Goal: Task Accomplishment & Management: Manage account settings

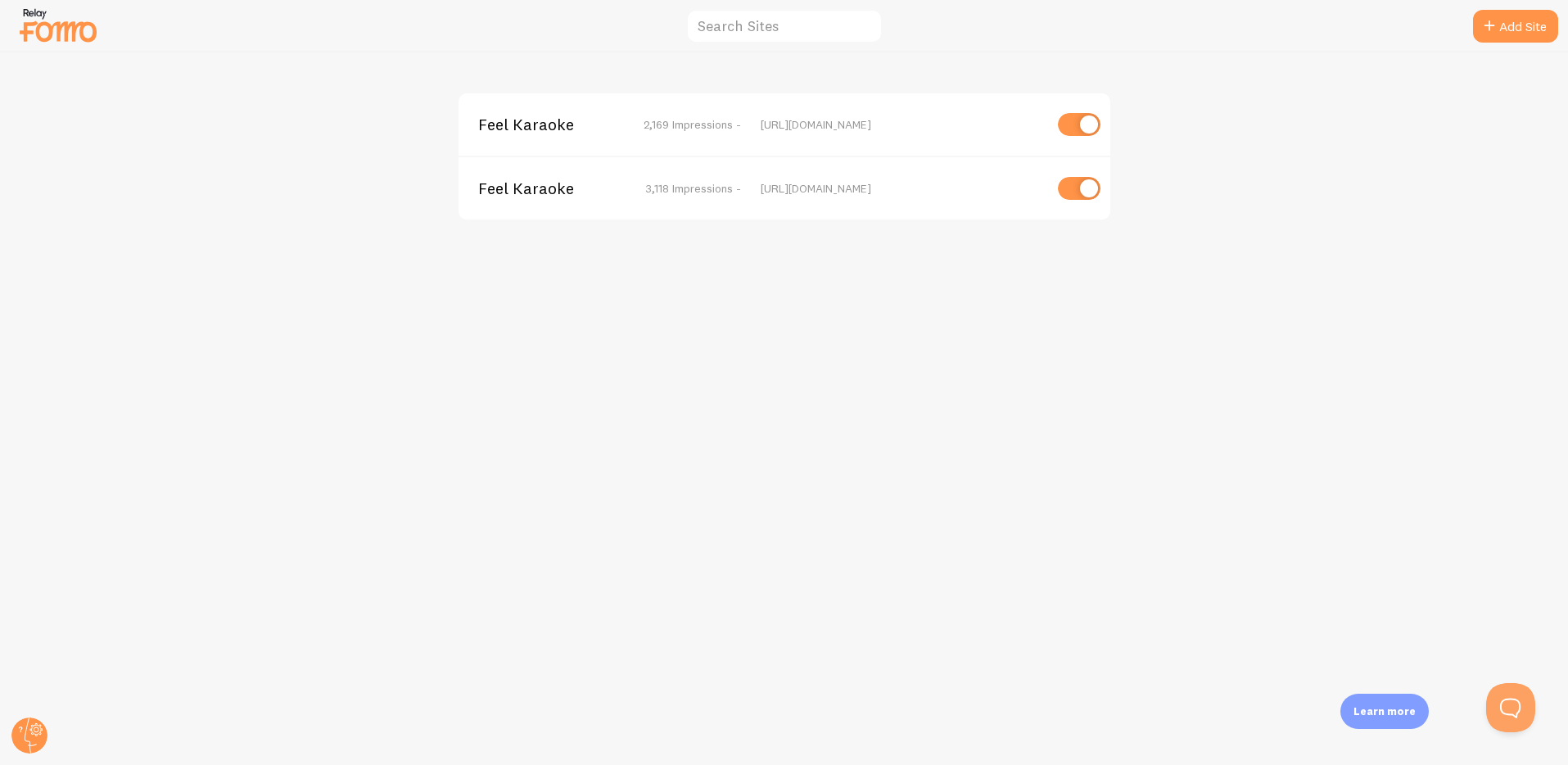
drag, startPoint x: 325, startPoint y: 155, endPoint x: 484, endPoint y: 140, distance: 159.7
click at [330, 154] on div "Feel Karaoke 2,169 Impressions - https://book.feelkaraoke.com Feel Karaoke 3,11…" at bounding box center [784, 409] width 1567 height 712
click at [512, 126] on span "Feel Karaoke" at bounding box center [543, 124] width 131 height 14
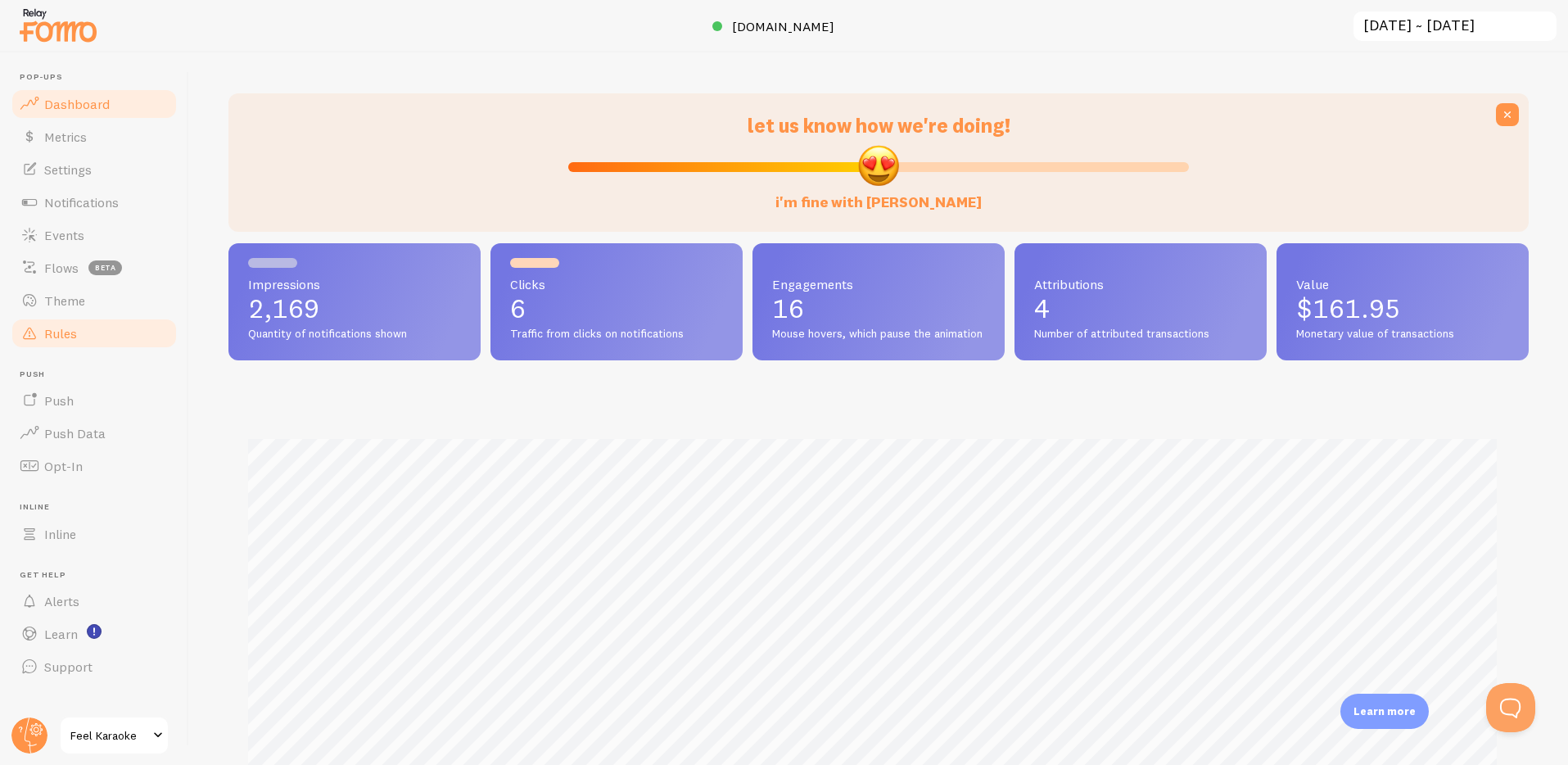
scroll to position [22, 0]
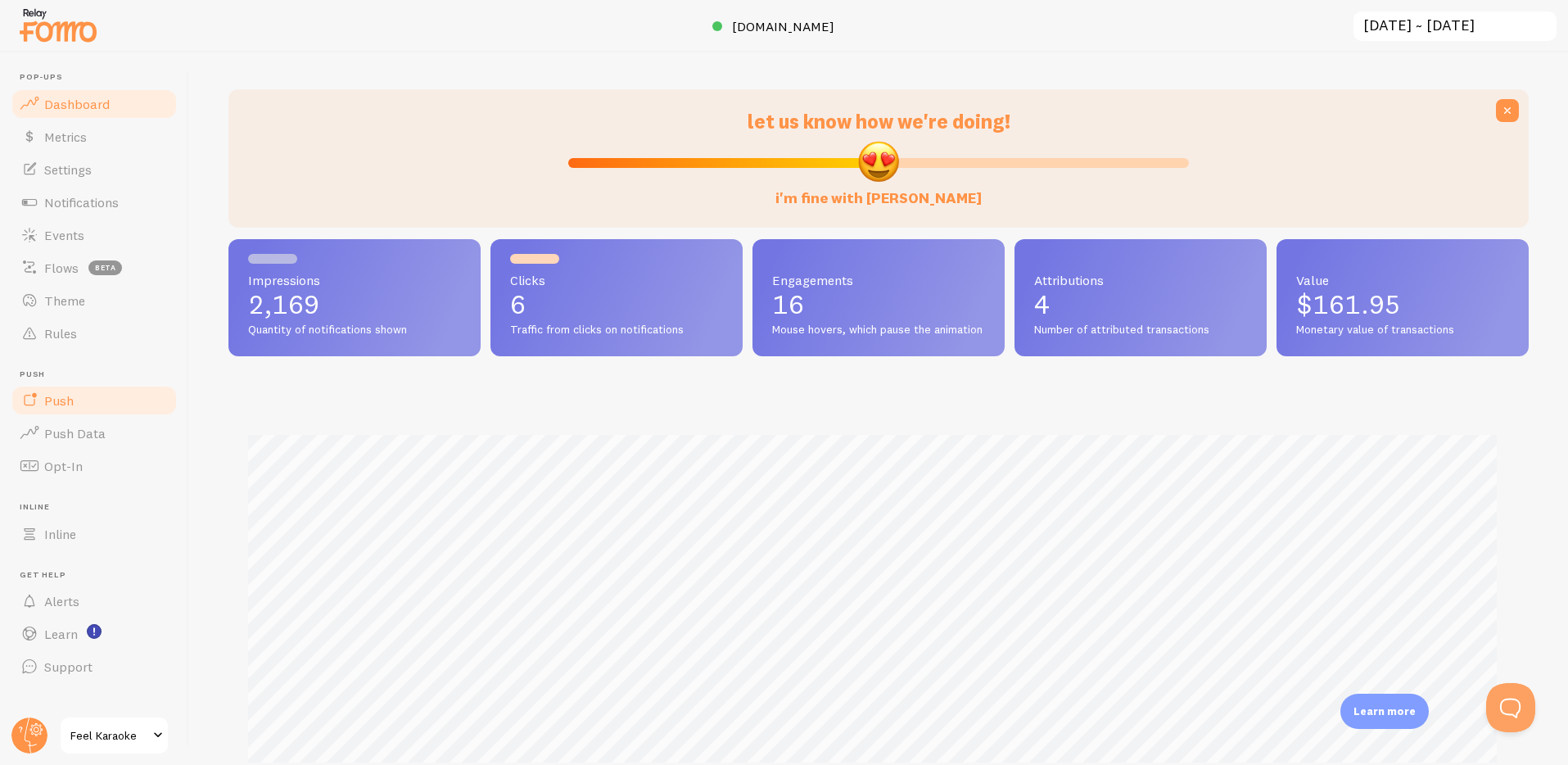
click at [67, 401] on span "Push" at bounding box center [59, 400] width 30 height 16
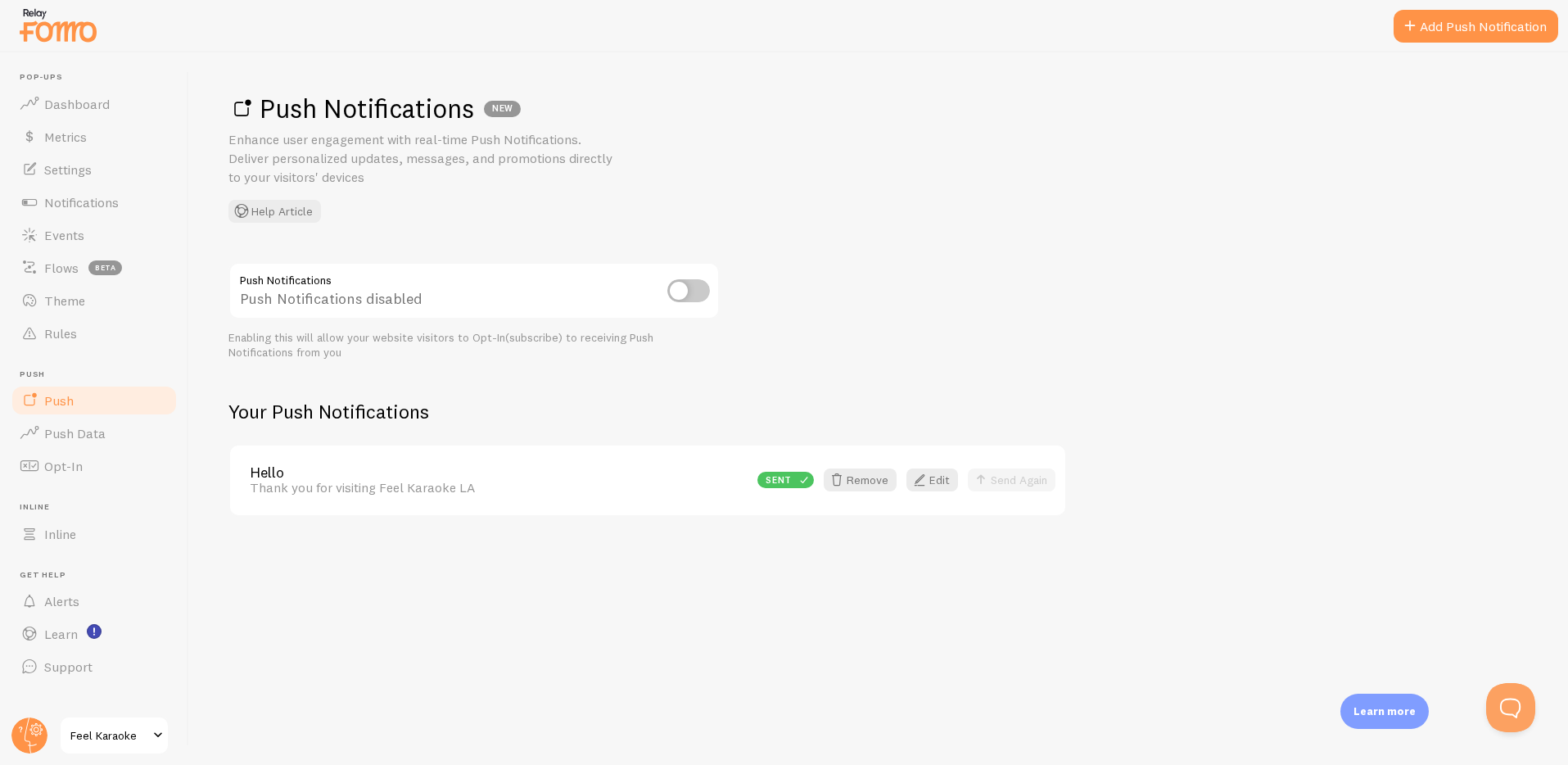
click at [637, 399] on h2 "Your Push Notifications" at bounding box center [648, 412] width 839 height 25
click at [498, 583] on div "Push Notifications NEW Enhance user engagement with real-time Push Notification…" at bounding box center [878, 409] width 1379 height 712
click at [539, 480] on div "Thank you for visiting Feel Karaoke LA" at bounding box center [498, 487] width 498 height 14
click at [294, 476] on link "Hello" at bounding box center [498, 472] width 498 height 14
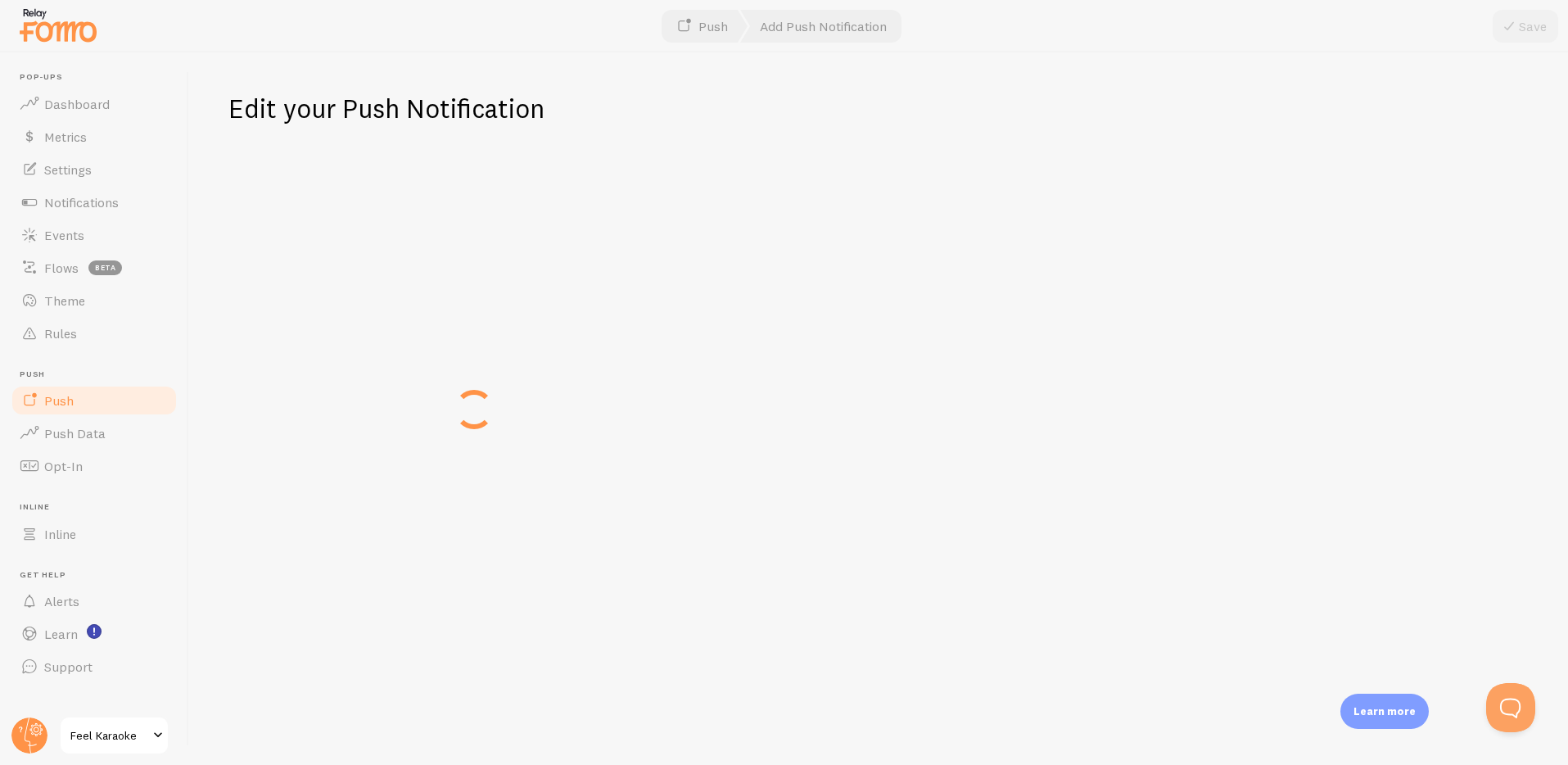
type input "Hello"
type textarea "Thank you for visiting Feel Karaoke LA"
type input "https://book.feelkaraoke.com/products/small-karaoke-room-up-to-7-guests"
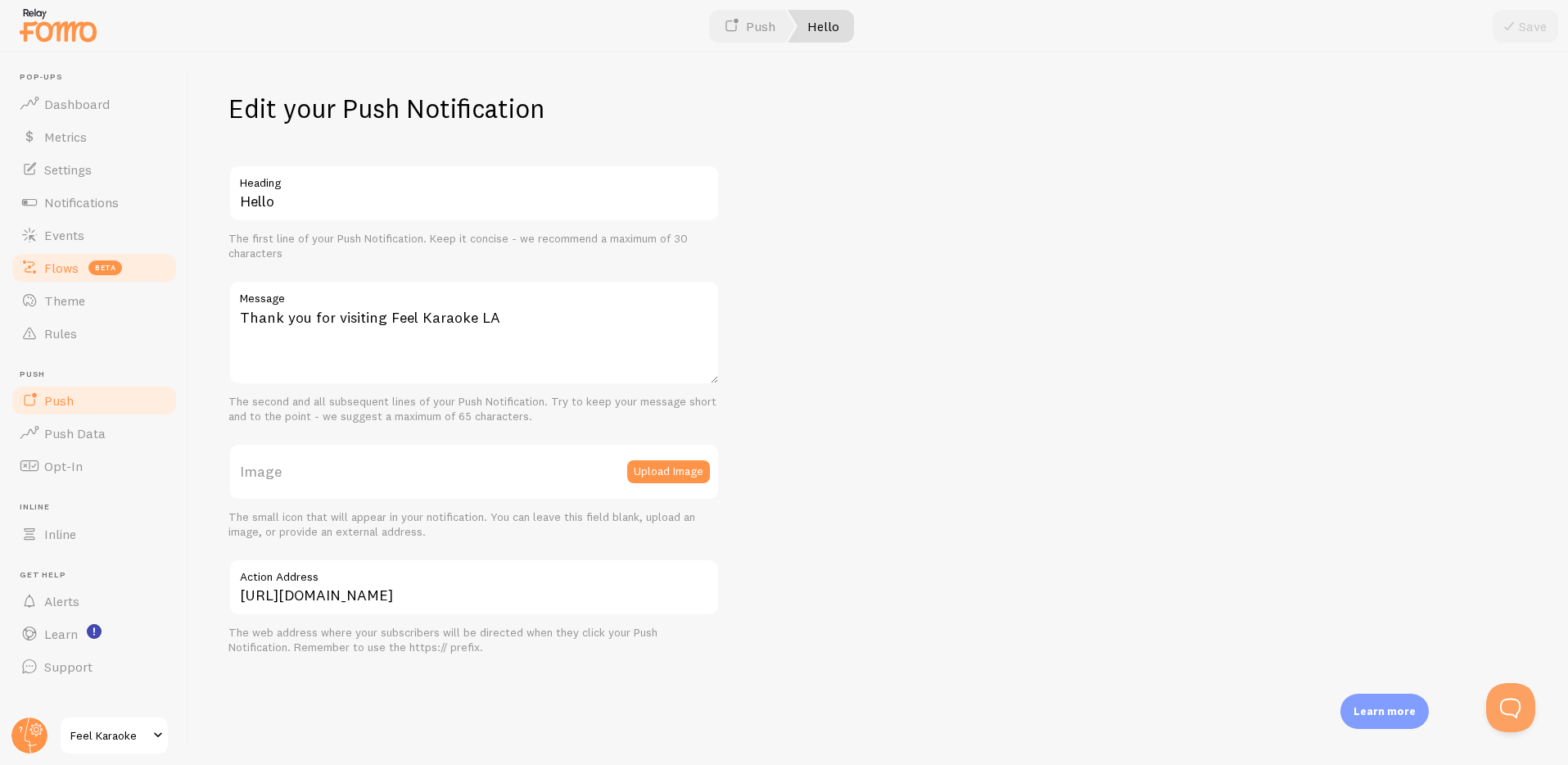
click at [70, 270] on span "Flows" at bounding box center [61, 268] width 35 height 16
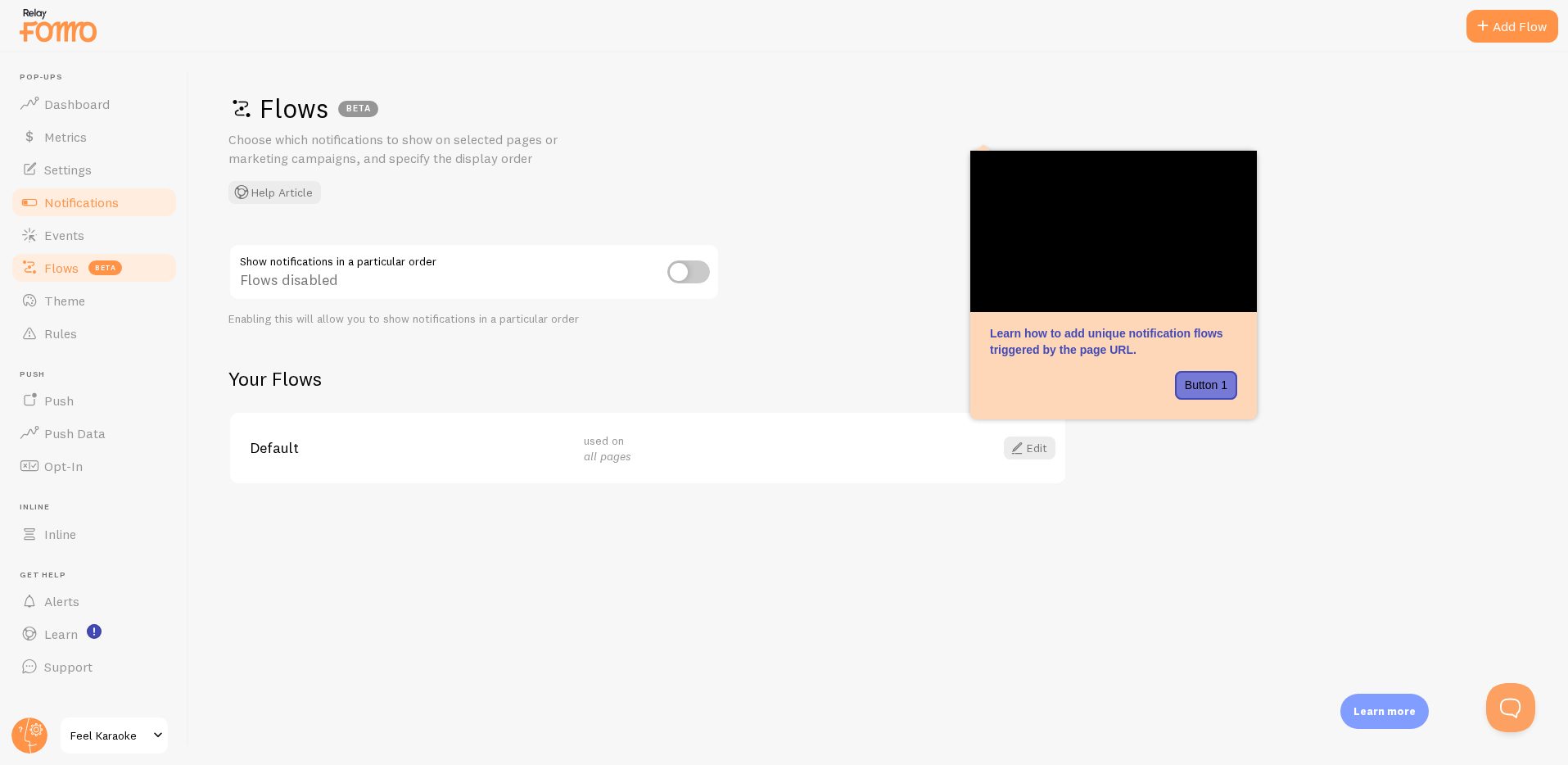
click at [84, 202] on span "Notifications" at bounding box center [82, 202] width 75 height 16
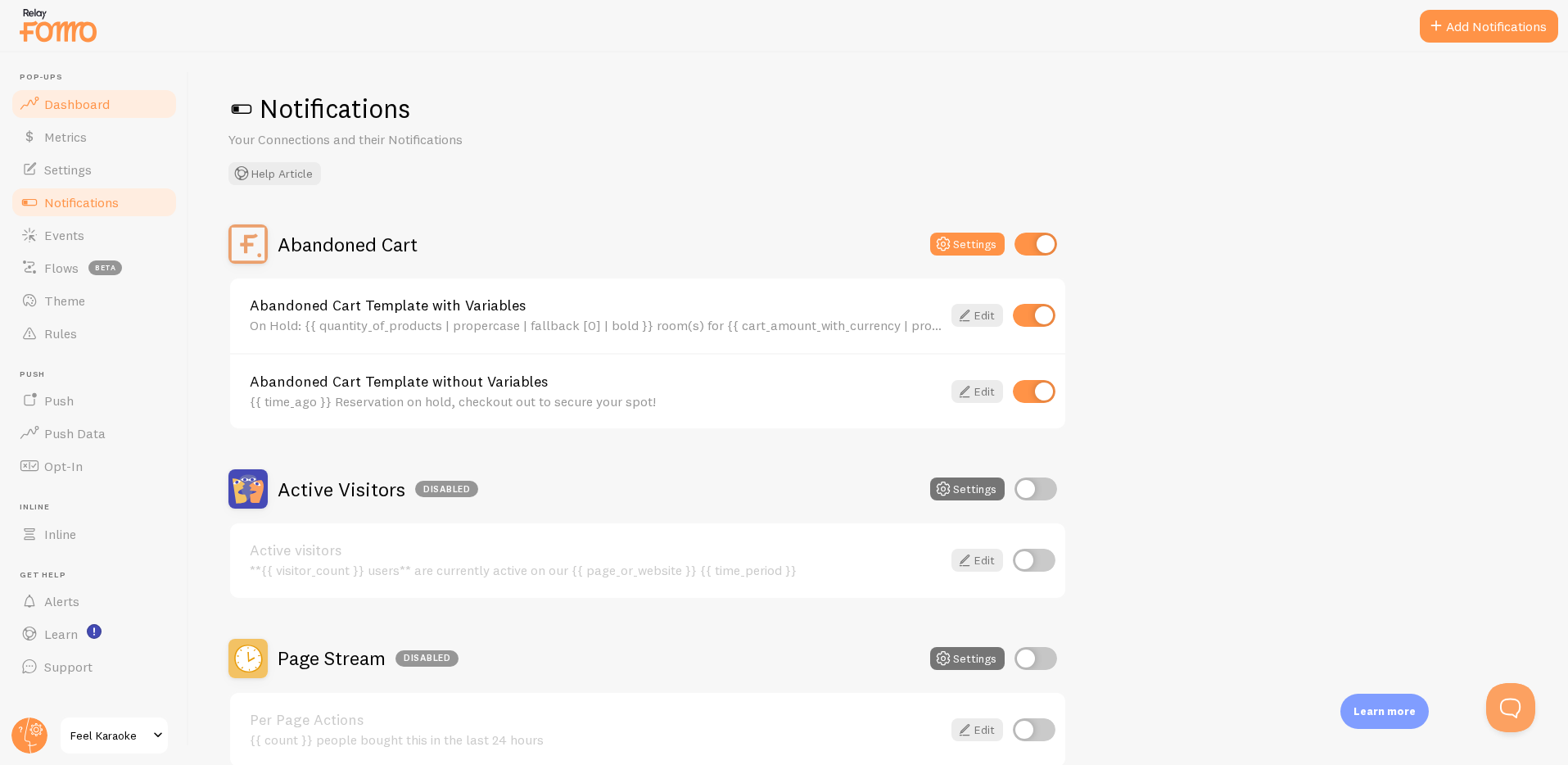
click at [61, 107] on span "Dashboard" at bounding box center [77, 104] width 65 height 16
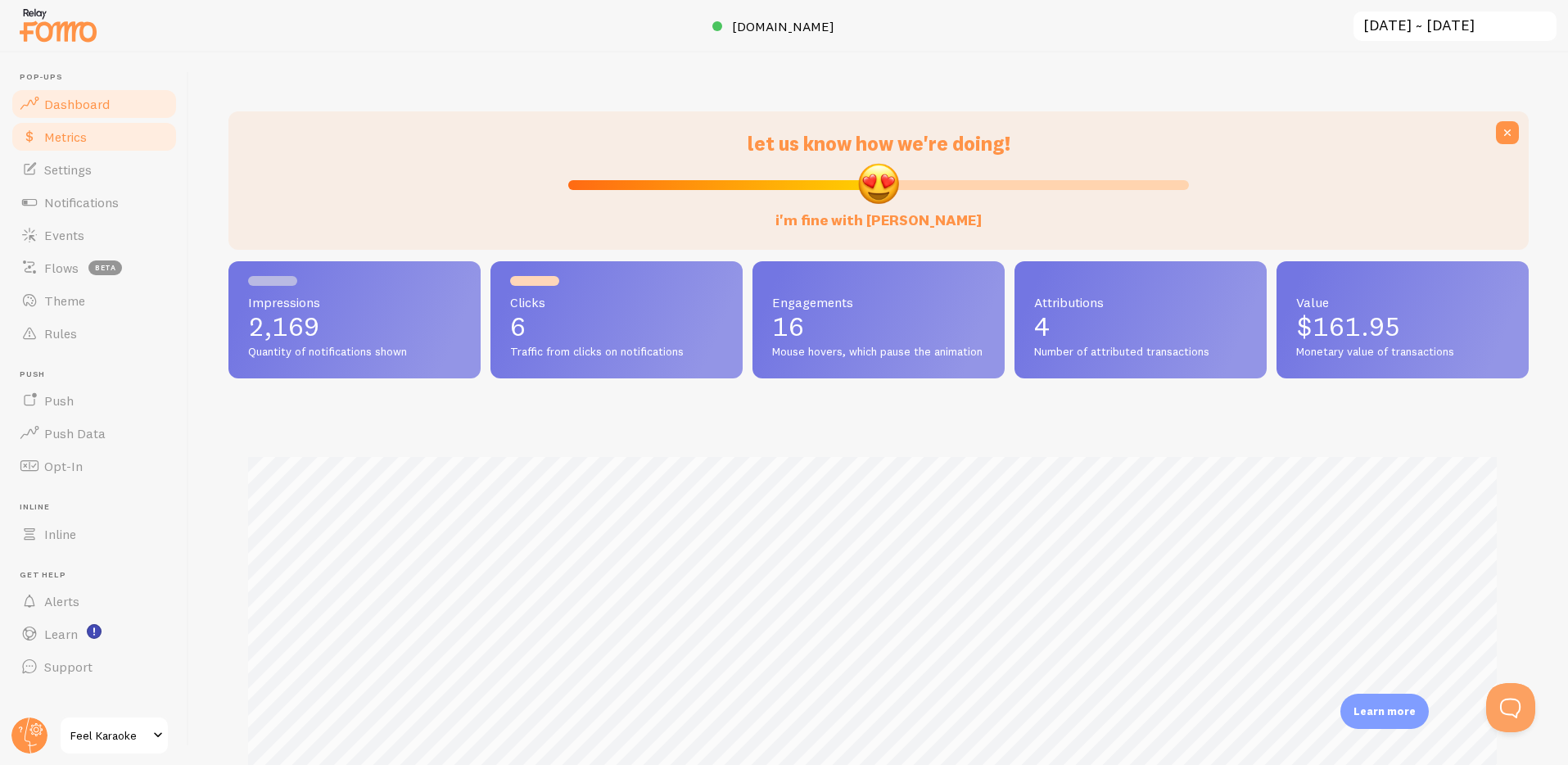
scroll to position [430, 1288]
click at [64, 129] on span "Metrics" at bounding box center [65, 136] width 42 height 16
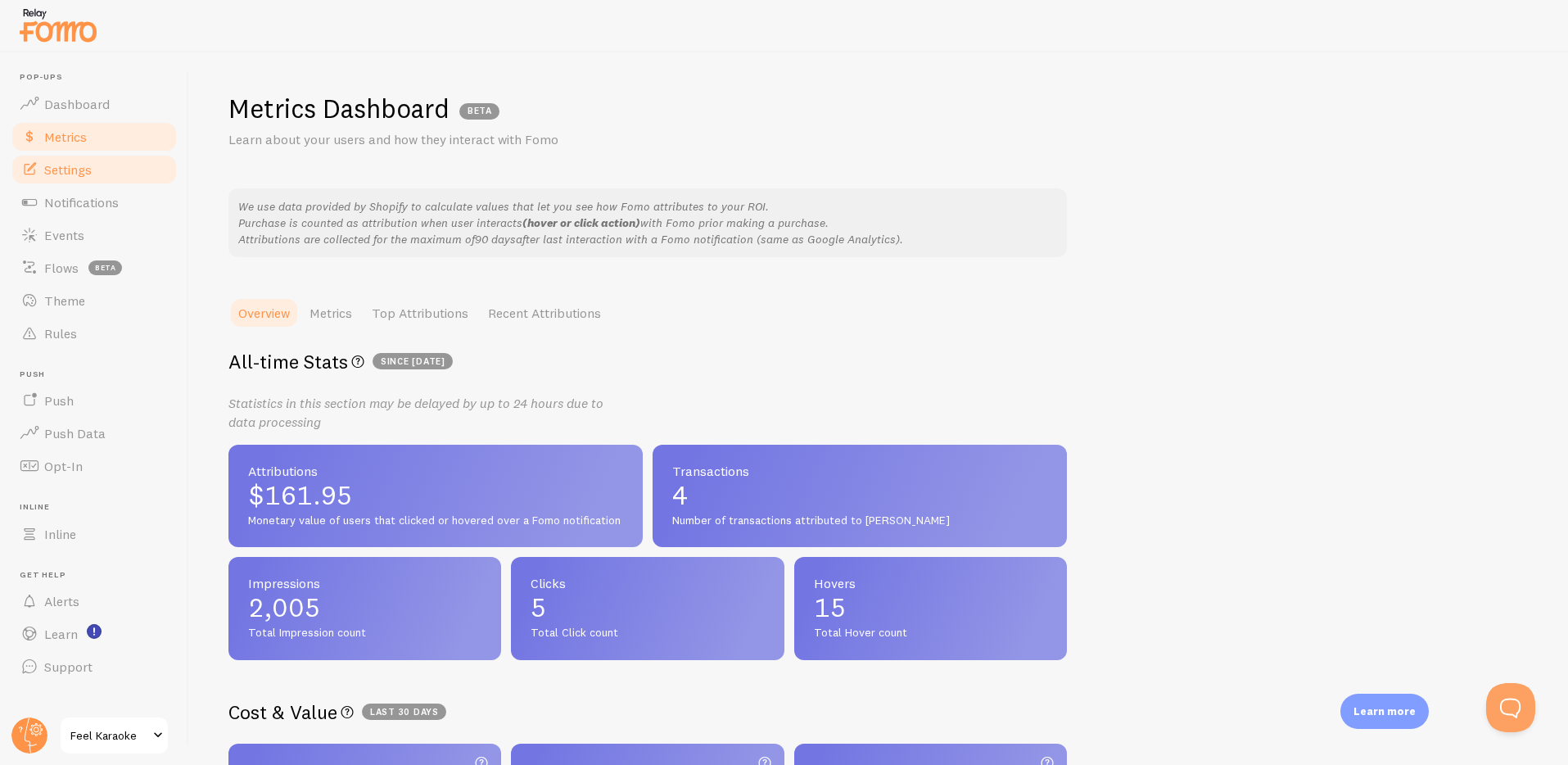
click at [63, 176] on span "Settings" at bounding box center [67, 169] width 47 height 16
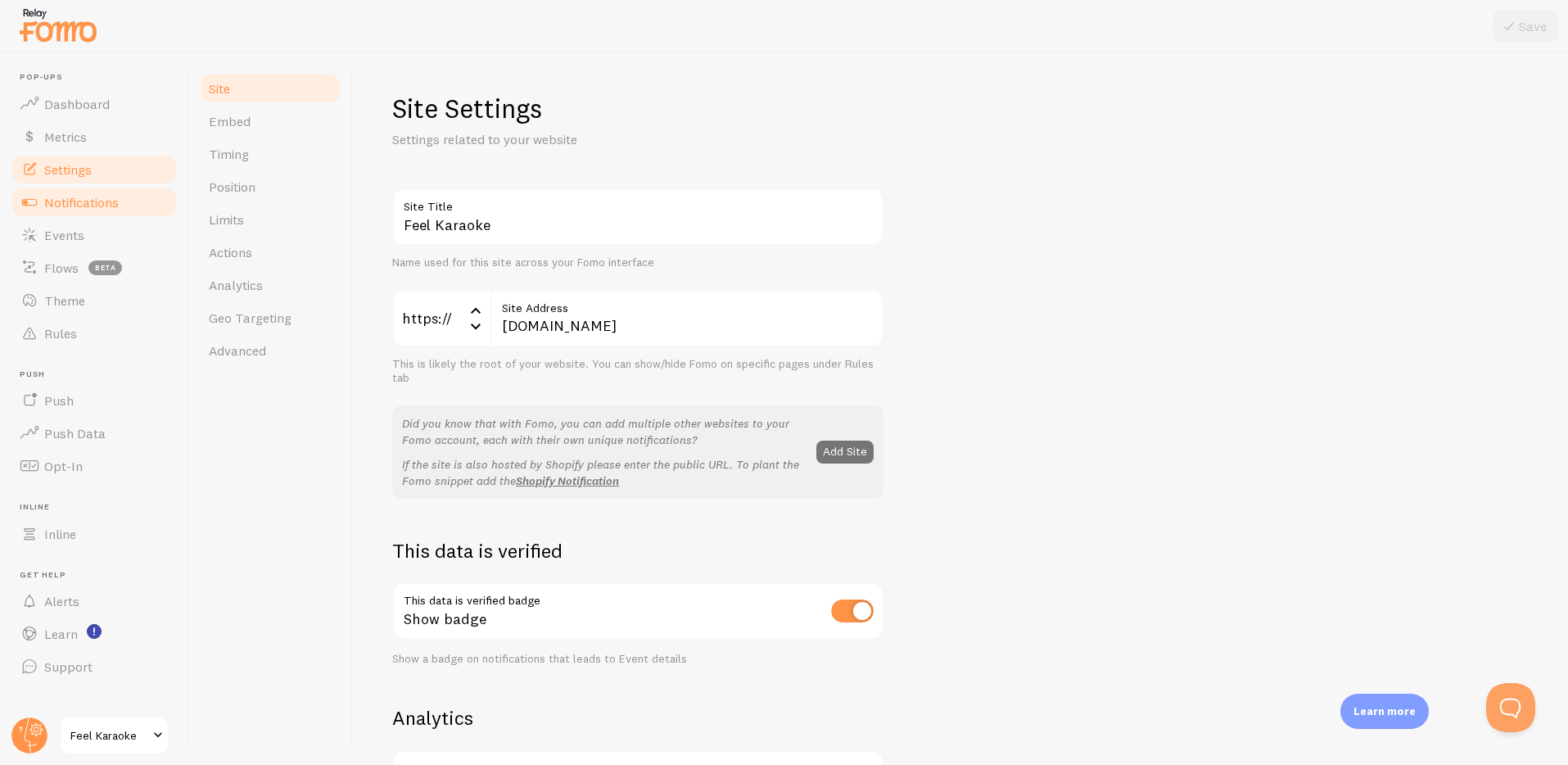
click at [62, 194] on span "Notifications" at bounding box center [82, 202] width 75 height 16
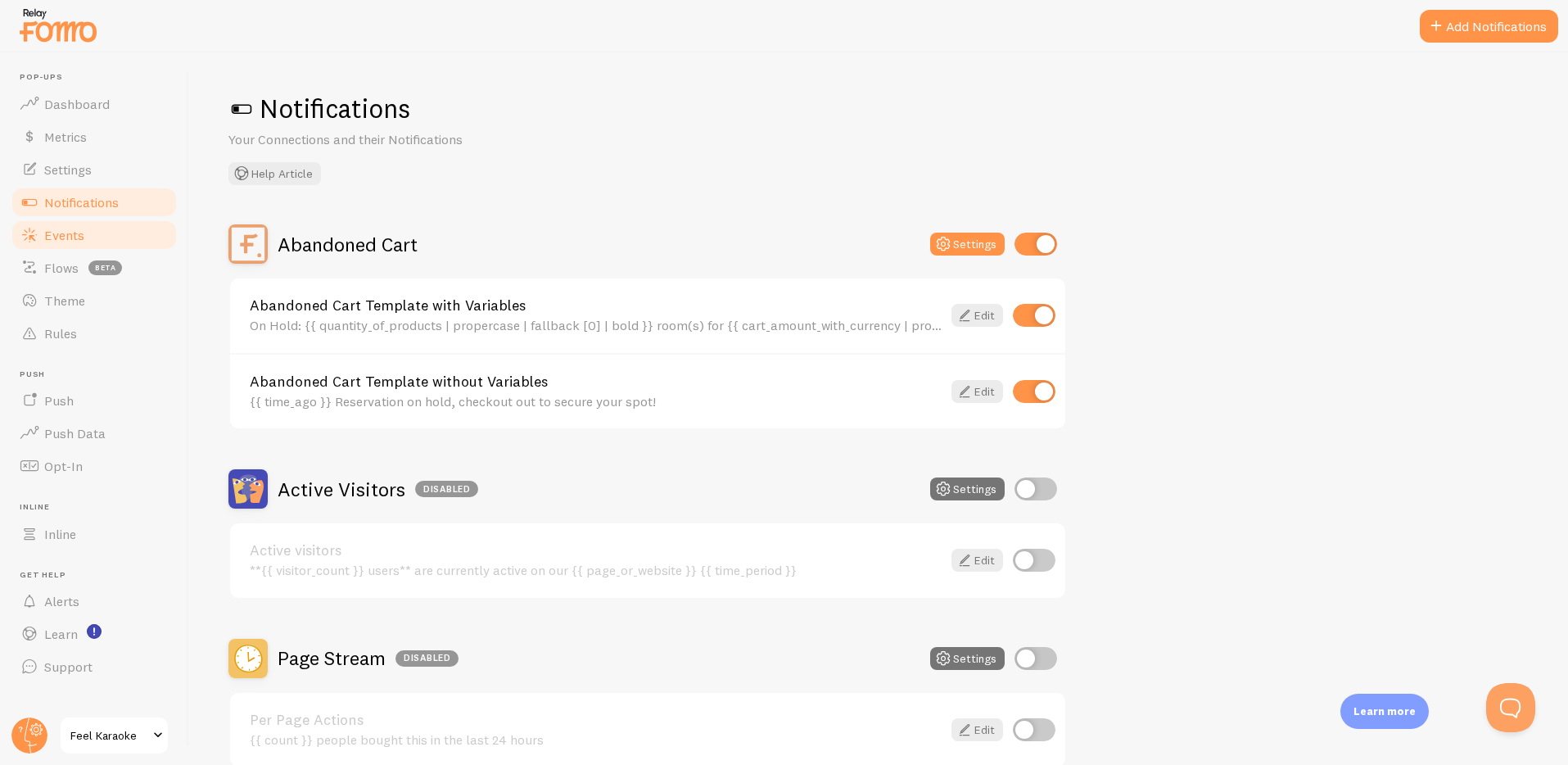
click at [59, 239] on span "Events" at bounding box center [64, 234] width 40 height 16
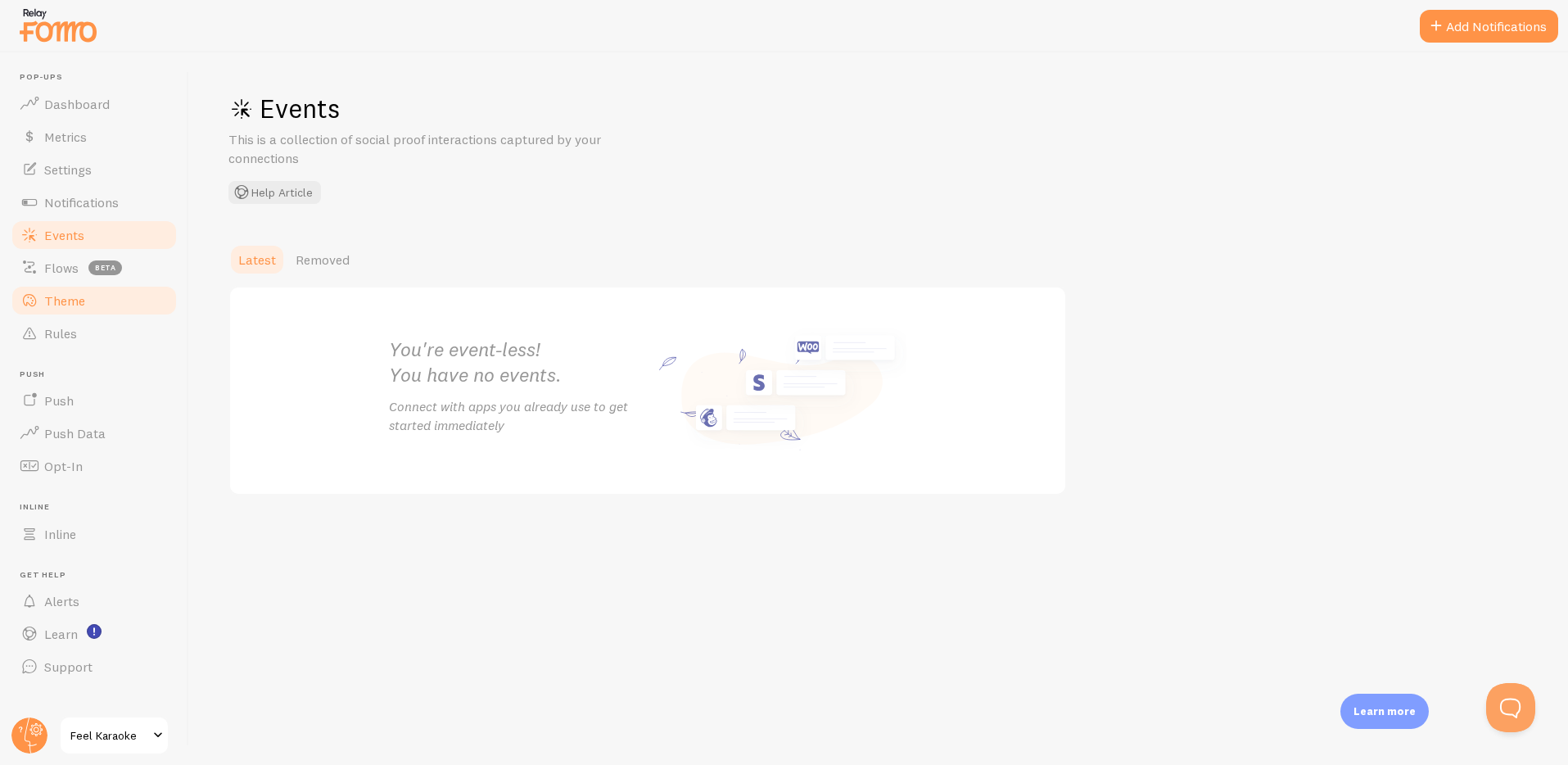
click at [55, 294] on span "Theme" at bounding box center [64, 300] width 41 height 16
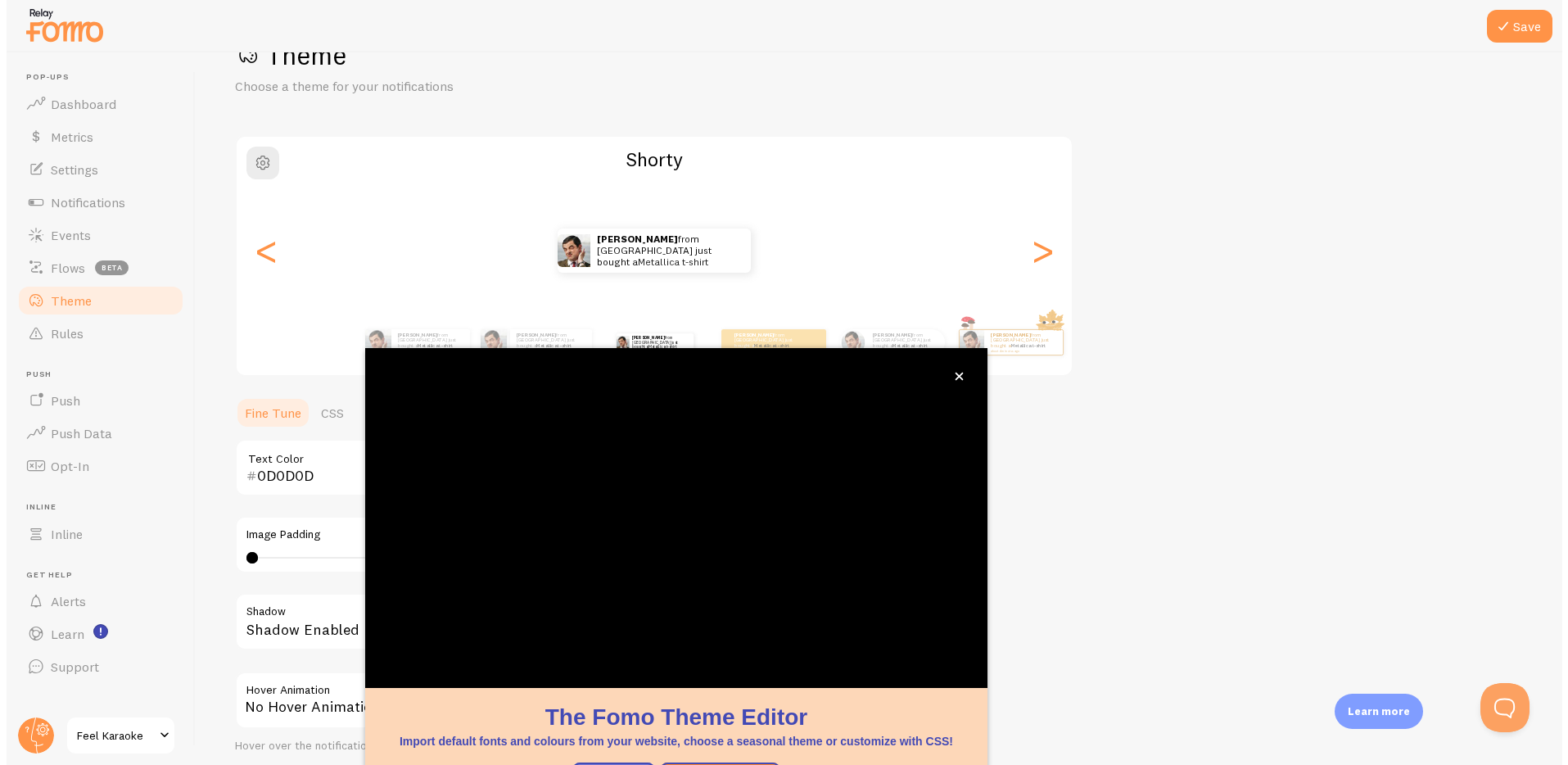
scroll to position [58, 0]
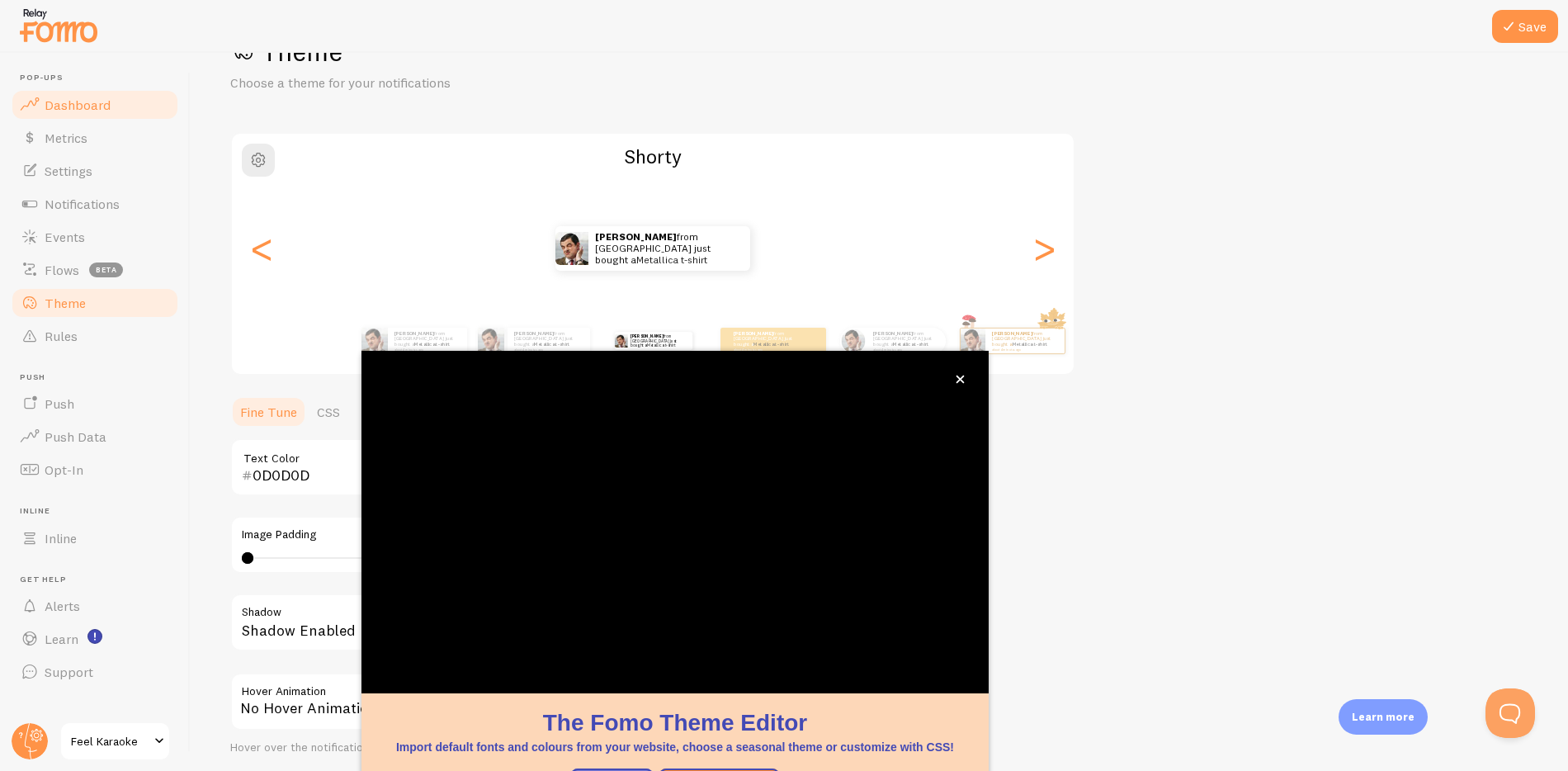
click at [61, 99] on span "Dashboard" at bounding box center [77, 104] width 66 height 16
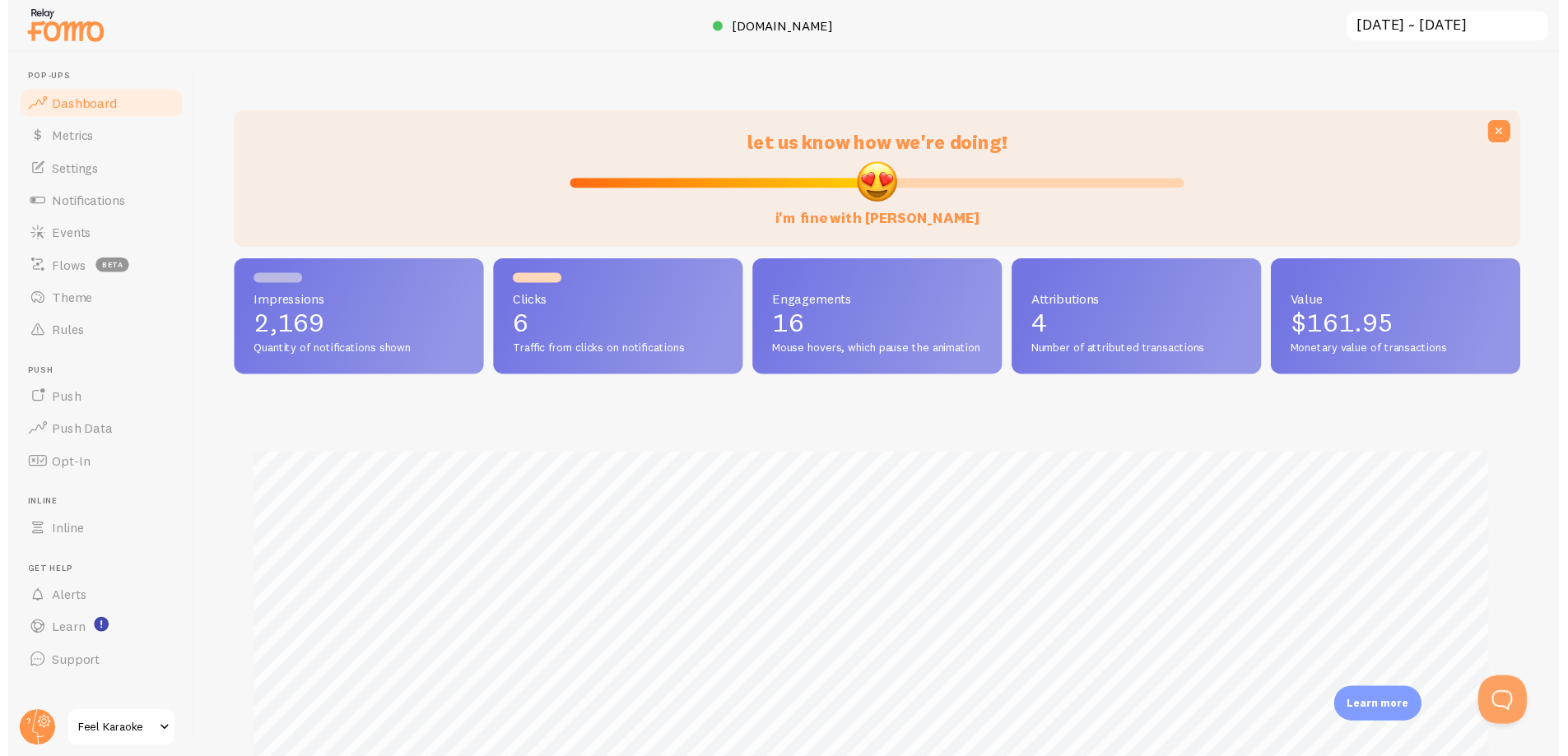
scroll to position [432, 1294]
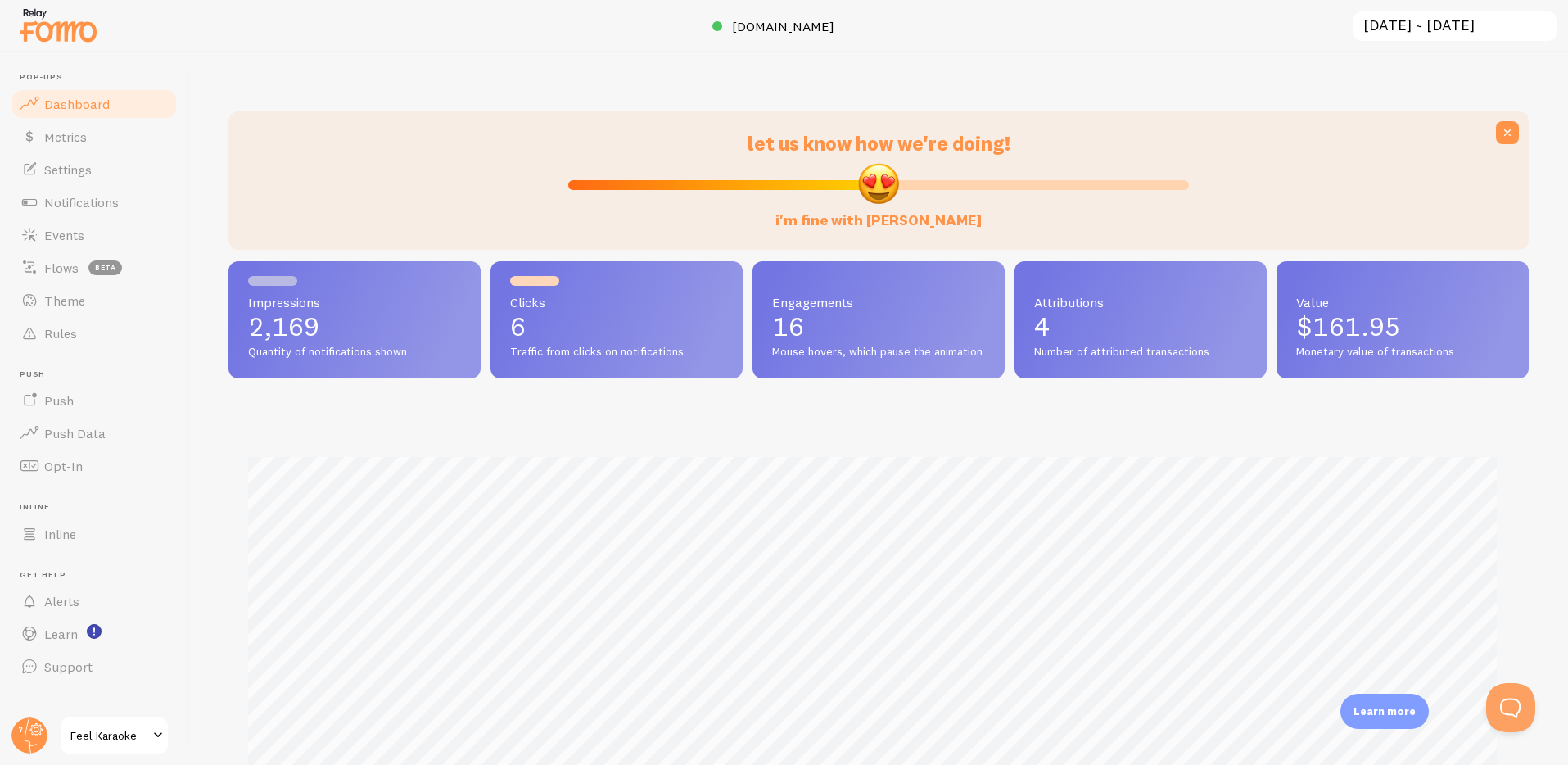
click at [58, 29] on img at bounding box center [58, 25] width 82 height 42
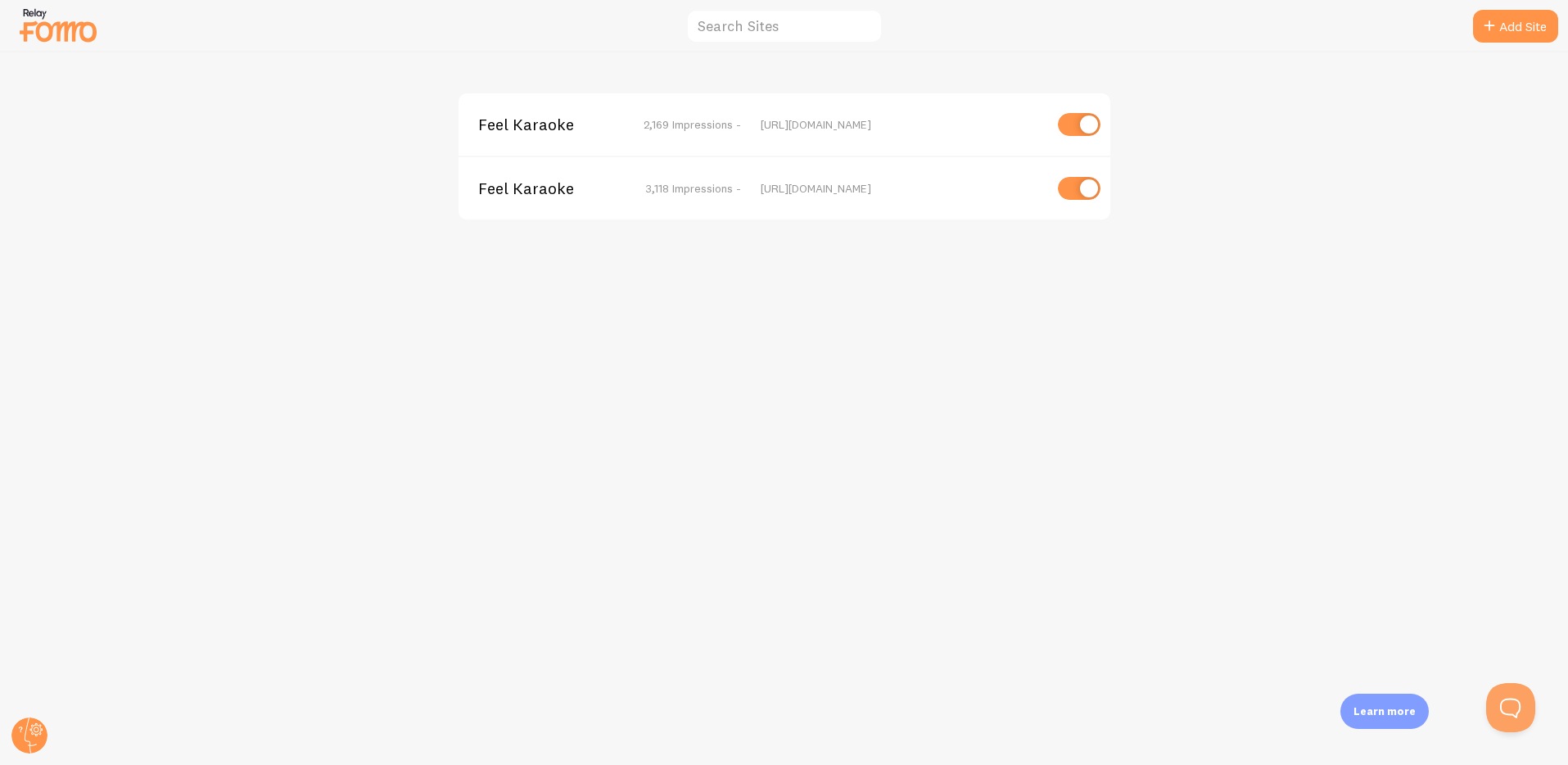
drag, startPoint x: 453, startPoint y: 323, endPoint x: 672, endPoint y: 14, distance: 378.7
click at [453, 322] on div "Feel Karaoke 2,169 Impressions - https://book.feelkaraoke.com Feel Karaoke 3,11…" at bounding box center [784, 409] width 1567 height 712
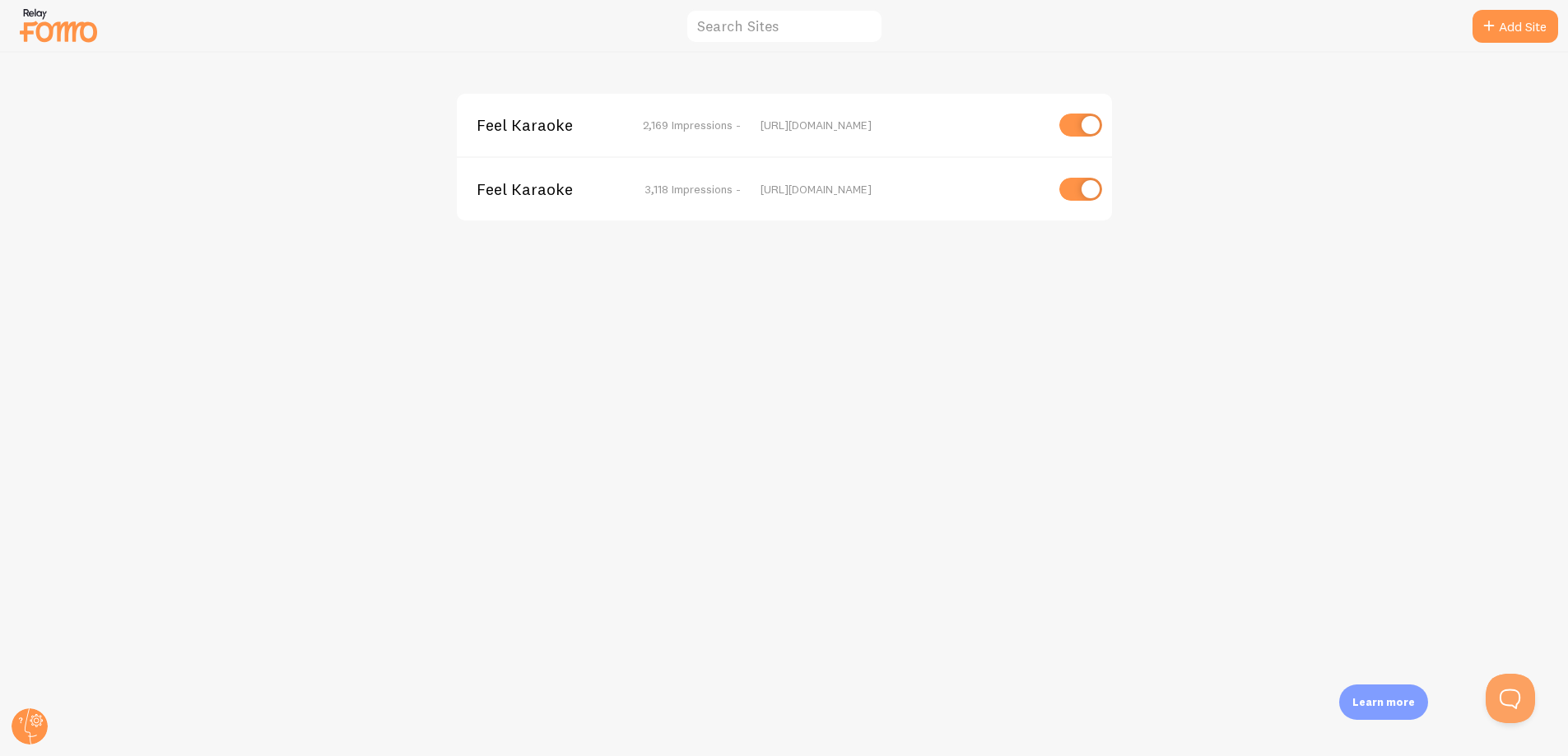
drag, startPoint x: 389, startPoint y: 376, endPoint x: 391, endPoint y: 306, distance: 70.0
click at [389, 376] on div "Feel Karaoke 2,169 Impressions - https://book.feelkaraoke.com Feel Karaoke 3,11…" at bounding box center [784, 405] width 1567 height 704
click at [520, 188] on span "Feel Karaoke" at bounding box center [542, 189] width 132 height 14
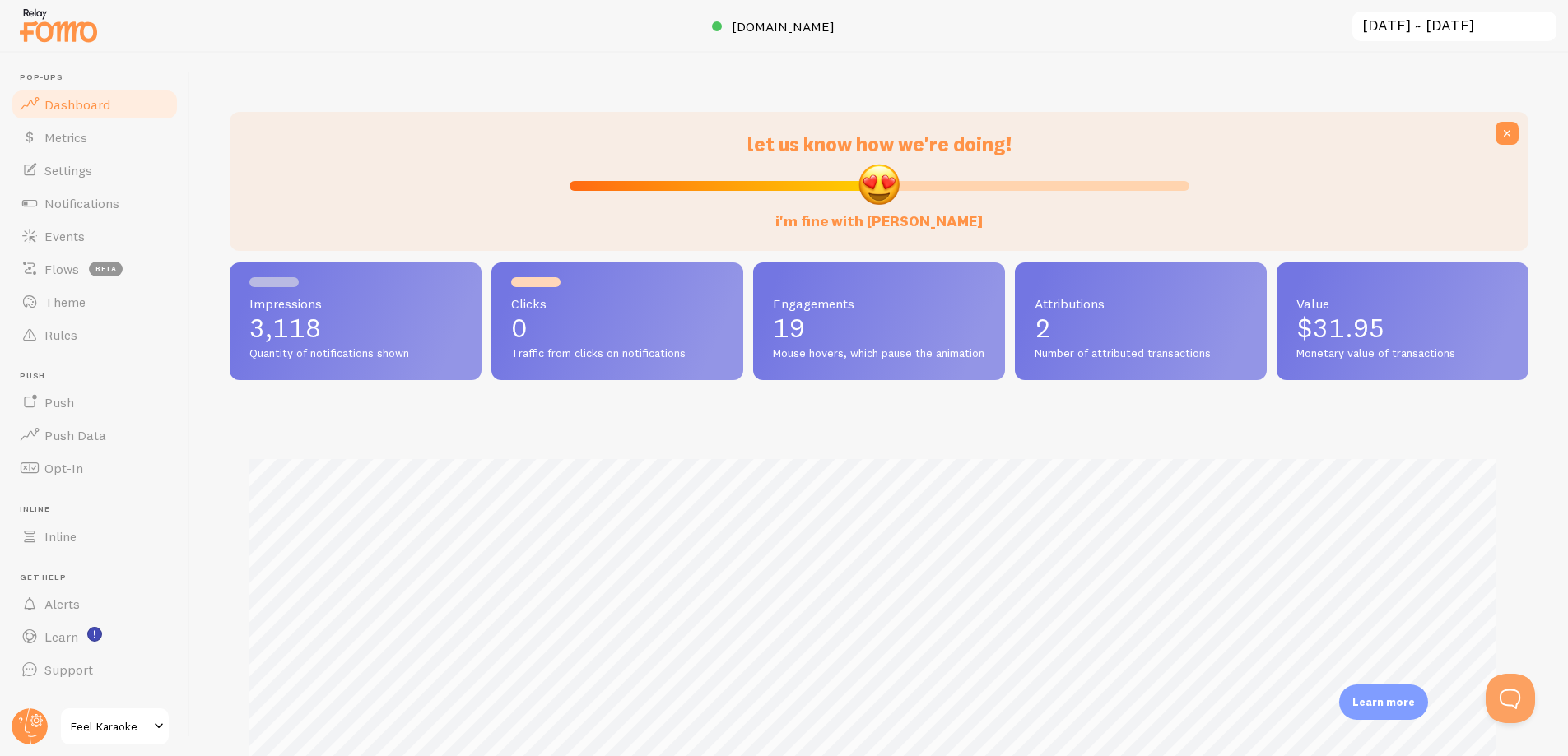
scroll to position [432, 1286]
click at [58, 292] on link "Theme" at bounding box center [95, 302] width 170 height 33
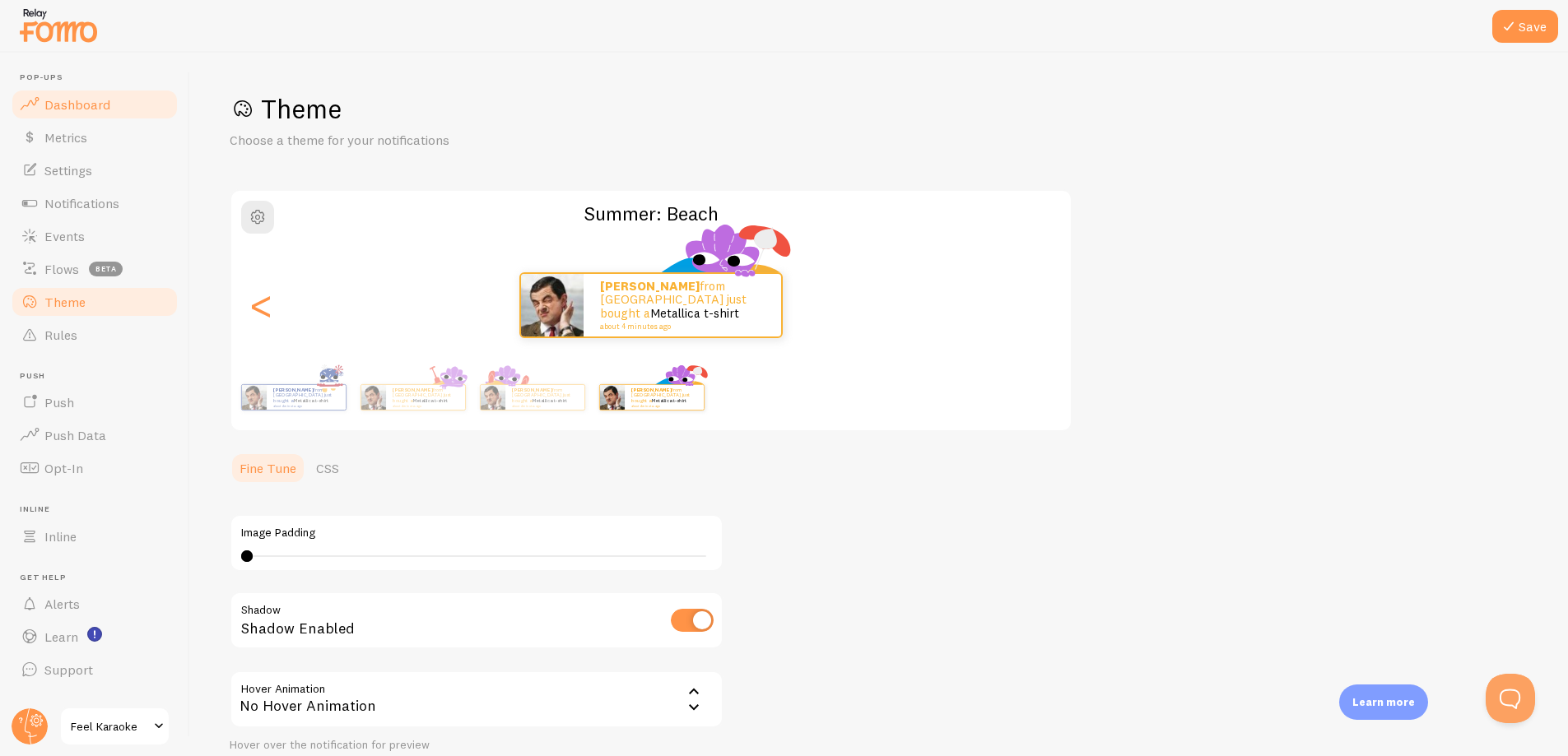
click at [69, 105] on span "Dashboard" at bounding box center [77, 104] width 66 height 16
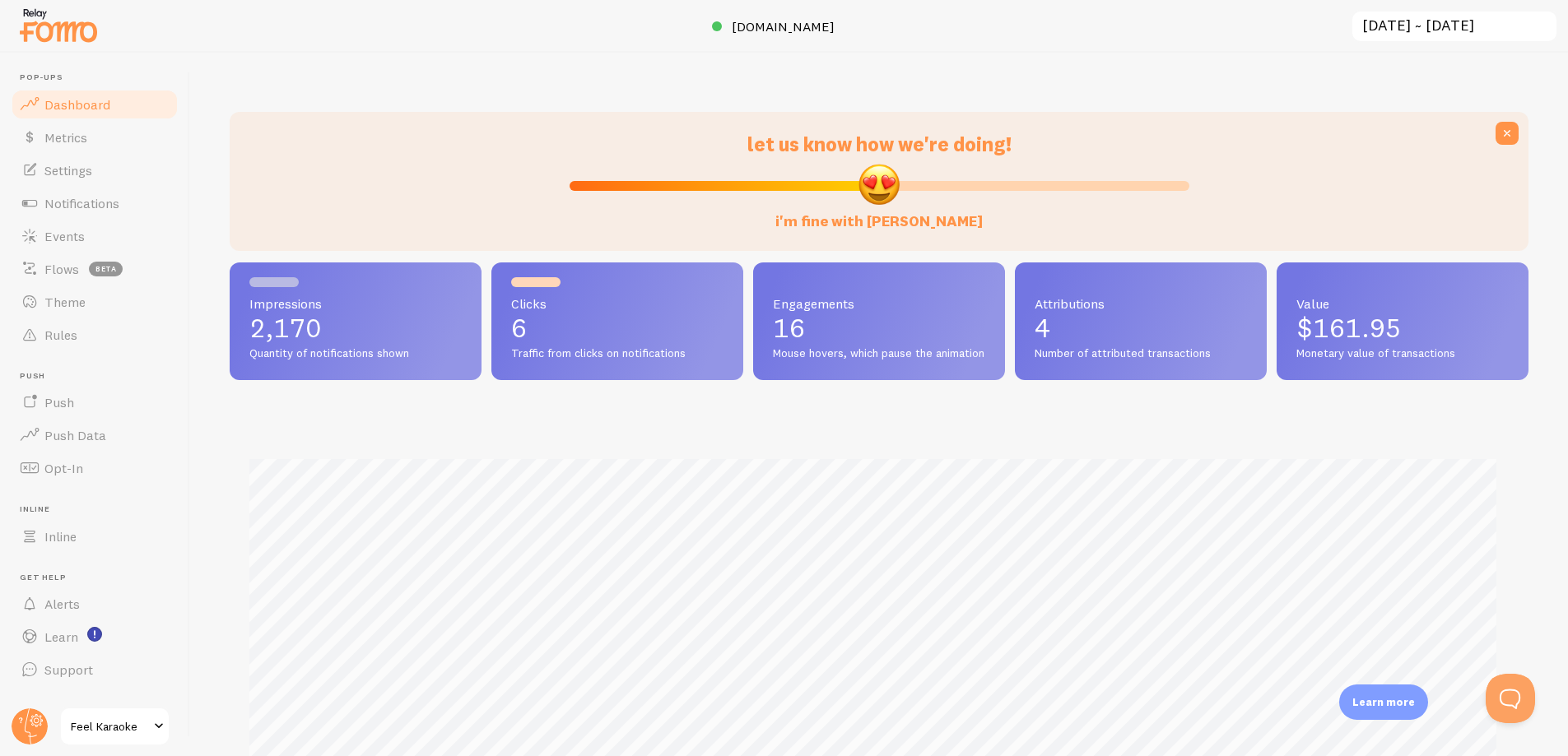
scroll to position [432, 1286]
click at [70, 143] on span "Metrics" at bounding box center [66, 137] width 42 height 16
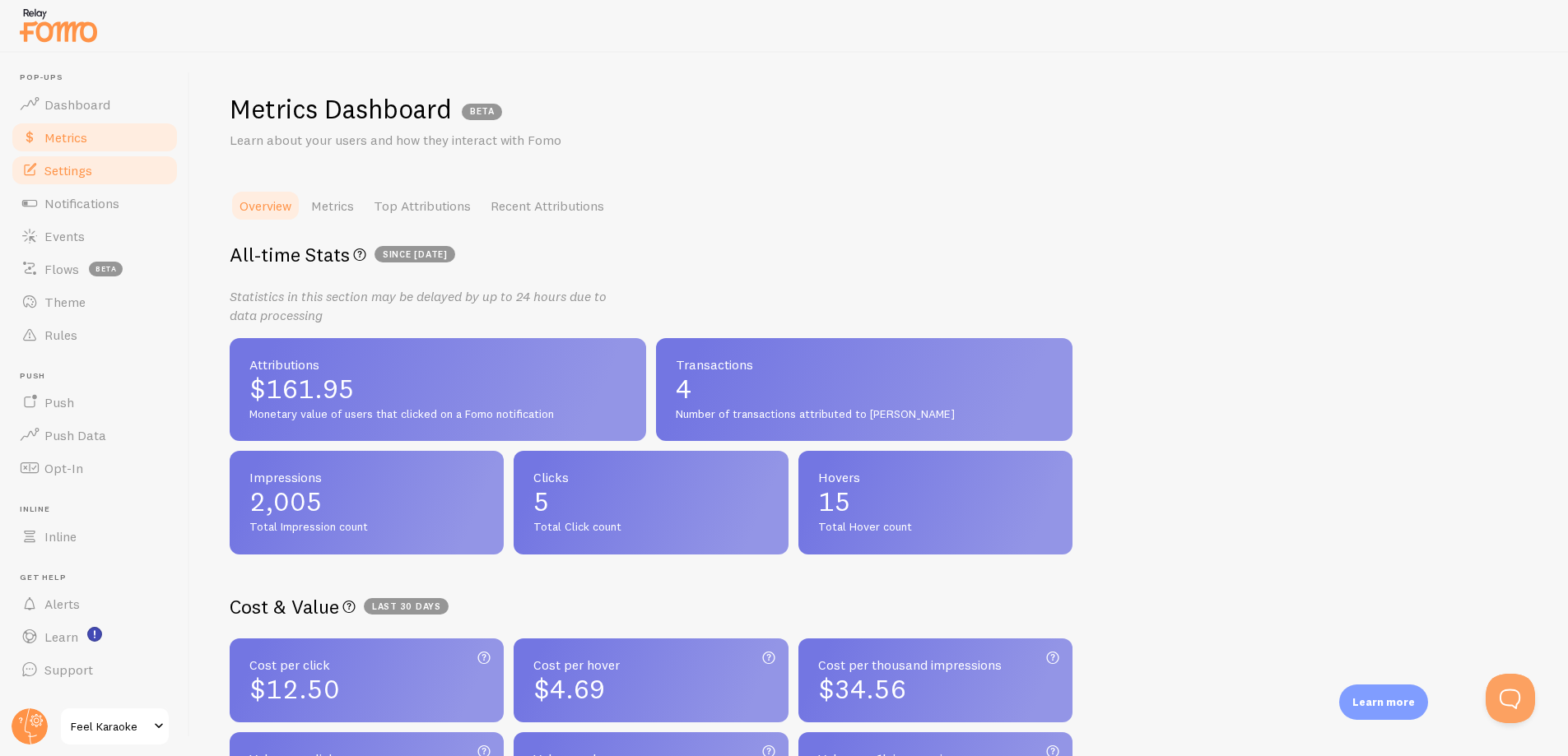
click at [61, 172] on span "Settings" at bounding box center [68, 170] width 47 height 16
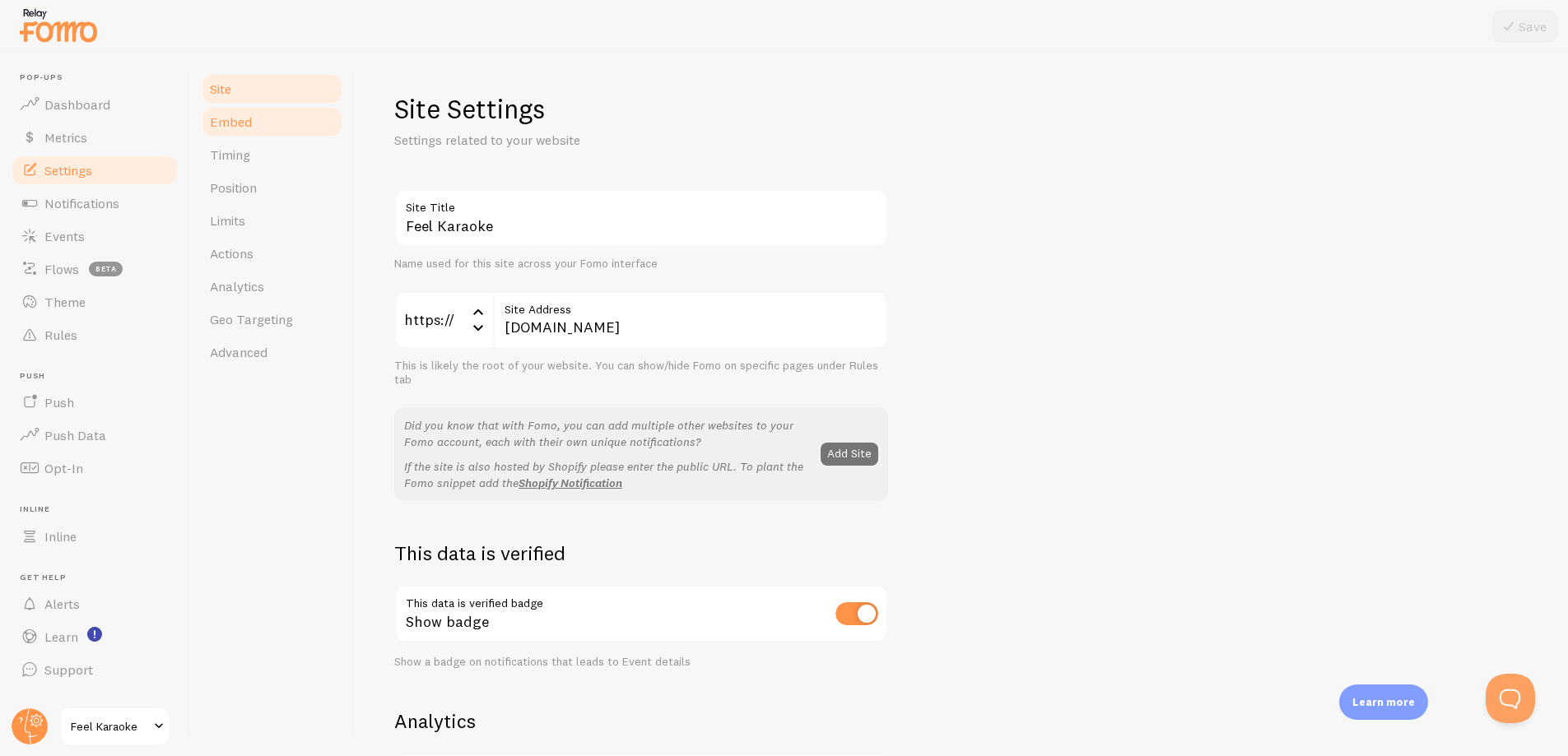
click at [220, 120] on span "Embed" at bounding box center [231, 122] width 42 height 16
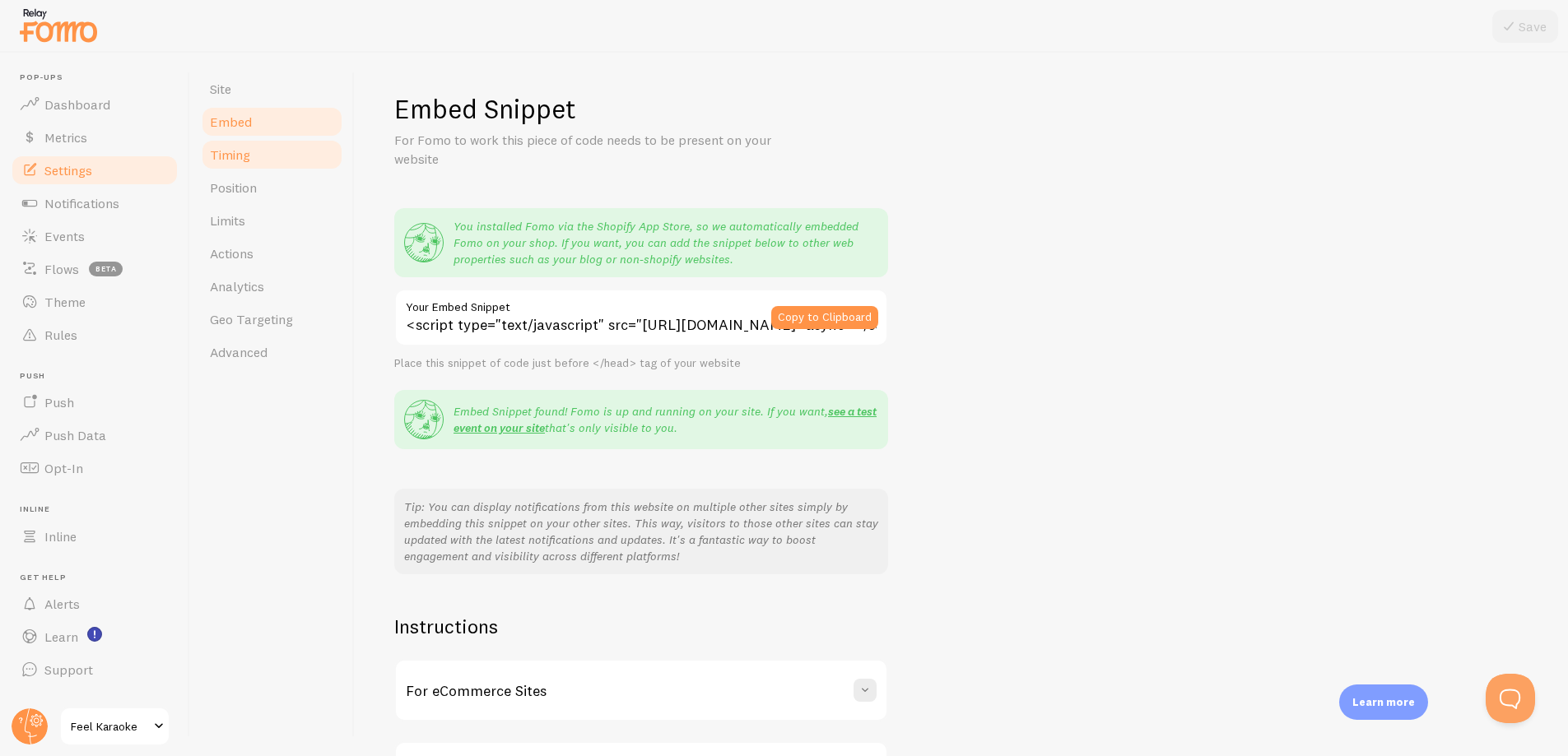
click at [228, 148] on span "Timing" at bounding box center [230, 154] width 41 height 16
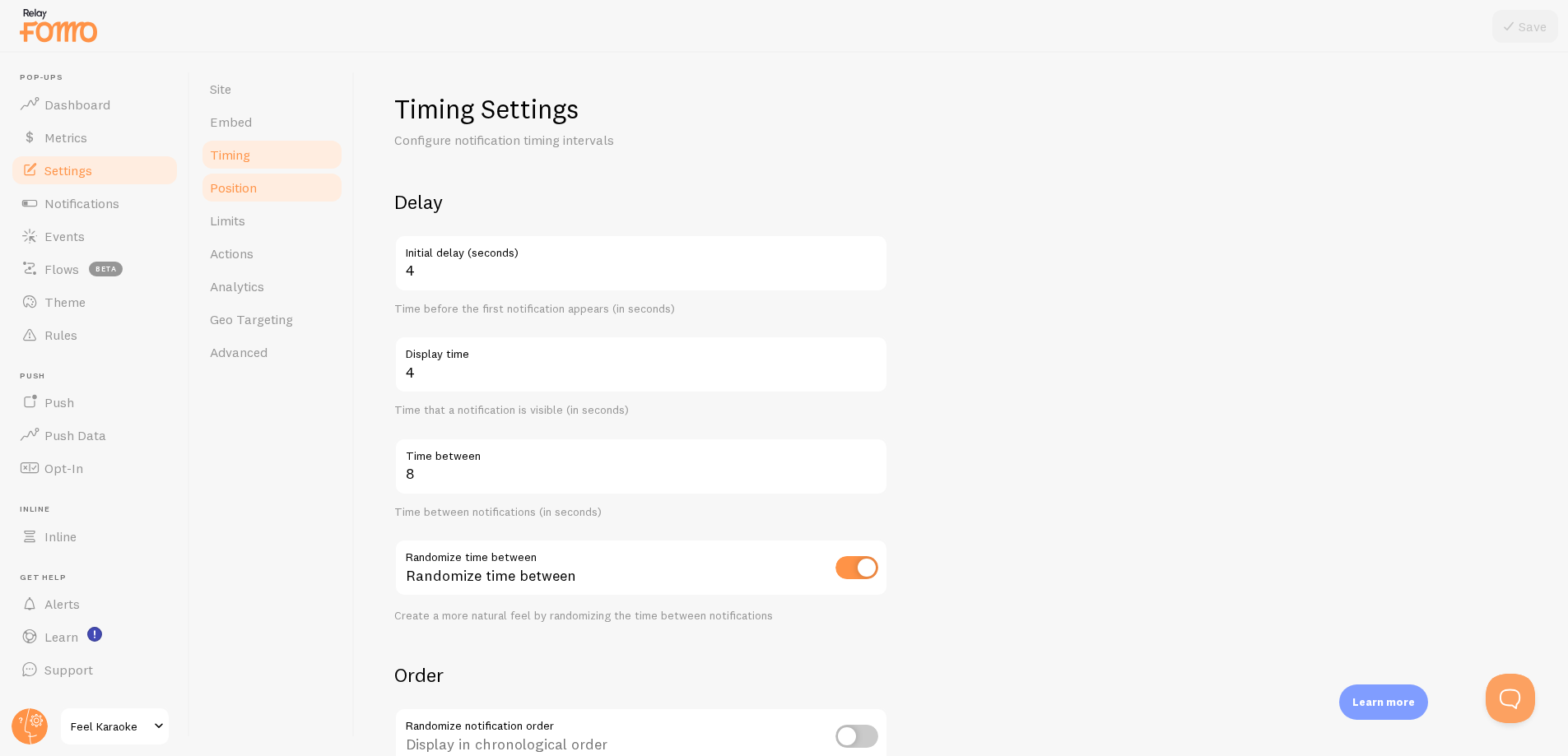
click at [232, 180] on span "Position" at bounding box center [233, 187] width 47 height 16
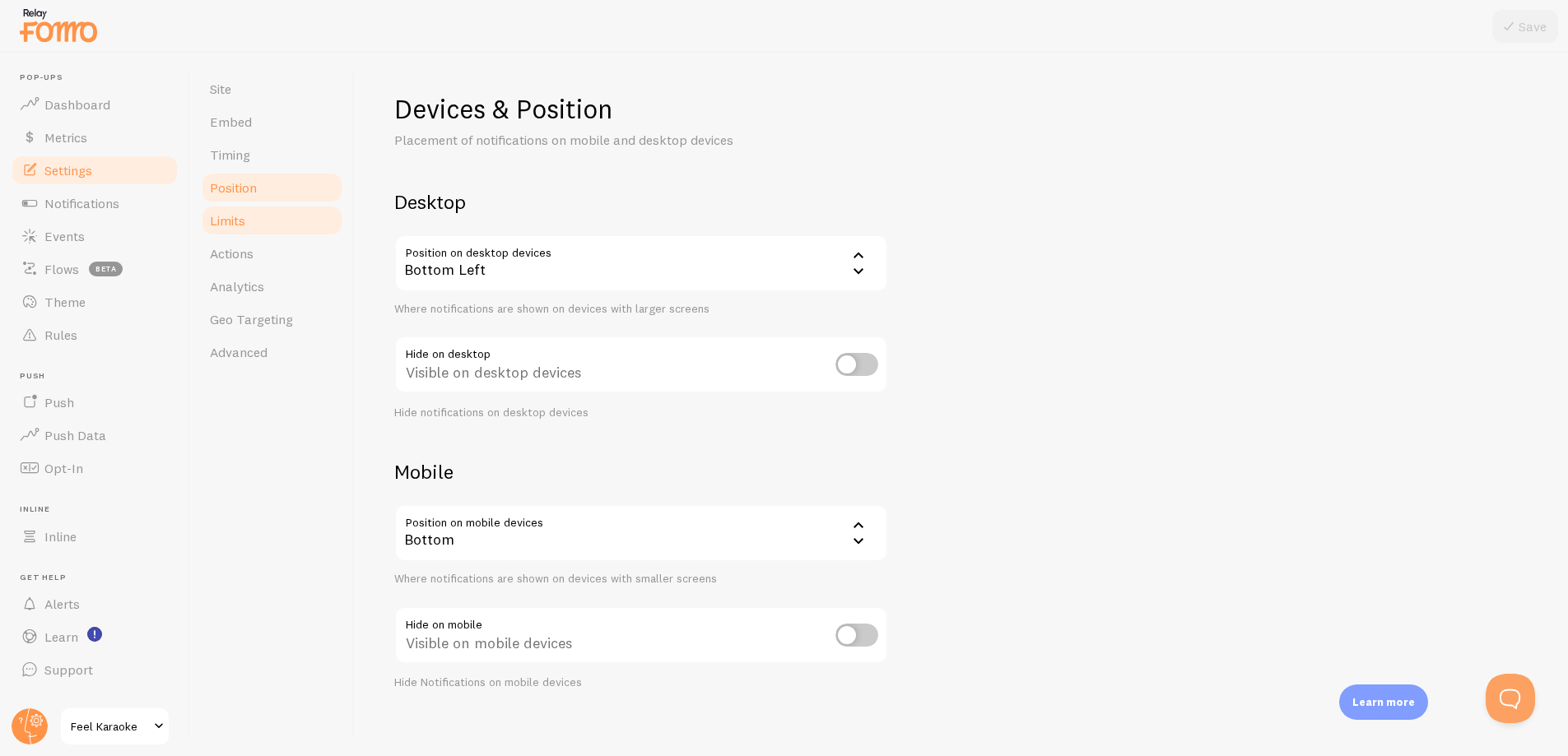
click at [230, 221] on span "Limits" at bounding box center [228, 220] width 36 height 16
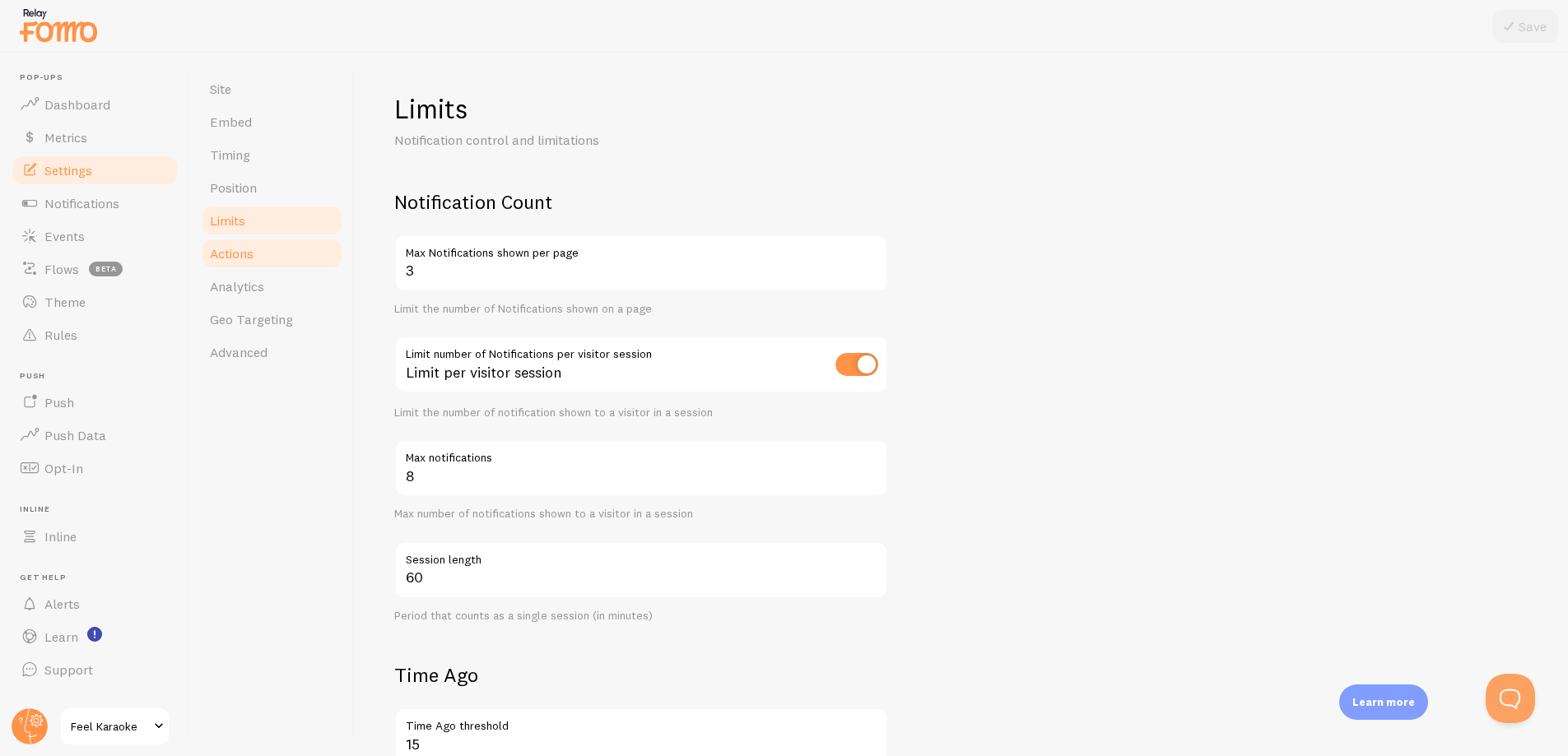
click at [228, 252] on span "Actions" at bounding box center [231, 253] width 43 height 16
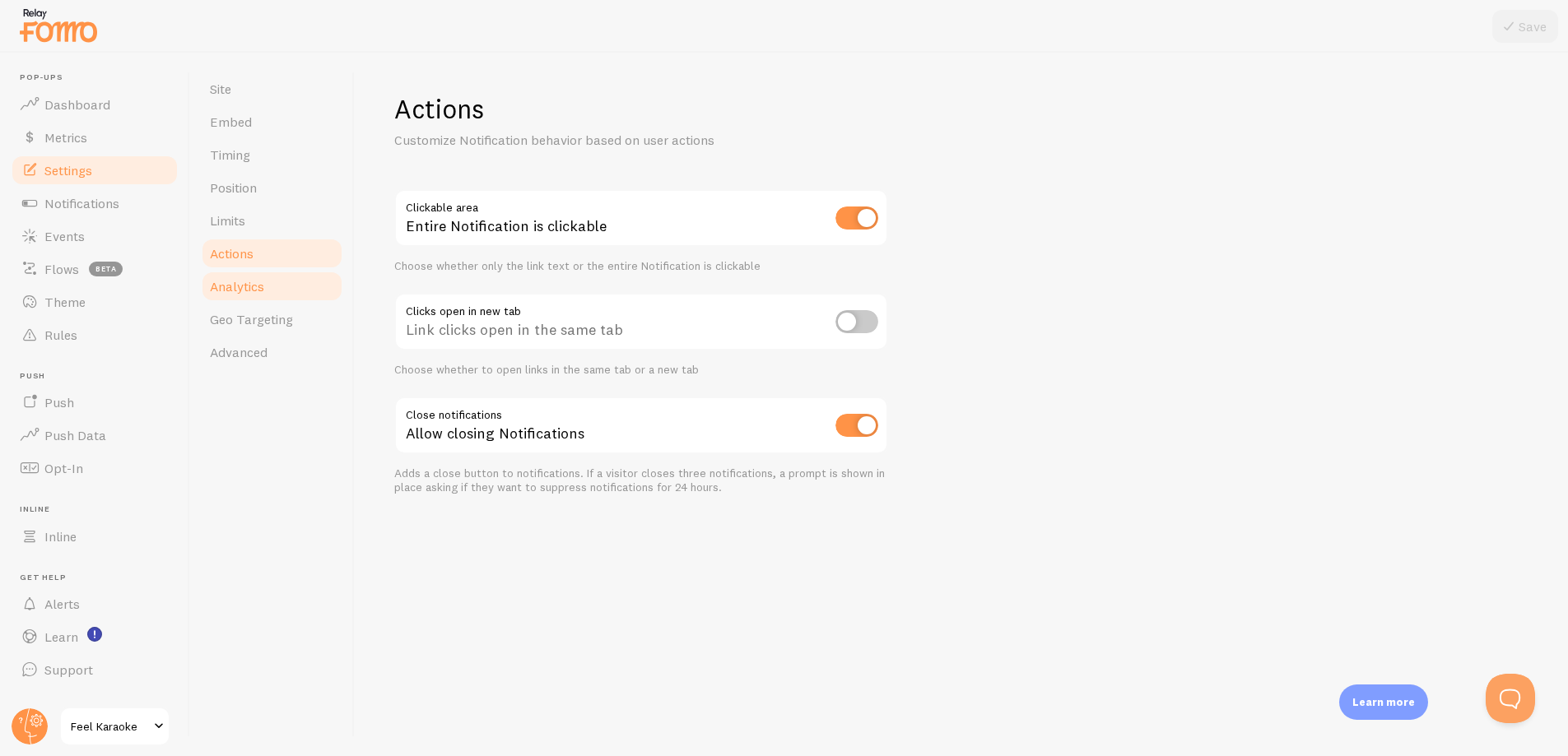
click at [232, 288] on span "Analytics" at bounding box center [237, 285] width 54 height 16
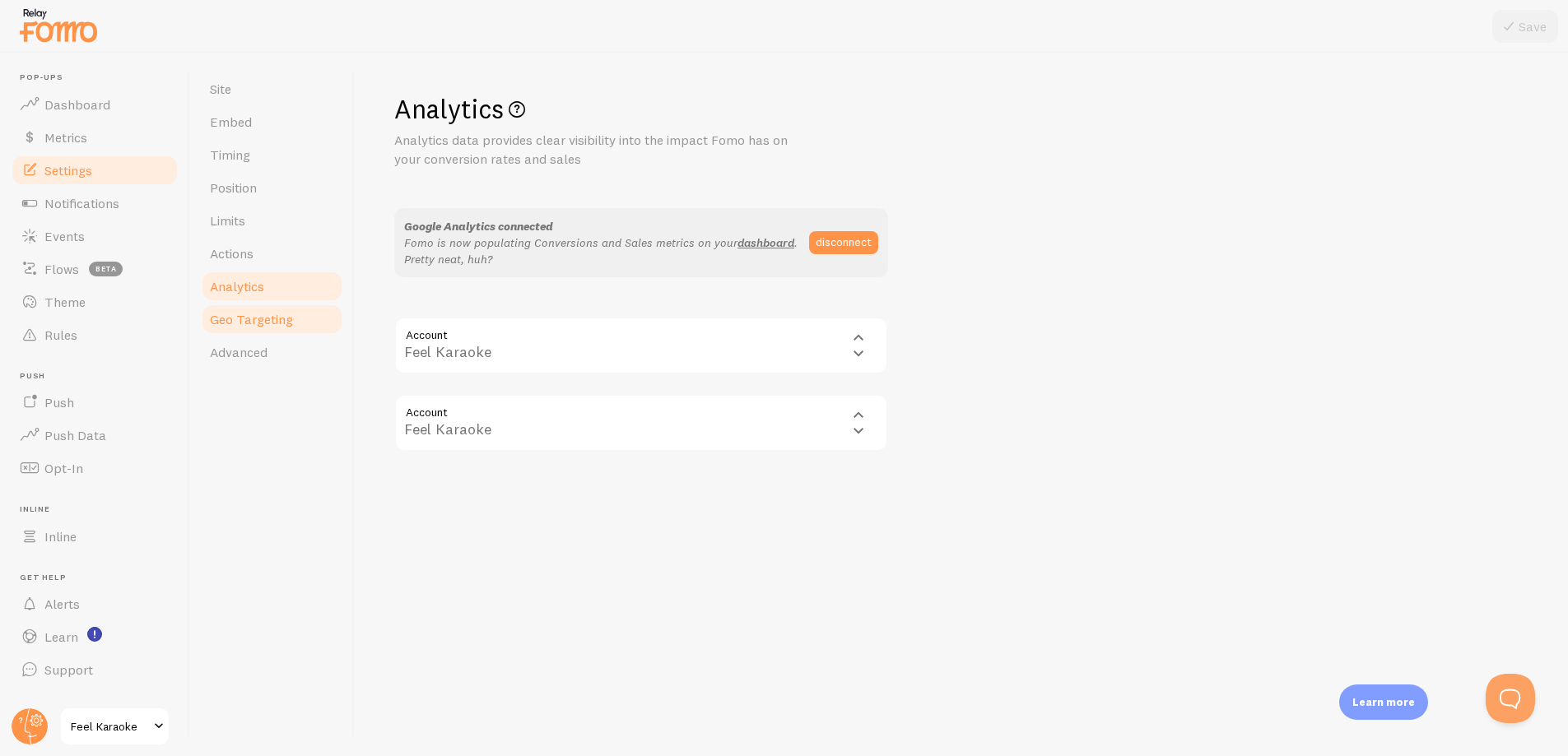
click at [229, 323] on span "Geo Targeting" at bounding box center [252, 319] width 83 height 16
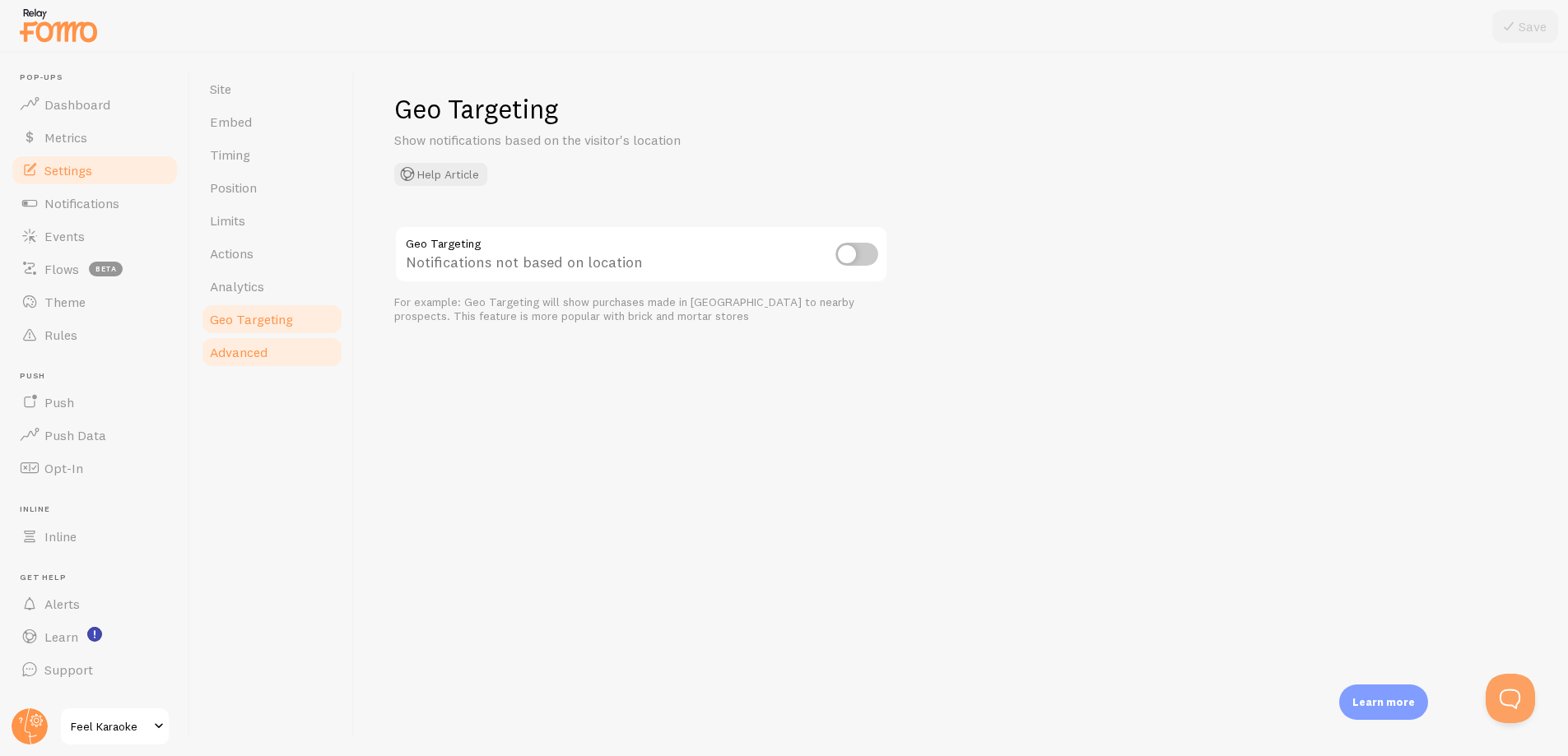
click at [225, 357] on span "Advanced" at bounding box center [239, 352] width 58 height 16
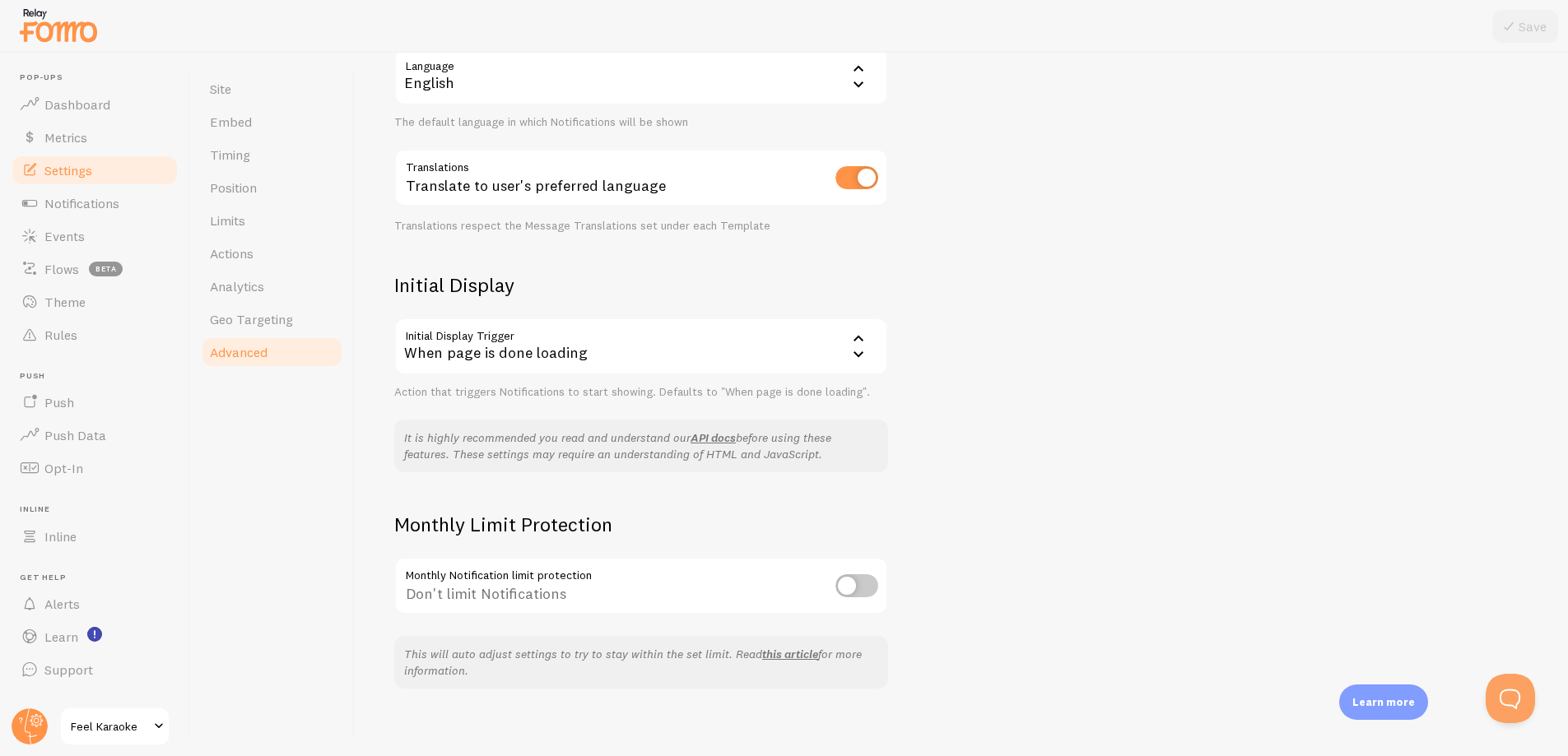
scroll to position [199, 0]
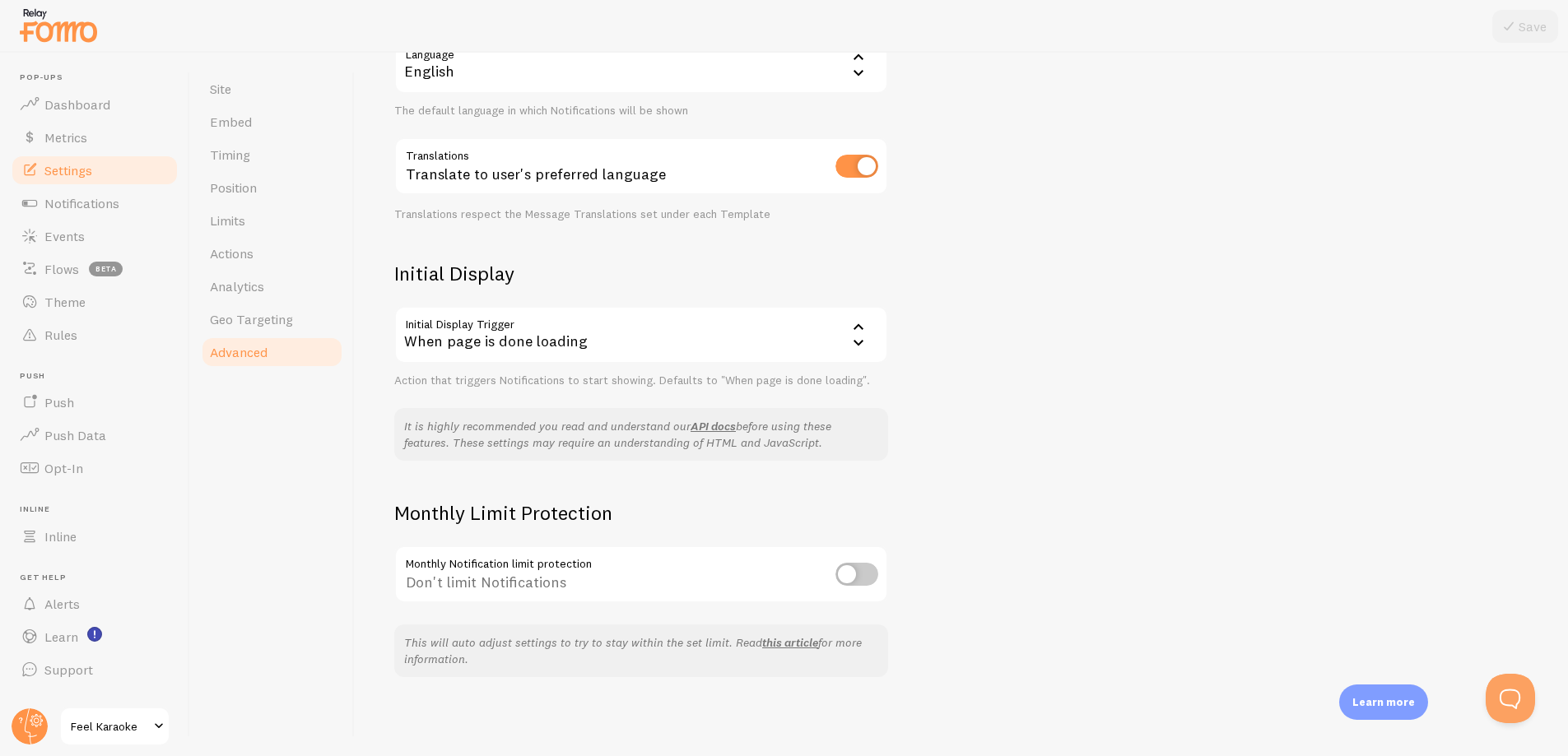
click at [1036, 310] on div "Advanced Advanced options Language & Translations Help Article Language en Engl…" at bounding box center [961, 405] width 1213 height 704
click at [24, 14] on img at bounding box center [58, 25] width 82 height 42
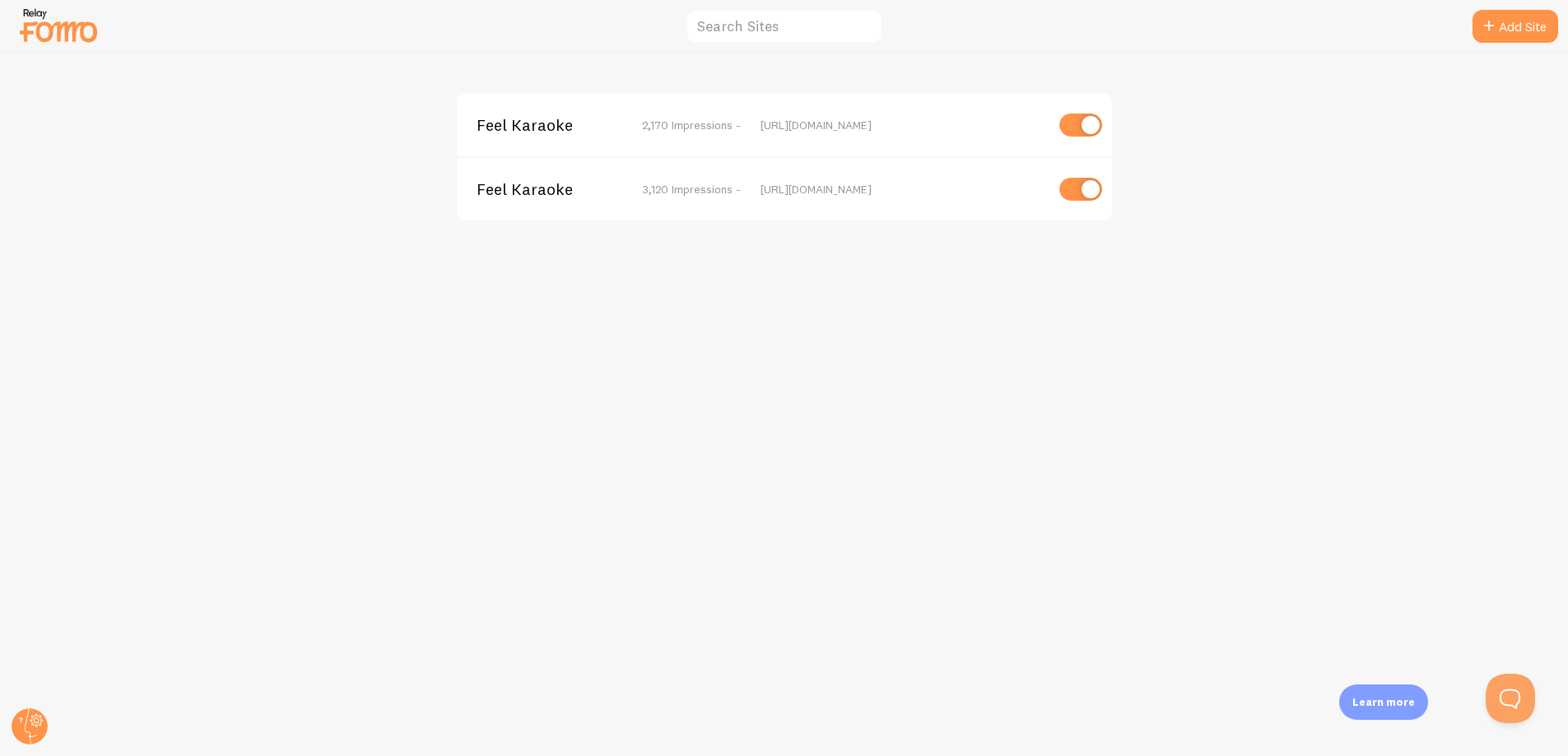
click at [506, 188] on span "Feel Karaoke" at bounding box center [542, 189] width 132 height 14
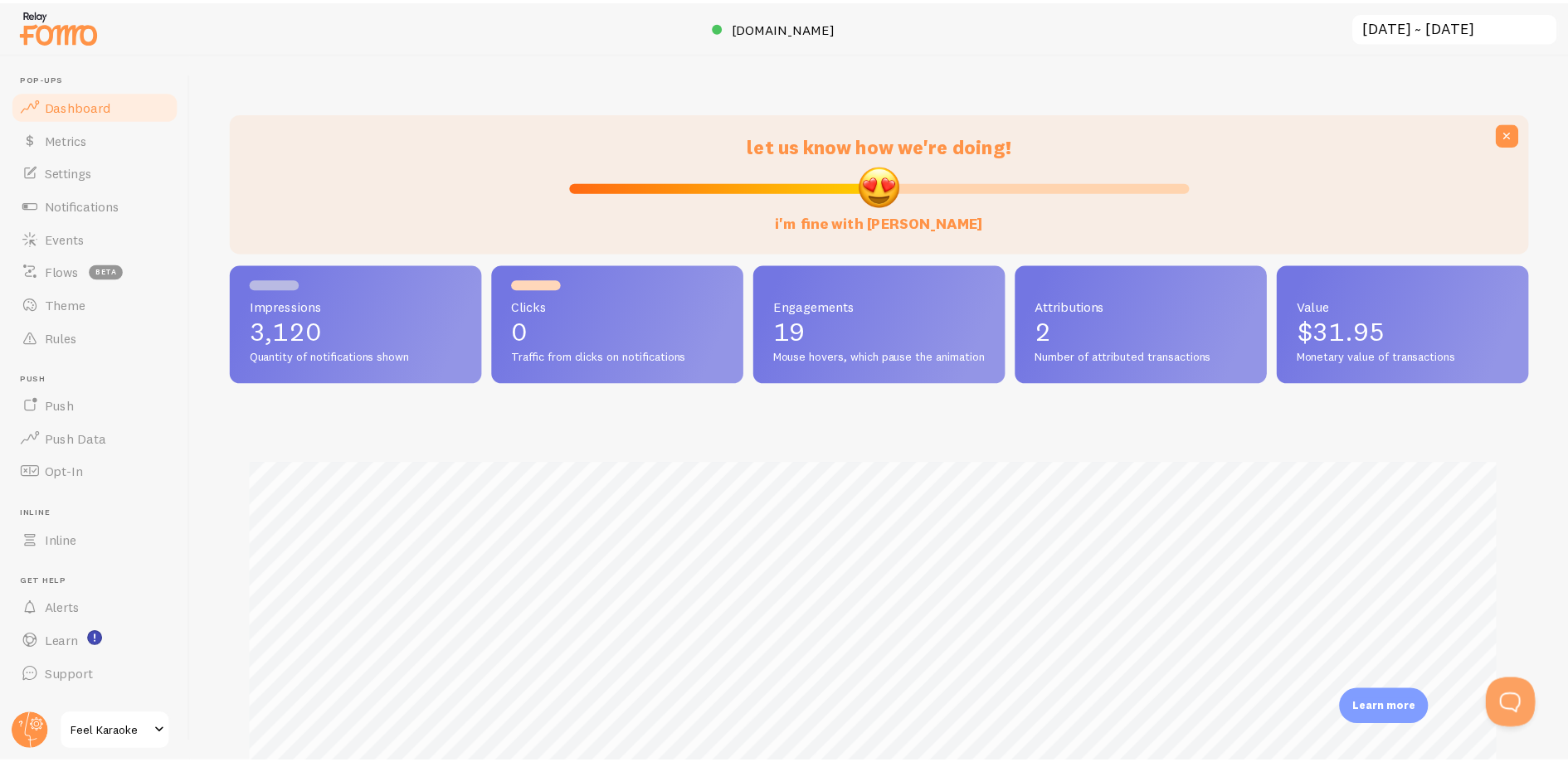
scroll to position [435, 1297]
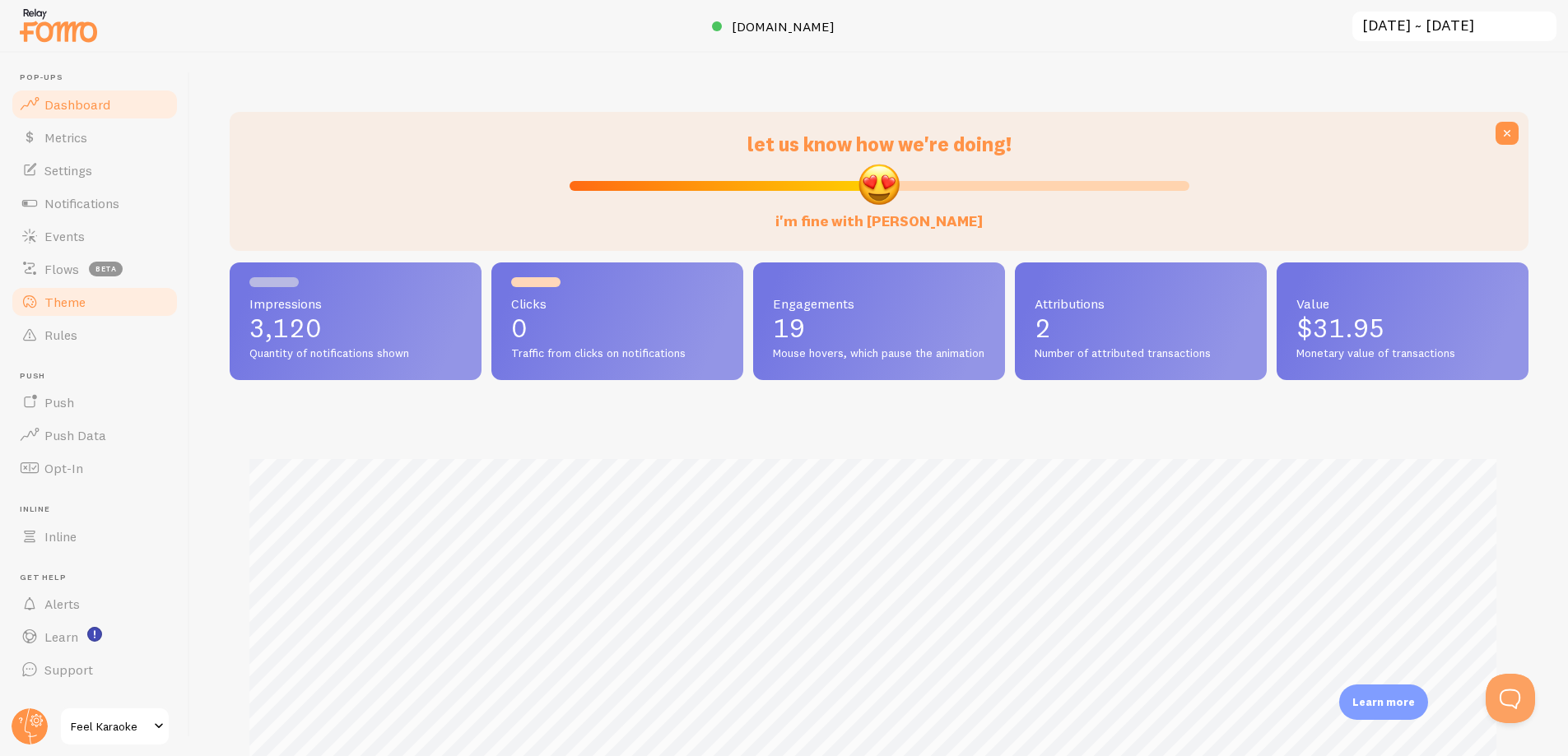
click at [55, 308] on span "Theme" at bounding box center [65, 302] width 41 height 16
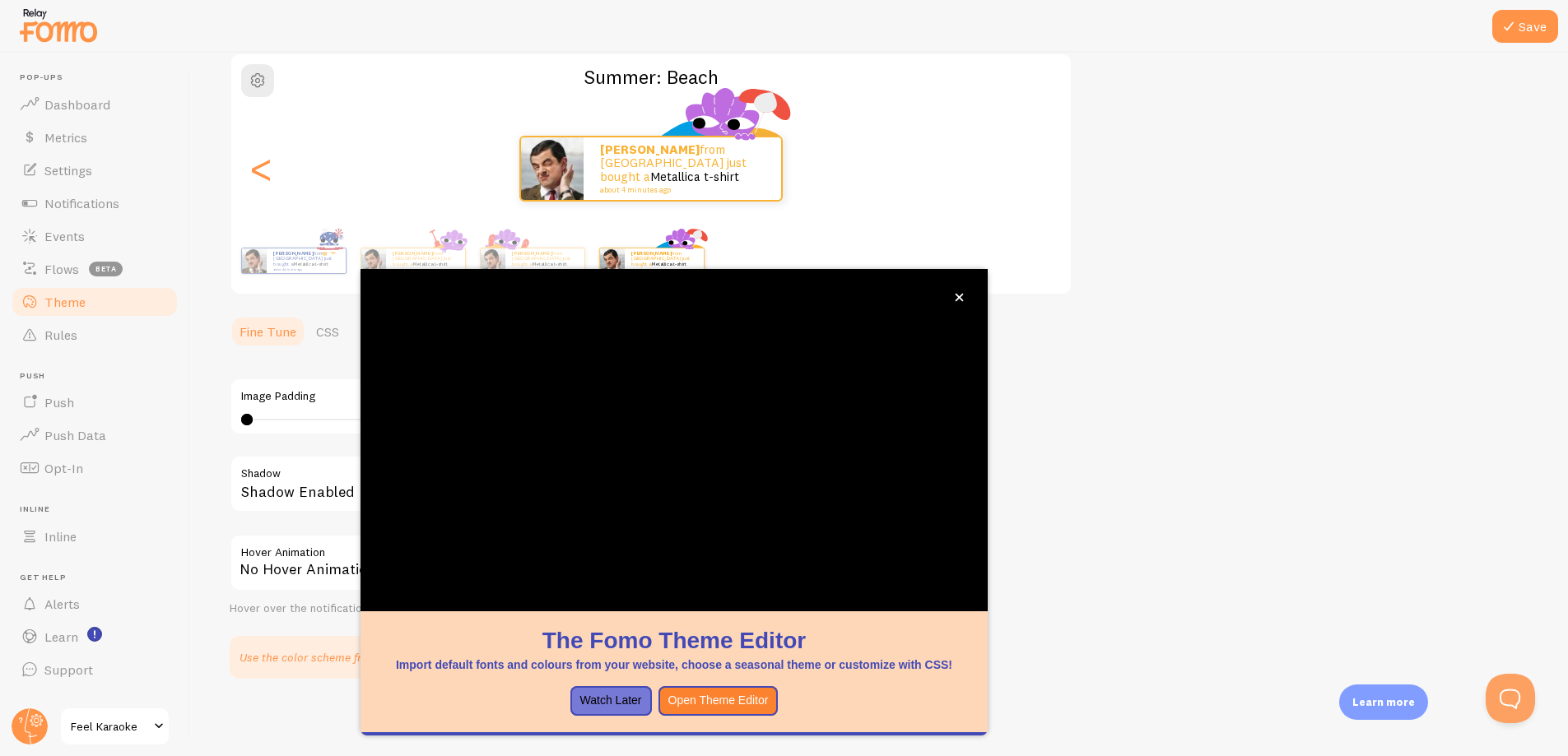
scroll to position [138, 0]
click at [957, 295] on icon "close," at bounding box center [960, 298] width 9 height 9
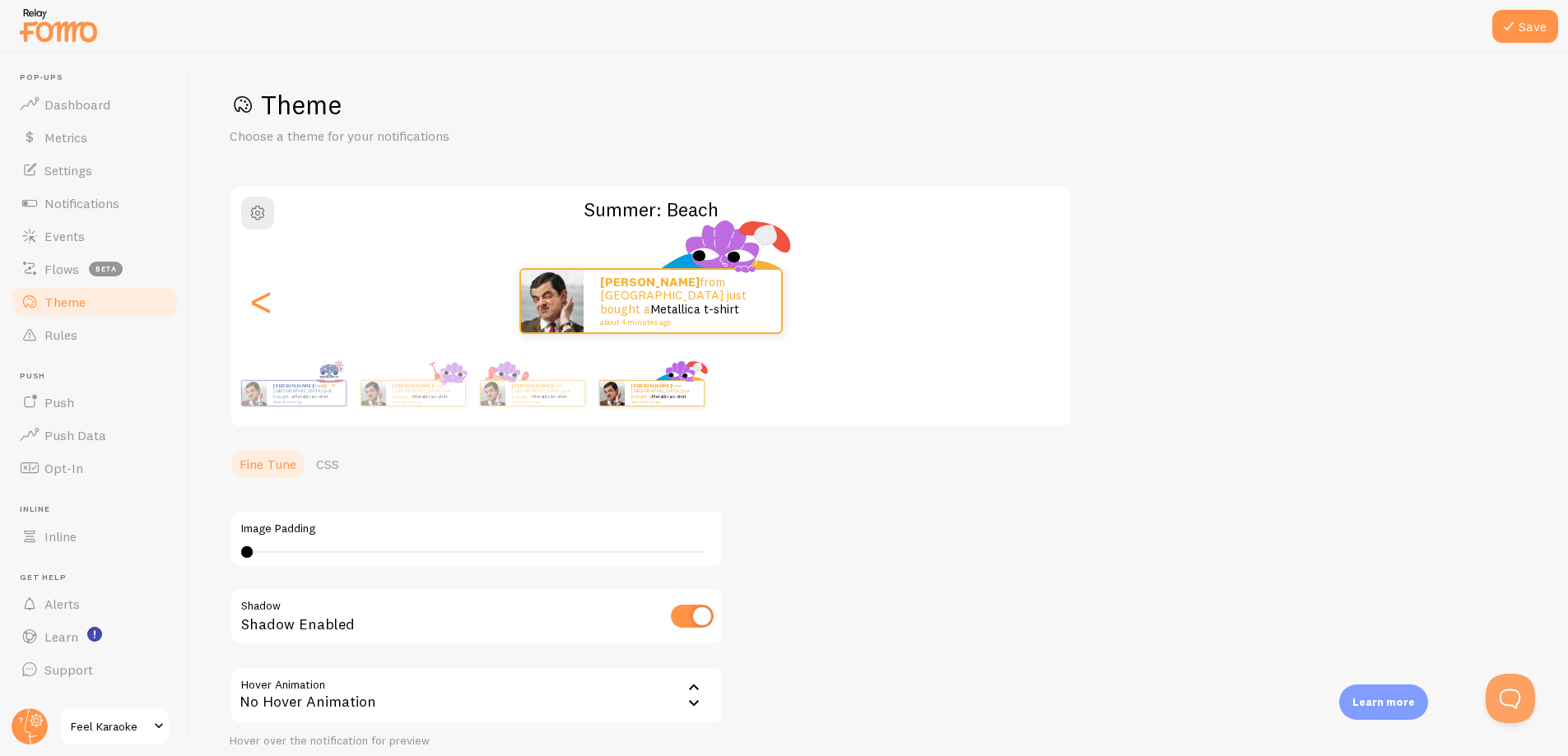
scroll to position [0, 0]
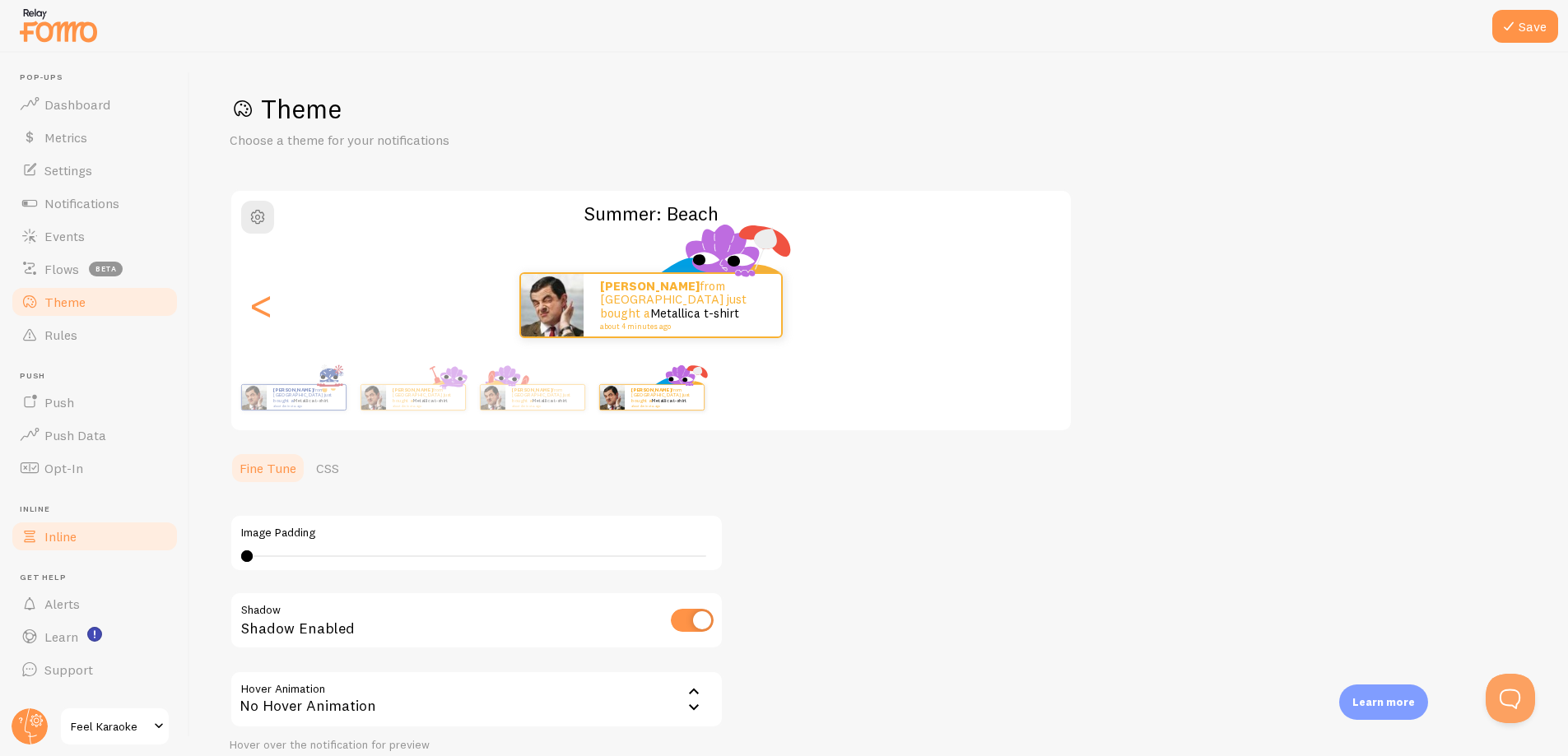
click at [52, 529] on span "Inline" at bounding box center [60, 536] width 32 height 16
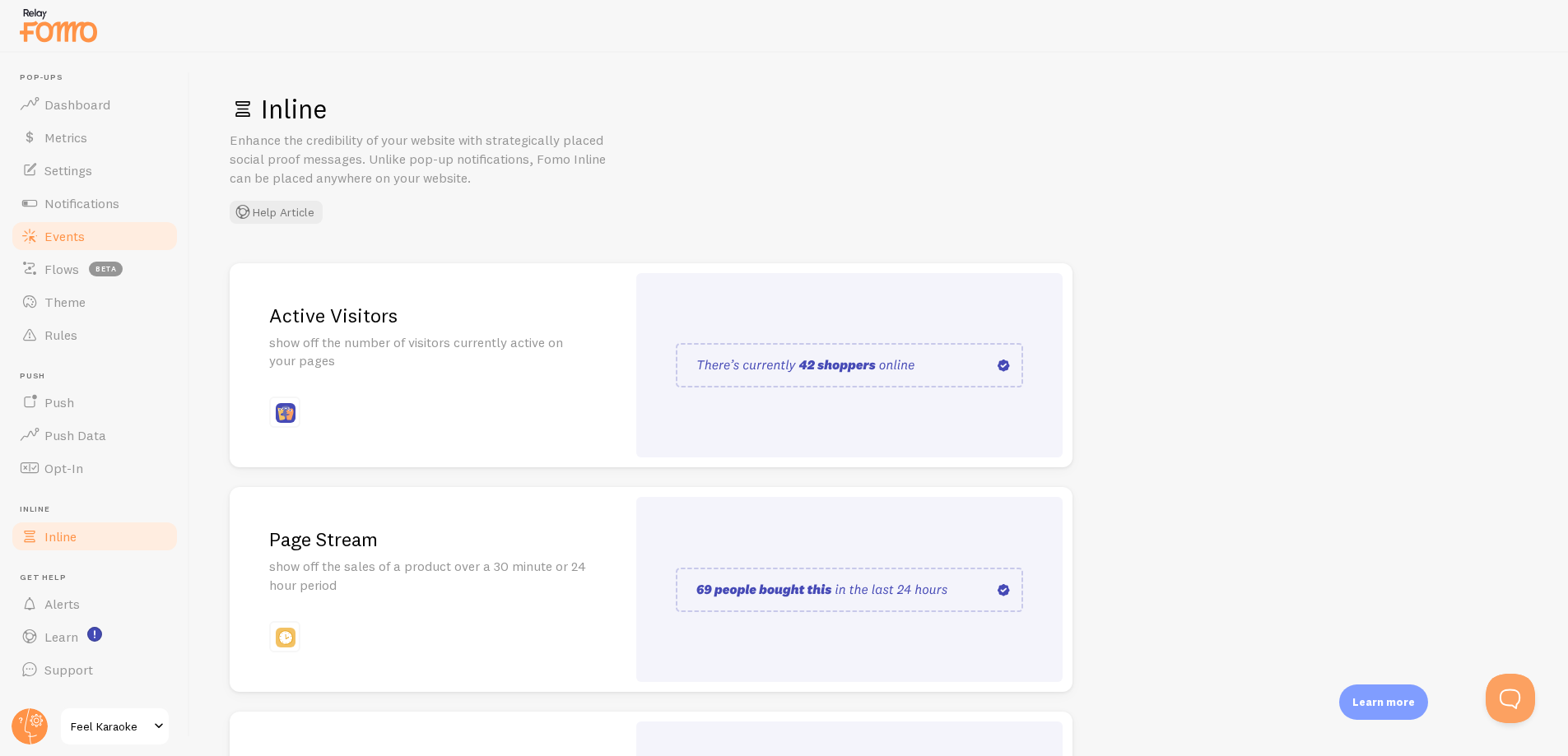
click at [58, 233] on span "Events" at bounding box center [65, 235] width 41 height 16
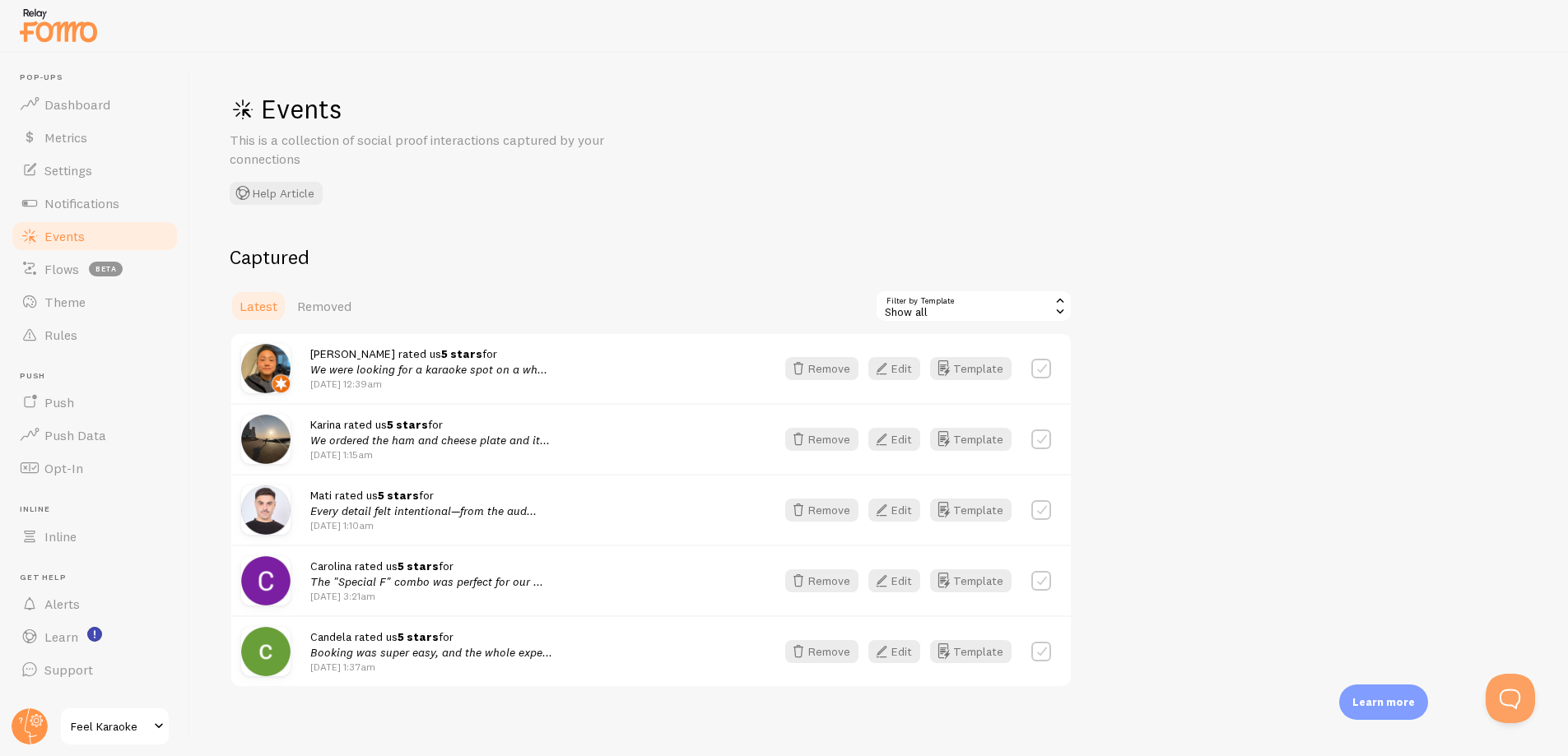
click at [148, 719] on span "Feel Karaoke" at bounding box center [109, 726] width 78 height 19
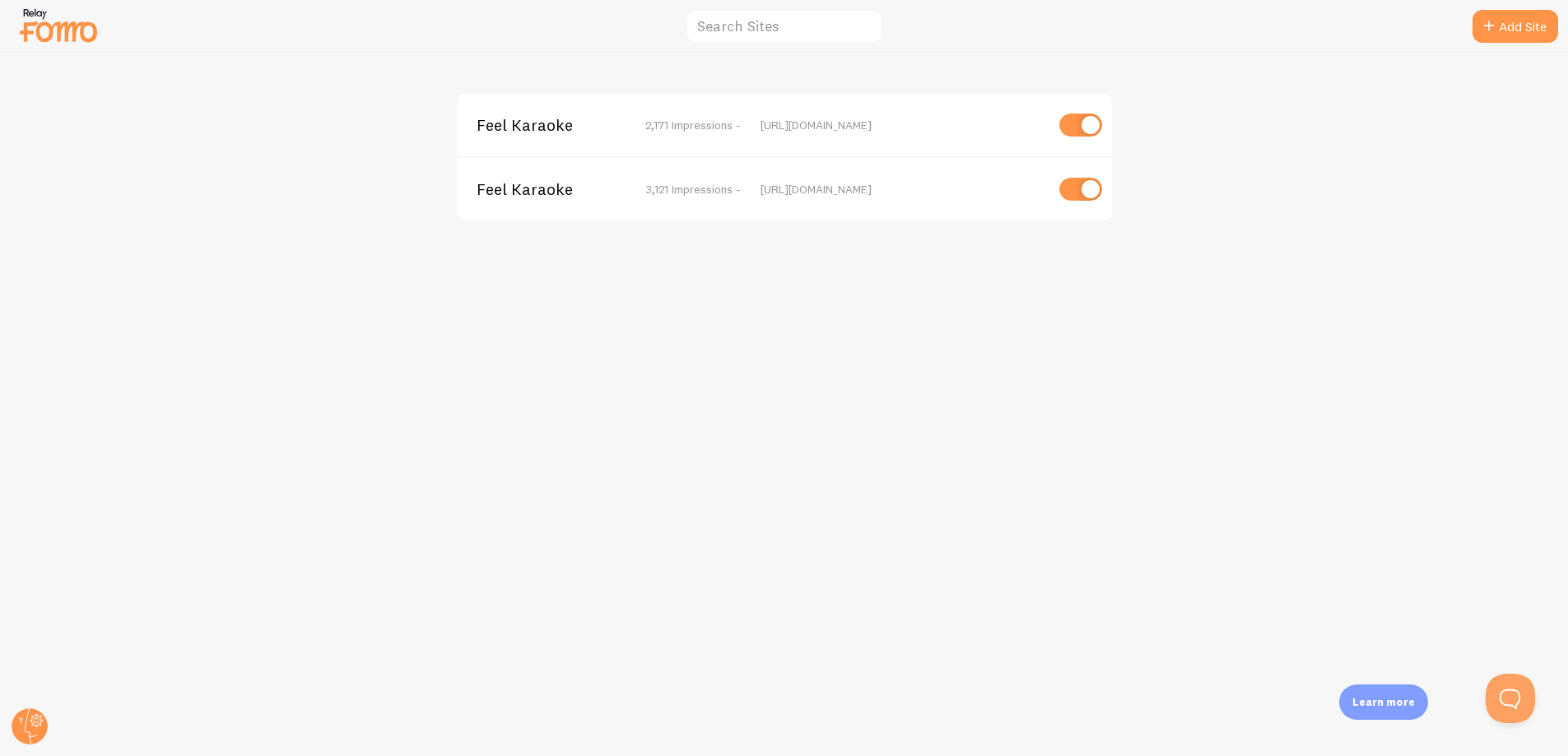
click at [508, 189] on span "Feel Karaoke" at bounding box center [542, 189] width 132 height 14
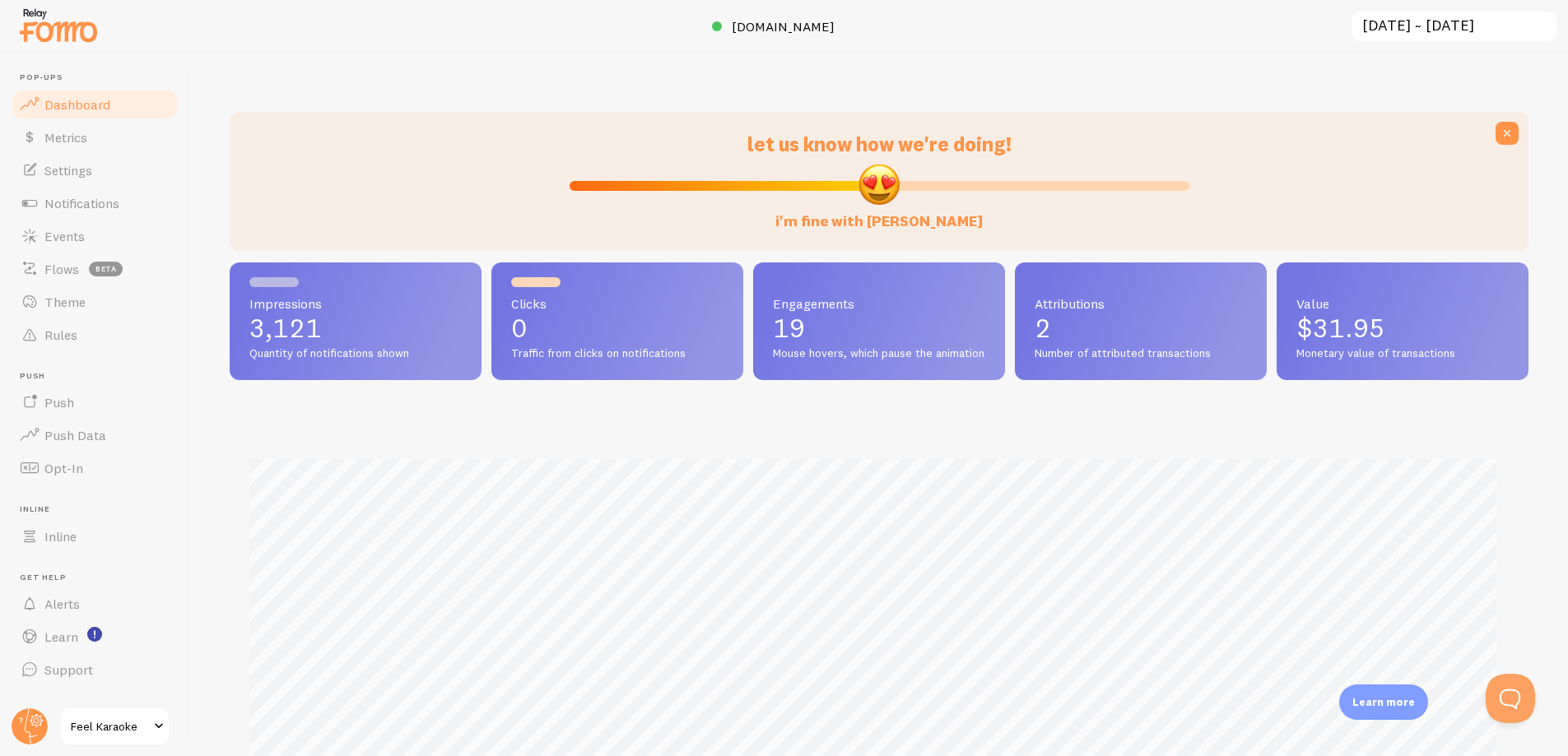
scroll to position [432, 1286]
click at [76, 301] on span "Theme" at bounding box center [65, 302] width 41 height 16
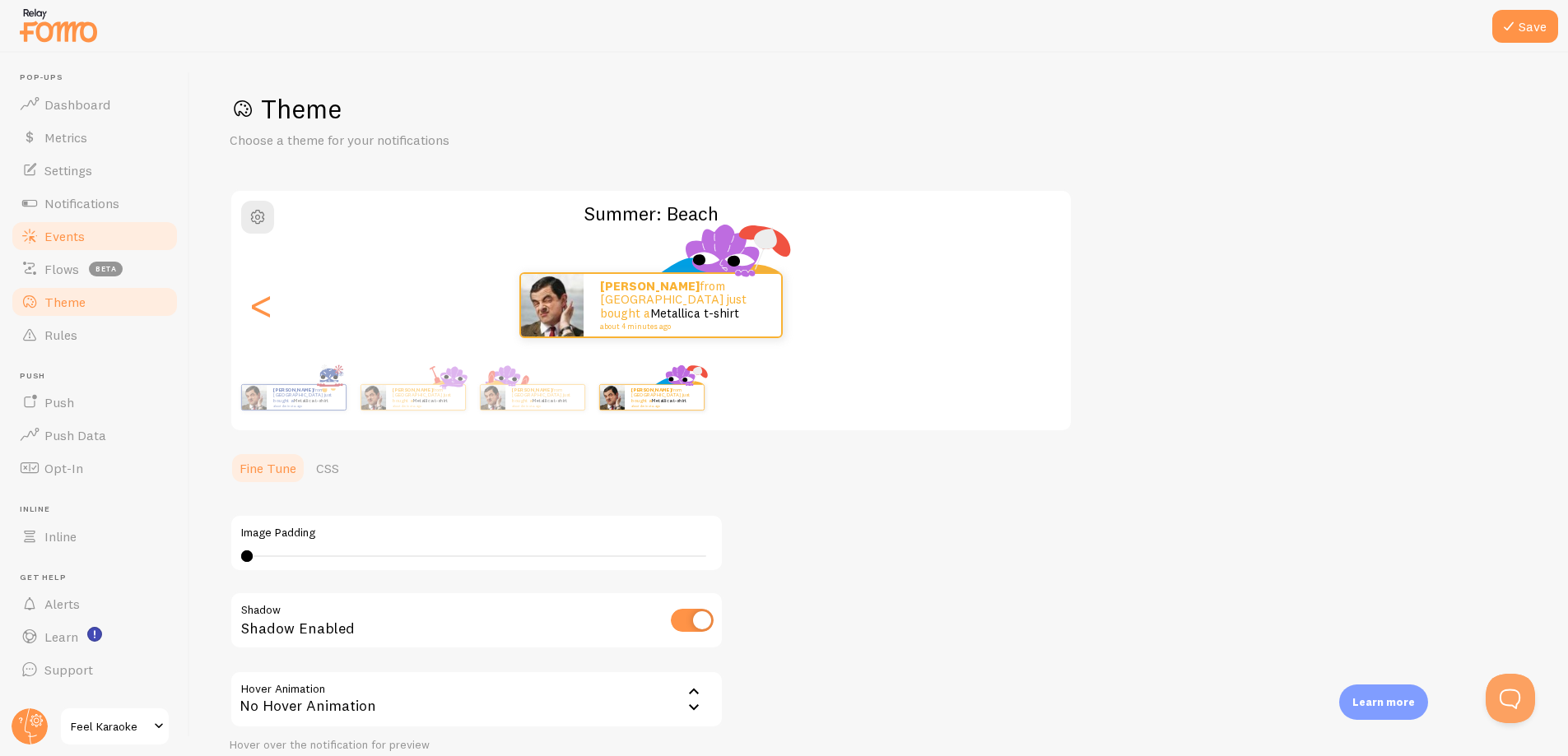
click at [52, 240] on span "Events" at bounding box center [65, 235] width 41 height 16
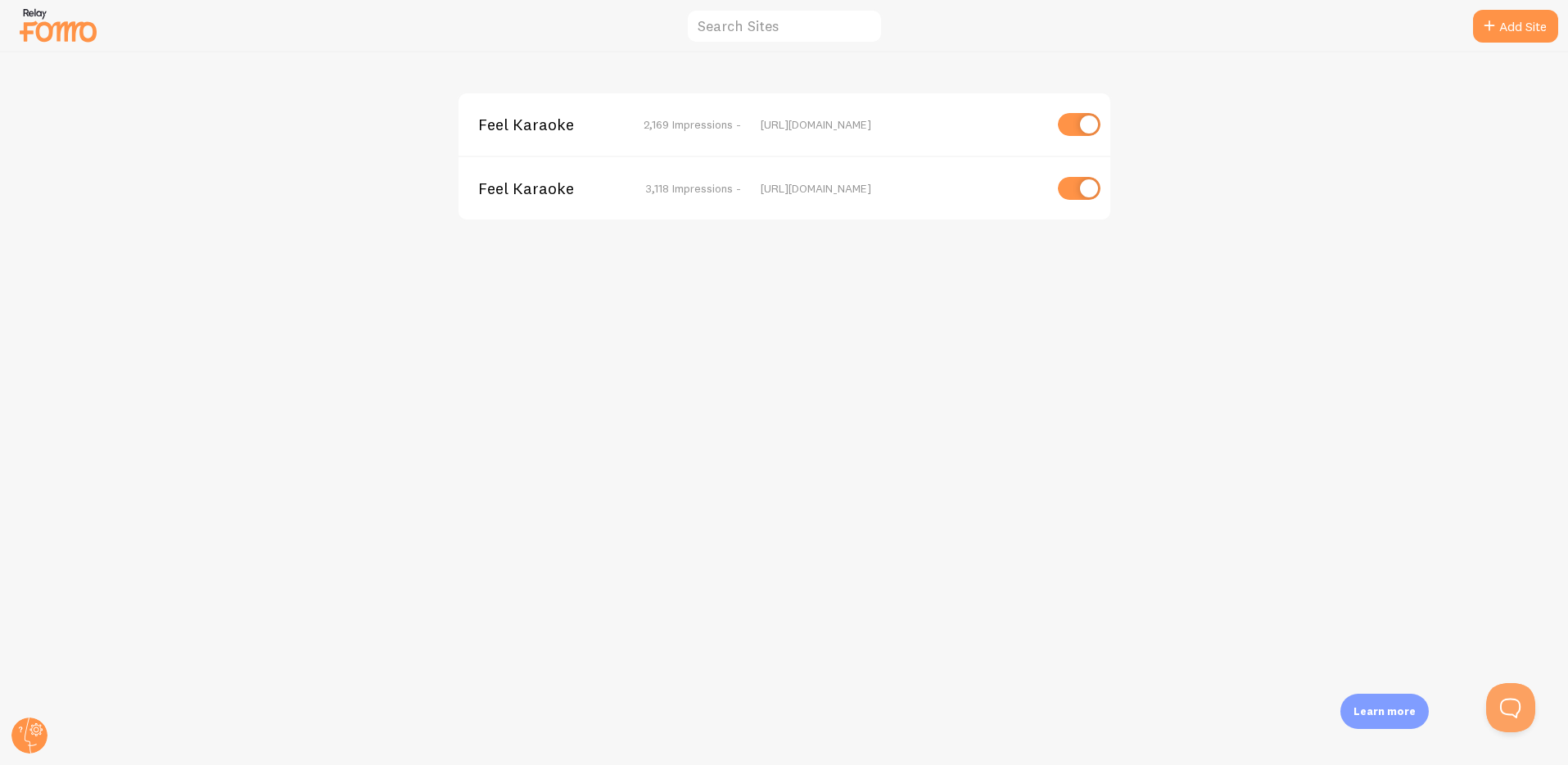
click at [681, 124] on span "2,169 Impressions -" at bounding box center [693, 124] width 98 height 14
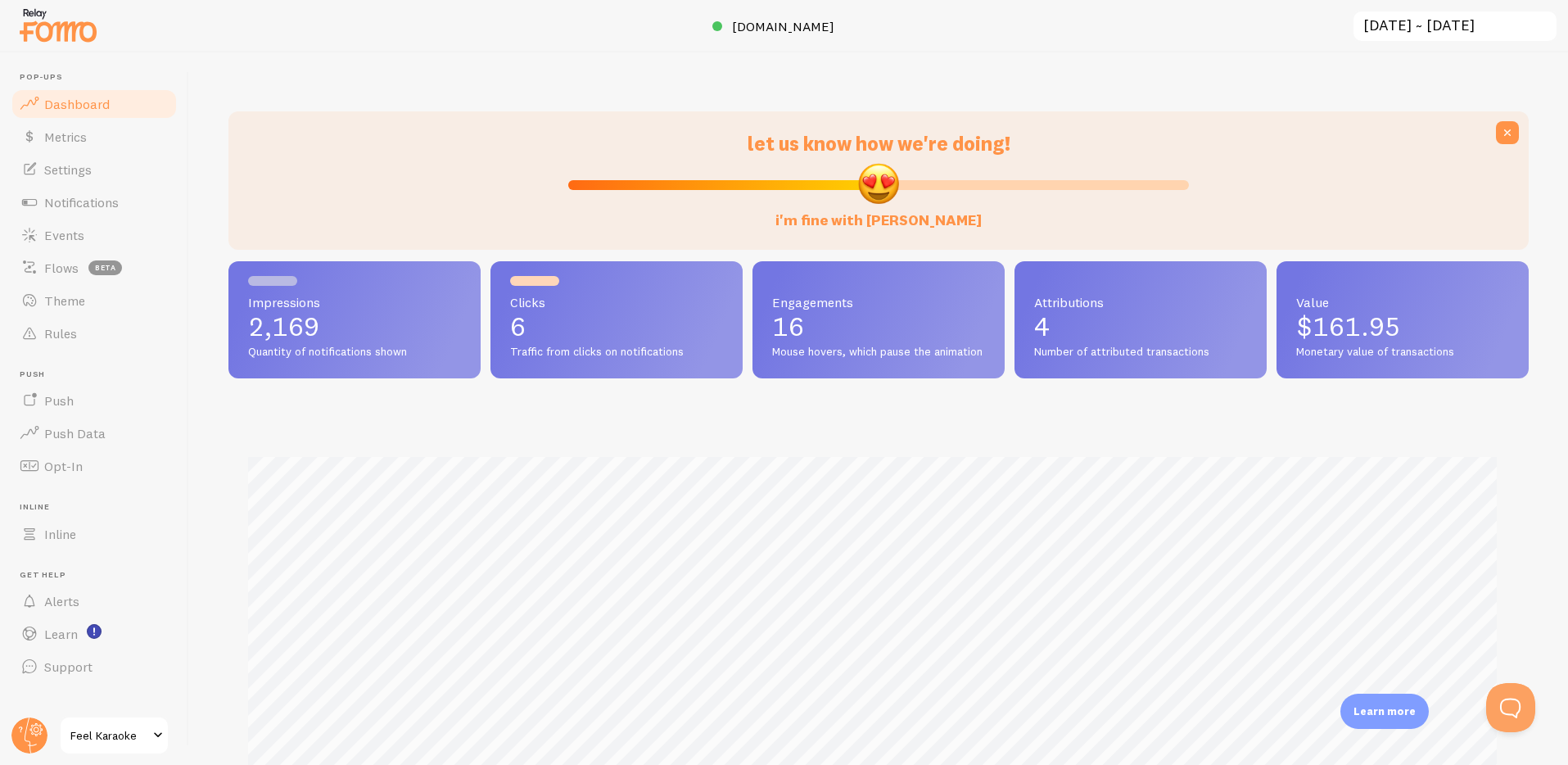
scroll to position [430, 1288]
click at [42, 304] on link "Theme" at bounding box center [94, 300] width 169 height 33
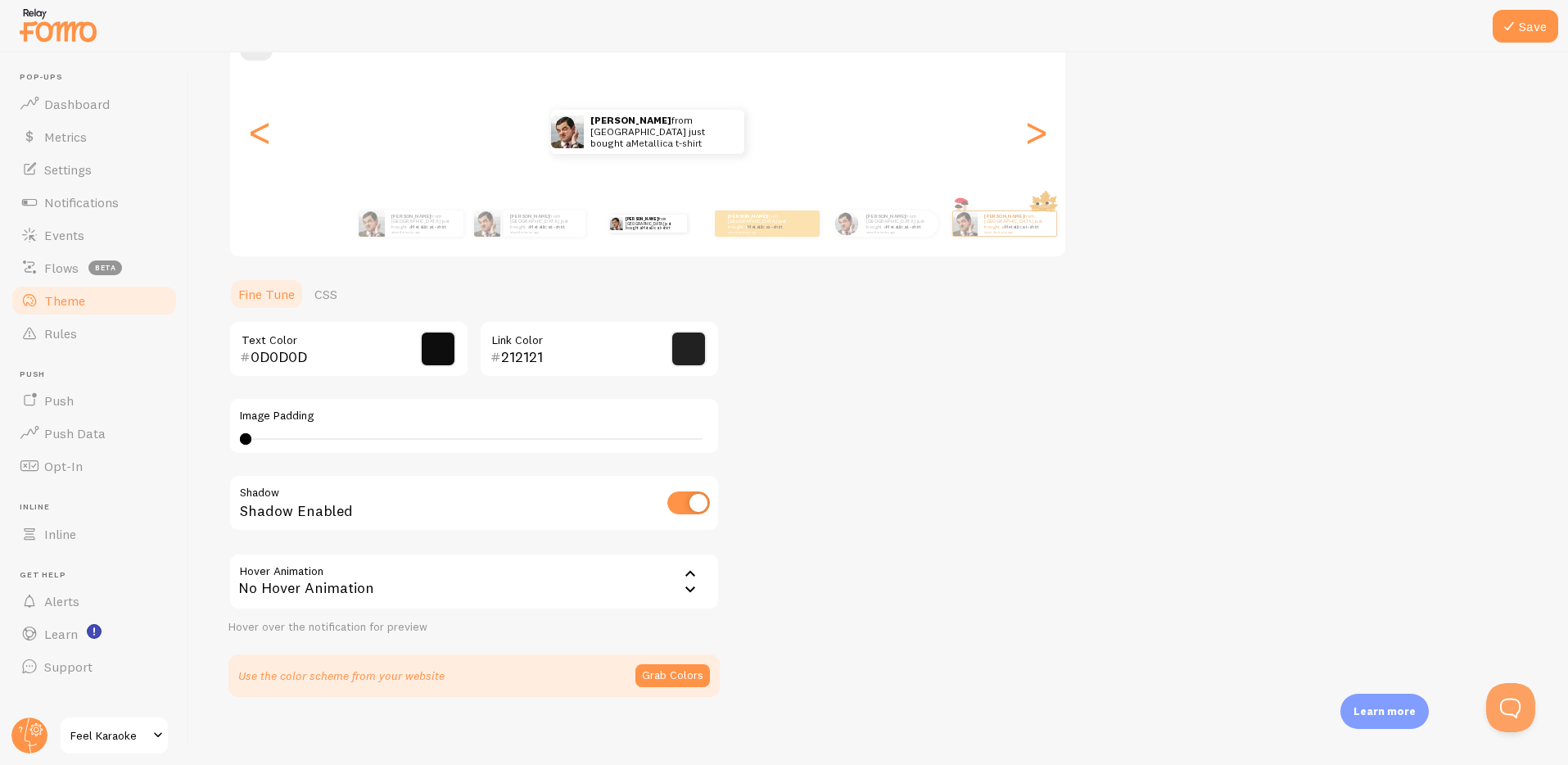
scroll to position [182, 0]
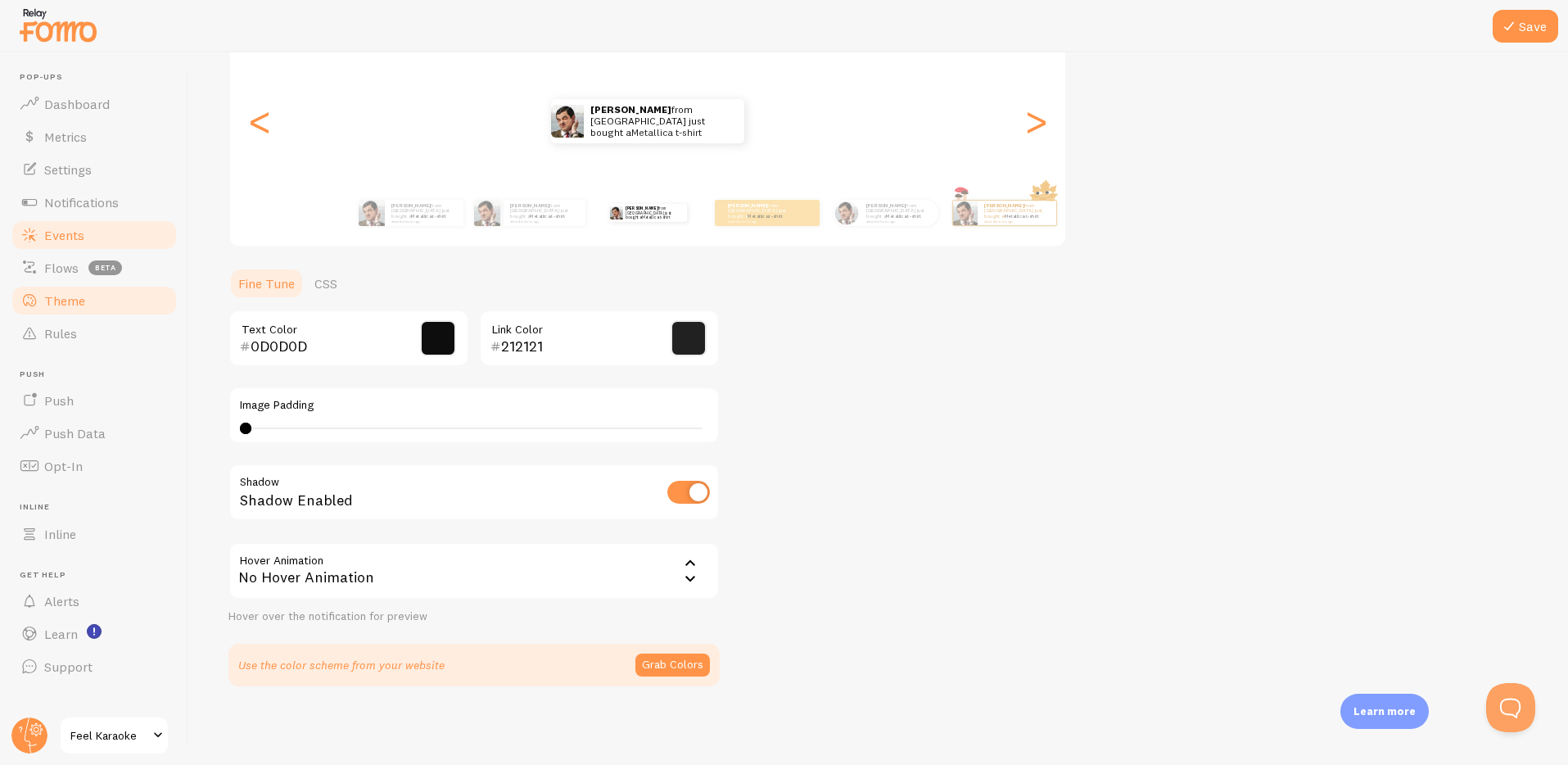
click at [42, 236] on link "Events" at bounding box center [94, 235] width 169 height 33
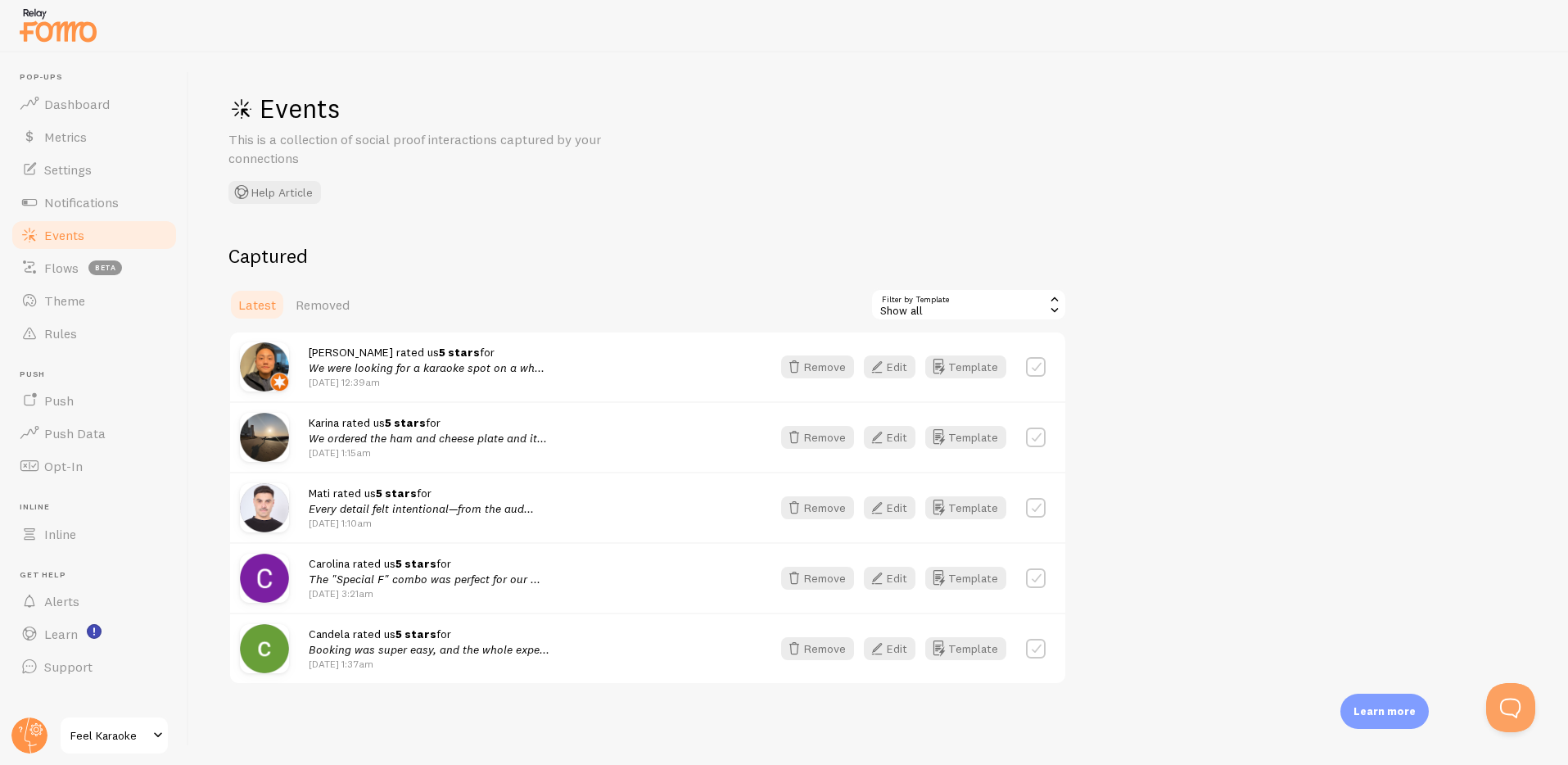
click at [43, 26] on img at bounding box center [58, 25] width 82 height 42
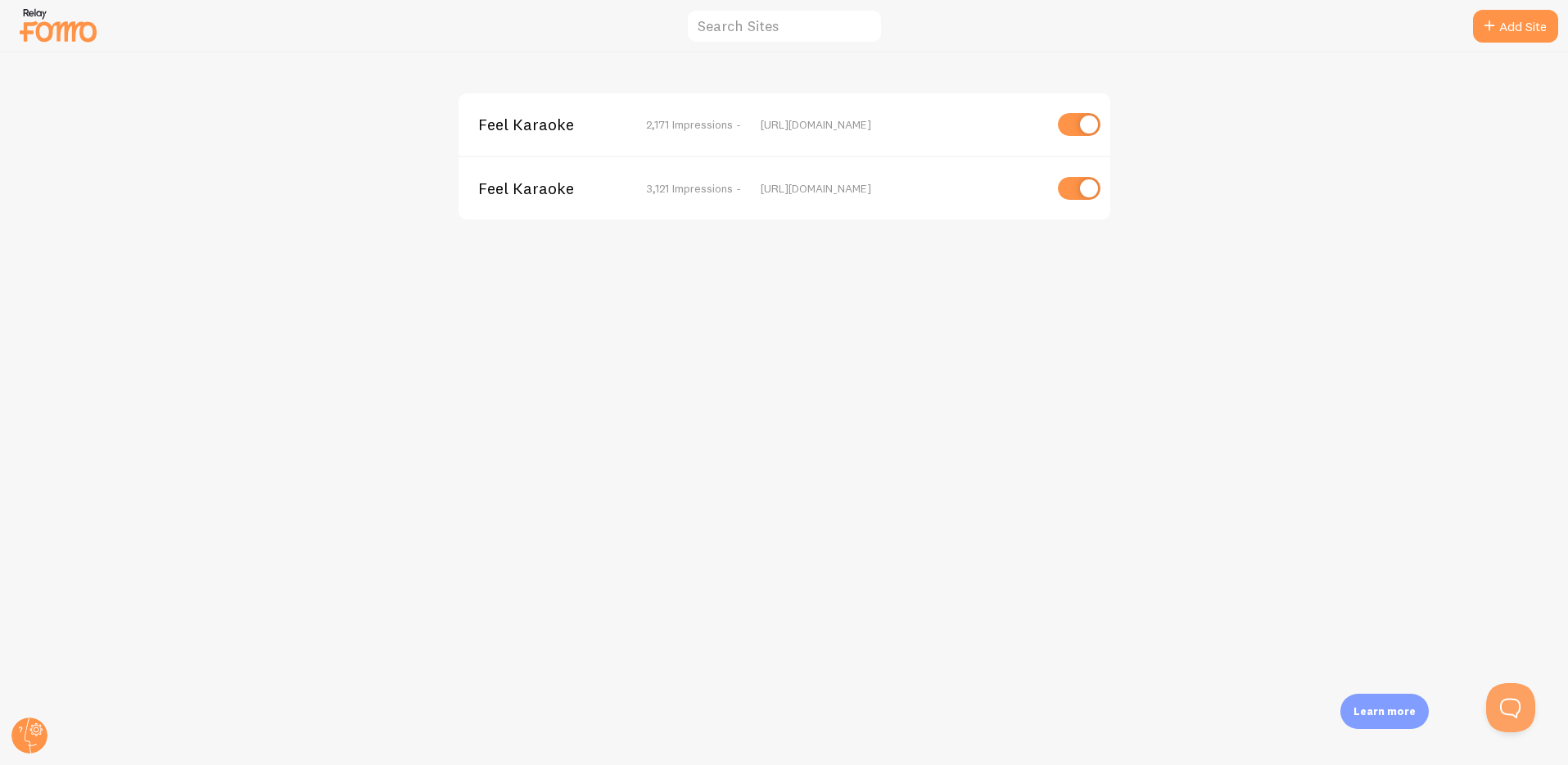
click at [701, 128] on span "2,171 Impressions -" at bounding box center [693, 124] width 95 height 14
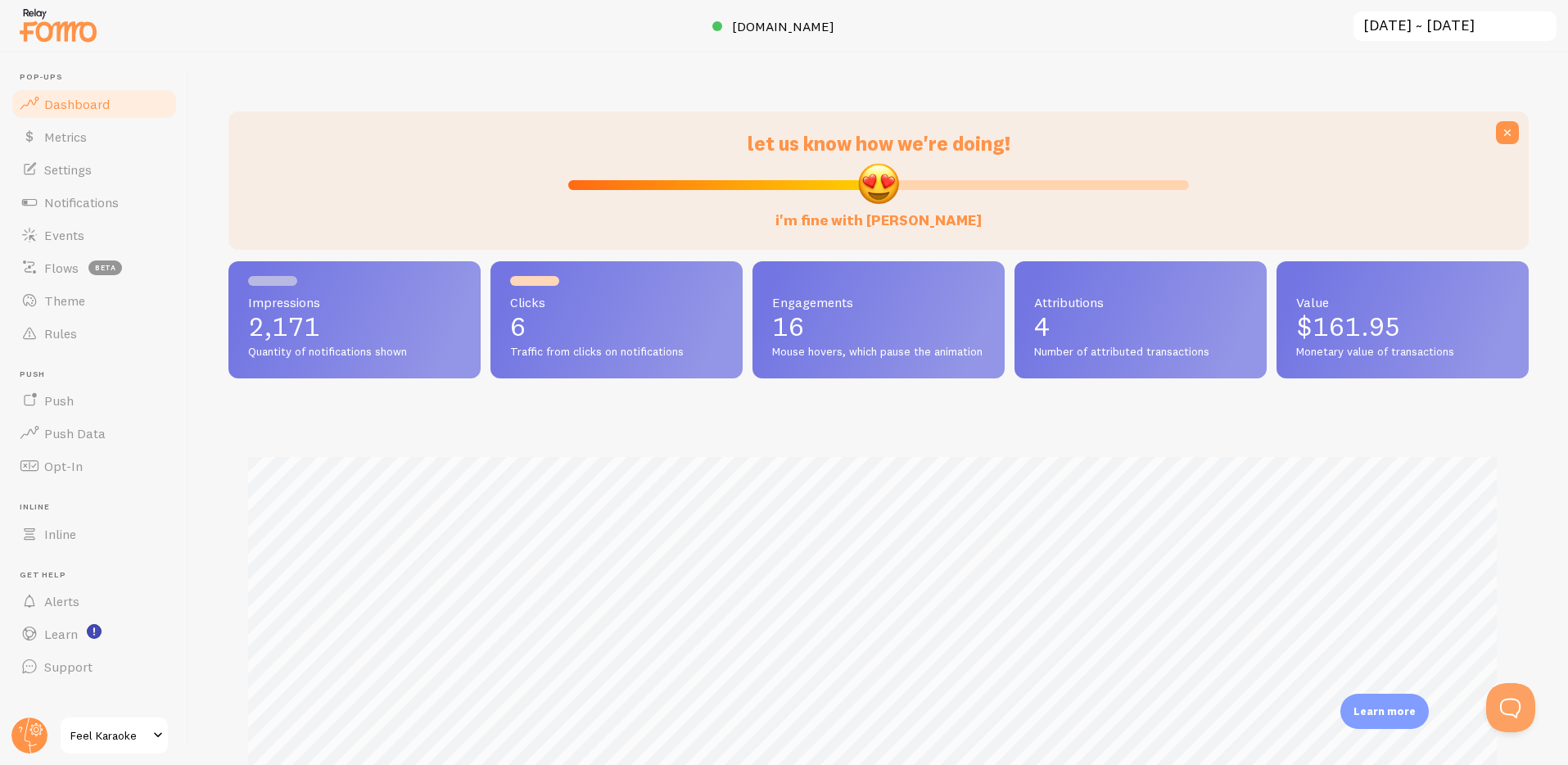
scroll to position [430, 1288]
click at [58, 233] on span "Events" at bounding box center [64, 234] width 40 height 16
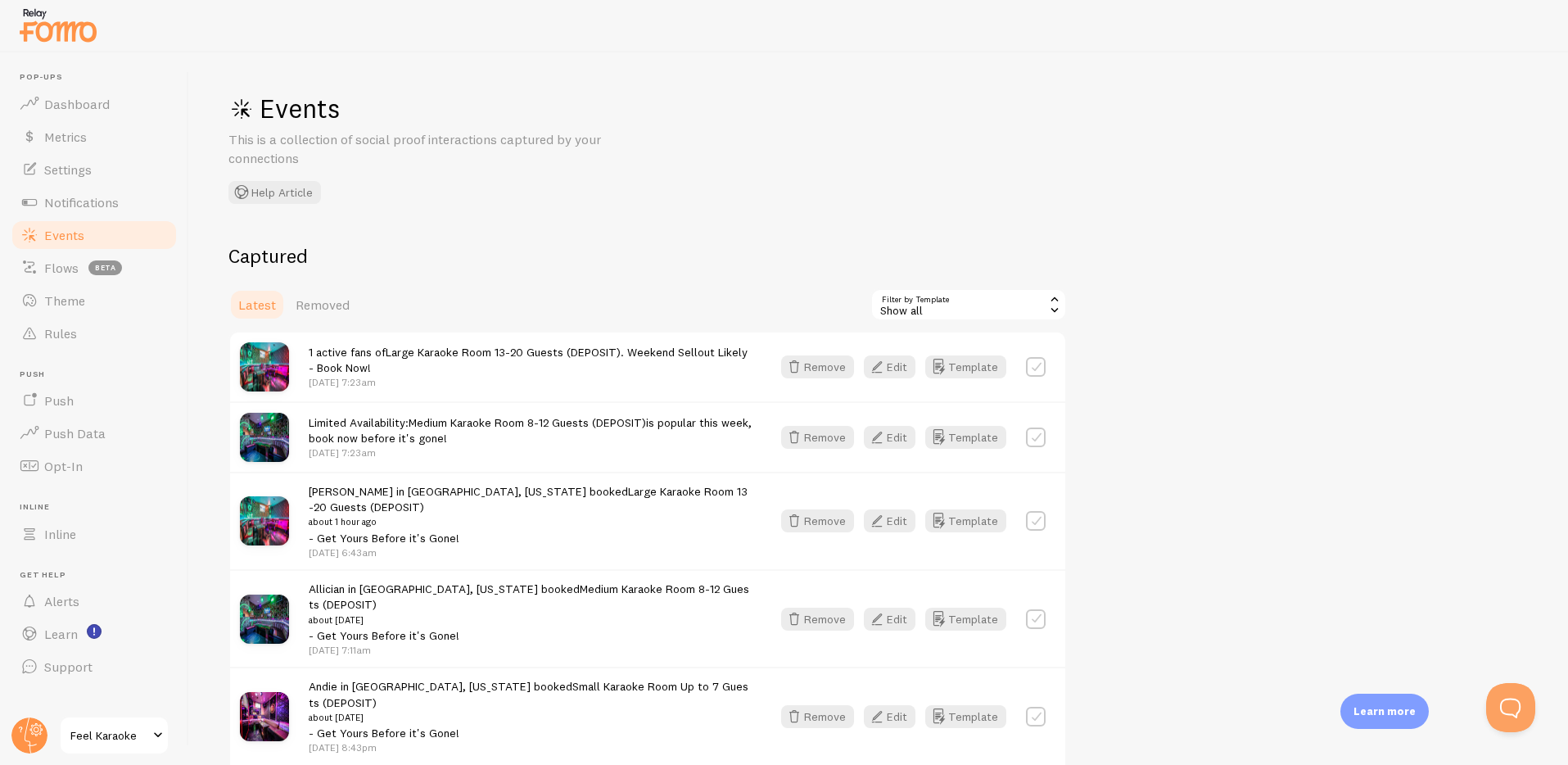
click at [419, 355] on link "Large Karaoke Room 13-20 Guests (DEPOSIT)" at bounding box center [503, 351] width 235 height 14
click at [940, 305] on div "Show all" at bounding box center [968, 304] width 197 height 33
drag, startPoint x: 301, startPoint y: 300, endPoint x: 265, endPoint y: 304, distance: 36.2
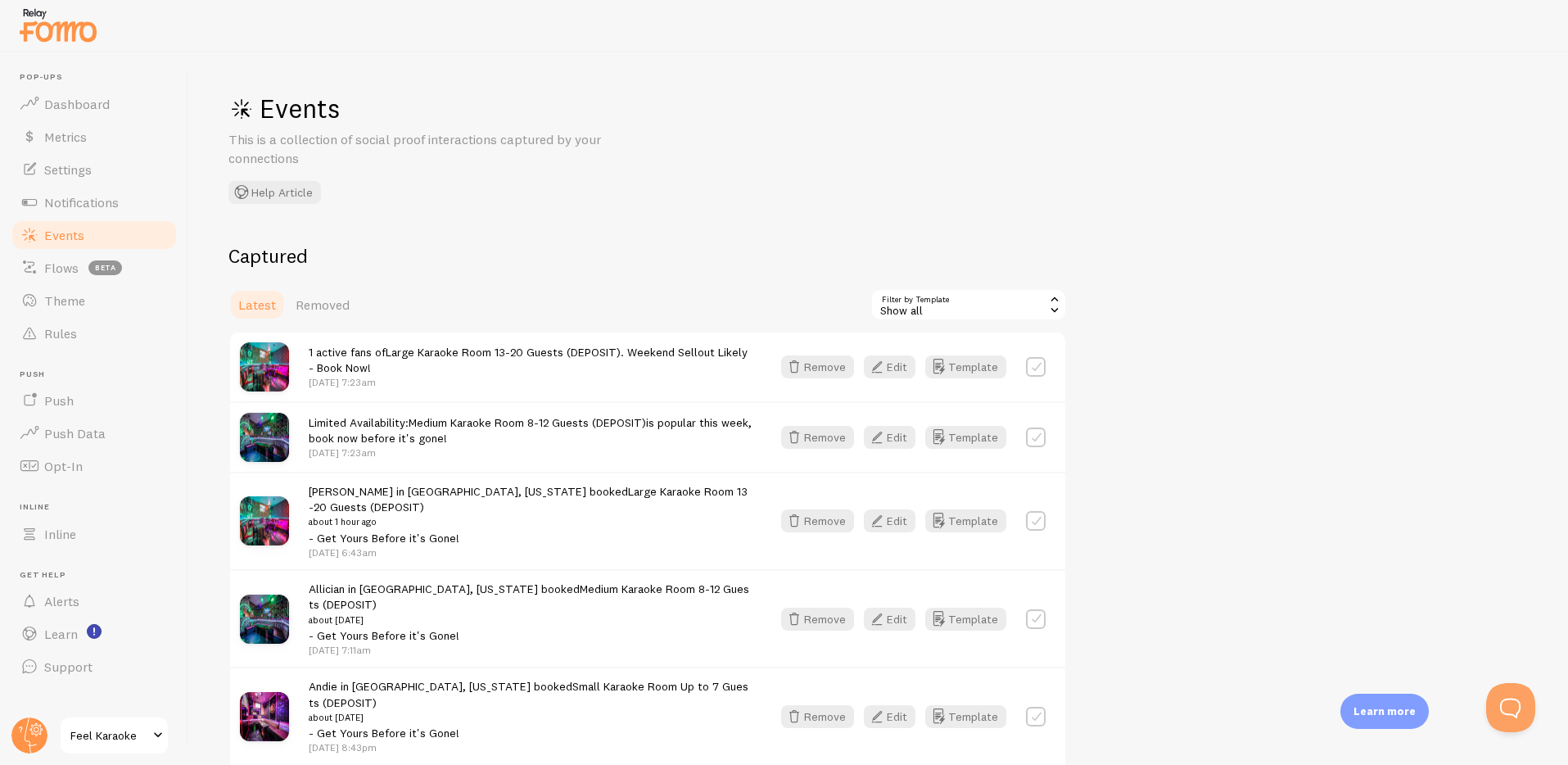
click at [301, 300] on span "Removed" at bounding box center [322, 304] width 54 height 16
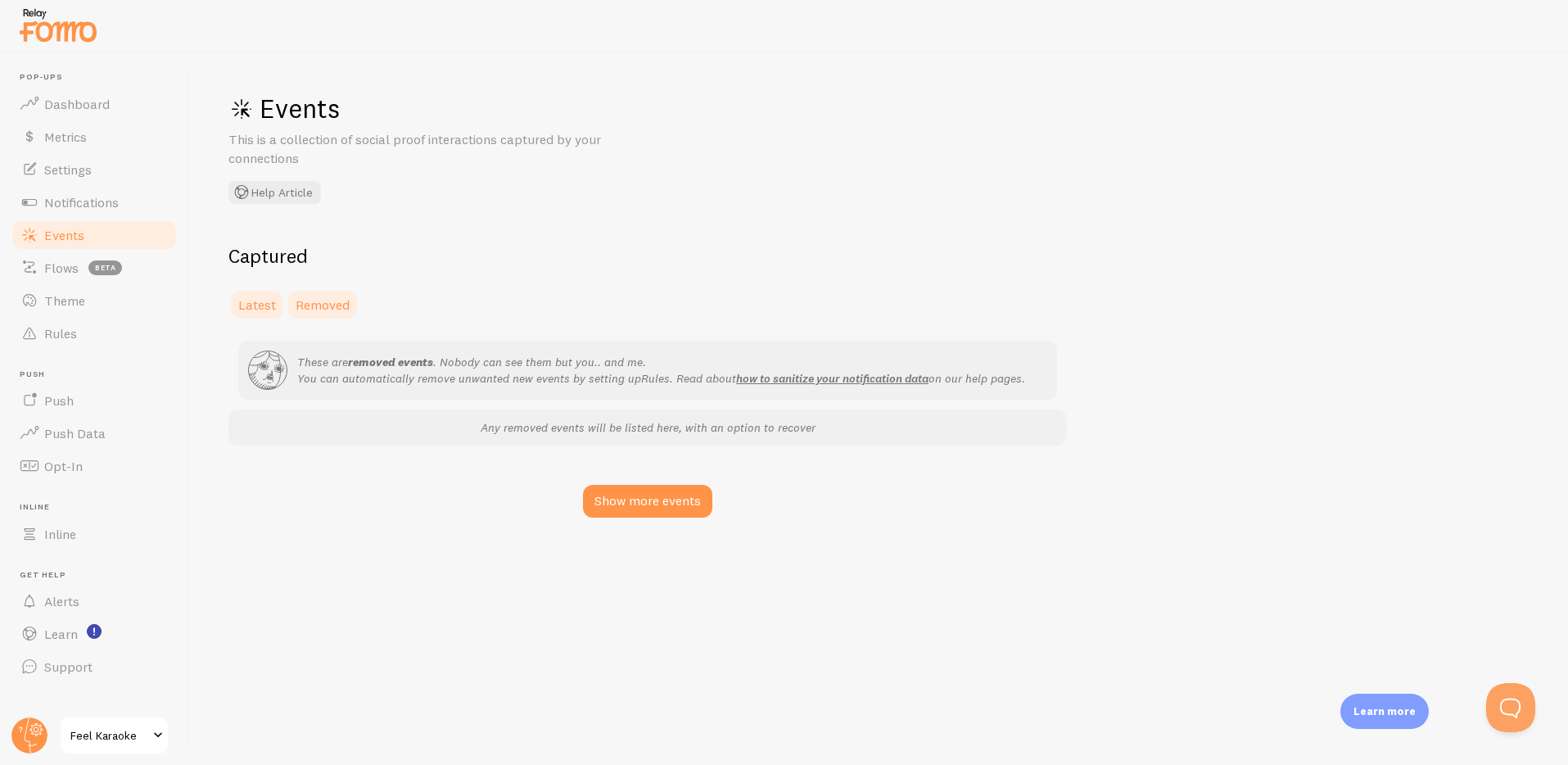
click at [261, 305] on span "Latest" at bounding box center [256, 304] width 37 height 16
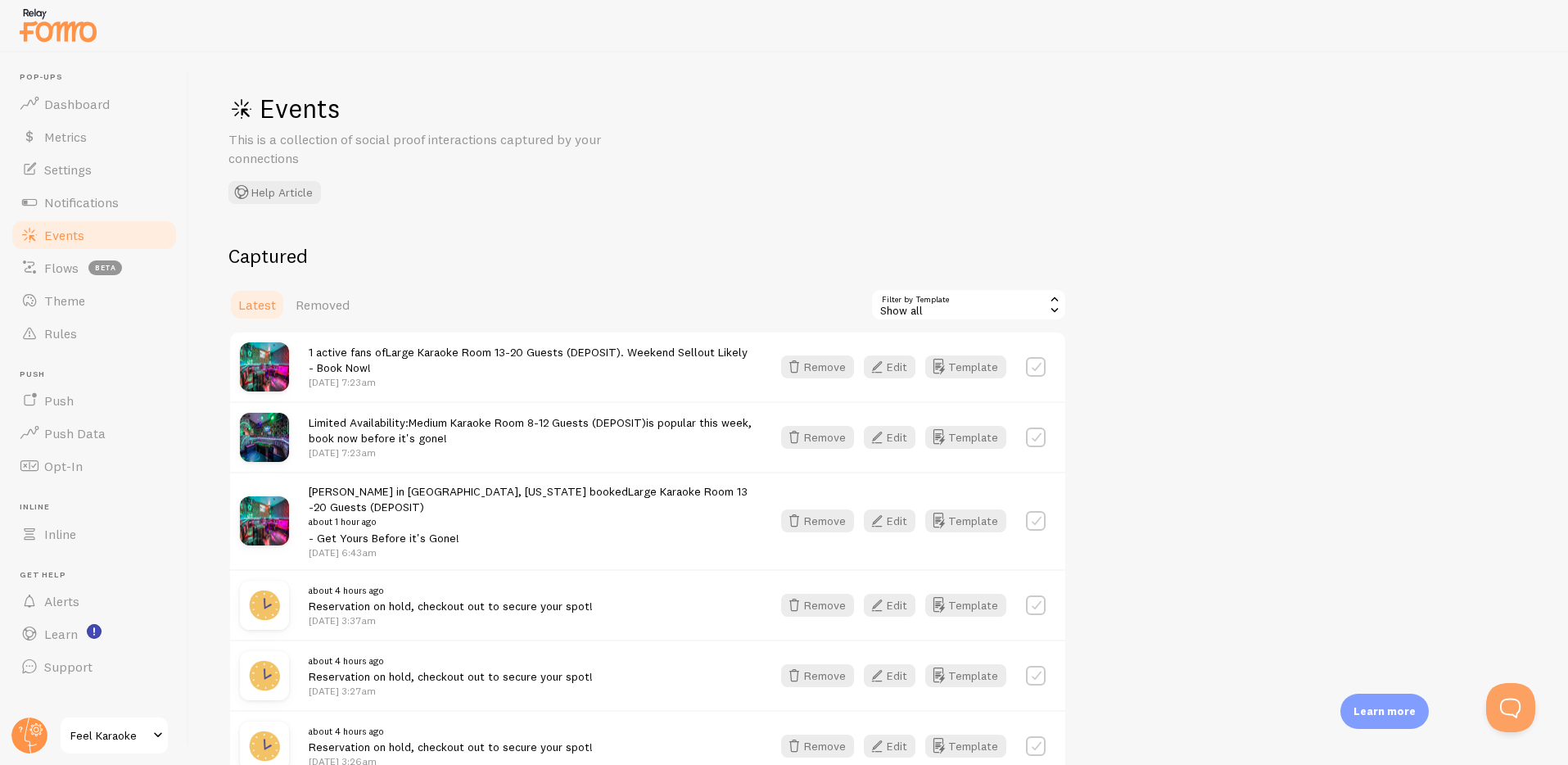
click at [640, 237] on div "Events This is a collection of social proof interactions captured by your conne…" at bounding box center [878, 409] width 1379 height 712
click at [63, 304] on span "Theme" at bounding box center [64, 300] width 41 height 16
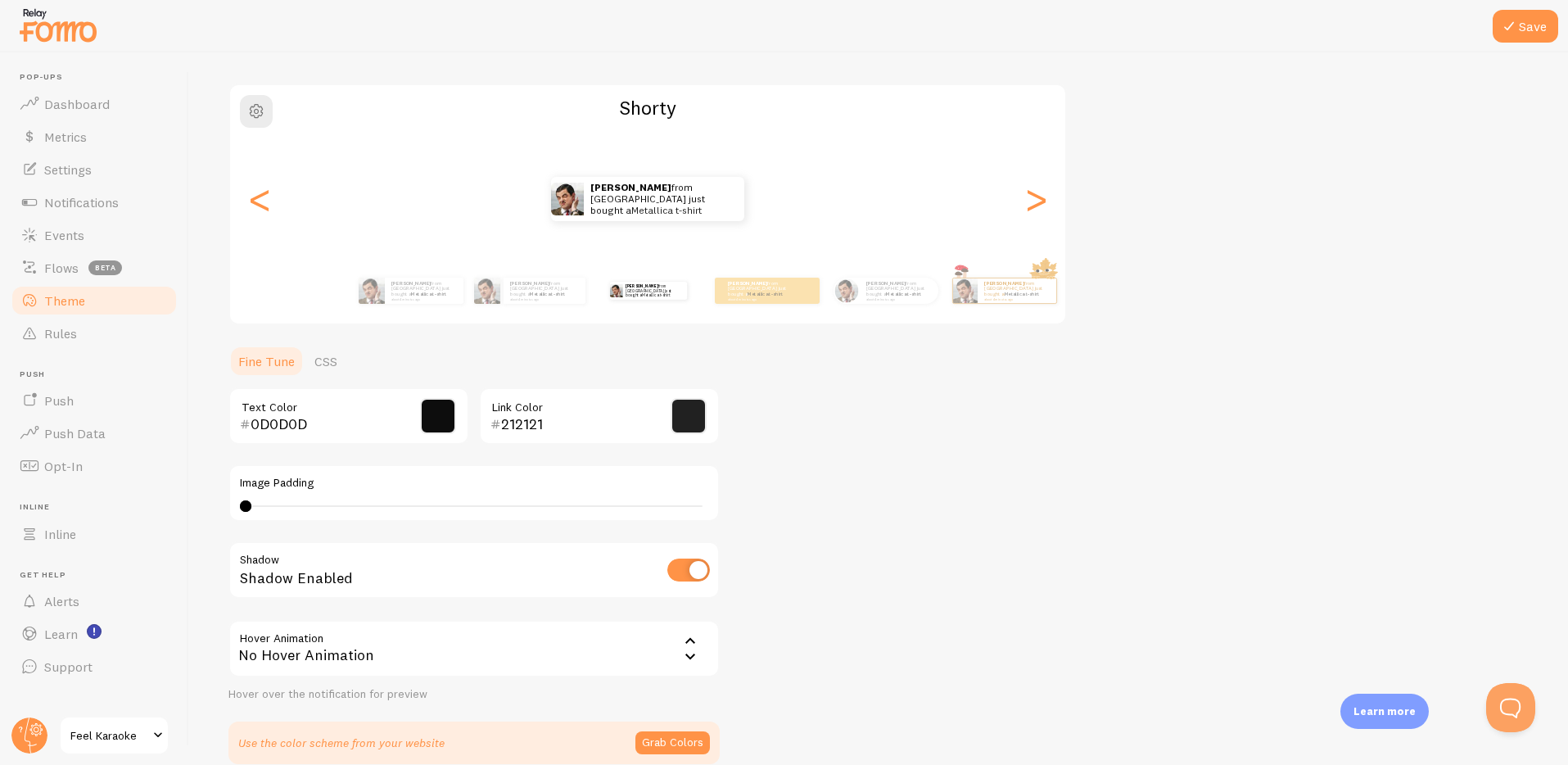
scroll to position [182, 0]
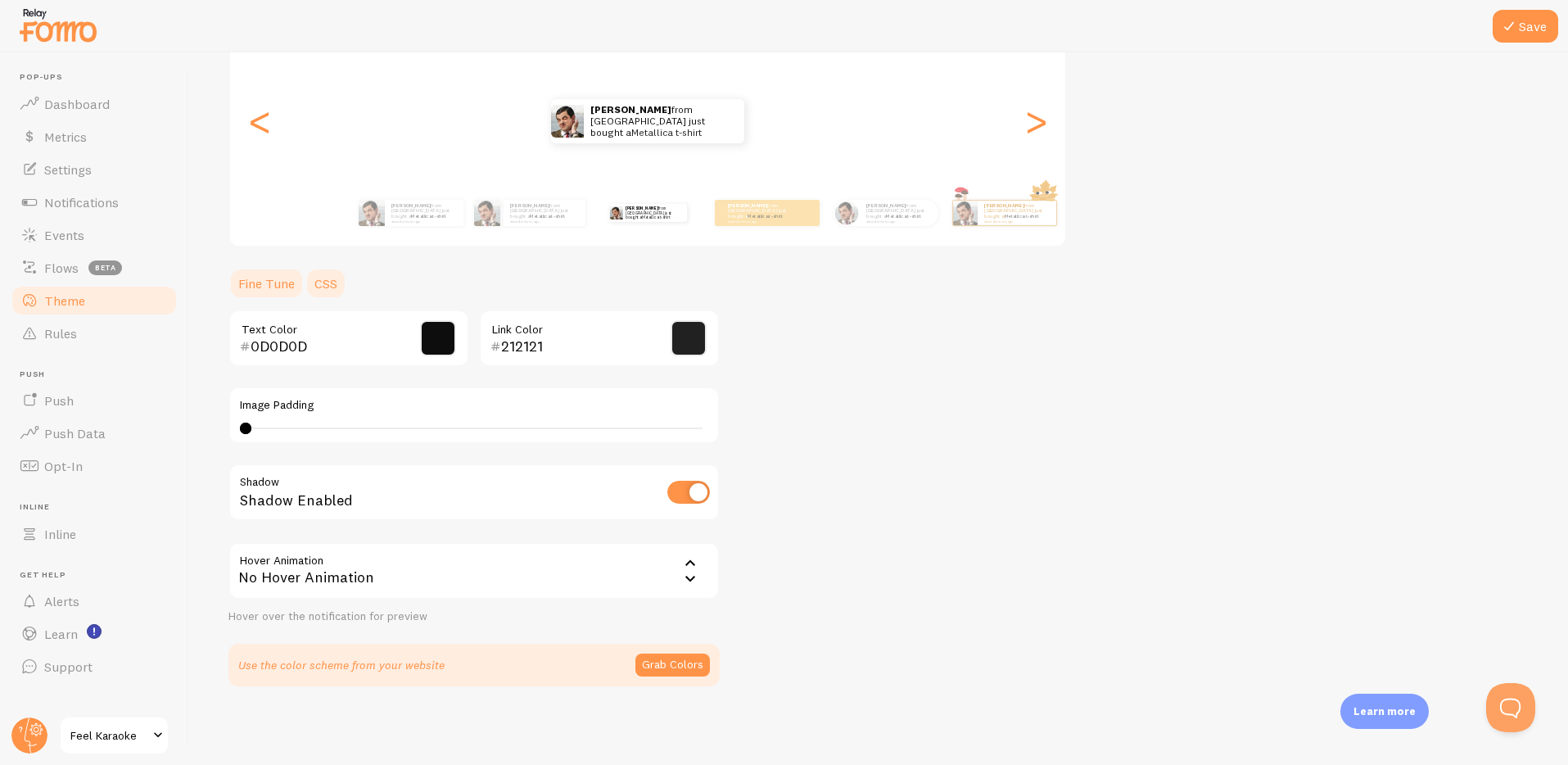
click at [331, 275] on link "CSS" at bounding box center [325, 283] width 42 height 33
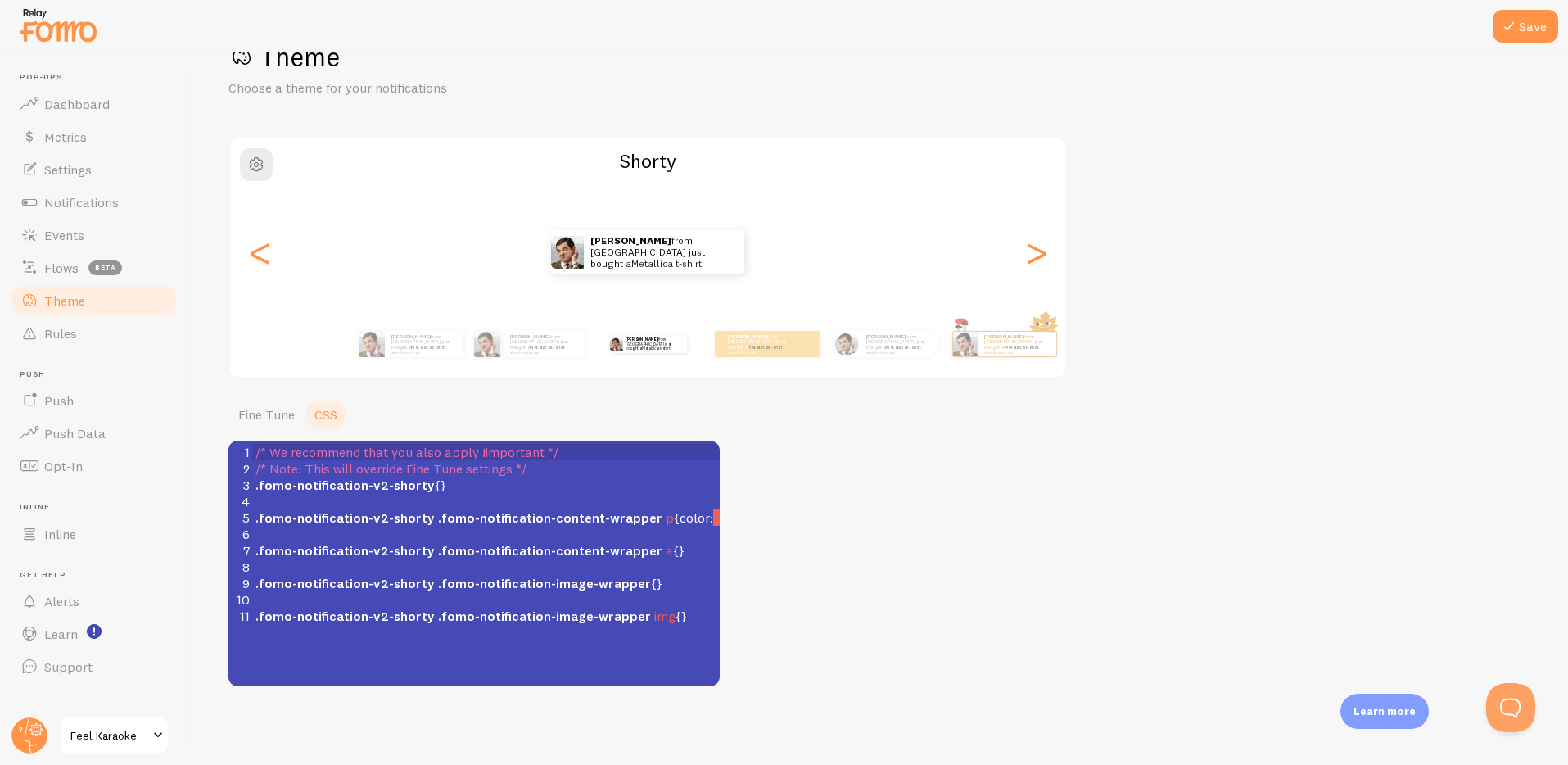
scroll to position [7, 0]
click at [453, 552] on span ".fomo-notification-content-wrapper" at bounding box center [551, 550] width 225 height 16
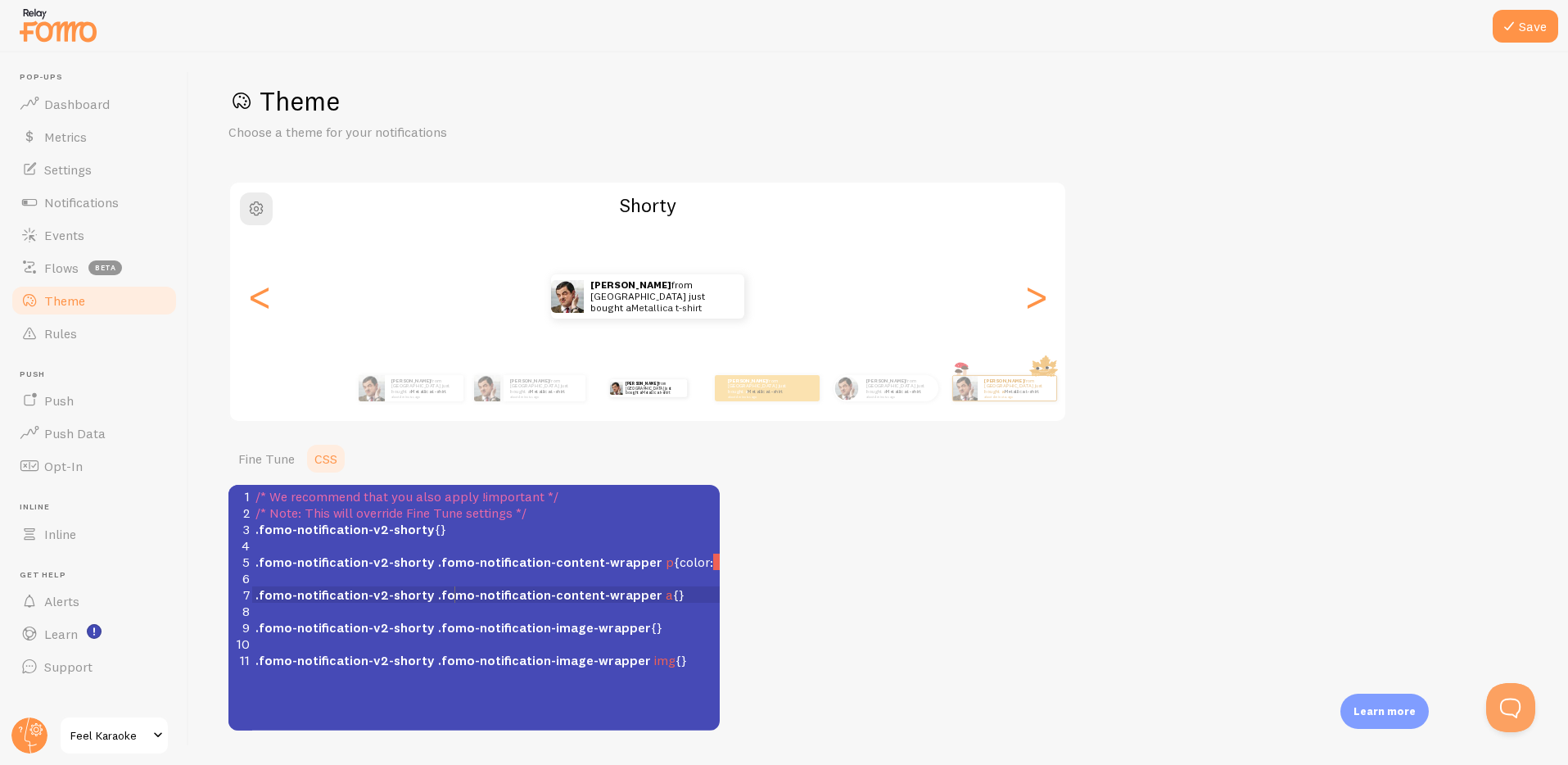
scroll to position [0, 0]
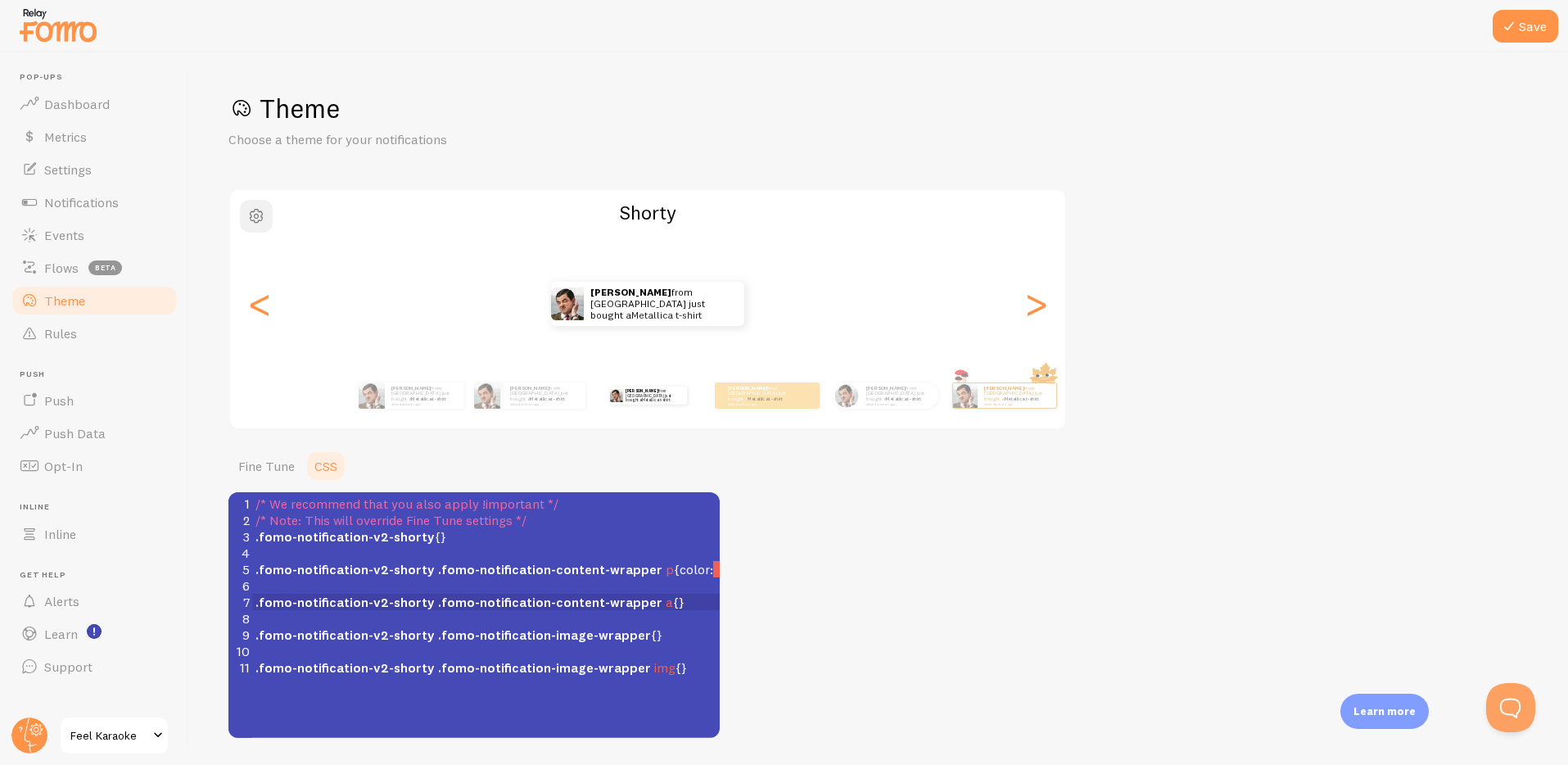
click at [256, 218] on span "button" at bounding box center [256, 216] width 19 height 19
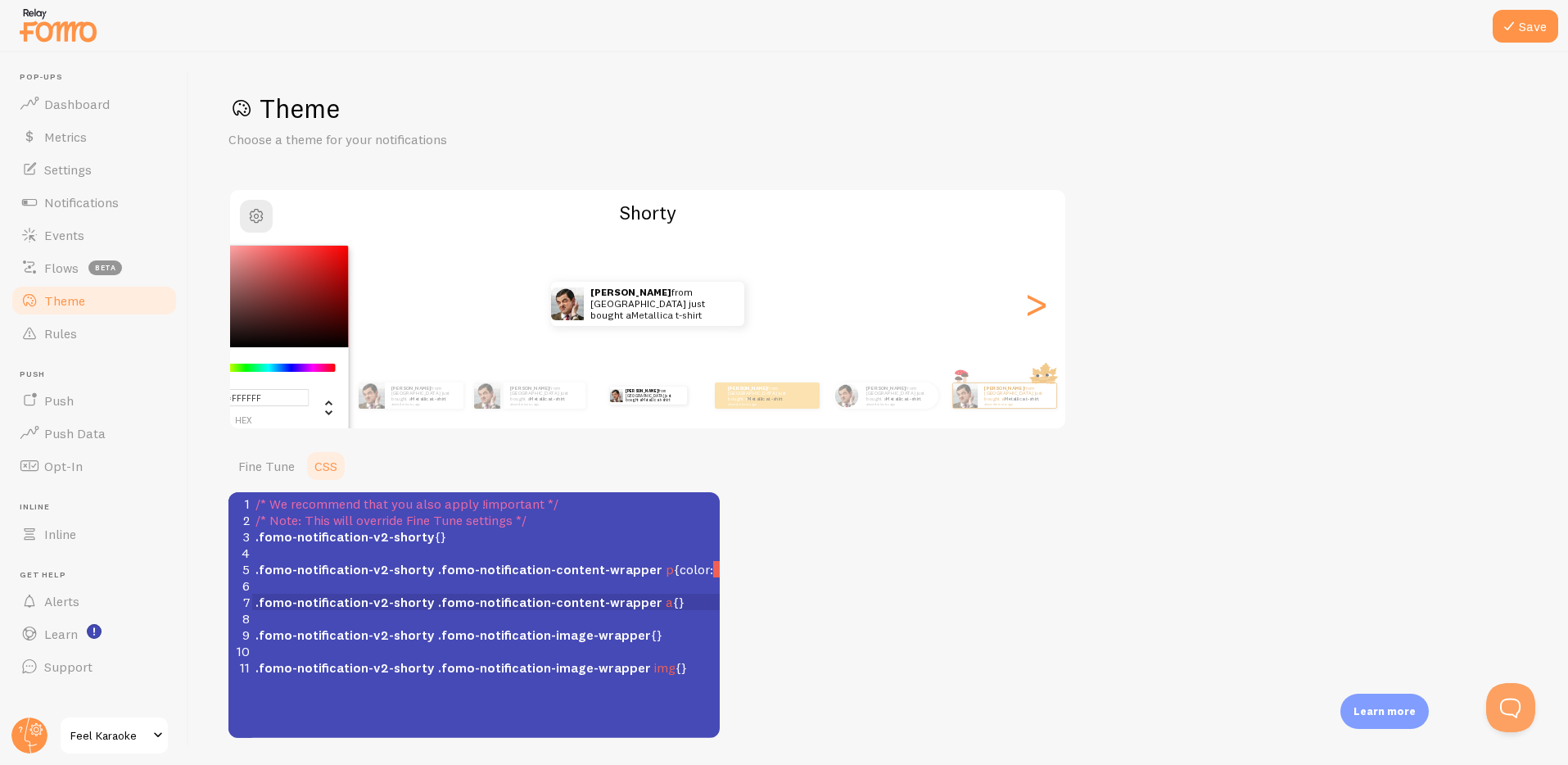
click at [1201, 569] on div "Theme Choose a theme for your notifications #FFFFFF hex 255 r 255 g 255 b 0 h 0…" at bounding box center [878, 415] width 1300 height 646
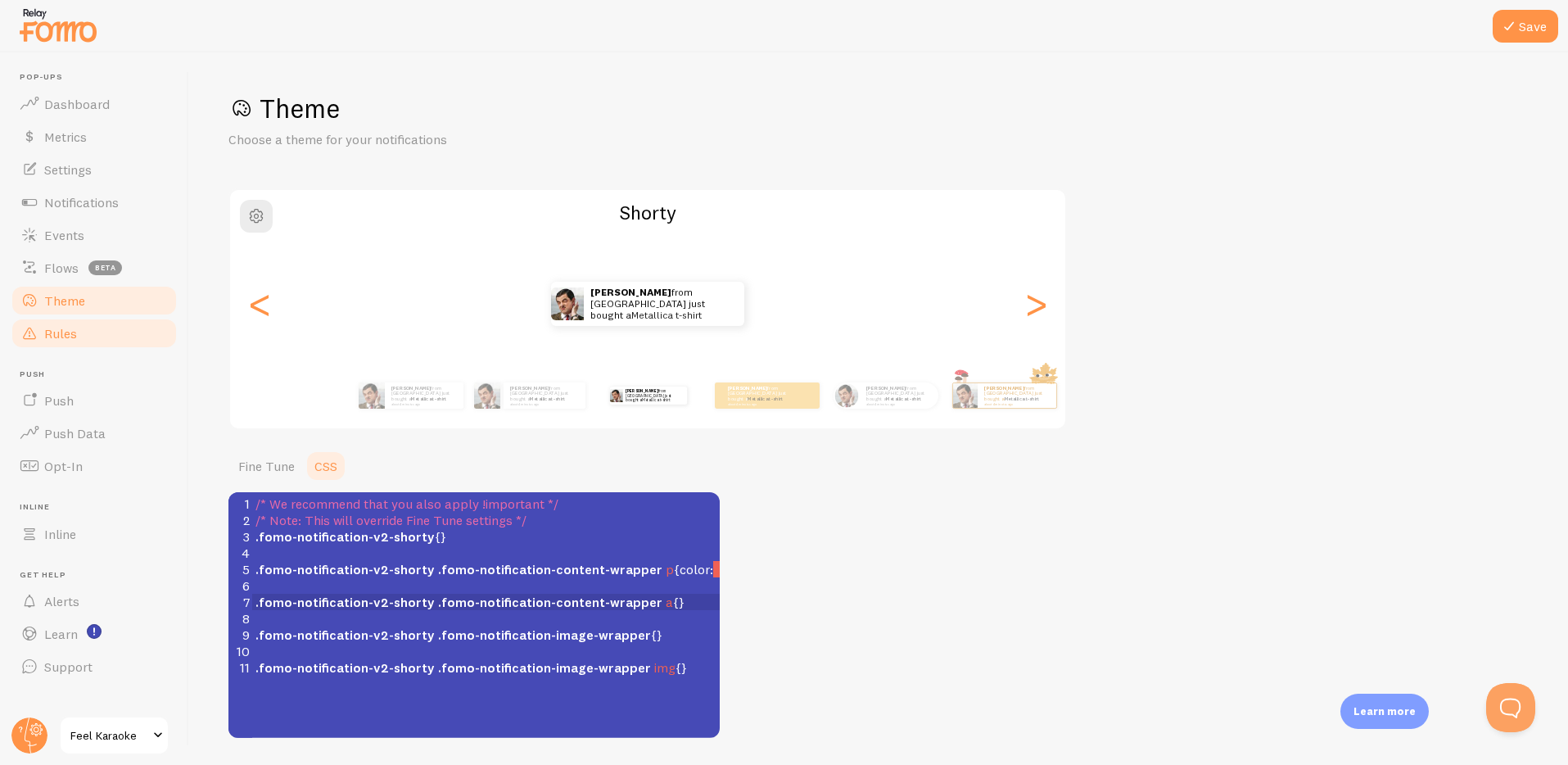
click at [55, 335] on span "Rules" at bounding box center [60, 333] width 33 height 16
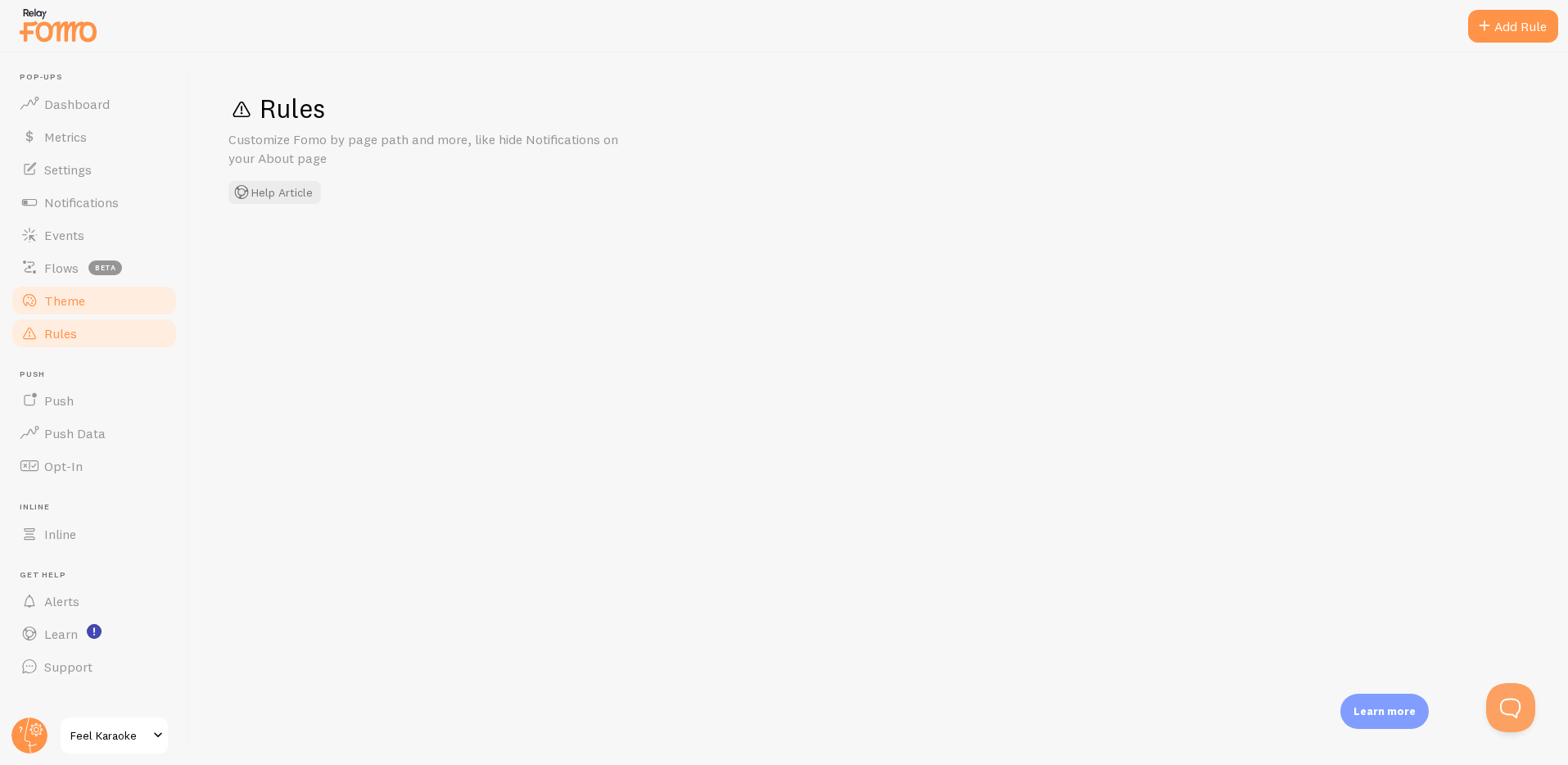
click at [48, 298] on span "Theme" at bounding box center [64, 300] width 41 height 16
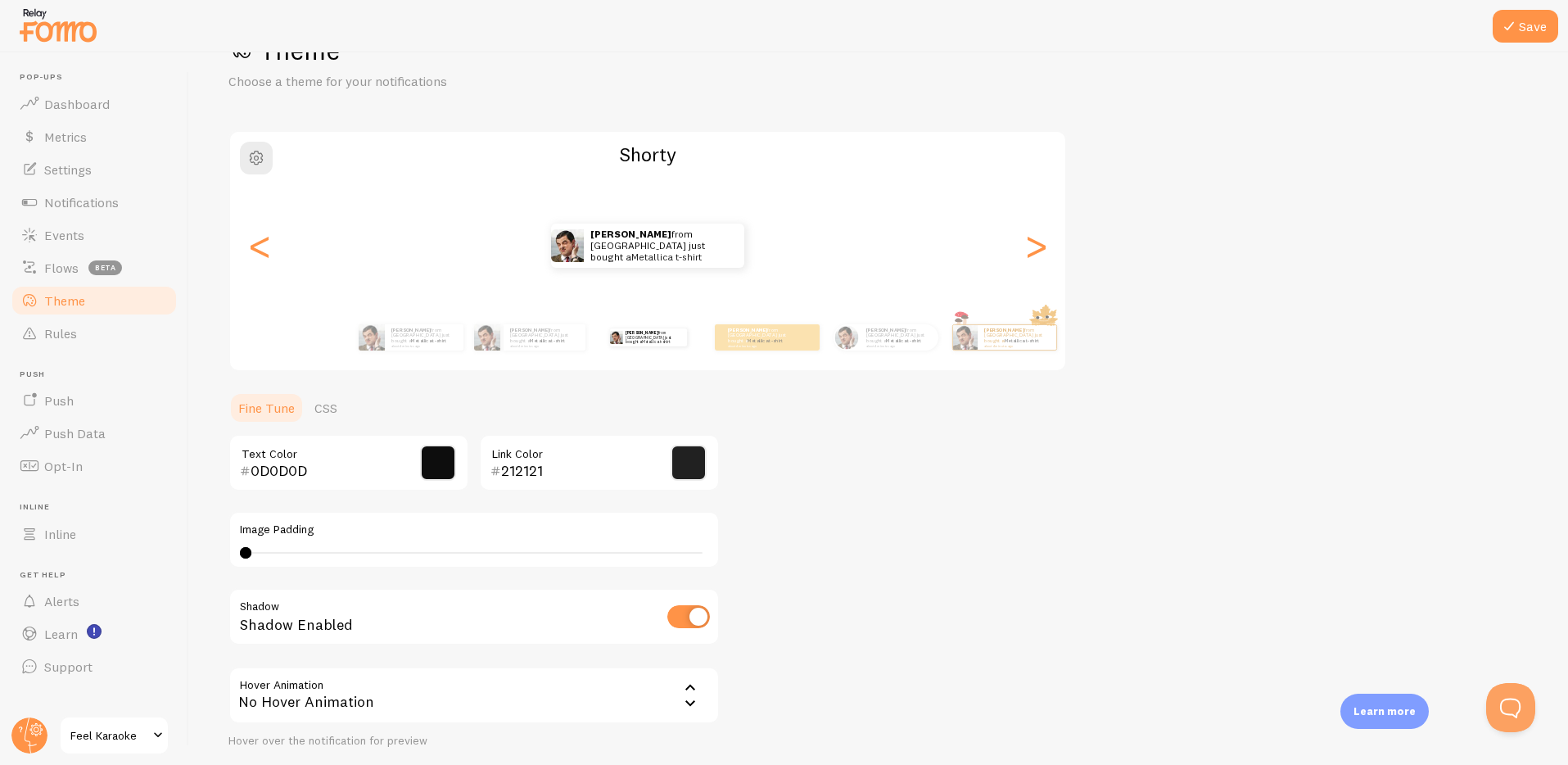
scroll to position [182, 0]
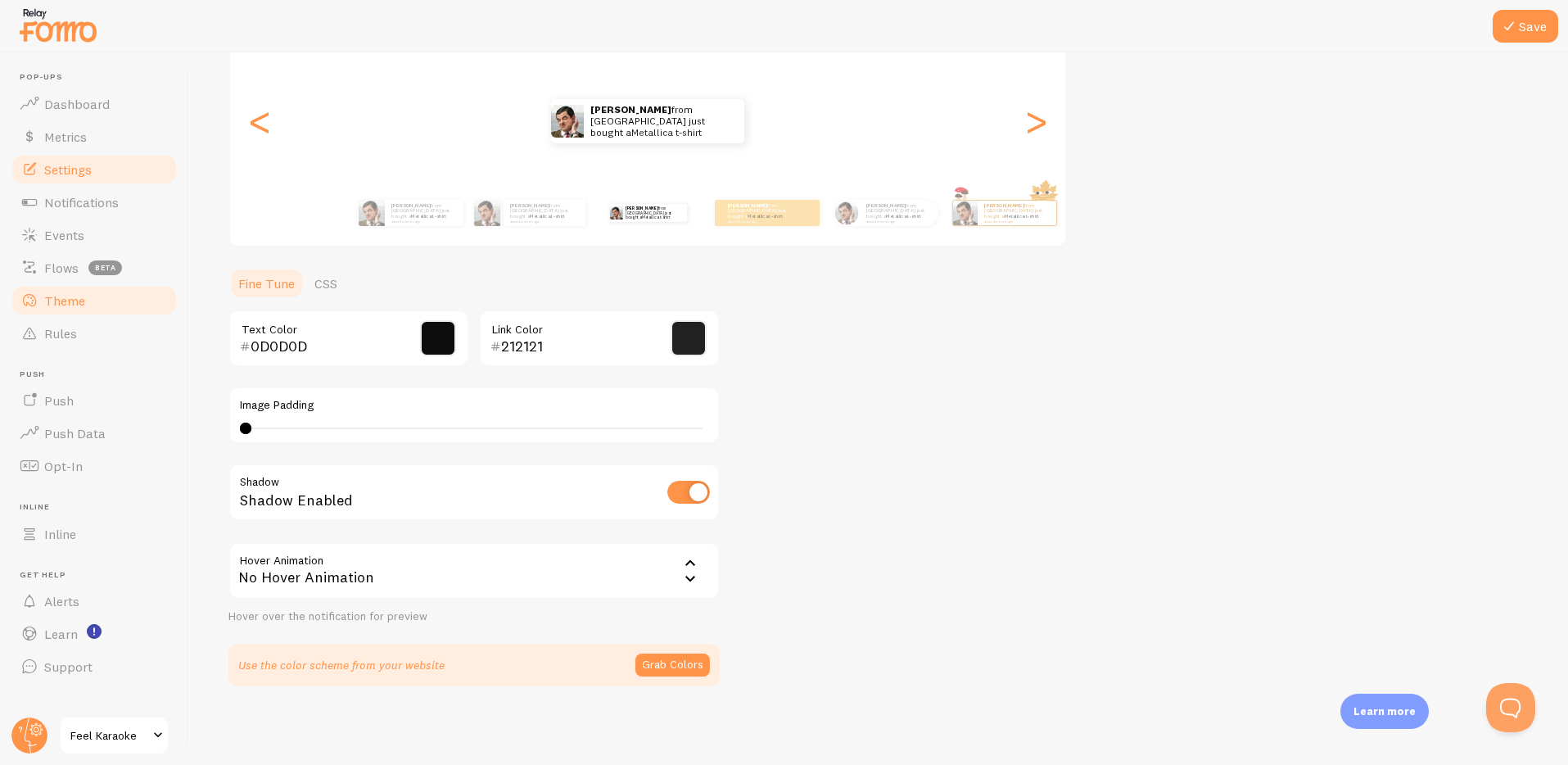
click at [67, 177] on span "Settings" at bounding box center [67, 169] width 47 height 16
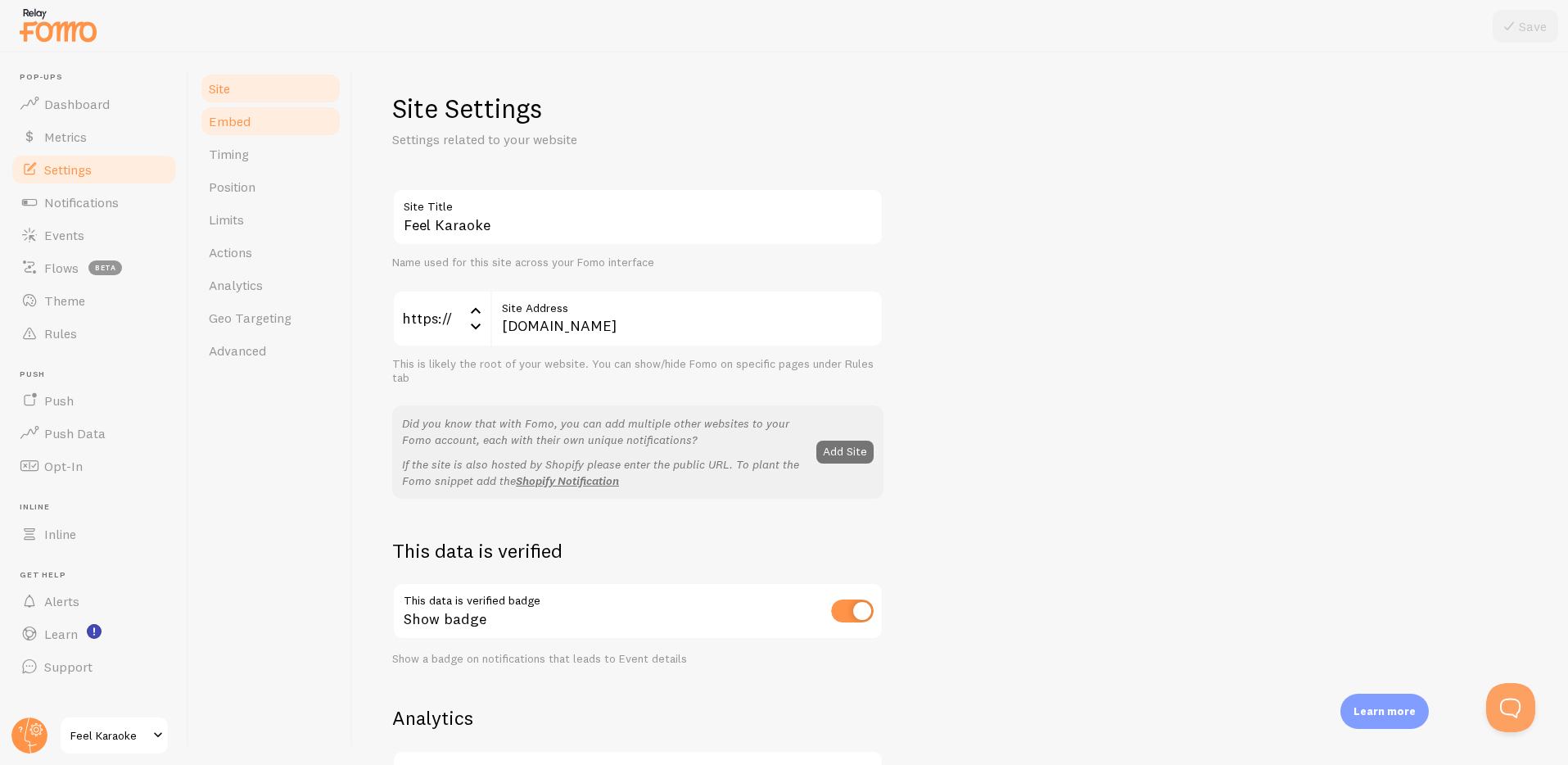
click at [230, 109] on link "Embed" at bounding box center [270, 121] width 143 height 33
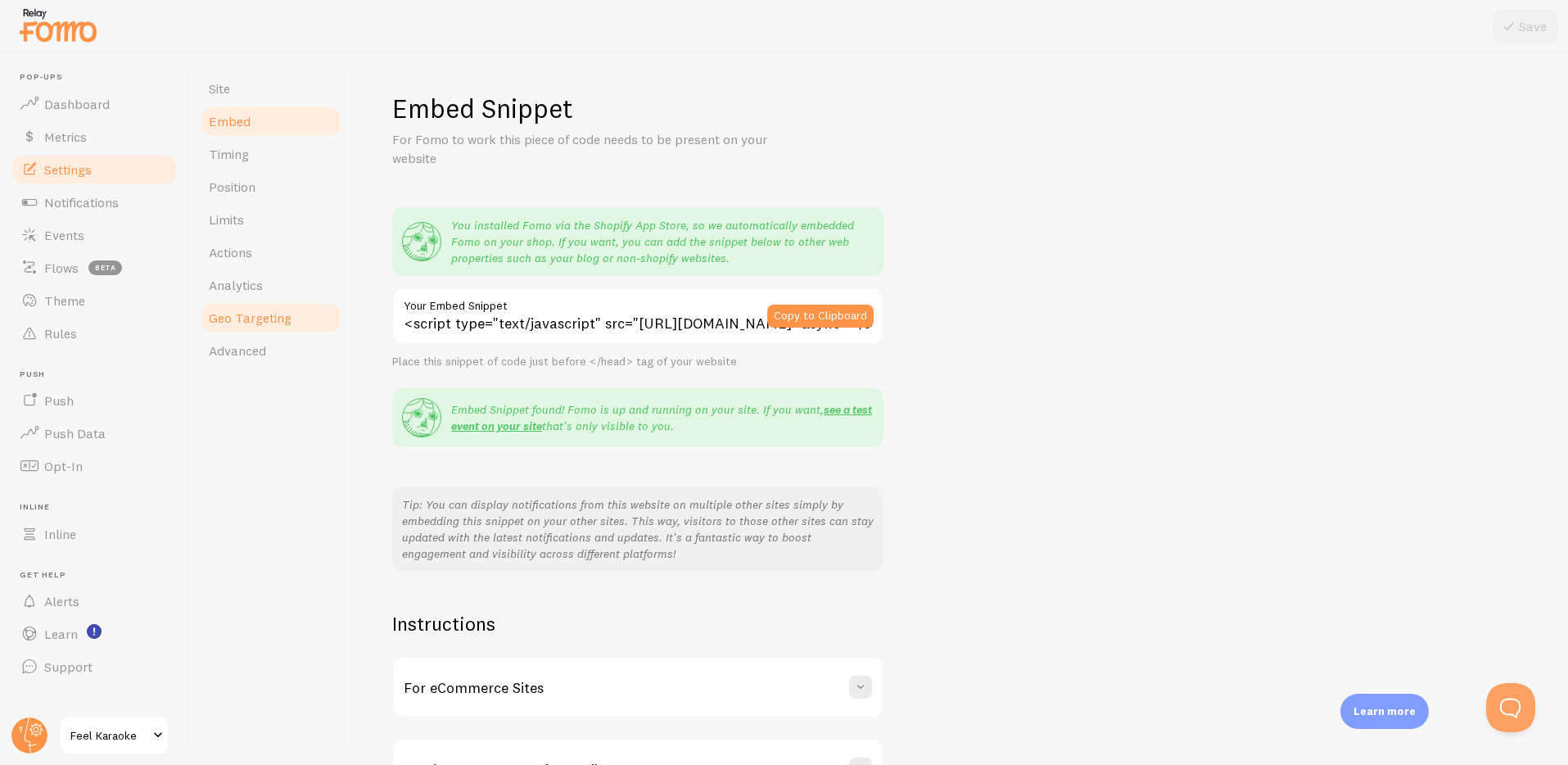
click at [237, 316] on span "Geo Targeting" at bounding box center [250, 318] width 83 height 16
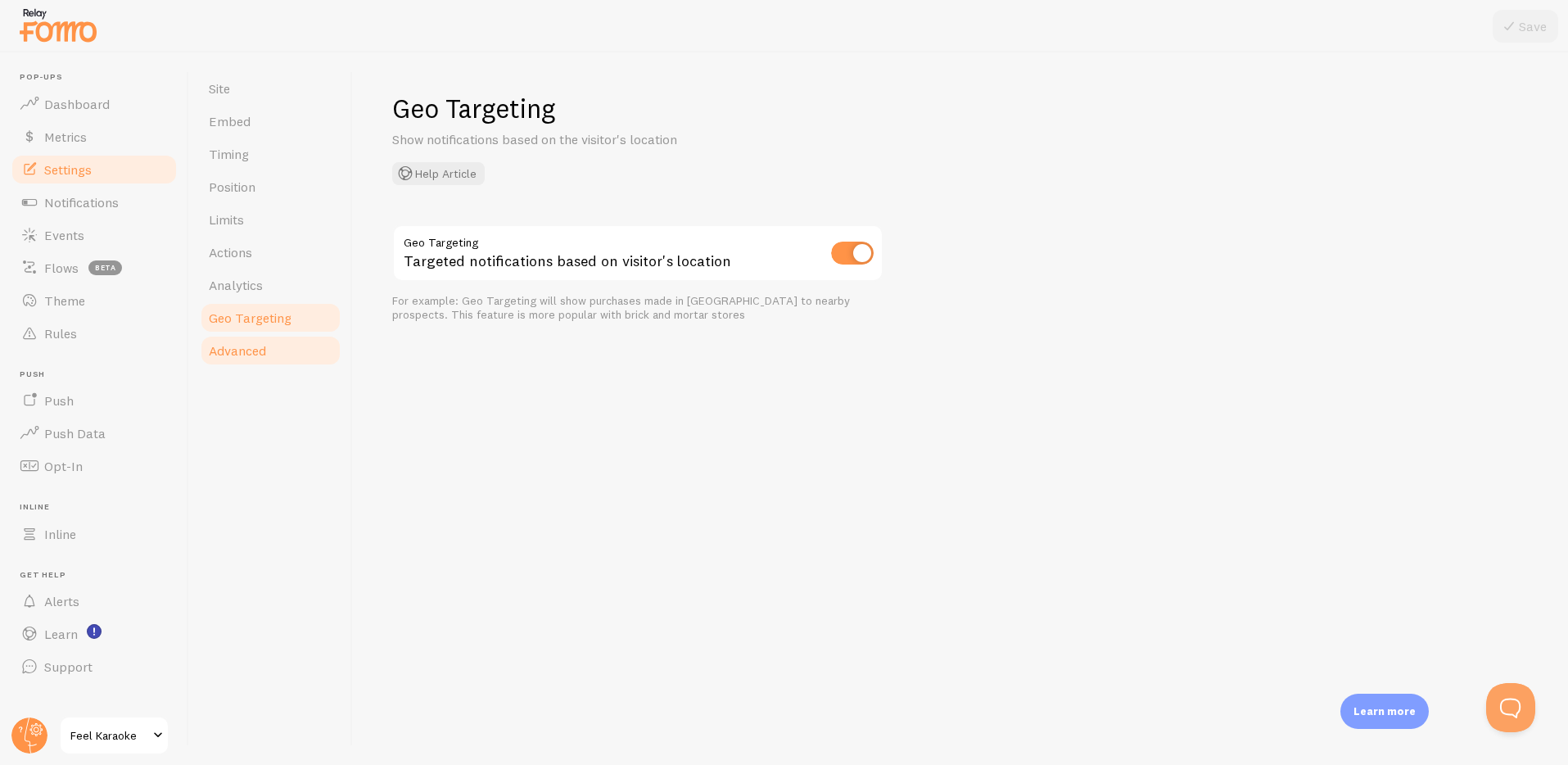
click at [231, 351] on span "Advanced" at bounding box center [238, 350] width 58 height 16
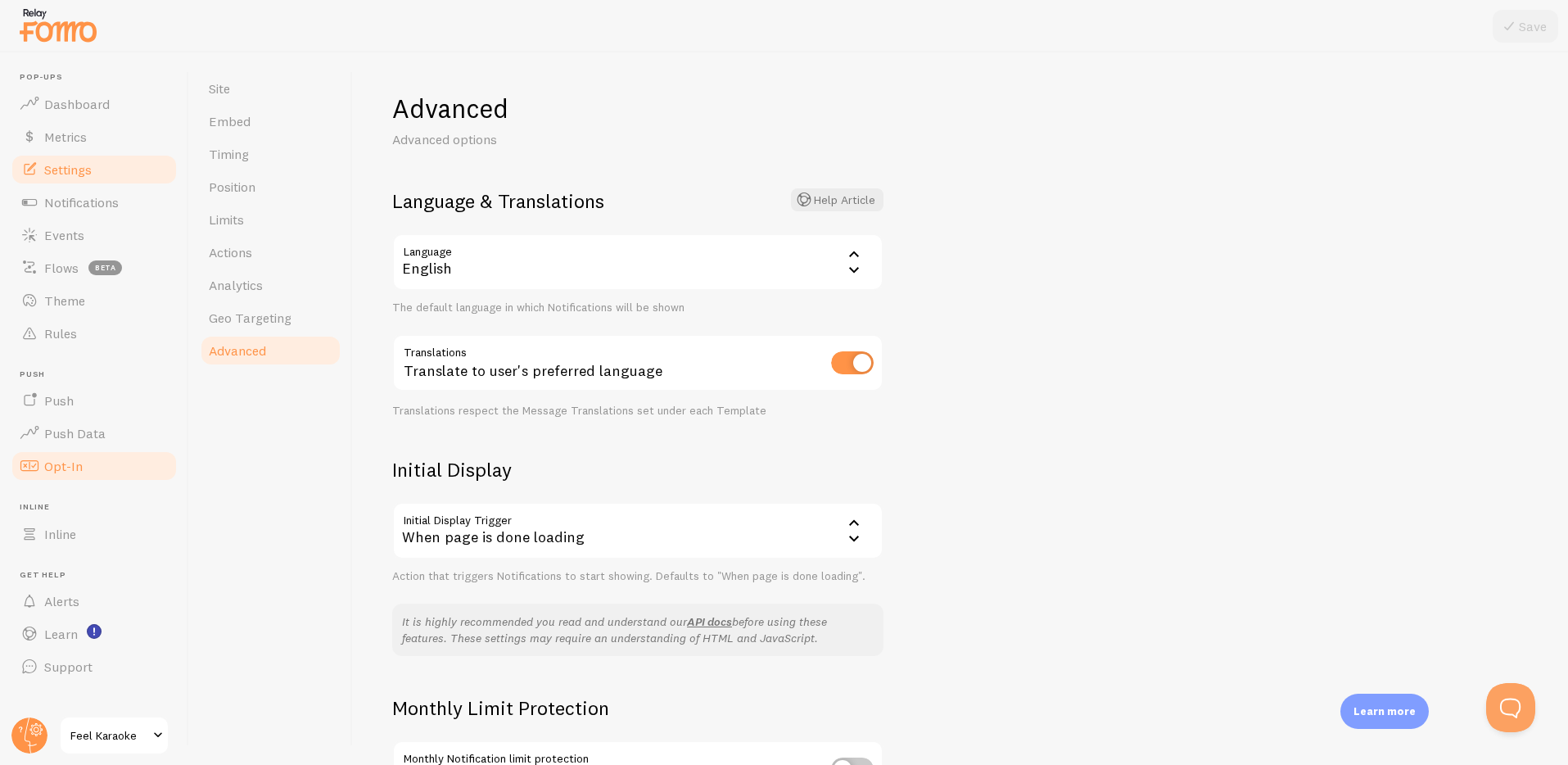
click at [49, 465] on span "Opt-In" at bounding box center [63, 466] width 38 height 16
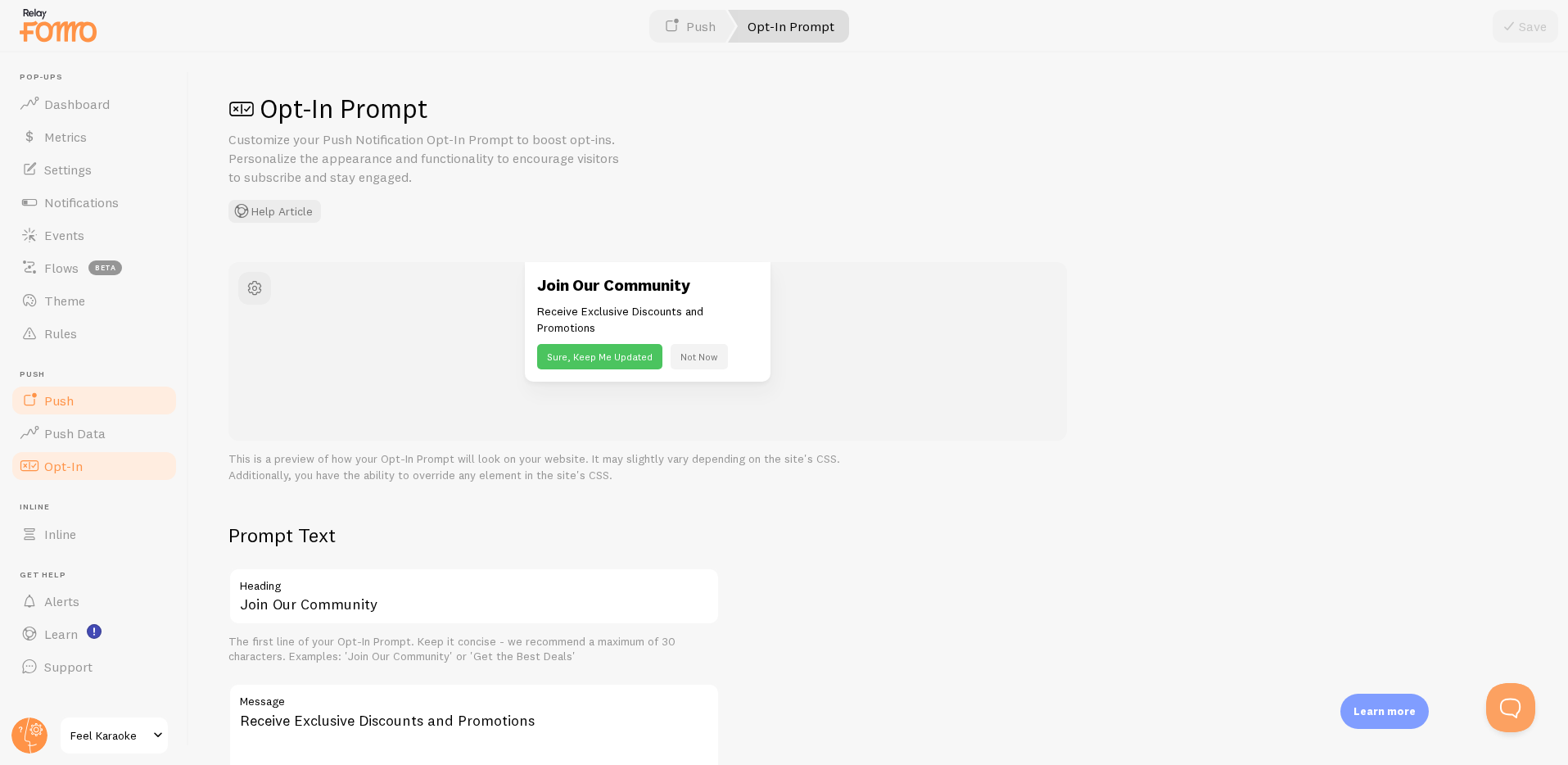
click at [57, 395] on span "Push" at bounding box center [59, 400] width 30 height 16
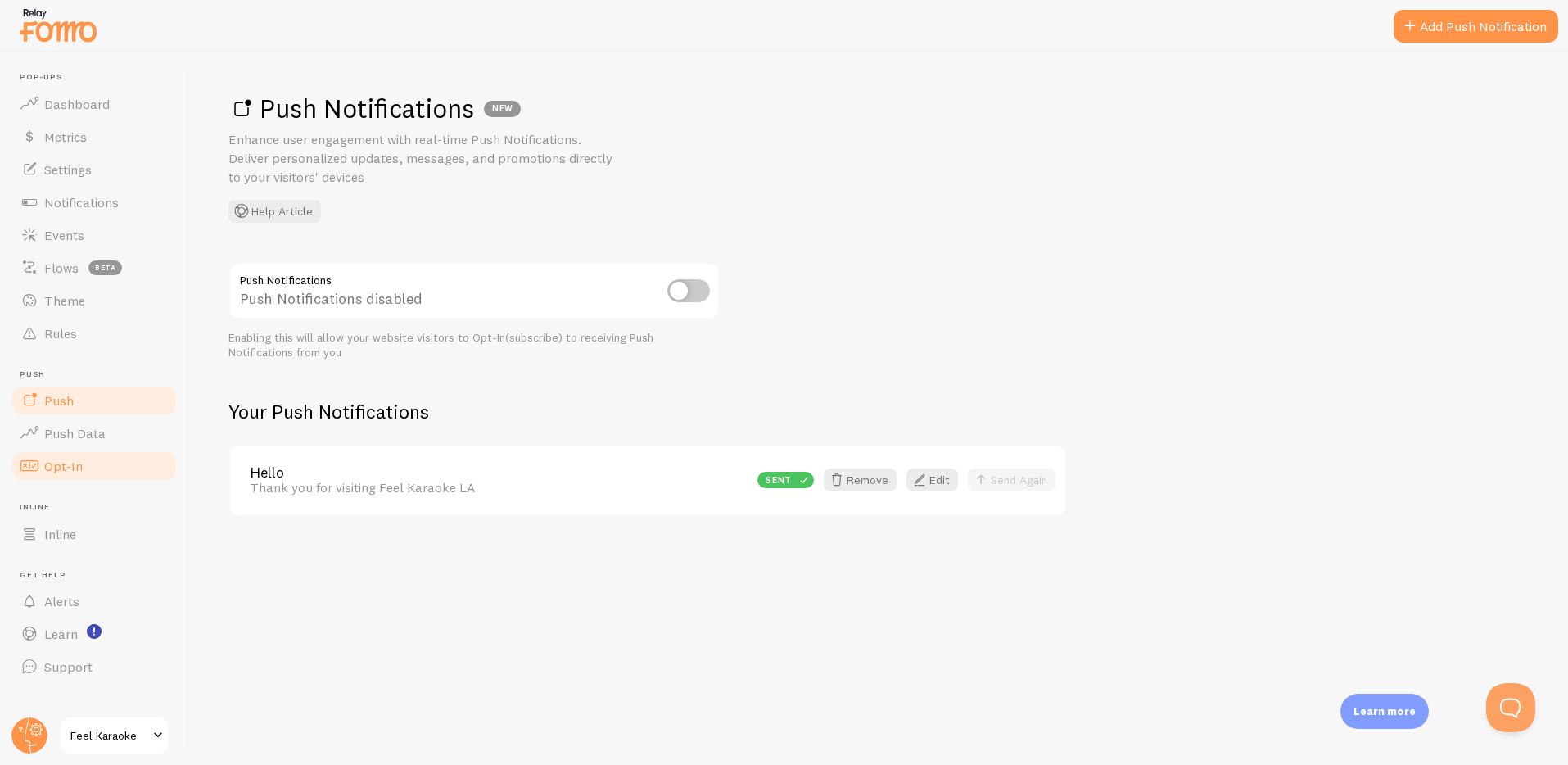
click at [59, 464] on span "Opt-In" at bounding box center [63, 466] width 38 height 16
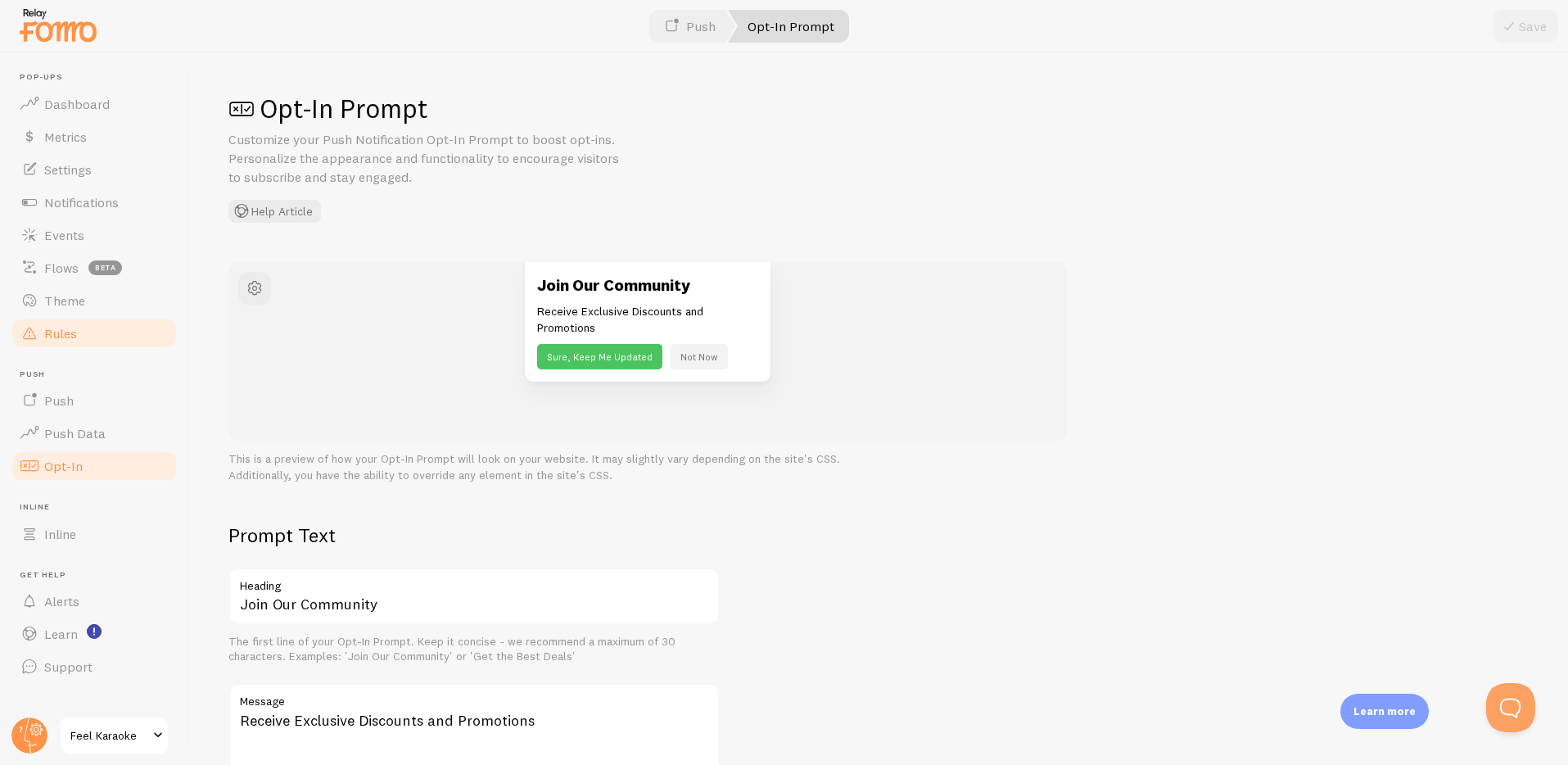
click at [50, 332] on span "Rules" at bounding box center [60, 333] width 33 height 16
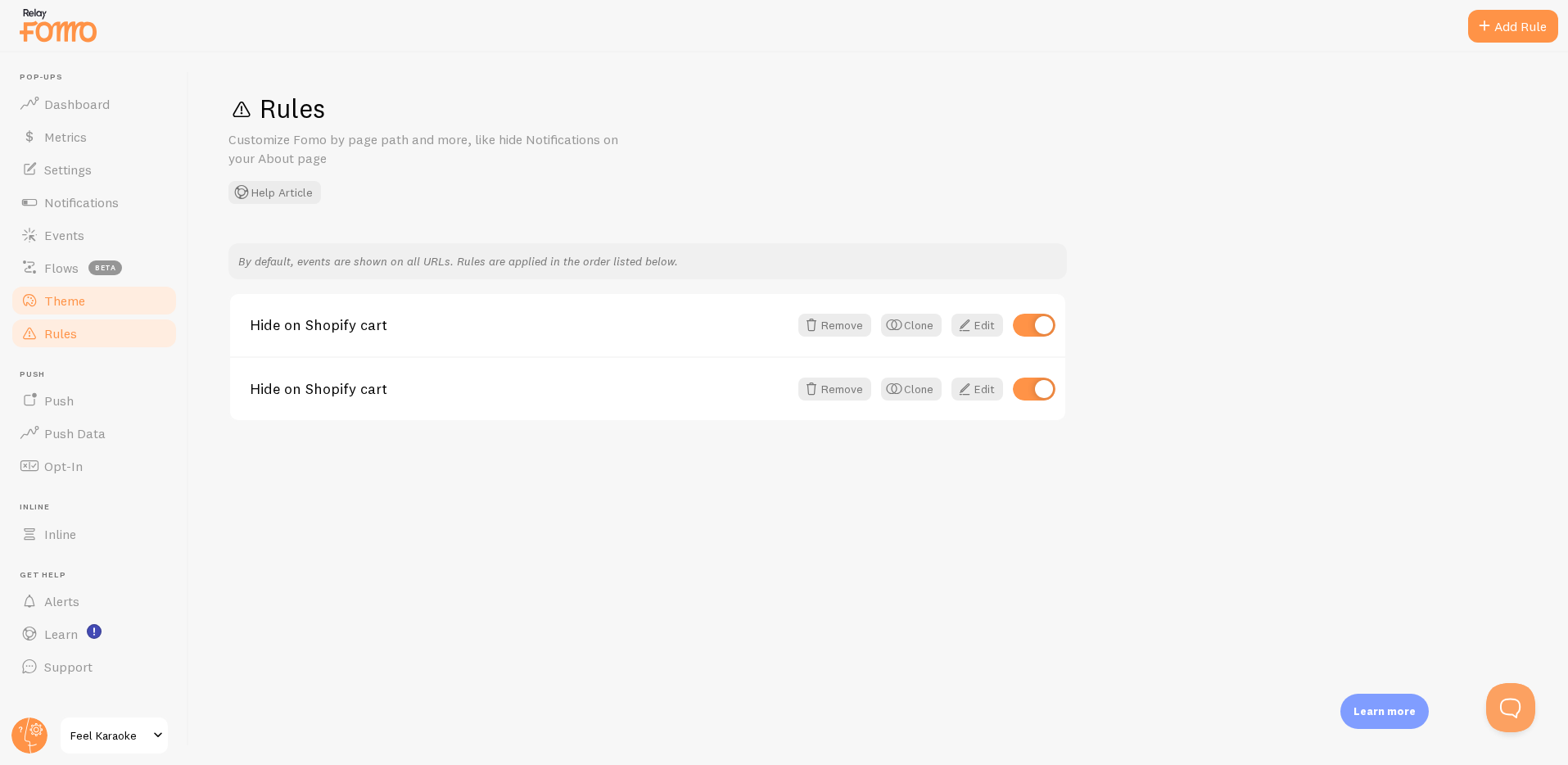
click at [37, 297] on span at bounding box center [29, 300] width 19 height 19
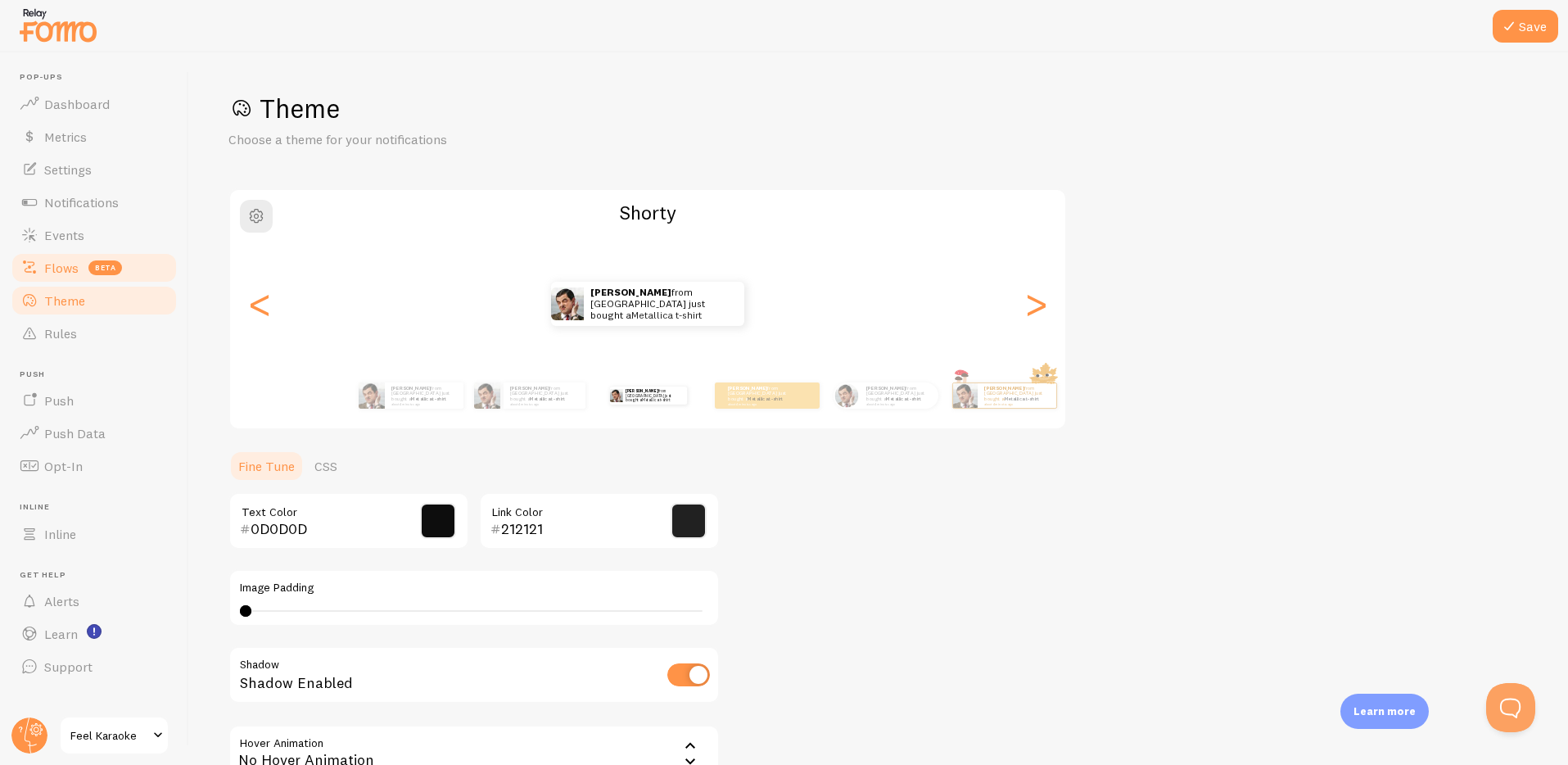
click at [42, 271] on link "Flows beta" at bounding box center [94, 268] width 169 height 33
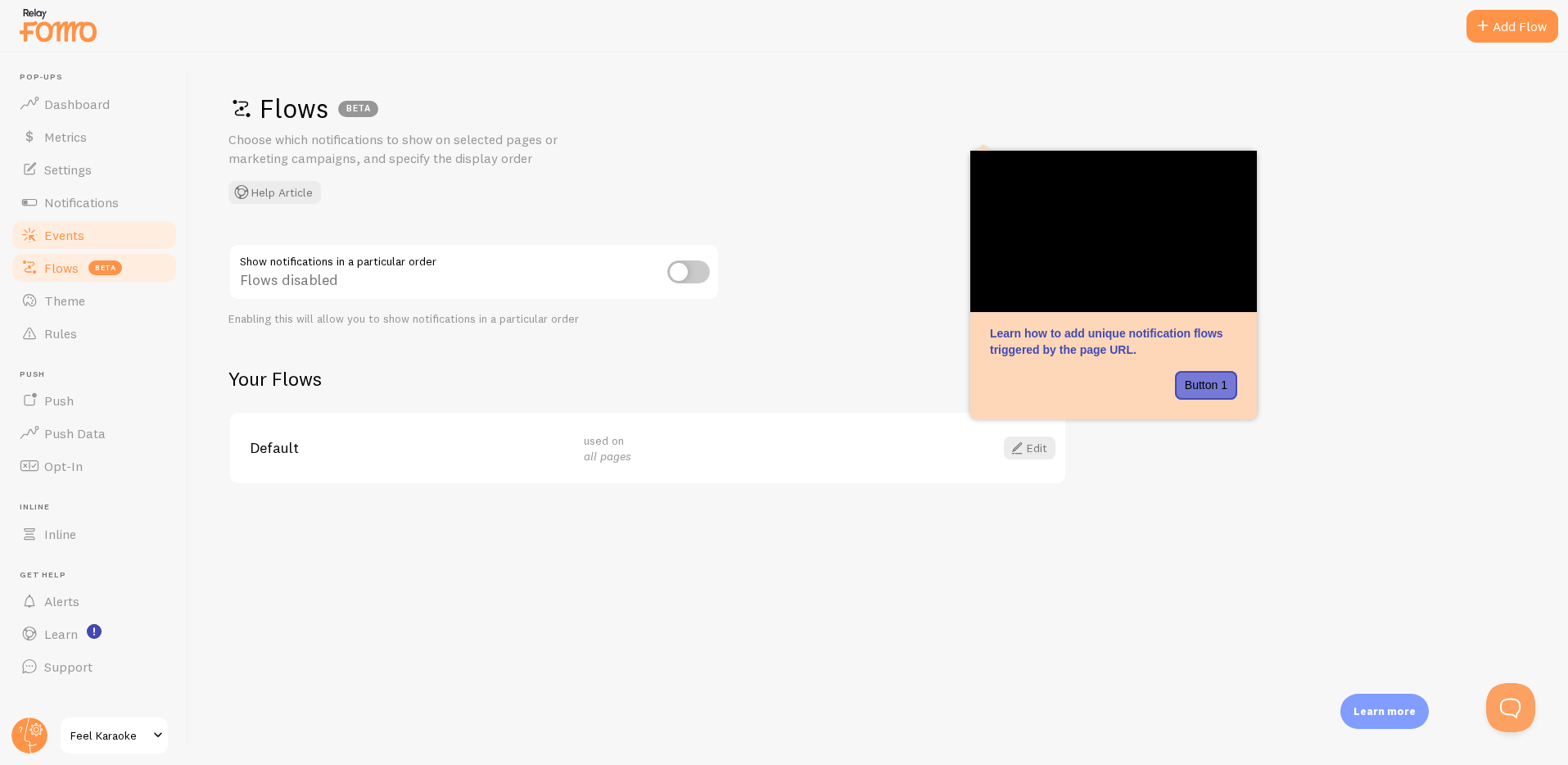
click at [72, 231] on span "Events" at bounding box center [64, 234] width 40 height 16
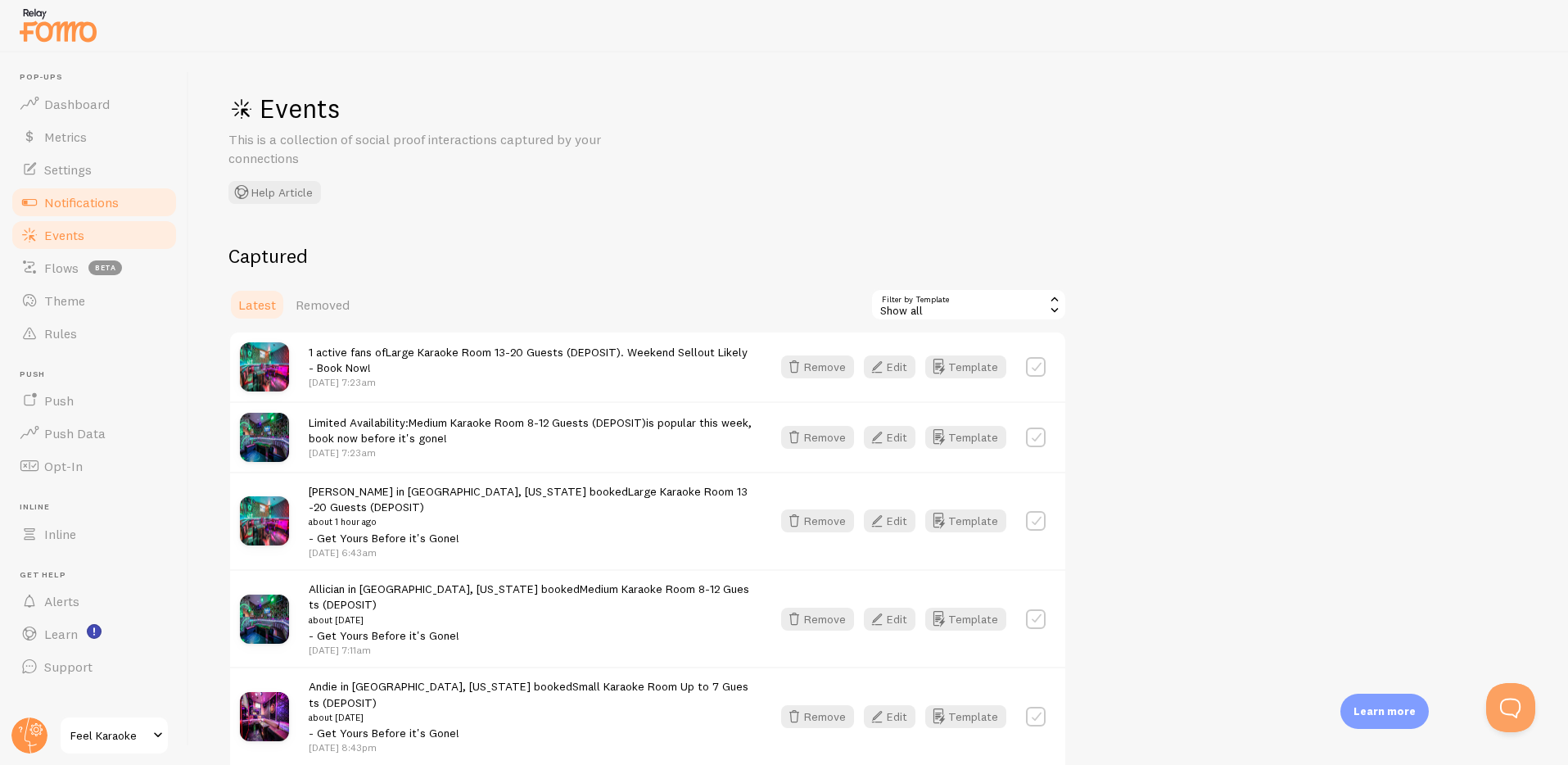
click at [73, 198] on span "Notifications" at bounding box center [82, 202] width 75 height 16
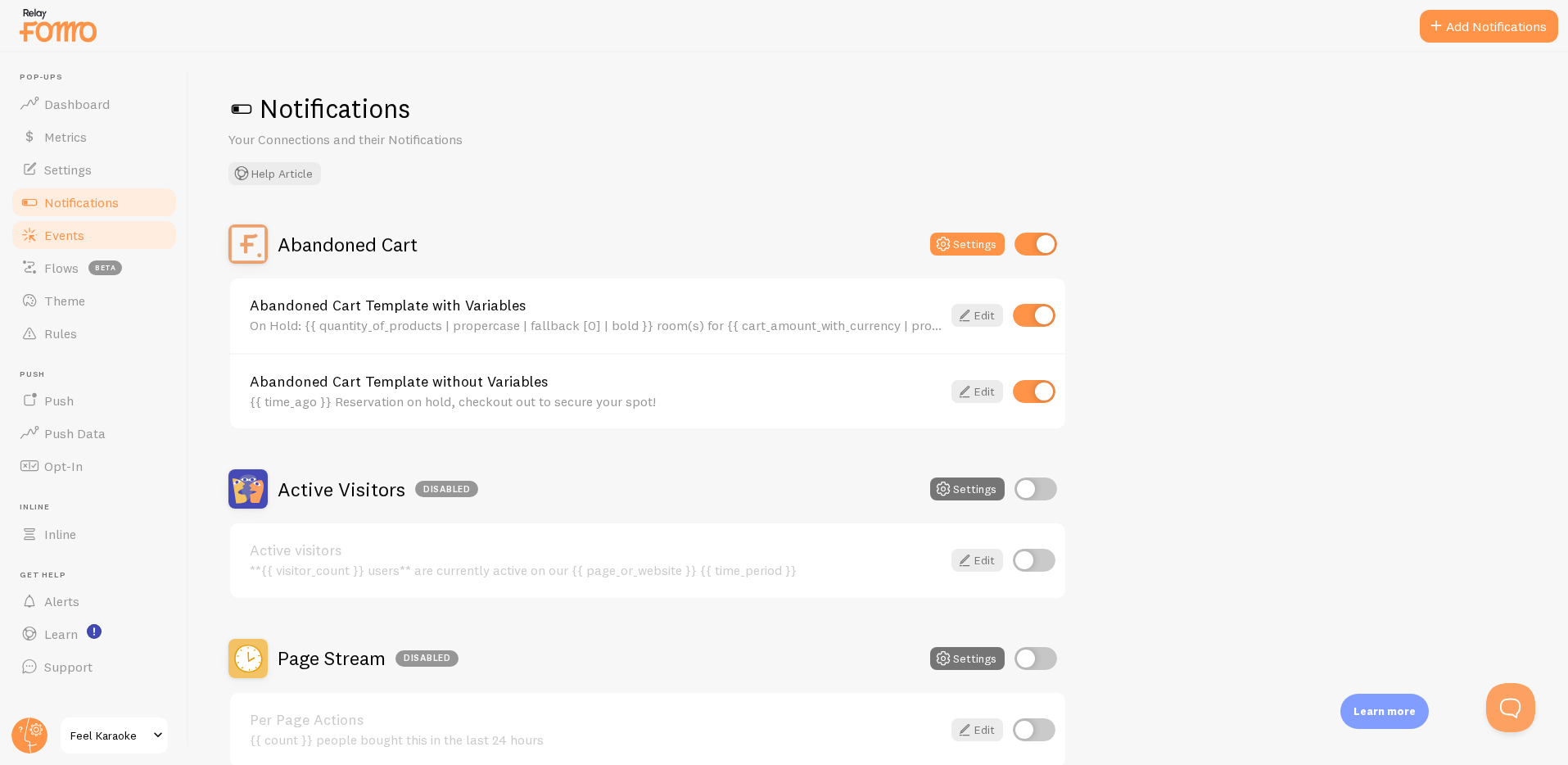
click at [67, 234] on span "Events" at bounding box center [64, 234] width 40 height 16
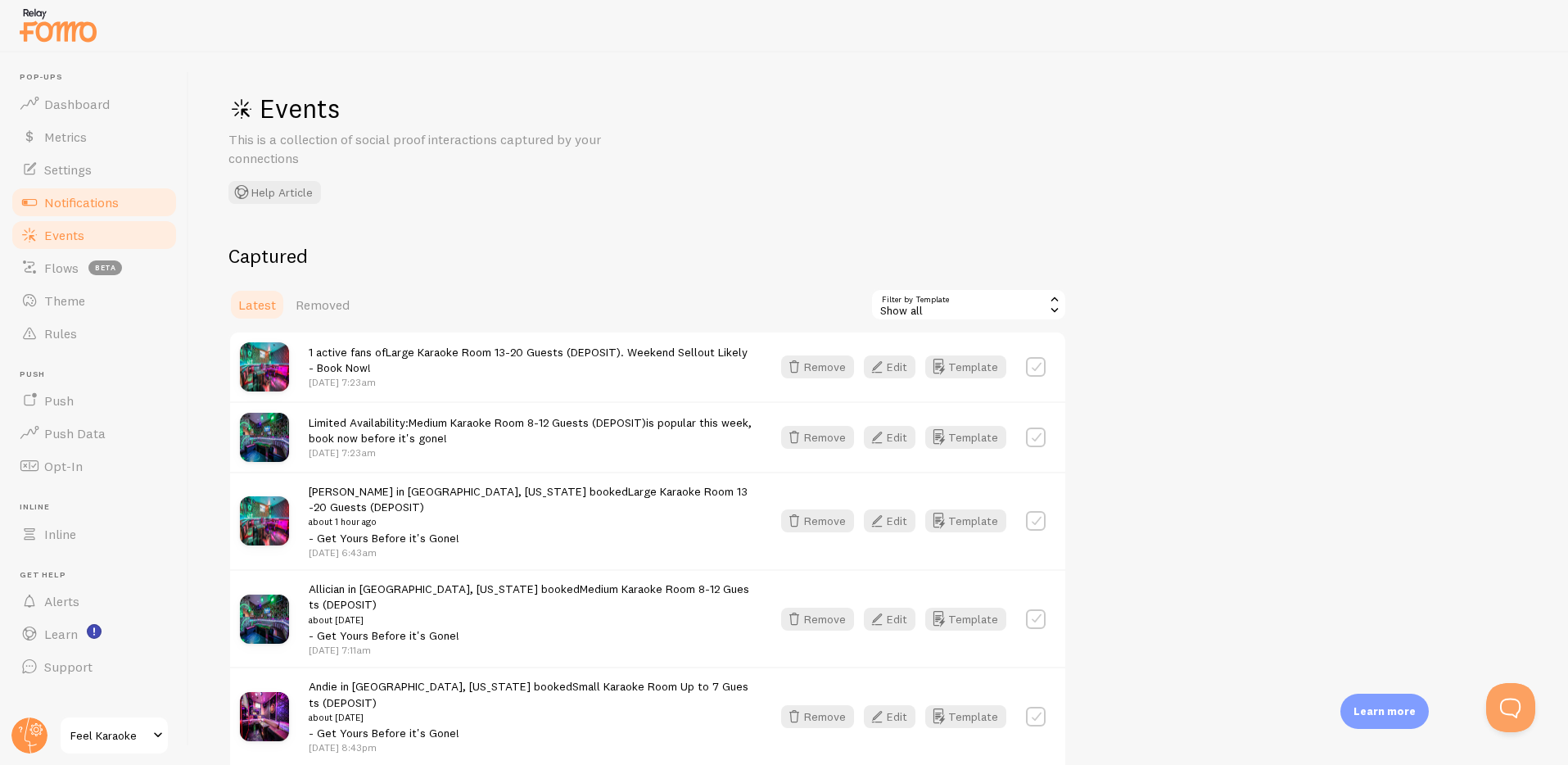
click at [67, 202] on span "Notifications" at bounding box center [82, 202] width 75 height 16
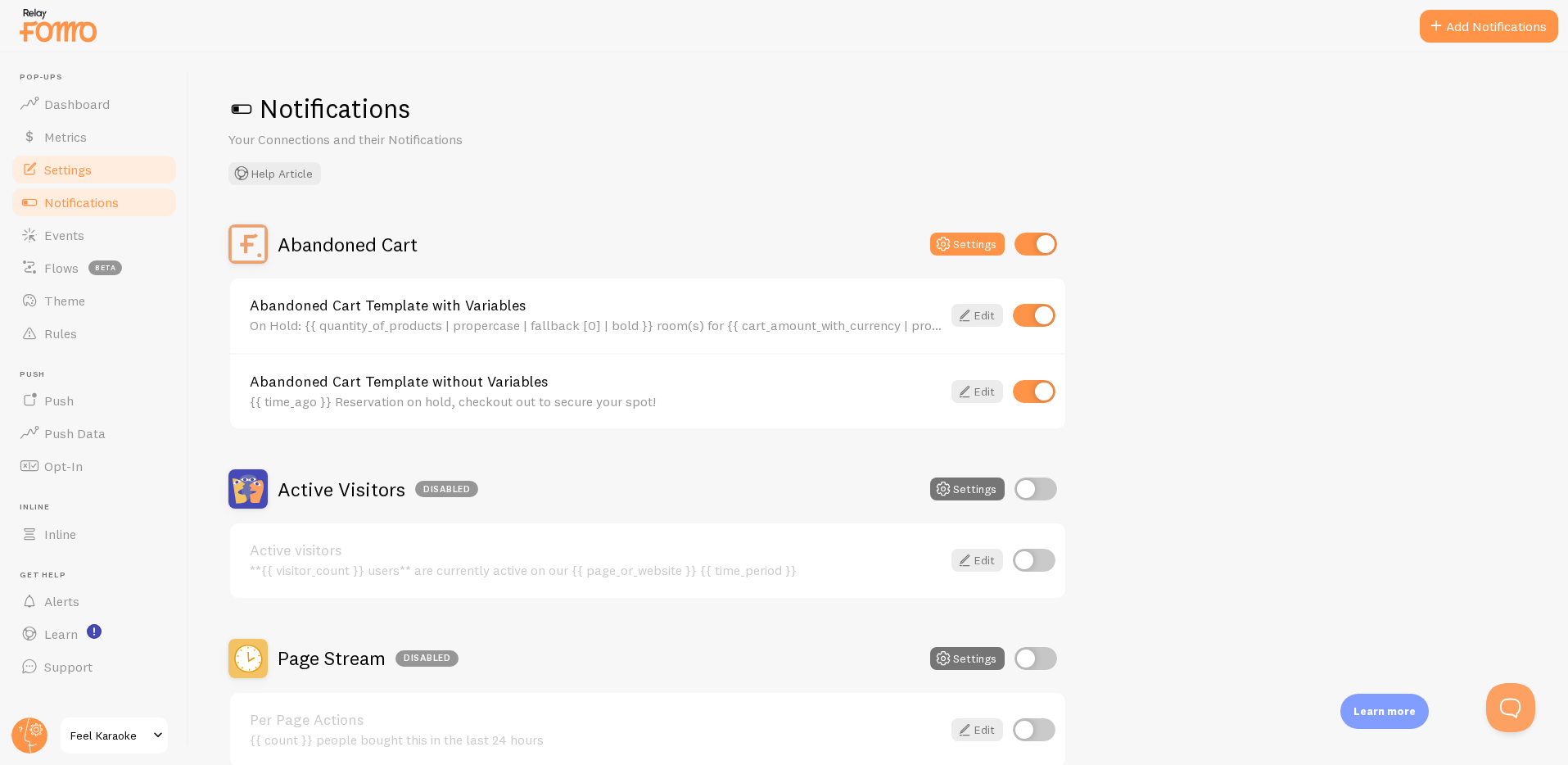
click at [44, 167] on span "Settings" at bounding box center [67, 169] width 47 height 16
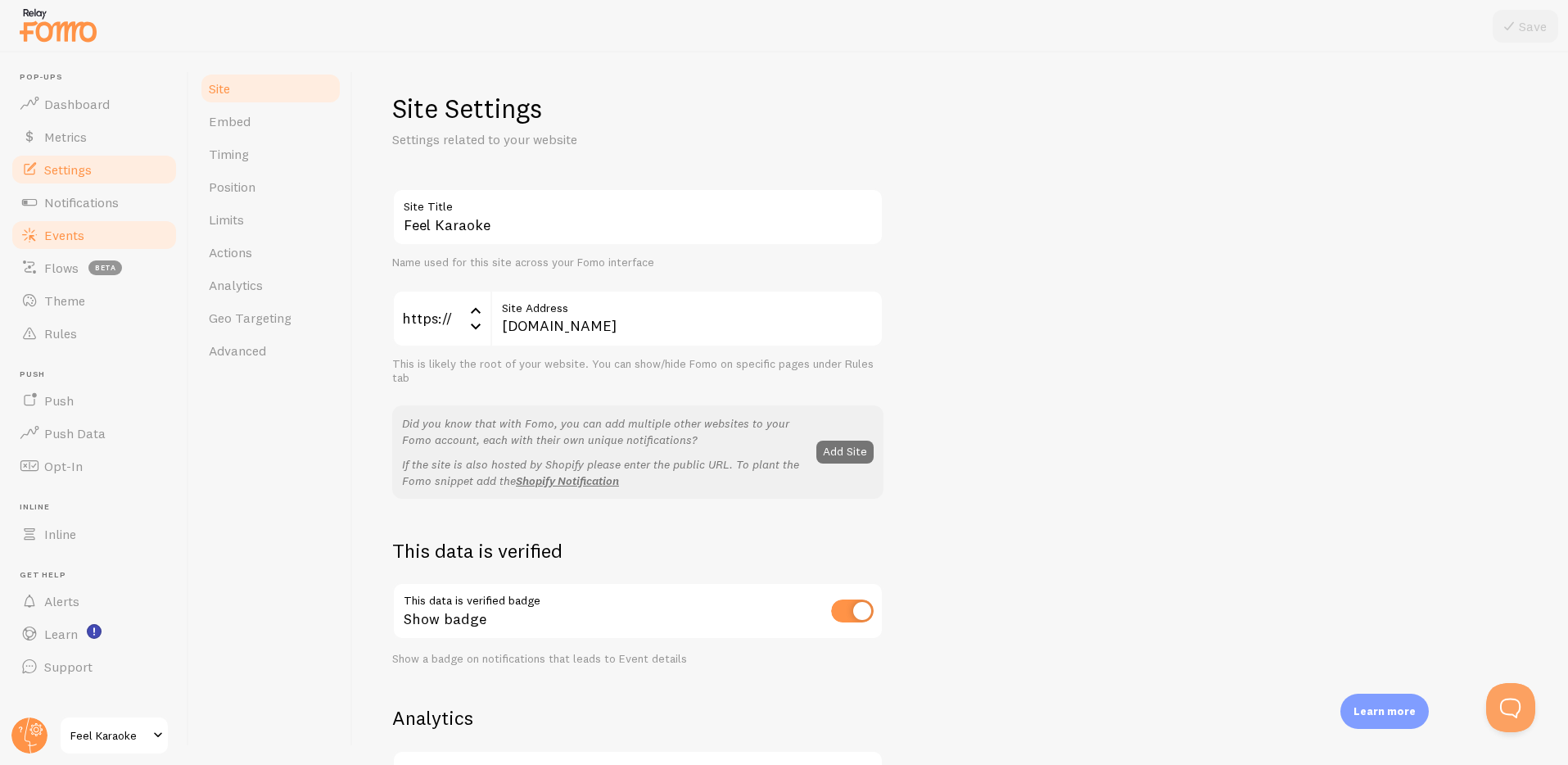
click at [55, 229] on span "Events" at bounding box center [64, 234] width 40 height 16
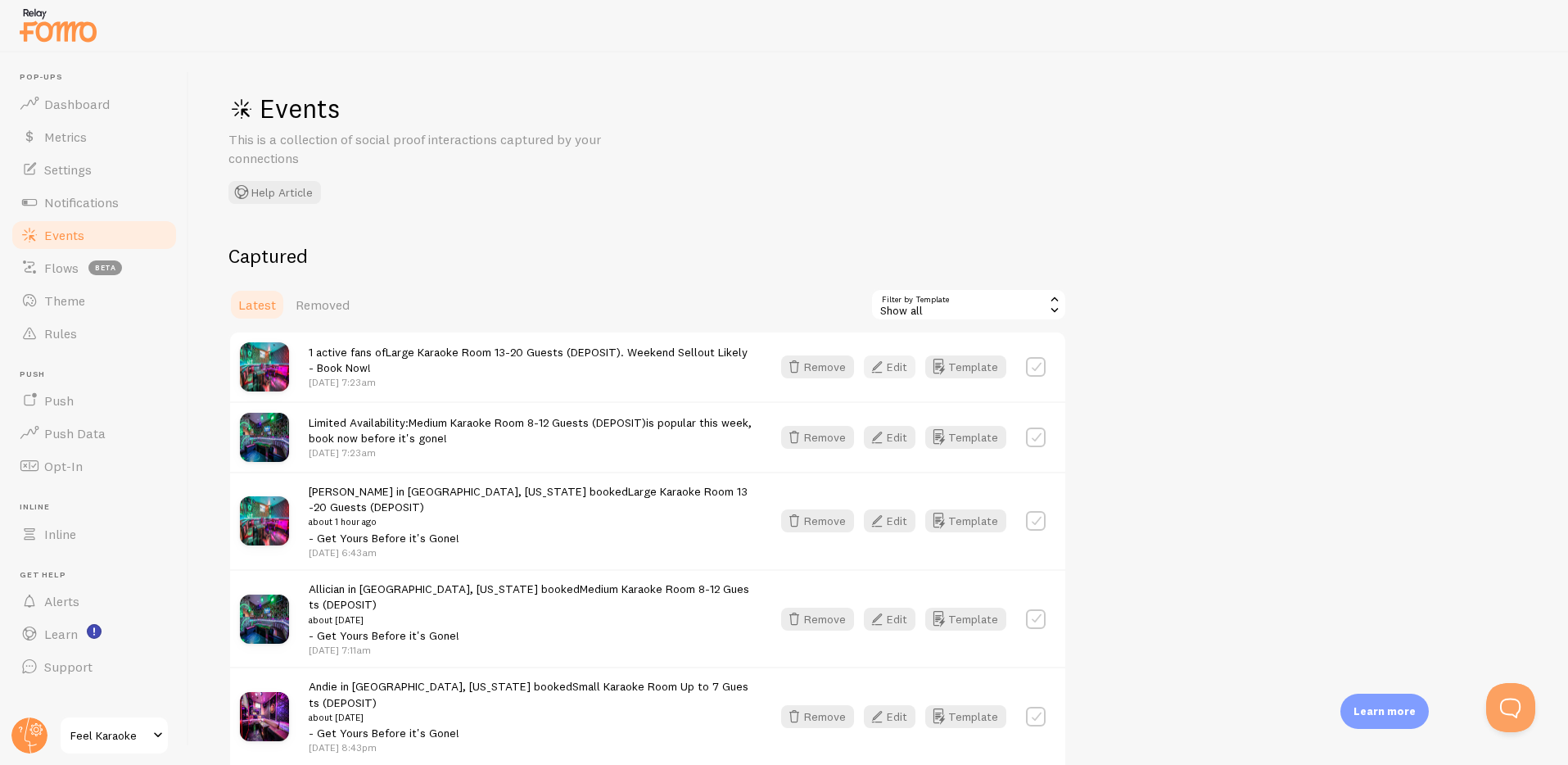
click at [895, 362] on button "Edit" at bounding box center [890, 367] width 52 height 23
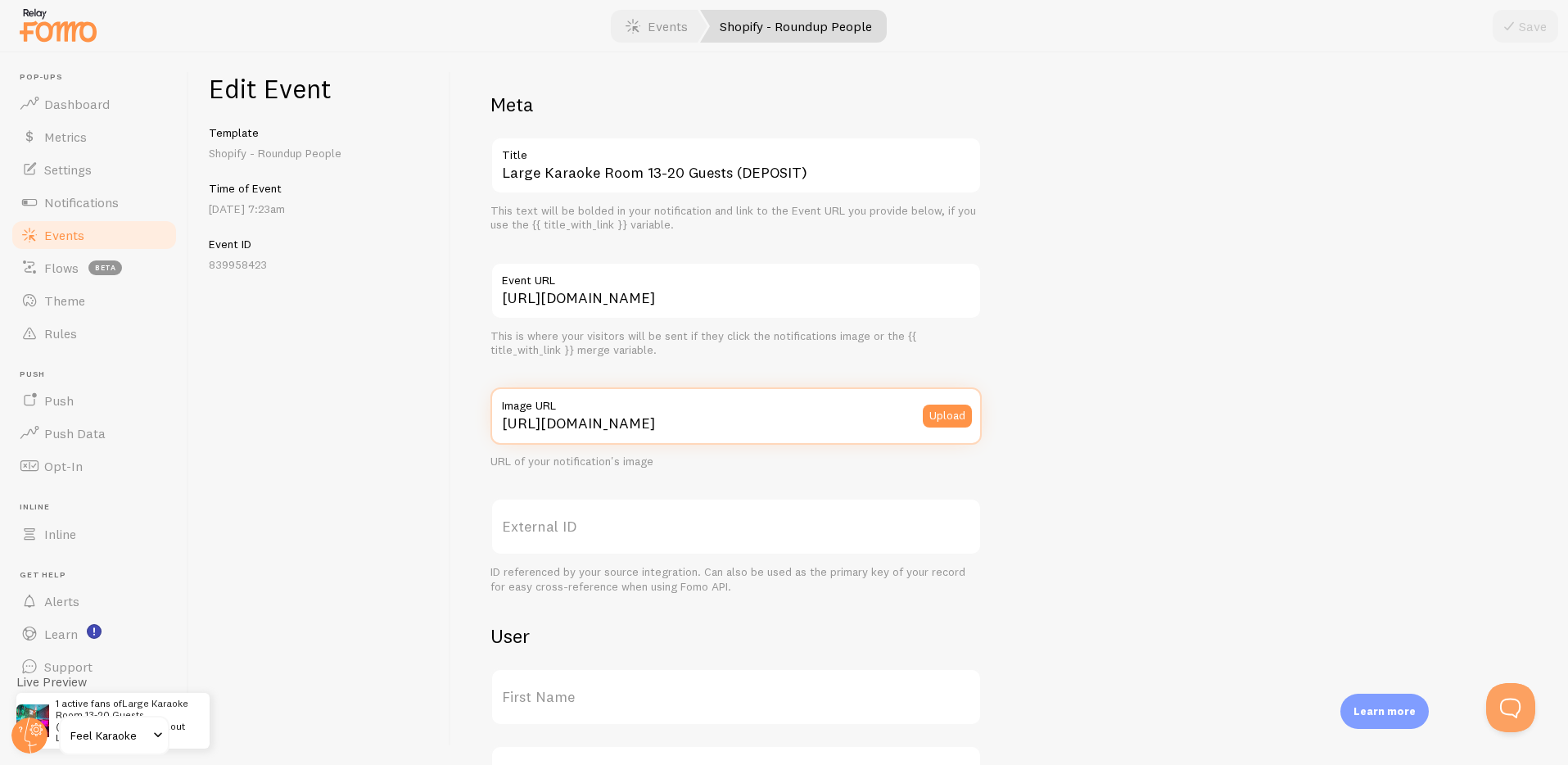
click at [721, 418] on input "[URL][DOMAIN_NAME]" at bounding box center [736, 417] width 491 height 58
click at [715, 423] on input "[URL][DOMAIN_NAME]" at bounding box center [736, 417] width 491 height 58
click at [1119, 512] on div "Meta Large Karaoke Room 13-20 Guests (DEPOSIT) Title This text will be bolded i…" at bounding box center [1010, 672] width 1038 height 1160
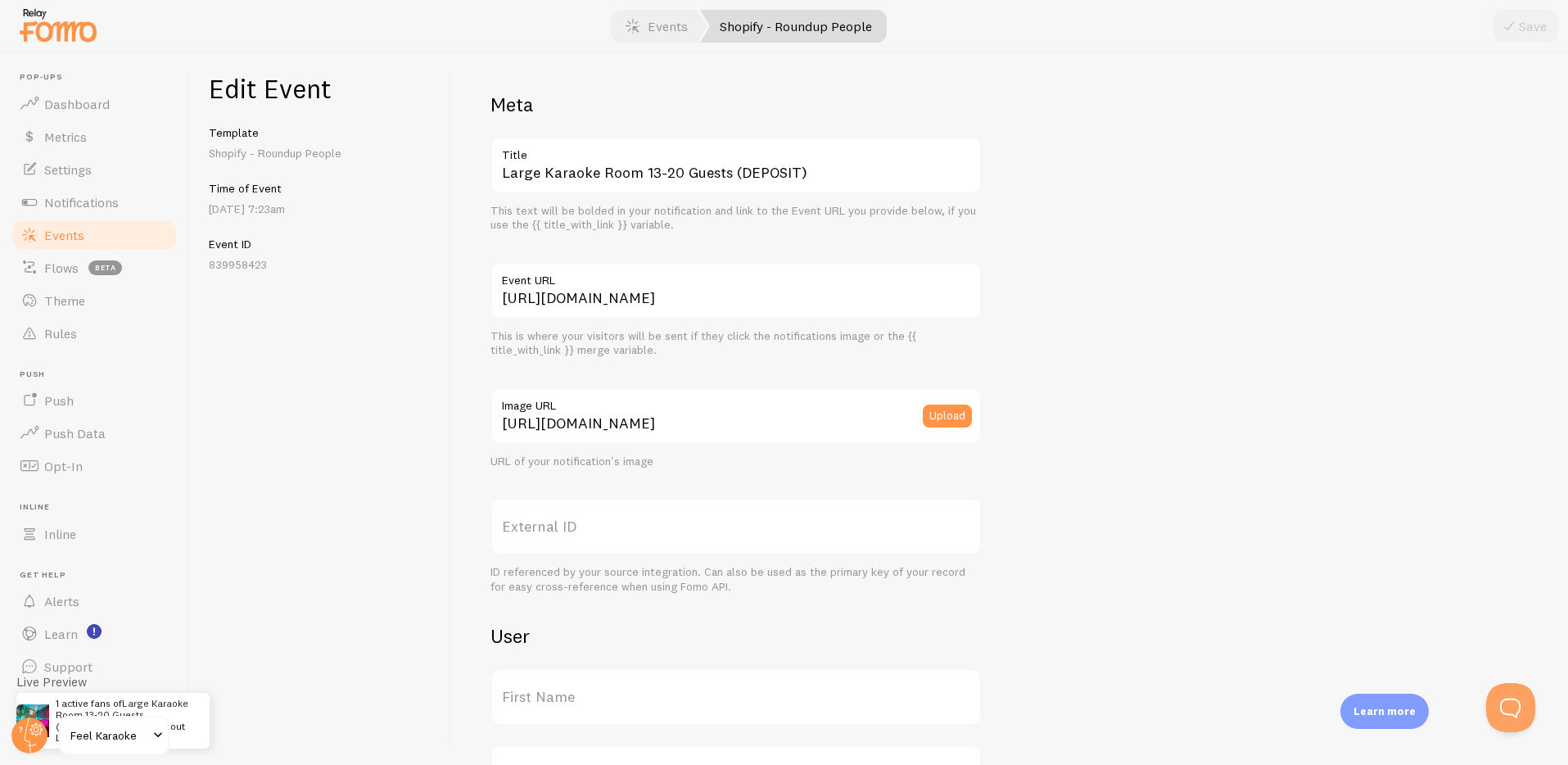
click at [730, 414] on label "Image URL" at bounding box center [736, 401] width 491 height 28
click at [730, 414] on input "[URL][DOMAIN_NAME]" at bounding box center [736, 417] width 491 height 58
click at [730, 414] on label "Image URL" at bounding box center [736, 401] width 491 height 28
click at [730, 414] on input "[URL][DOMAIN_NAME]" at bounding box center [736, 417] width 491 height 58
click at [730, 414] on label "Image URL" at bounding box center [736, 401] width 491 height 28
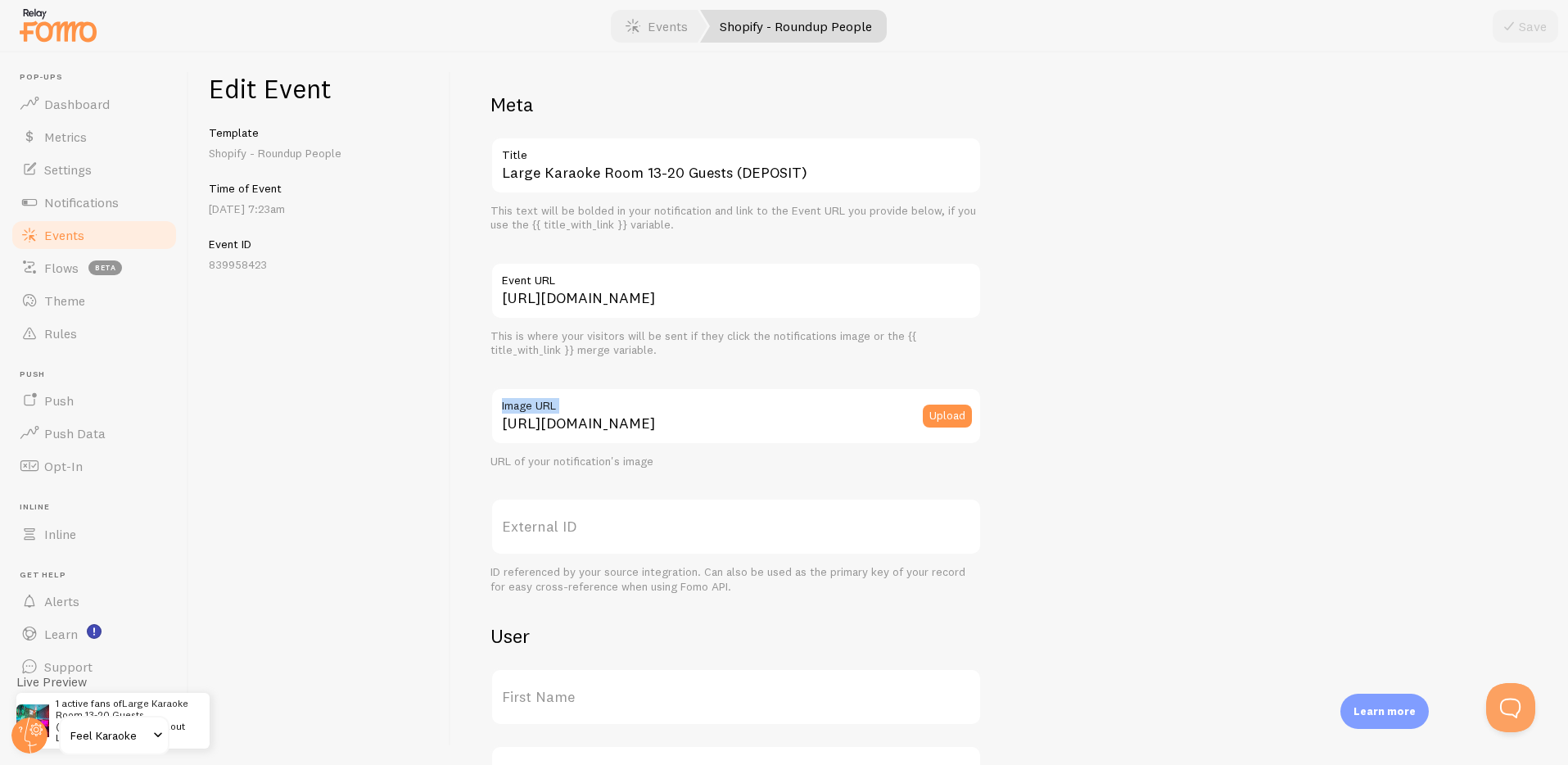
click at [730, 414] on input "[URL][DOMAIN_NAME]" at bounding box center [736, 417] width 491 height 58
click at [688, 422] on input "[URL][DOMAIN_NAME]" at bounding box center [736, 417] width 491 height 58
click at [952, 420] on button "Upload" at bounding box center [947, 417] width 49 height 23
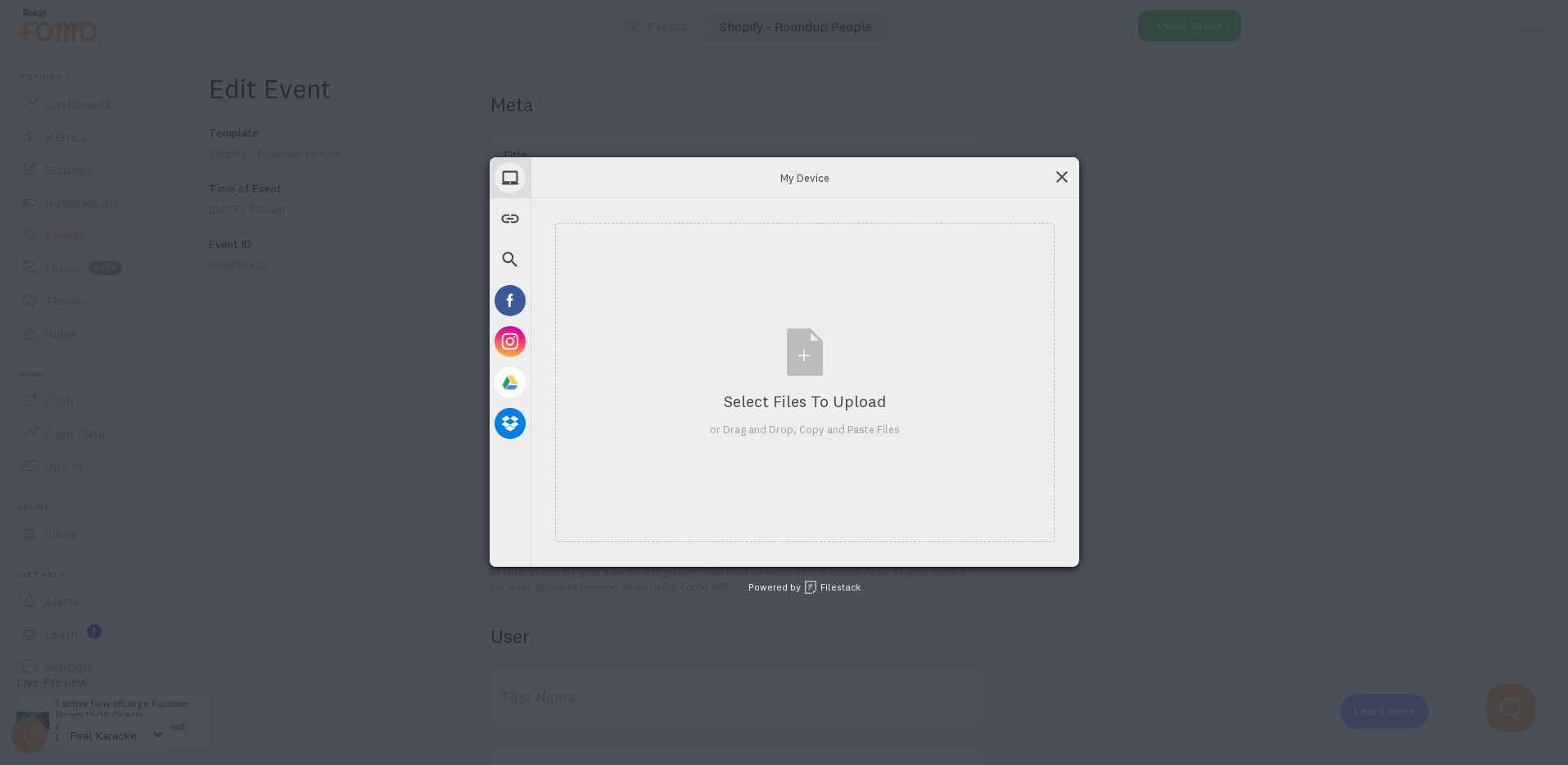
click at [1070, 176] on span at bounding box center [1061, 177] width 18 height 18
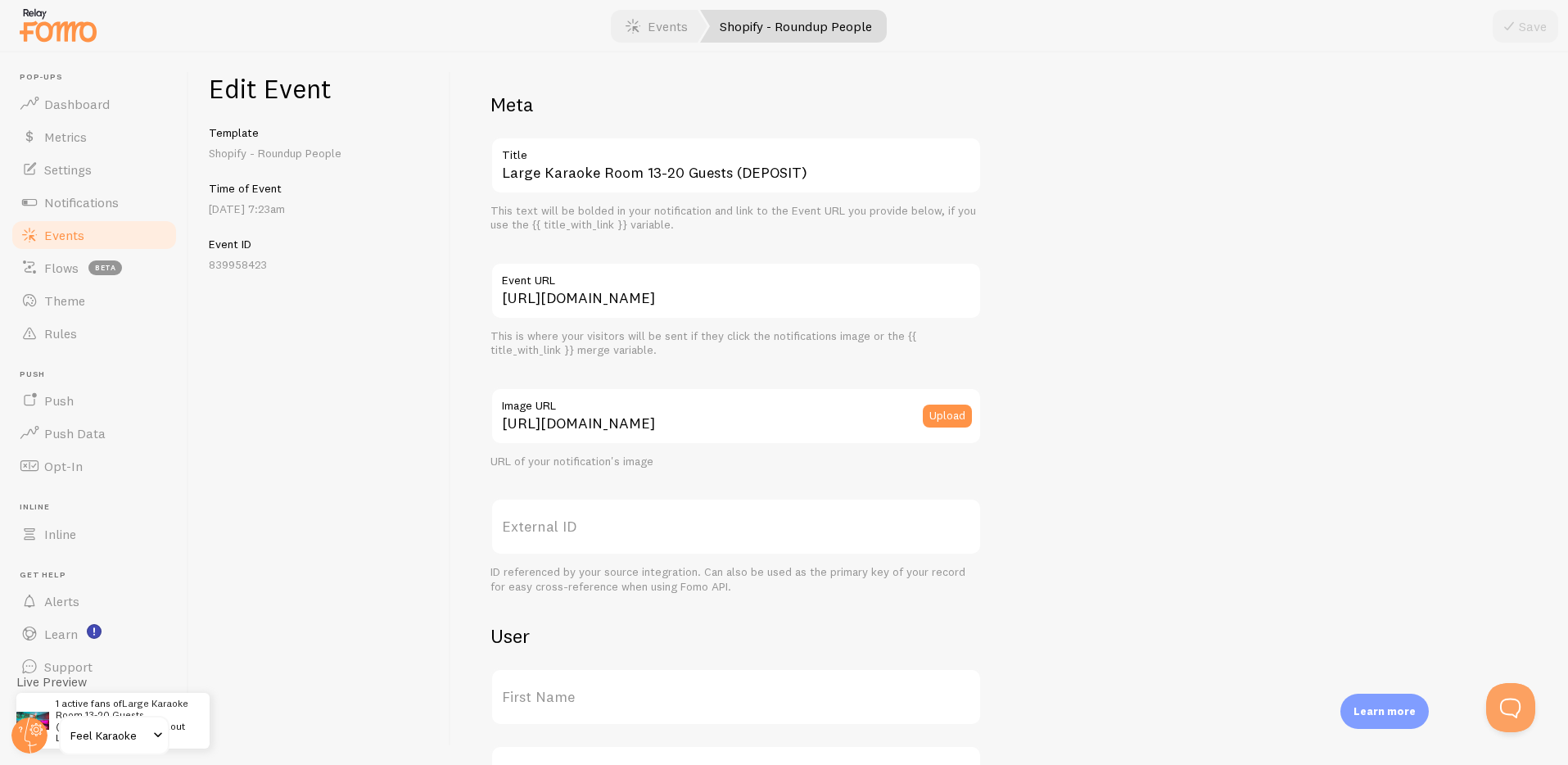
click at [1242, 387] on div "Meta Large Karaoke Room 13-20 Guests (DEPOSIT) Title This text will be bolded i…" at bounding box center [1010, 672] width 1038 height 1160
click at [694, 425] on input "[URL][DOMAIN_NAME]" at bounding box center [736, 417] width 491 height 58
click at [1288, 384] on div "Meta Large Karaoke Room 13-20 Guests (DEPOSIT) Title This text will be bolded i…" at bounding box center [1010, 672] width 1038 height 1160
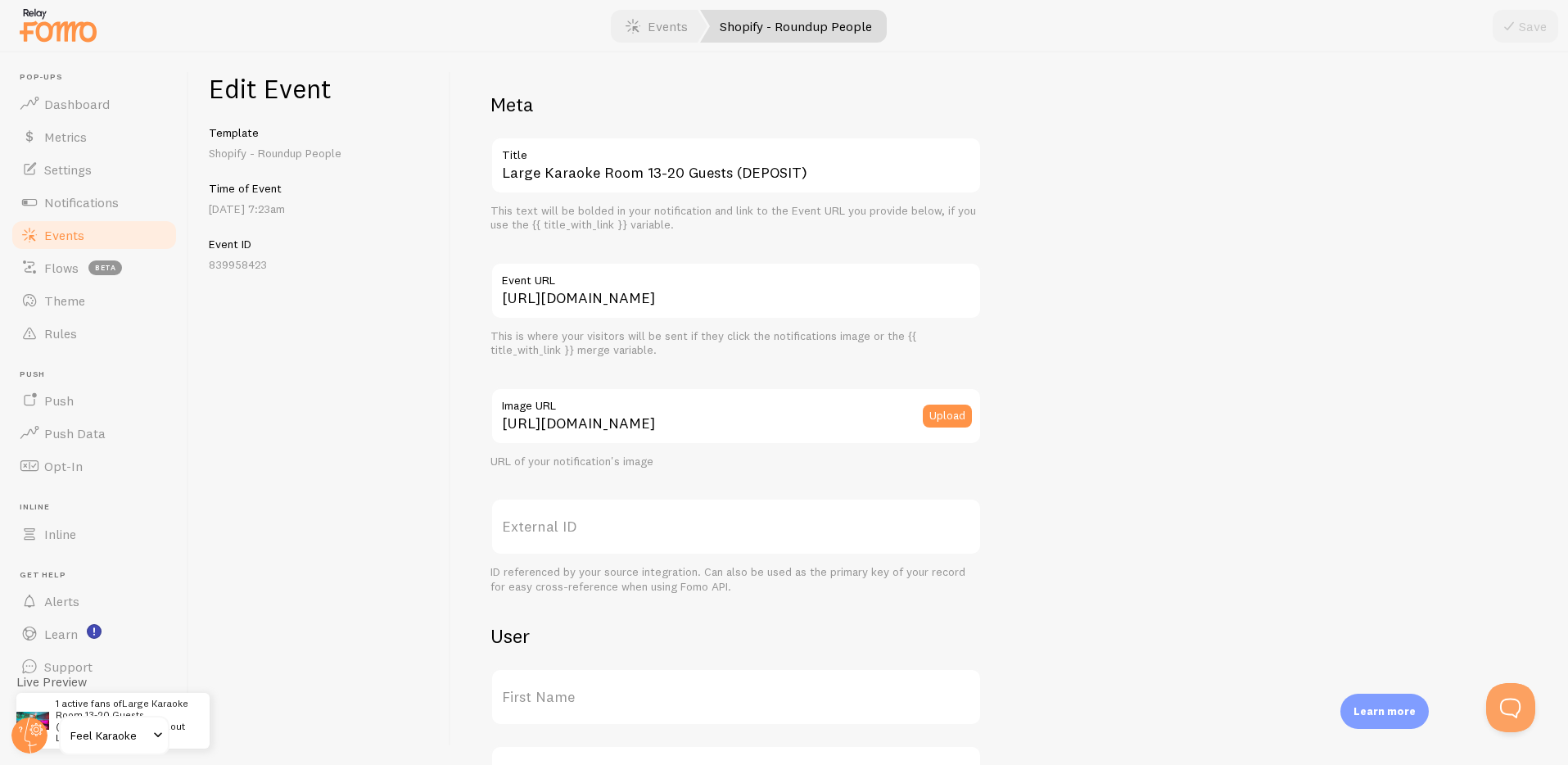
click at [1321, 299] on div "Meta Large Karaoke Room 13-20 Guests (DEPOSIT) Title This text will be bolded i…" at bounding box center [1010, 672] width 1038 height 1160
click at [59, 236] on span "Events" at bounding box center [64, 234] width 40 height 16
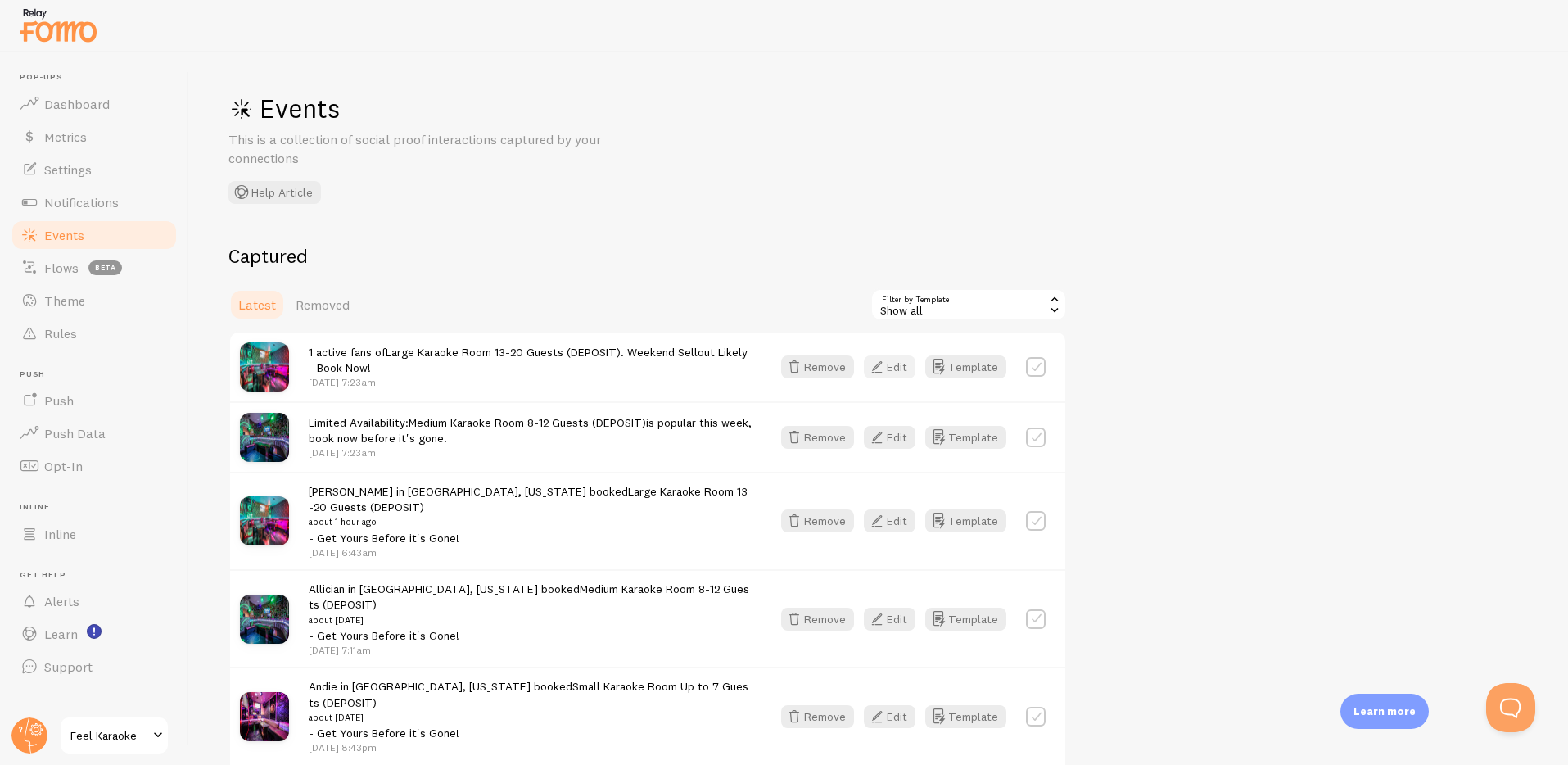
click at [894, 367] on button "Edit" at bounding box center [890, 367] width 52 height 23
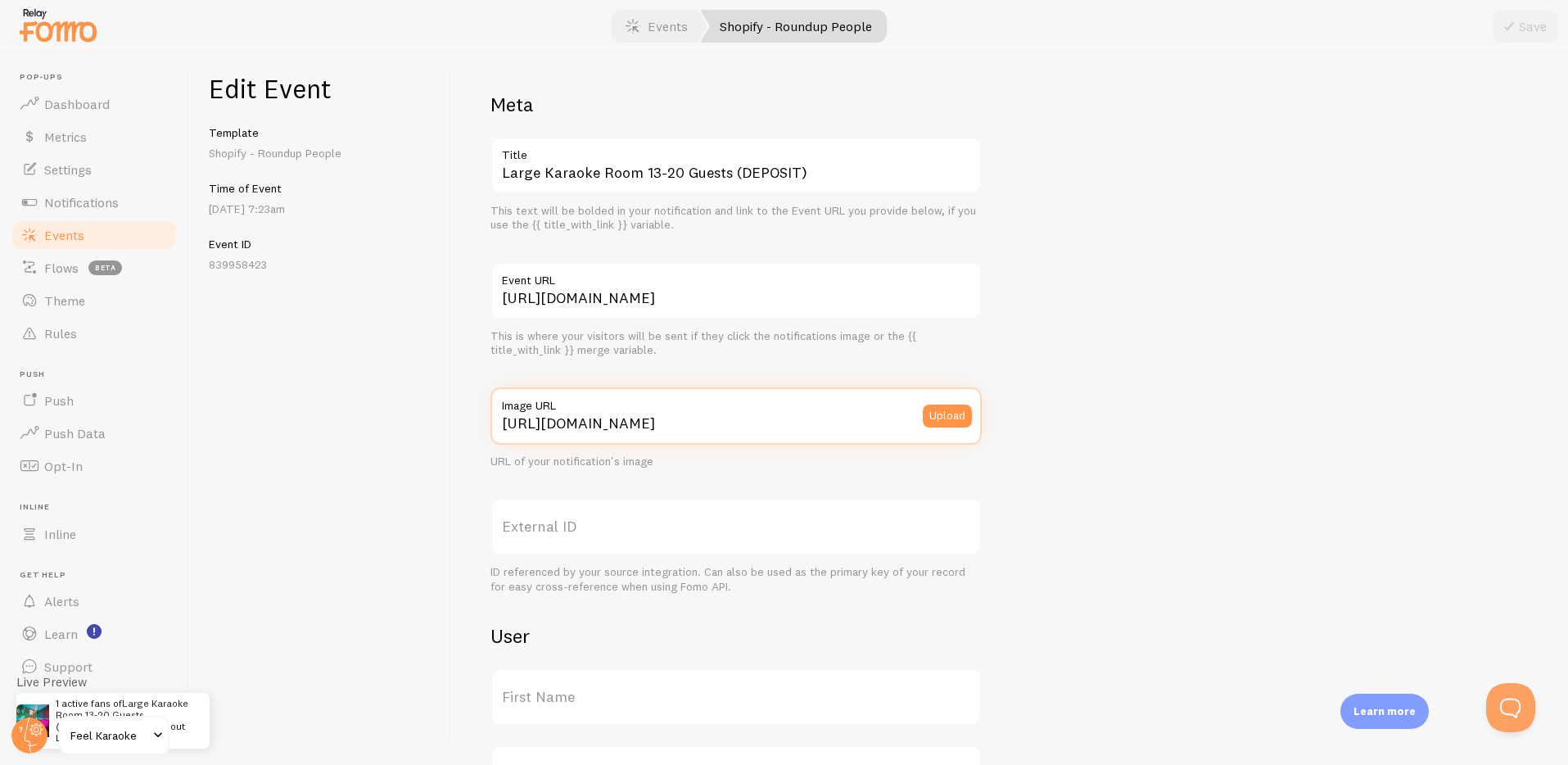
click at [690, 419] on input "[URL][DOMAIN_NAME]" at bounding box center [736, 417] width 491 height 58
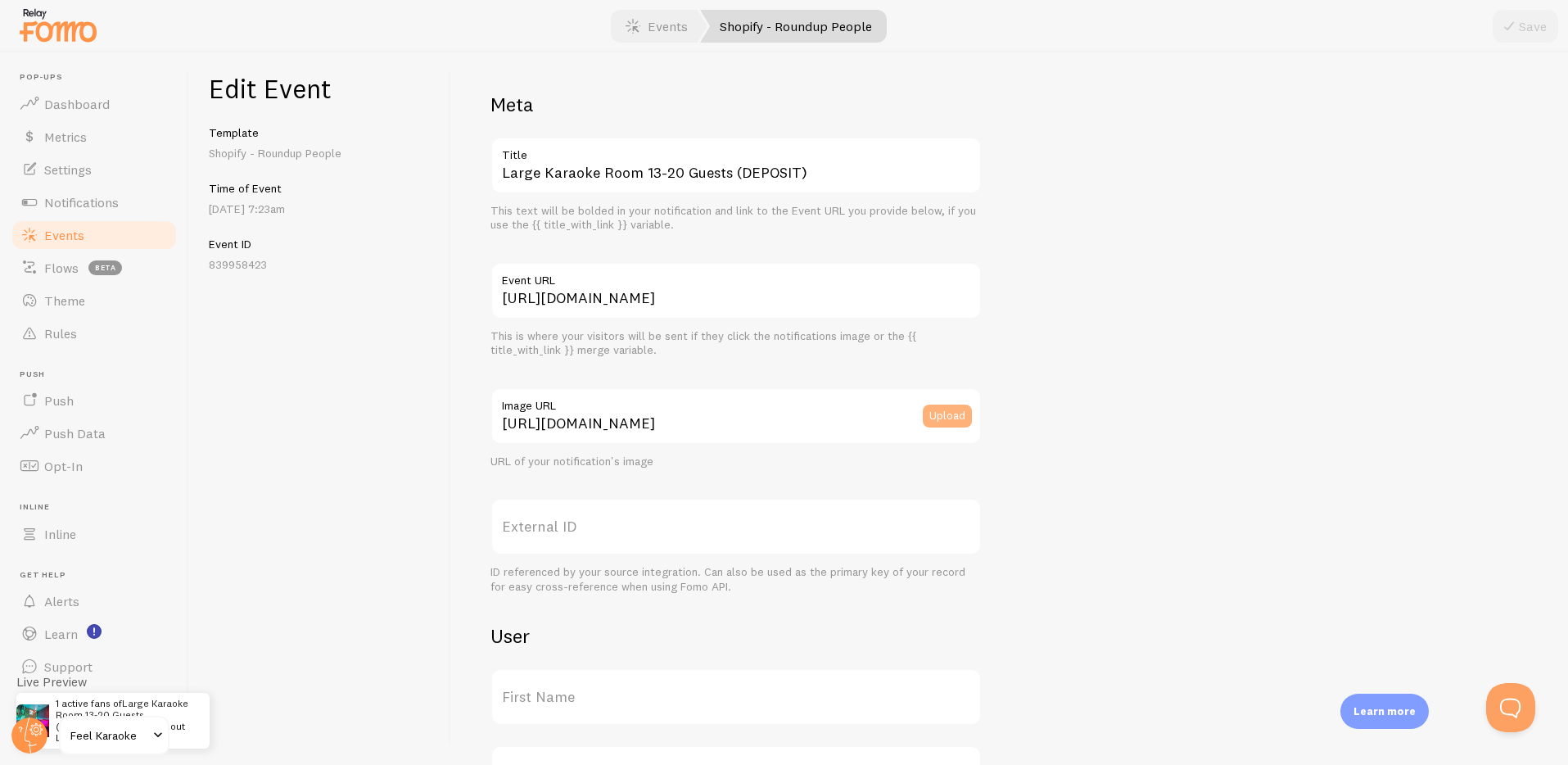
click at [953, 417] on button "Upload" at bounding box center [947, 417] width 49 height 23
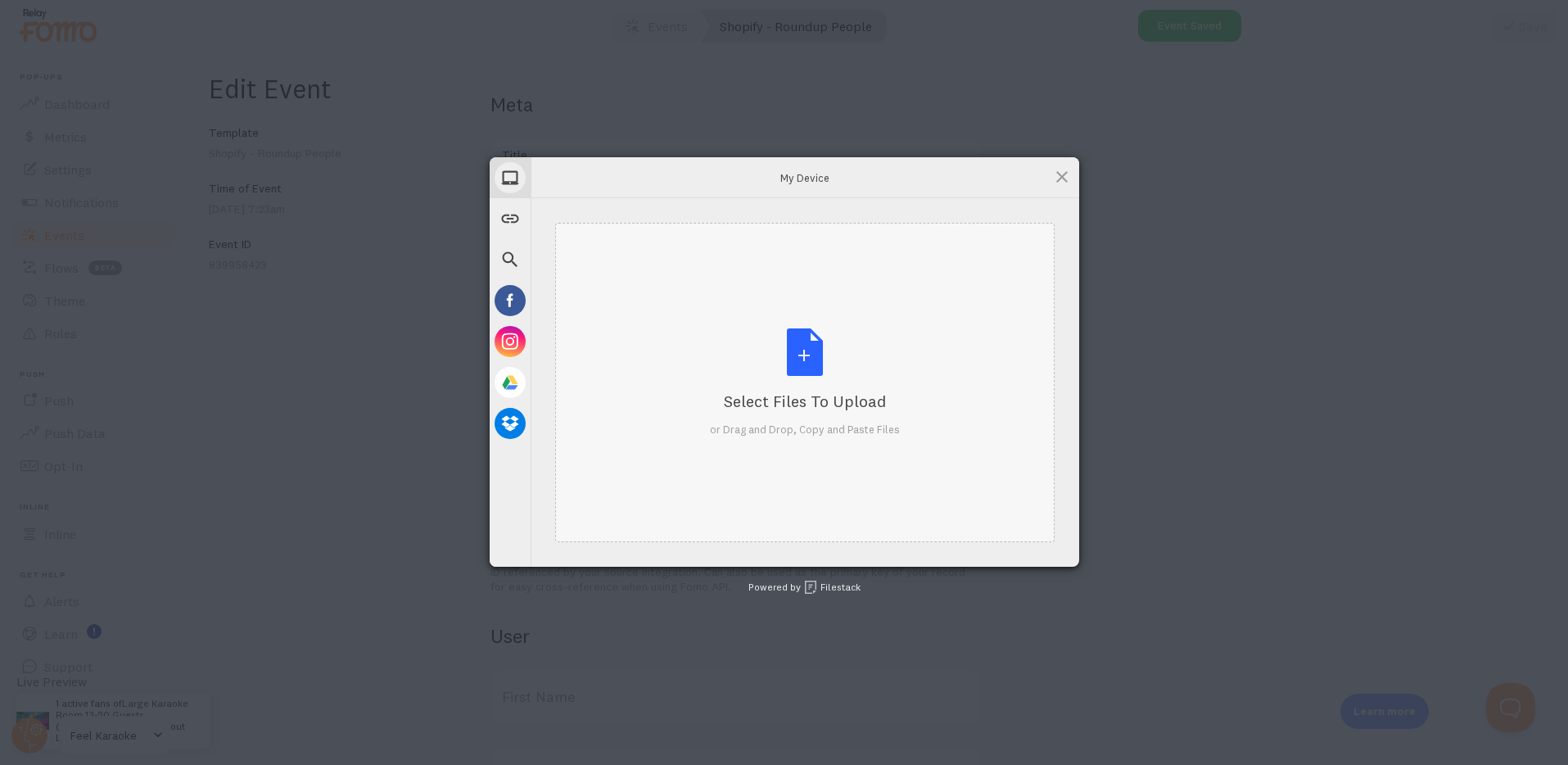
click at [783, 362] on div "Select Files to Upload or Drag and Drop, Copy and Paste Files" at bounding box center [805, 383] width 190 height 109
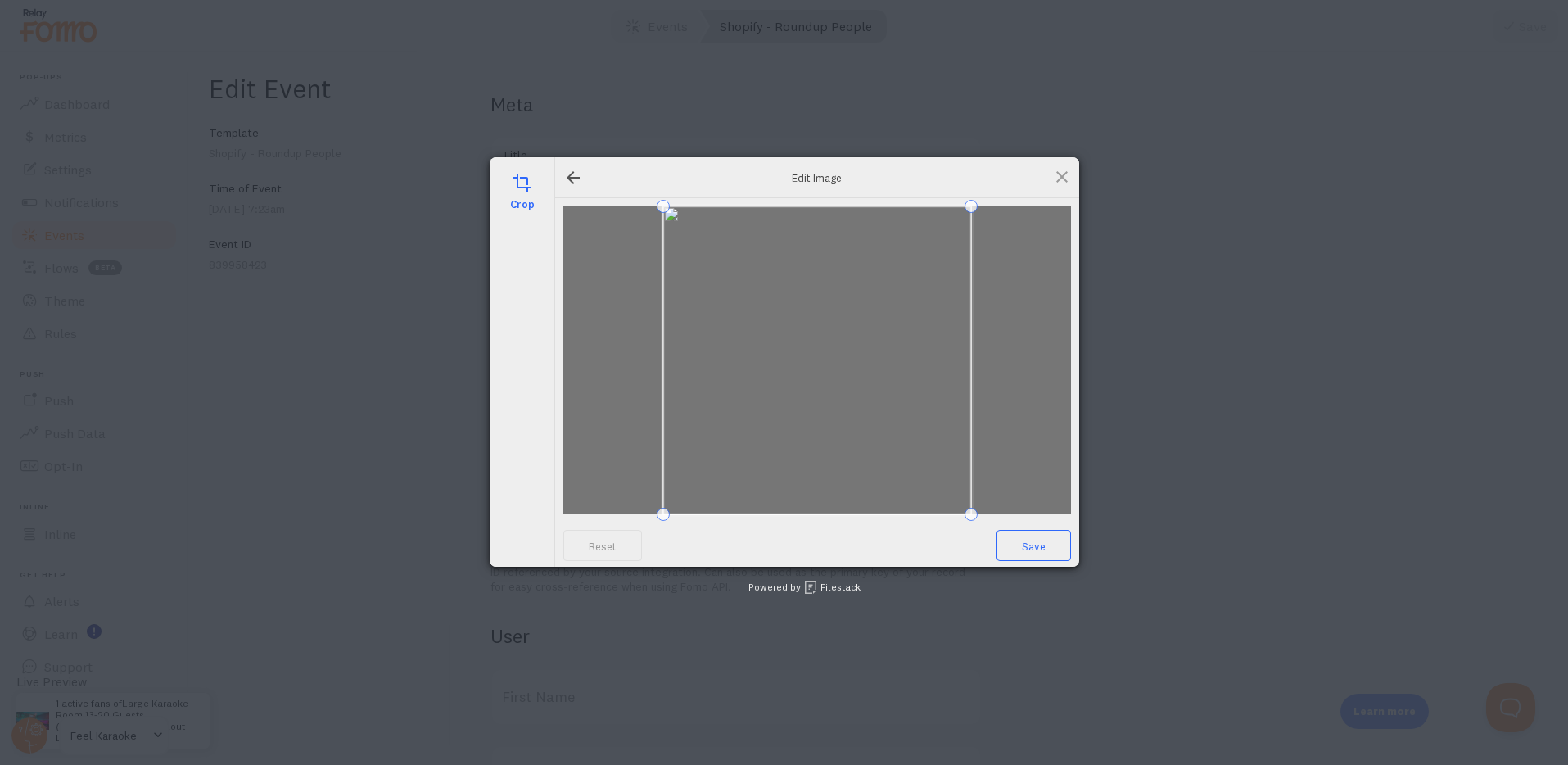
click at [1036, 553] on span "Save" at bounding box center [1034, 545] width 75 height 31
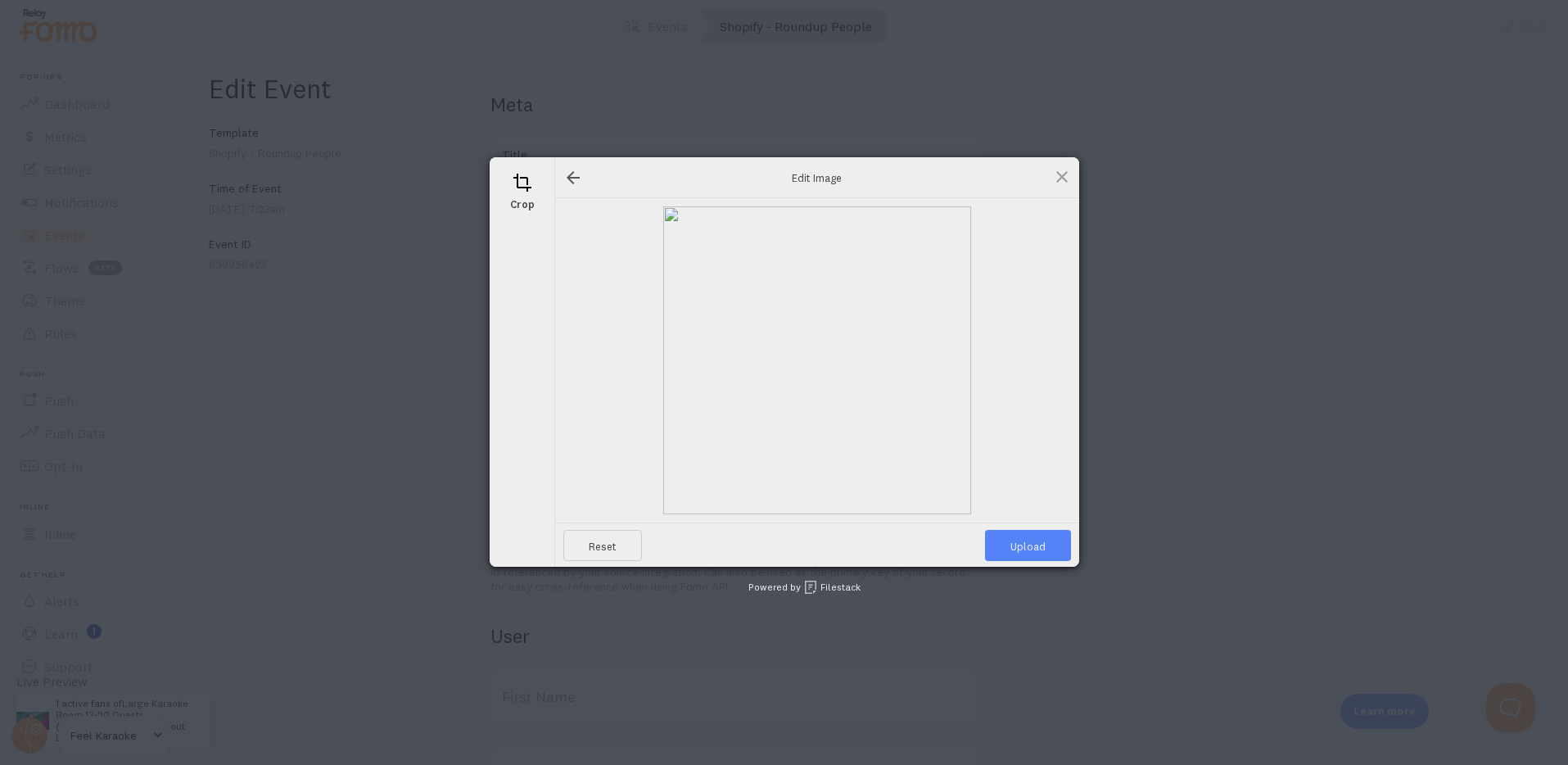
click at [1030, 544] on span "Upload" at bounding box center [1029, 545] width 86 height 31
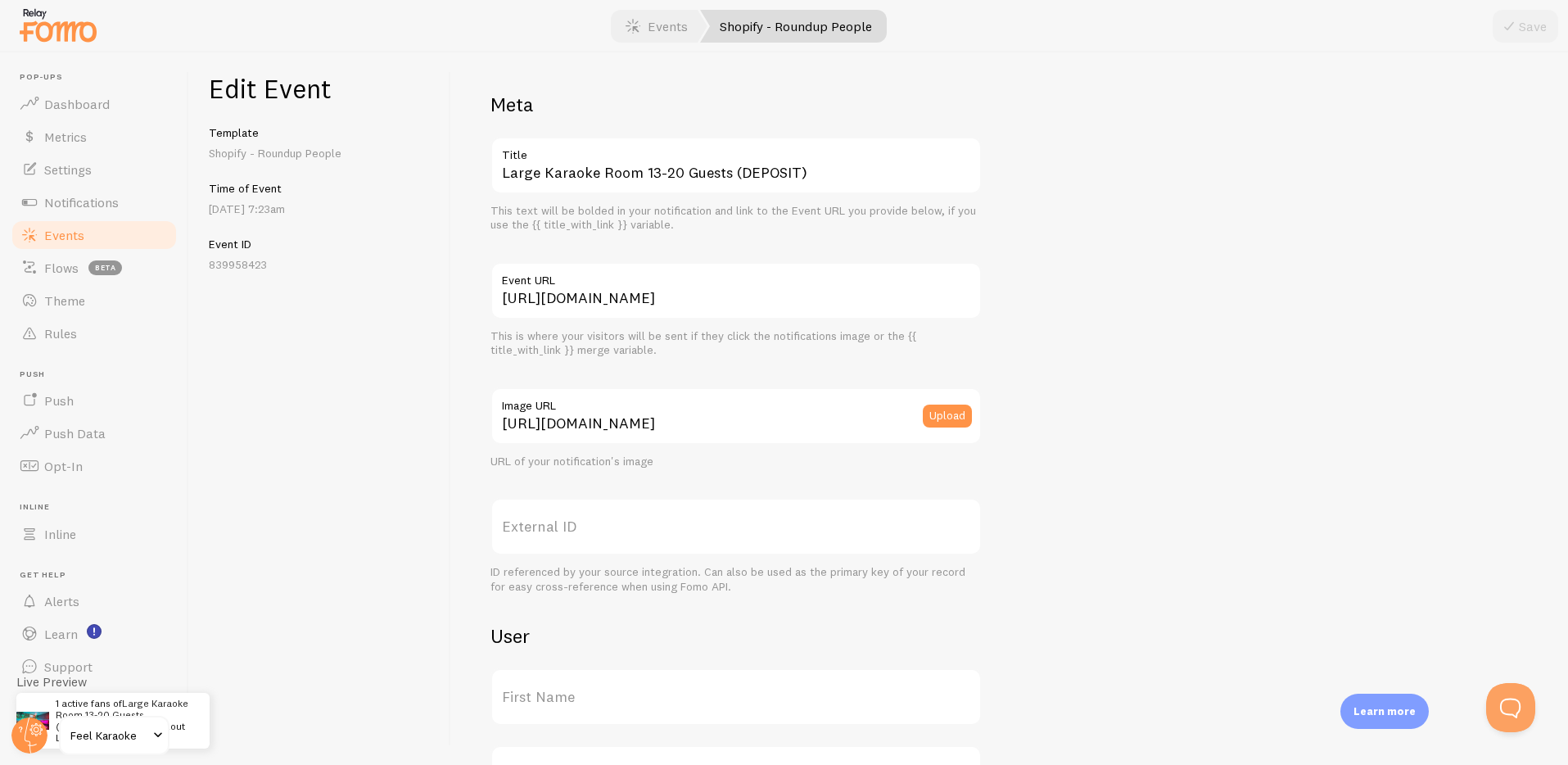
click at [1307, 500] on div "Meta Large Karaoke Room 13-20 Guests (DEPOSIT) Title This text will be bolded i…" at bounding box center [1010, 672] width 1038 height 1160
click at [324, 453] on div "Edit Event Template Shopify - Roundup People Time of Event Sep 3rd @ 7:23am Eve…" at bounding box center [320, 409] width 262 height 712
click at [156, 731] on span at bounding box center [157, 735] width 19 height 19
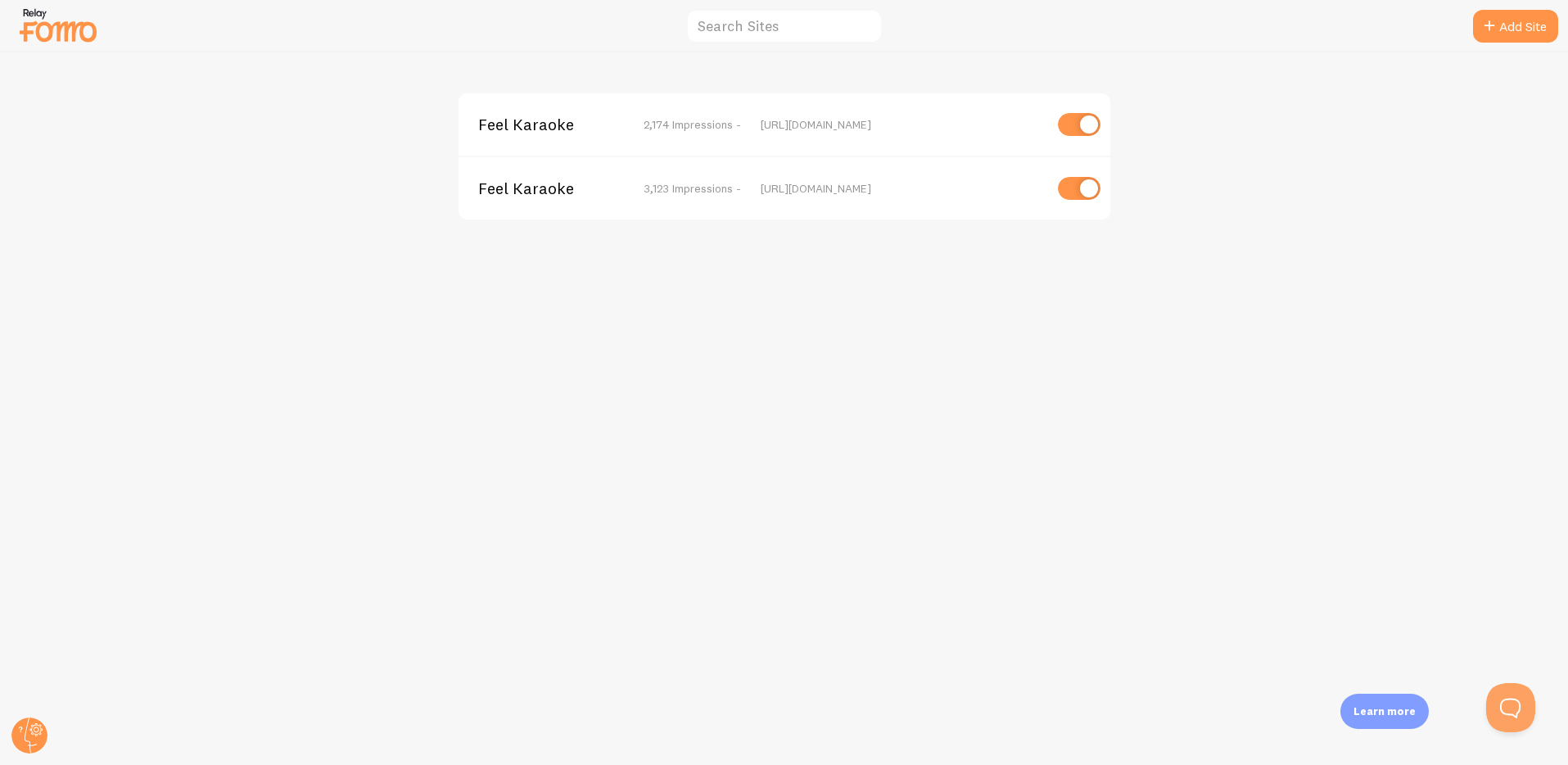
click at [552, 117] on span "Feel Karaoke" at bounding box center [543, 124] width 131 height 14
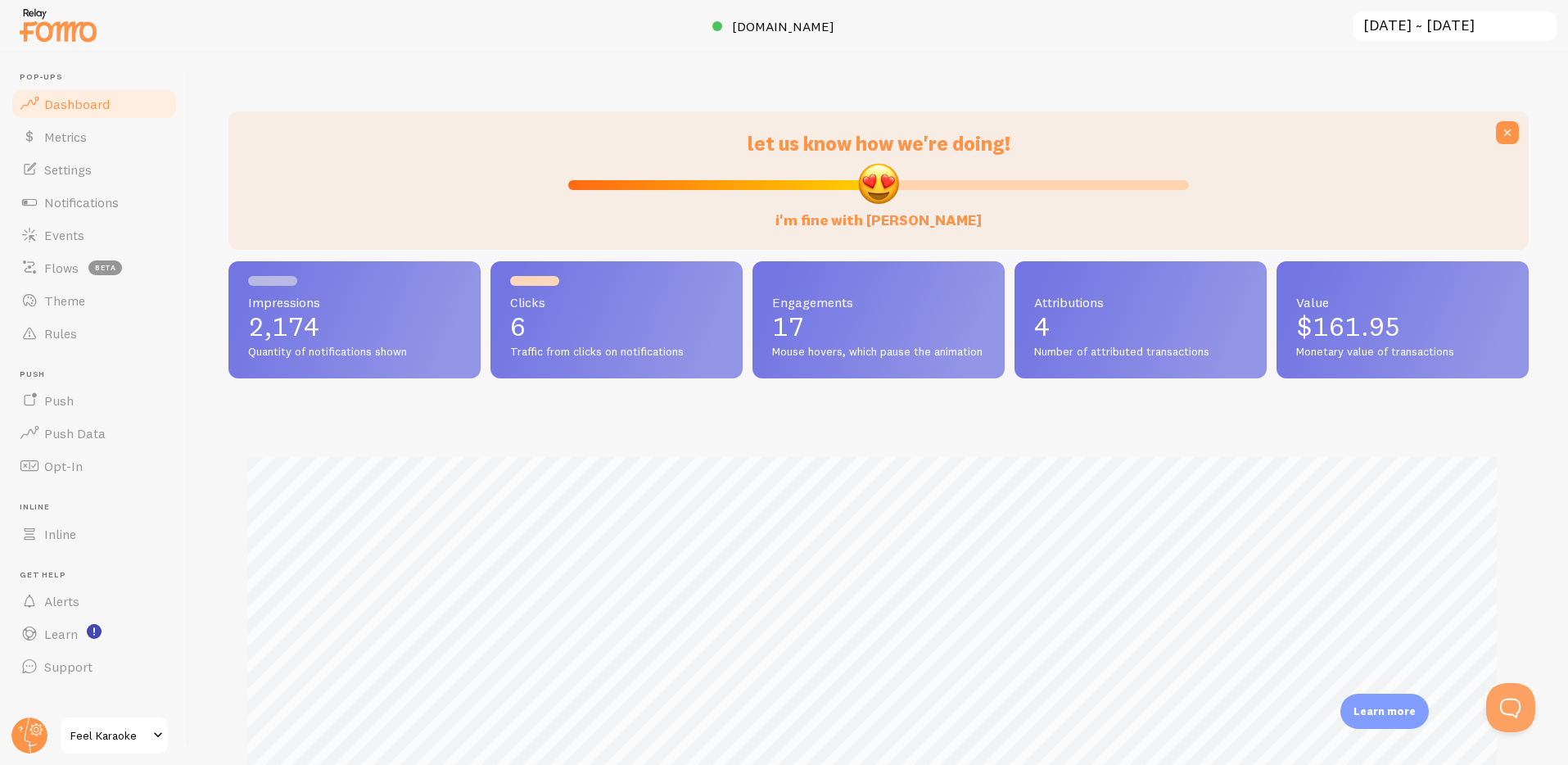
scroll to position [430, 1288]
click at [57, 234] on span "Events" at bounding box center [64, 234] width 40 height 16
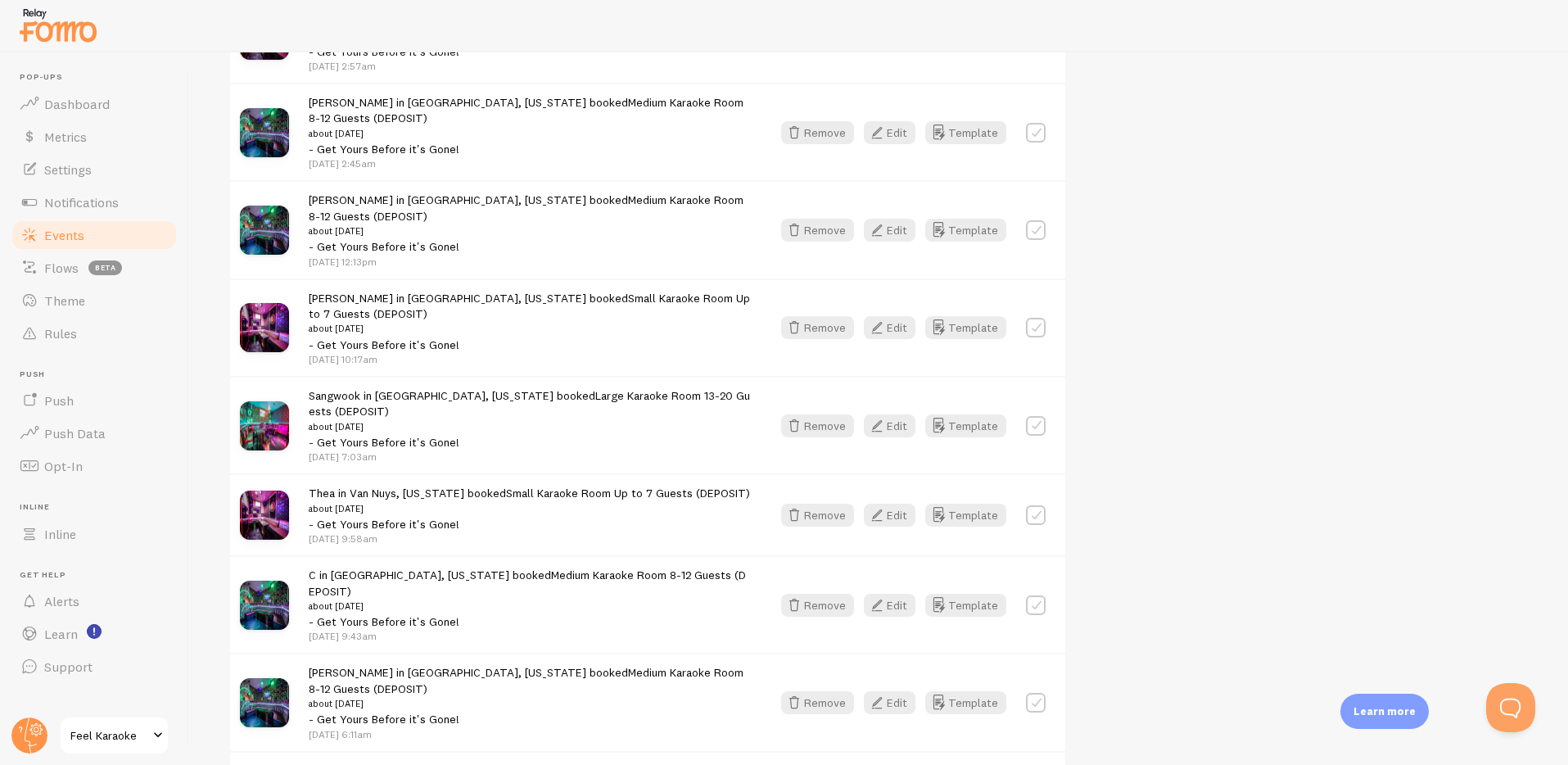
scroll to position [2342, 0]
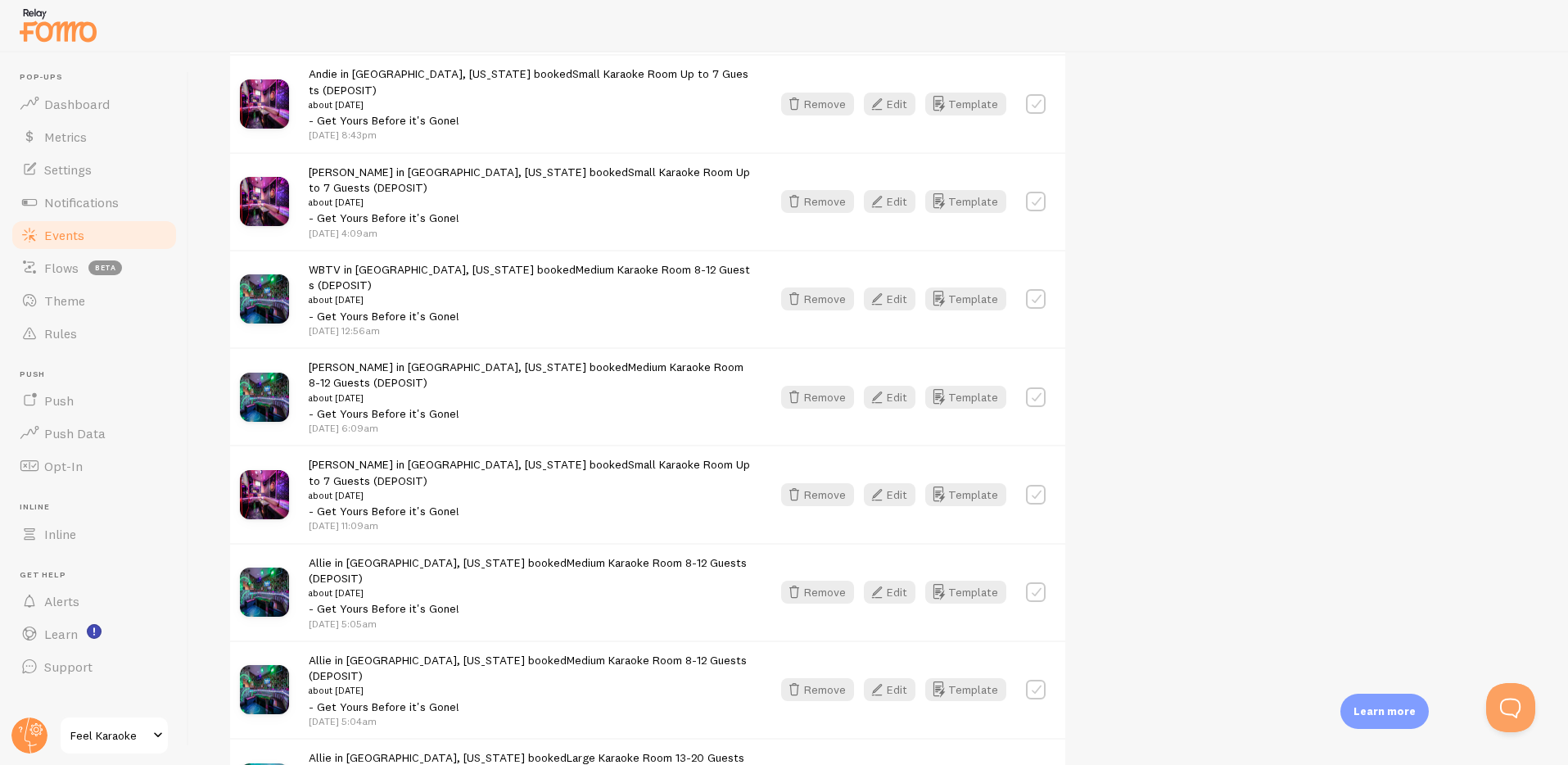
scroll to position [0, 0]
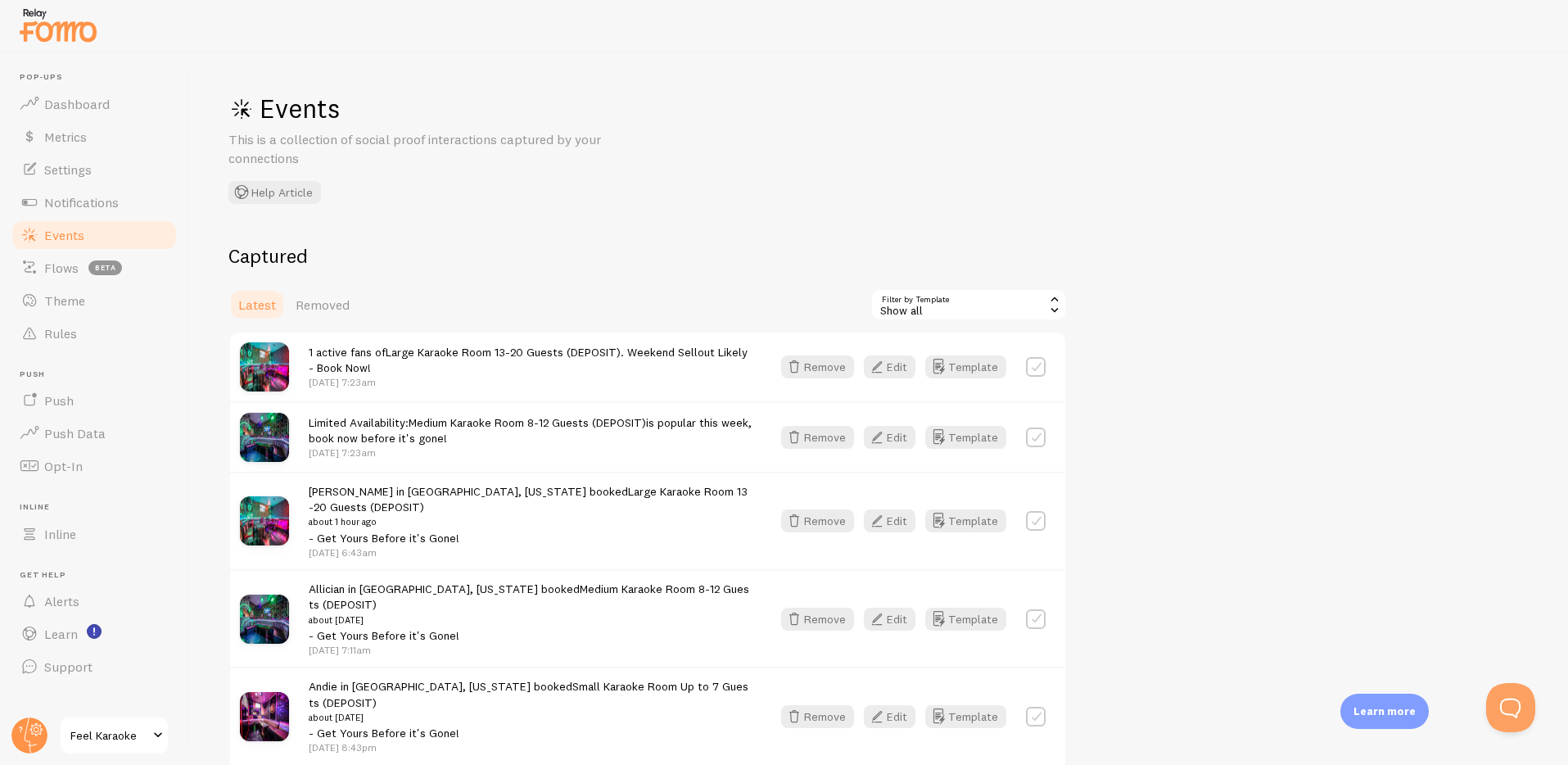
click at [865, 245] on h2 "Captured" at bounding box center [648, 255] width 839 height 25
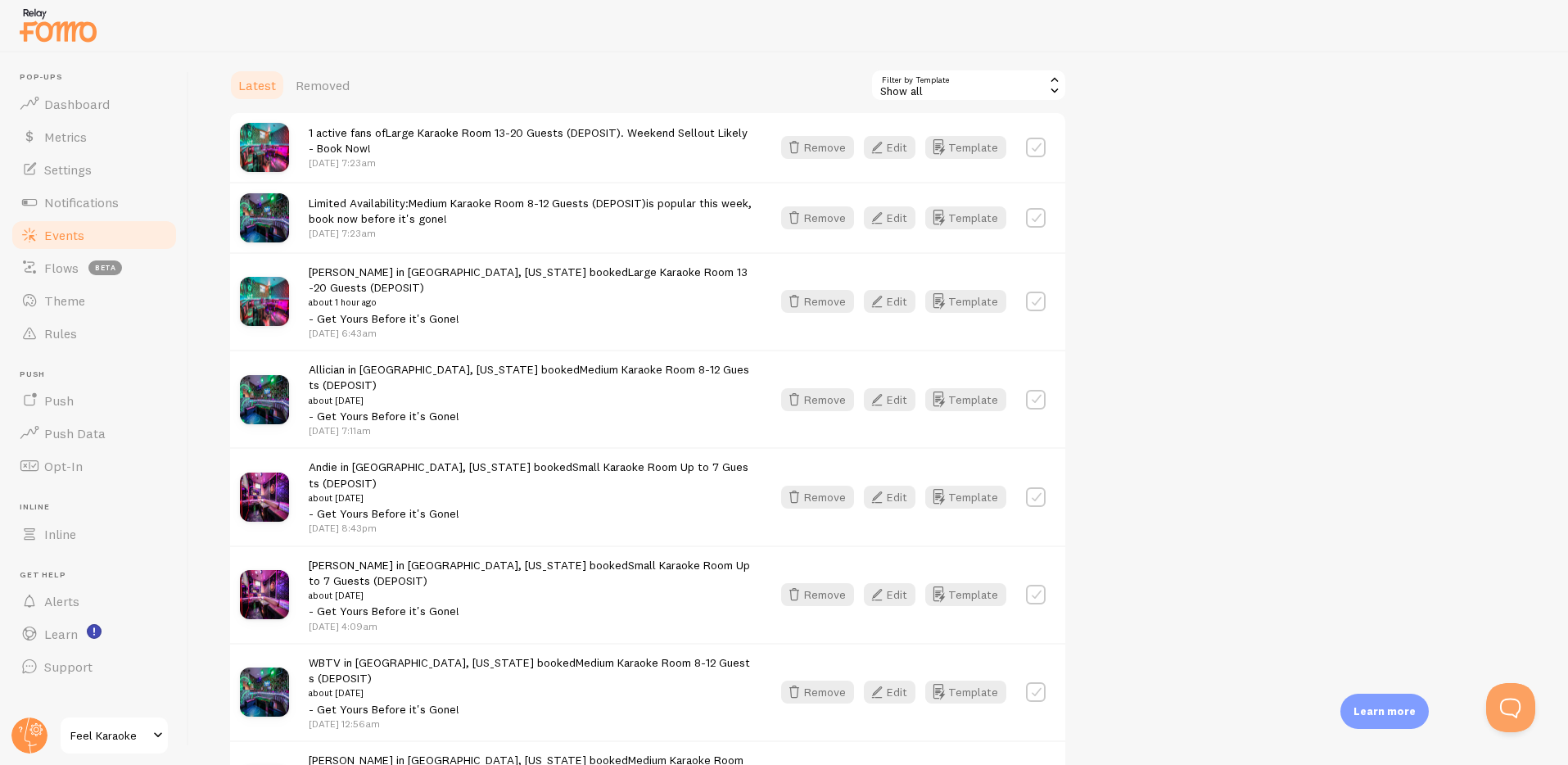
scroll to position [800, 0]
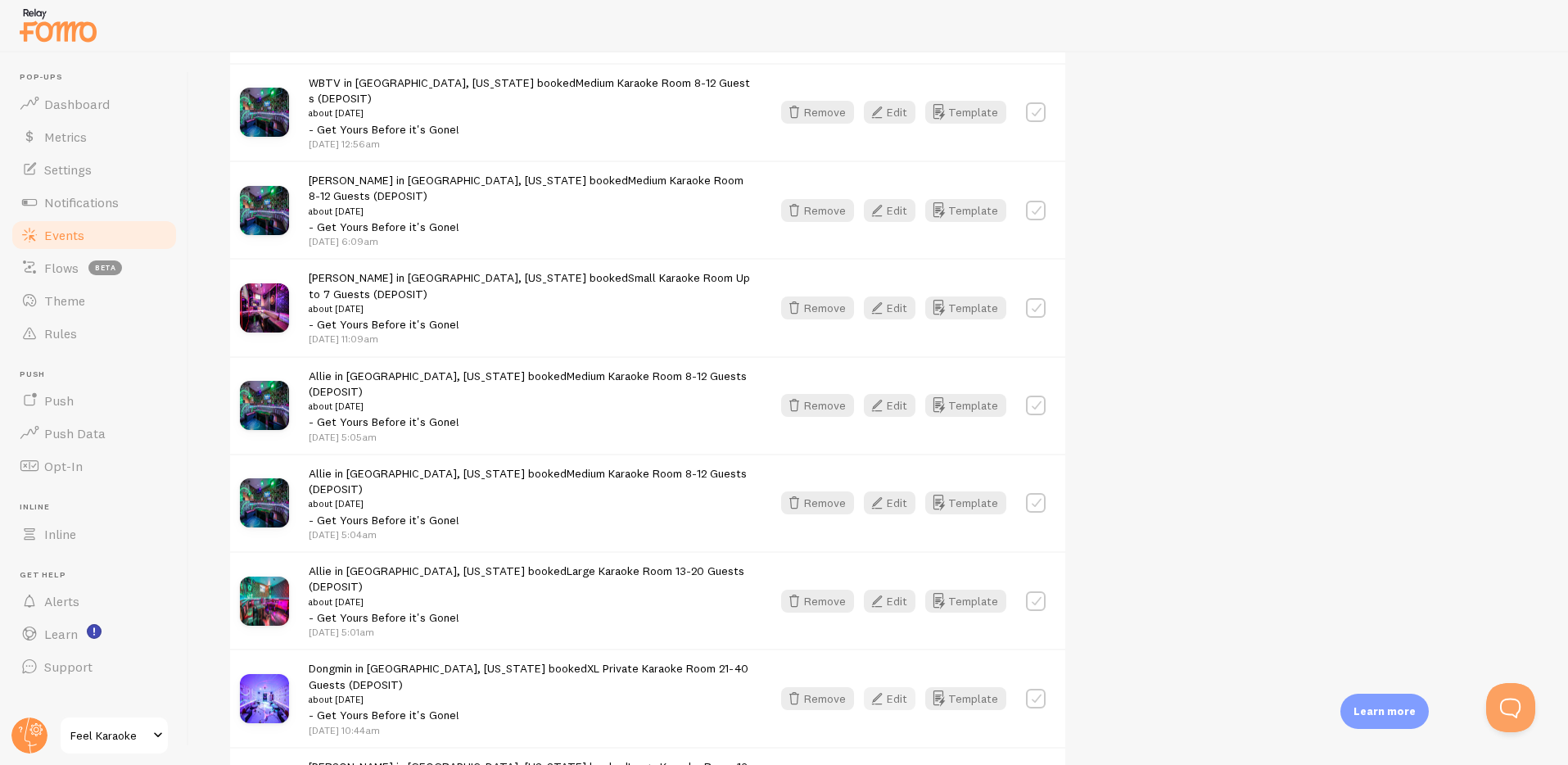
click at [903, 687] on button "Edit" at bounding box center [890, 699] width 52 height 23
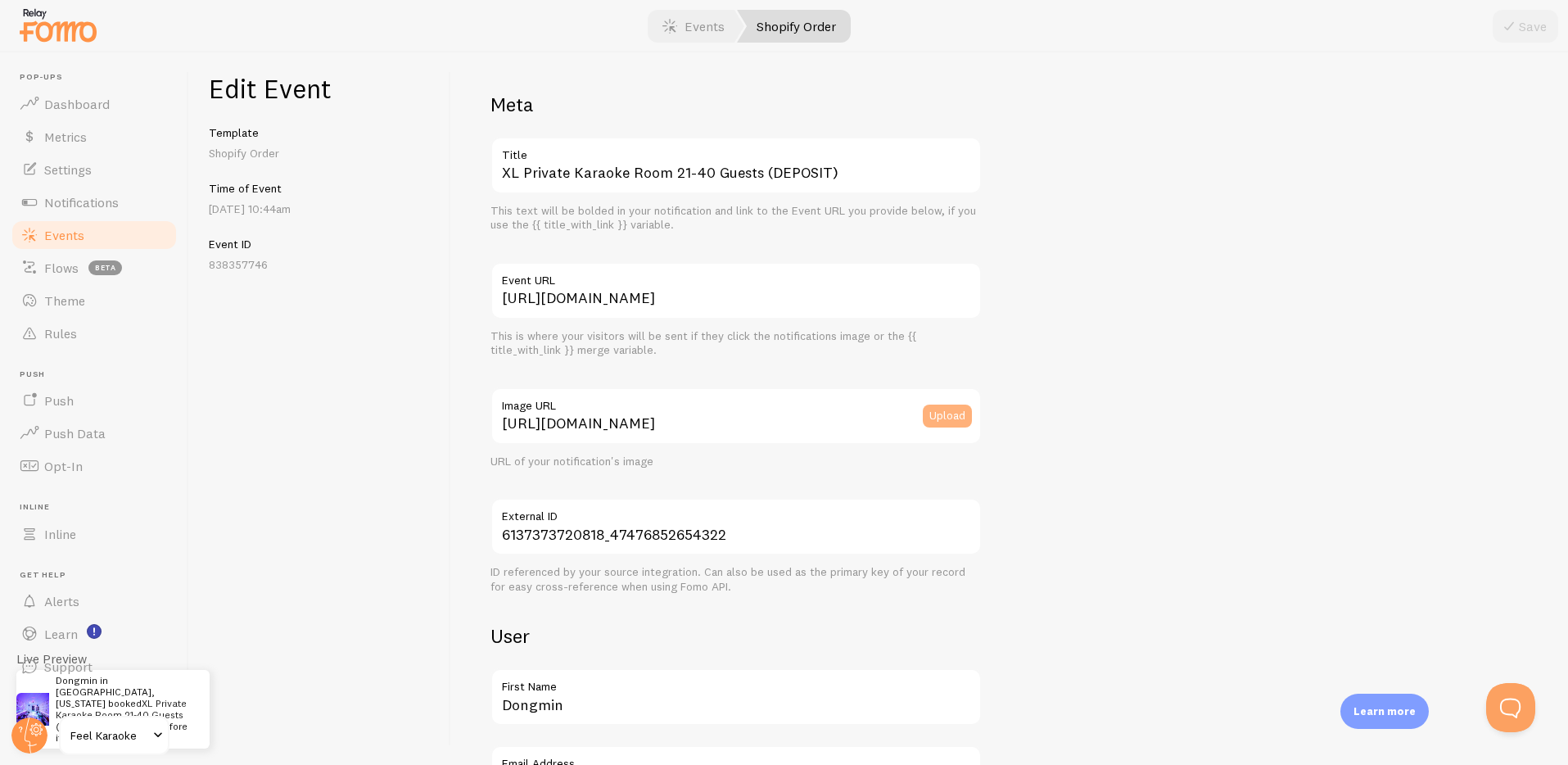
click at [946, 418] on button "Upload" at bounding box center [947, 417] width 49 height 23
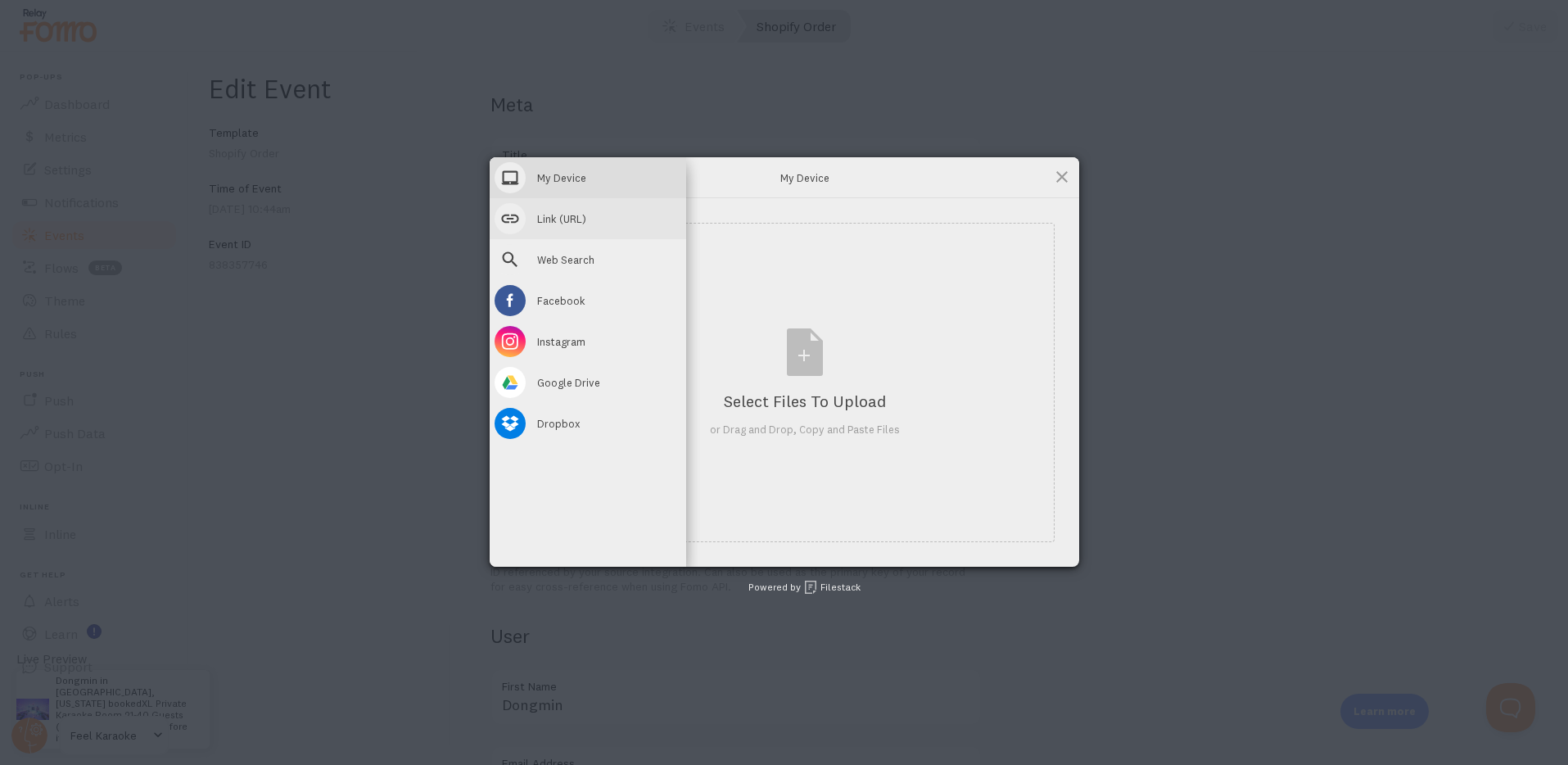
click at [537, 216] on span "Link (URL)" at bounding box center [561, 218] width 49 height 14
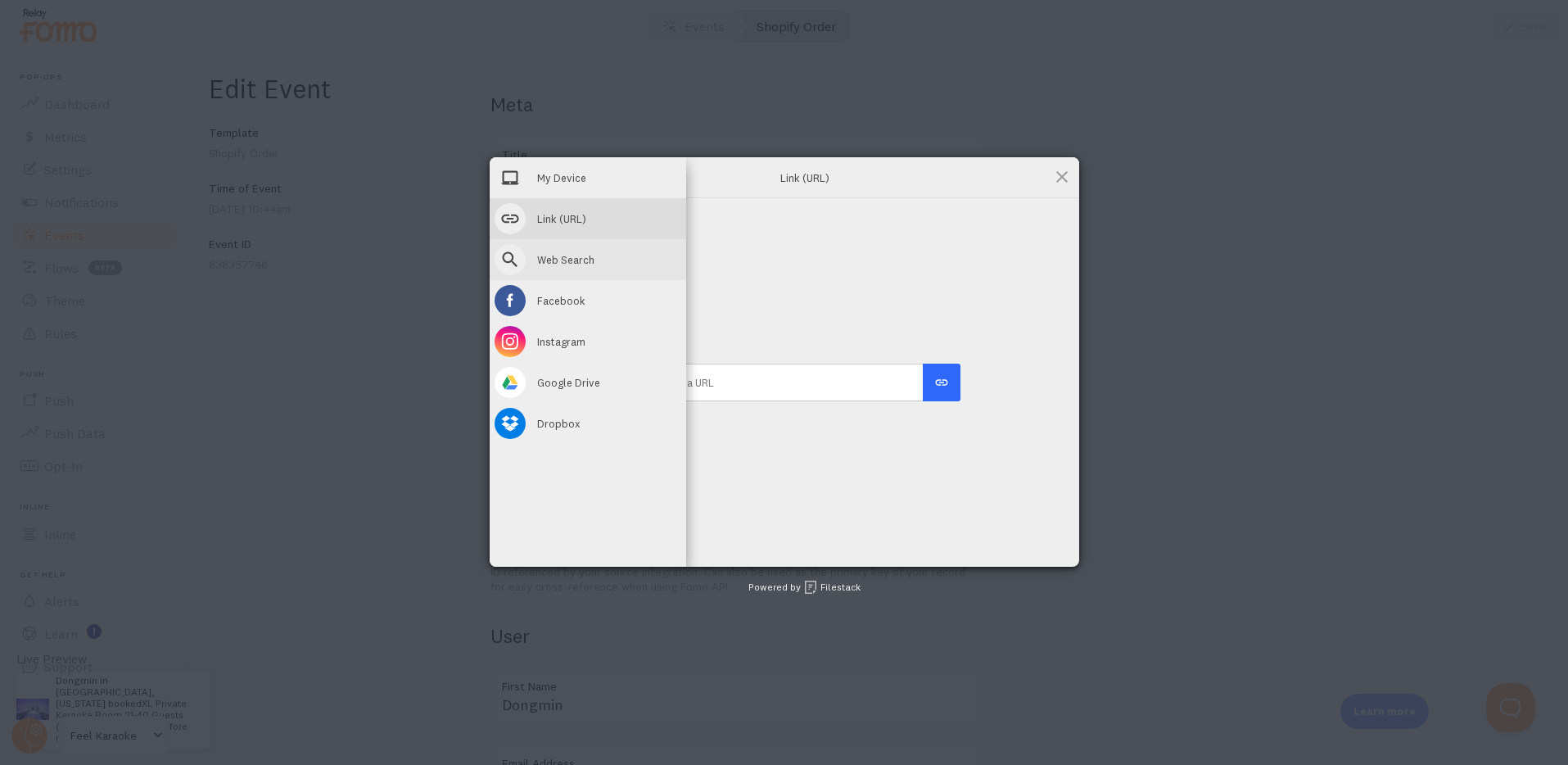
click at [565, 258] on span "Web Search" at bounding box center [566, 259] width 58 height 14
click at [566, 218] on span "Link (URL)" at bounding box center [561, 218] width 49 height 14
click at [545, 178] on span "My Device" at bounding box center [561, 178] width 49 height 14
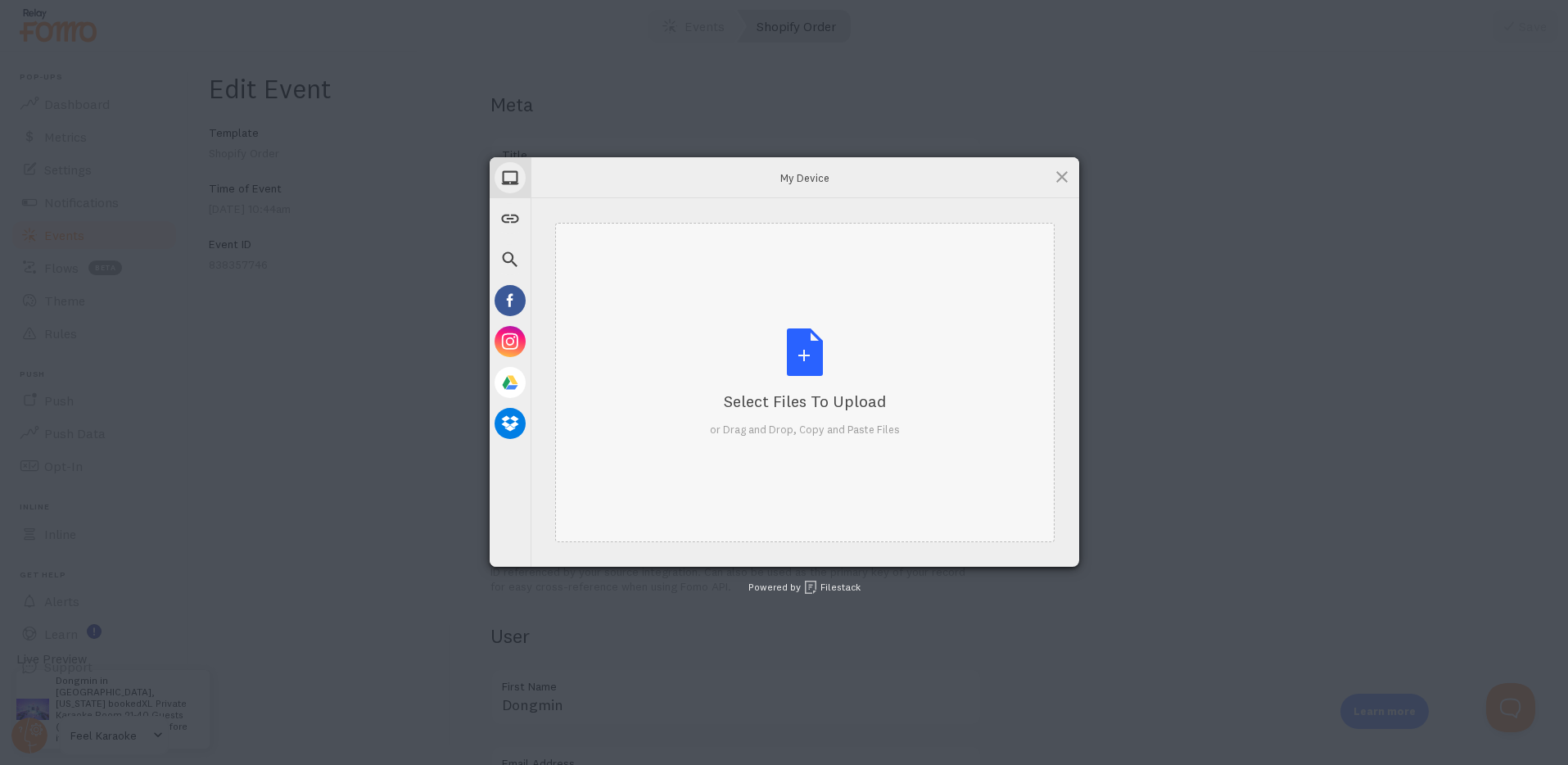
click at [786, 372] on div "Select Files to Upload or Drag and Drop, Copy and Paste Files" at bounding box center [805, 383] width 190 height 109
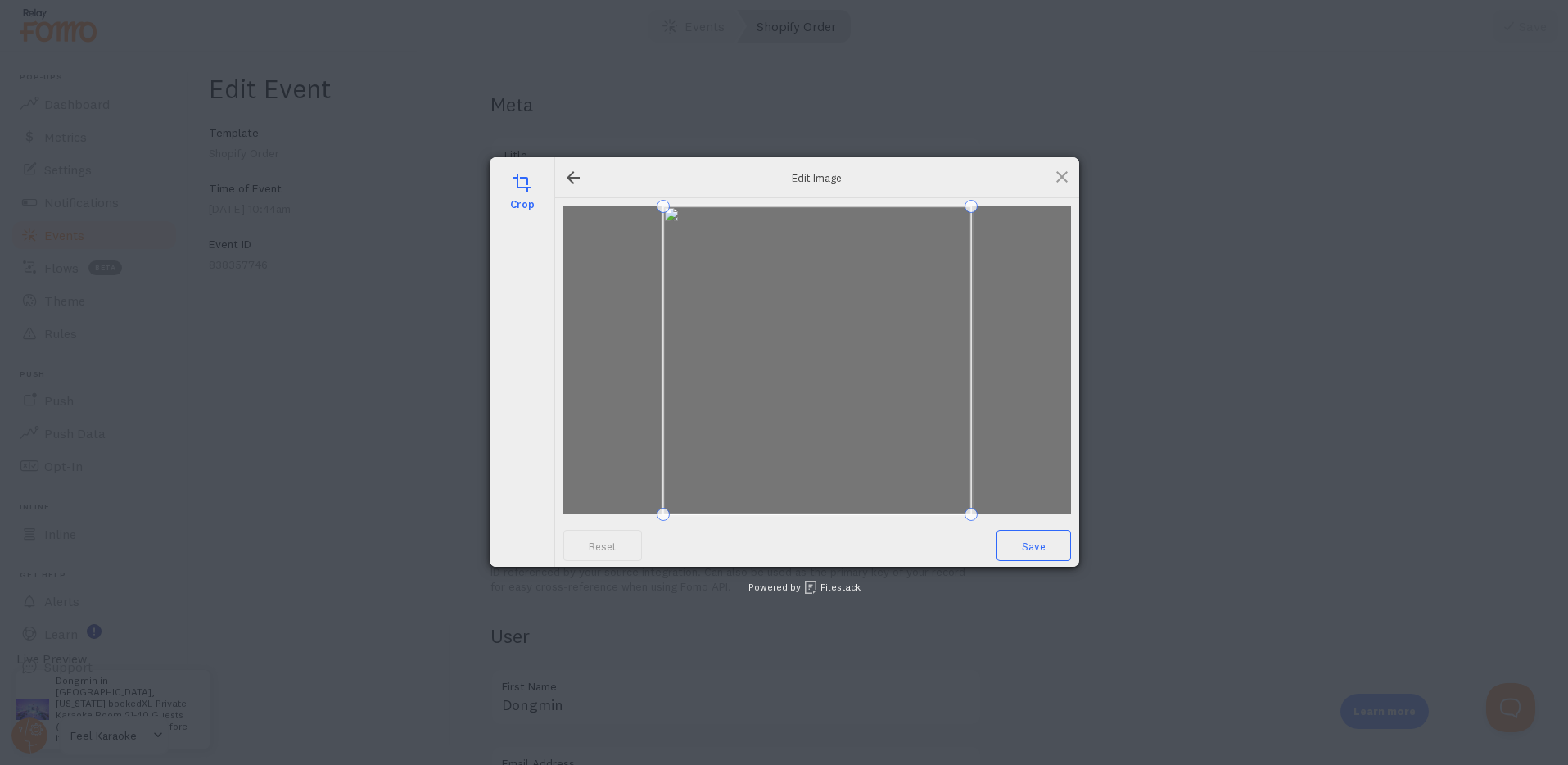
click at [1035, 549] on span "Save" at bounding box center [1034, 545] width 75 height 31
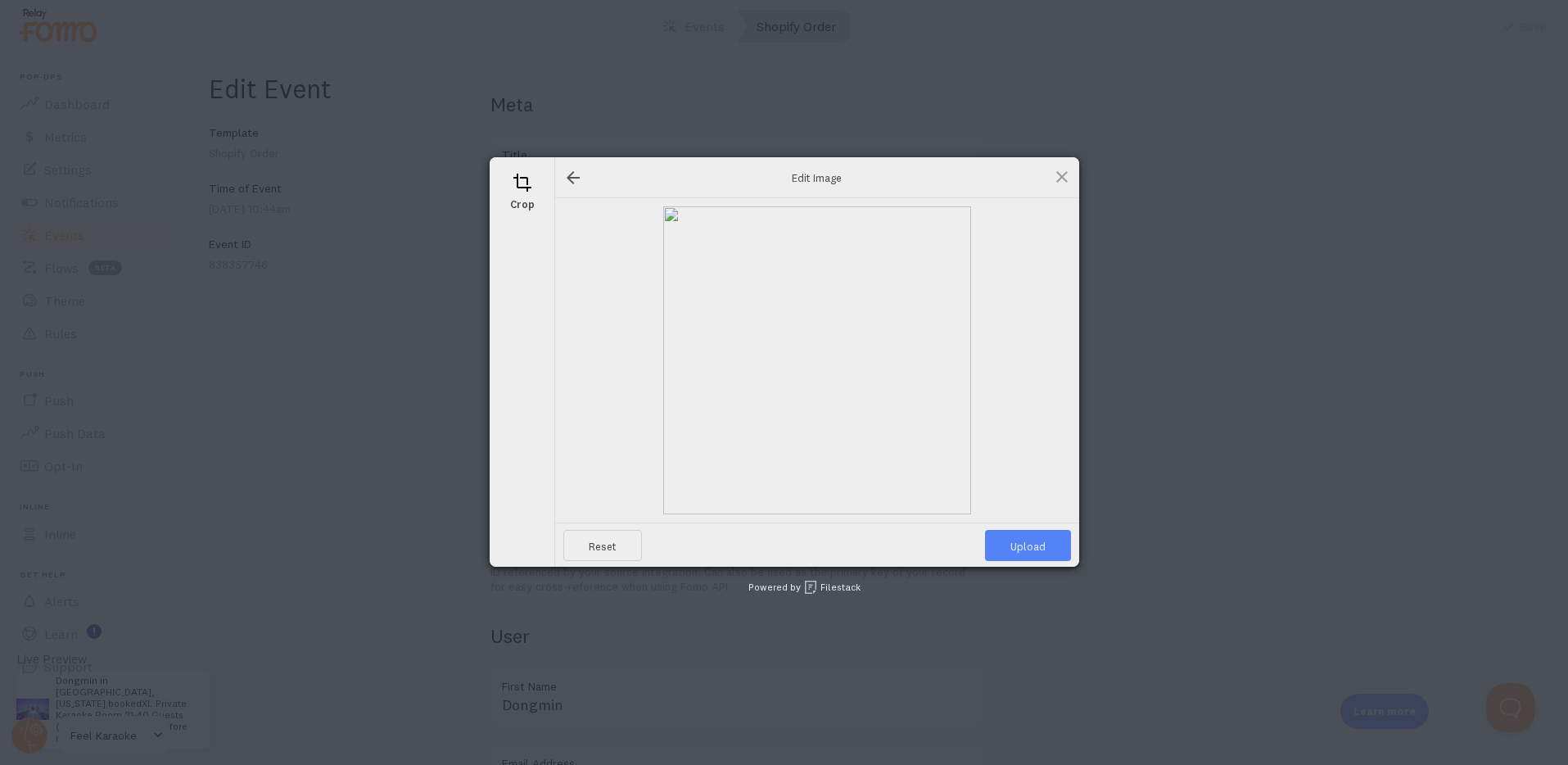
click at [1035, 549] on span "Upload" at bounding box center [1029, 545] width 86 height 31
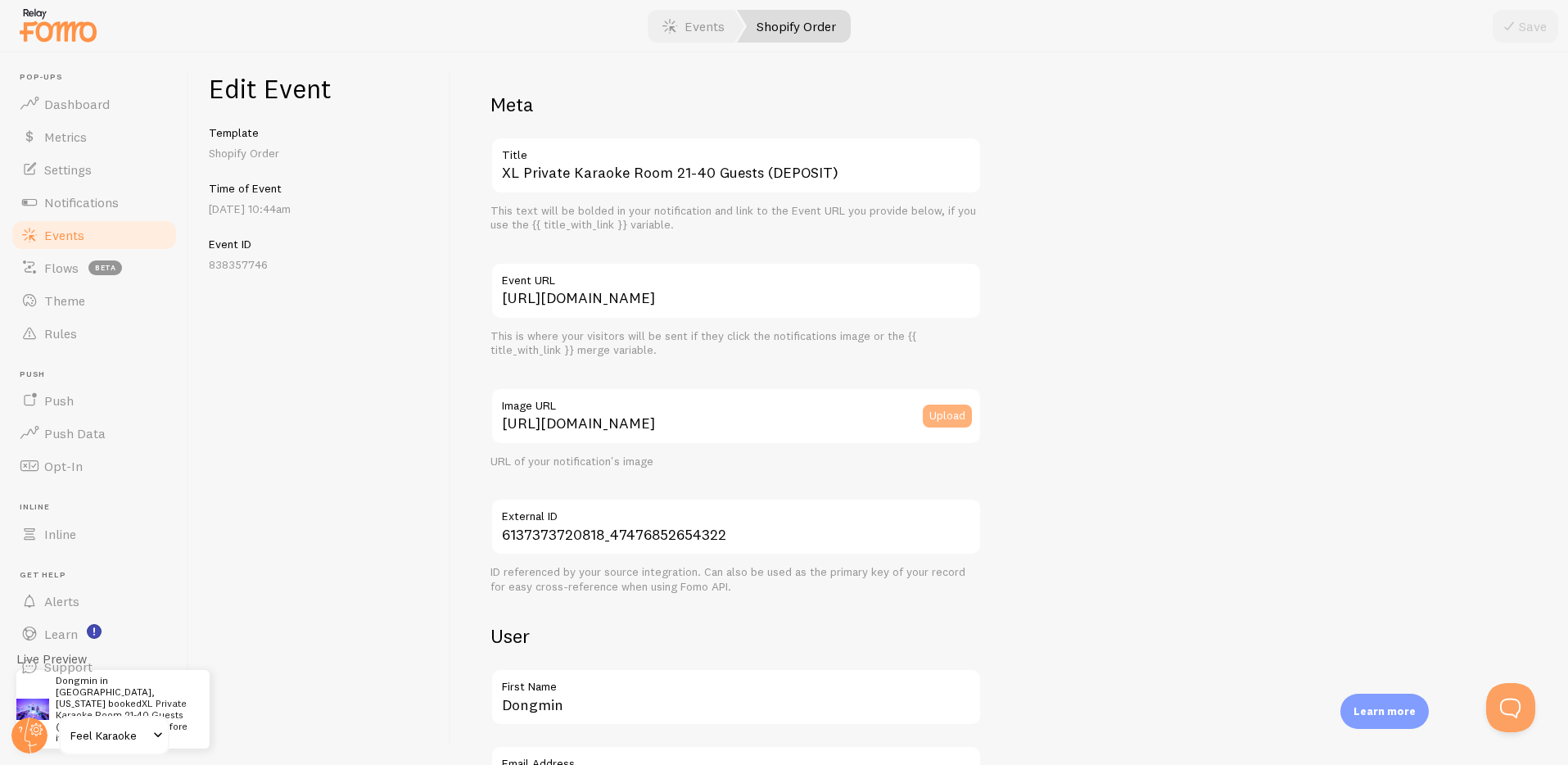
click at [941, 412] on button "Upload" at bounding box center [947, 417] width 49 height 23
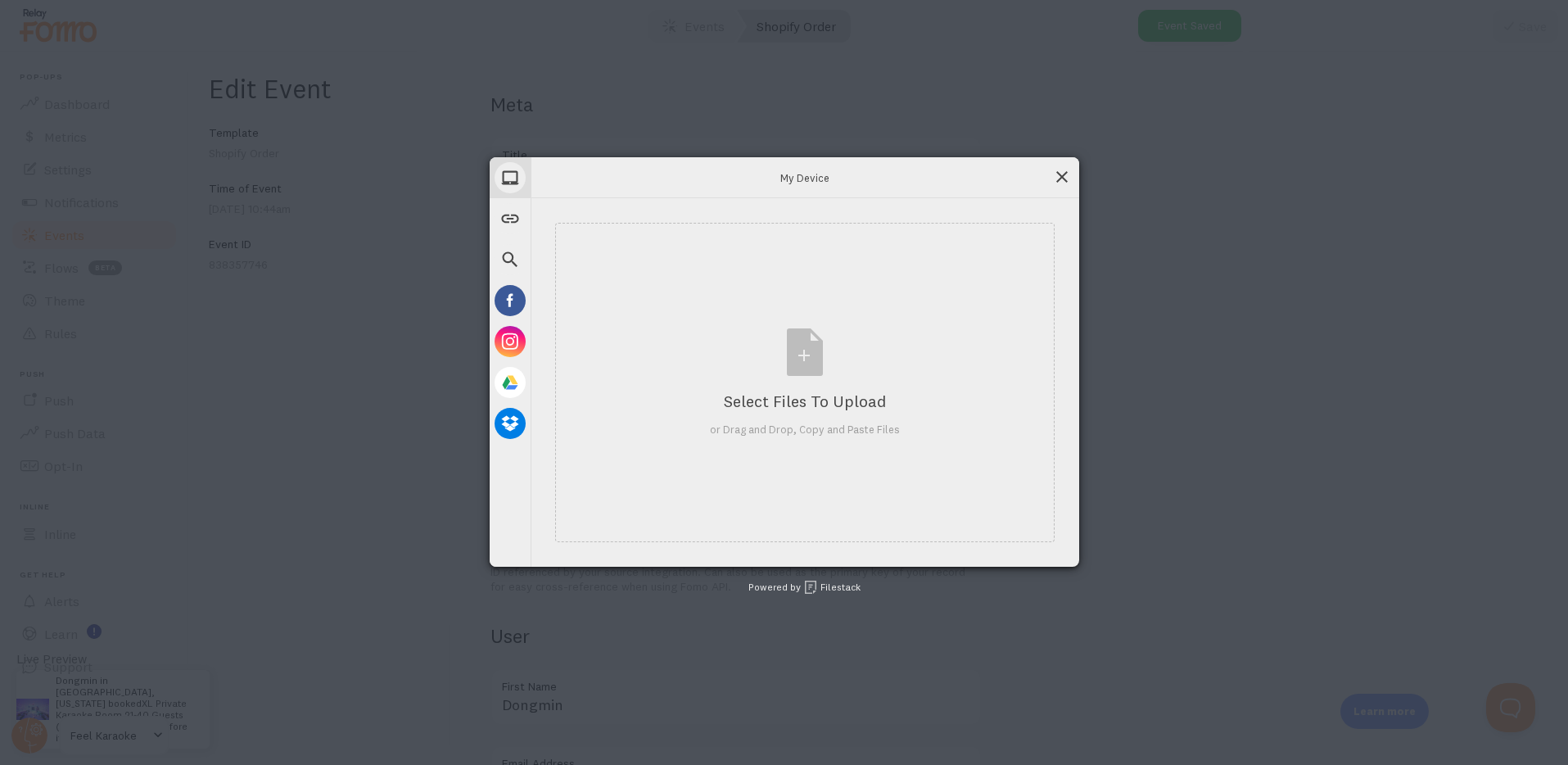
click at [1070, 179] on span at bounding box center [1061, 177] width 18 height 18
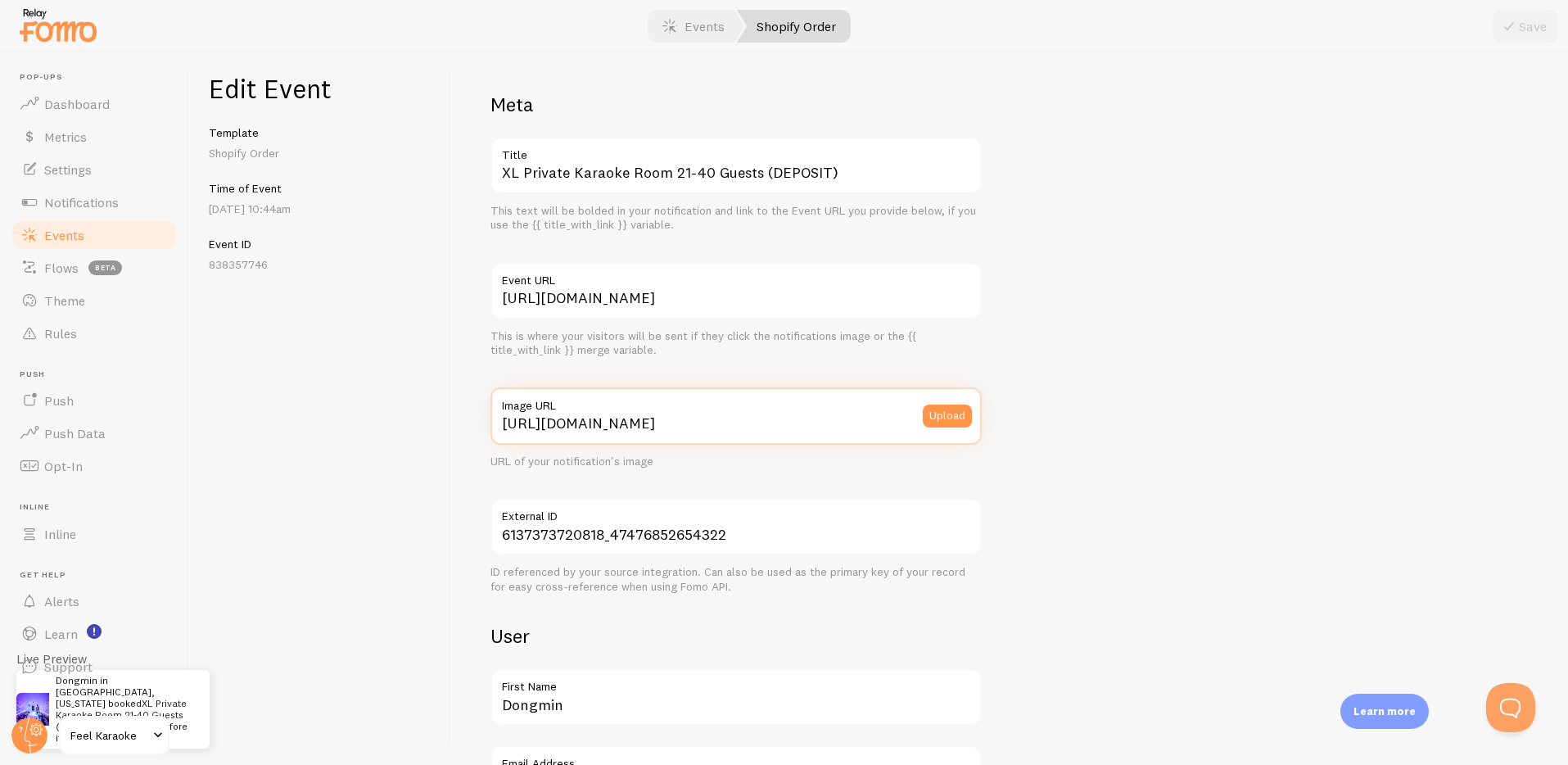
click at [868, 426] on input "https://cdn.shopify.com/s/files/1/0749/9415/5762/files/X-LARGE_small.jpg?v=1745…" at bounding box center [736, 417] width 491 height 58
click at [433, 394] on div "Edit Event Template Shopify Order Time of Event Aug 29th @ 10:44am Event ID 838…" at bounding box center [320, 409] width 262 height 712
click at [838, 414] on label "Image URL" at bounding box center [736, 401] width 491 height 28
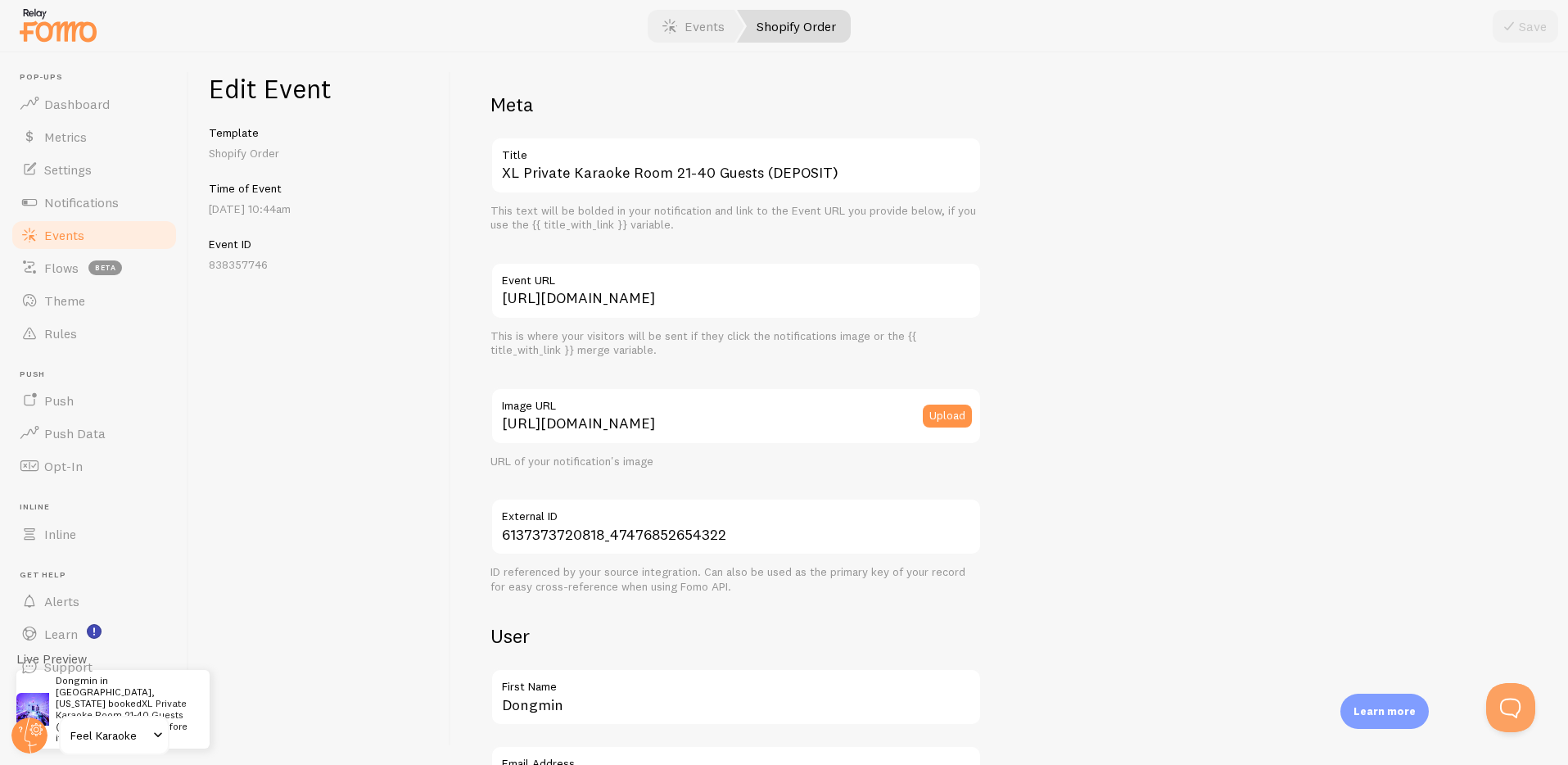
click at [838, 414] on input "https://cdn.shopify.com/s/files/1/0749/9415/5762/files/X-LARGE_small.jpg?v=1745…" at bounding box center [736, 417] width 491 height 58
click at [949, 422] on button "Upload" at bounding box center [947, 417] width 49 height 23
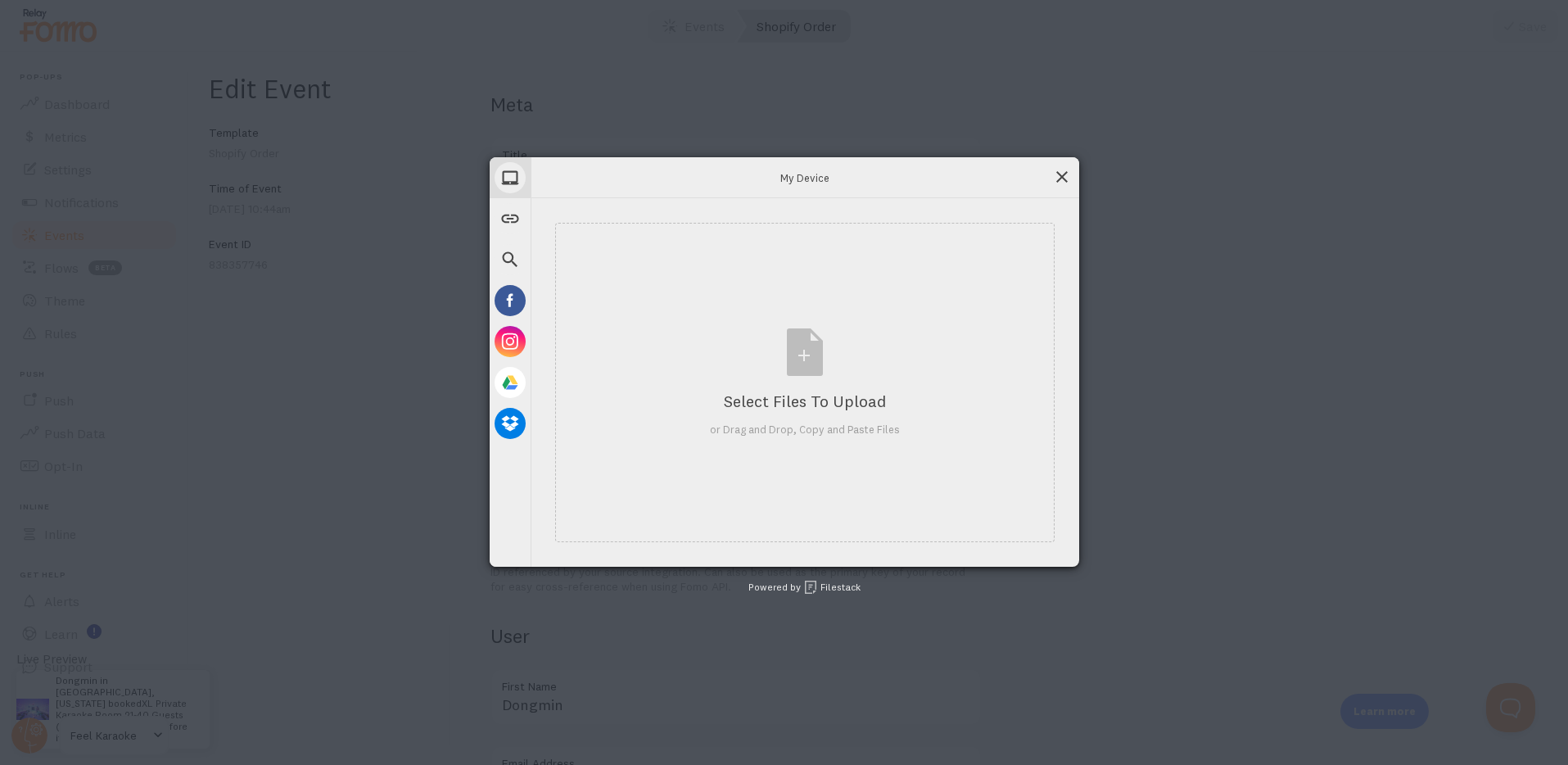
click at [1063, 175] on span at bounding box center [1061, 177] width 18 height 18
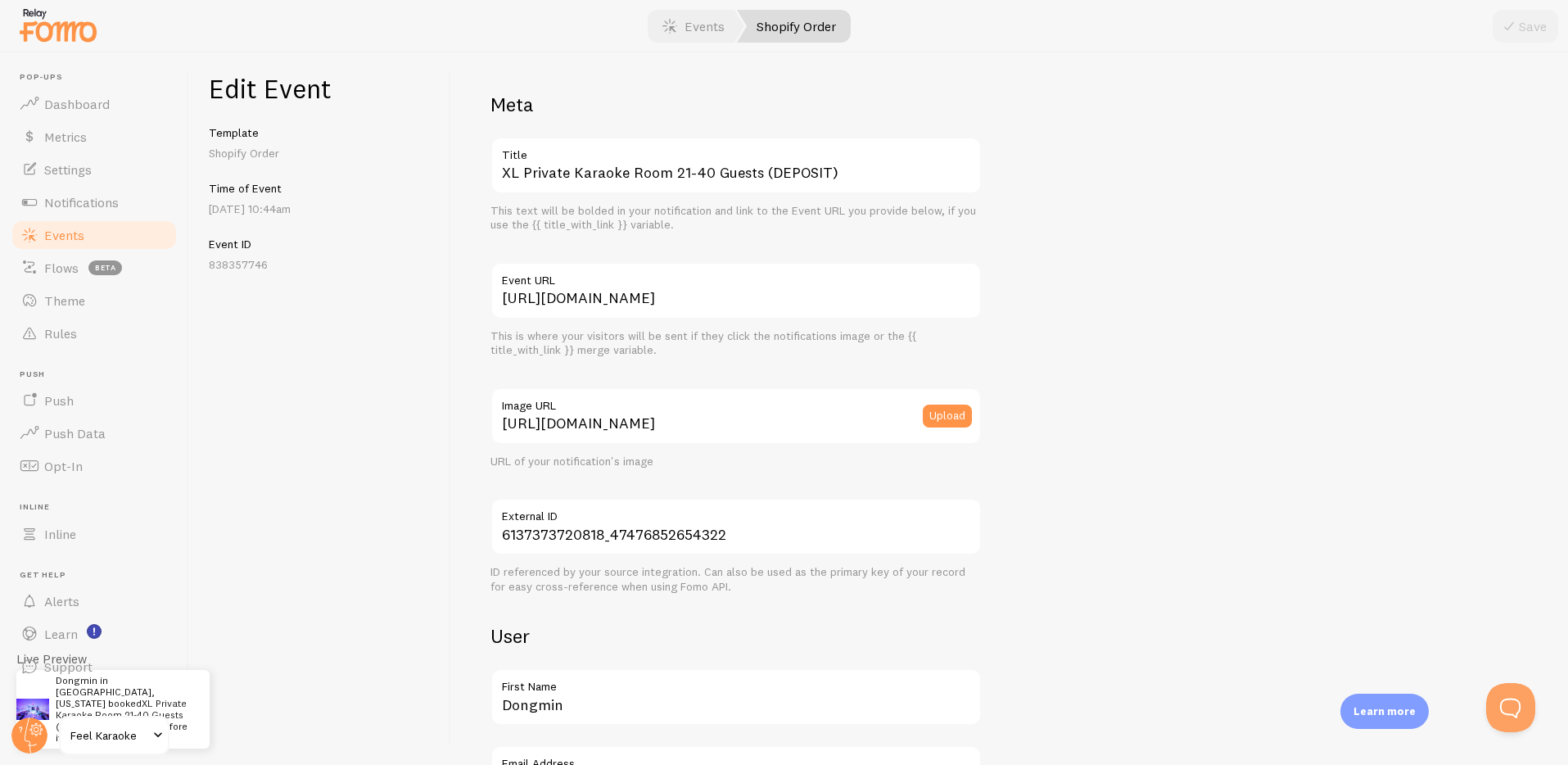
click at [355, 417] on div "Edit Event Template Shopify Order Time of Event Aug 29th @ 10:44am Event ID 838…" at bounding box center [320, 409] width 262 height 712
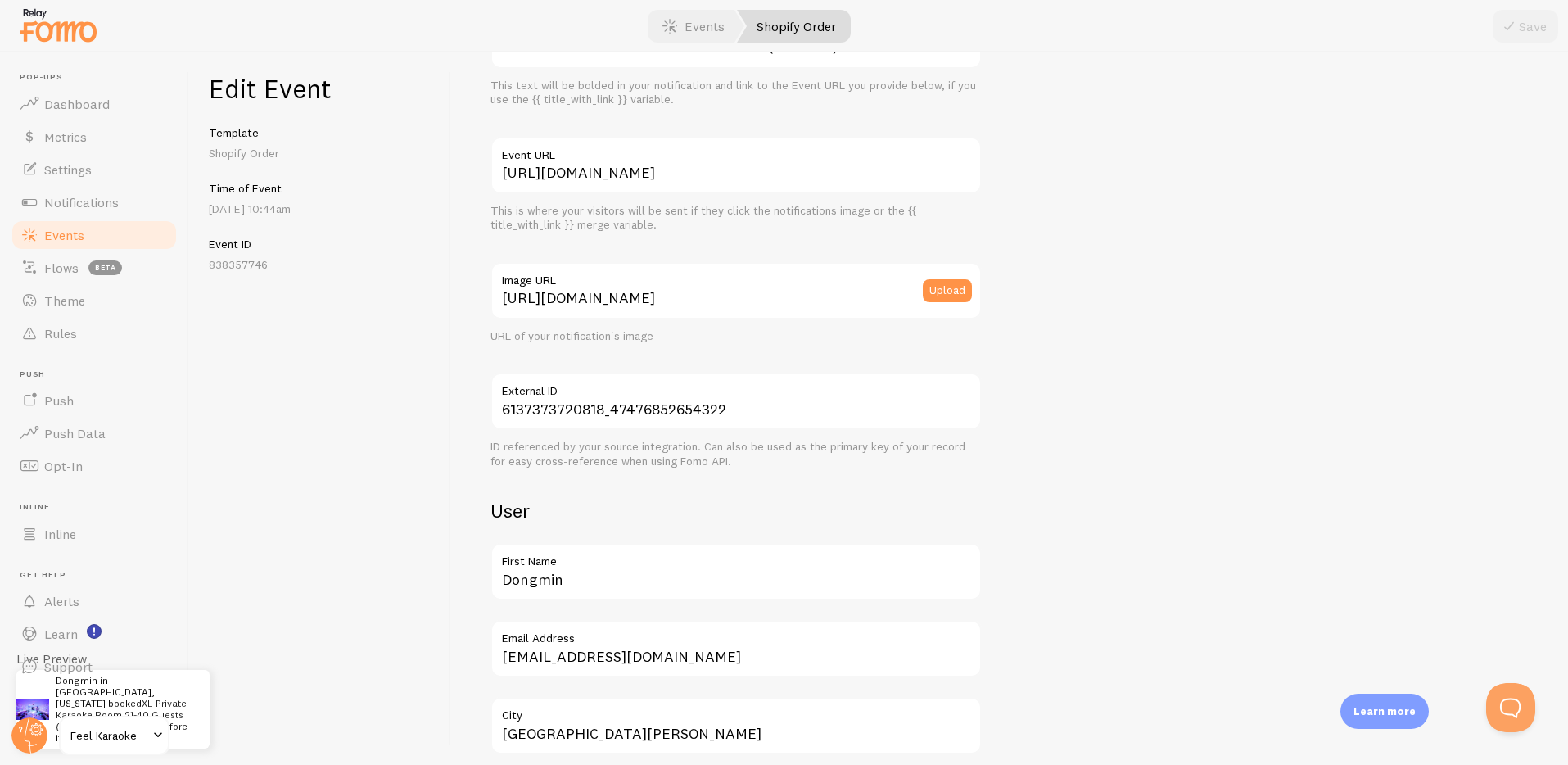
scroll to position [556, 0]
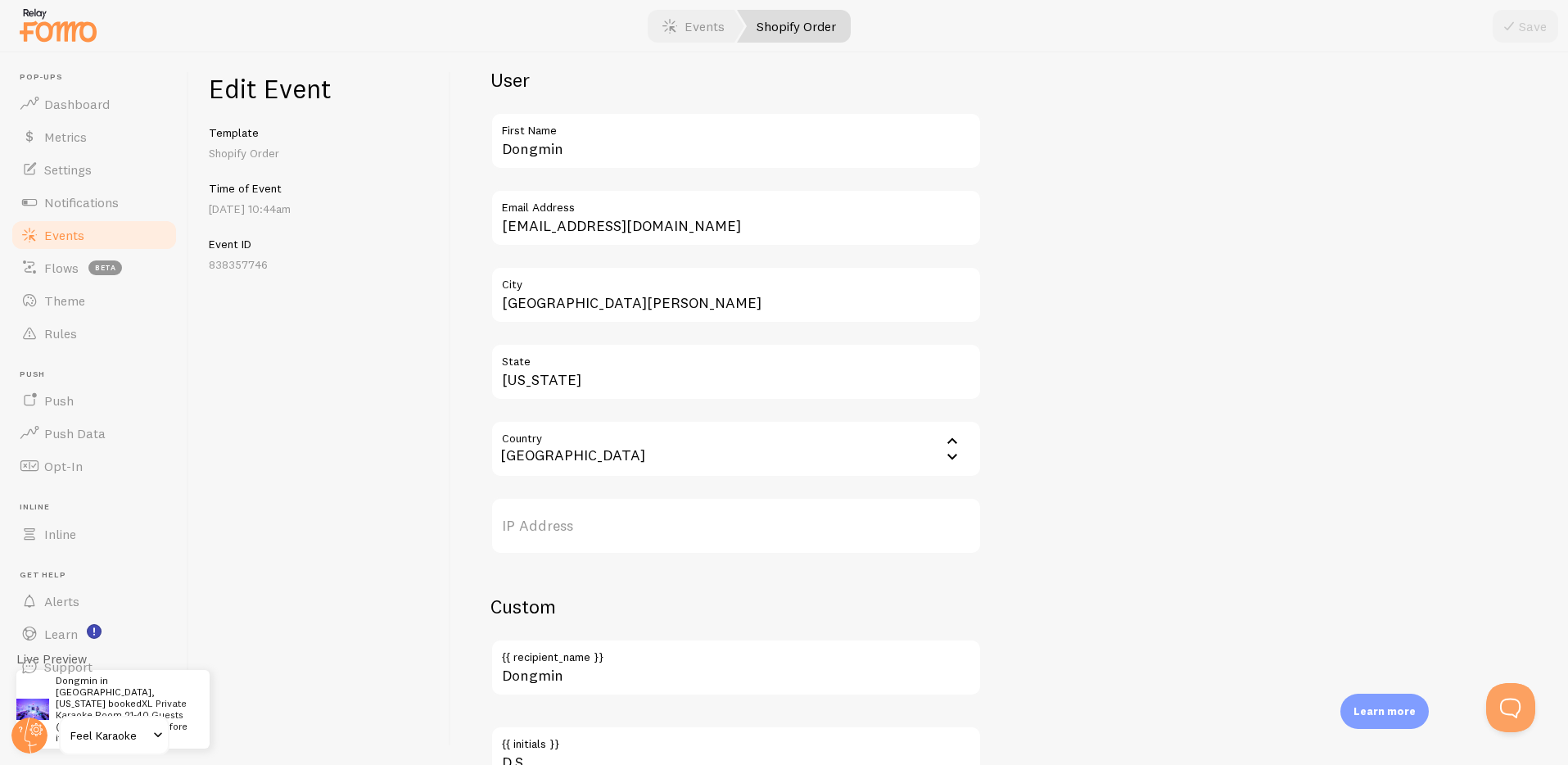
click at [60, 235] on span "Events" at bounding box center [64, 234] width 40 height 16
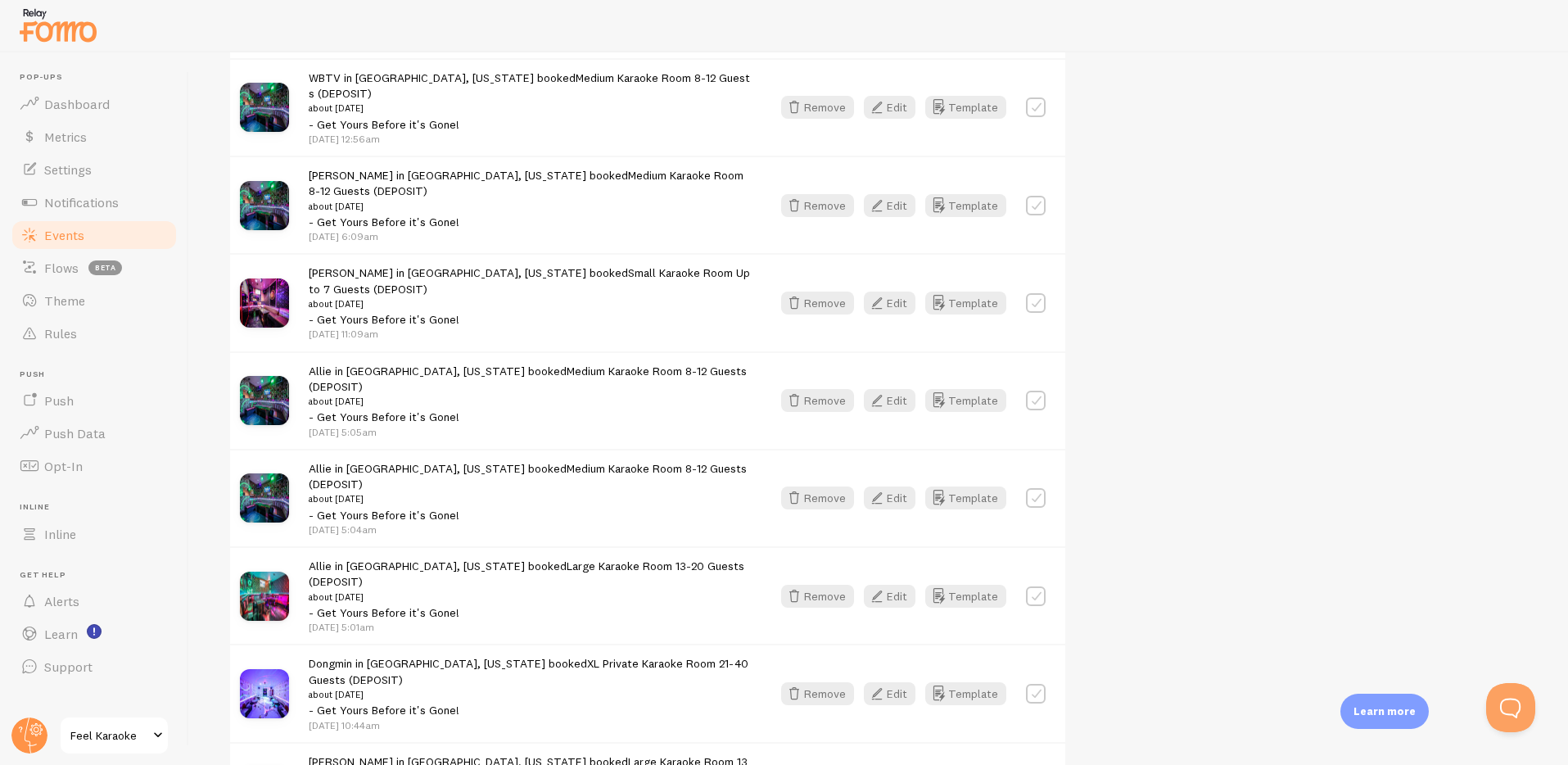
scroll to position [785, 0]
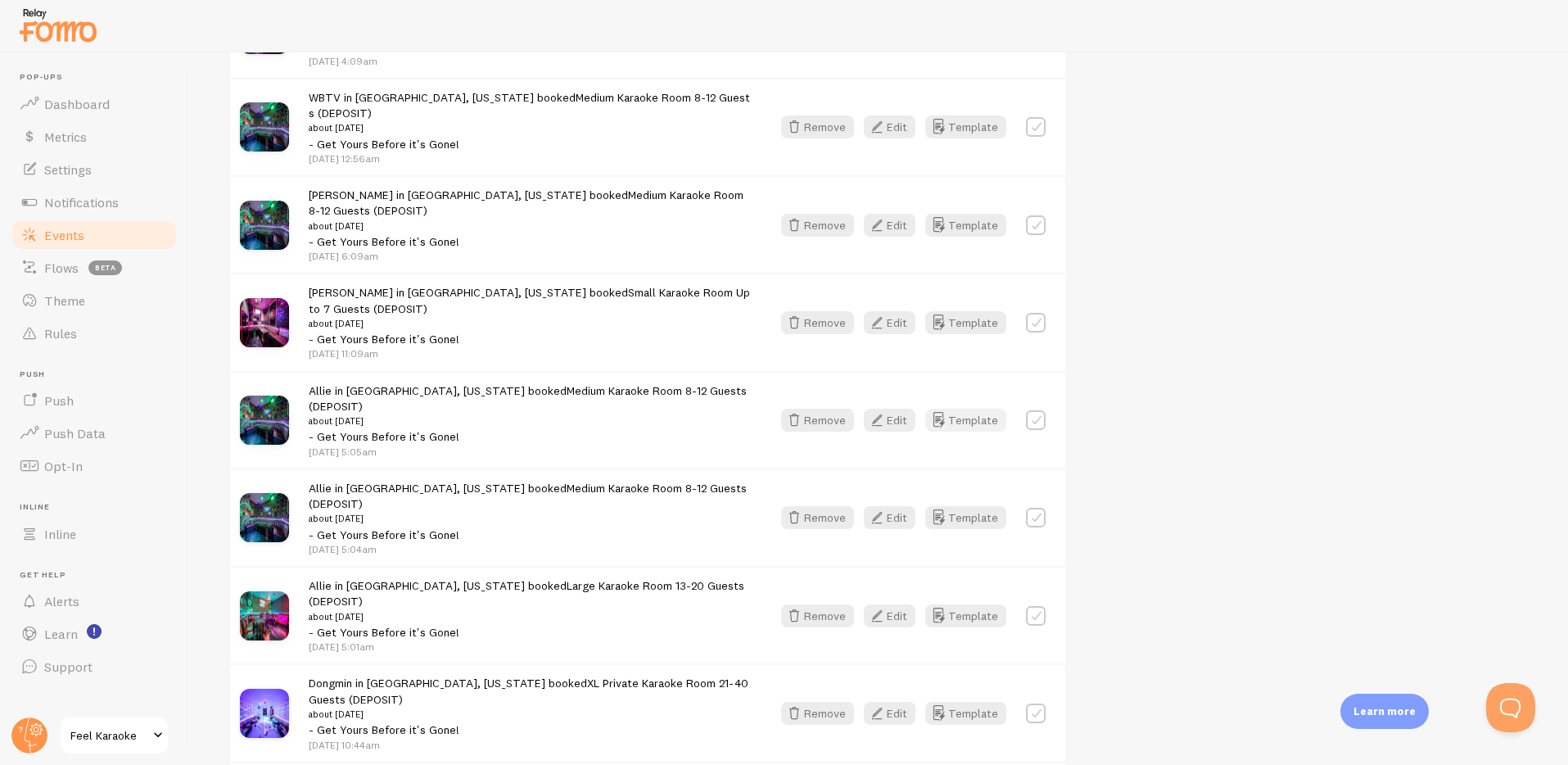
click at [967, 409] on button "Template" at bounding box center [965, 420] width 81 height 23
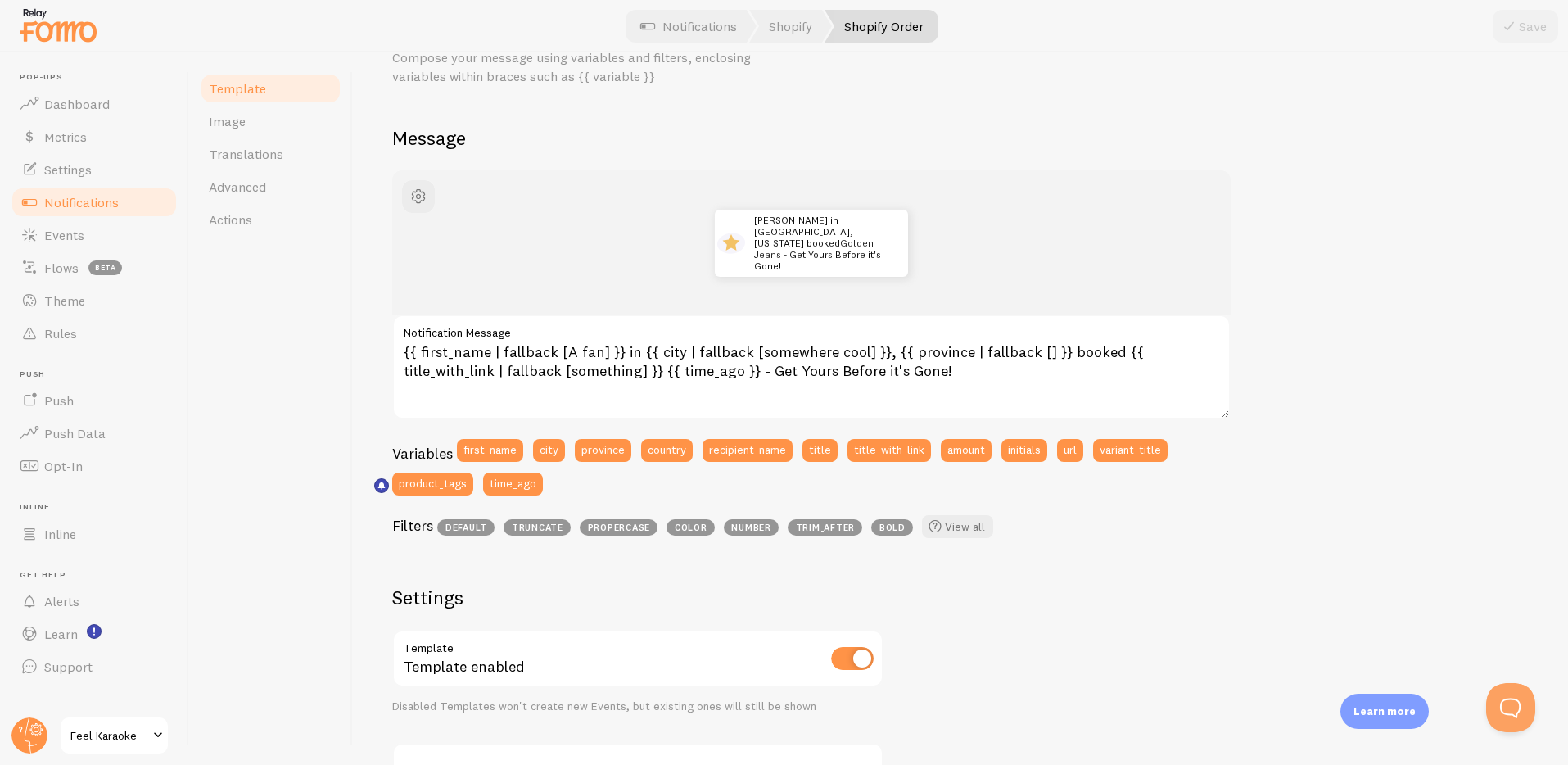
scroll to position [81, 0]
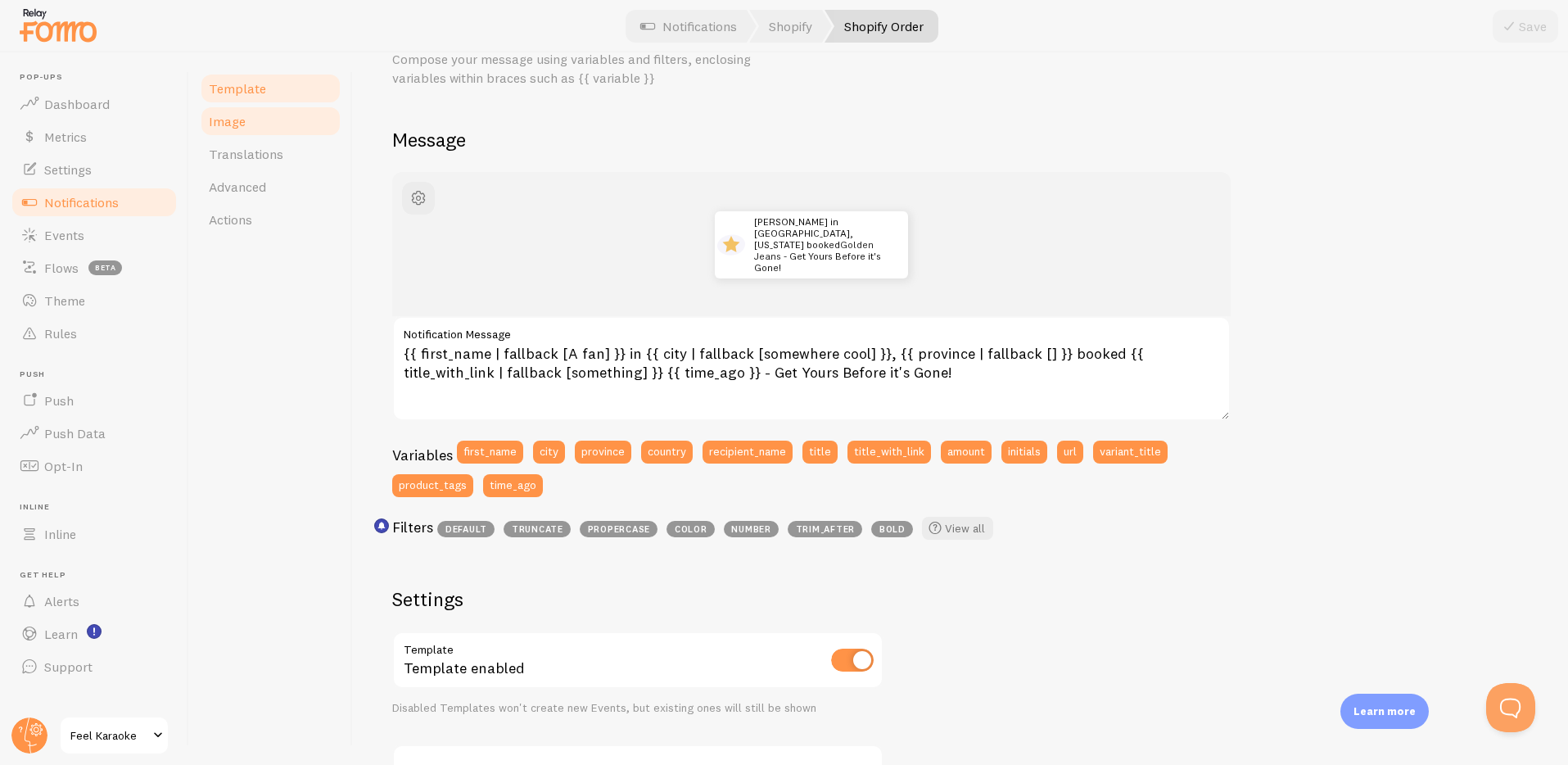
click at [209, 120] on span "Image" at bounding box center [227, 121] width 36 height 16
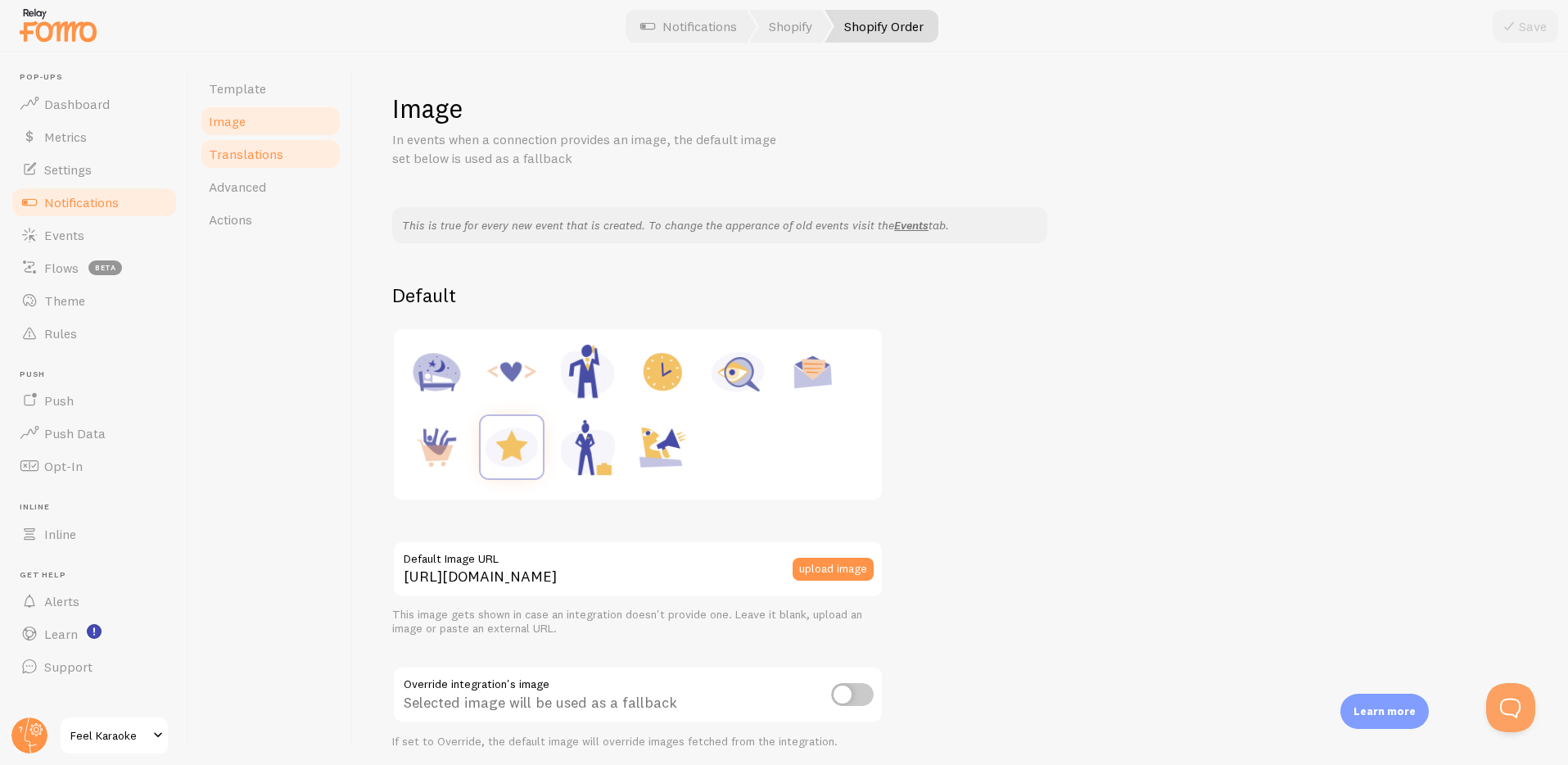
click at [257, 160] on span "Translations" at bounding box center [247, 154] width 75 height 16
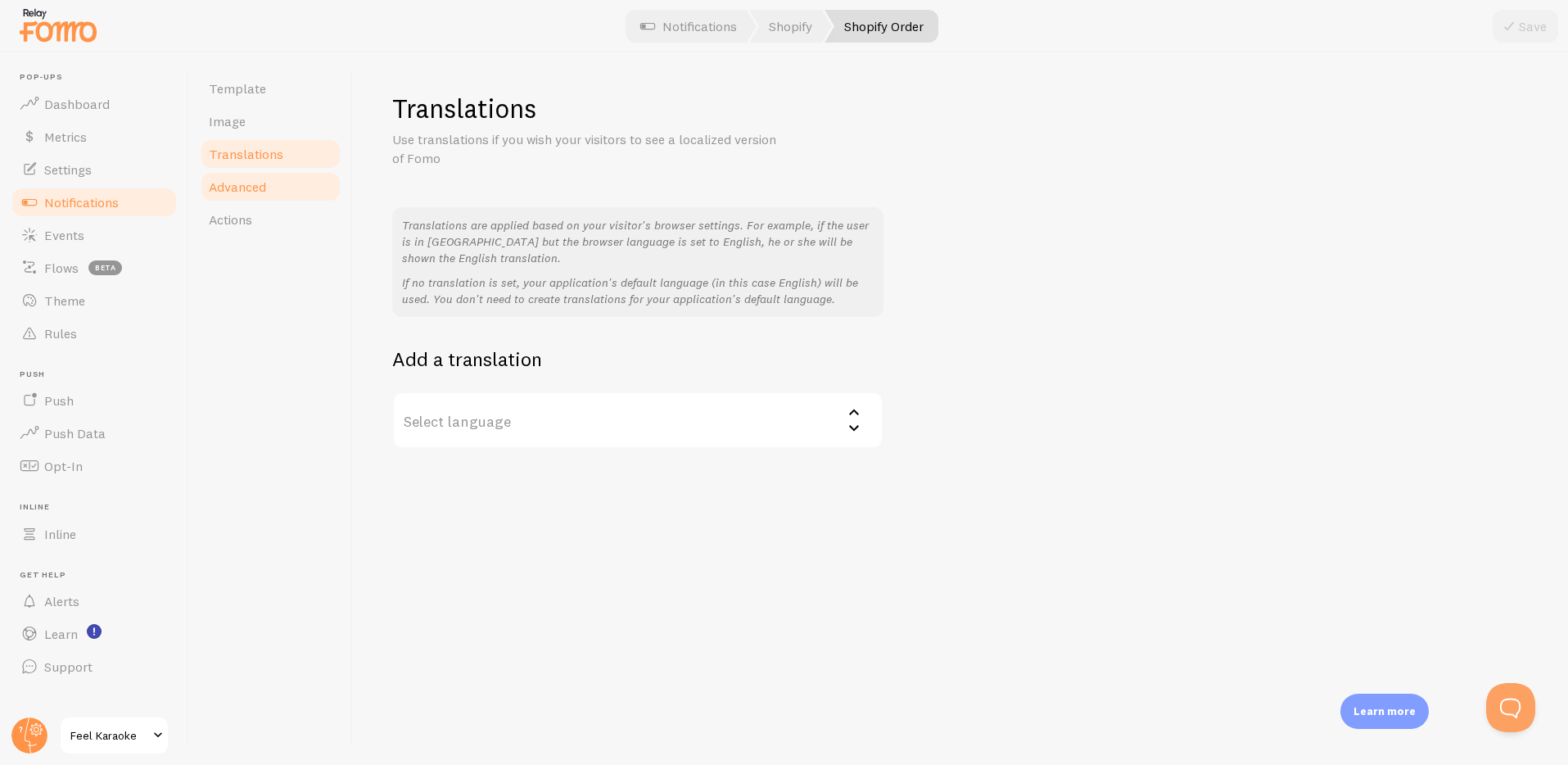
click at [249, 179] on span "Advanced" at bounding box center [238, 186] width 58 height 16
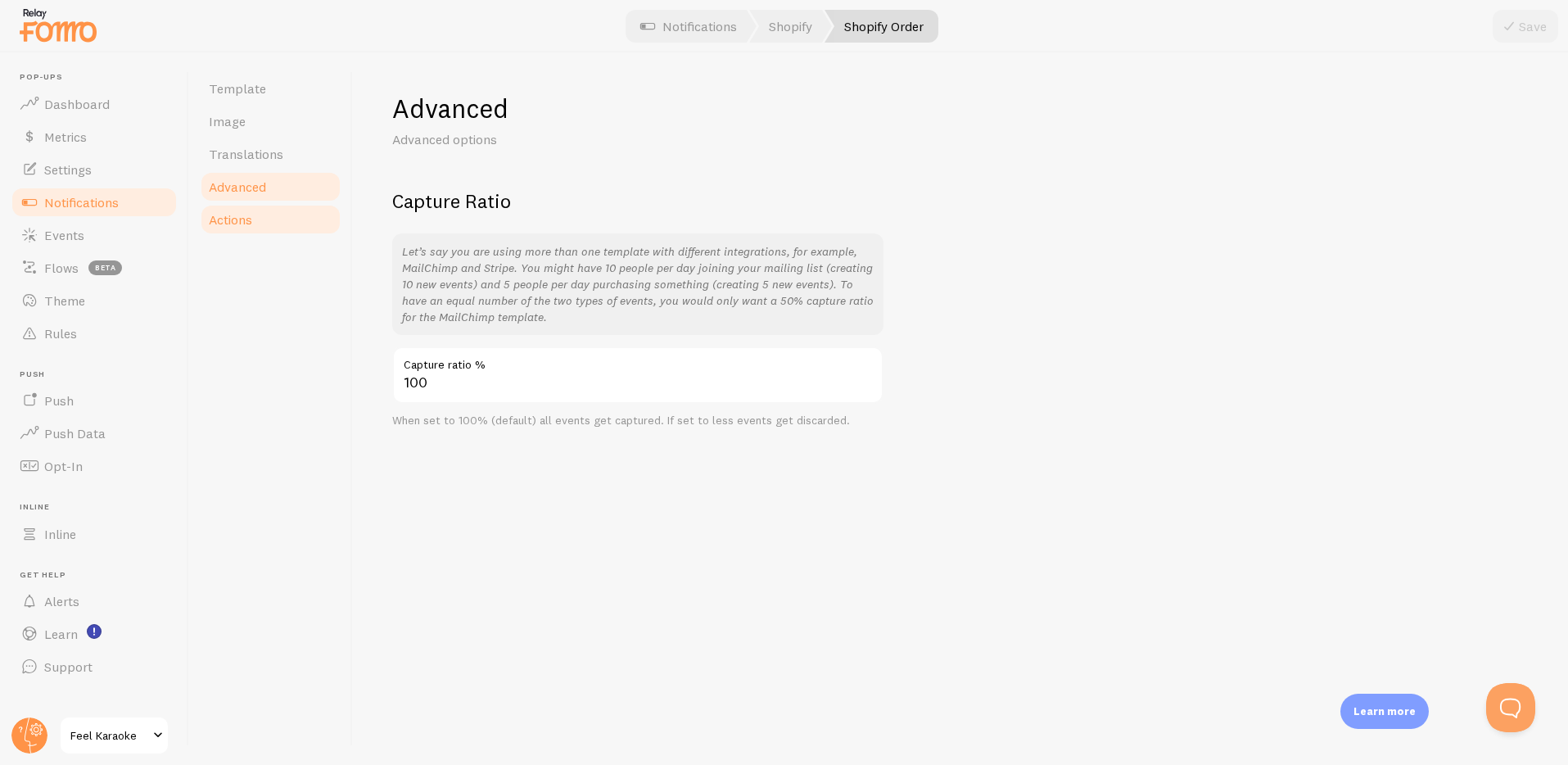
click at [237, 221] on span "Actions" at bounding box center [230, 219] width 43 height 16
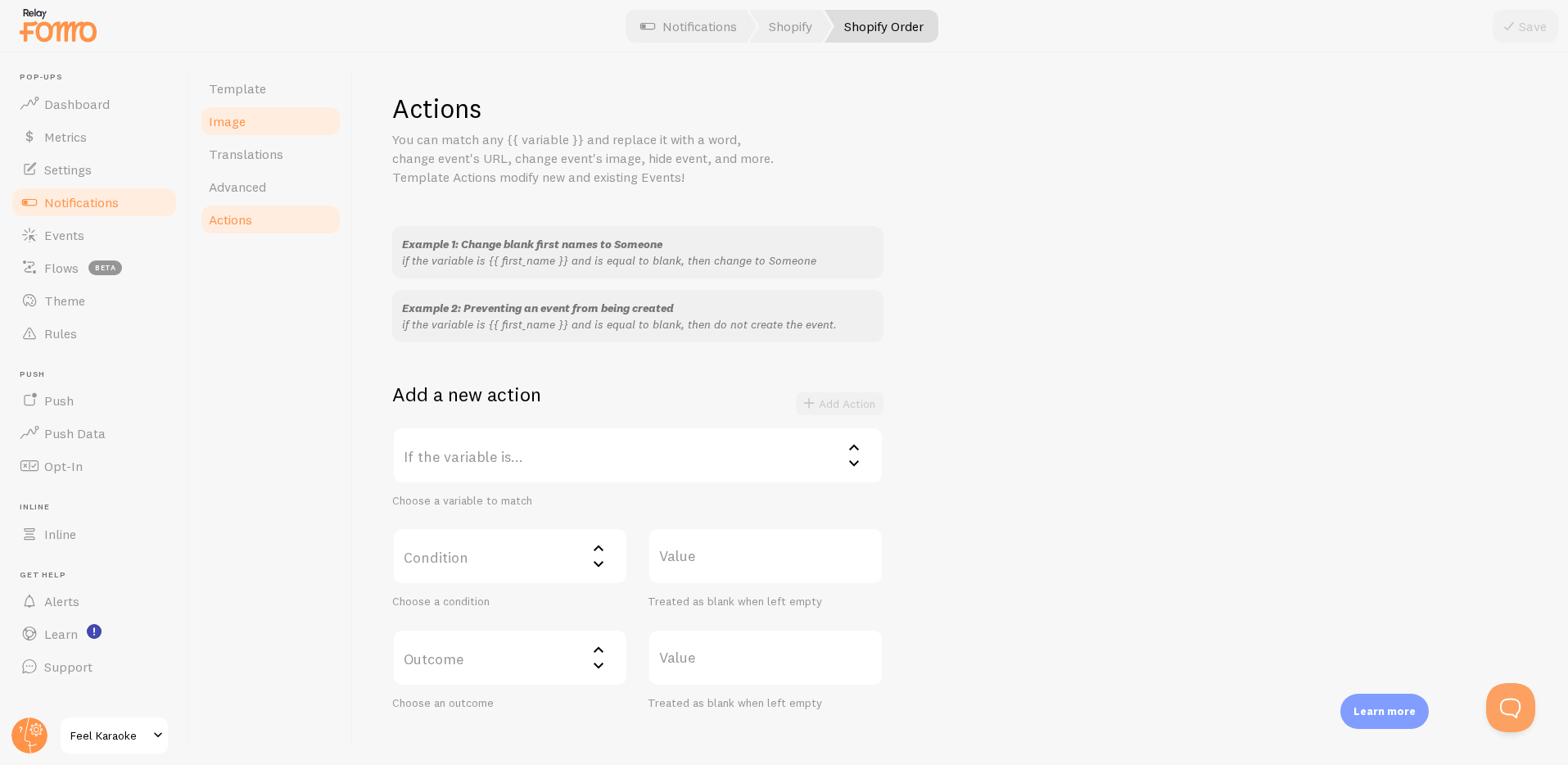
click at [247, 128] on link "Image" at bounding box center [270, 121] width 143 height 33
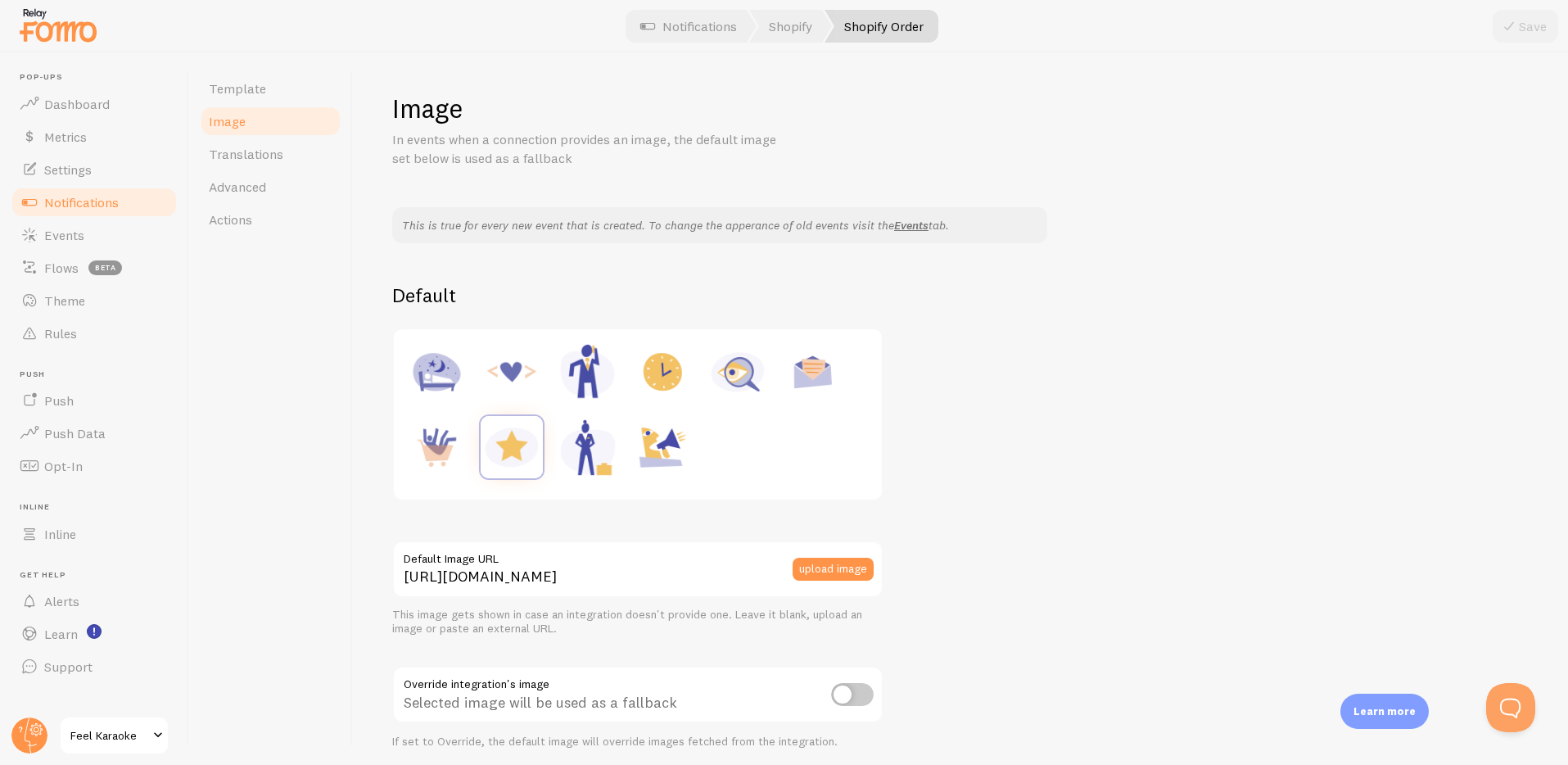
click at [301, 458] on div "Template Image Translations Advanced Actions" at bounding box center [271, 409] width 164 height 712
click at [232, 97] on link "Template" at bounding box center [270, 88] width 143 height 33
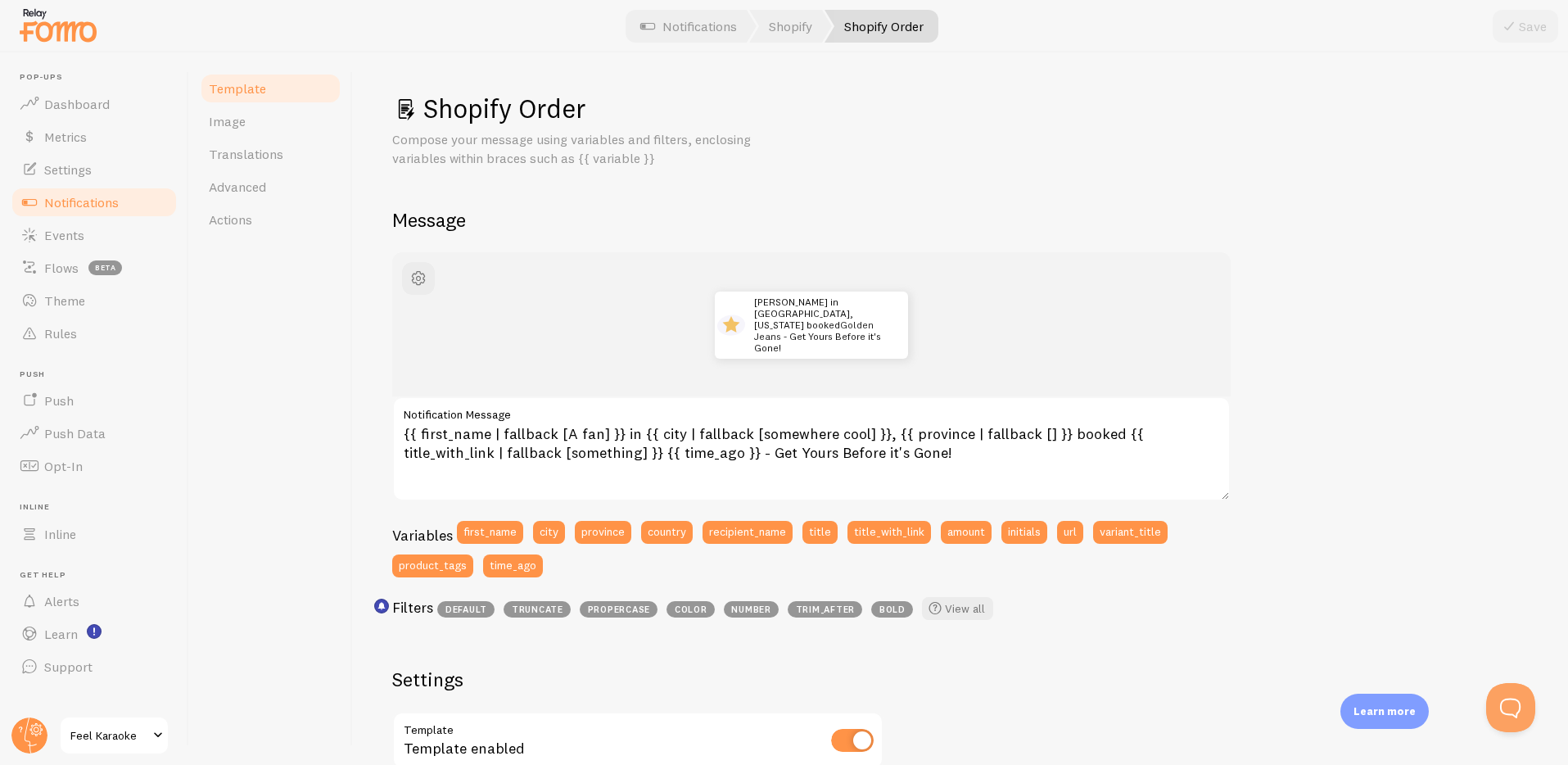
click at [344, 432] on div "Template Image Translations Advanced Actions" at bounding box center [271, 409] width 164 height 712
click at [210, 155] on span "Translations" at bounding box center [247, 154] width 75 height 16
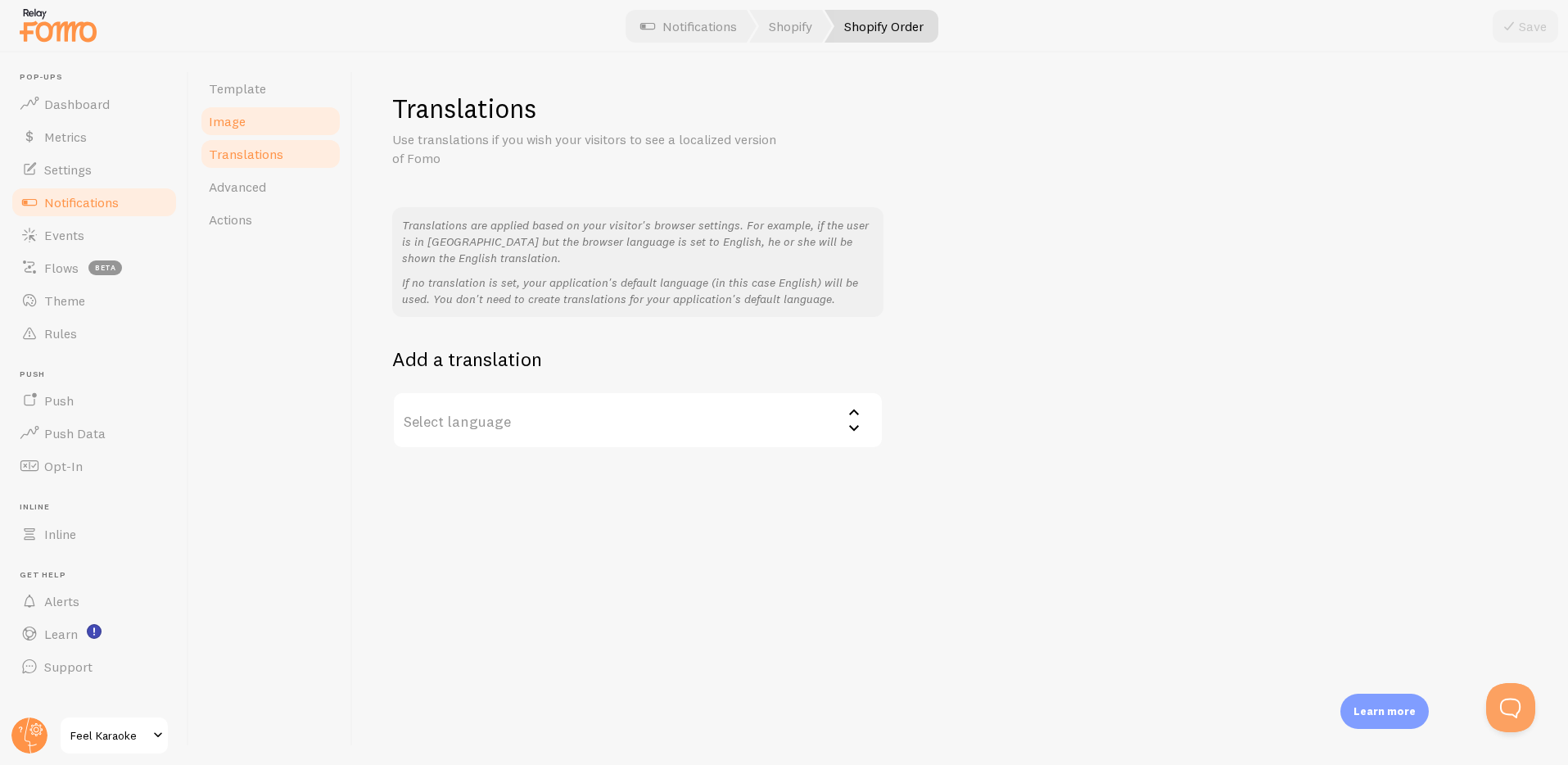
click at [230, 121] on span "Image" at bounding box center [227, 121] width 36 height 16
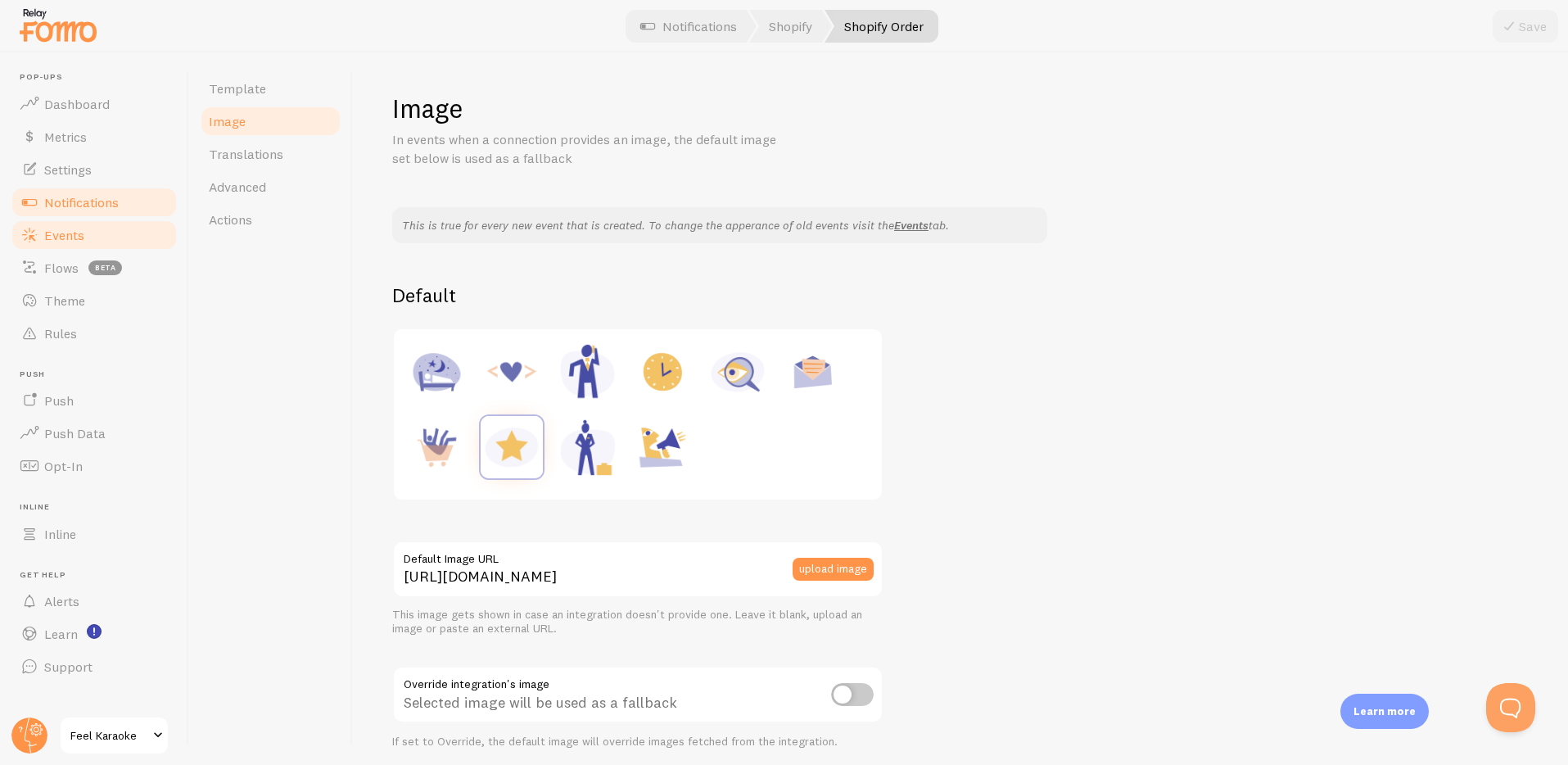
click at [52, 222] on link "Events" at bounding box center [94, 235] width 169 height 33
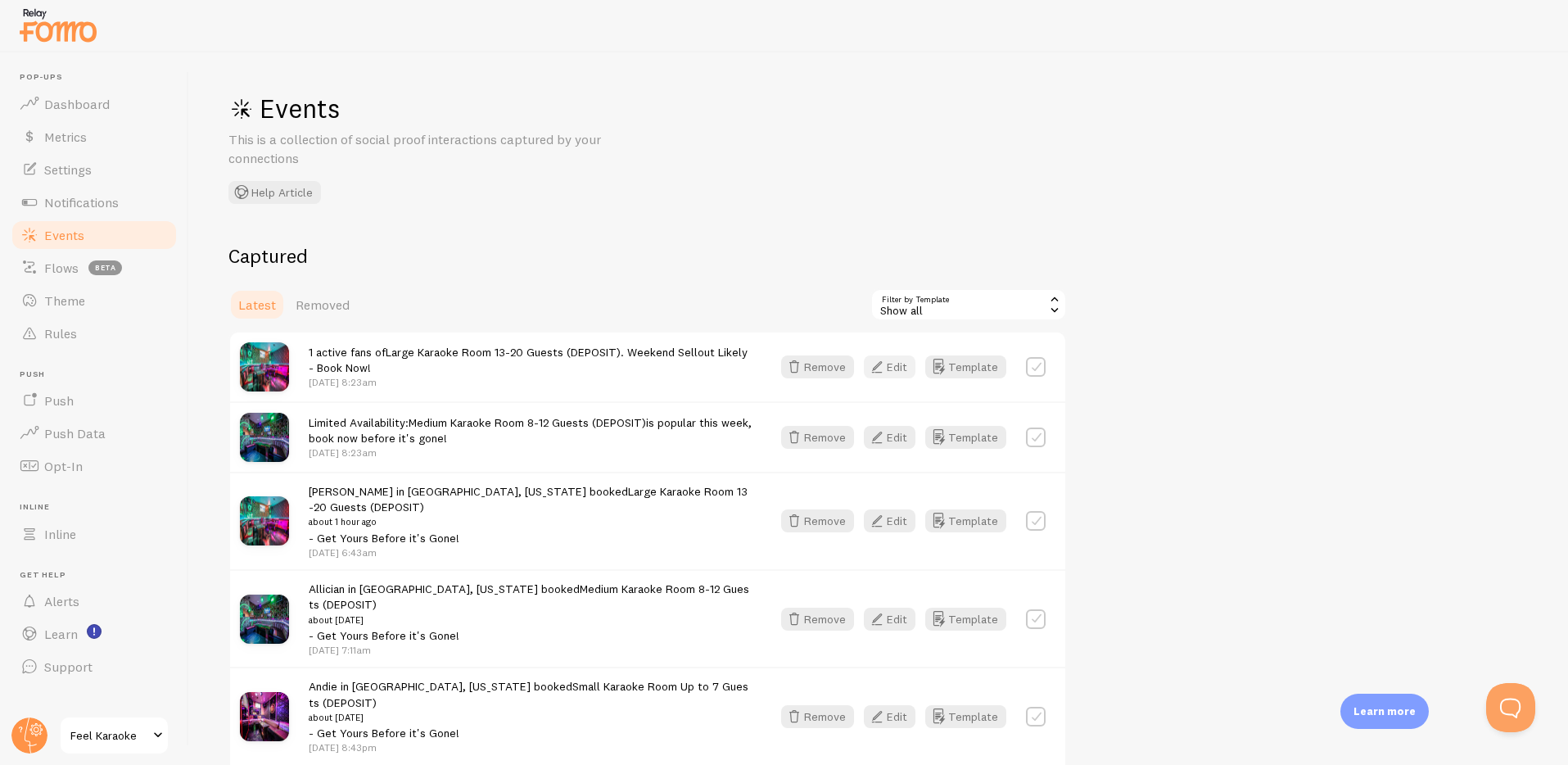
click at [895, 371] on button "Edit" at bounding box center [890, 367] width 52 height 23
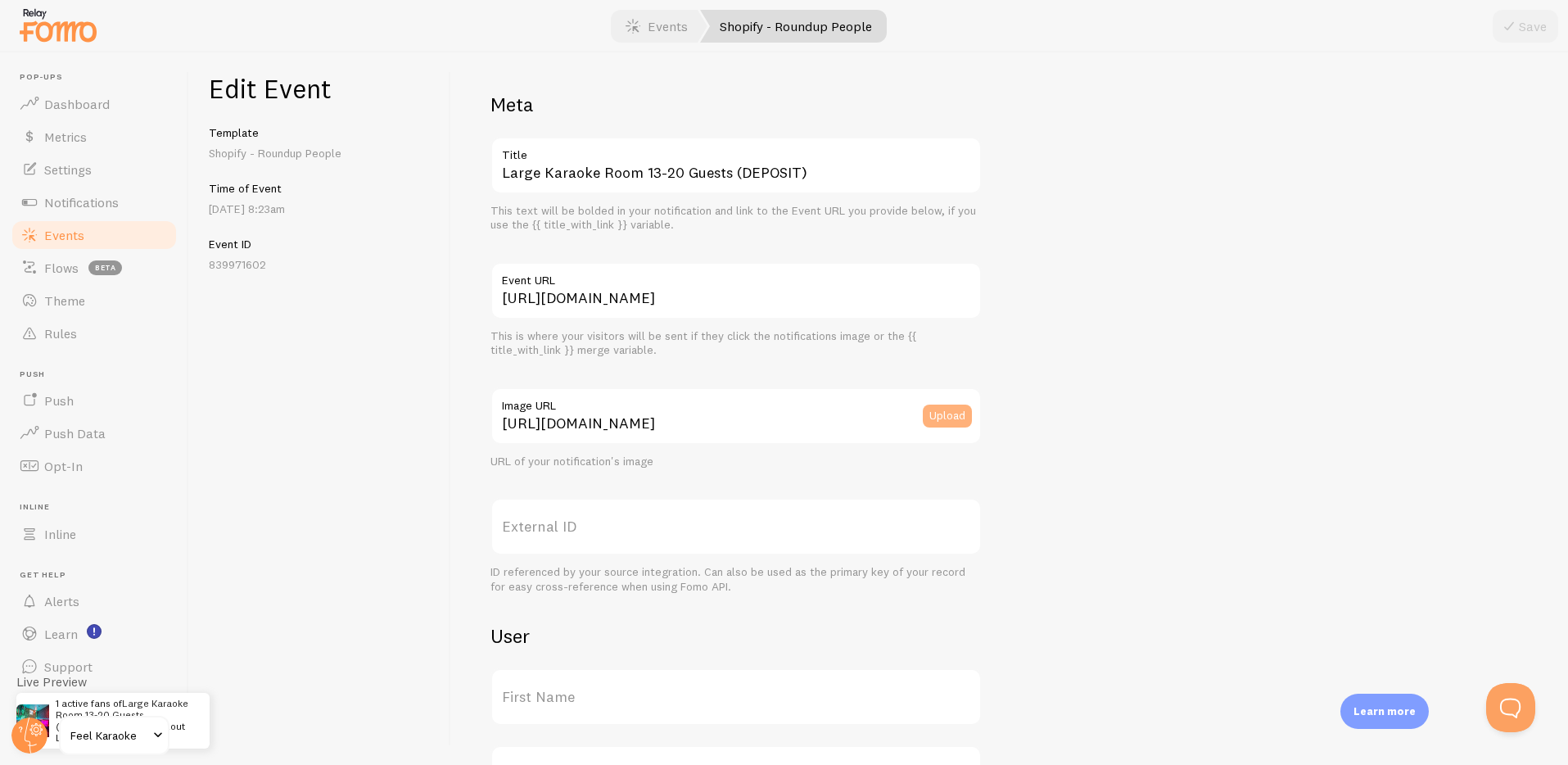
click at [957, 414] on button "Upload" at bounding box center [947, 417] width 49 height 23
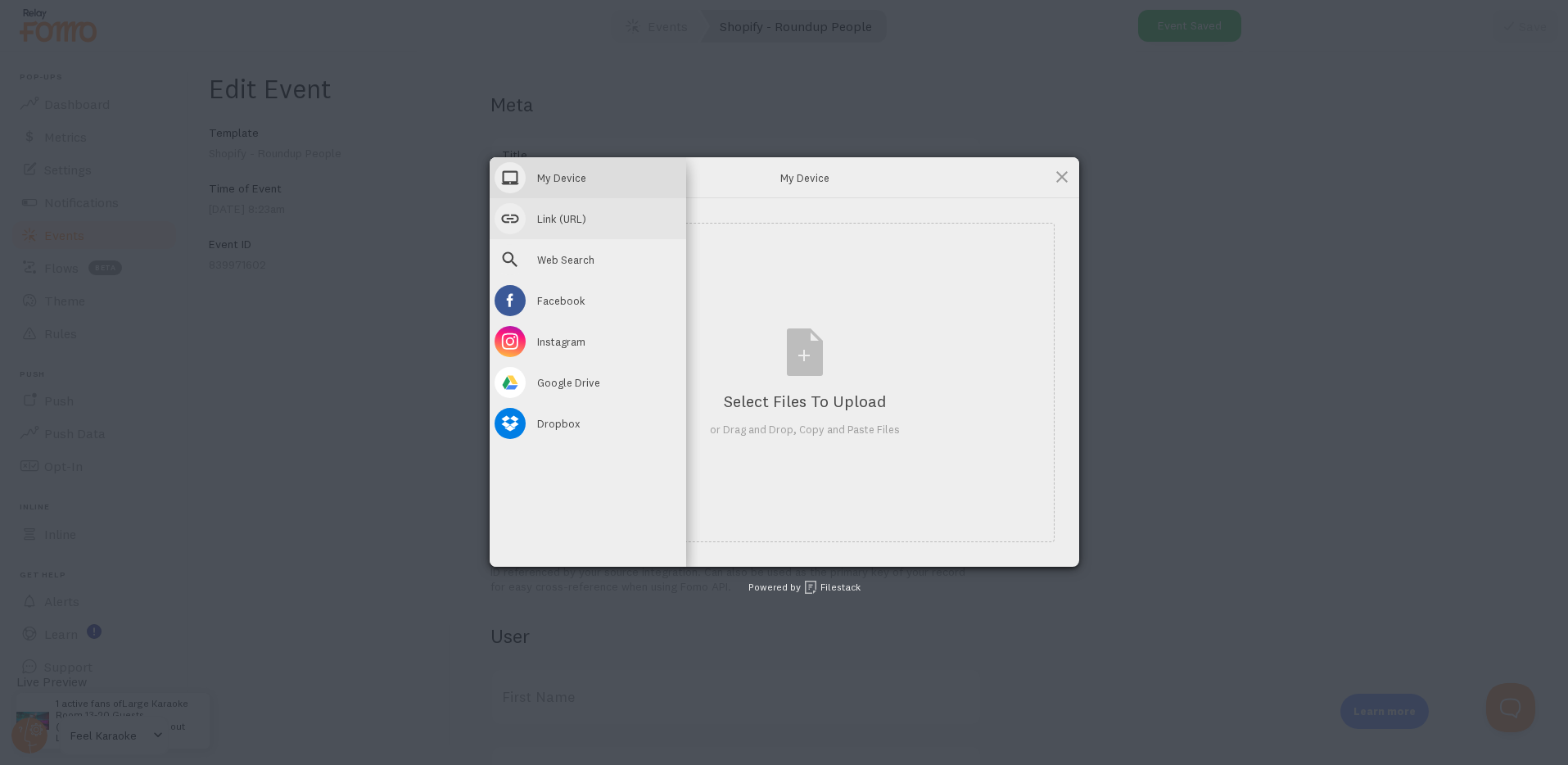
click at [512, 219] on span at bounding box center [510, 219] width 31 height 31
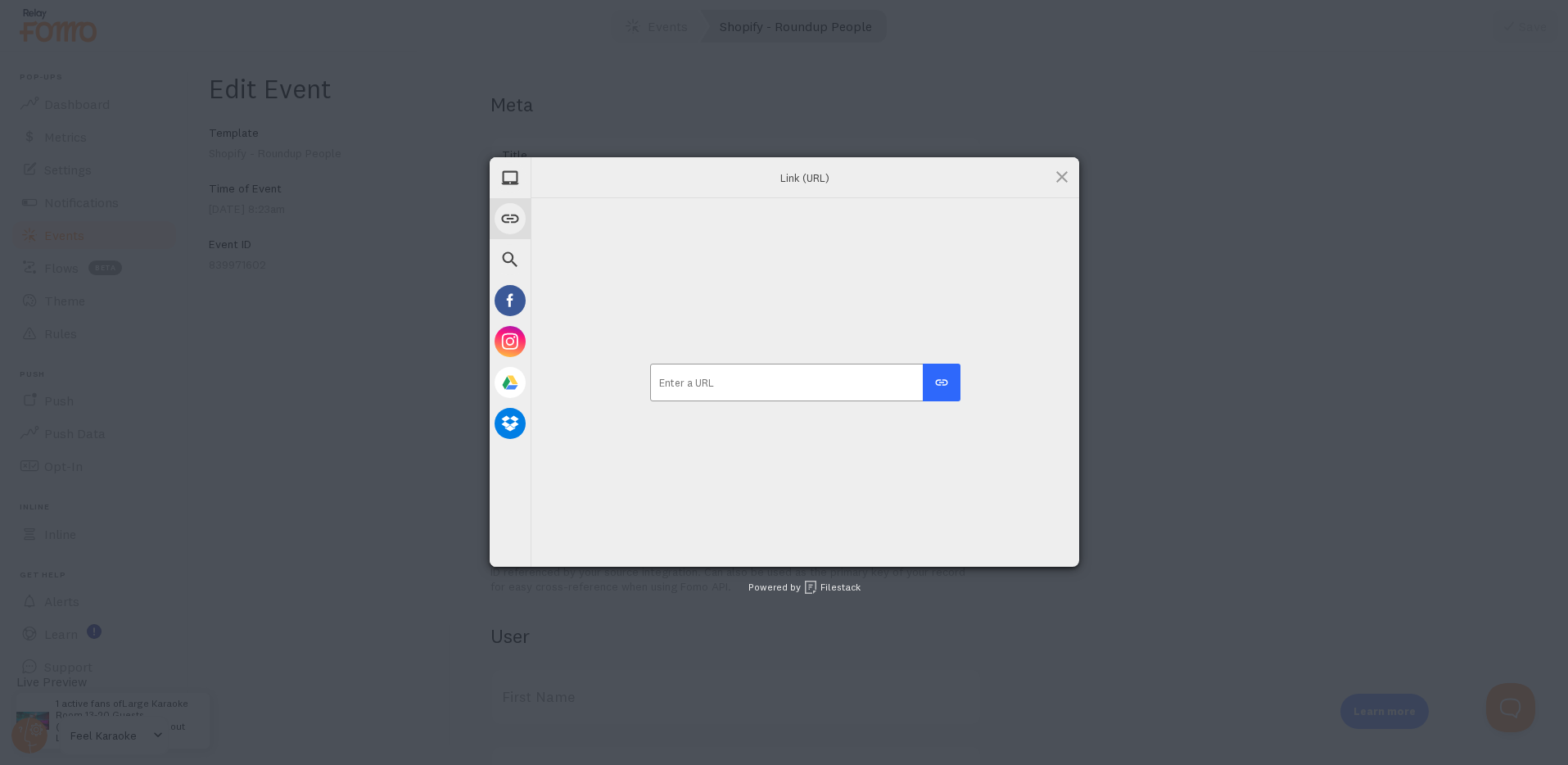
click at [856, 381] on input "url" at bounding box center [805, 382] width 310 height 37
paste input "[URL][DOMAIN_NAME]"
type input "[URL][DOMAIN_NAME]"
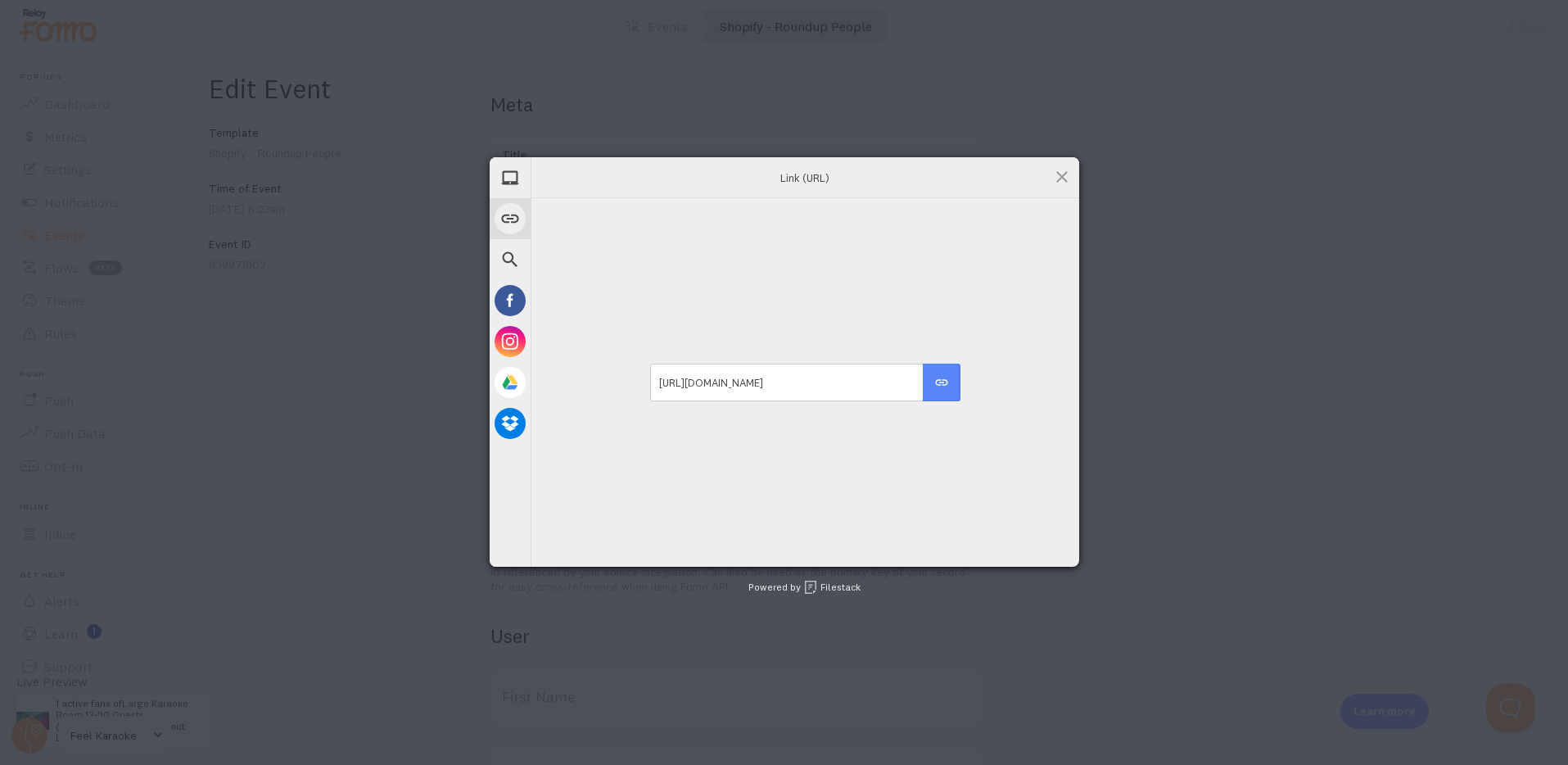
click at [942, 382] on div "submit" at bounding box center [941, 382] width 14 height 14
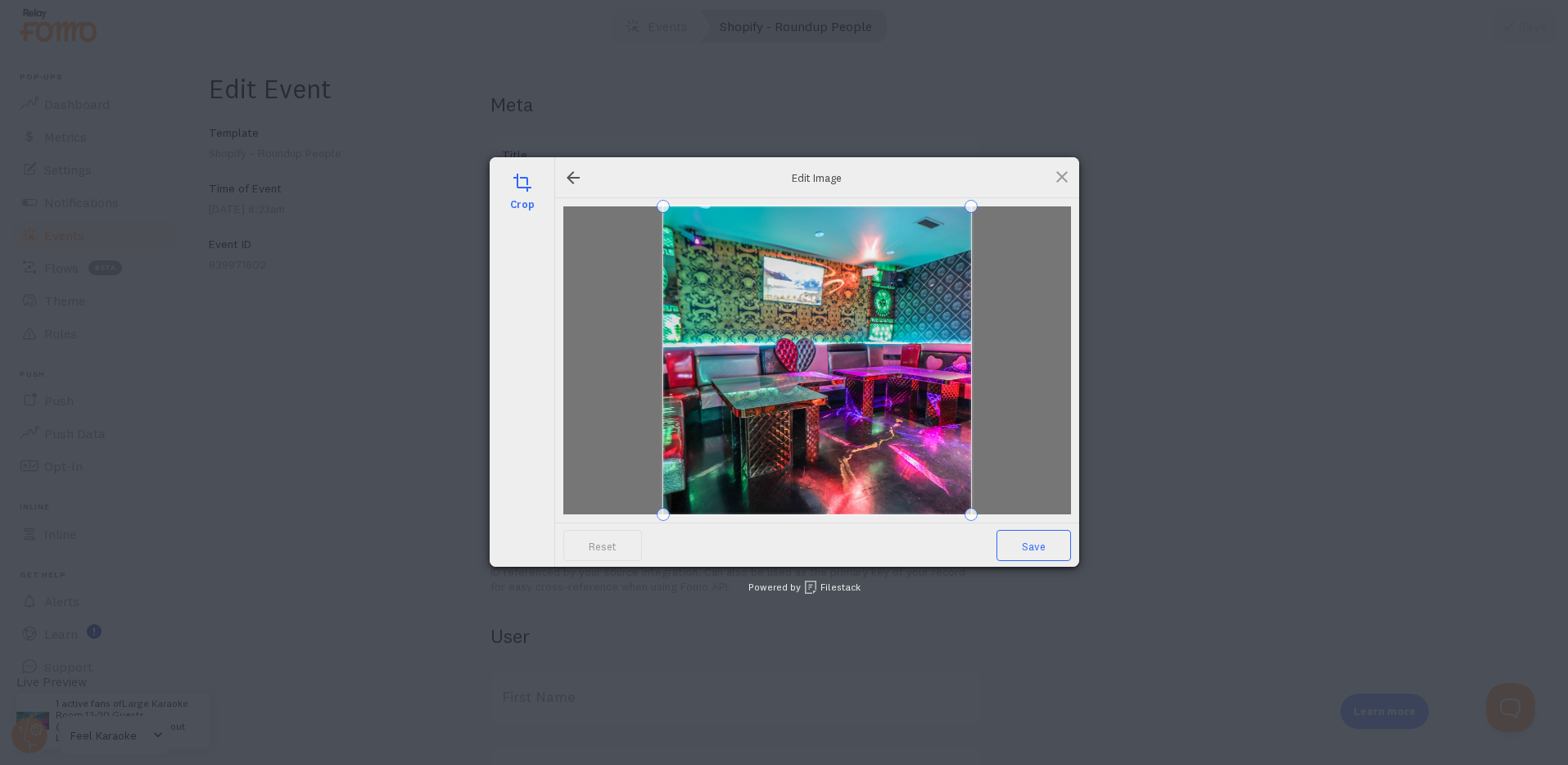
click at [1037, 549] on span "Save" at bounding box center [1034, 545] width 75 height 31
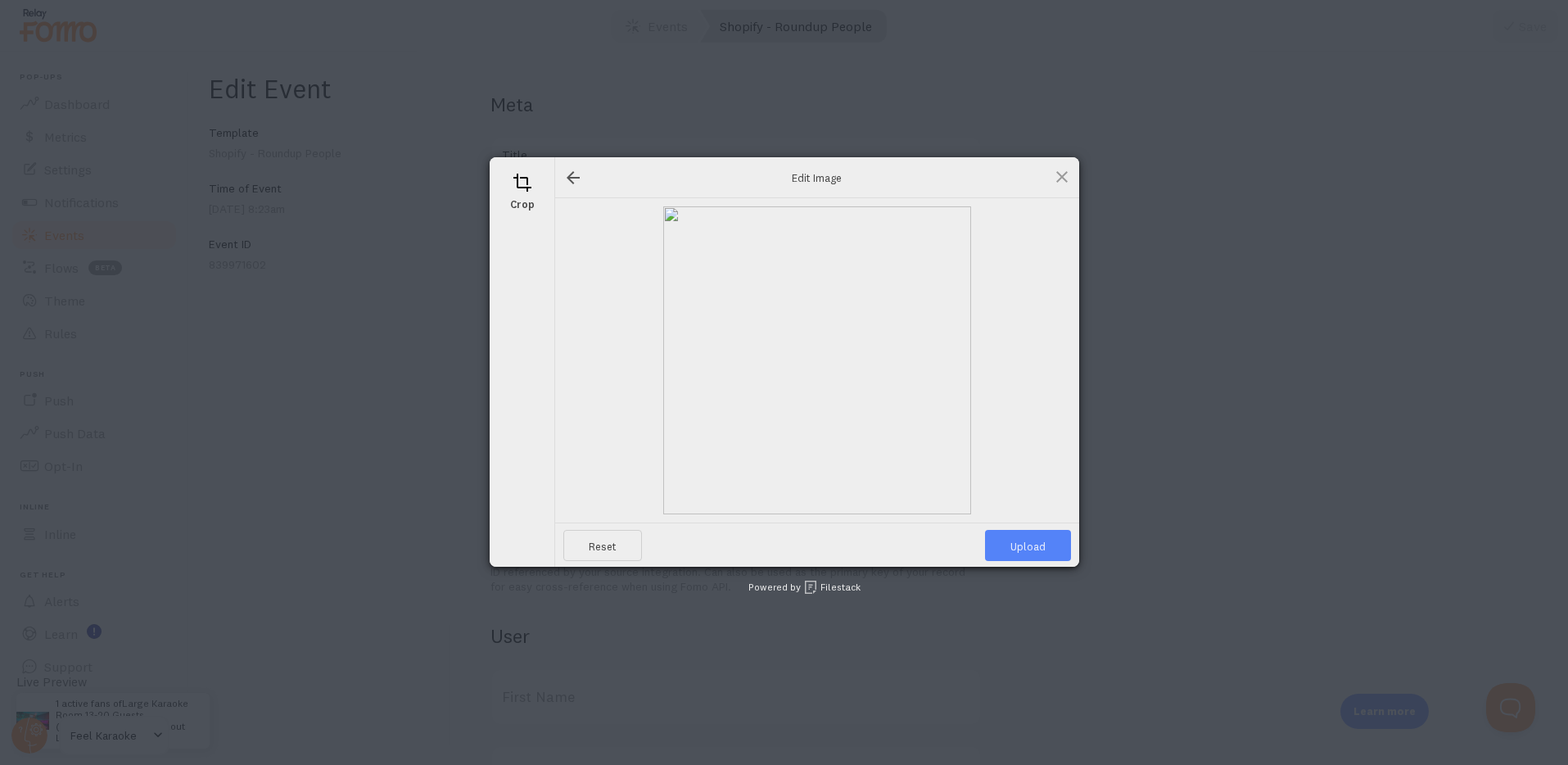
click at [1035, 549] on span "Upload" at bounding box center [1029, 545] width 86 height 31
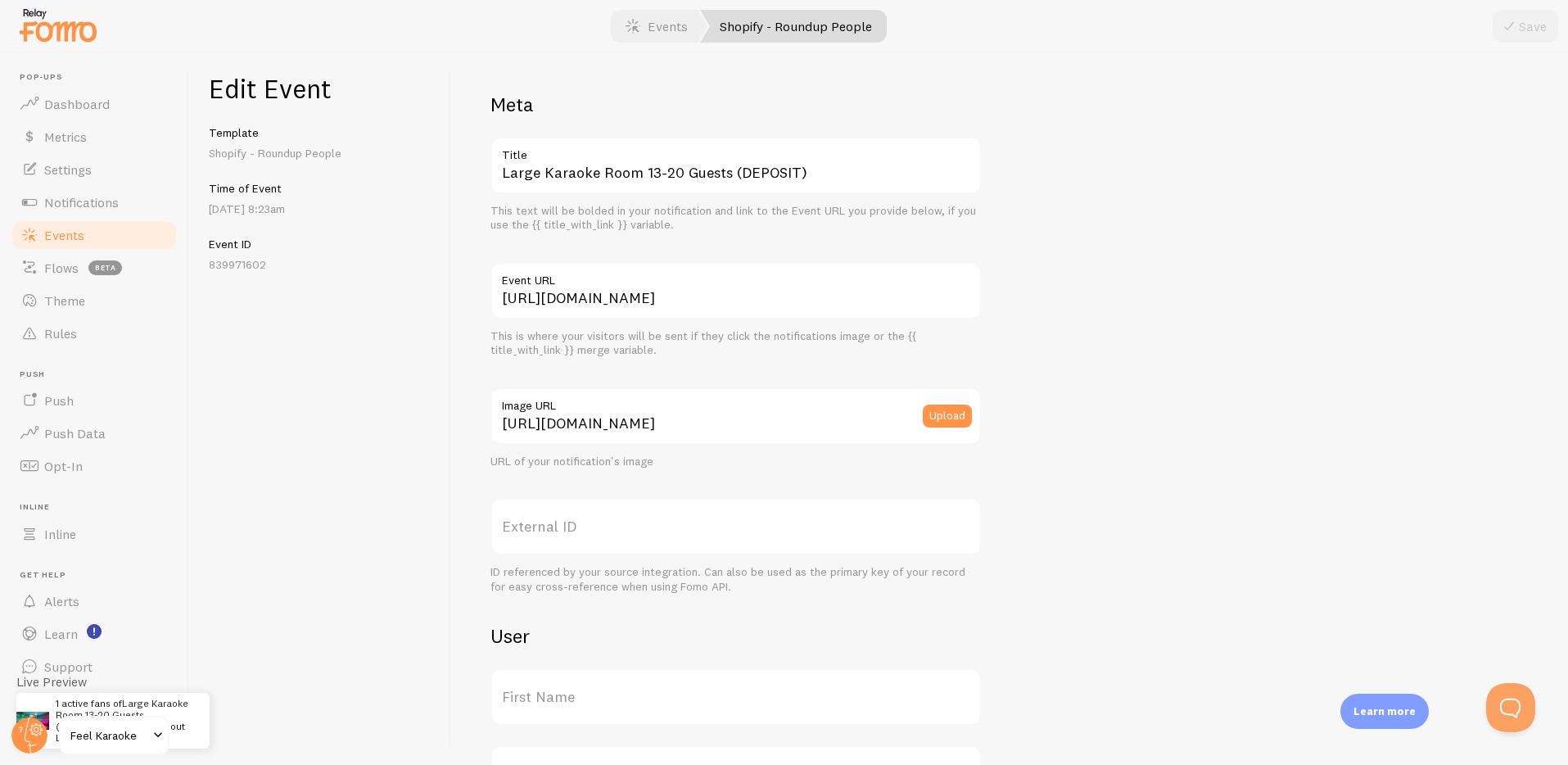
click at [801, 22] on link "Shopify - Roundup People" at bounding box center [794, 26] width 187 height 33
click at [670, 21] on link "Events" at bounding box center [657, 26] width 102 height 33
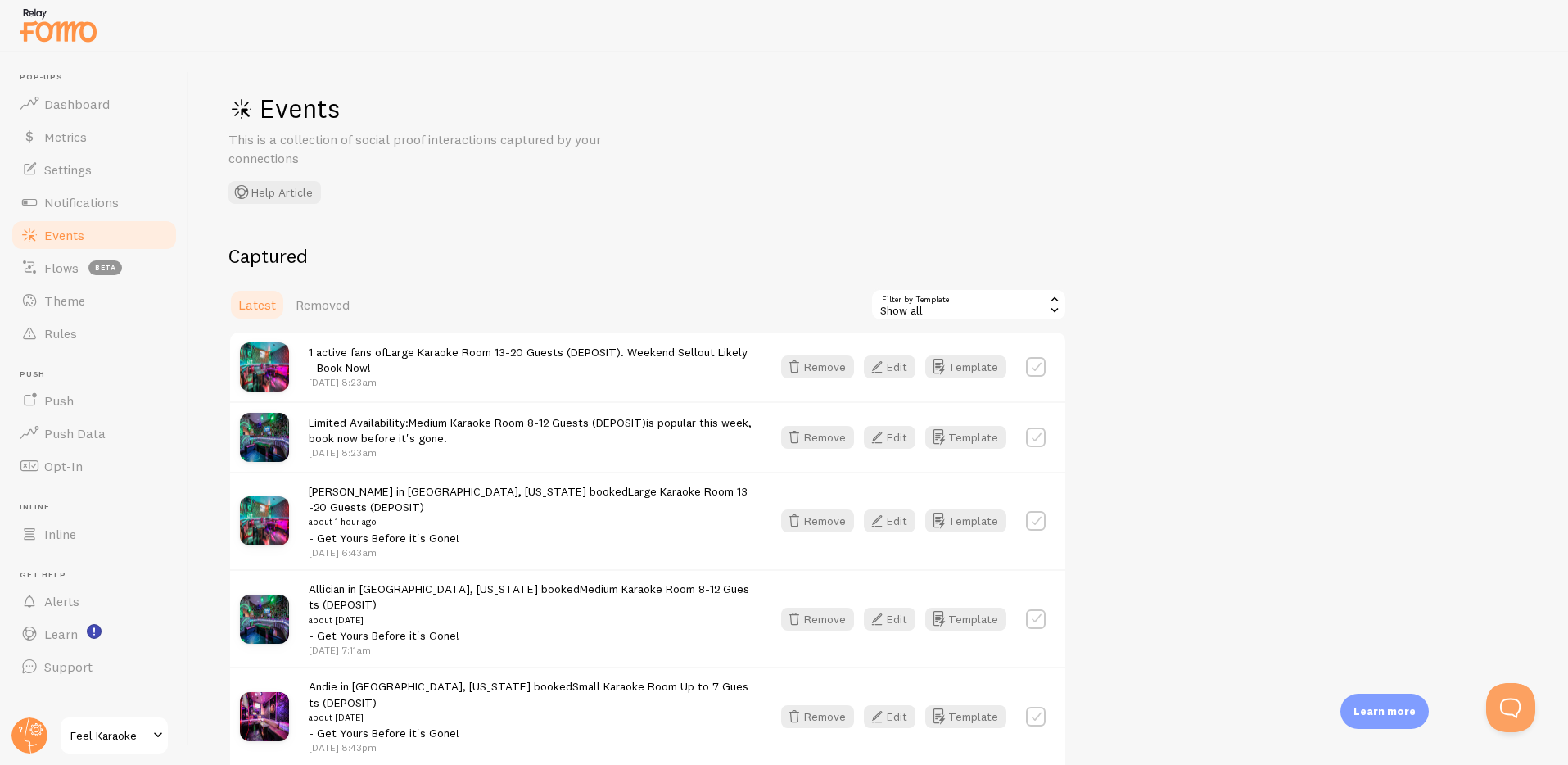
click at [268, 369] on img at bounding box center [264, 367] width 49 height 49
click at [264, 368] on img at bounding box center [264, 367] width 49 height 49
click at [532, 352] on link "Large Karaoke Room 13-20 Guests (DEPOSIT)" at bounding box center [503, 351] width 235 height 14
click at [269, 361] on img at bounding box center [264, 367] width 49 height 49
click at [266, 361] on img at bounding box center [264, 367] width 49 height 49
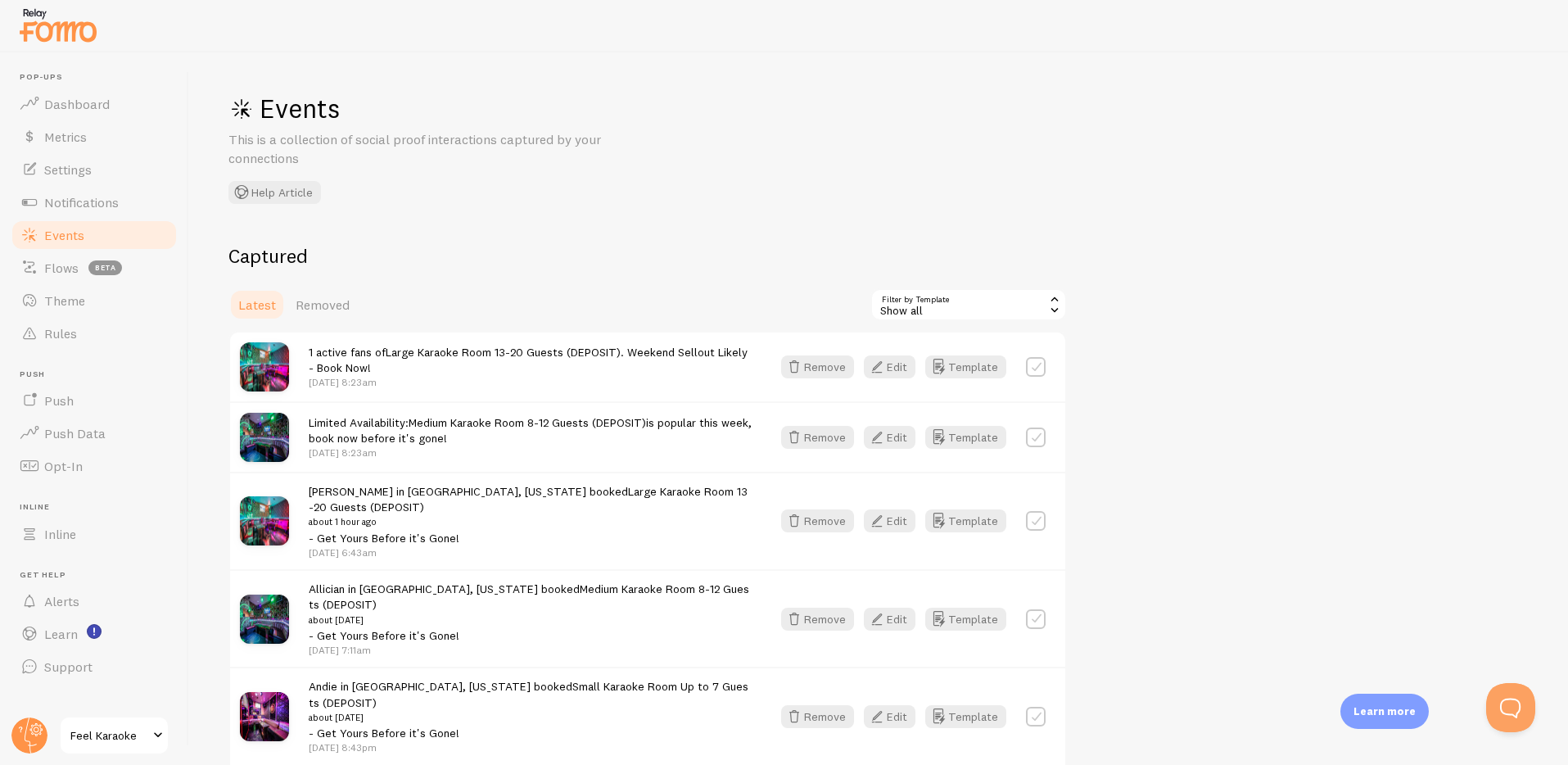
click at [343, 361] on span "1 active fans of Large Karaoke Room 13-20 Guests (DEPOSIT) . Weekend Sellout Li…" at bounding box center [528, 360] width 439 height 31
click at [896, 367] on button "Edit" at bounding box center [890, 367] width 52 height 23
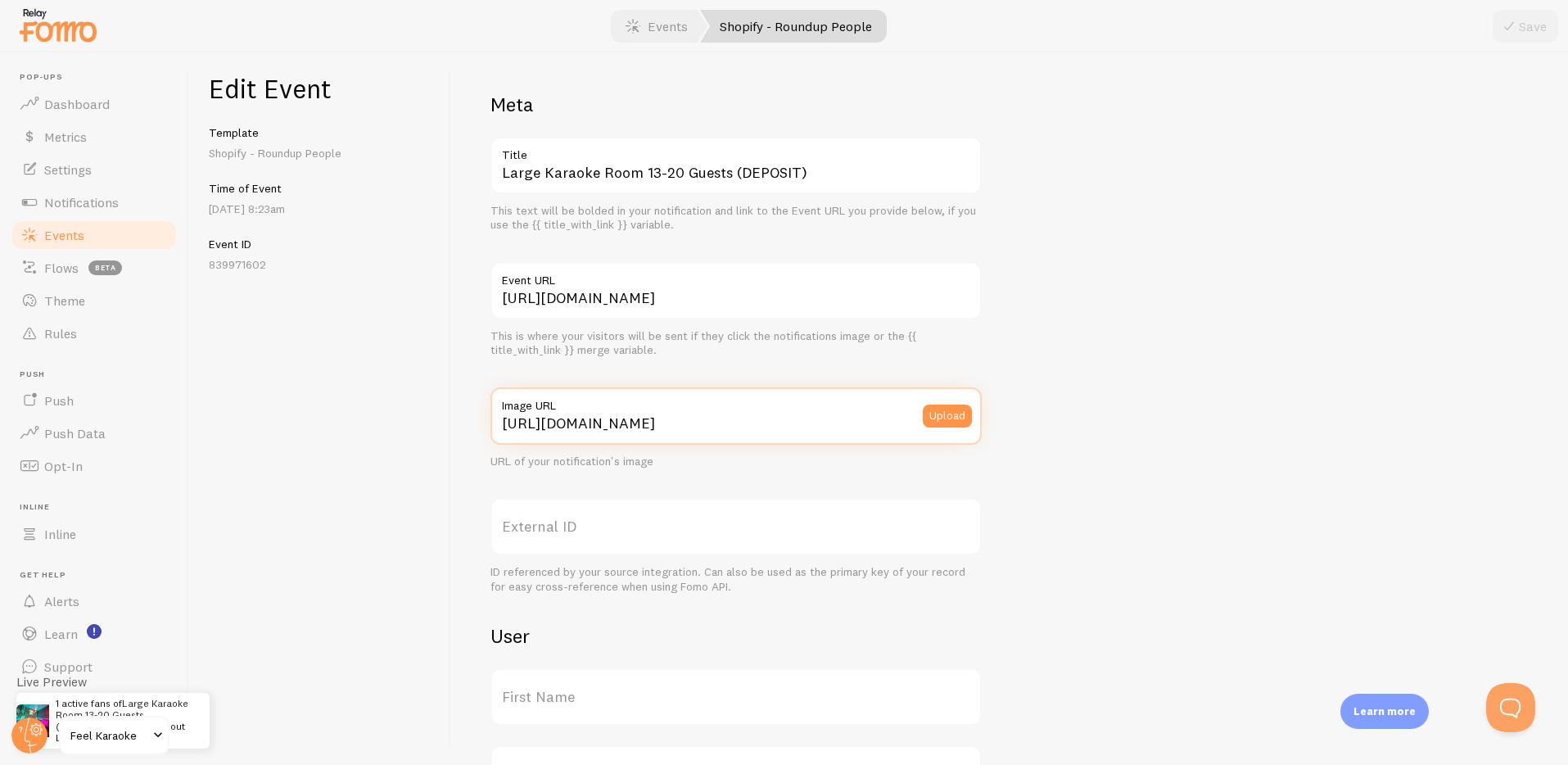
click at [809, 421] on input "[URL][DOMAIN_NAME]" at bounding box center [736, 417] width 491 height 58
click at [785, 423] on input "[URL][DOMAIN_NAME]" at bounding box center [736, 417] width 491 height 58
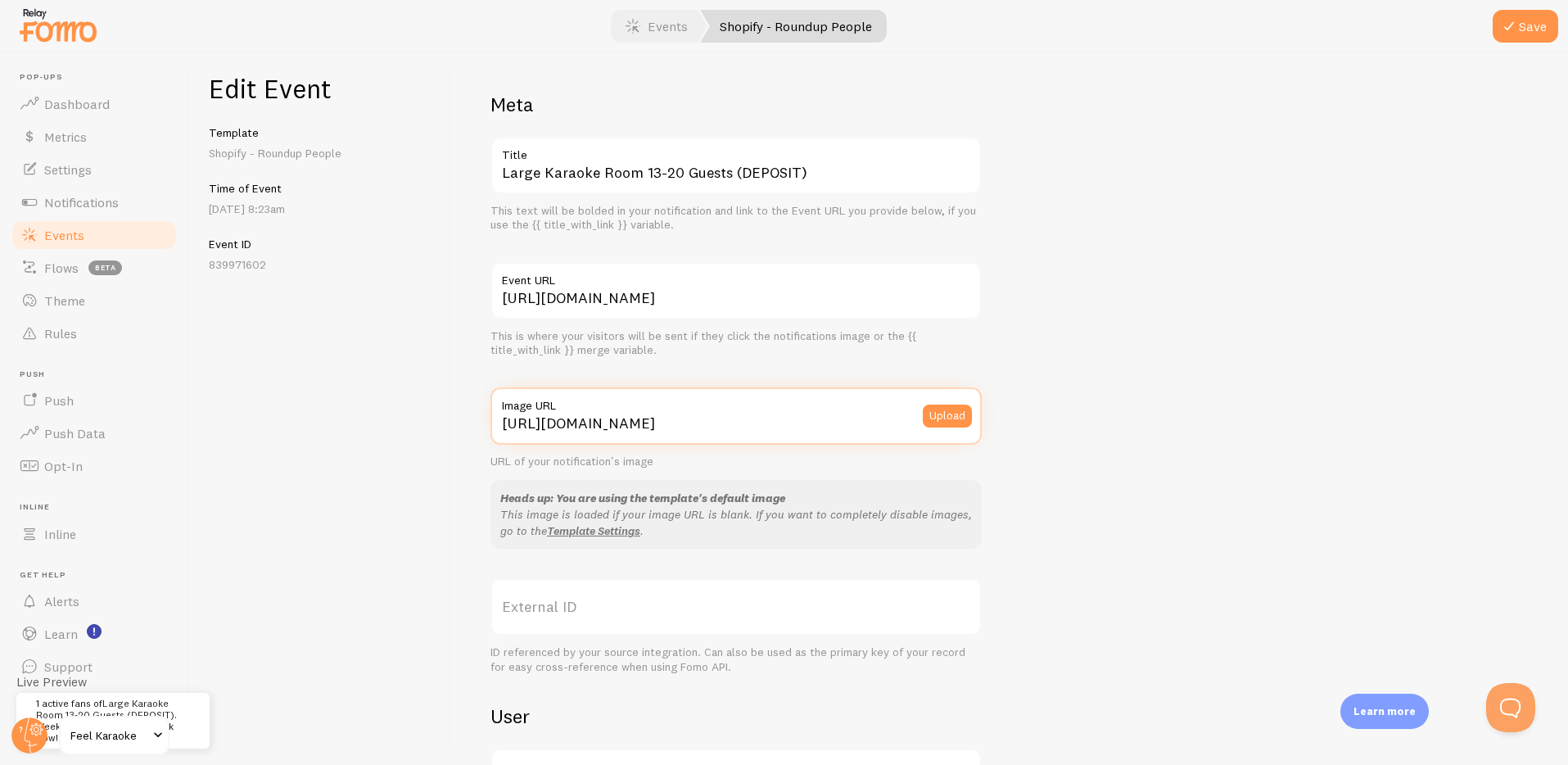
paste input "[DOMAIN_NAME][URL]"
click at [833, 420] on input "[URL][DOMAIN_NAME]" at bounding box center [736, 417] width 491 height 58
paste input "[DOMAIN_NAME][URL]"
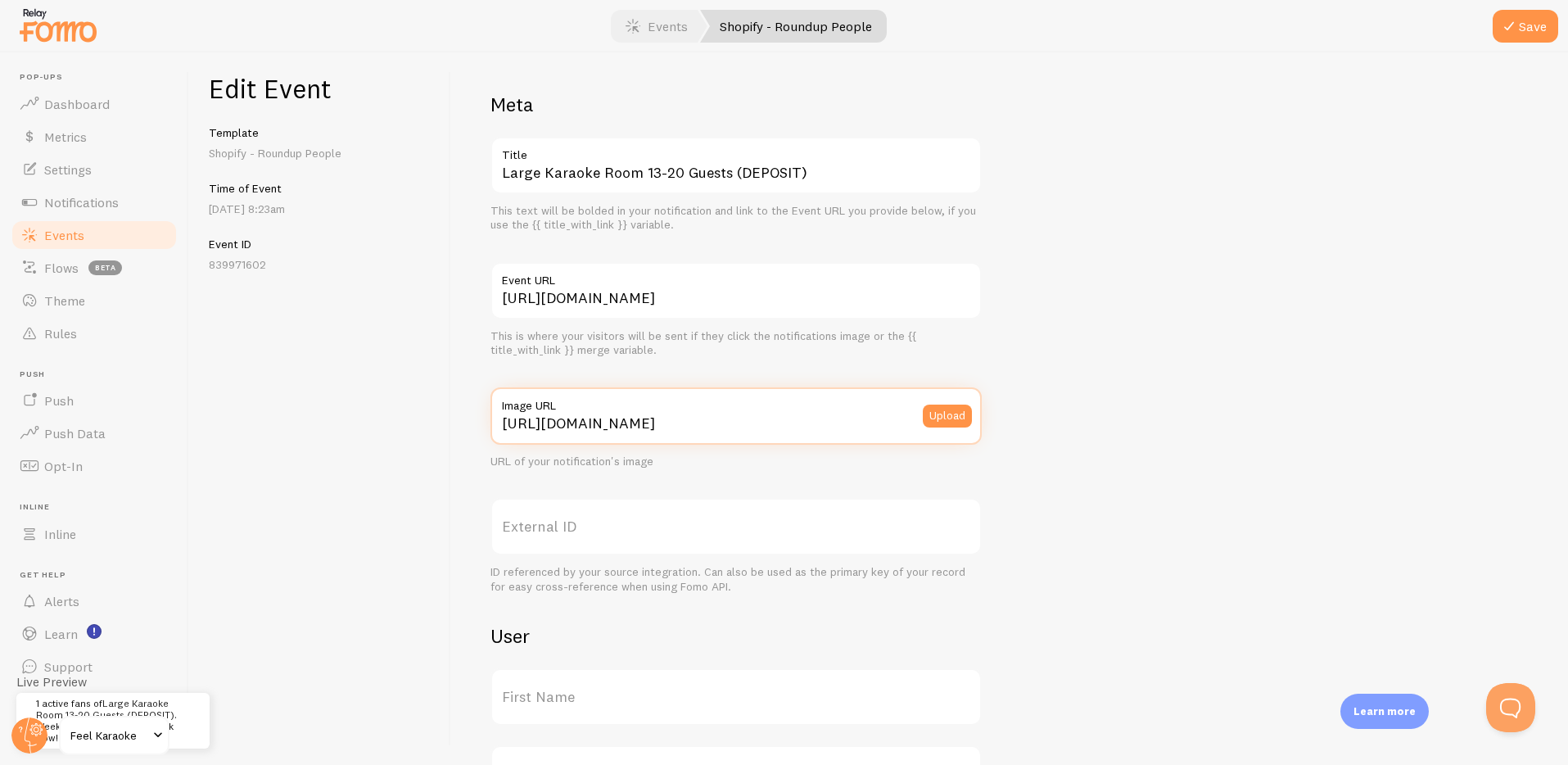
type input "[URL][DOMAIN_NAME]"
click at [346, 466] on div "Edit Event Template Shopify - Roundup People Time of Event [DATE] 8:23am Event …" at bounding box center [320, 409] width 262 height 712
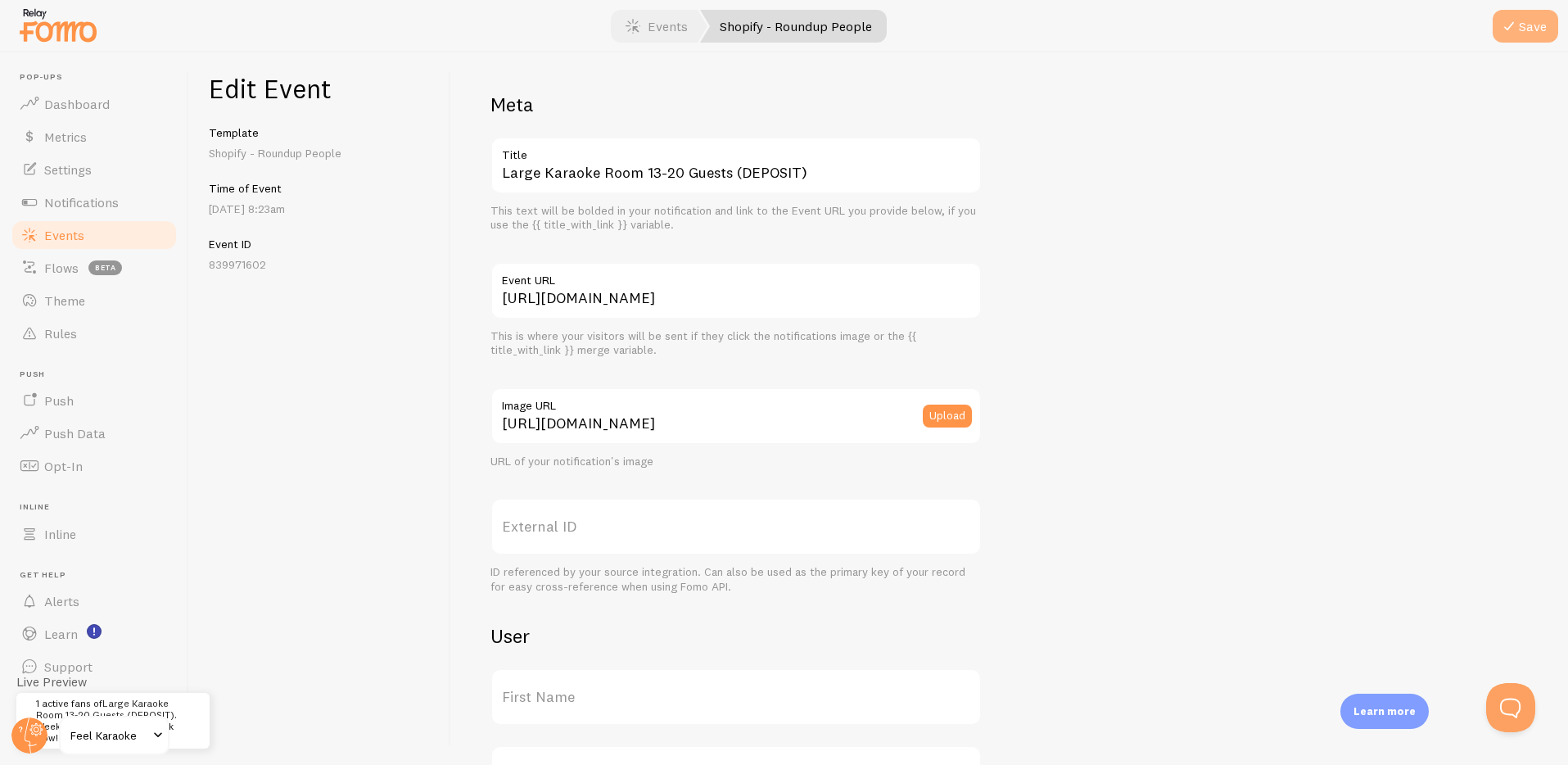
click at [1506, 25] on icon "submit" at bounding box center [1509, 26] width 19 height 19
click at [1114, 466] on div "Meta Large Karaoke Room 13-20 Guests (DEPOSIT) Title This text will be bolded i…" at bounding box center [1010, 672] width 1038 height 1160
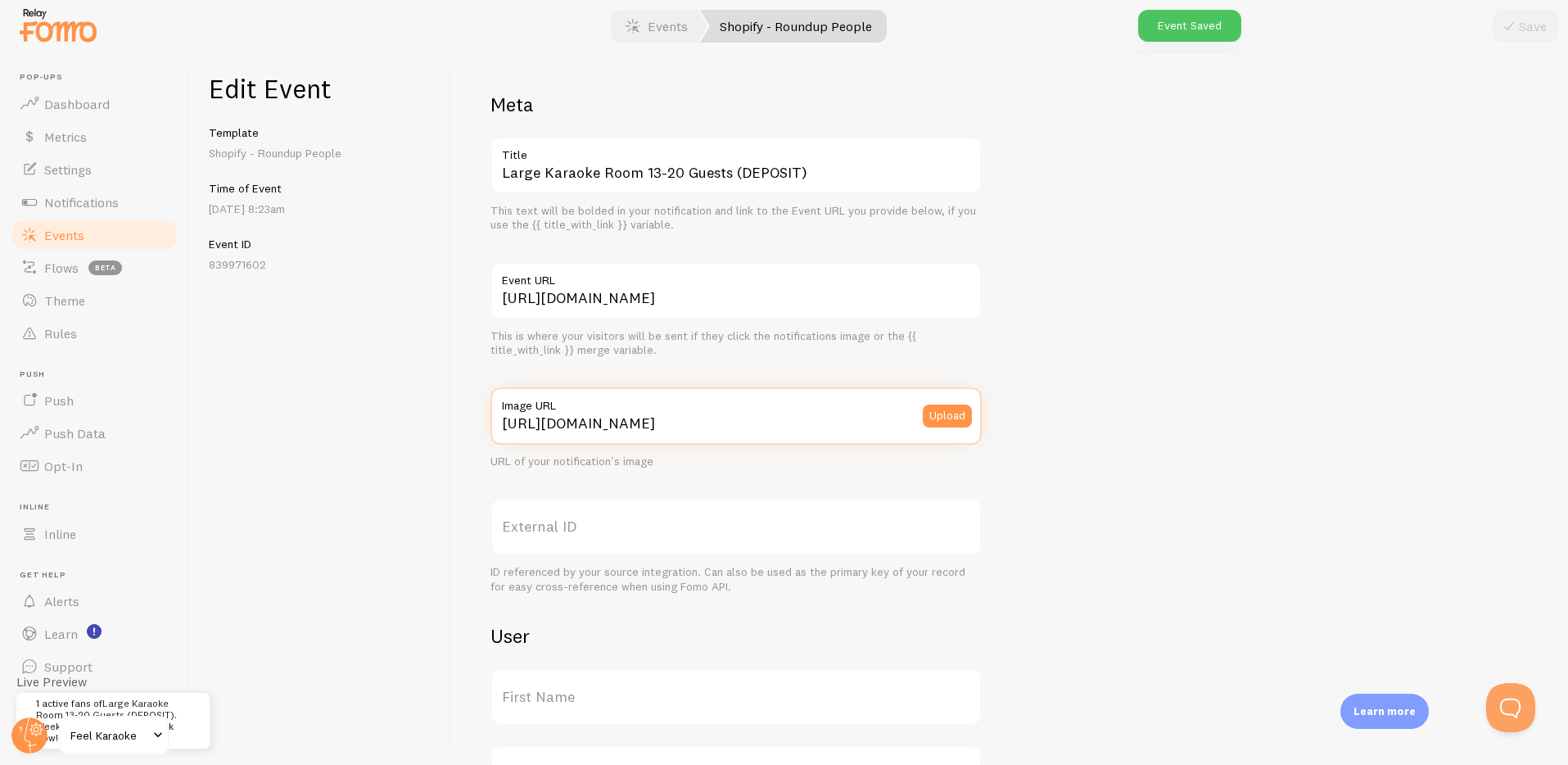
click at [685, 421] on input "[URL][DOMAIN_NAME]" at bounding box center [736, 417] width 491 height 58
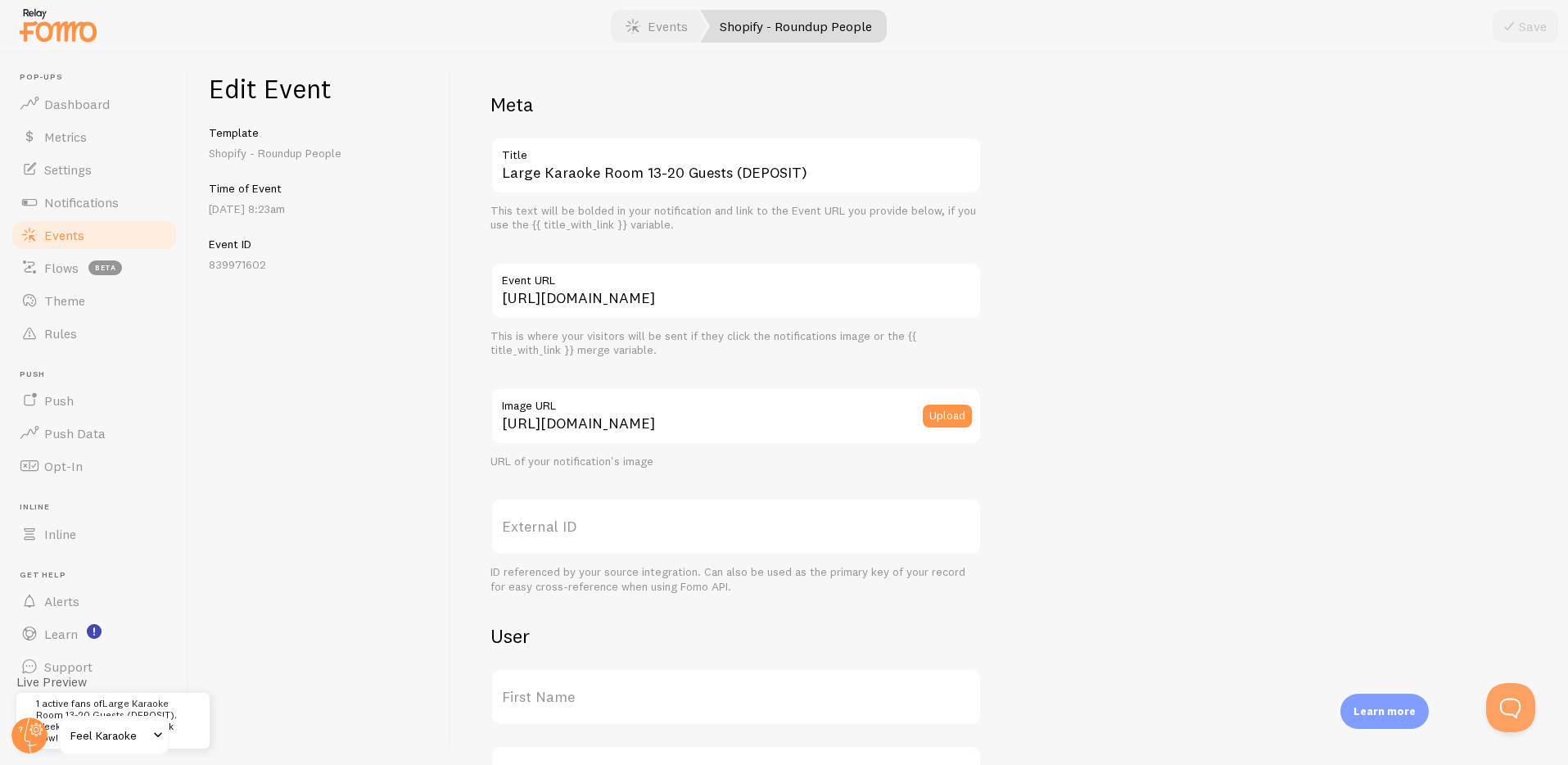
click at [323, 422] on div "Edit Event Template Shopify - Roundup People Time of Event [DATE] 8:23am Event …" at bounding box center [320, 409] width 262 height 712
click at [57, 239] on span "Events" at bounding box center [64, 234] width 40 height 16
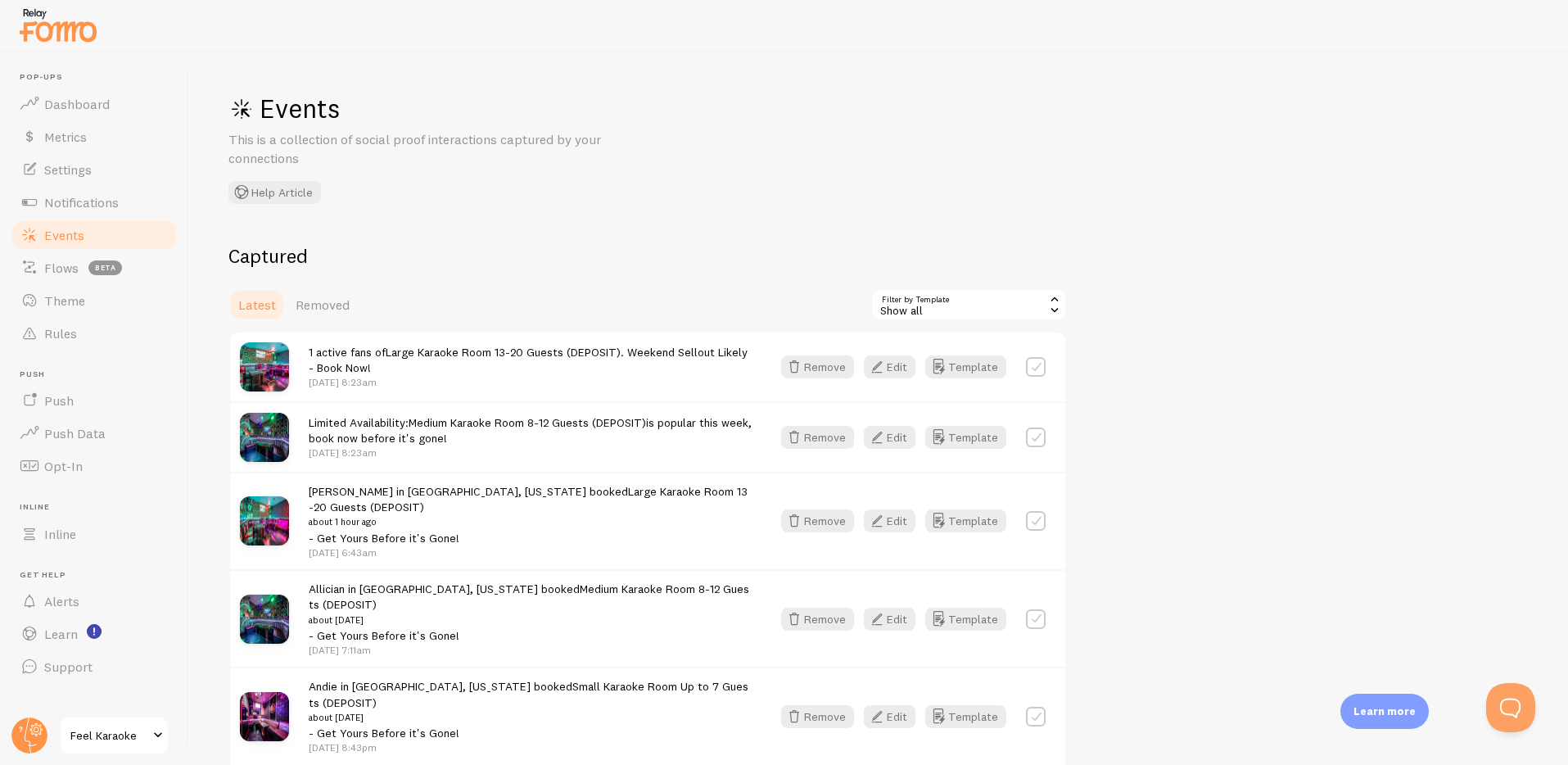
click at [390, 428] on span "Limited Availability: Medium Karaoke Room 8-12 Guests (DEPOSIT) is popular this…" at bounding box center [531, 431] width 443 height 31
click at [423, 428] on link "Medium Karaoke Room 8-12 Guests (DEPOSIT)" at bounding box center [527, 422] width 237 height 14
click at [891, 434] on button "Edit" at bounding box center [890, 438] width 52 height 23
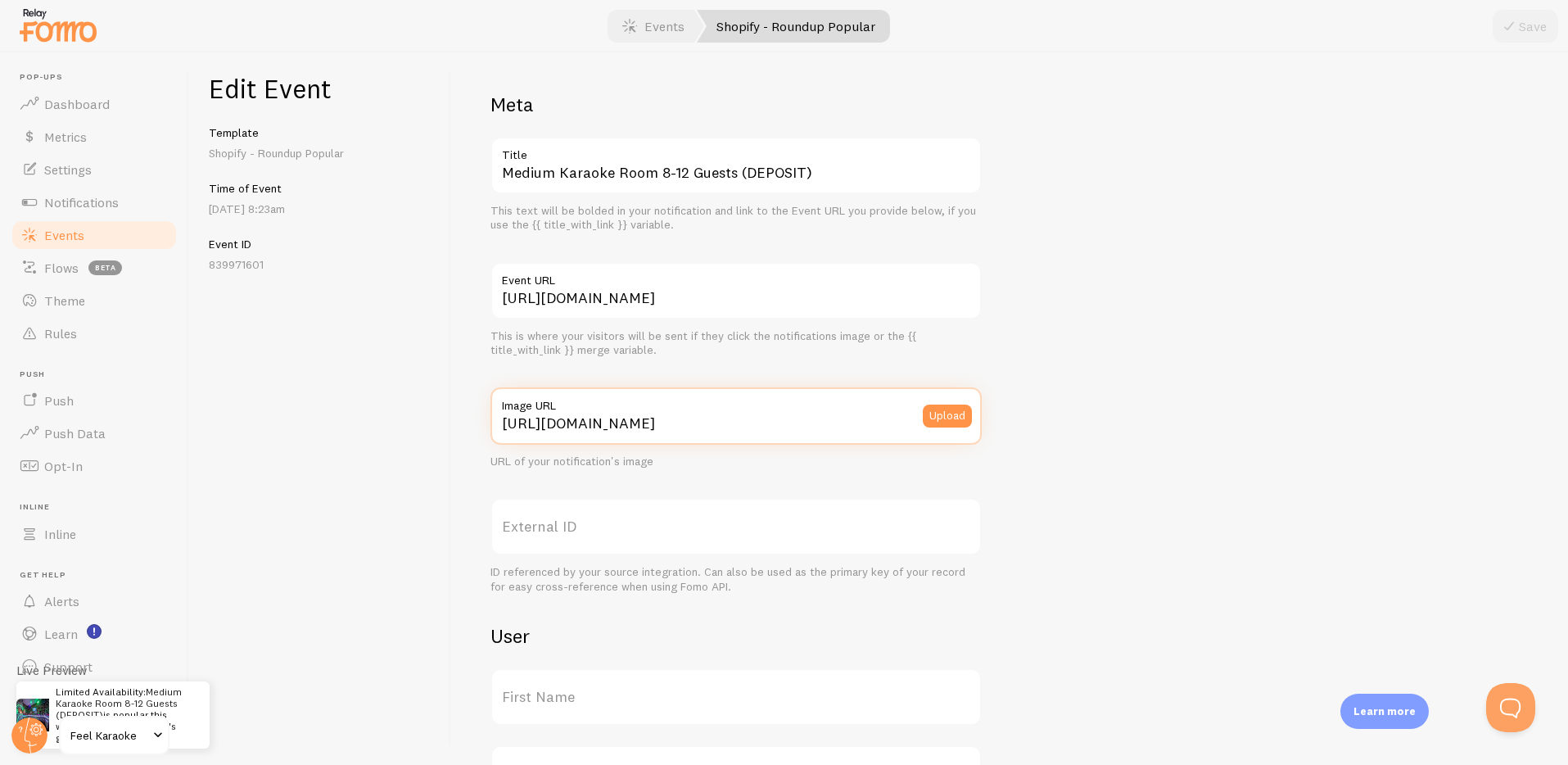
click at [853, 422] on input "[URL][DOMAIN_NAME]" at bounding box center [736, 417] width 491 height 58
paste input "-square.png?v=1756862709"
type input "[URL][DOMAIN_NAME]"
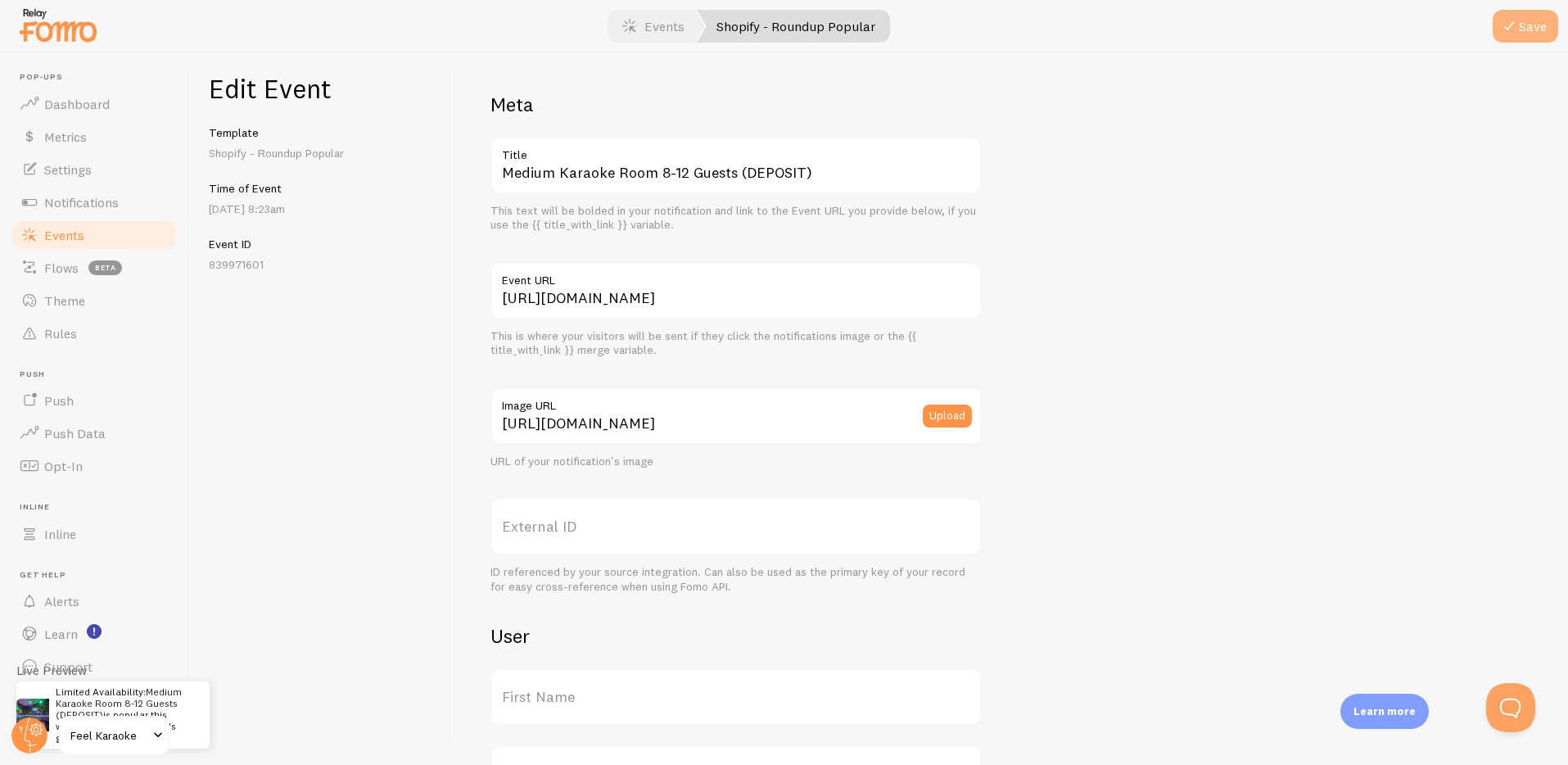
scroll to position [0, 0]
click at [1537, 10] on button "Save" at bounding box center [1526, 26] width 65 height 33
click at [1530, 19] on div "Save" at bounding box center [1526, 26] width 65 height 33
click at [367, 345] on div "Edit Event Template Shopify - Roundup Popular Time of Event [DATE] 8:23am Event…" at bounding box center [320, 409] width 262 height 712
click at [70, 240] on span "Events" at bounding box center [64, 234] width 40 height 16
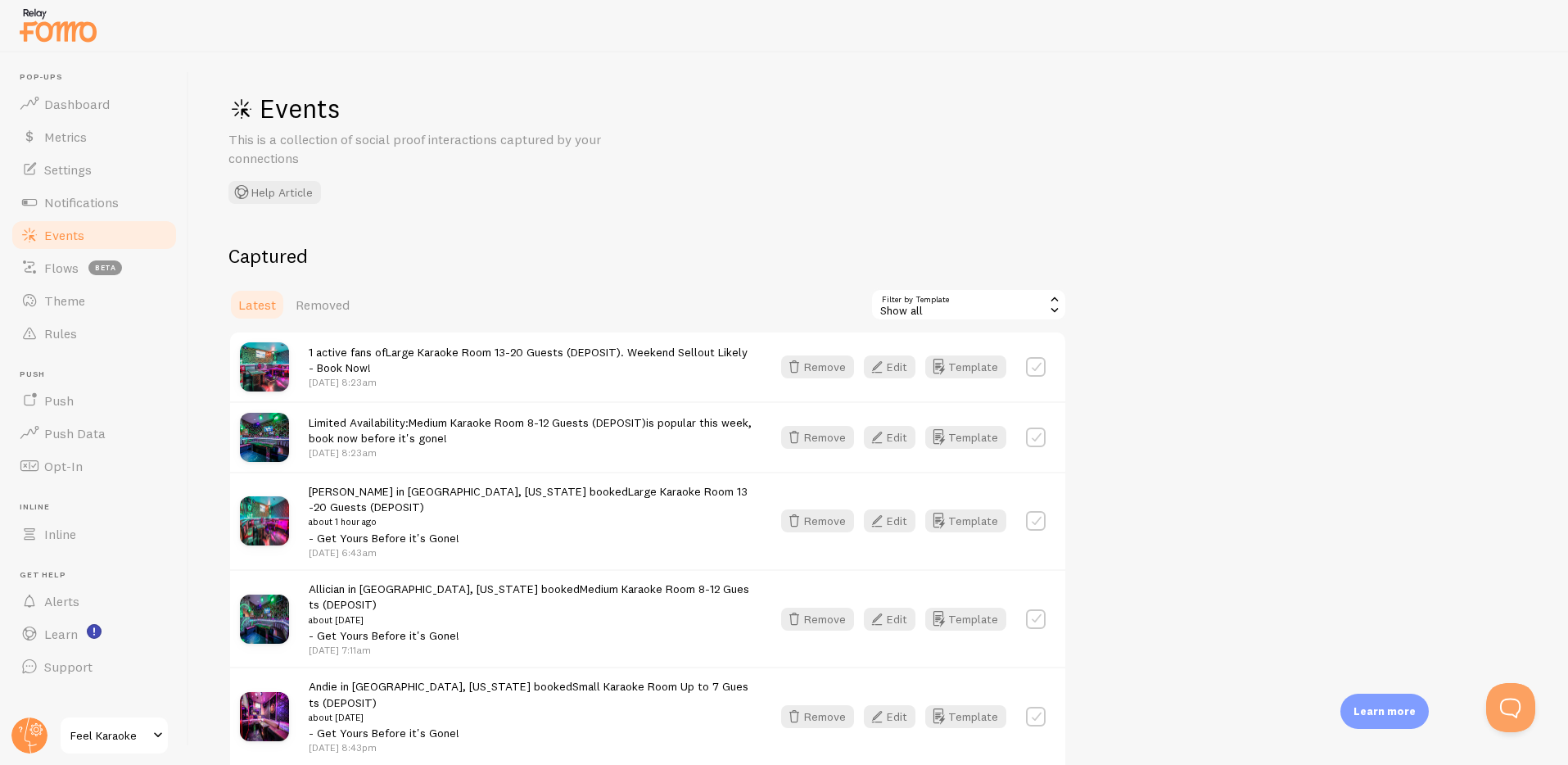
click at [266, 522] on img at bounding box center [264, 520] width 49 height 49
click at [458, 489] on span "Iris in [GEOGRAPHIC_DATA], [US_STATE] booked Large Karaoke Room 13-20 Guests (D…" at bounding box center [531, 514] width 443 height 61
click at [892, 516] on button "Edit" at bounding box center [890, 521] width 52 height 23
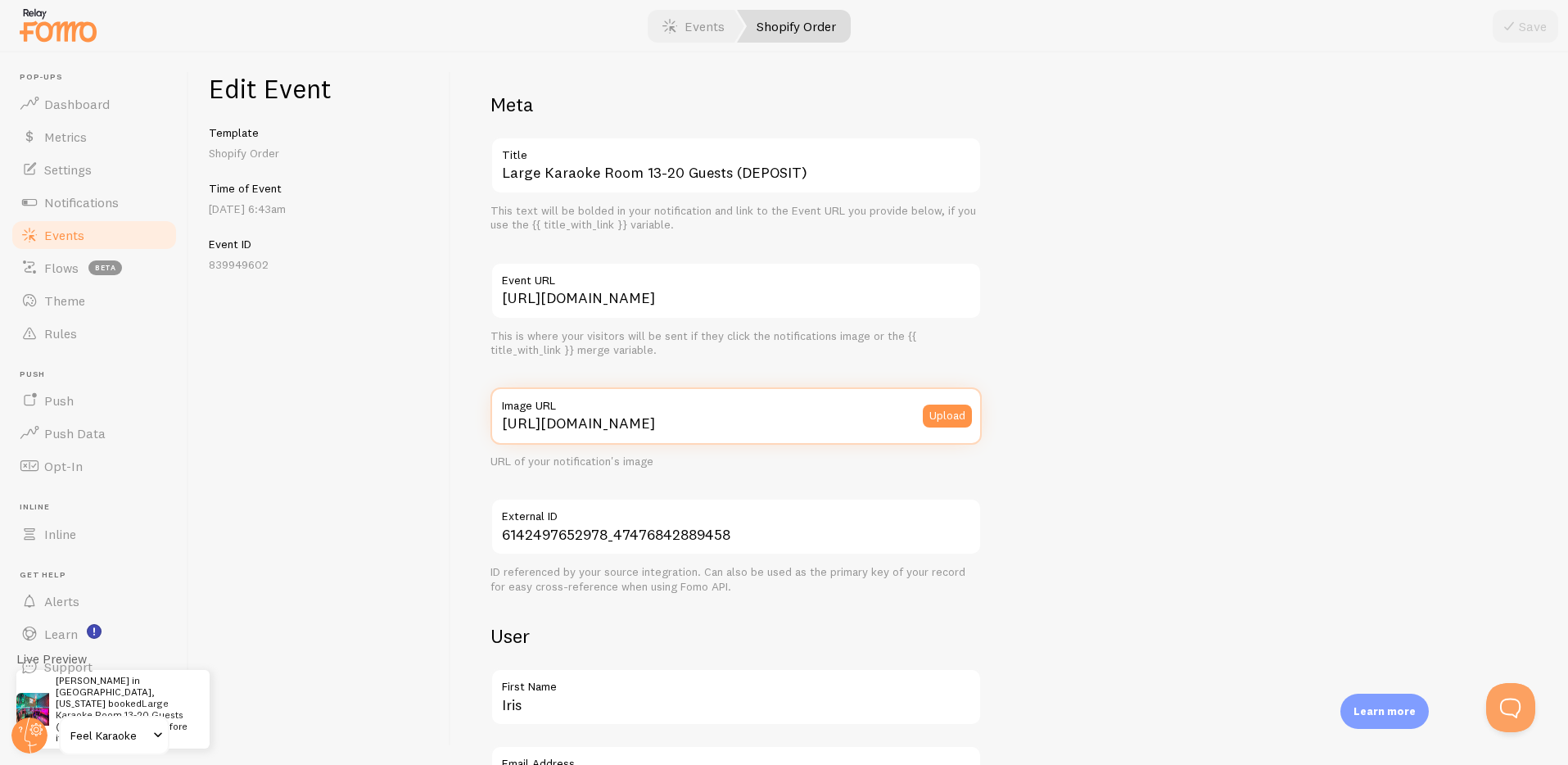
click at [701, 429] on input "[URL][DOMAIN_NAME]" at bounding box center [736, 417] width 491 height 58
paste input "-square.png?v=1756862709"
type input "[URL][DOMAIN_NAME]"
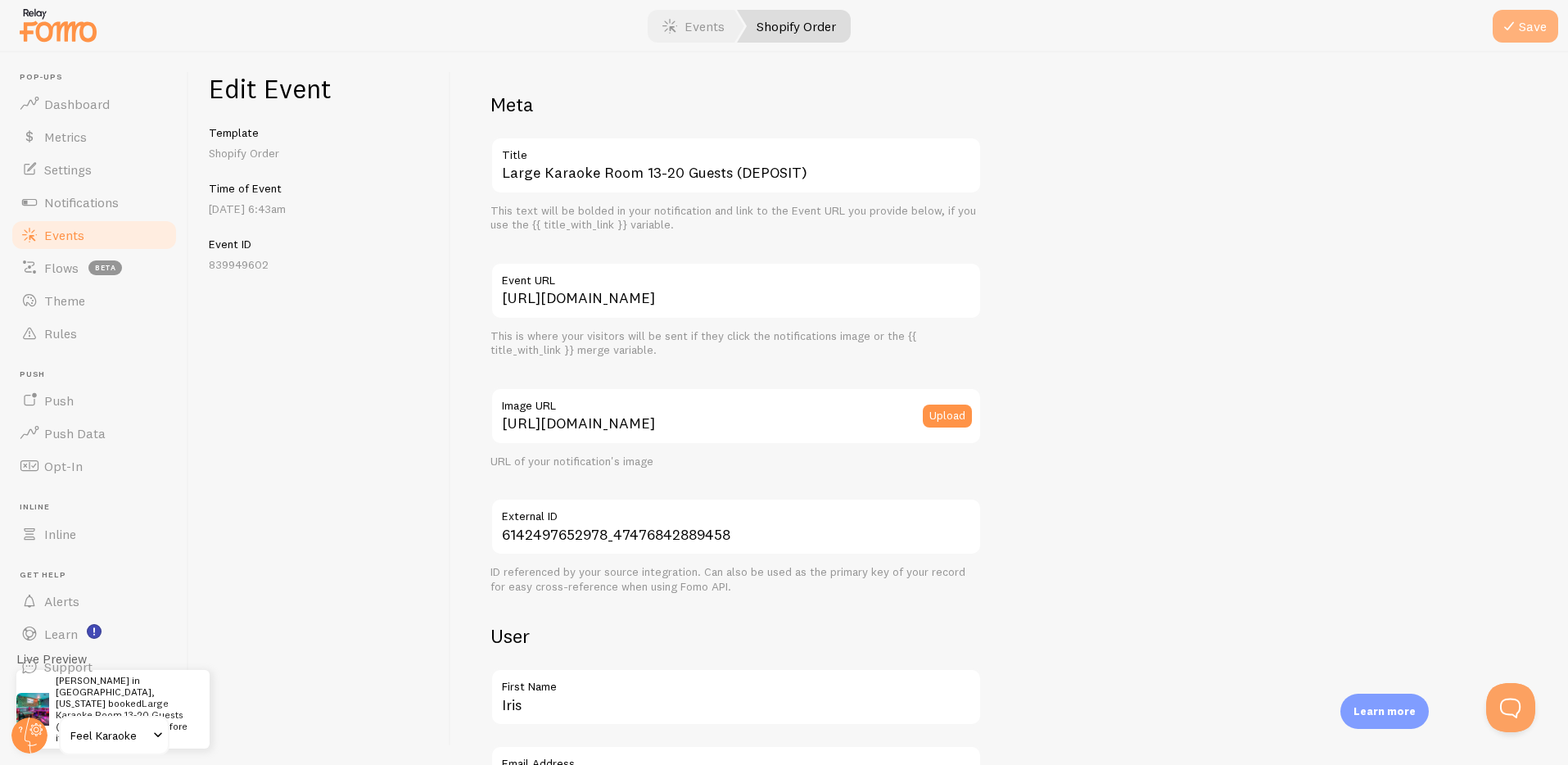
scroll to position [0, 0]
click at [1533, 28] on button "Save" at bounding box center [1526, 26] width 65 height 33
click at [59, 234] on span "Events" at bounding box center [64, 234] width 40 height 16
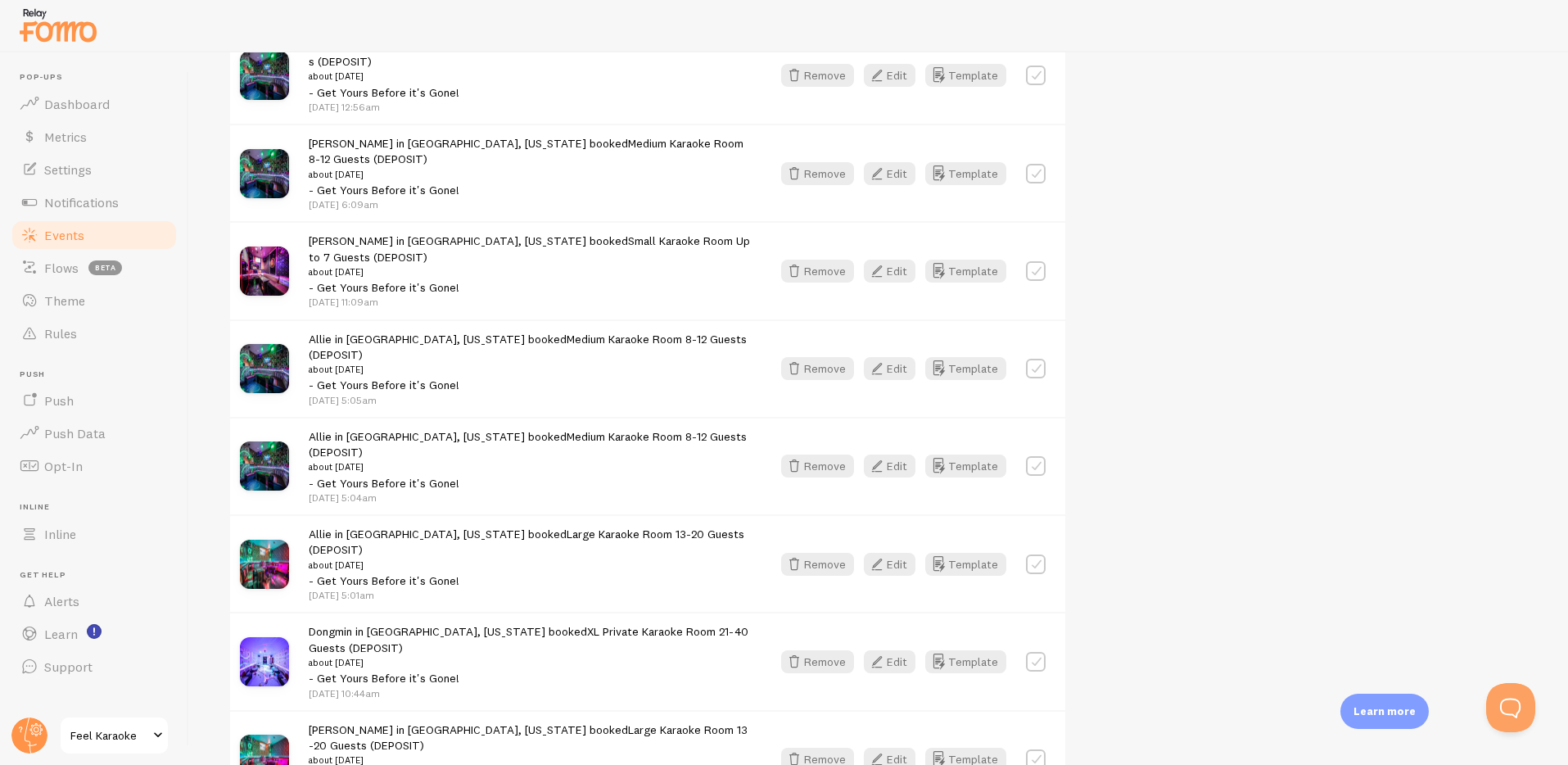
scroll to position [899, 0]
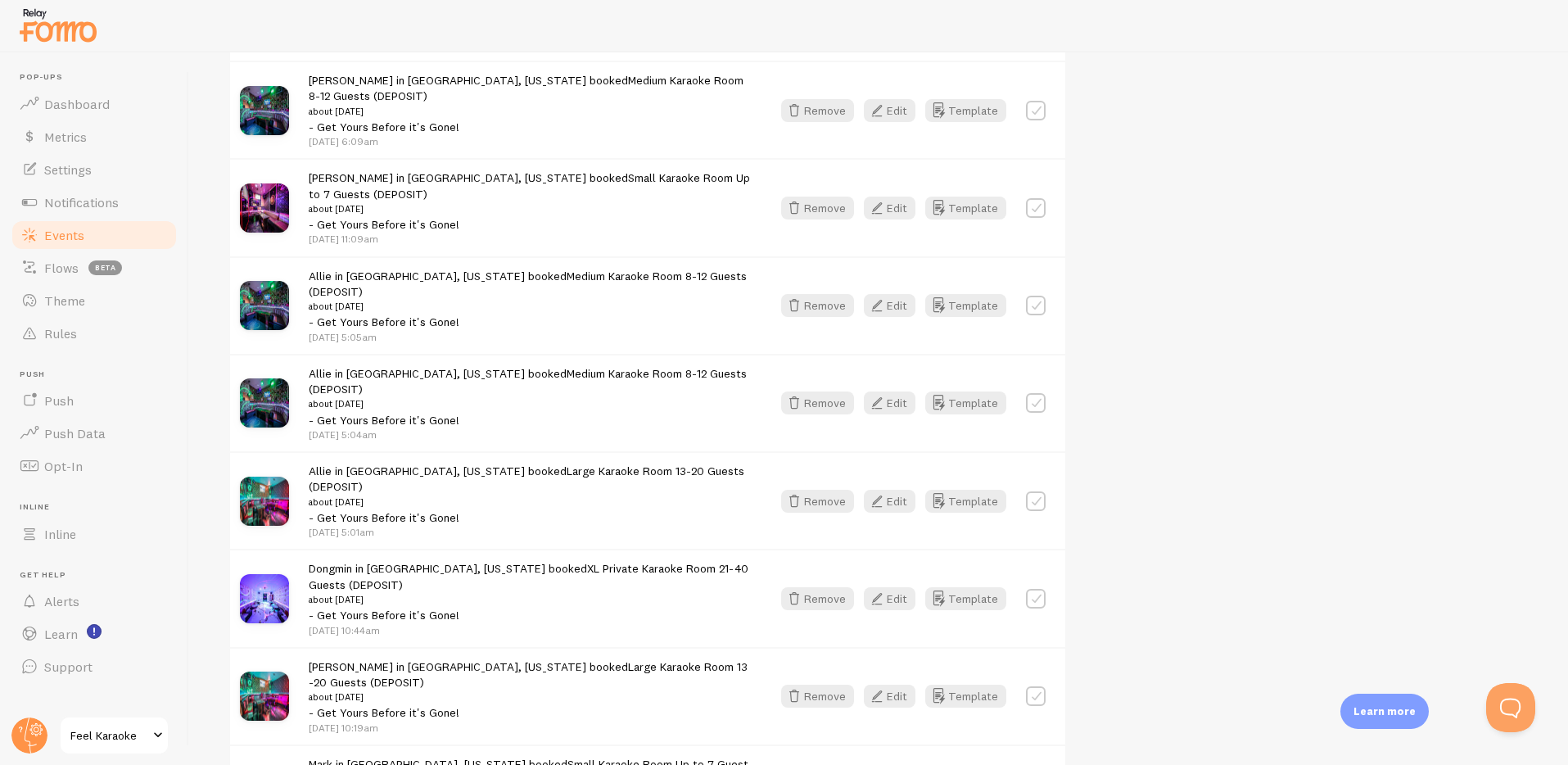
click at [405, 464] on span "Allie in [GEOGRAPHIC_DATA], [US_STATE] booked Large Karaoke Room 13-20 Guests (…" at bounding box center [531, 494] width 443 height 61
click at [470, 464] on span "Allie in [GEOGRAPHIC_DATA], [US_STATE] booked Large Karaoke Room 13-20 Guests (…" at bounding box center [531, 494] width 443 height 61
click at [291, 451] on div "Allie in [GEOGRAPHIC_DATA], [US_STATE] booked Large Karaoke Room 13-20 Guests (…" at bounding box center [648, 500] width 835 height 98
click at [891, 490] on button "Edit" at bounding box center [890, 501] width 52 height 23
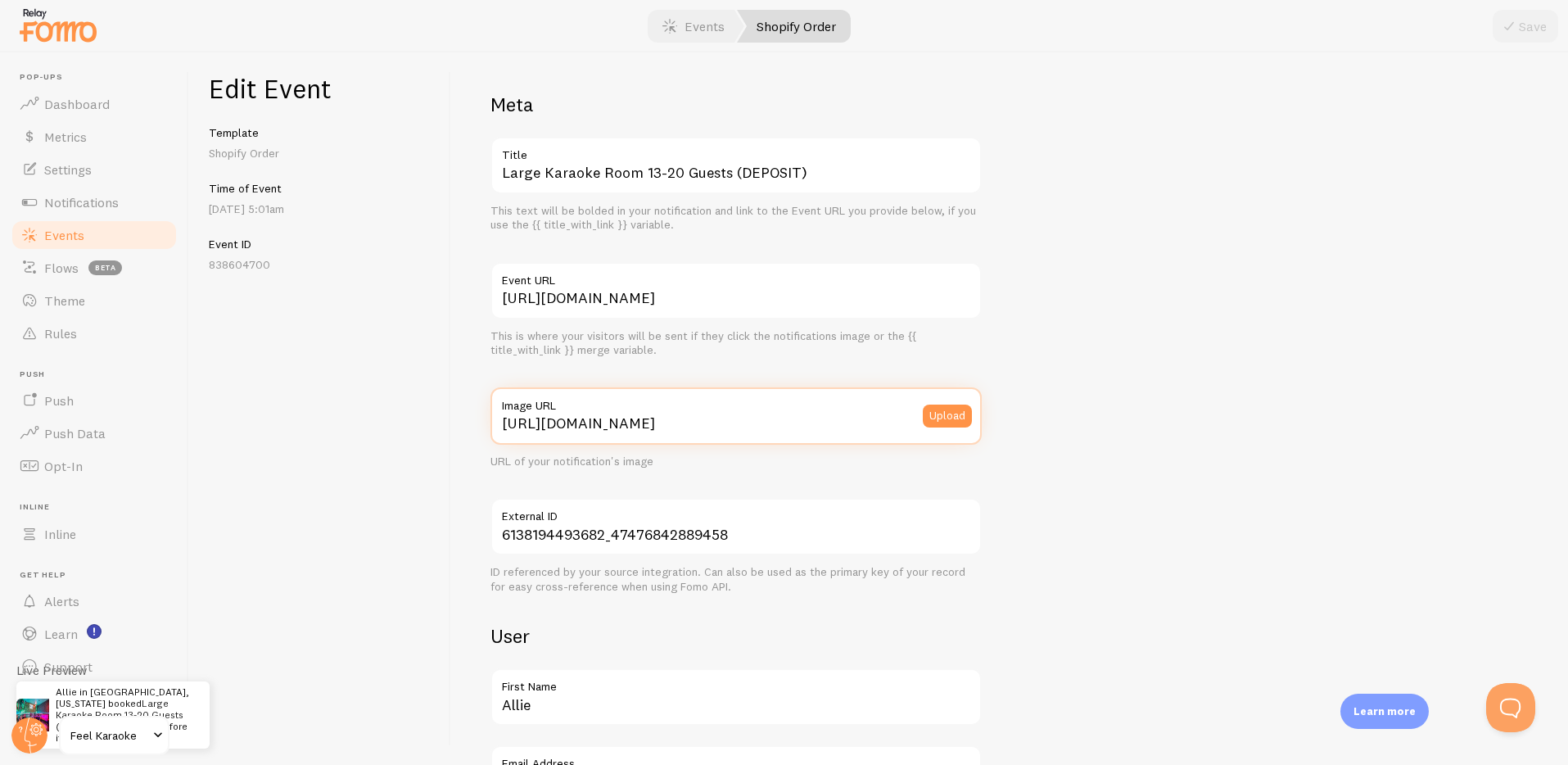
click at [639, 422] on input "[URL][DOMAIN_NAME]" at bounding box center [736, 417] width 491 height 58
paste input "-square.png?v=1756862709"
type input "[URL][DOMAIN_NAME]"
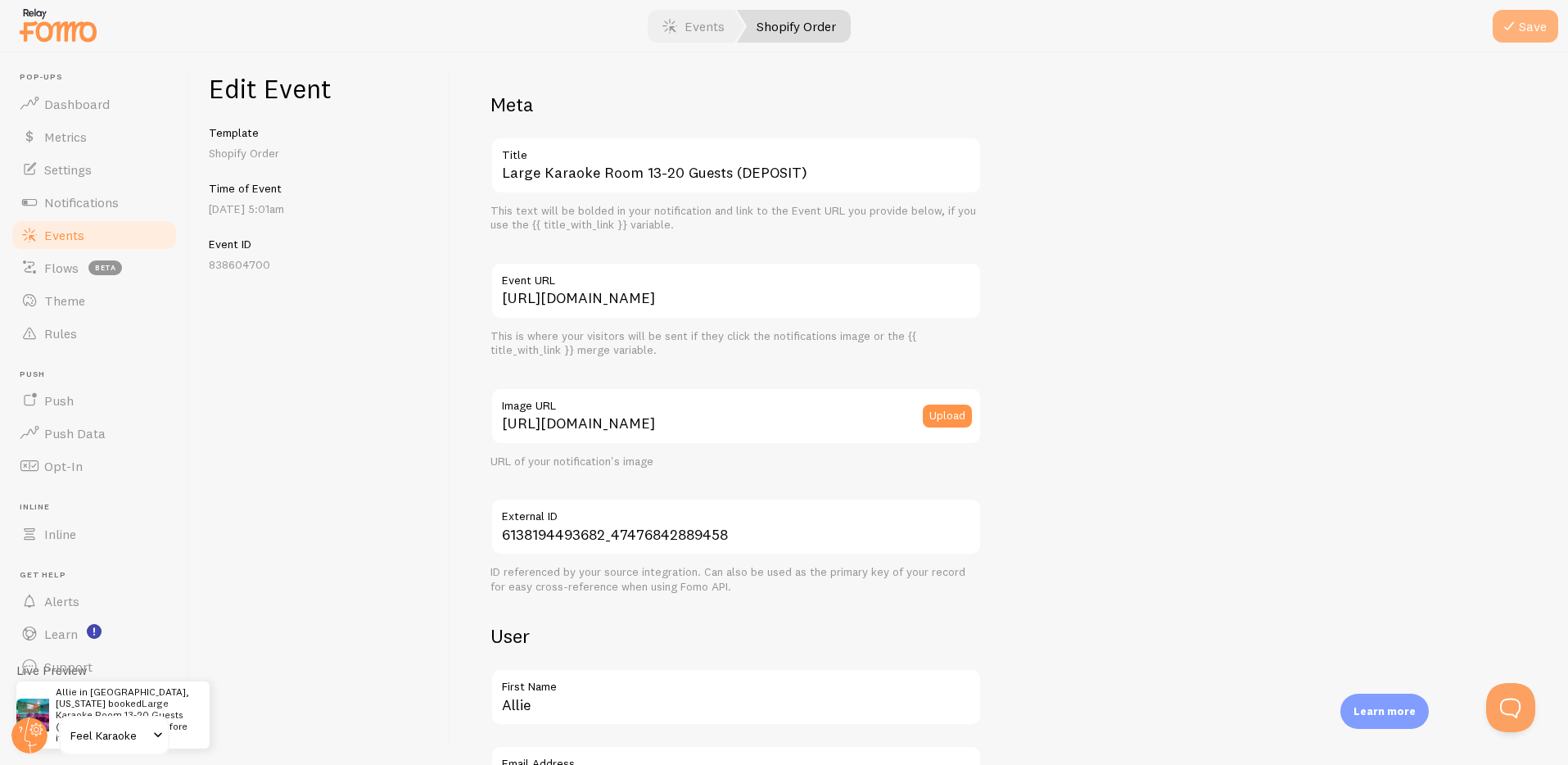
scroll to position [0, 0]
click at [1539, 28] on button "Save" at bounding box center [1526, 26] width 65 height 33
click at [386, 326] on div "Edit Event Template Shopify Order Time of Event [DATE] 5:01am Event ID 838604700" at bounding box center [320, 409] width 262 height 712
click at [56, 236] on span "Events" at bounding box center [64, 234] width 40 height 16
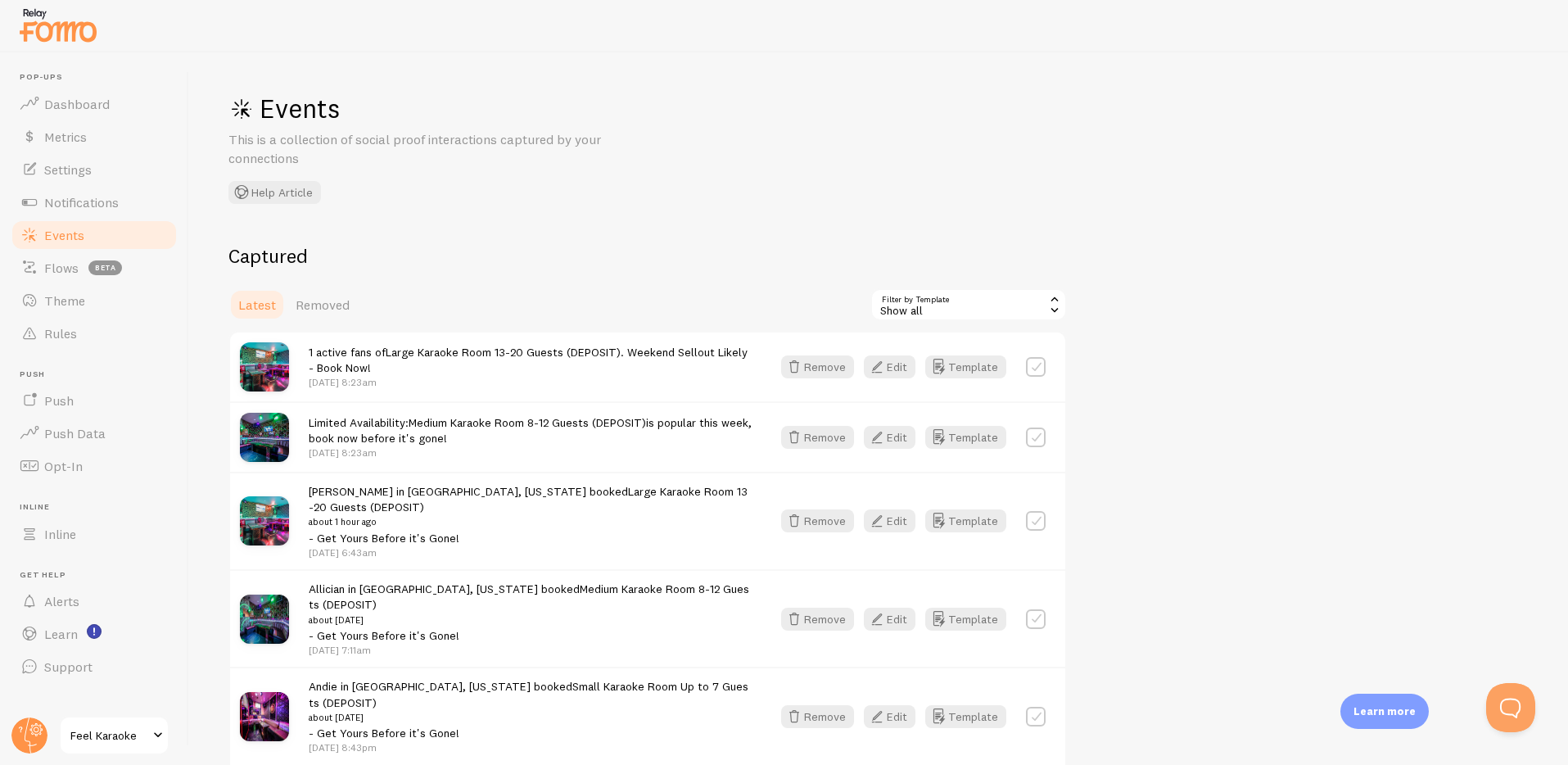
scroll to position [883, 0]
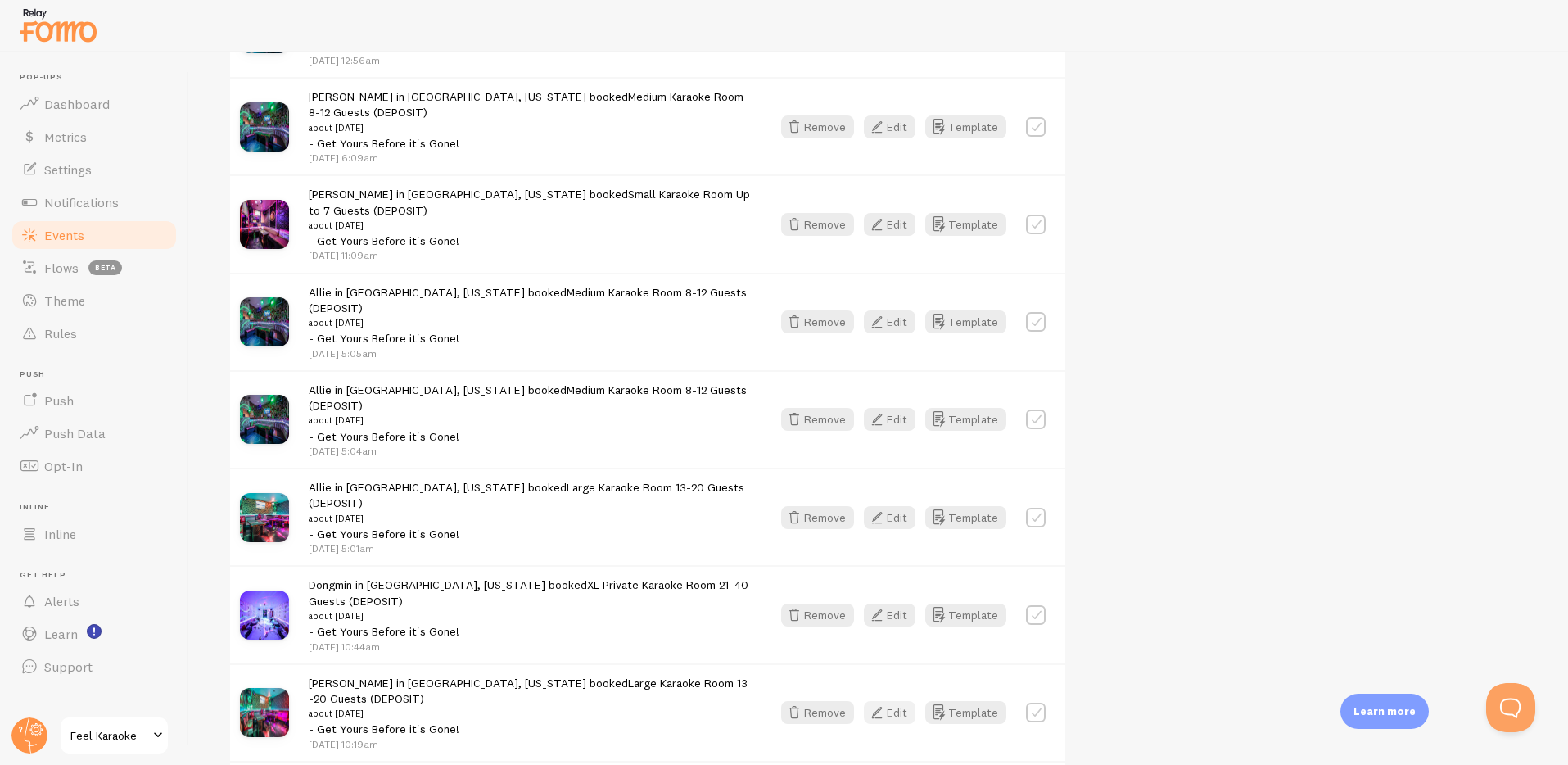
click at [901, 702] on button "Edit" at bounding box center [890, 713] width 52 height 23
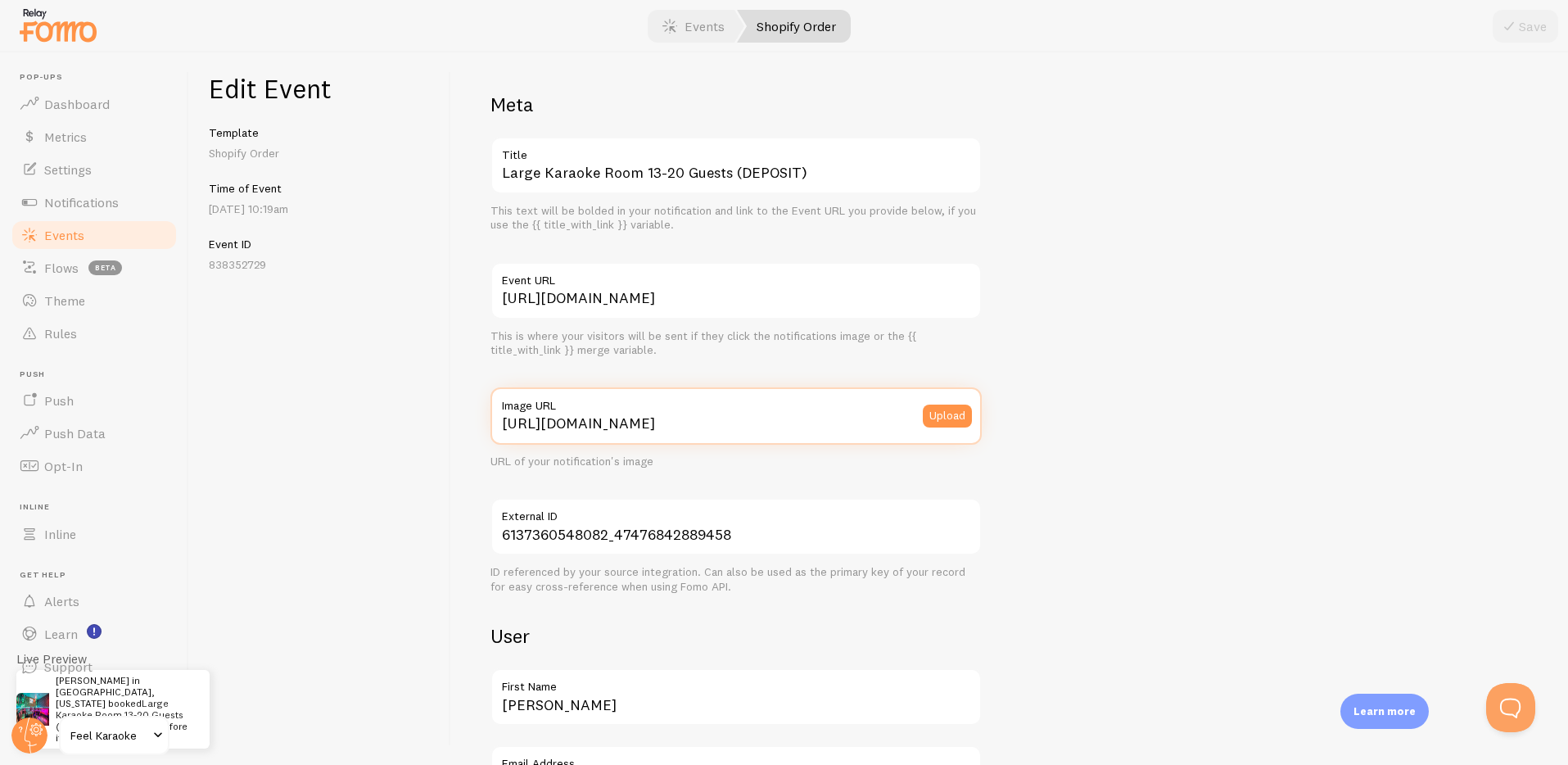
click at [602, 424] on input "[URL][DOMAIN_NAME]" at bounding box center [736, 417] width 491 height 58
paste input "-square.png?v=1756862709"
type input "[URL][DOMAIN_NAME]"
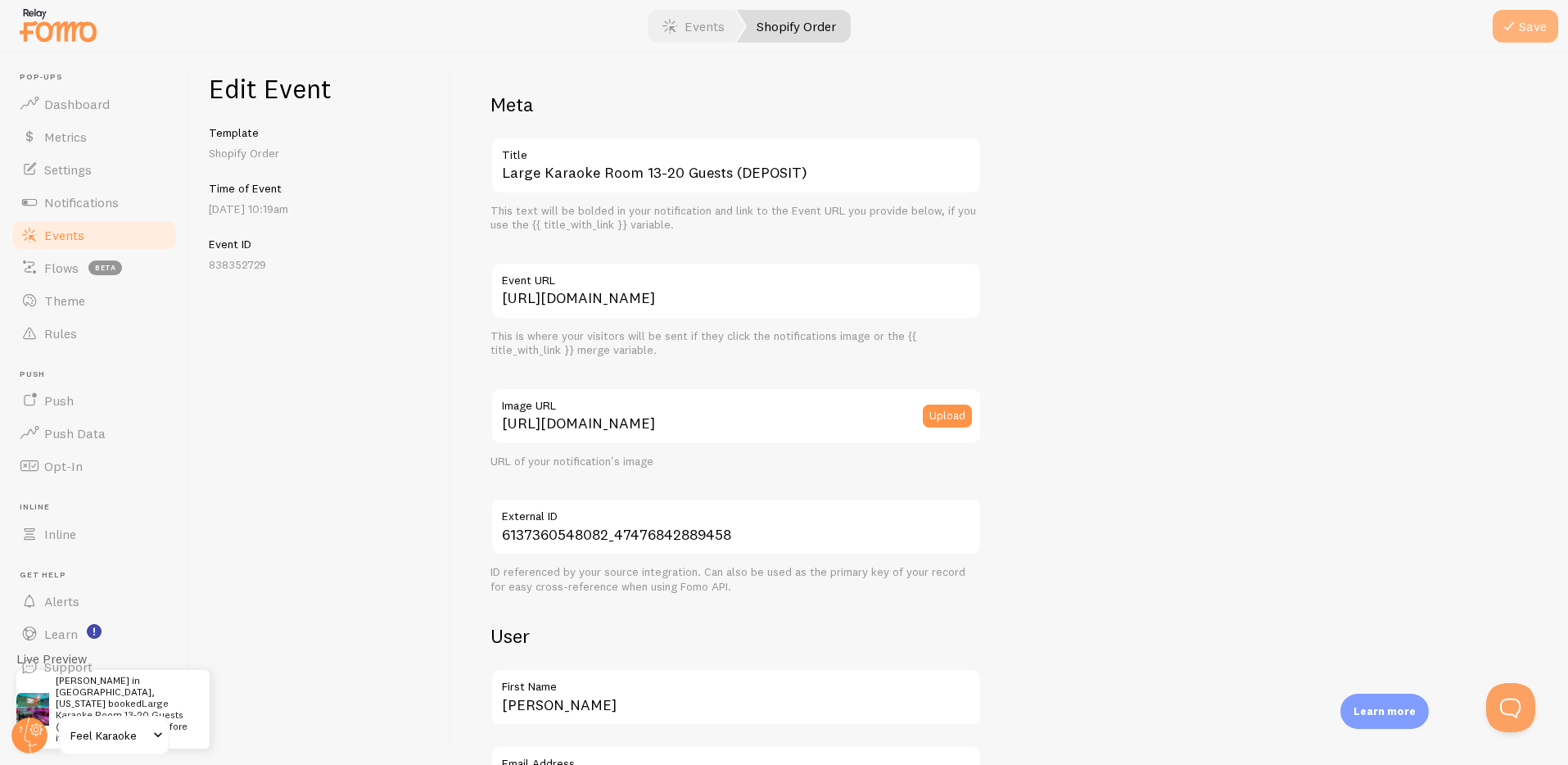
scroll to position [0, 0]
click at [1523, 19] on button "Save" at bounding box center [1526, 26] width 65 height 33
click at [304, 436] on div "Edit Event Template Shopify Order Time of Event [DATE] 10:19am Event ID 8383527…" at bounding box center [320, 409] width 262 height 712
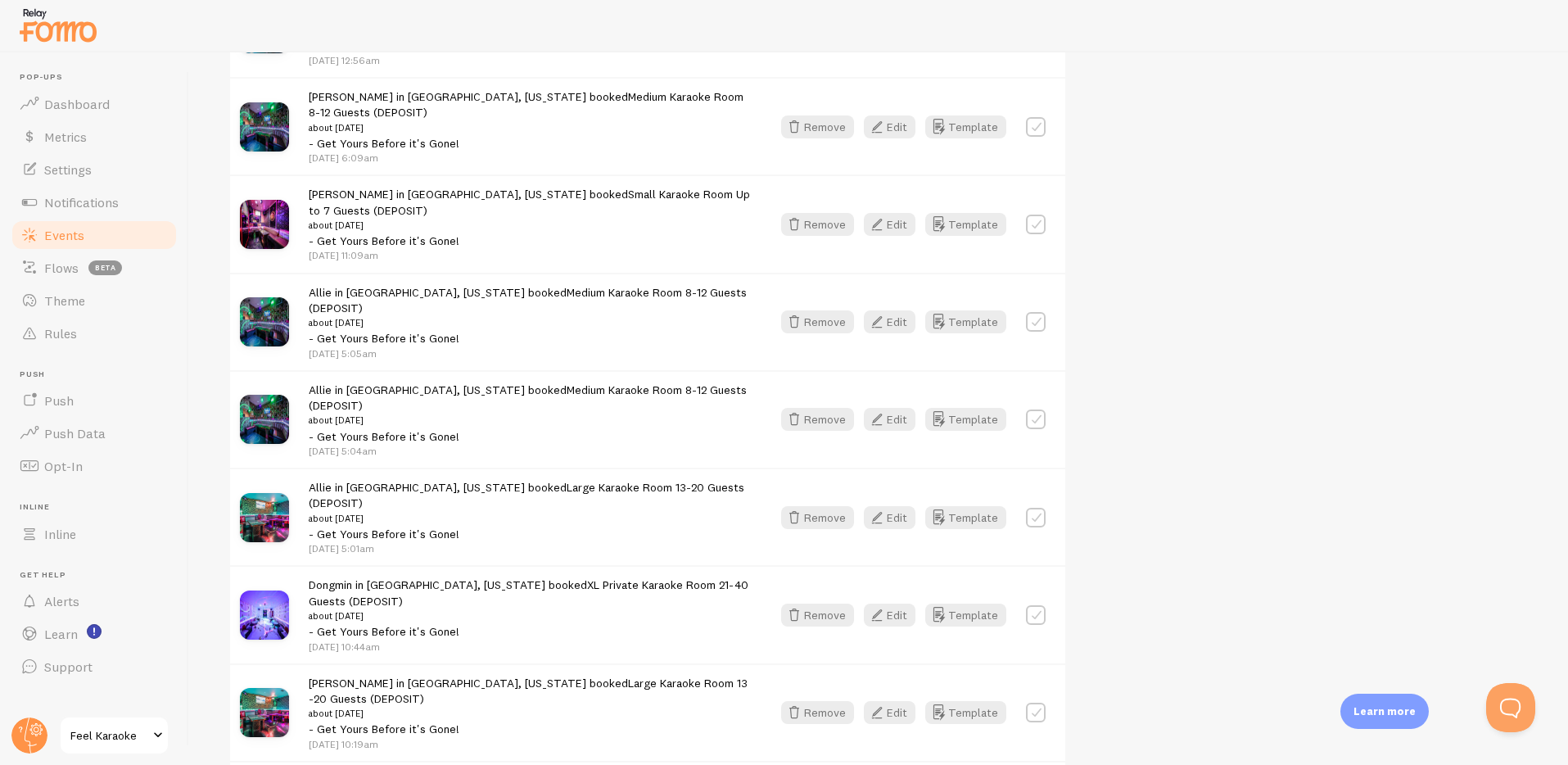
scroll to position [1472, 0]
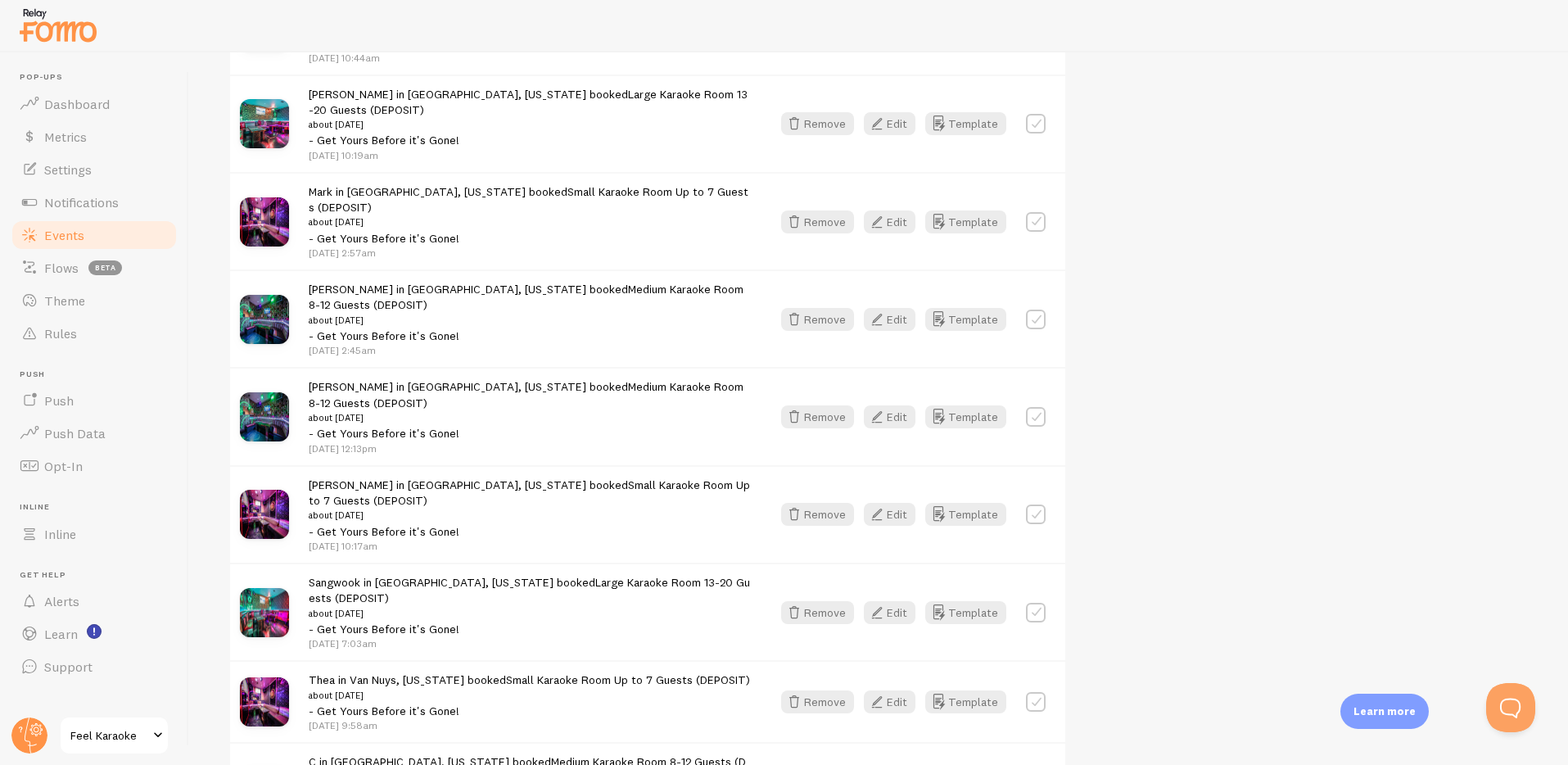
click at [266, 588] on img at bounding box center [264, 612] width 49 height 49
click at [412, 575] on span "Sangwook in [GEOGRAPHIC_DATA], [US_STATE] booked Large Karaoke Room 13-20 Guest…" at bounding box center [531, 606] width 443 height 61
click at [632, 575] on link "Large Karaoke Room 13-20 Guests (DEPOSIT)" at bounding box center [530, 590] width 441 height 31
click at [901, 601] on button "Edit" at bounding box center [890, 612] width 52 height 23
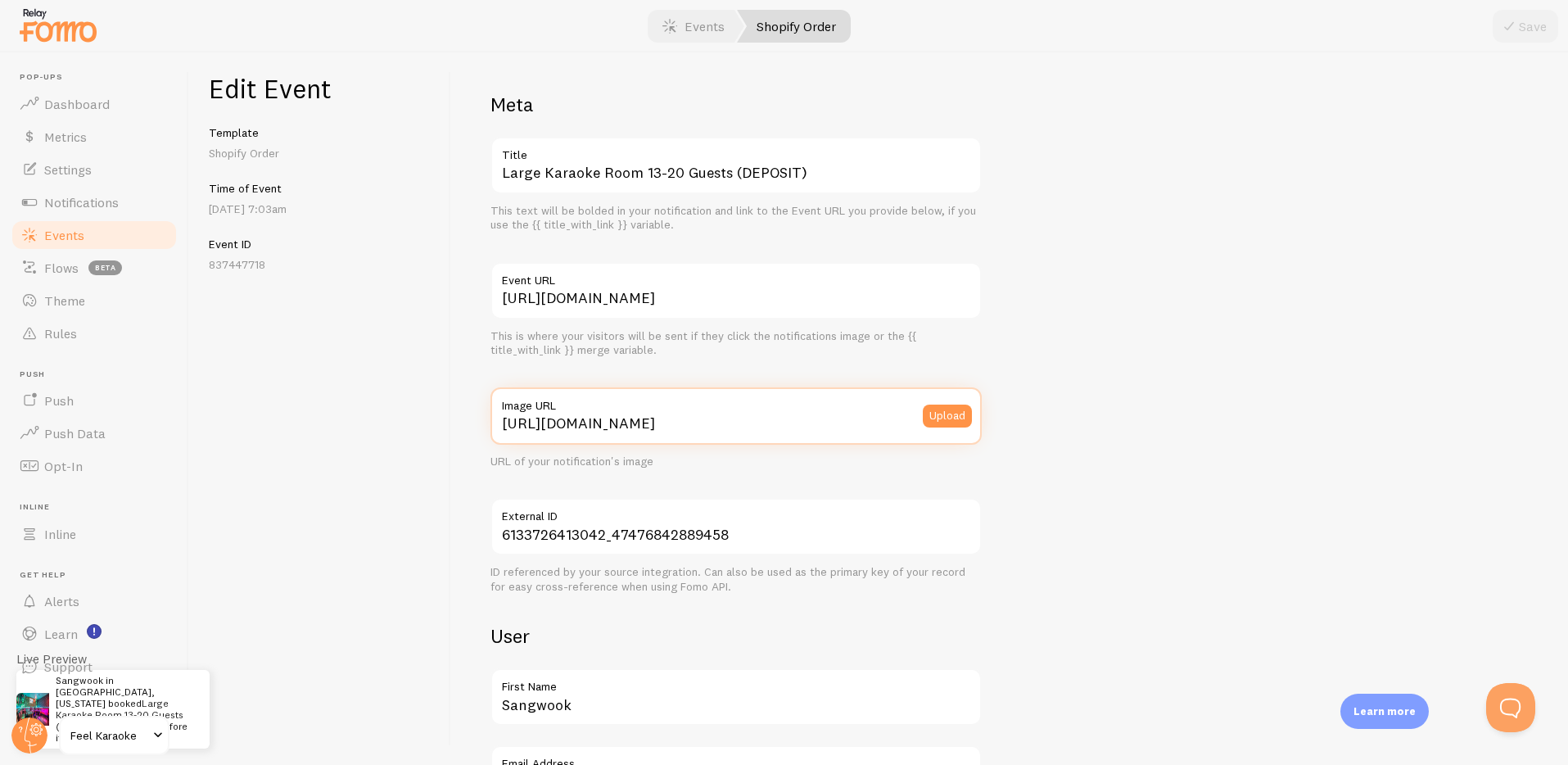
click at [755, 431] on input "[URL][DOMAIN_NAME]" at bounding box center [736, 417] width 491 height 58
paste input "-square.png?v=1756862709"
type input "[URL][DOMAIN_NAME]"
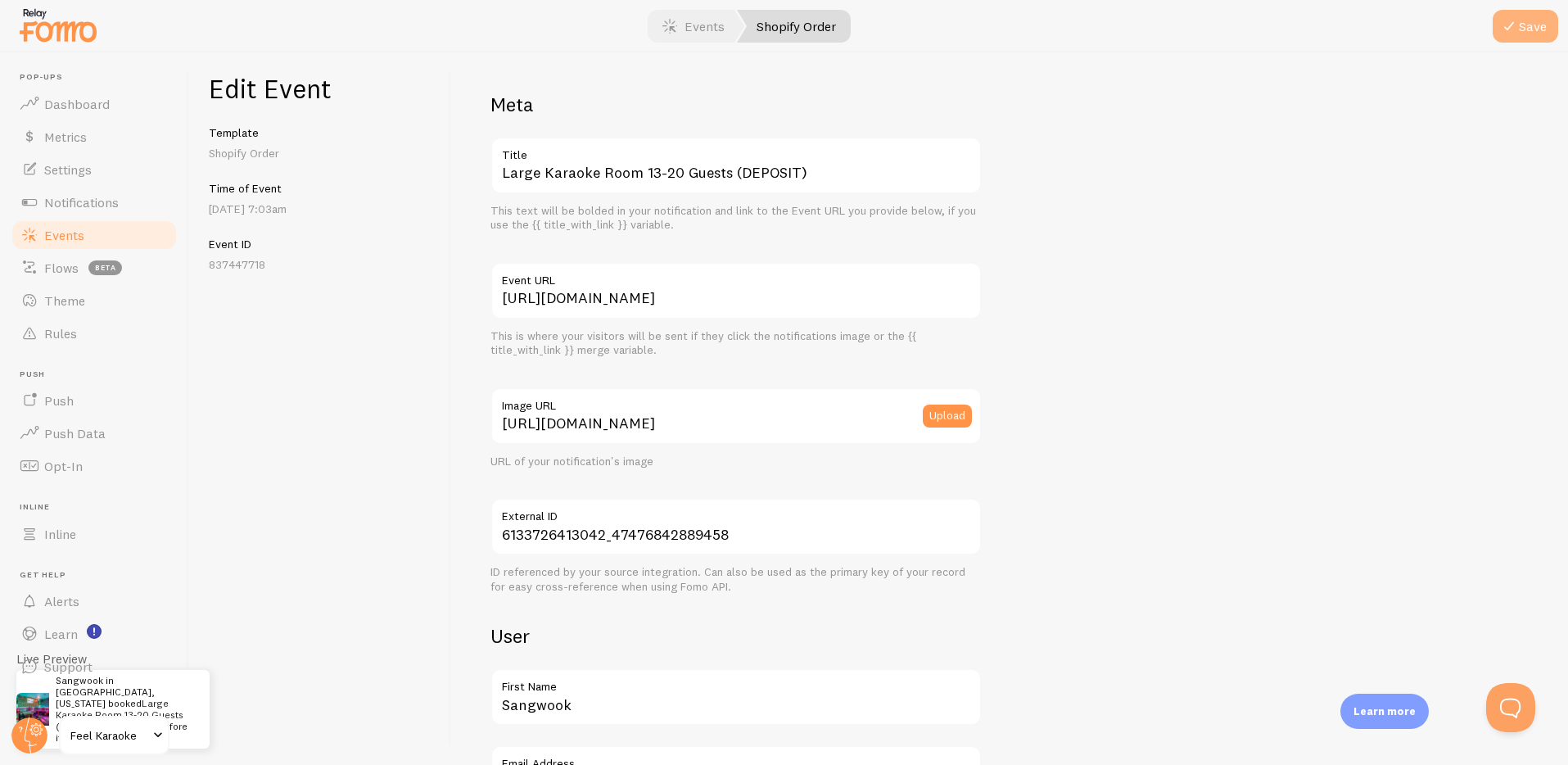
scroll to position [0, 0]
click at [1519, 17] on button "Save" at bounding box center [1526, 26] width 65 height 33
click at [357, 486] on div "Edit Event Template Shopify Order Time of Event [DATE] 7:03am Event ID 837447718" at bounding box center [320, 409] width 262 height 712
click at [66, 232] on span "Events" at bounding box center [64, 234] width 40 height 16
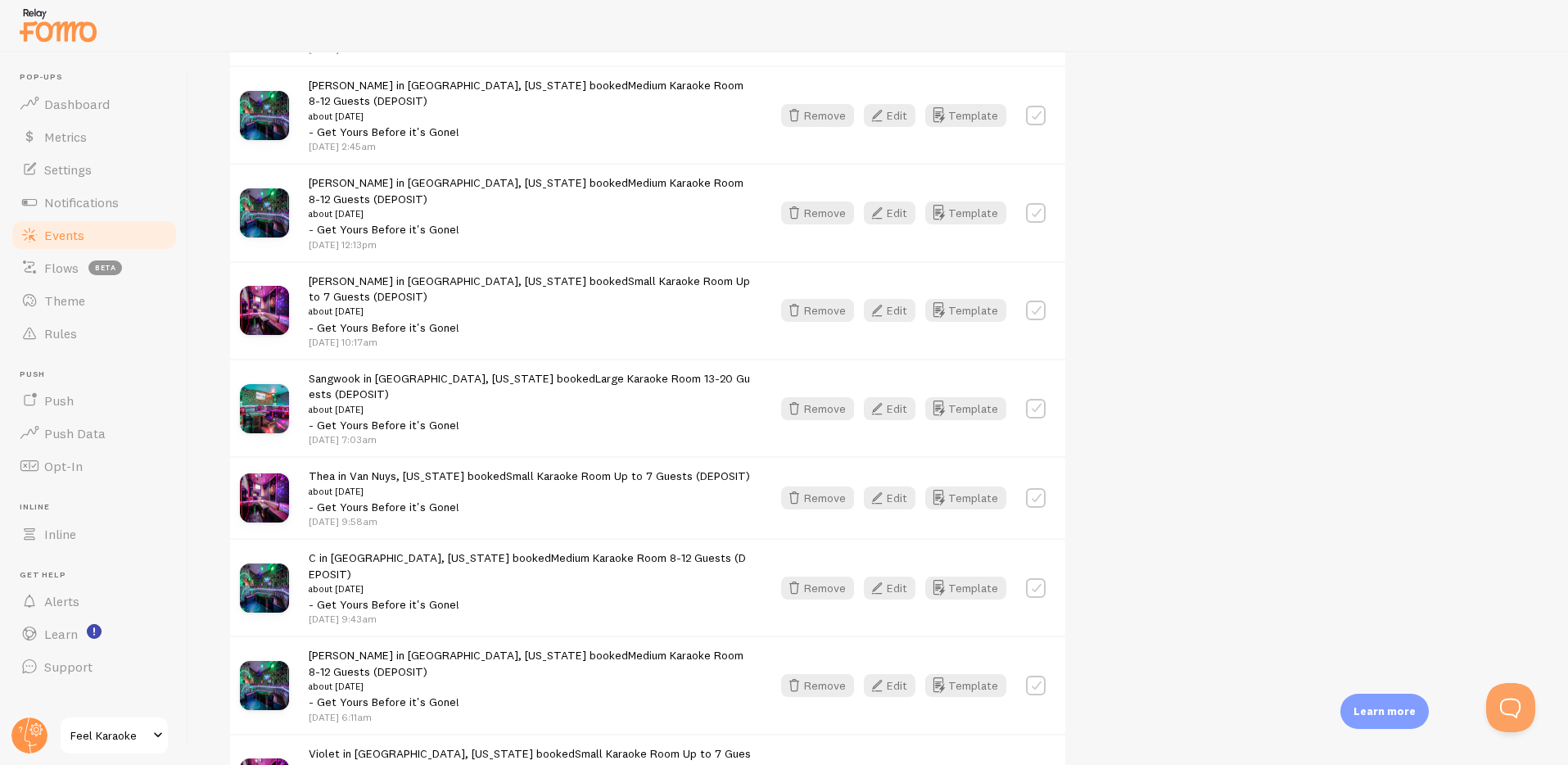
scroll to position [2342, 0]
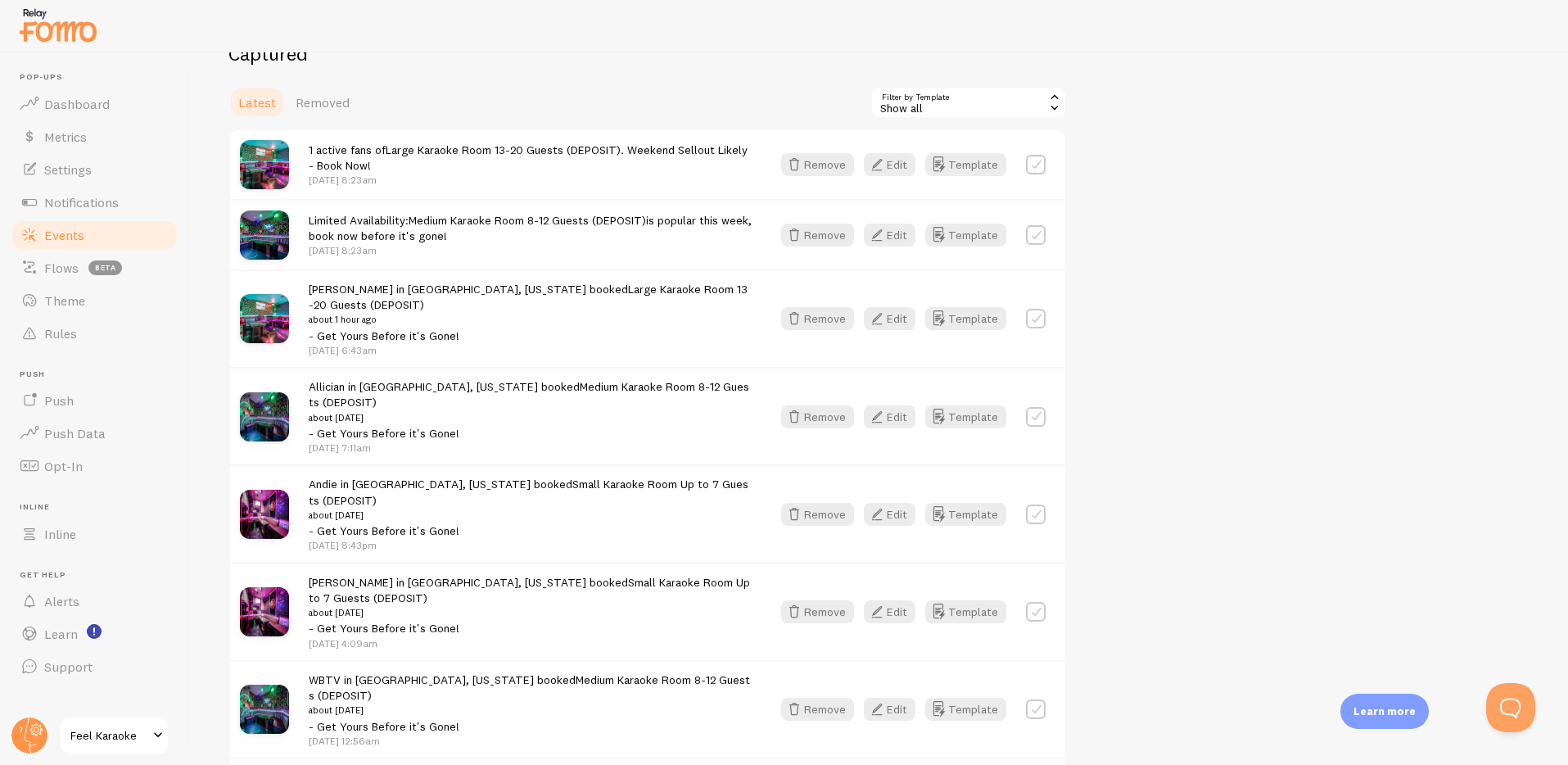
scroll to position [202, 0]
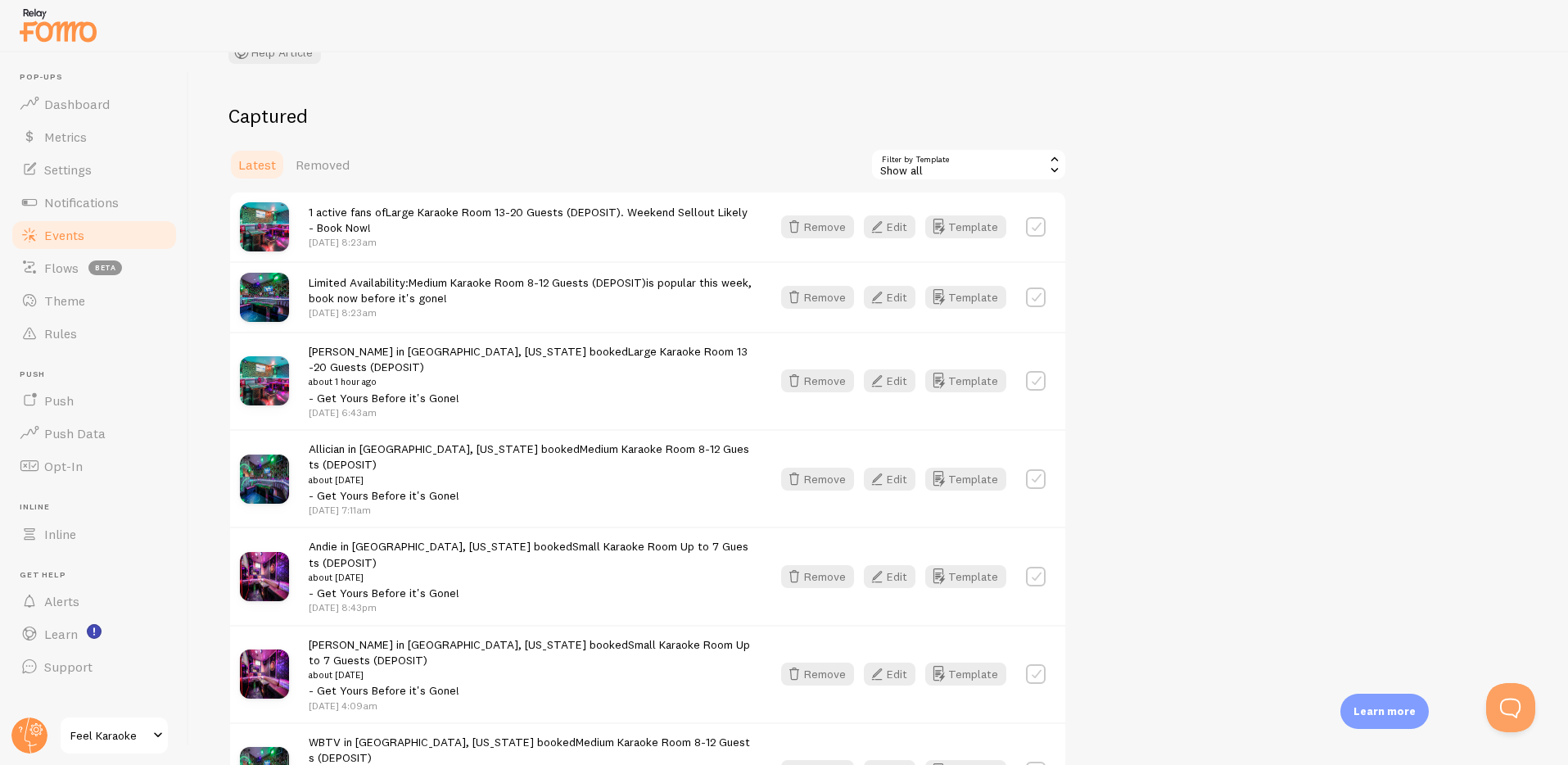
scroll to position [9, 0]
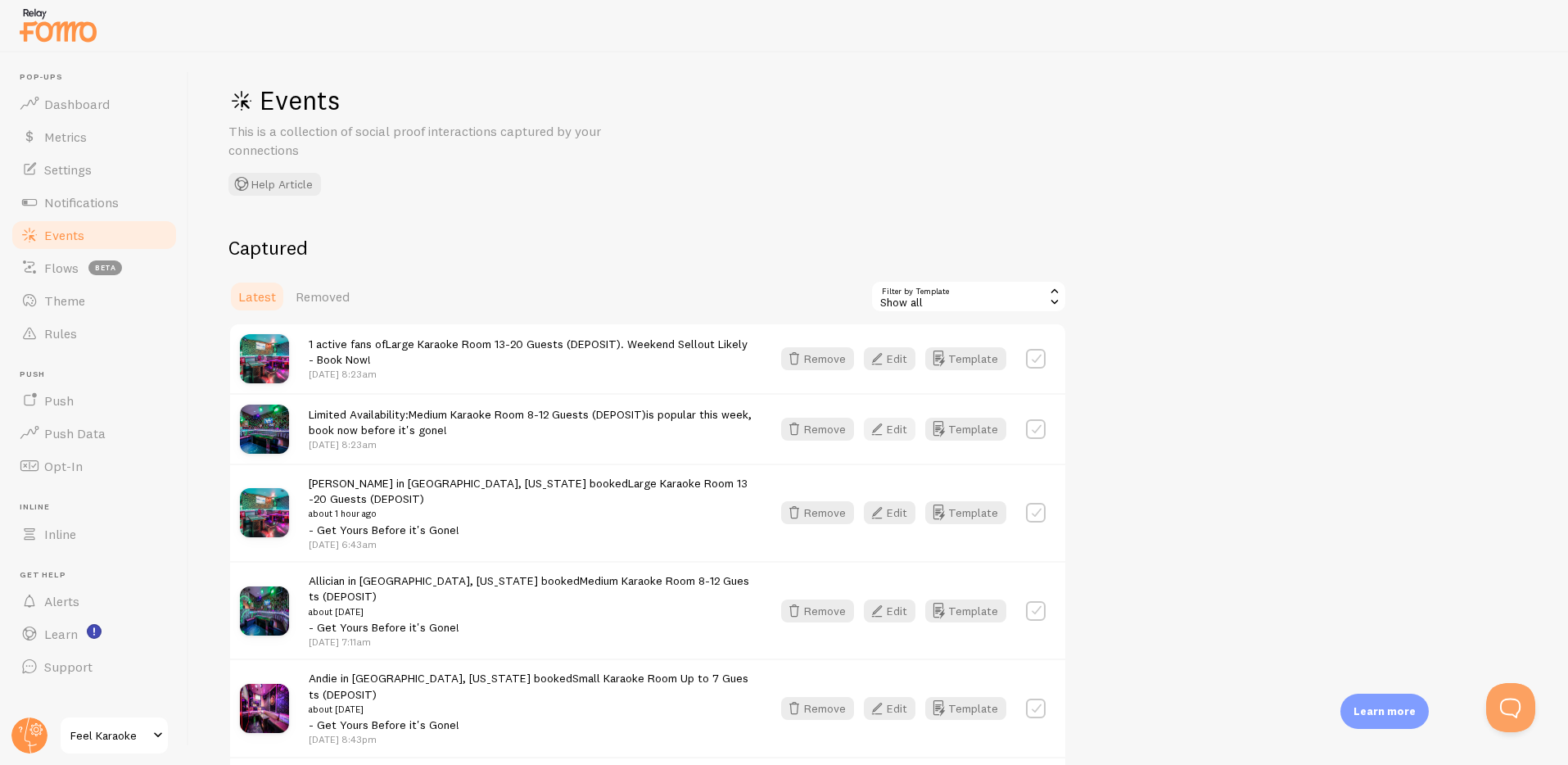
click at [892, 427] on button "Edit" at bounding box center [890, 429] width 52 height 23
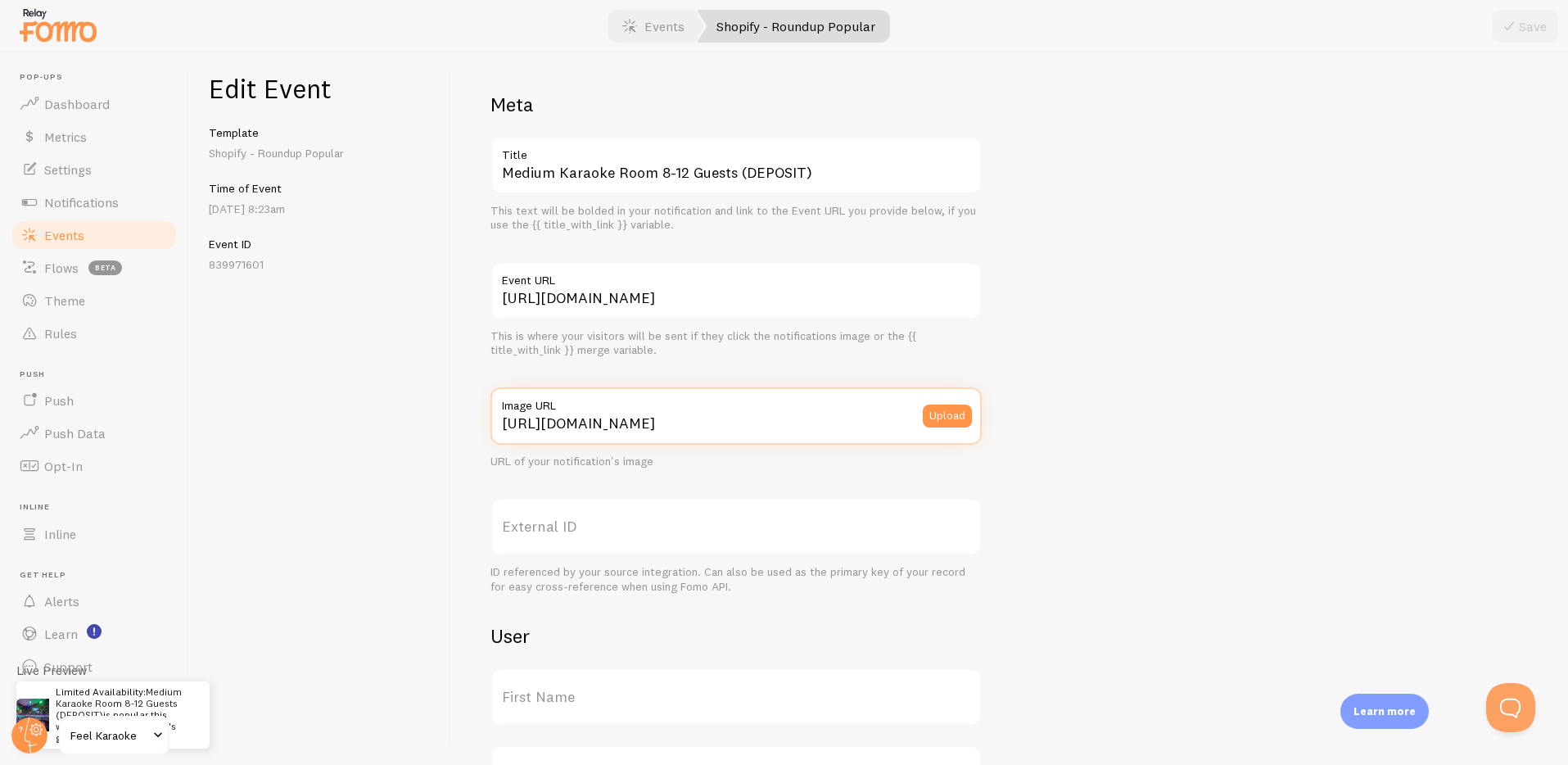
click at [599, 418] on input "[URL][DOMAIN_NAME]" at bounding box center [736, 417] width 491 height 58
click at [1219, 317] on div "Meta Medium Karaoke Room 8-12 Guests (DEPOSIT) Title This text will be bolded i…" at bounding box center [1010, 672] width 1038 height 1160
click at [763, 425] on input "https://cdn.shopify.com/s/files/1/0749/9415/5762/files/MEDIUM-square.png?v=1756…" at bounding box center [736, 417] width 491 height 58
paste input "https://cdn.shopify.com/s/files/1/0749/9415/5762/files/MEDIUM-square.png?v=1756…"
type input "https://cdn.shopify.com/s/files/1/0749/9415/5762/files/MEDIUM-square.png?v=1756…"
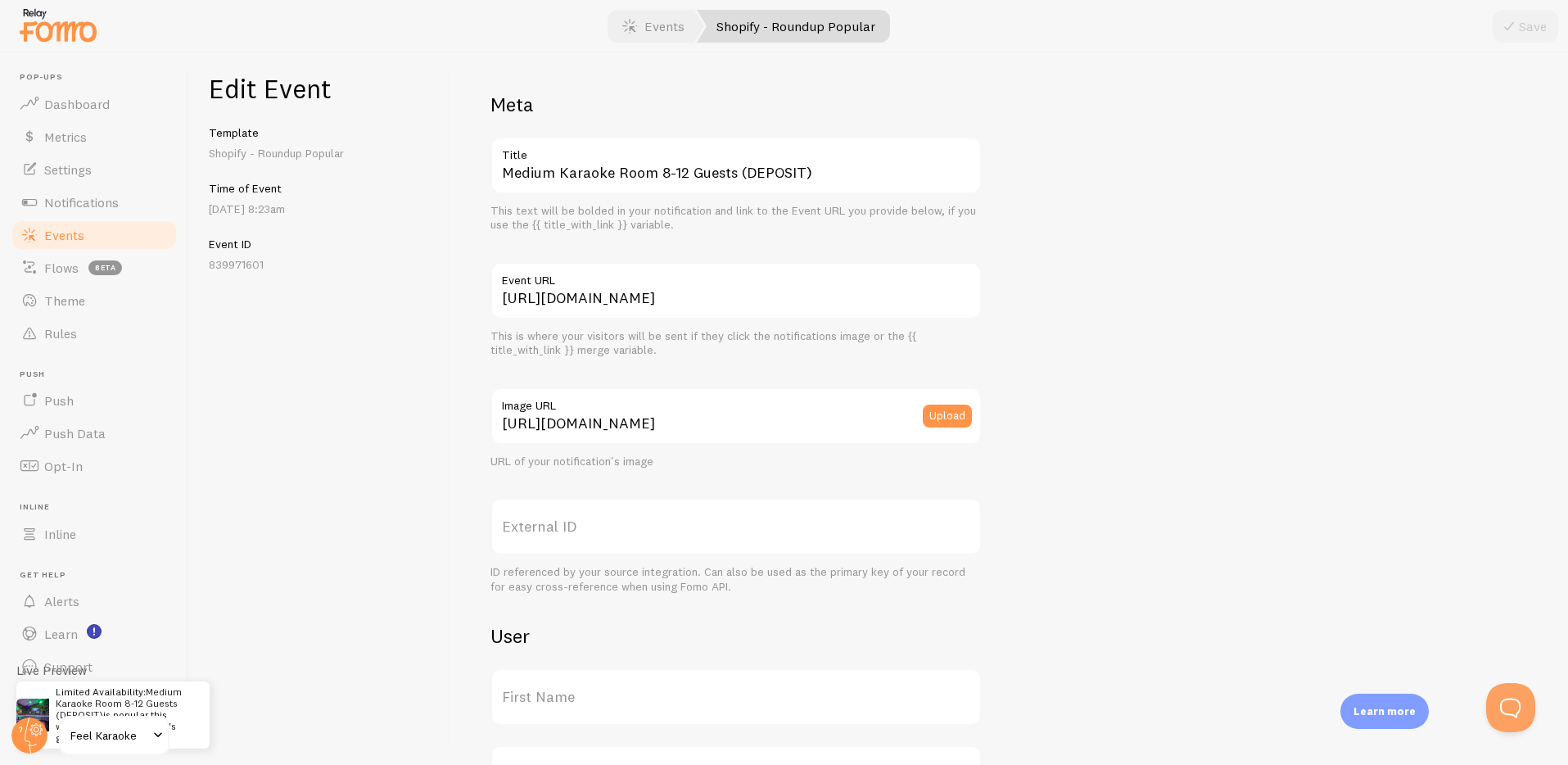
click at [1319, 300] on div "Meta Medium Karaoke Room 8-12 Guests (DEPOSIT) Title This text will be bolded i…" at bounding box center [1010, 672] width 1038 height 1160
click at [853, 419] on input "https://cdn.shopify.com/s/files/1/0749/9415/5762/files/MEDIUM-square.png?v=1756…" at bounding box center [736, 417] width 491 height 58
click at [1153, 457] on div "Meta Medium Karaoke Room 8-12 Guests (DEPOSIT) Title This text will be bolded i…" at bounding box center [1010, 672] width 1038 height 1160
click at [65, 239] on span "Events" at bounding box center [64, 234] width 40 height 16
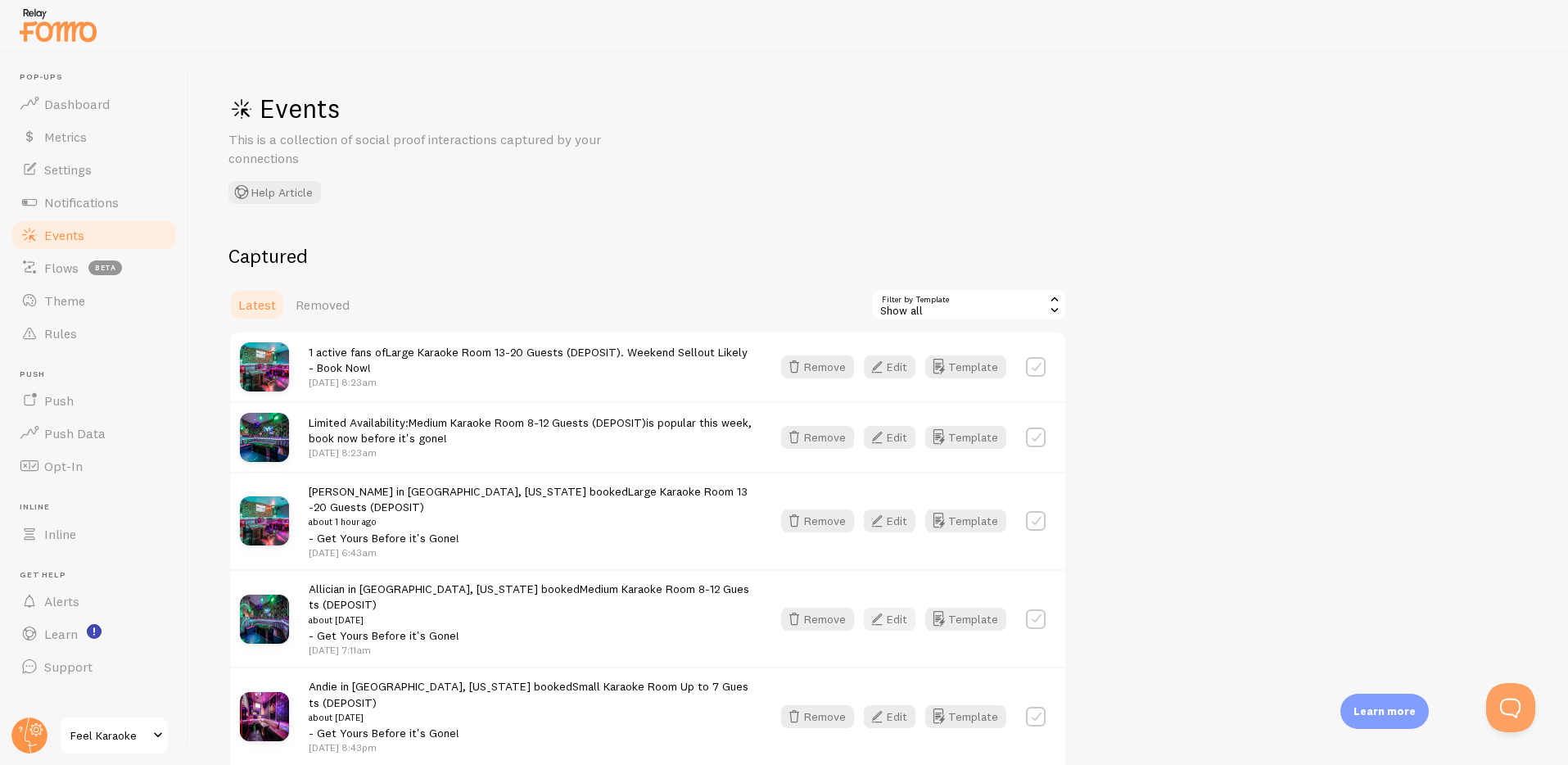
click at [895, 619] on button "Edit" at bounding box center [890, 619] width 52 height 23
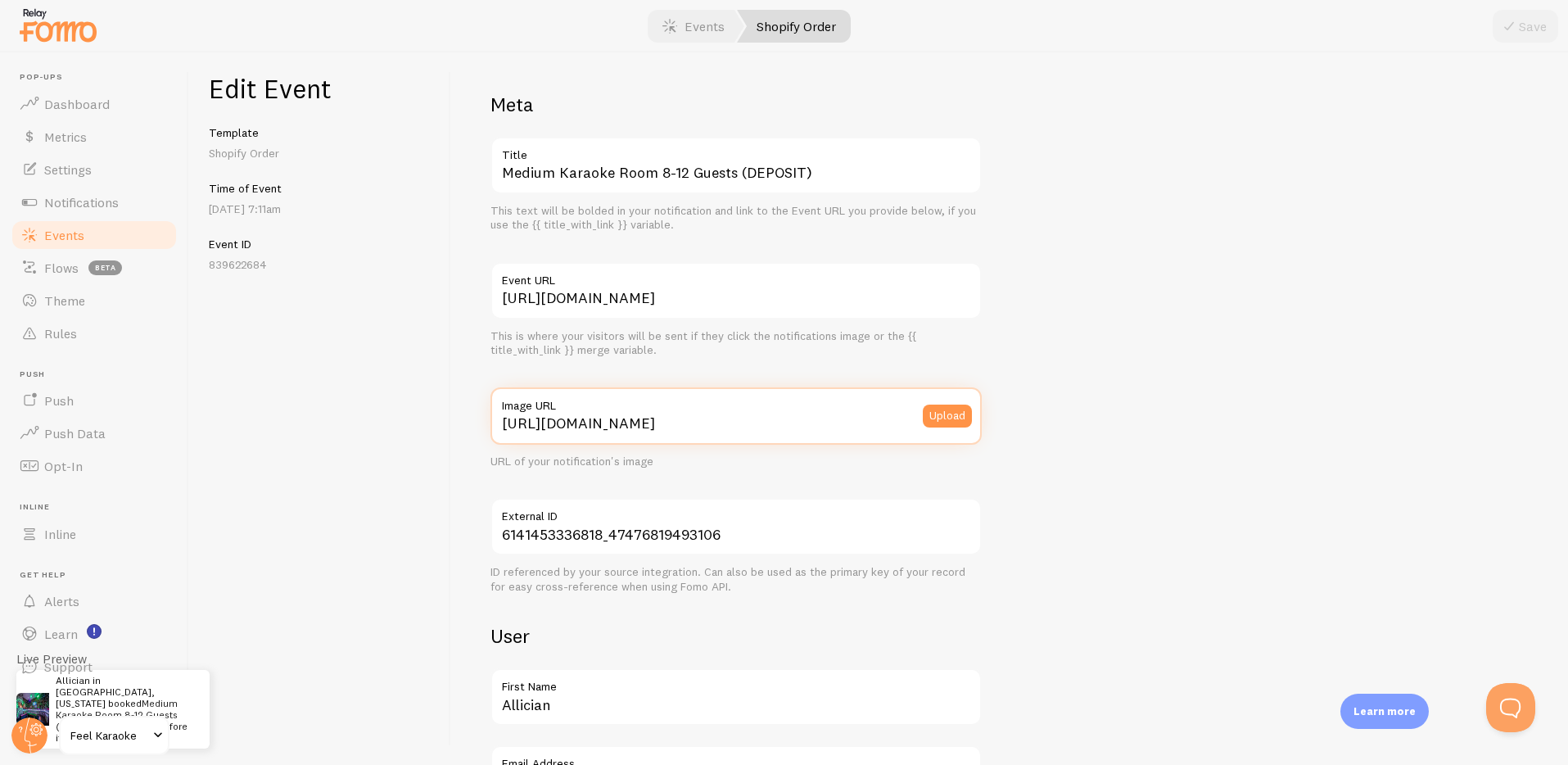
click at [660, 421] on input "https://cdn.shopify.com/s/files/1/0749/9415/5762/files/MEDIUM_small.jpg?v=17452…" at bounding box center [736, 417] width 491 height 58
paste input "-square.png?v=1756862709"
type input "https://cdn.shopify.com/s/files/1/0749/9415/5762/files/MEDIUM-square.png?v=1756…"
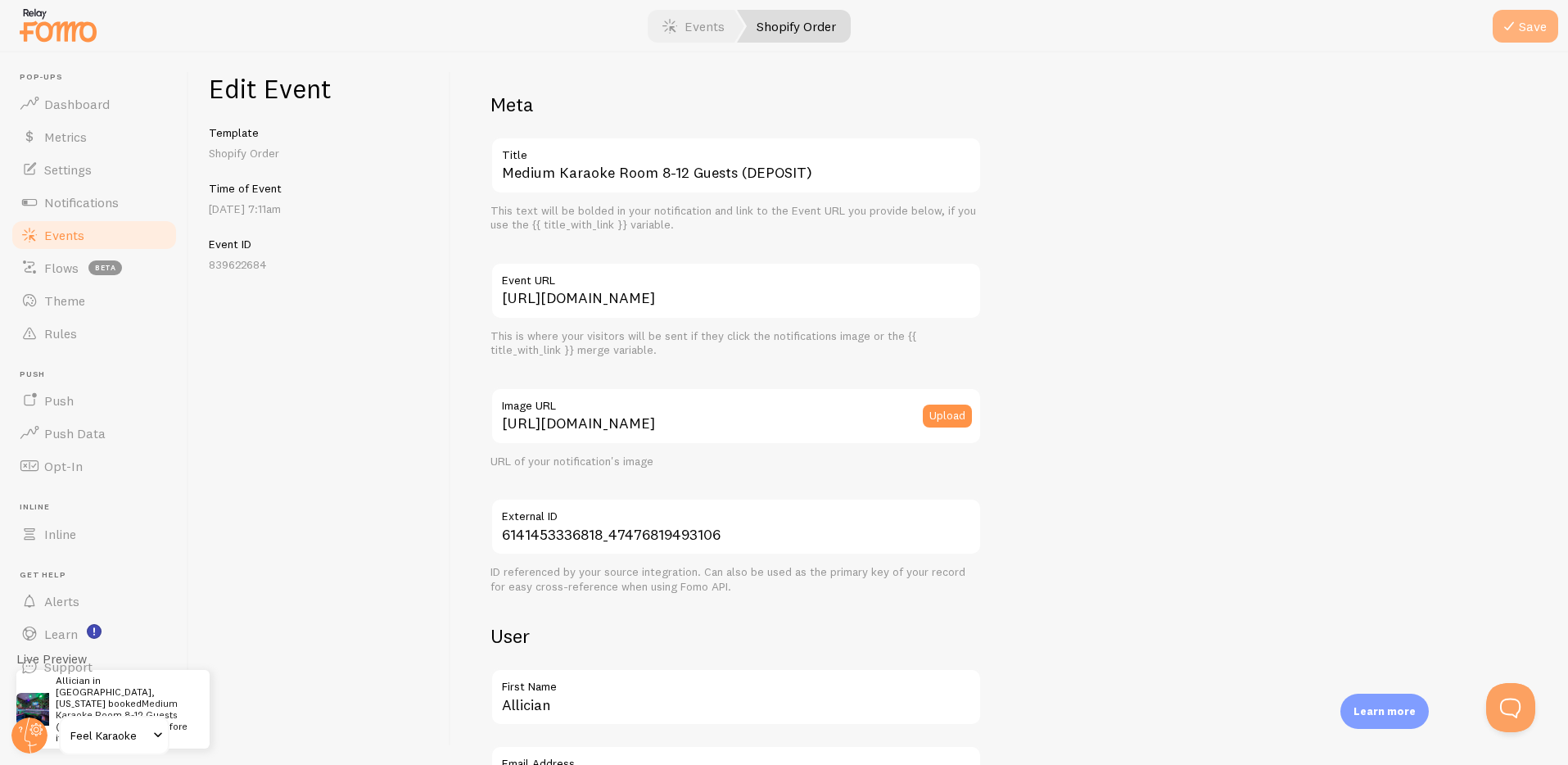
scroll to position [0, 0]
click at [1532, 25] on button "Save" at bounding box center [1526, 26] width 65 height 33
click at [684, 36] on link "Events" at bounding box center [694, 26] width 102 height 33
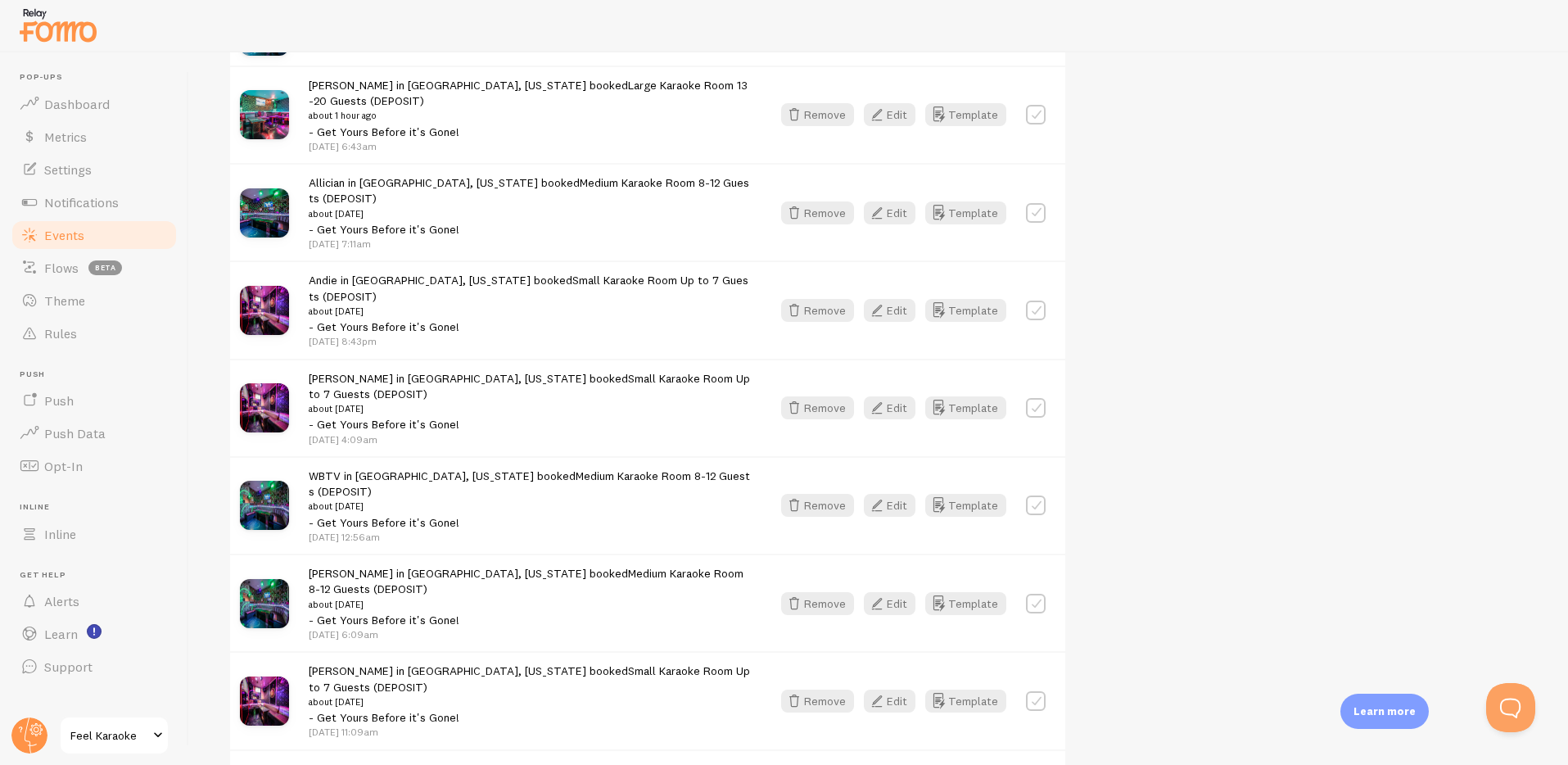
scroll to position [418, 0]
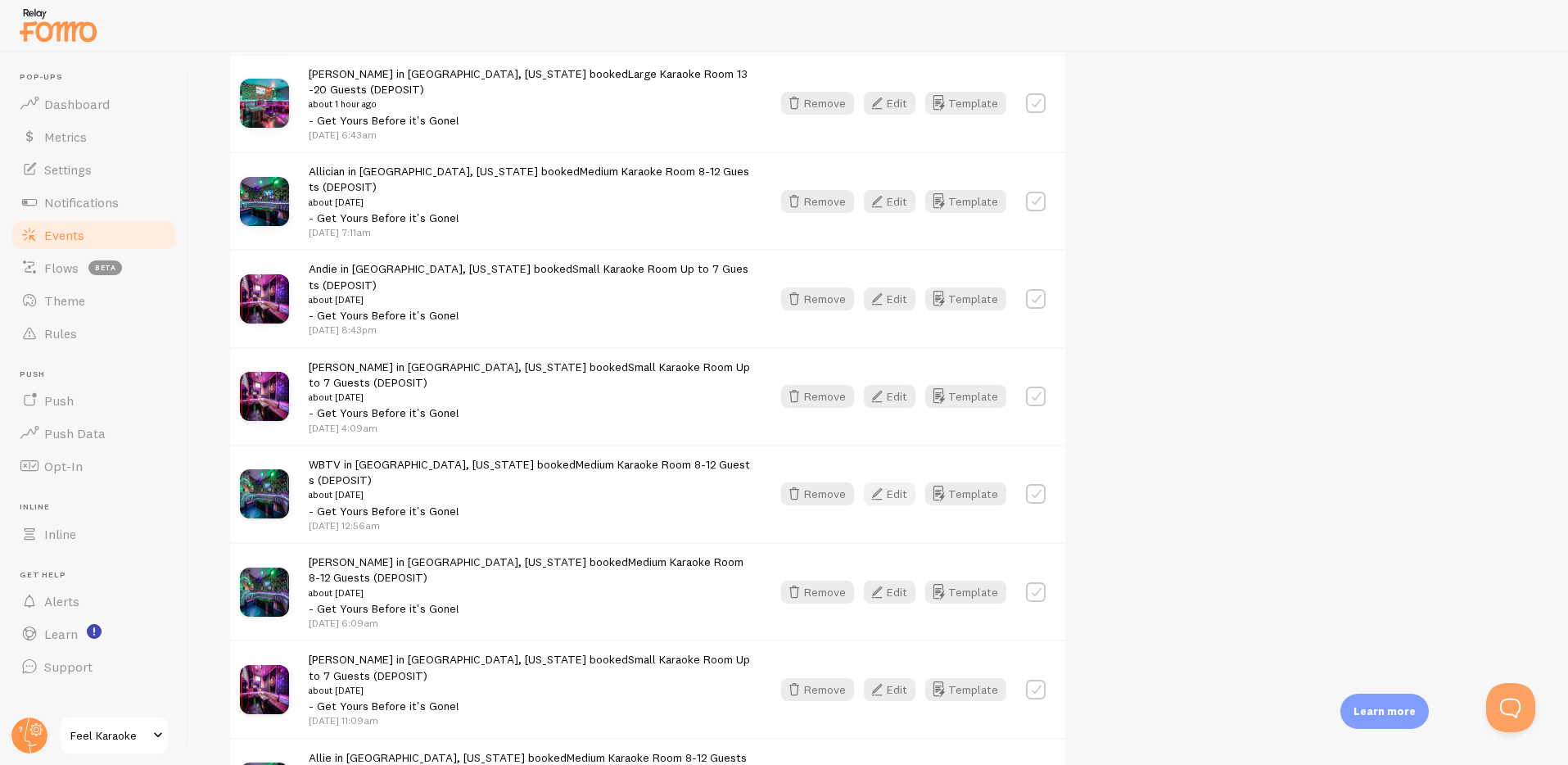
click at [893, 483] on button "Edit" at bounding box center [890, 494] width 52 height 23
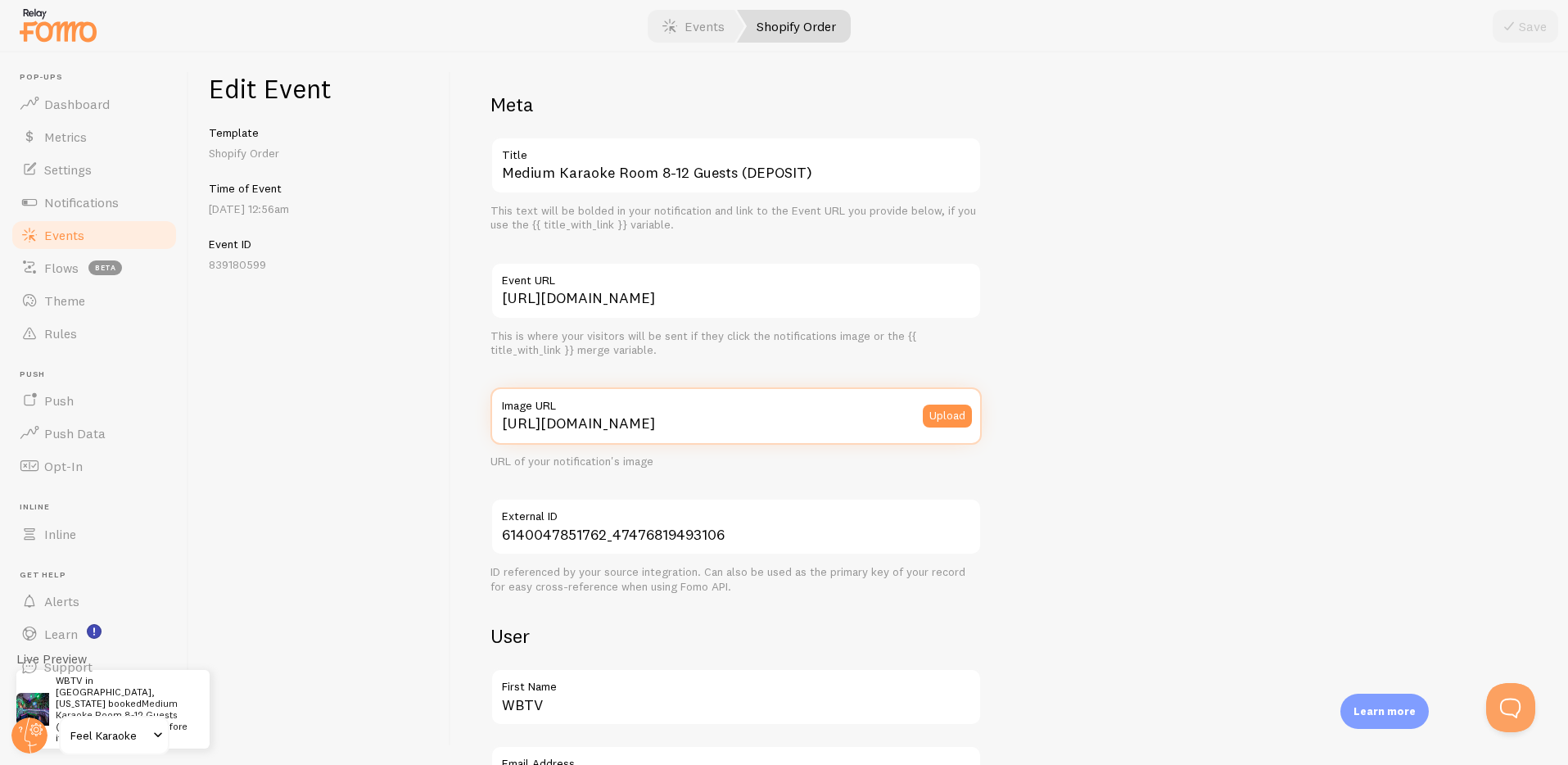
click at [677, 417] on input "https://cdn.shopify.com/s/files/1/0749/9415/5762/files/MEDIUM_small.jpg?v=17452…" at bounding box center [736, 417] width 491 height 58
paste input "-square.png?v=1756862709"
type input "https://cdn.shopify.com/s/files/1/0749/9415/5762/files/MEDIUM-square.png?v=1756…"
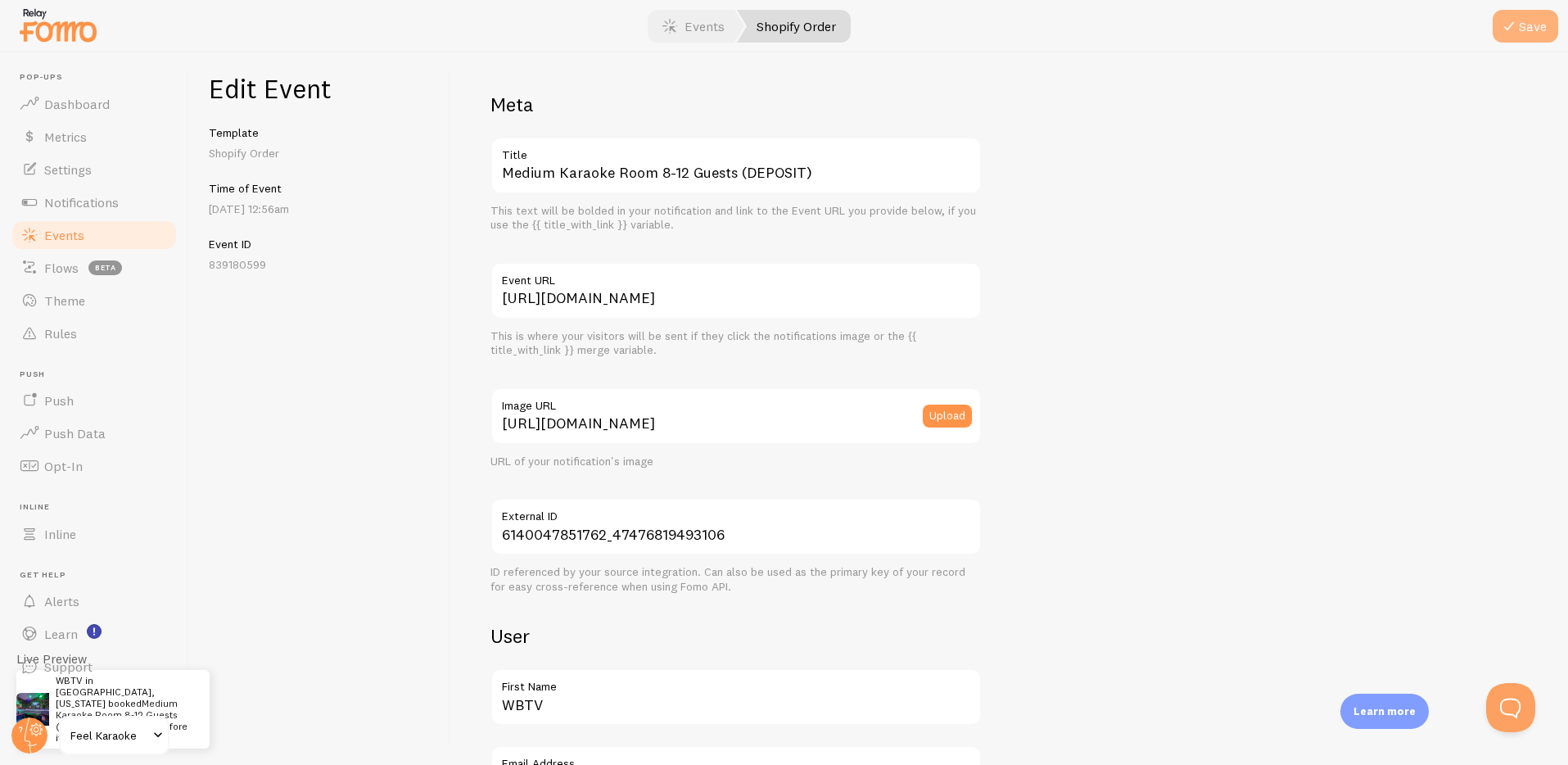
scroll to position [0, 0]
click at [1532, 25] on button "Save" at bounding box center [1526, 26] width 65 height 33
click at [696, 21] on link "Events" at bounding box center [694, 26] width 102 height 33
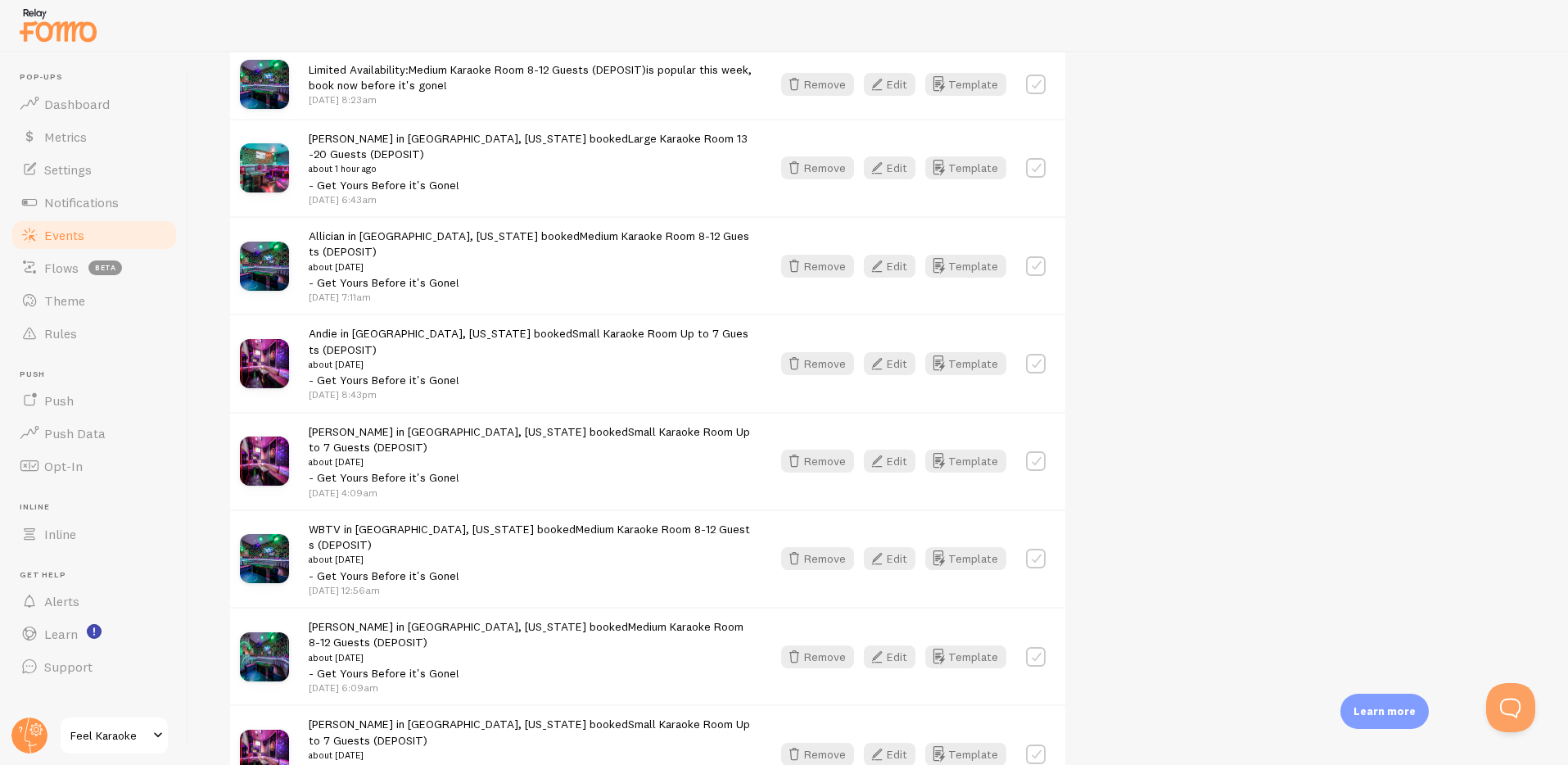
scroll to position [421, 0]
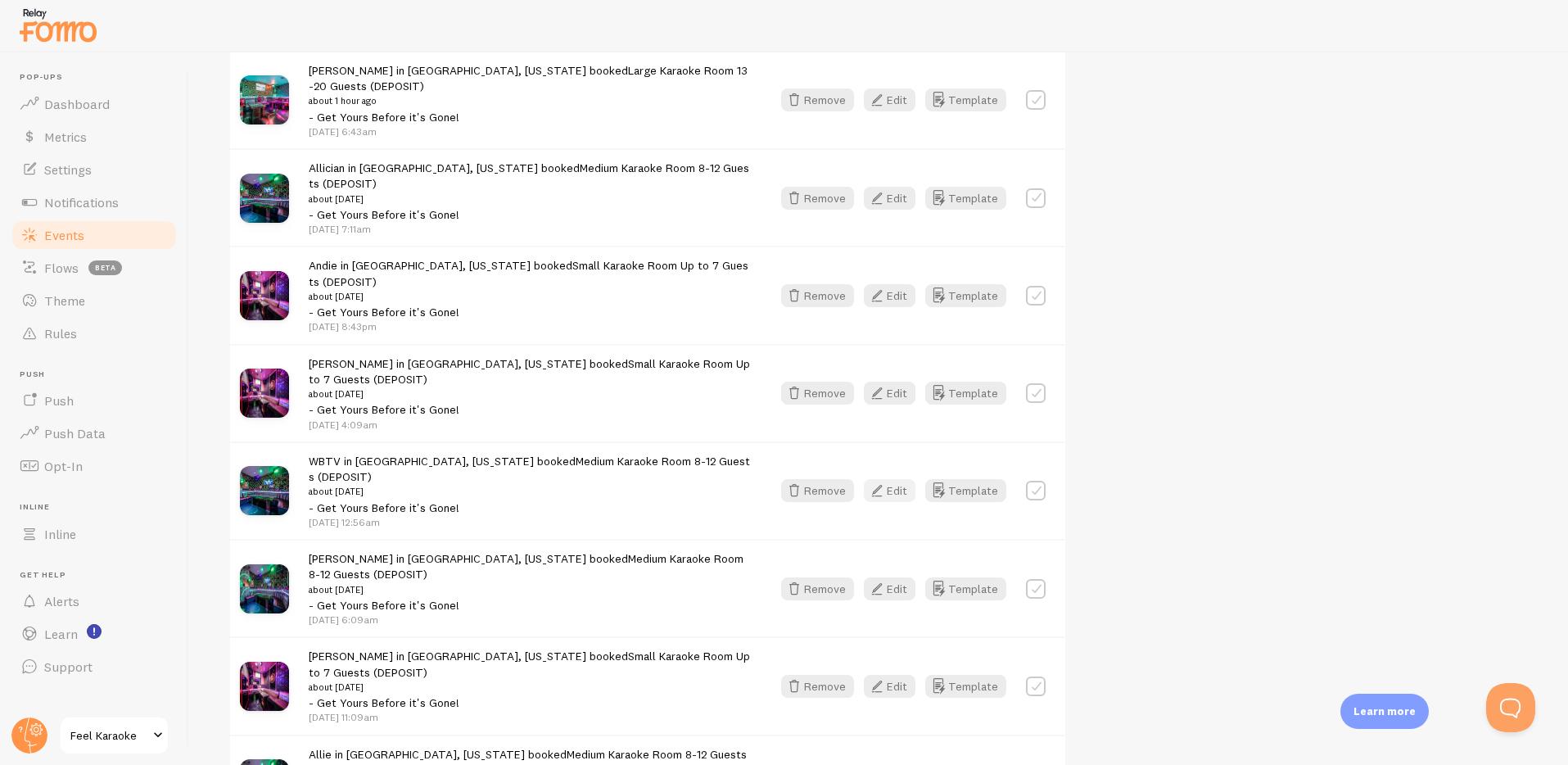
click at [896, 479] on button "Edit" at bounding box center [890, 490] width 52 height 23
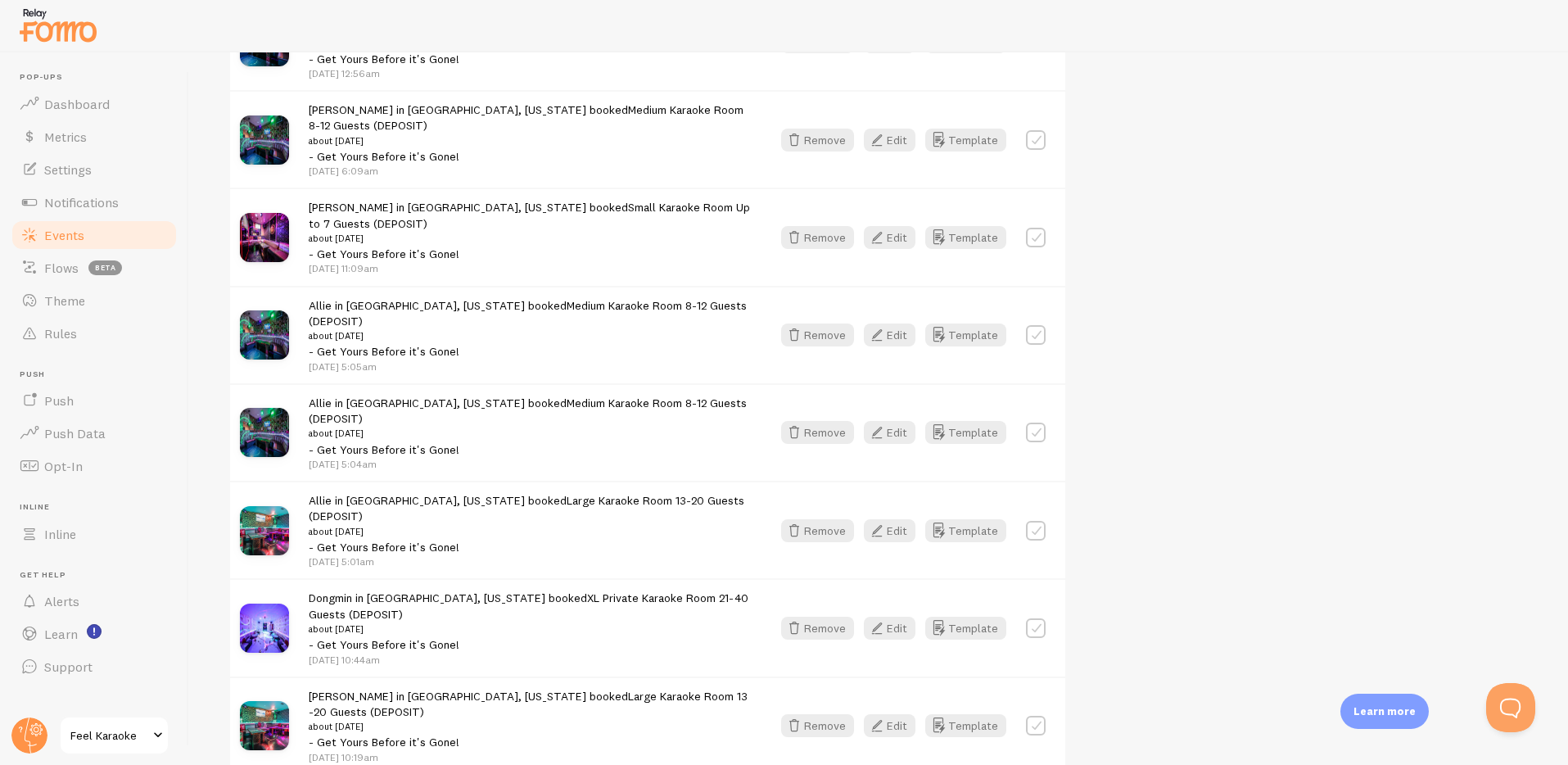
scroll to position [922, 0]
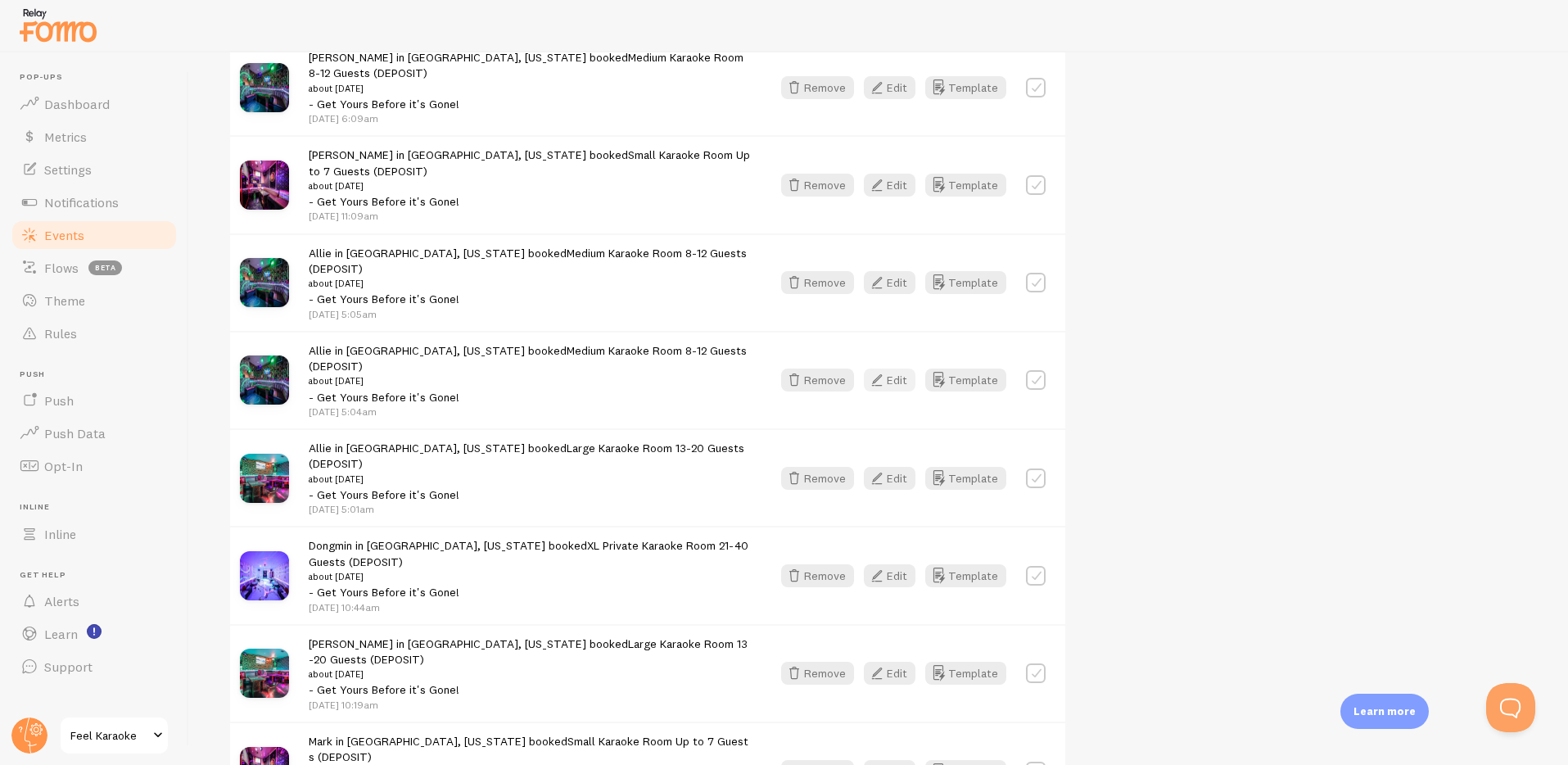
click at [896, 369] on button "Edit" at bounding box center [890, 380] width 52 height 23
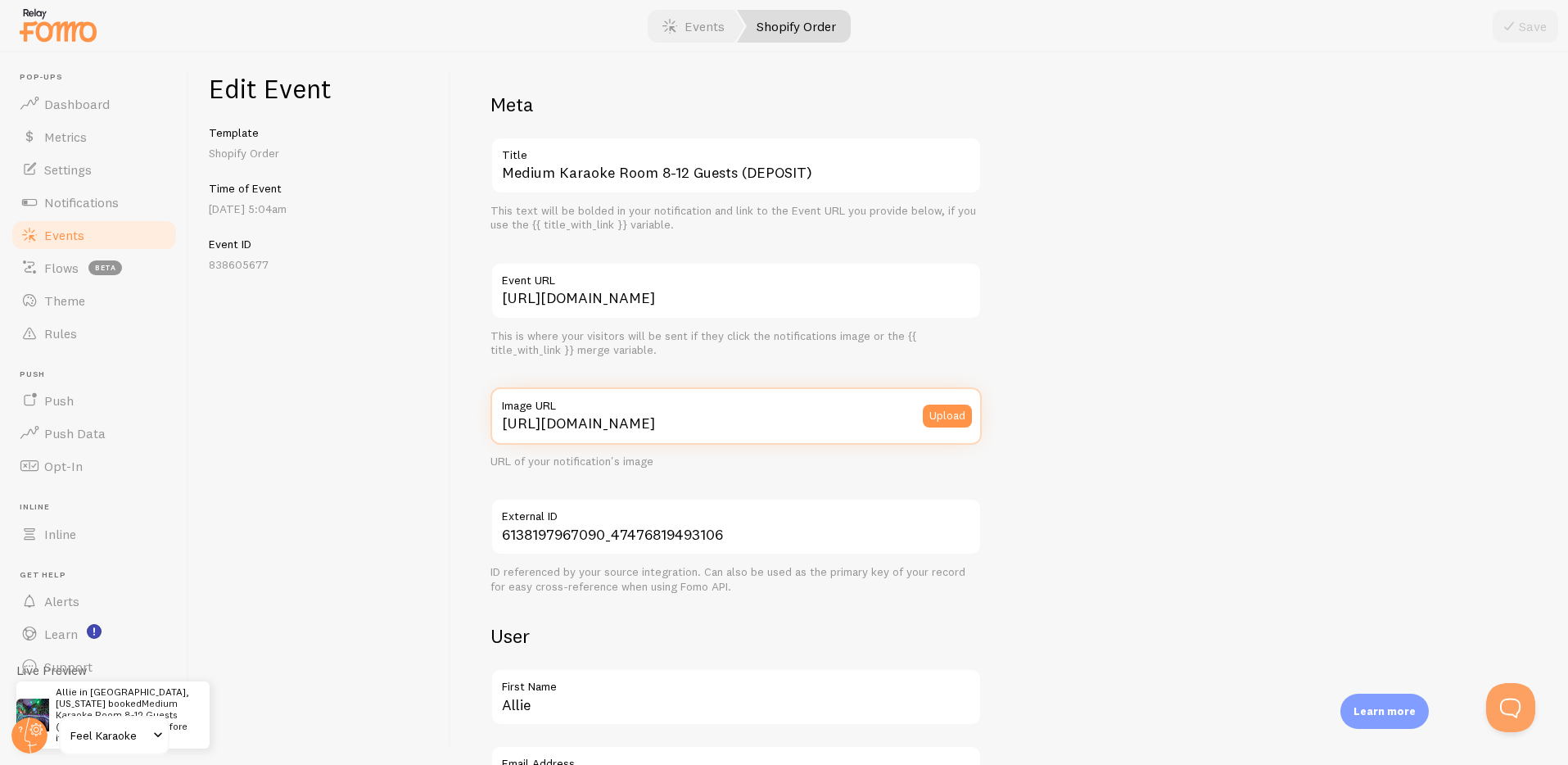
click at [780, 415] on input "https://cdn.shopify.com/s/files/1/0749/9415/5762/files/MEDIUM_small.jpg?v=17452…" at bounding box center [736, 417] width 491 height 58
paste input "-square.png?v=1756862709"
type input "https://cdn.shopify.com/s/files/1/0749/9415/5762/files/MEDIUM-square.png?v=1756…"
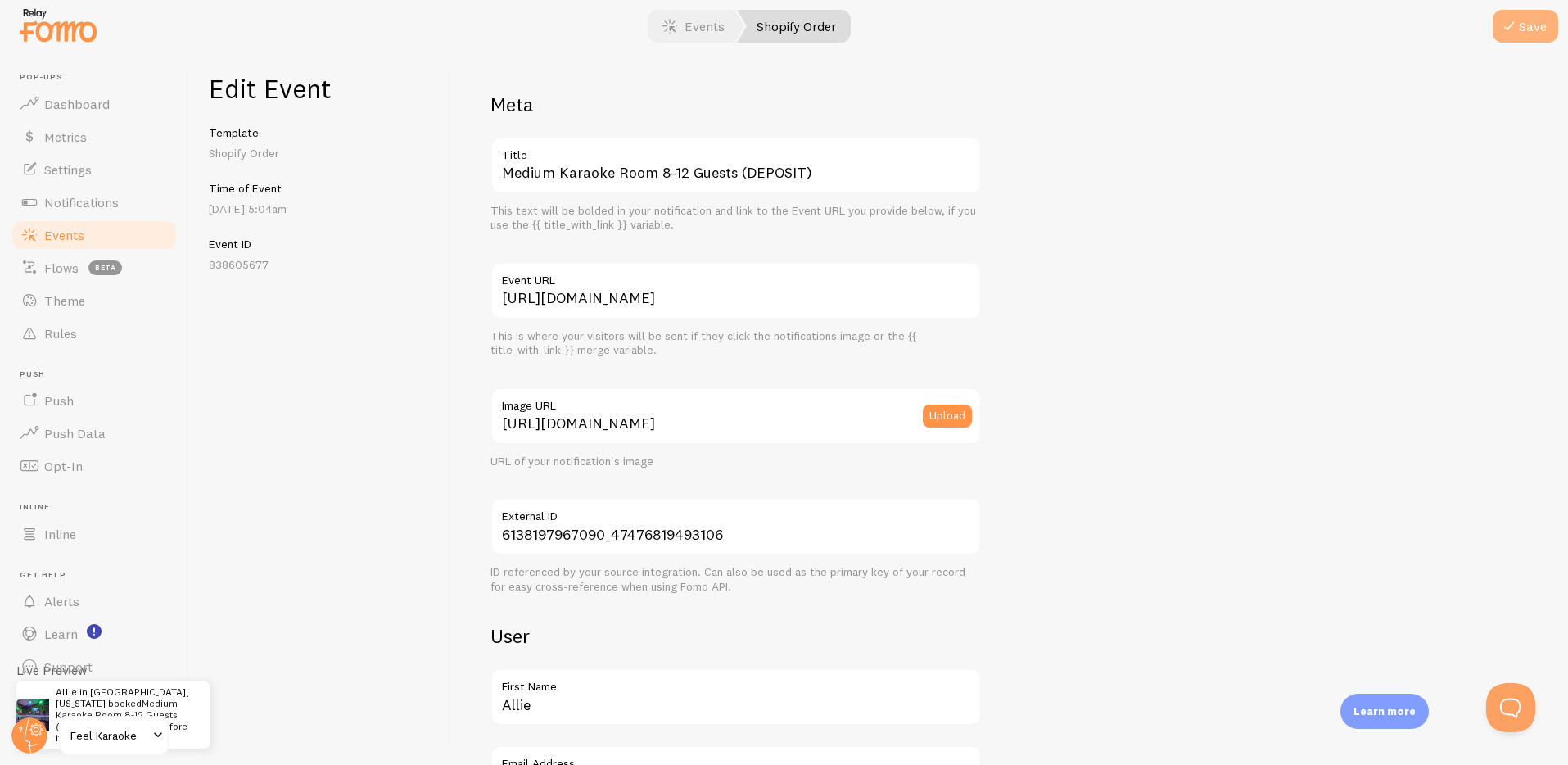
scroll to position [0, 0]
click at [1532, 39] on button "Save" at bounding box center [1526, 26] width 65 height 33
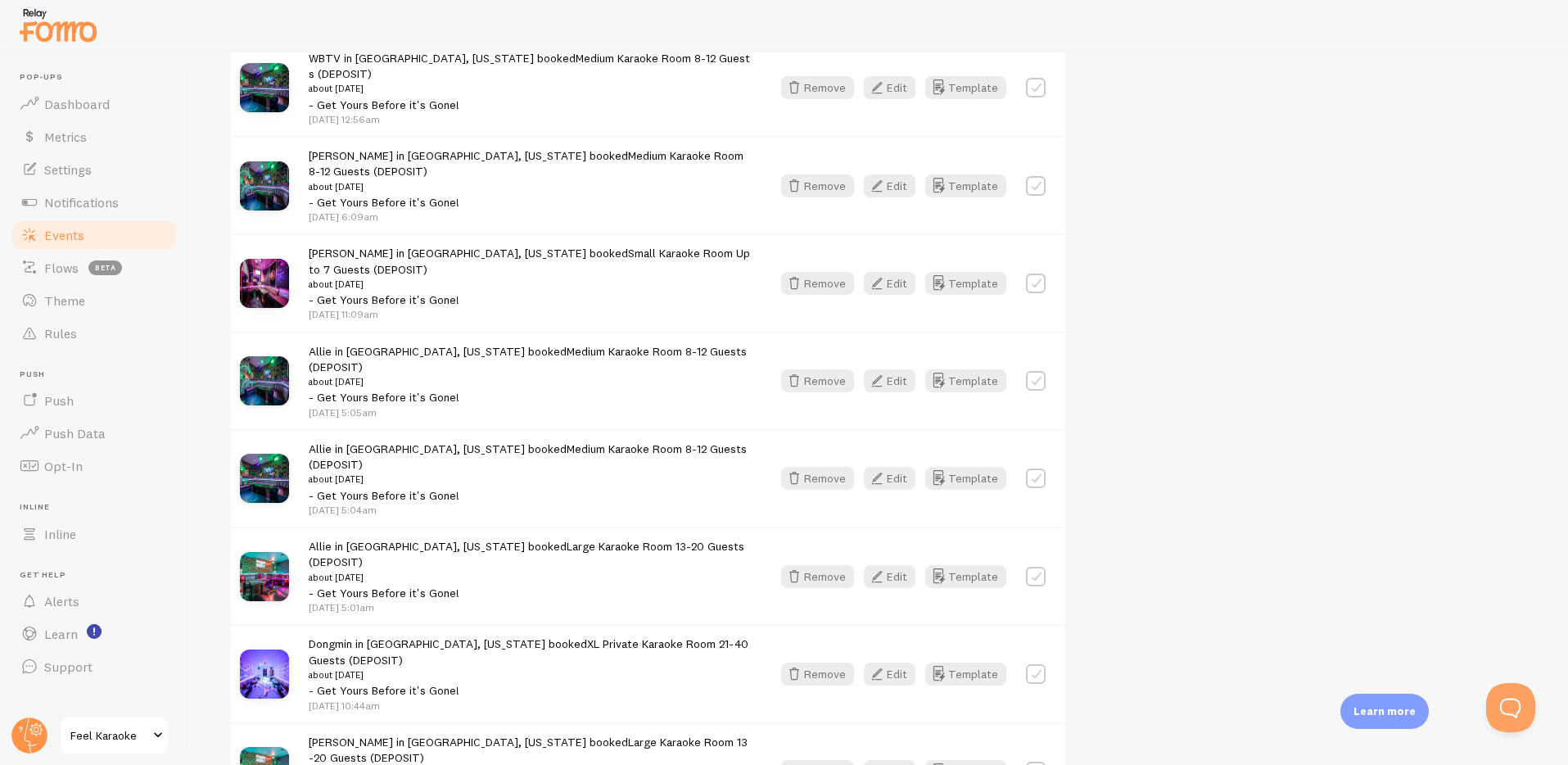
scroll to position [832, 0]
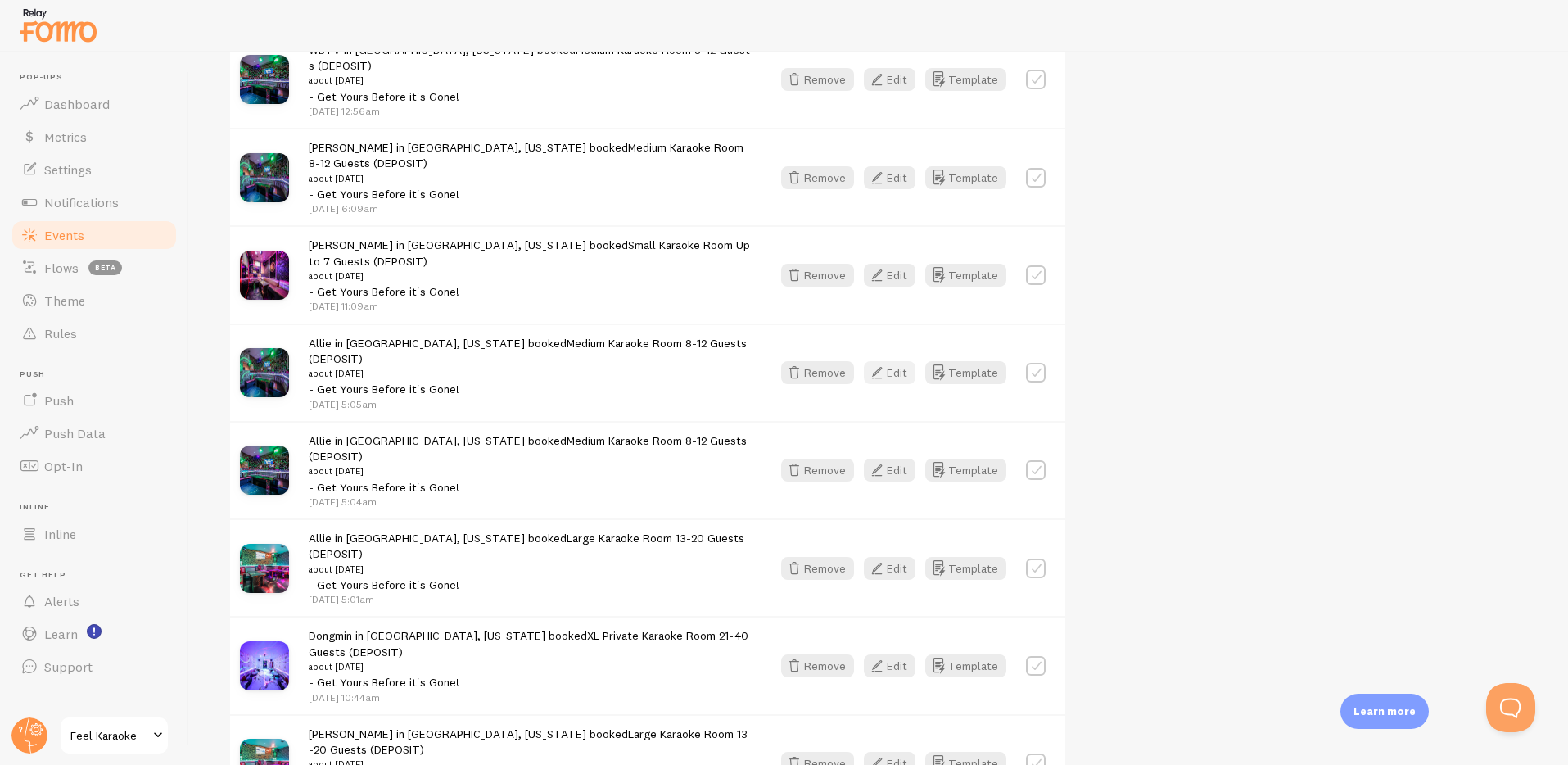
click at [891, 361] on button "Edit" at bounding box center [890, 372] width 52 height 23
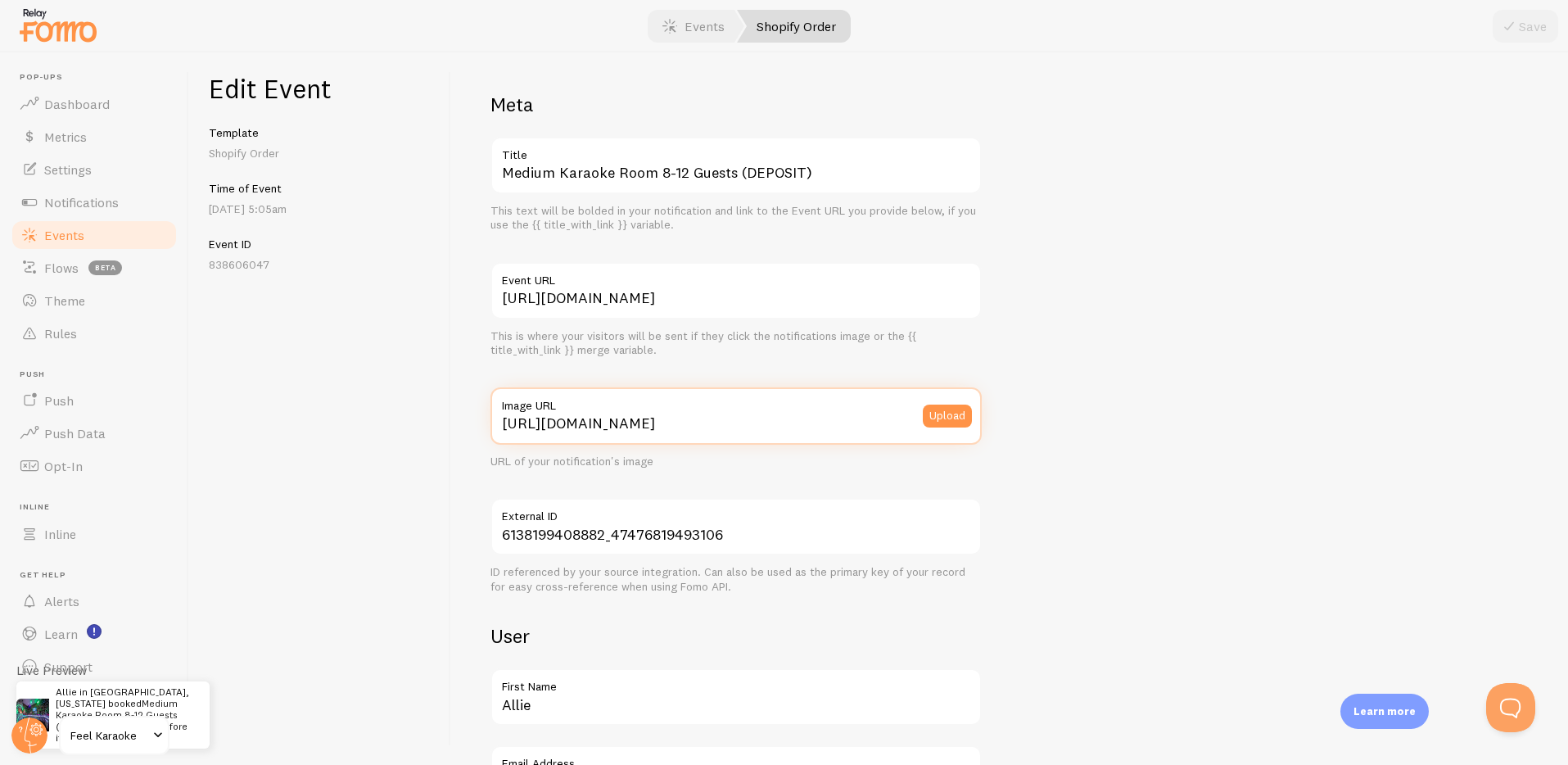
click at [785, 422] on input "https://cdn.shopify.com/s/files/1/0749/9415/5762/files/MEDIUM_small.jpg?v=17452…" at bounding box center [736, 417] width 491 height 58
paste input "-square.png?v=1756862709"
type input "https://cdn.shopify.com/s/files/1/0749/9415/5762/files/MEDIUM-square.png?v=1756…"
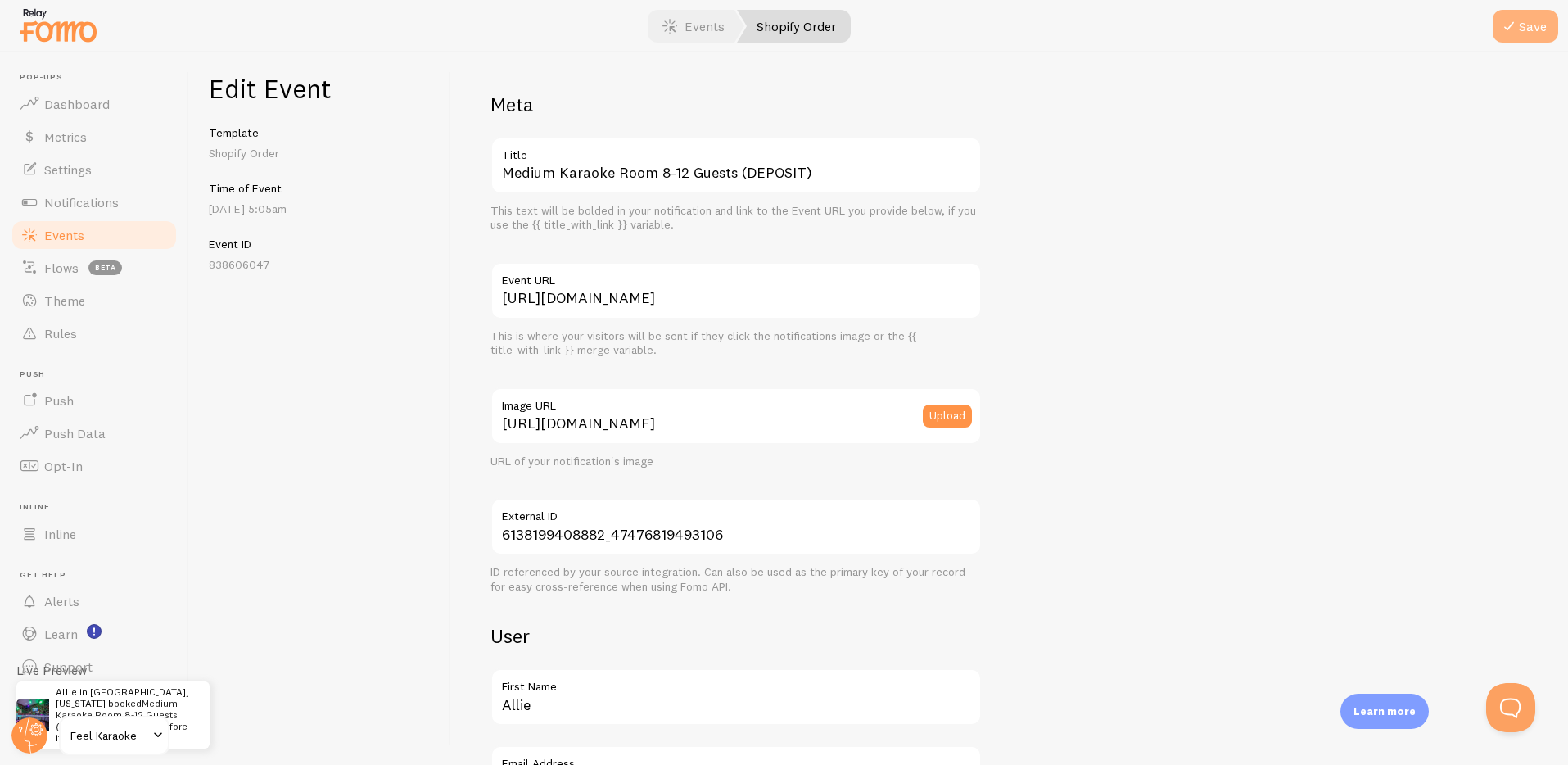
scroll to position [0, 0]
click at [1512, 28] on icon "submit" at bounding box center [1509, 26] width 19 height 19
click at [684, 28] on link "Events" at bounding box center [694, 26] width 102 height 33
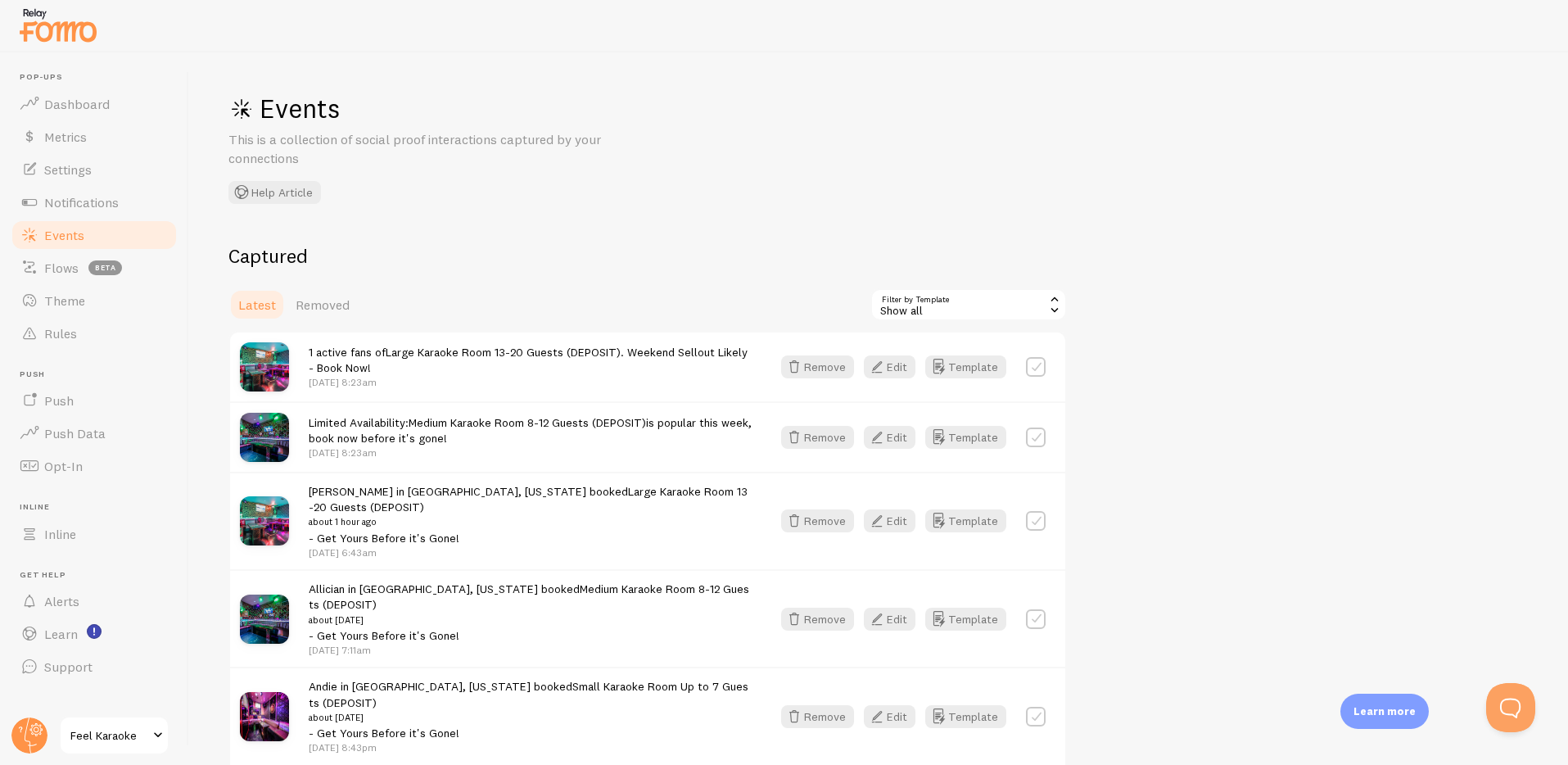
click at [934, 319] on div "Show all" at bounding box center [968, 304] width 197 height 33
click at [797, 265] on h2 "Captured" at bounding box center [648, 255] width 839 height 25
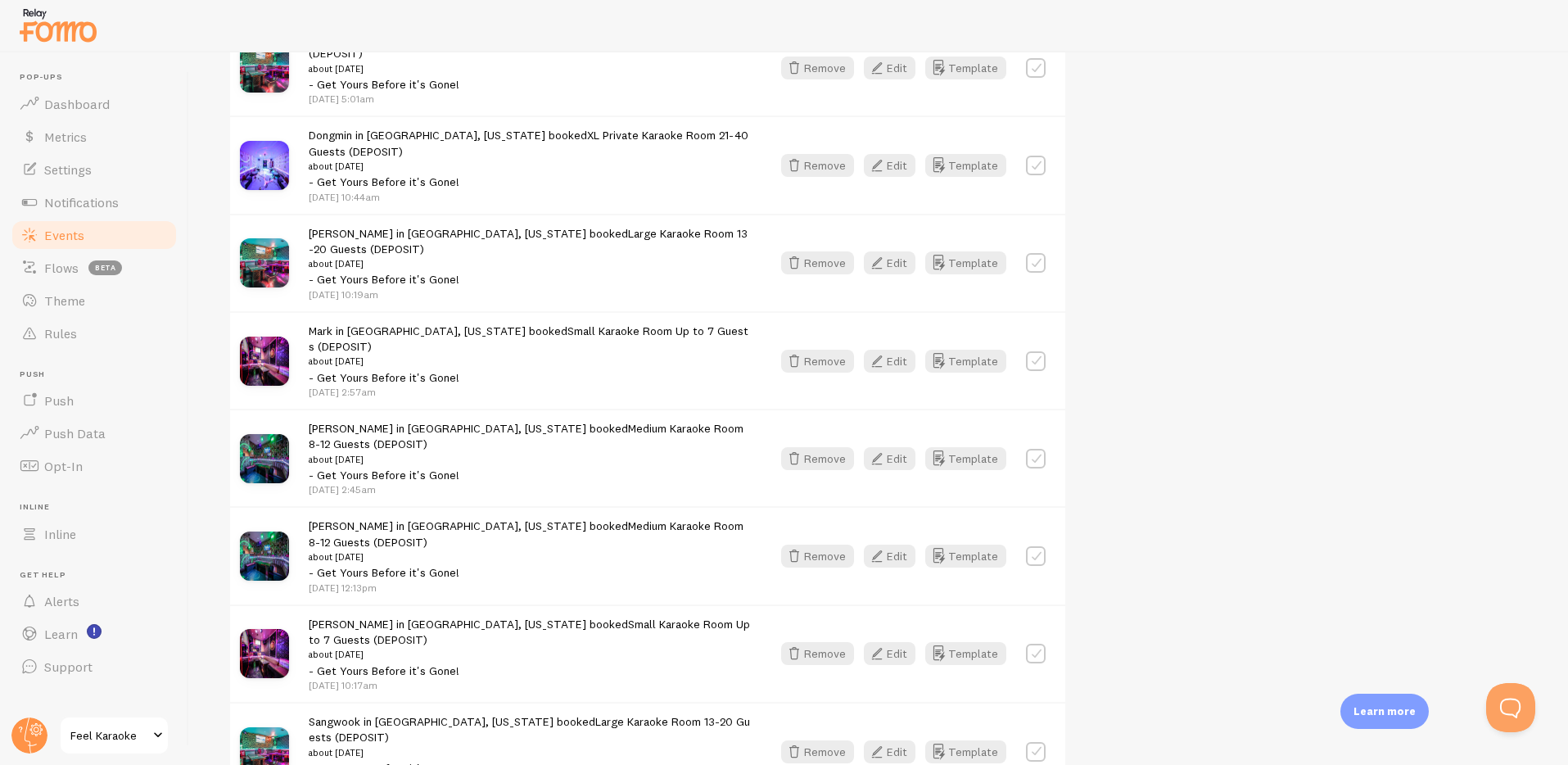
scroll to position [1331, 0]
click at [889, 546] on button "Edit" at bounding box center [890, 558] width 52 height 23
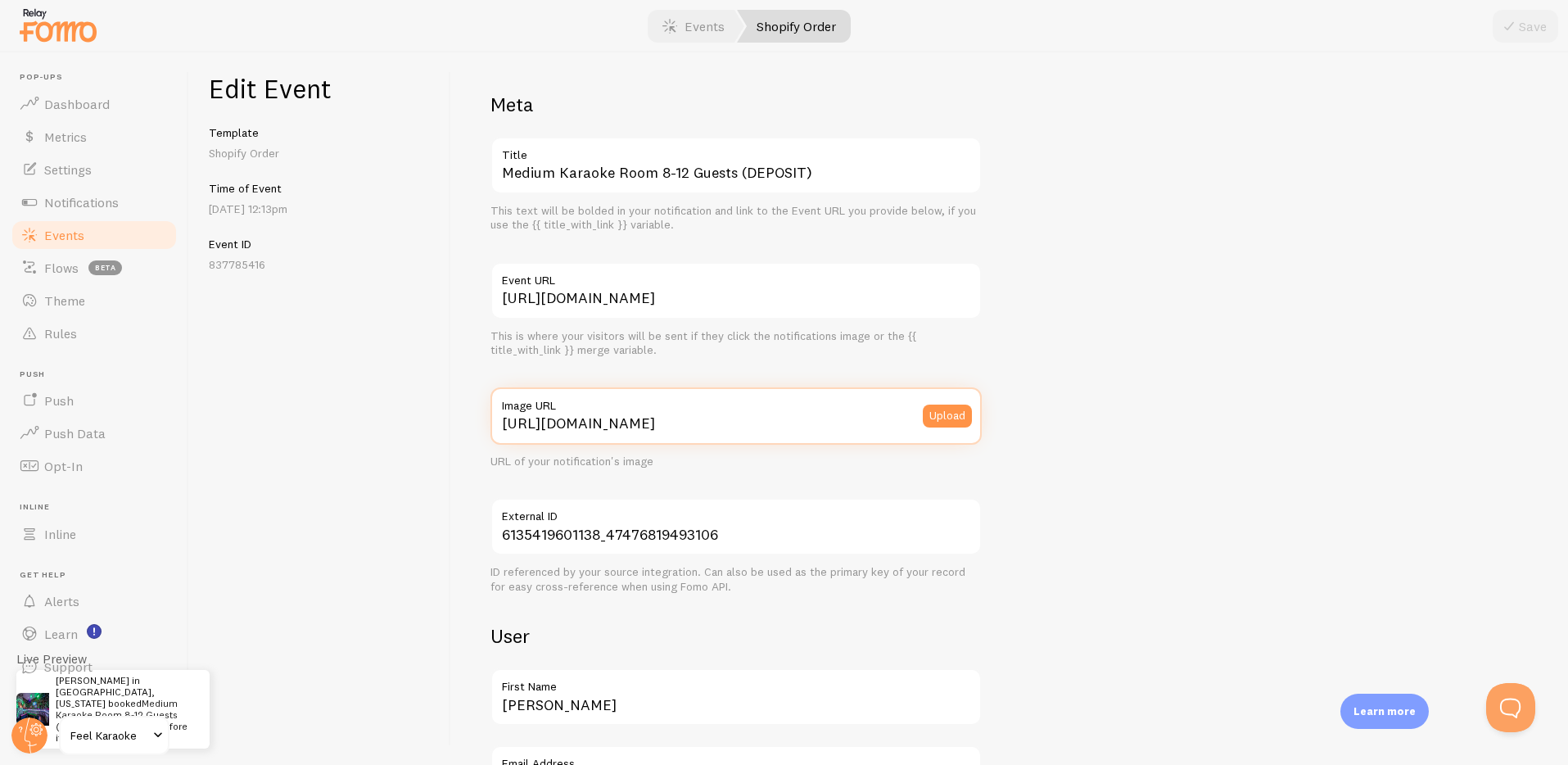
click at [690, 422] on input "https://cdn.shopify.com/s/files/1/0749/9415/5762/files/MEDIUM_small.jpg?v=17452…" at bounding box center [736, 417] width 491 height 58
paste input "-square.png?v=1756862709"
type input "https://cdn.shopify.com/s/files/1/0749/9415/5762/files/MEDIUM-square.png?v=1756…"
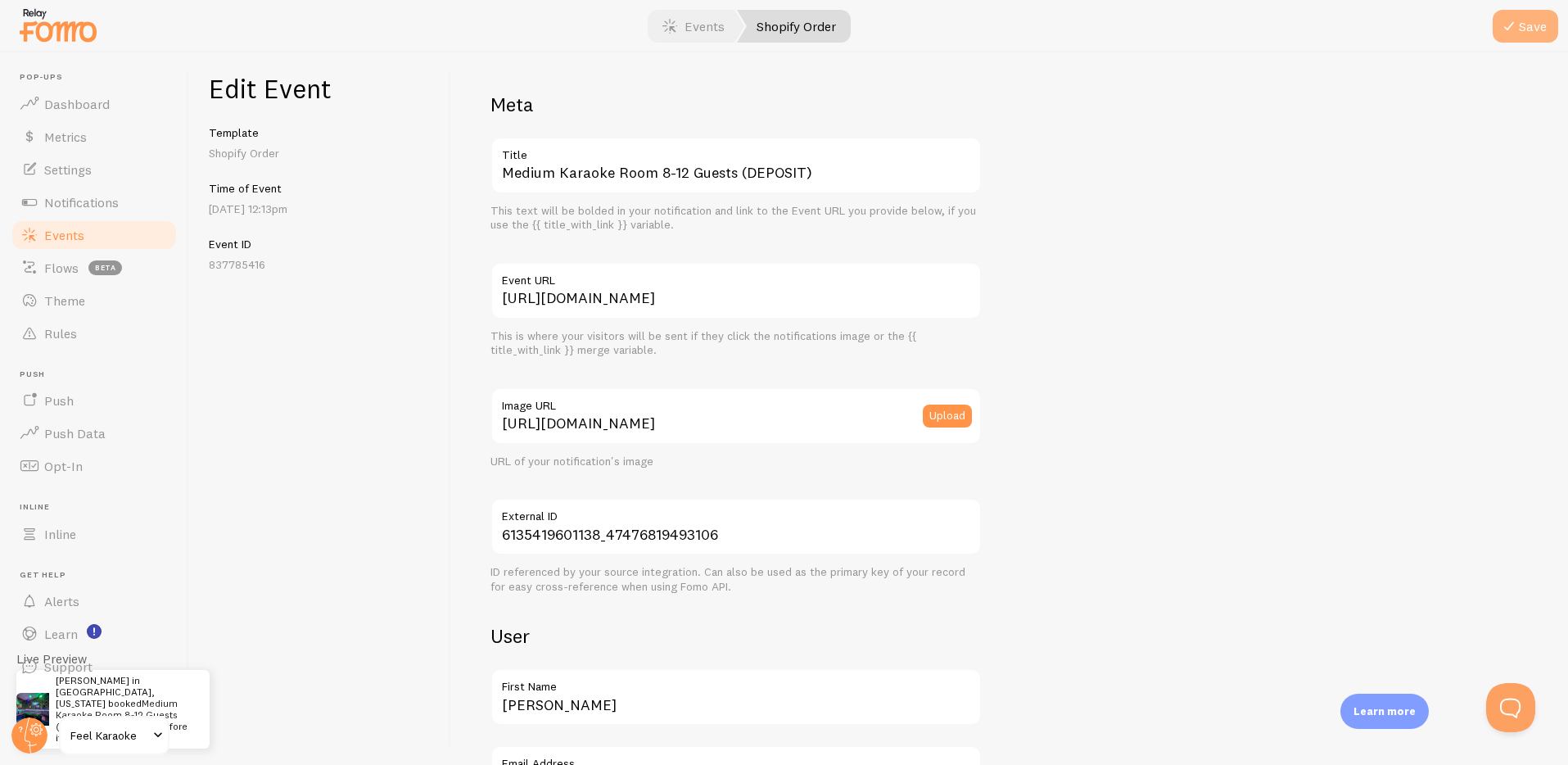
scroll to position [0, 0]
click at [1531, 30] on button "Save" at bounding box center [1526, 26] width 65 height 33
click at [291, 427] on div "Edit Event Template Shopify Order Time of Event Aug 27th @ 12:13pm Event ID 837…" at bounding box center [320, 409] width 262 height 712
click at [697, 29] on link "Events" at bounding box center [694, 26] width 102 height 33
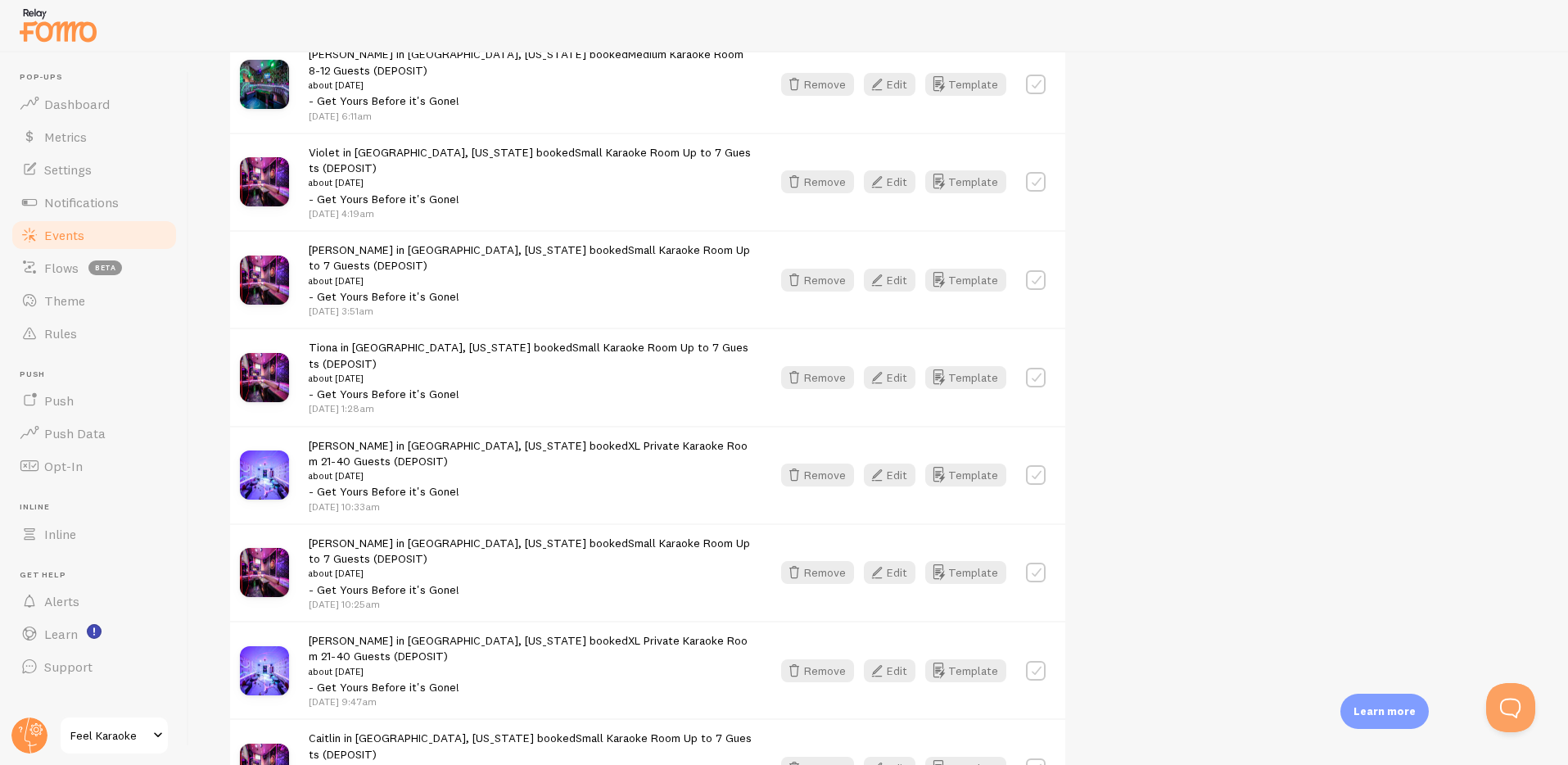
scroll to position [2342, 0]
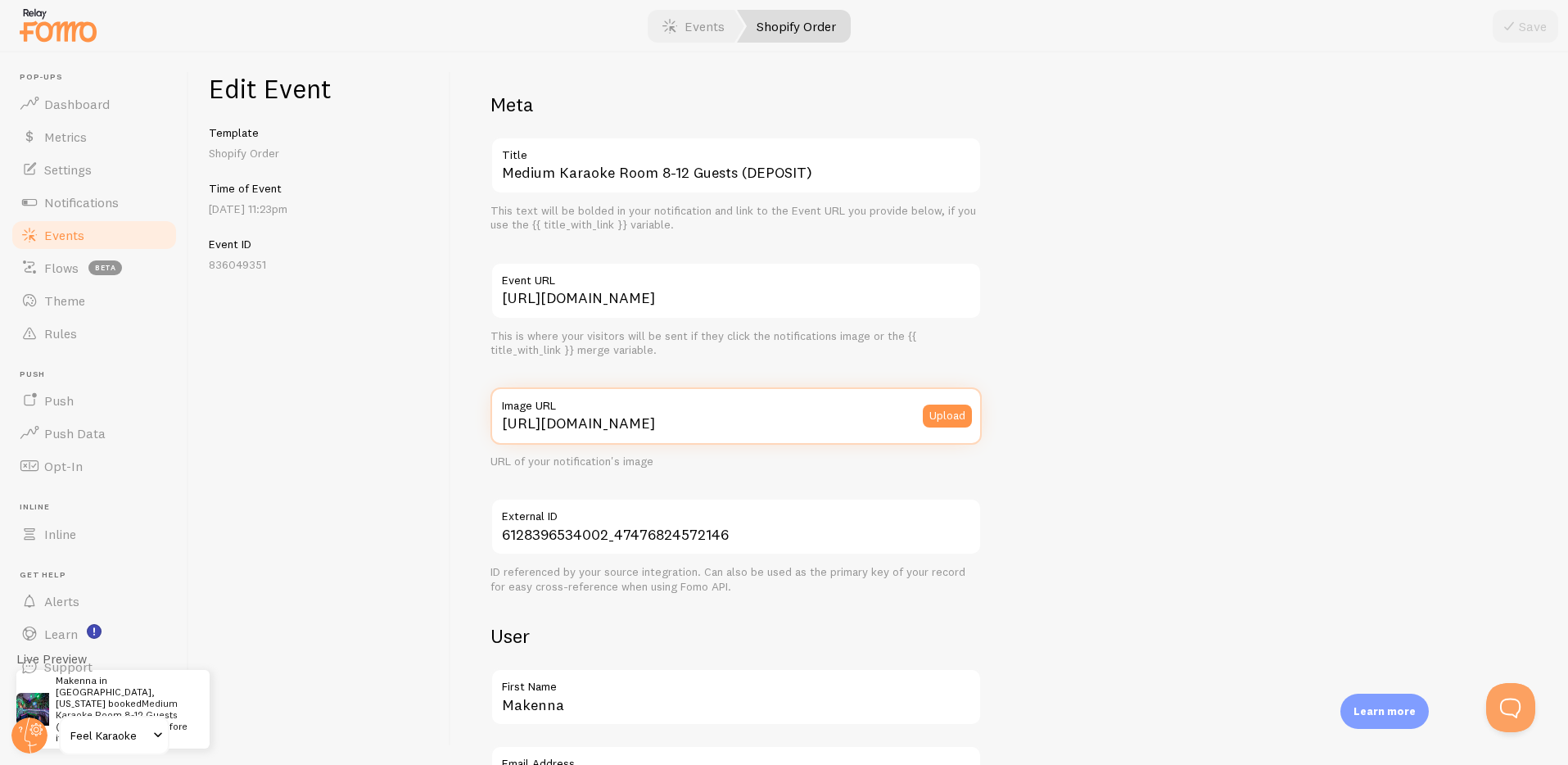
click at [777, 433] on input "https://cdn.shopify.com/s/files/1/0749/9415/5762/files/MEDIUM_small.jpg?v=17452…" at bounding box center [736, 417] width 491 height 58
paste input "-square.png?v=1756862709"
type input "[URL][DOMAIN_NAME]"
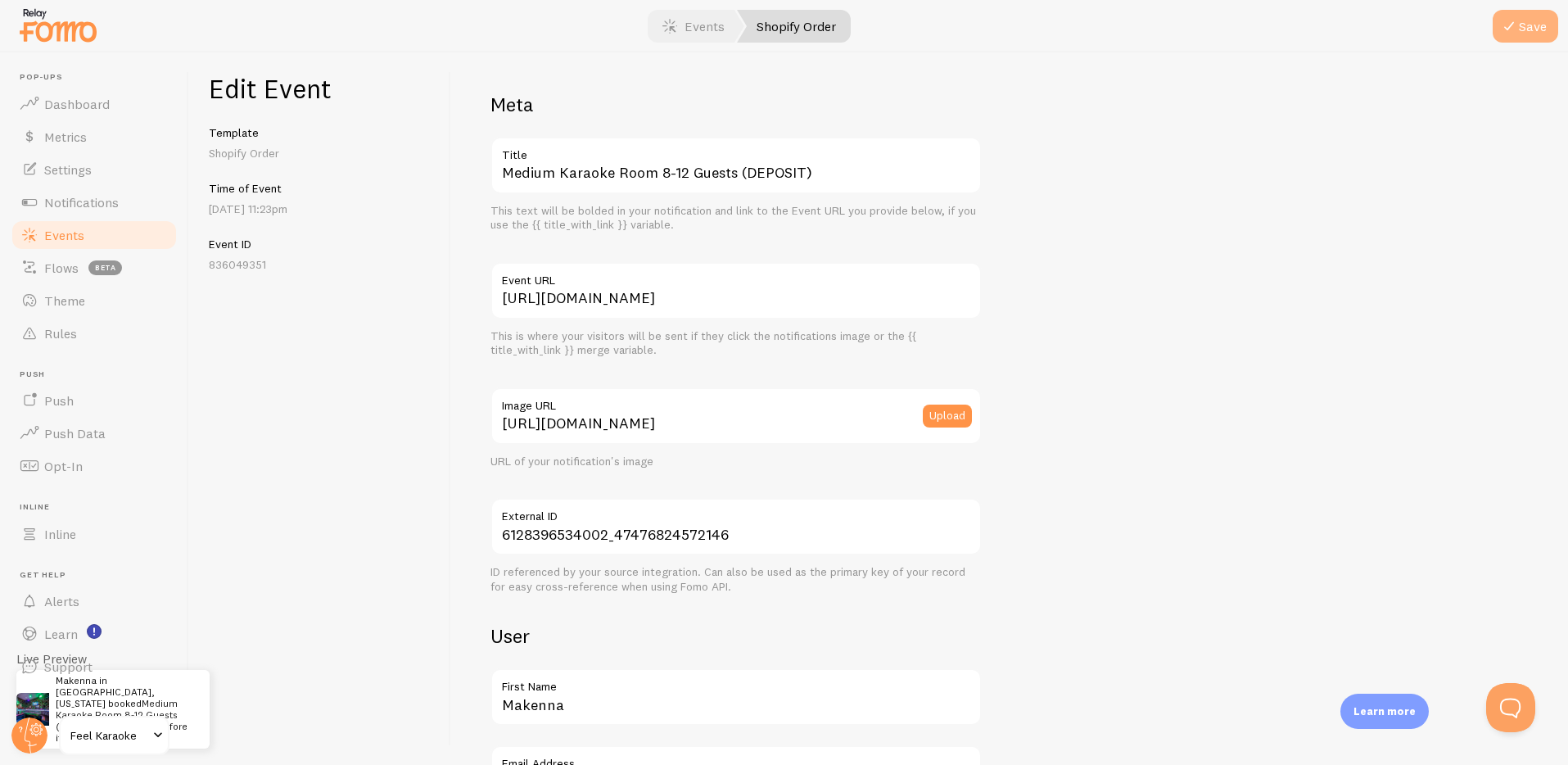
scroll to position [0, 0]
click at [1519, 27] on button "Save" at bounding box center [1526, 26] width 65 height 33
click at [701, 35] on link "Events" at bounding box center [694, 26] width 102 height 33
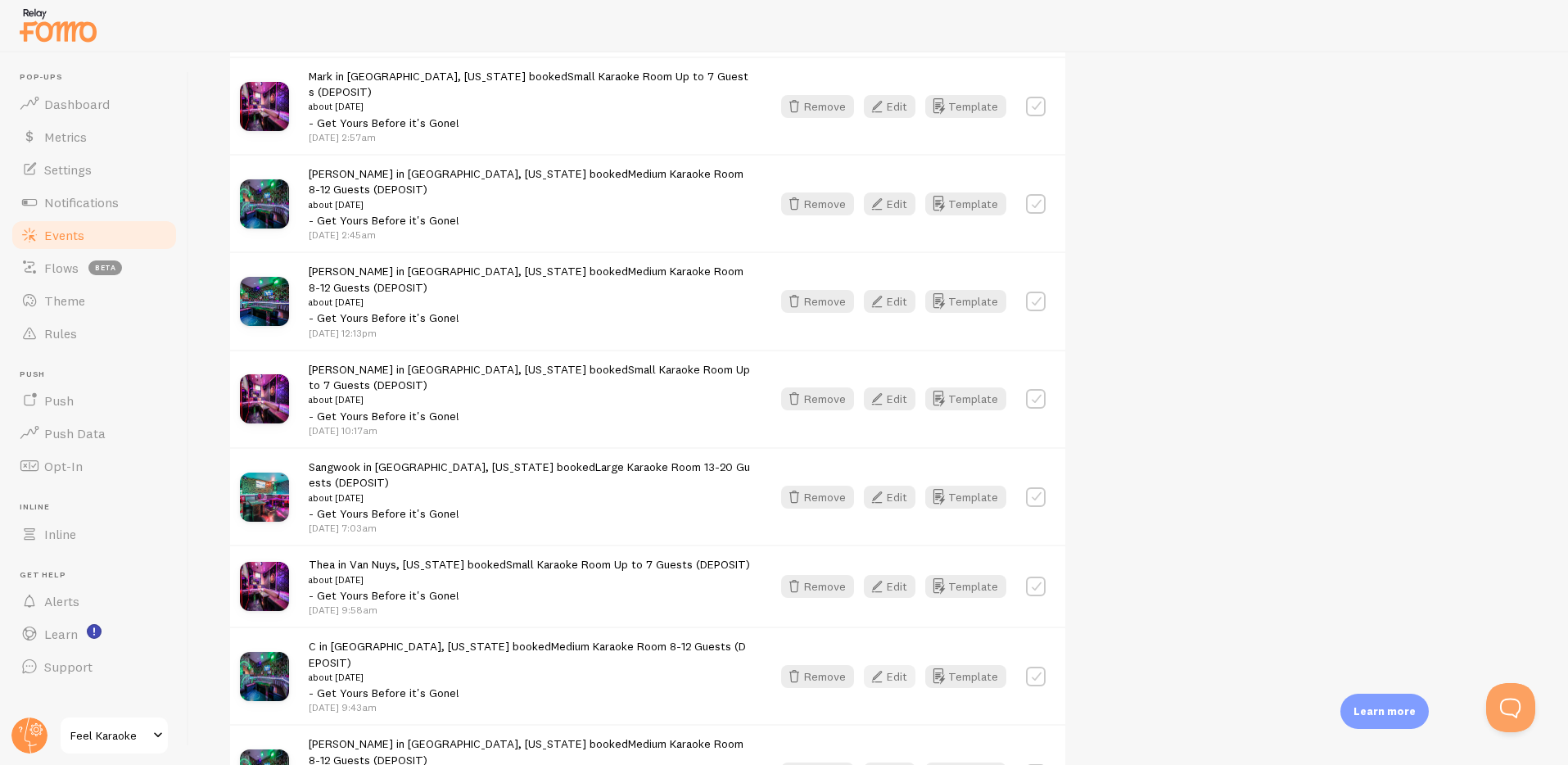
scroll to position [1570, 0]
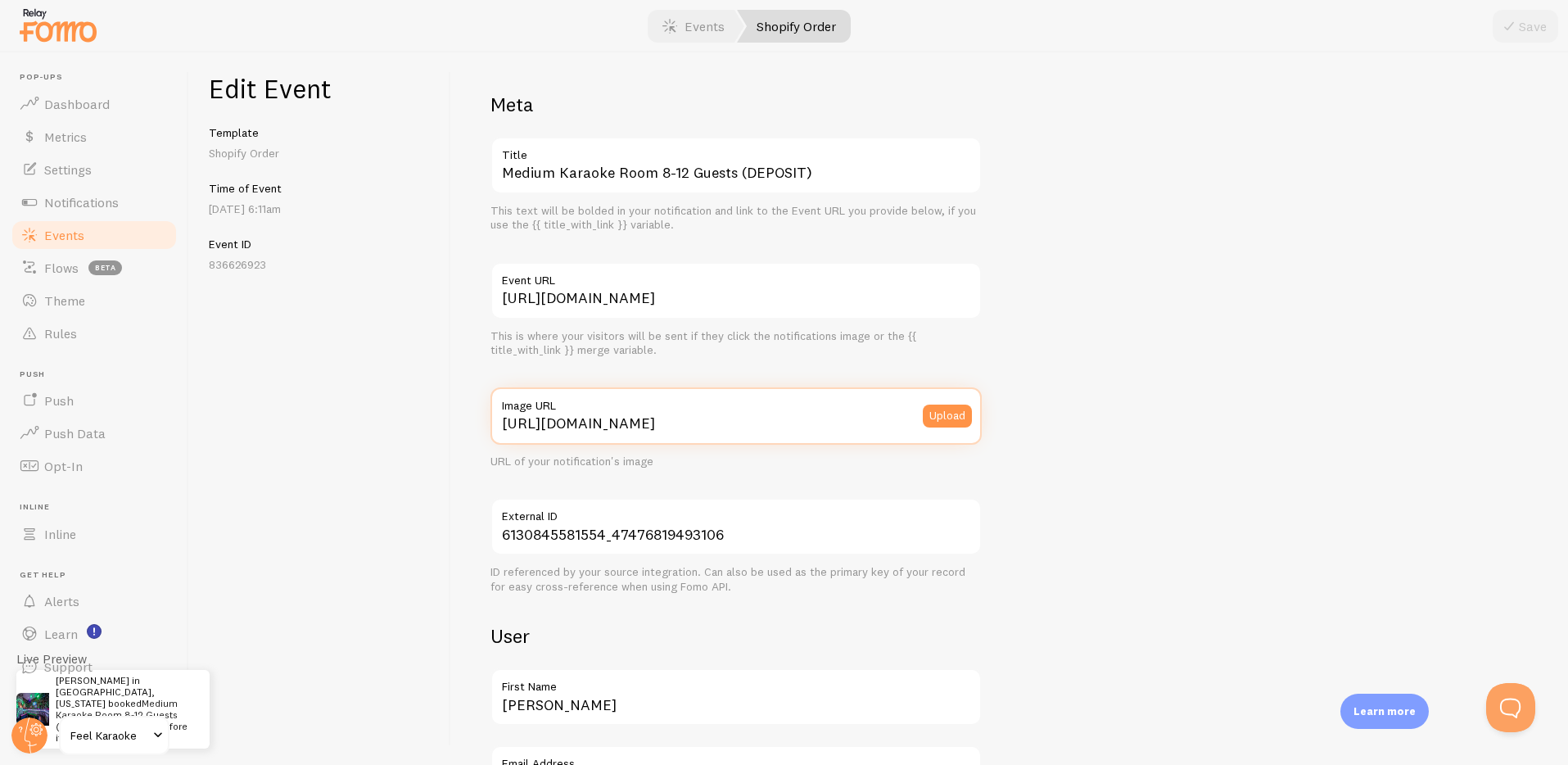
click at [834, 421] on input "https://cdn.shopify.com/s/files/1/0749/9415/5762/files/MEDIUM_small.jpg?v=17452…" at bounding box center [736, 417] width 491 height 58
paste input "-square.png?v=1756862709"
type input "https://cdn.shopify.com/s/files/1/0749/9415/5762/files/MEDIUM-square.png?v=1756…"
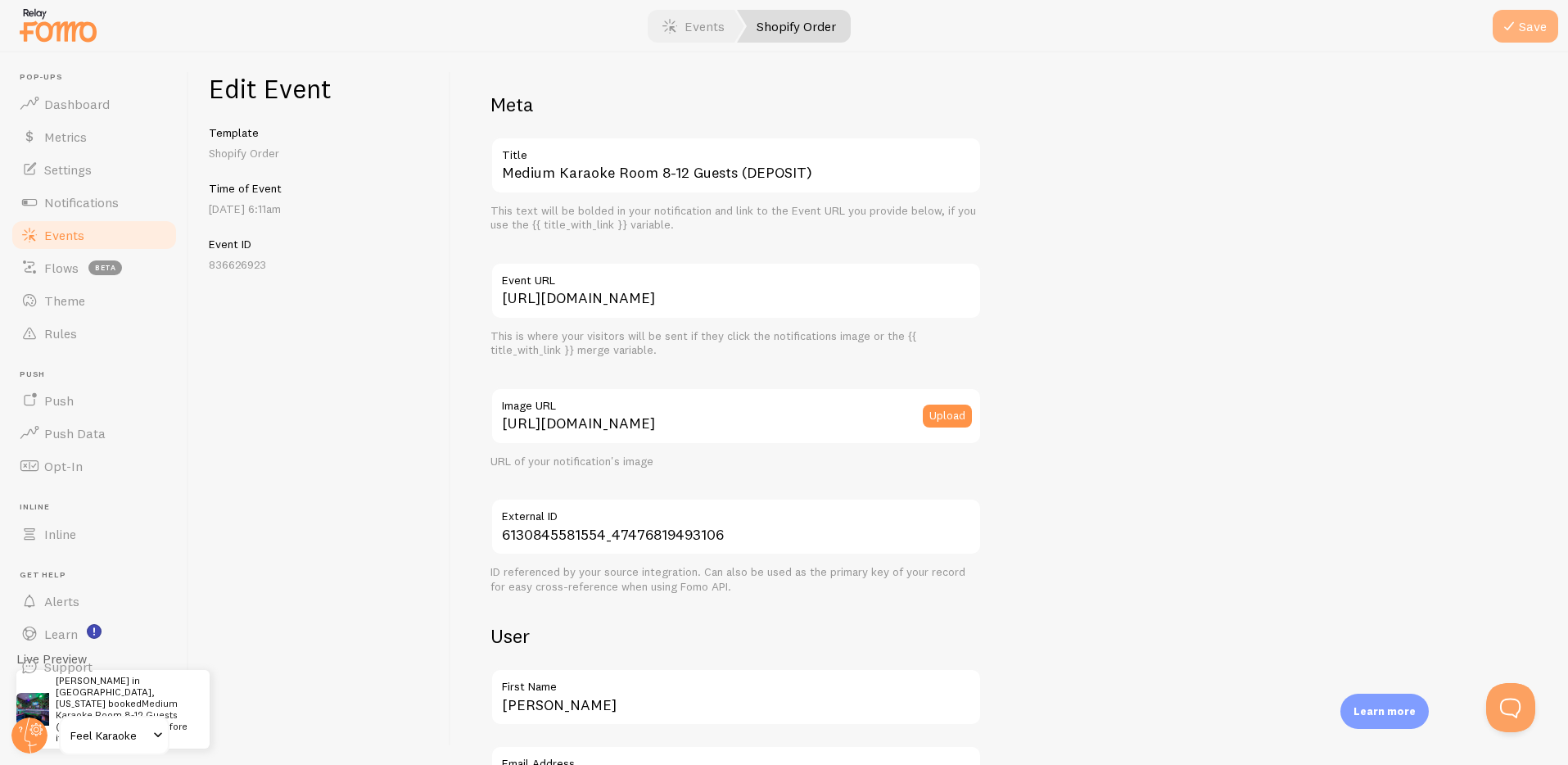
scroll to position [0, 0]
click at [1533, 39] on button "Save" at bounding box center [1526, 26] width 65 height 33
click at [698, 19] on link "Events" at bounding box center [694, 26] width 102 height 33
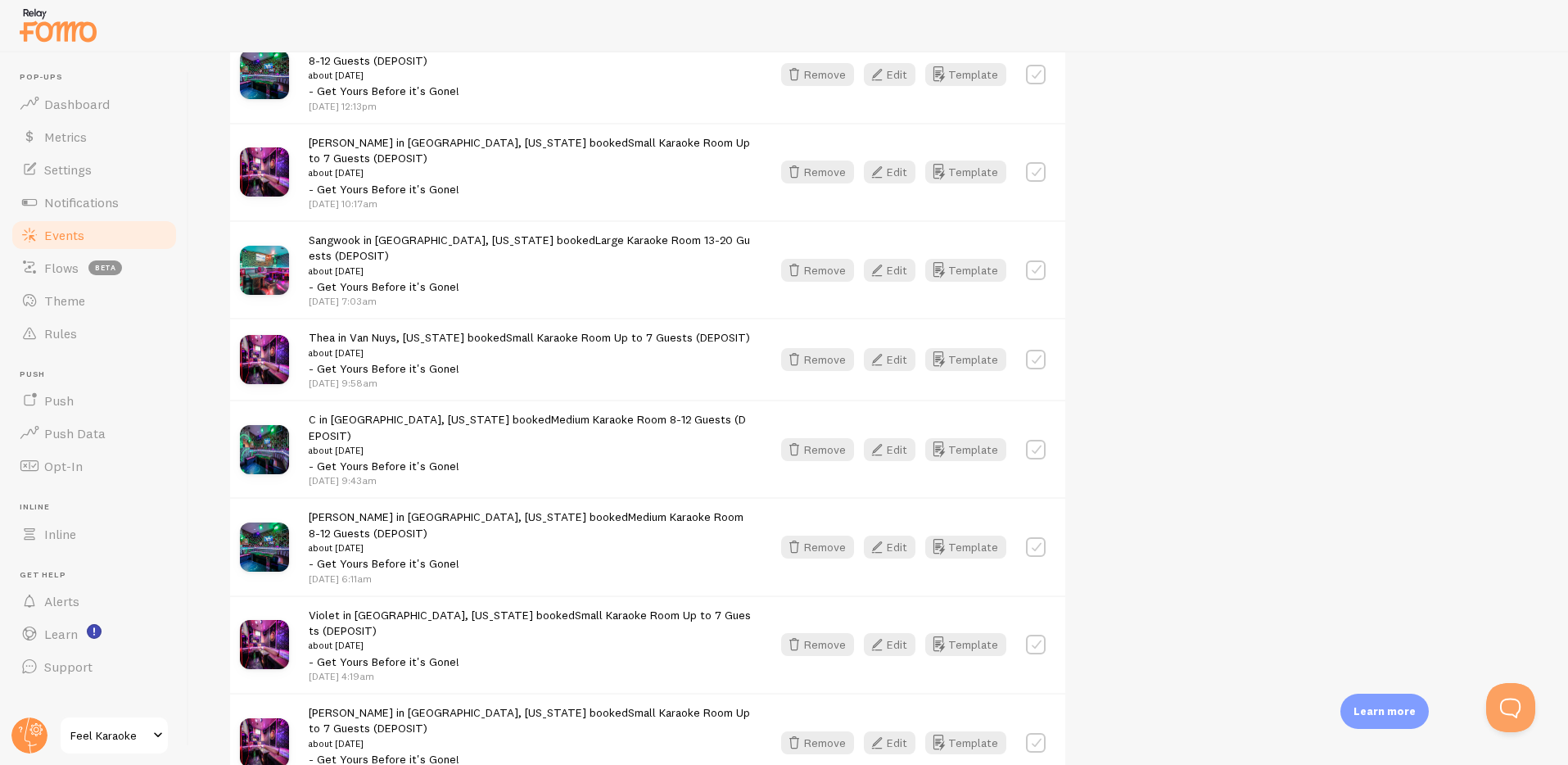
scroll to position [1798, 0]
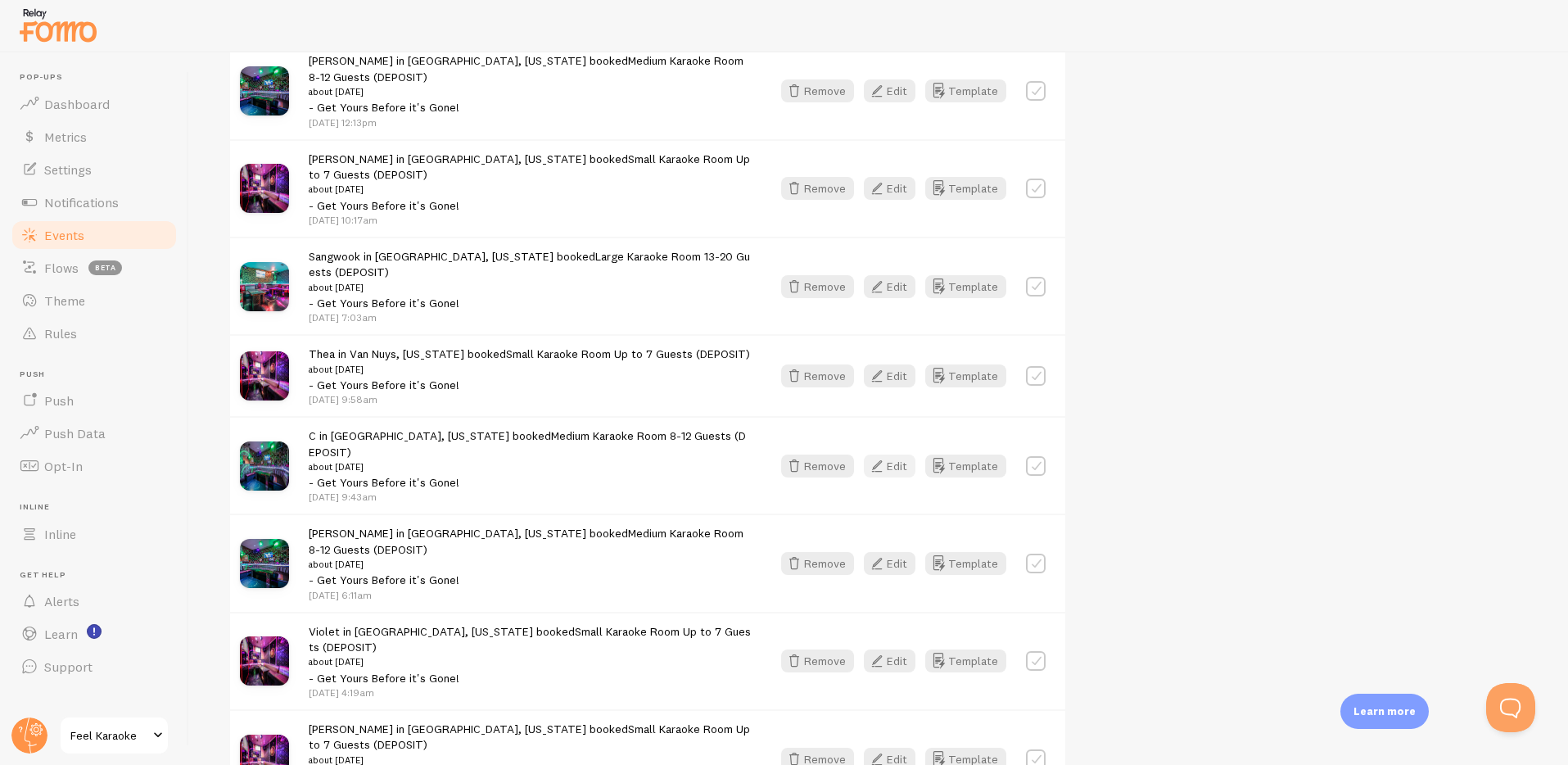
click at [890, 455] on button "Edit" at bounding box center [890, 466] width 52 height 23
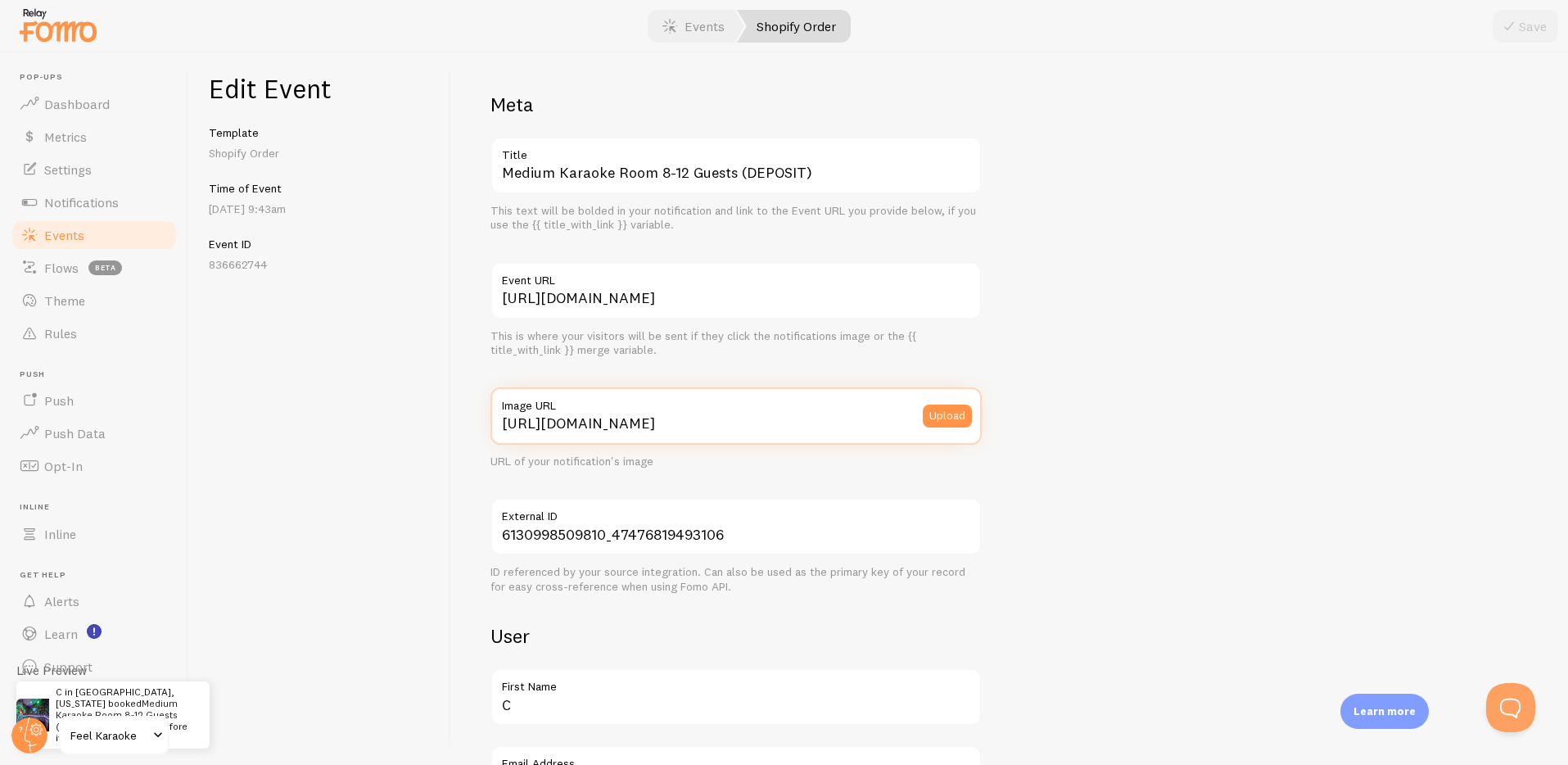
click at [730, 431] on input "https://cdn.shopify.com/s/files/1/0749/9415/5762/files/MEDIUM_small.jpg?v=17452…" at bounding box center [736, 417] width 491 height 58
paste input "-square.png?v=1756862709"
type input "https://cdn.shopify.com/s/files/1/0749/9415/5762/files/MEDIUM-square.png?v=1756…"
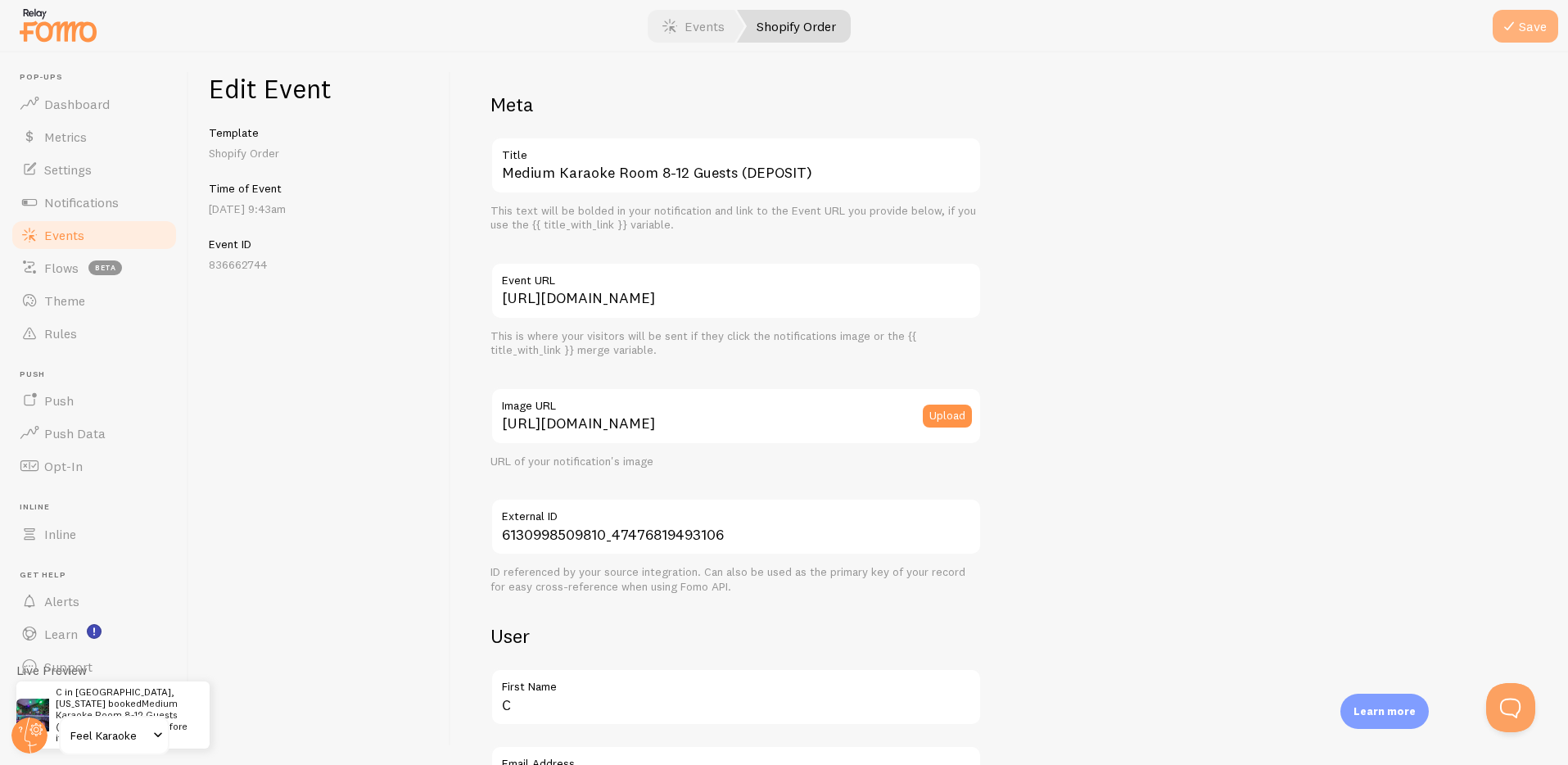
scroll to position [0, 0]
click at [1512, 32] on icon "submit" at bounding box center [1509, 26] width 19 height 19
click at [694, 32] on link "Events" at bounding box center [694, 26] width 102 height 33
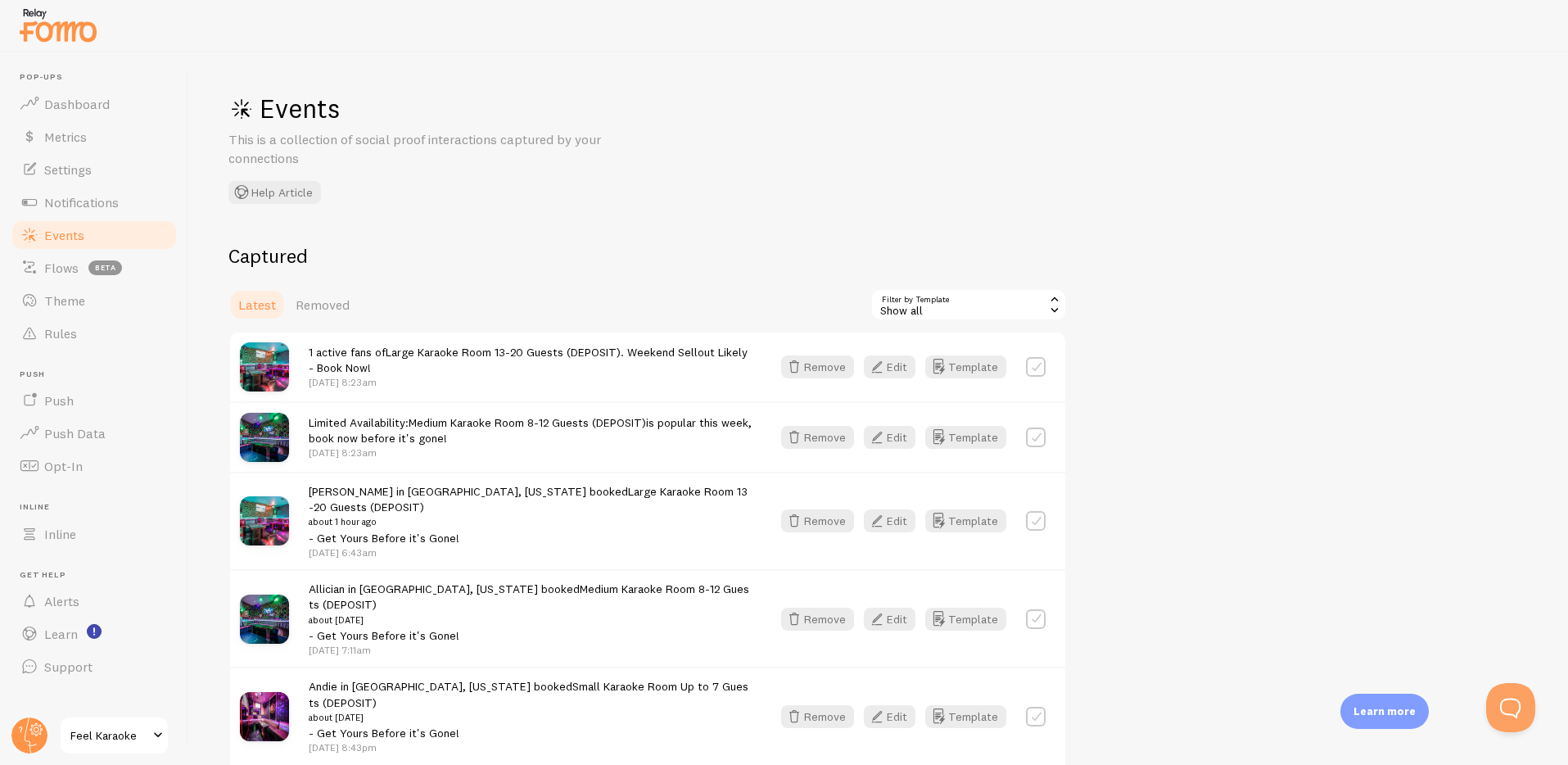
click at [703, 193] on div "Events This is a collection of social proof interactions captured by your conne…" at bounding box center [474, 148] width 491 height 112
click at [895, 525] on button "Edit" at bounding box center [890, 521] width 52 height 23
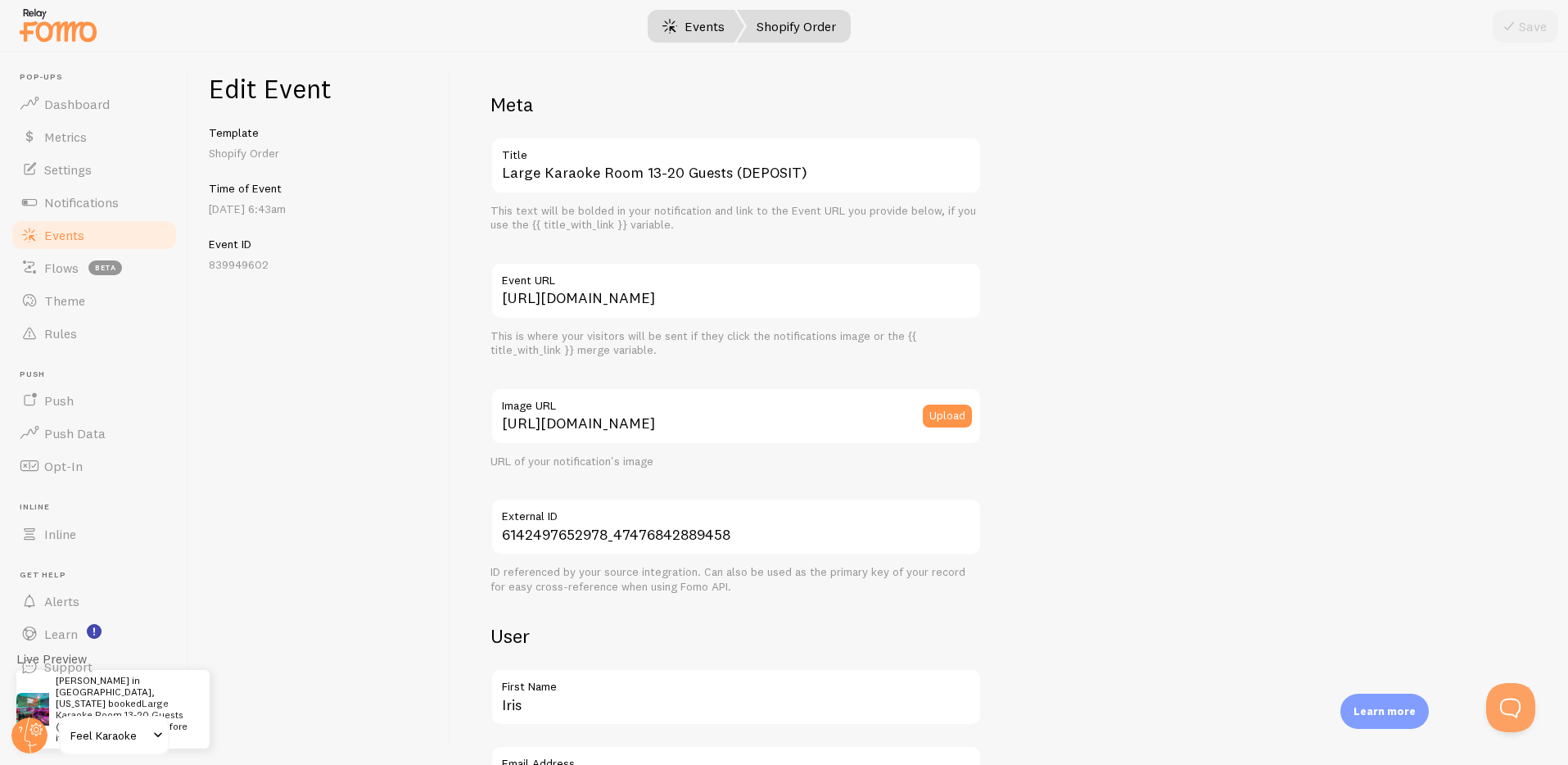
click at [686, 31] on link "Events" at bounding box center [694, 26] width 102 height 33
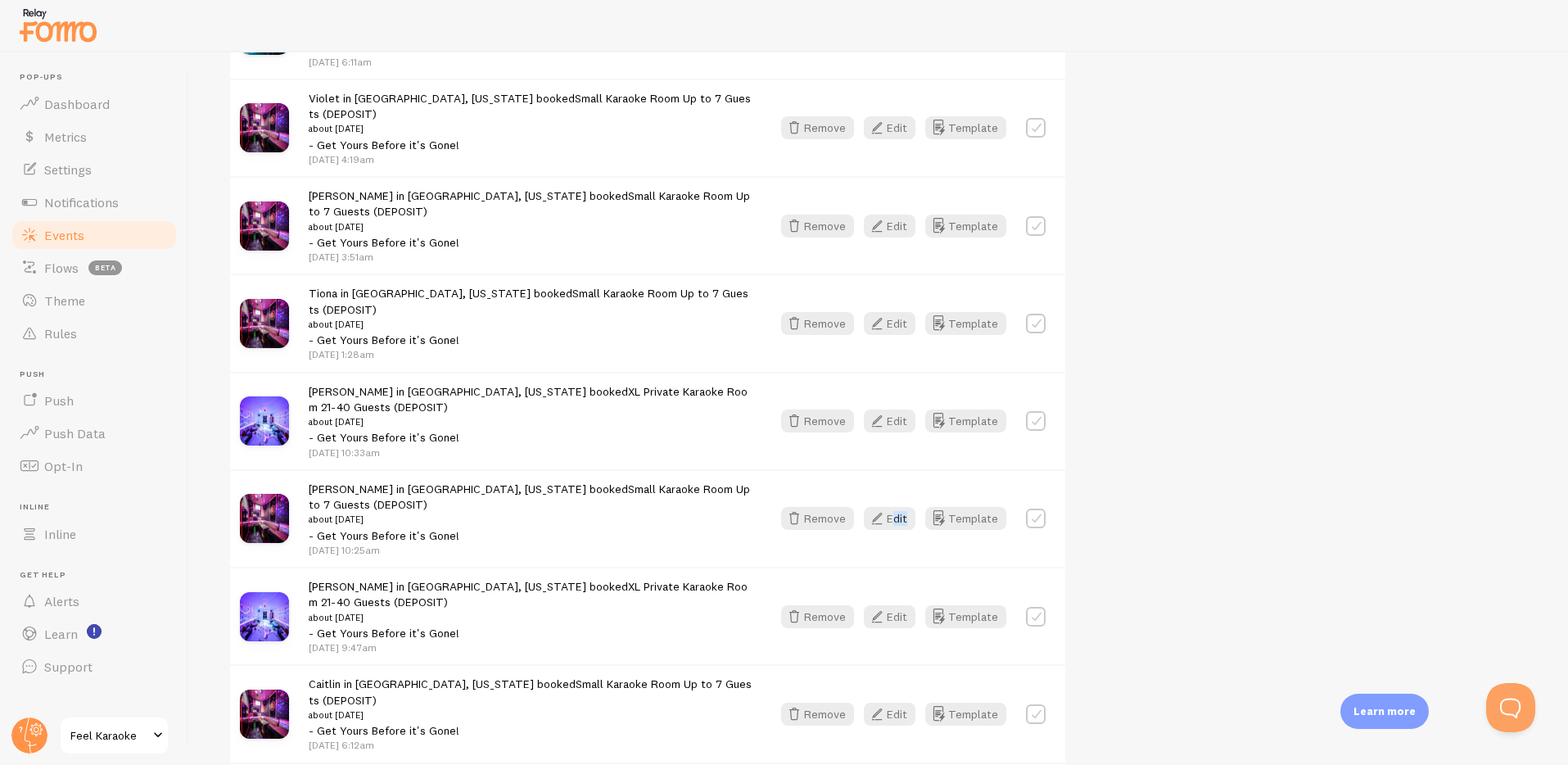
scroll to position [2342, 0]
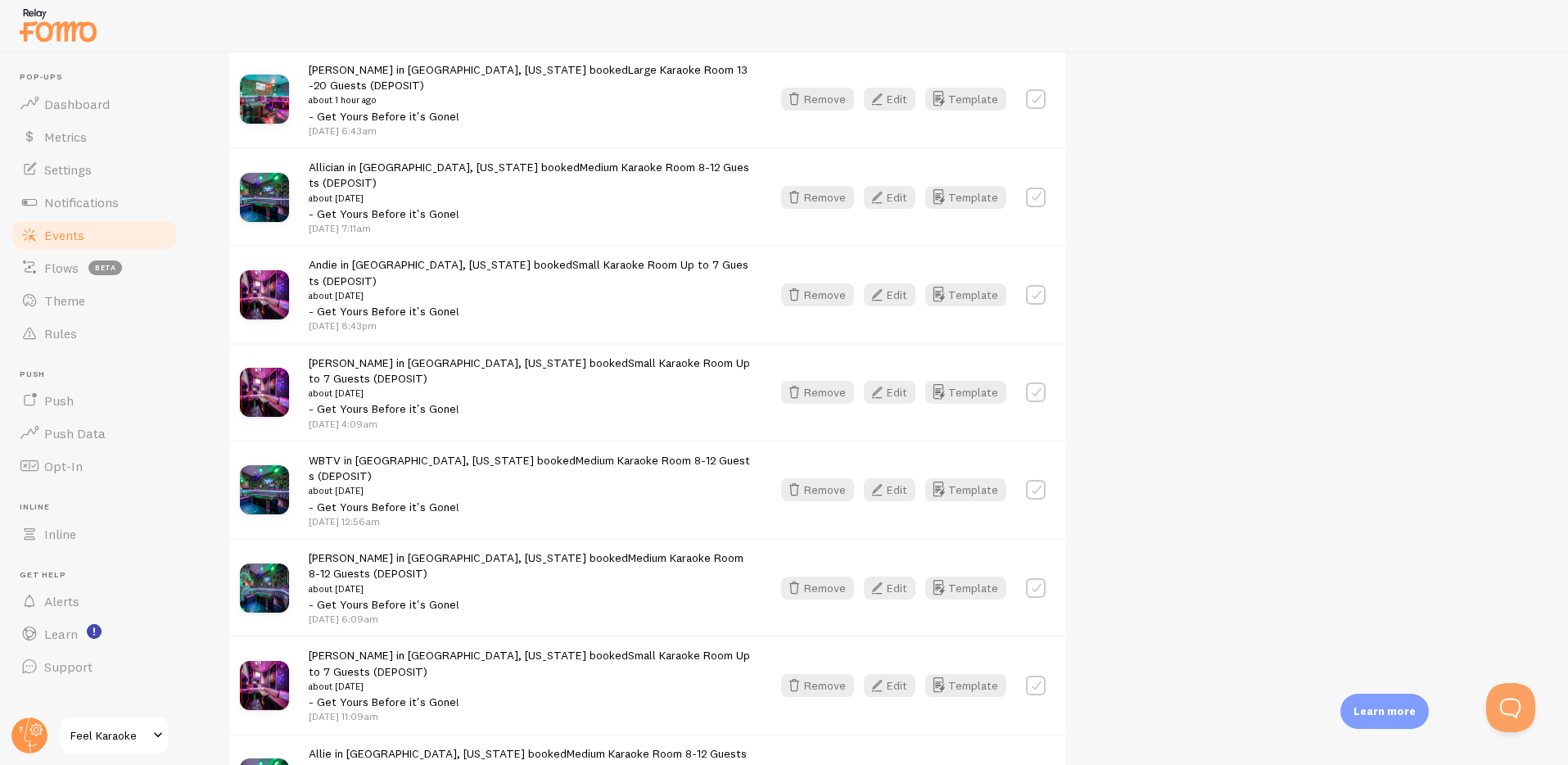
scroll to position [441, 0]
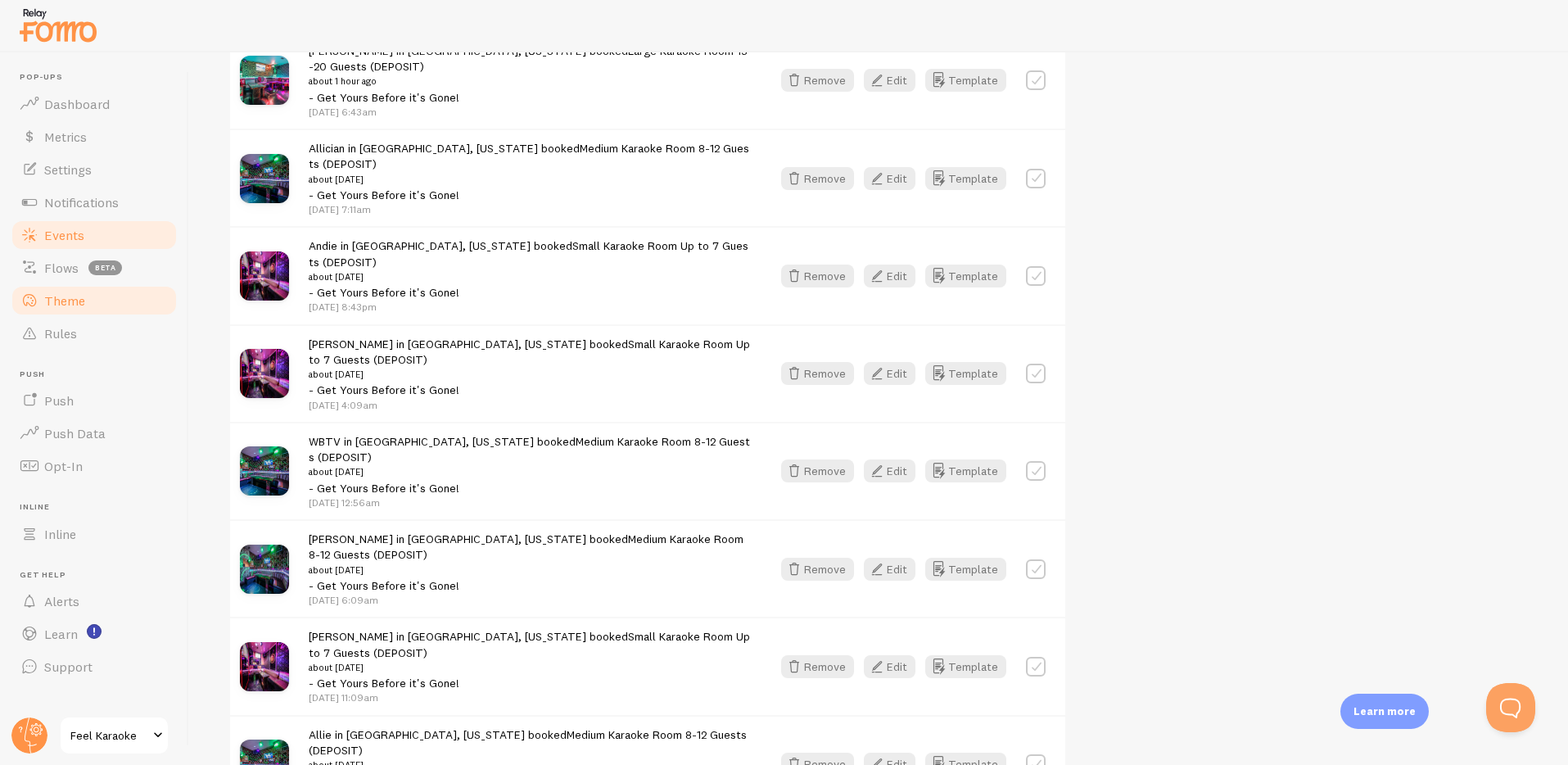
click at [60, 294] on span "Theme" at bounding box center [64, 300] width 41 height 16
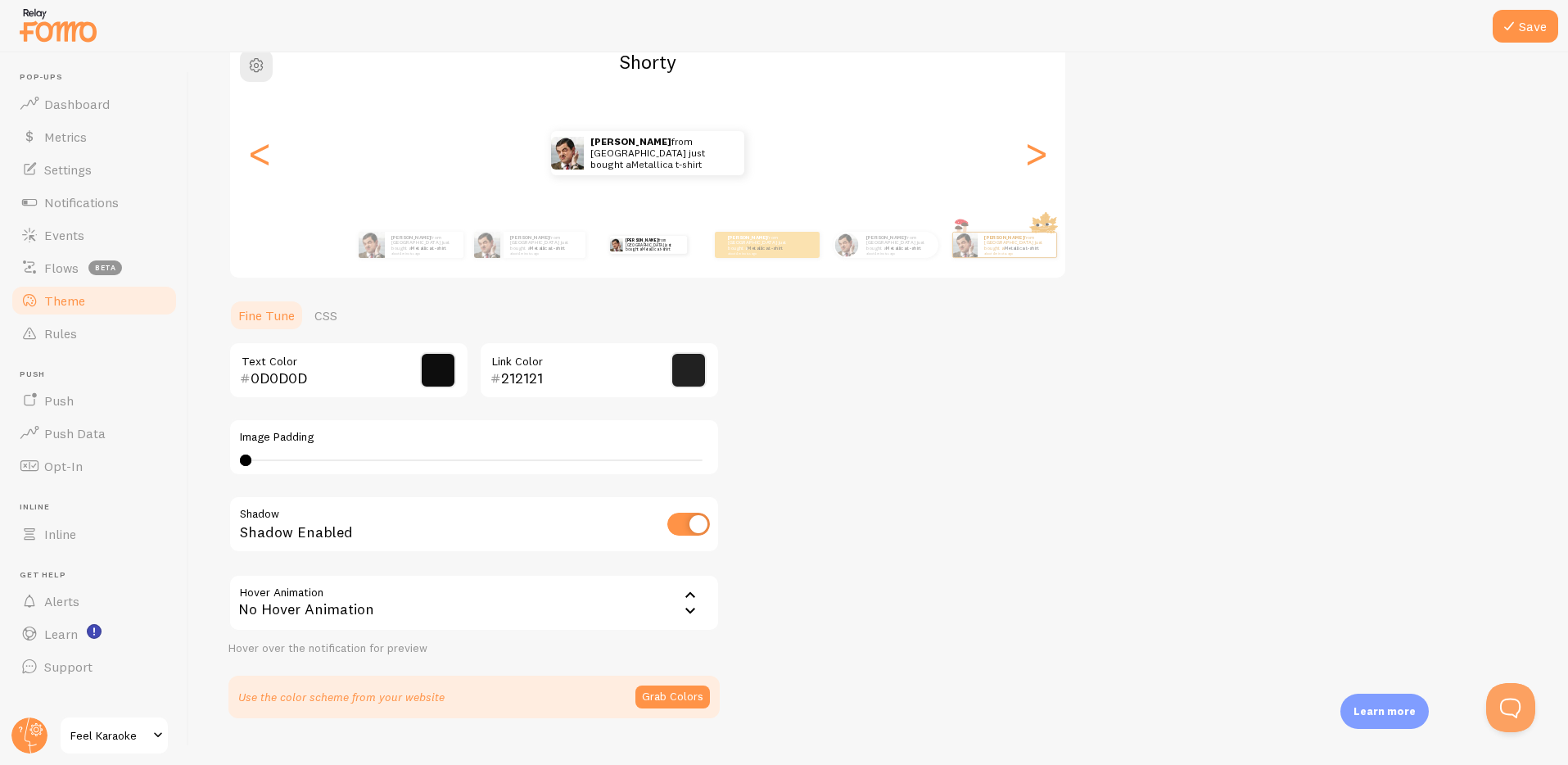
scroll to position [182, 0]
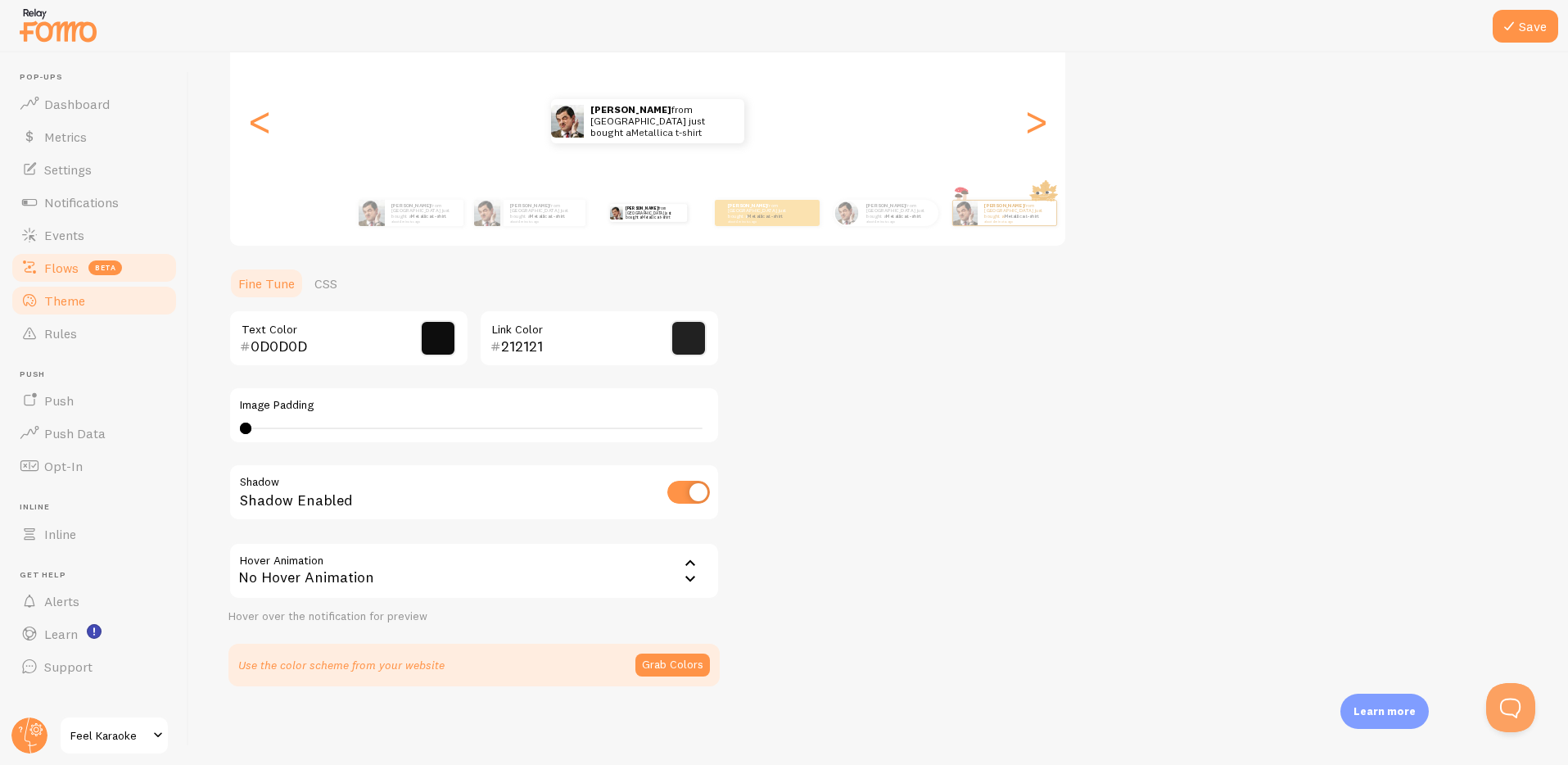
click at [60, 268] on span "Flows" at bounding box center [61, 268] width 35 height 16
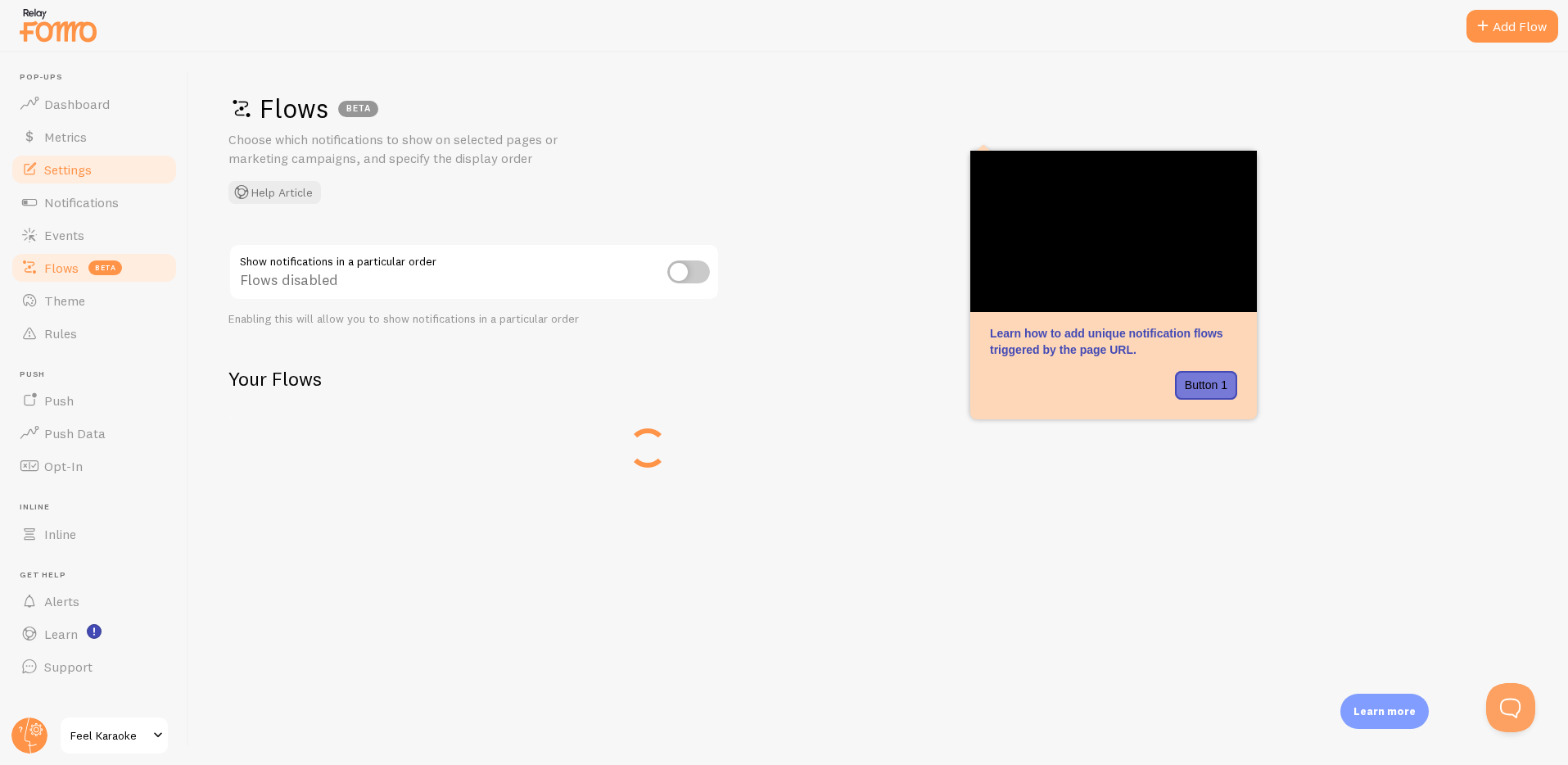
click at [67, 175] on span "Settings" at bounding box center [67, 169] width 47 height 16
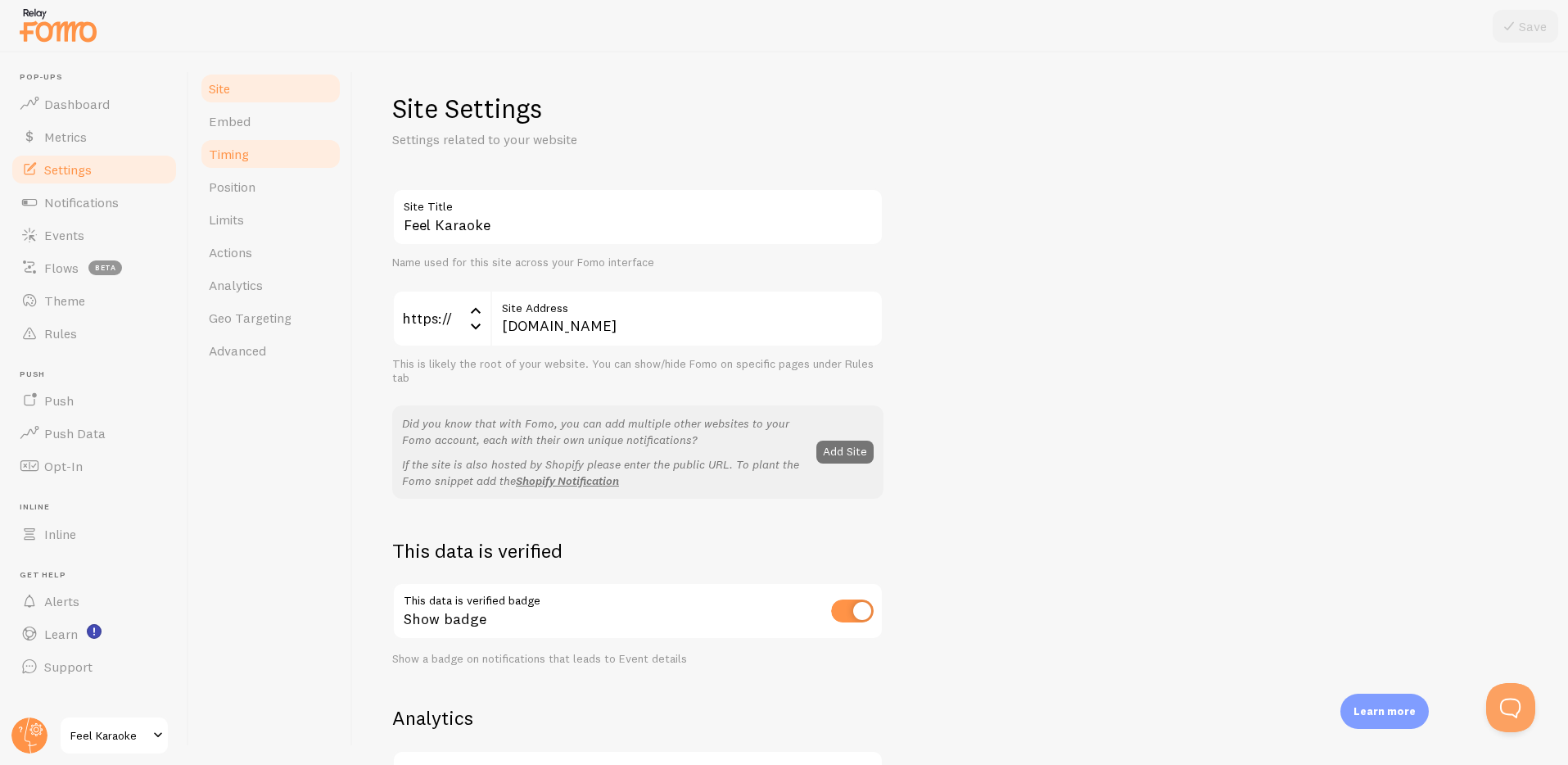
click at [234, 144] on link "Timing" at bounding box center [270, 154] width 143 height 33
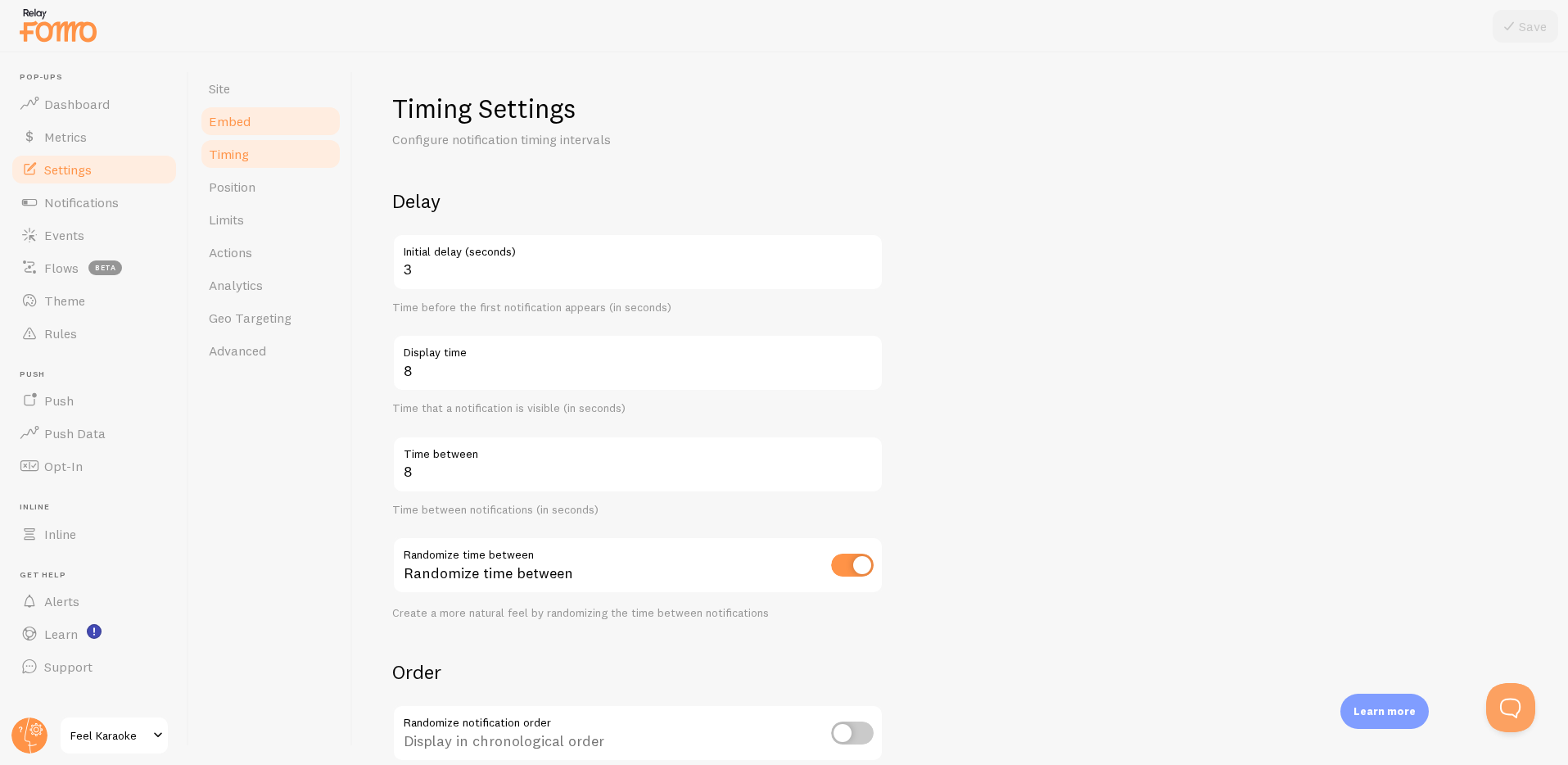
click at [234, 132] on link "Embed" at bounding box center [270, 121] width 143 height 33
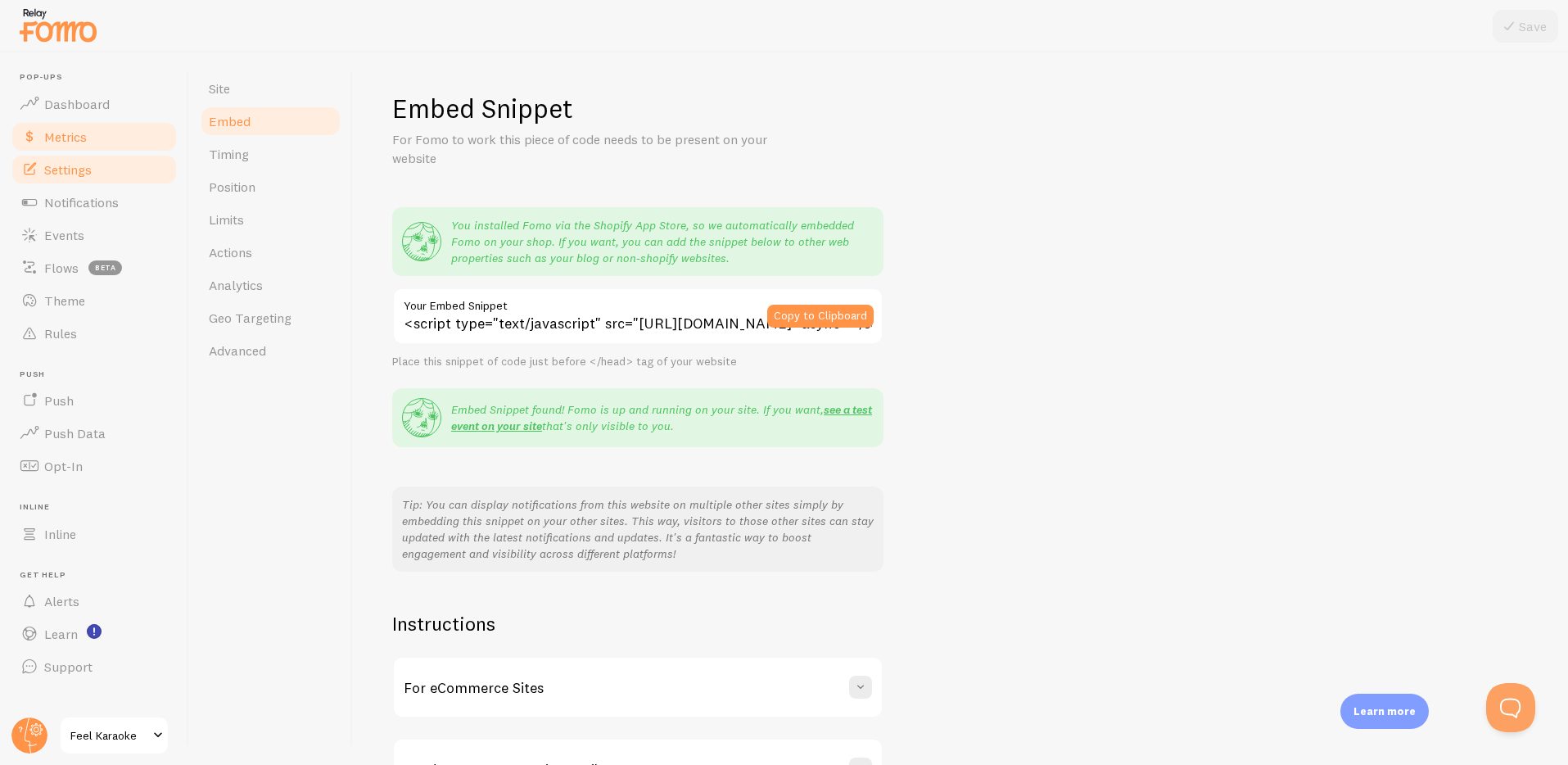
click at [75, 135] on span "Metrics" at bounding box center [65, 136] width 42 height 16
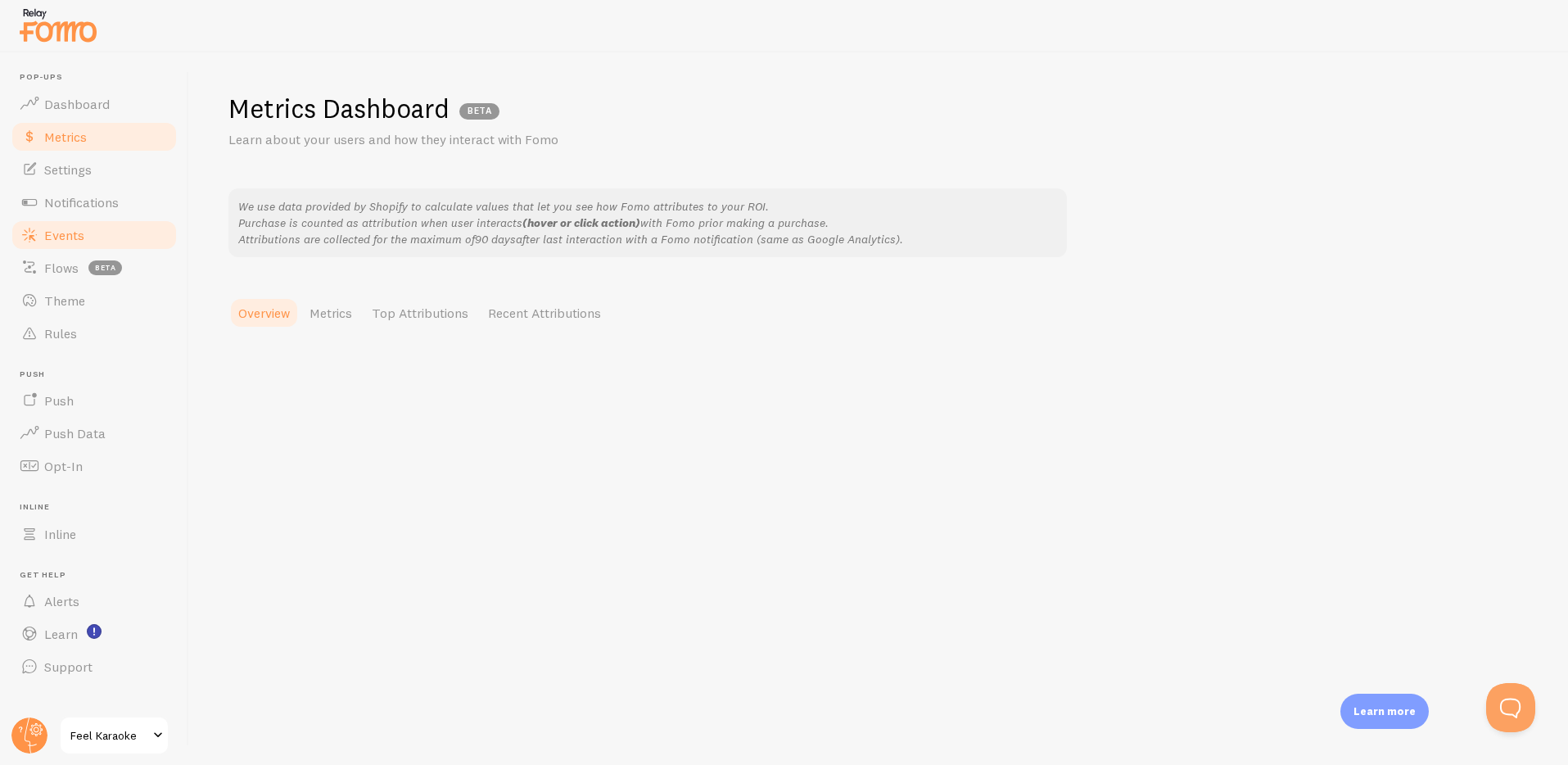
click at [55, 237] on span "Events" at bounding box center [64, 234] width 40 height 16
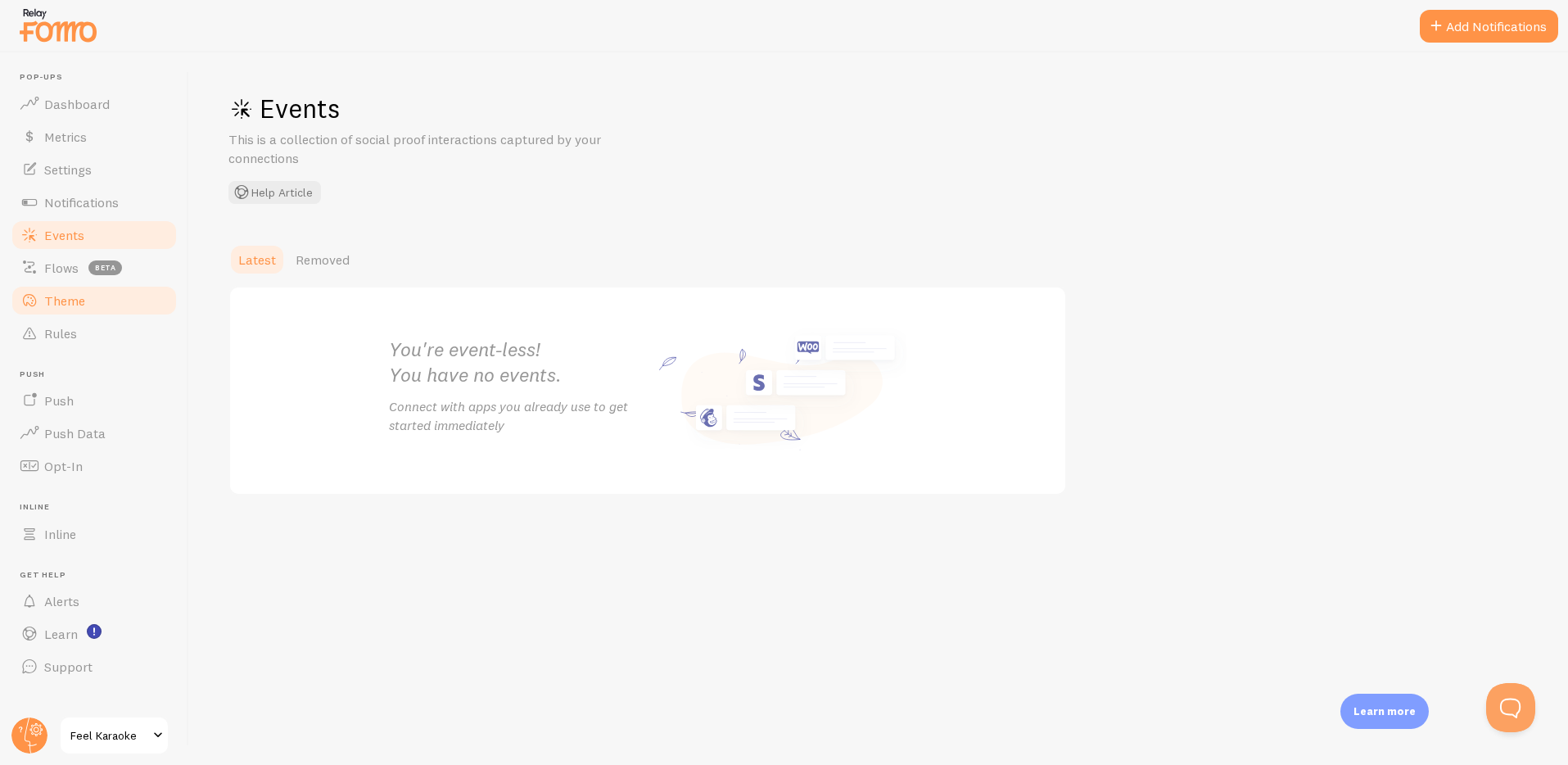
click at [59, 309] on link "Theme" at bounding box center [94, 300] width 169 height 33
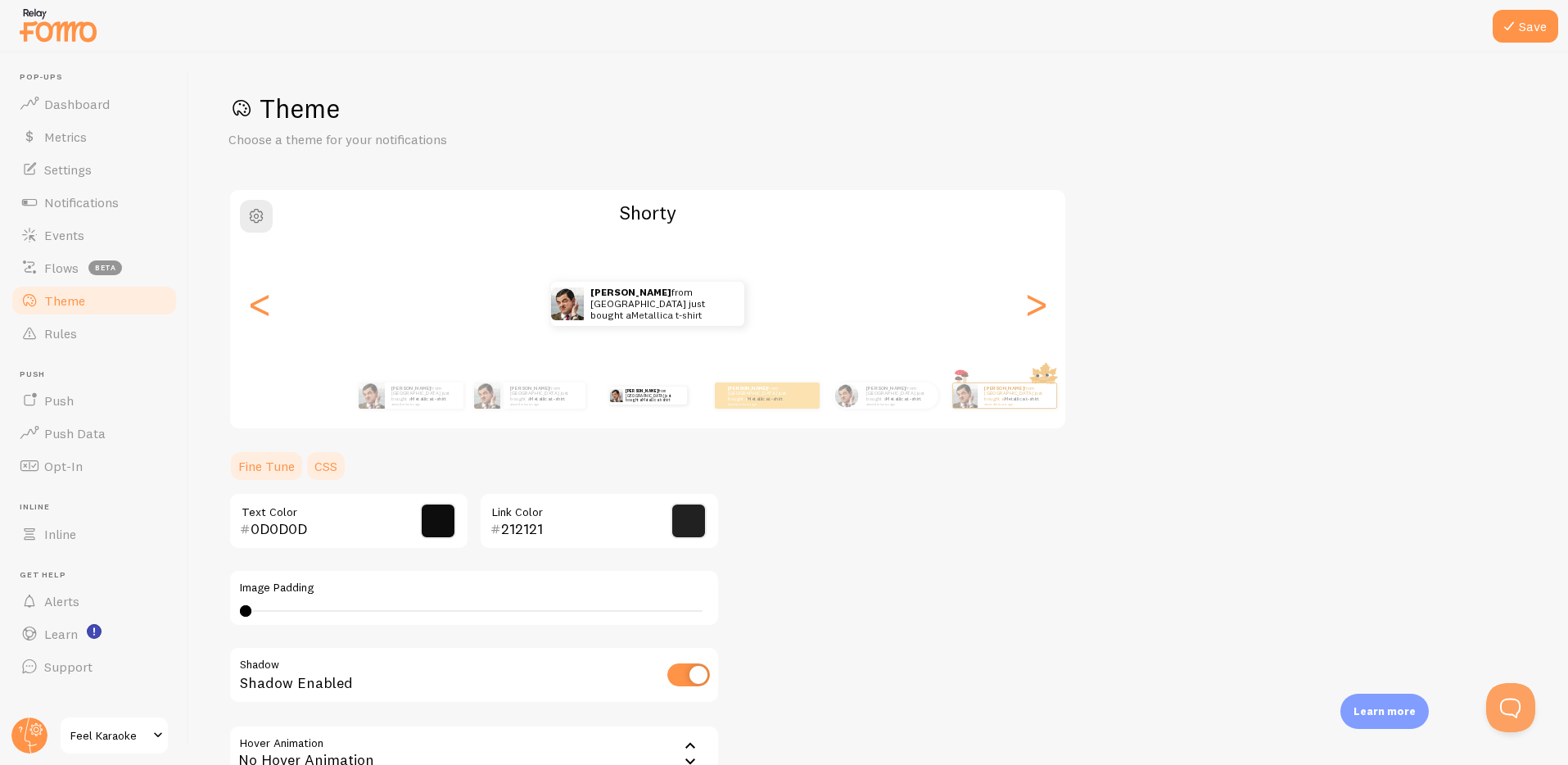
click at [327, 455] on link "CSS" at bounding box center [325, 466] width 42 height 33
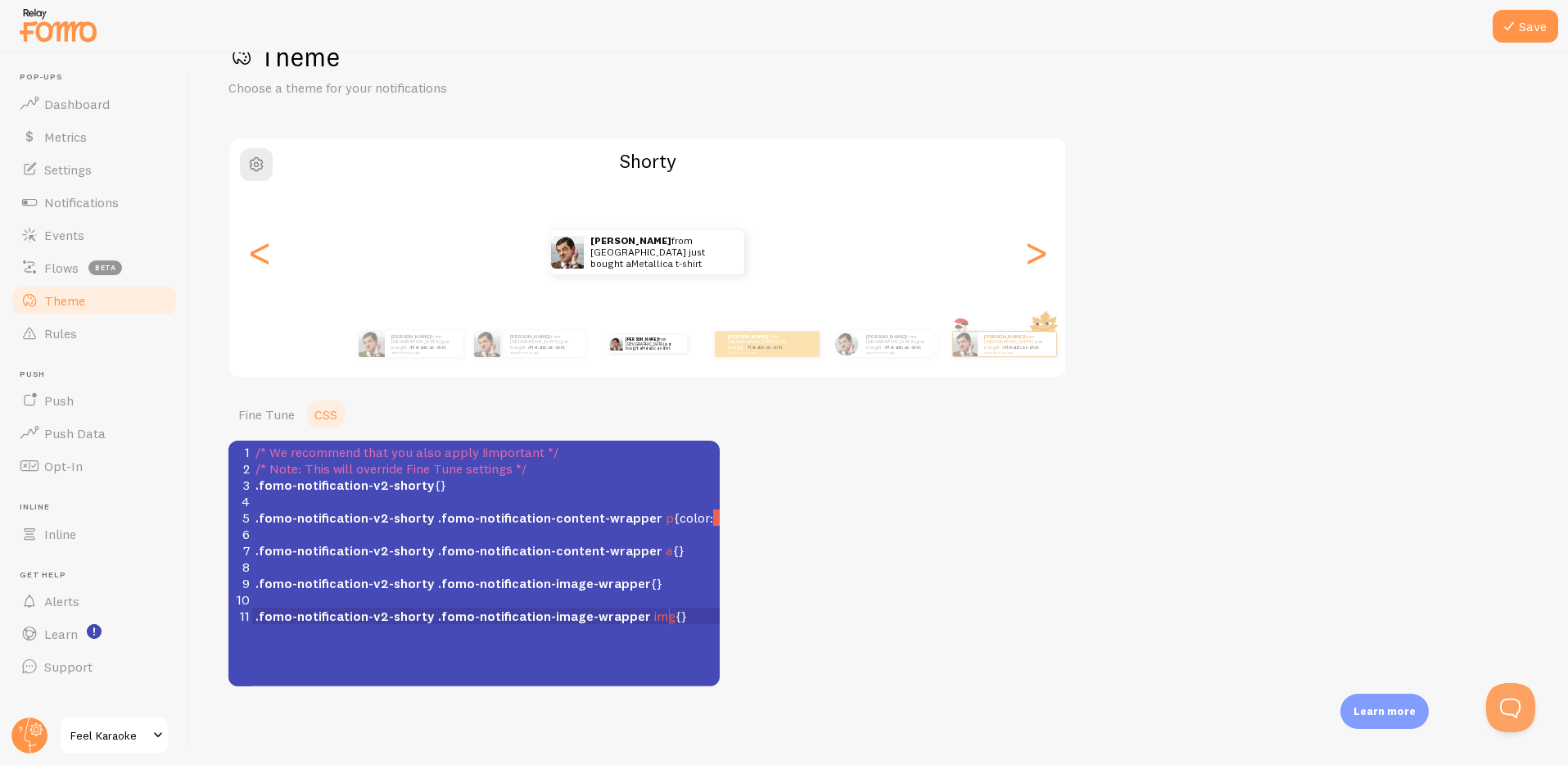
scroll to position [7, 0]
click at [376, 644] on div "xxxxxxxxxx 1 /* We recommend that you also apply !important */ 2 /* Note: This …" at bounding box center [494, 584] width 533 height 287
click at [637, 587] on span ".fomo-notification-v2-shorty .fomo-notification-image-wrapper {}" at bounding box center [459, 583] width 407 height 16
click at [637, 584] on span ".fomo-notification-v2-shorty .fomo-notification-image-wrapper {}" at bounding box center [459, 583] width 407 height 16
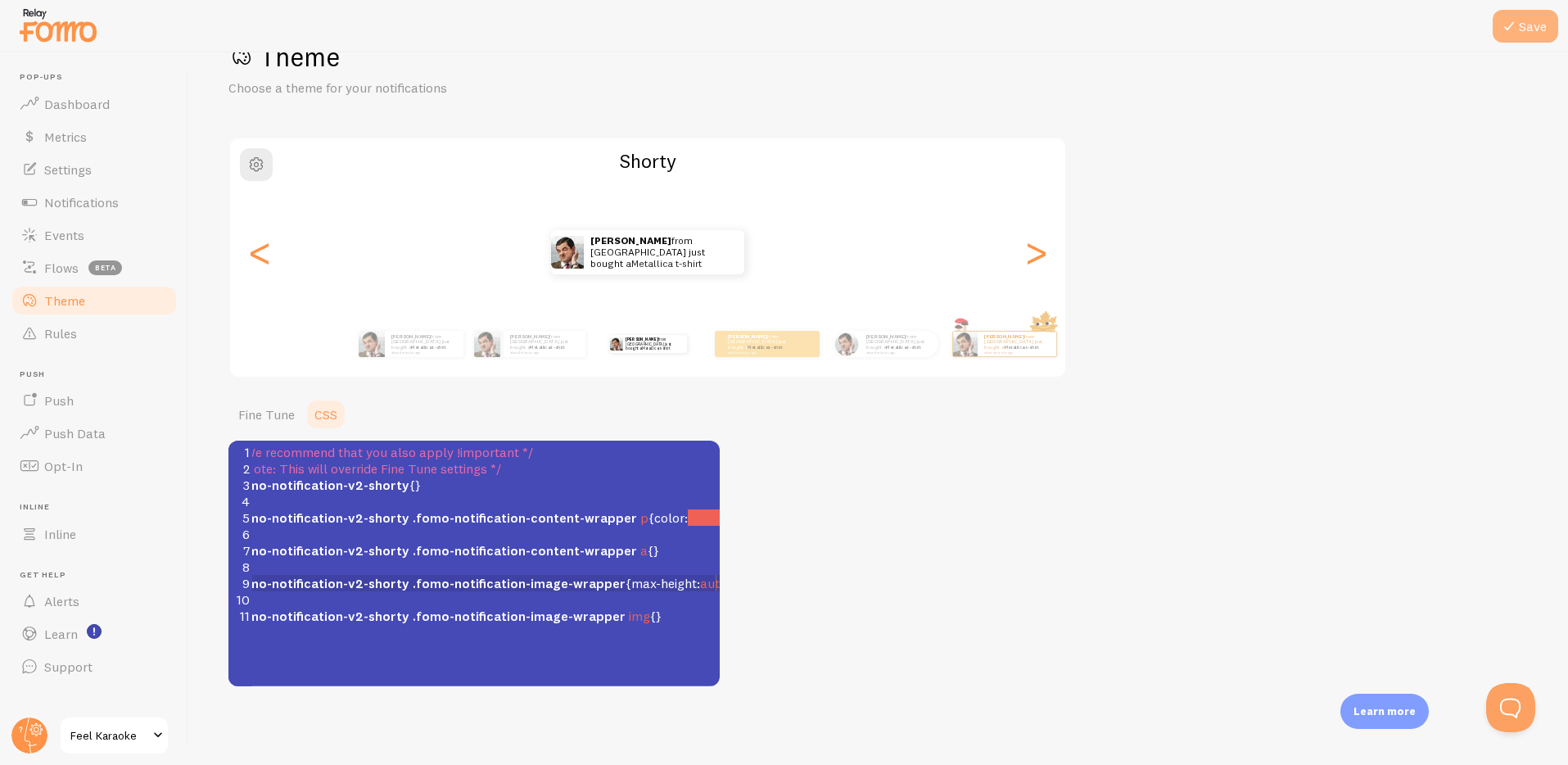
type textarea "max-height: auto;"
click at [1528, 35] on button "Save" at bounding box center [1526, 26] width 65 height 33
click at [466, 605] on pre "​" at bounding box center [508, 599] width 511 height 16
click at [321, 576] on span ".fomo-notification-v2-shorty" at bounding box center [344, 583] width 179 height 16
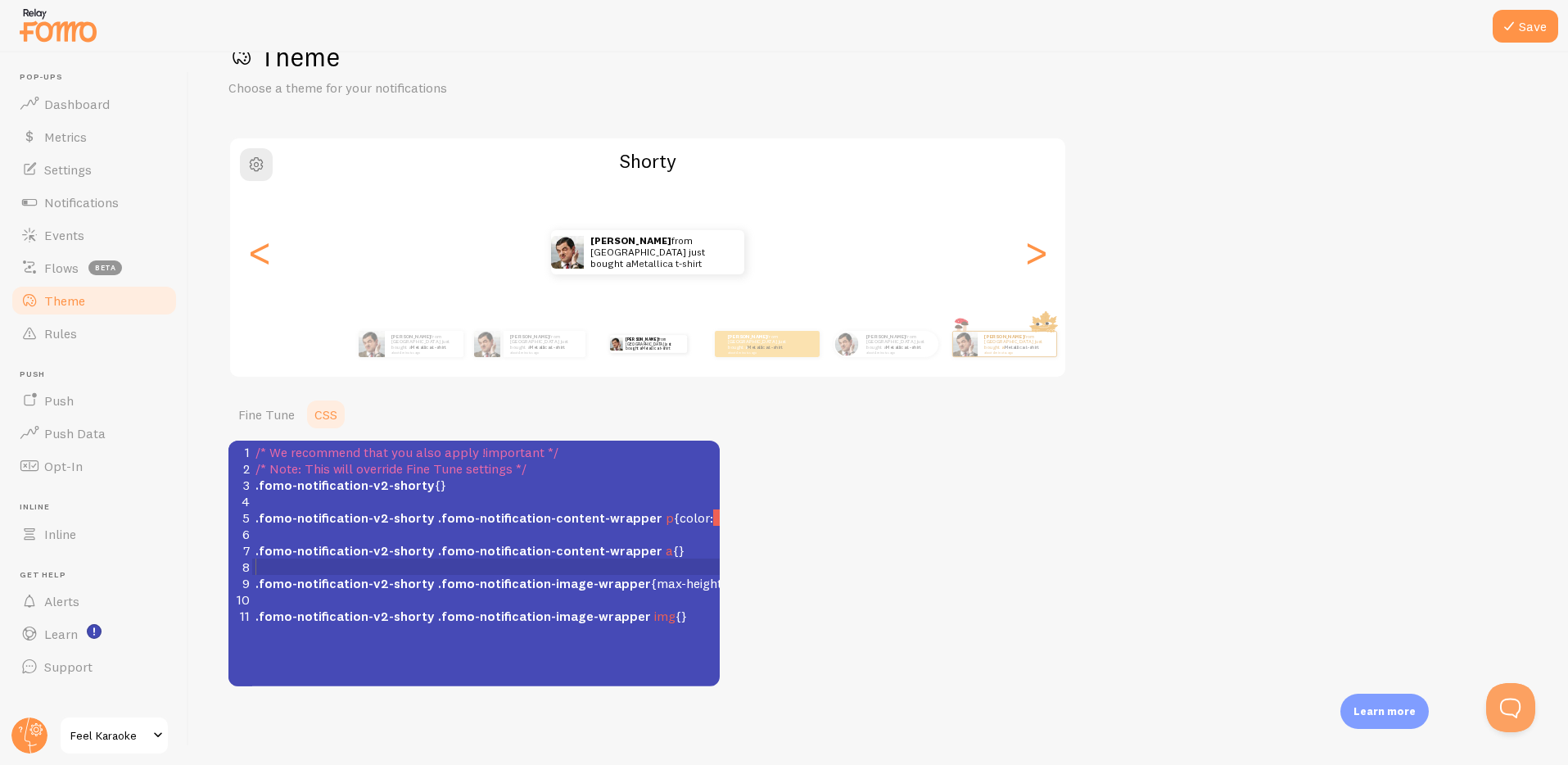
click at [344, 568] on pre "​" at bounding box center [508, 566] width 511 height 16
paste textarea
click at [658, 559] on span ".fomo-notification-image-wrapper" at bounding box center [657, 566] width 213 height 16
click at [683, 567] on span ".fomo-notification-image-wrapper" at bounding box center [657, 566] width 213 height 16
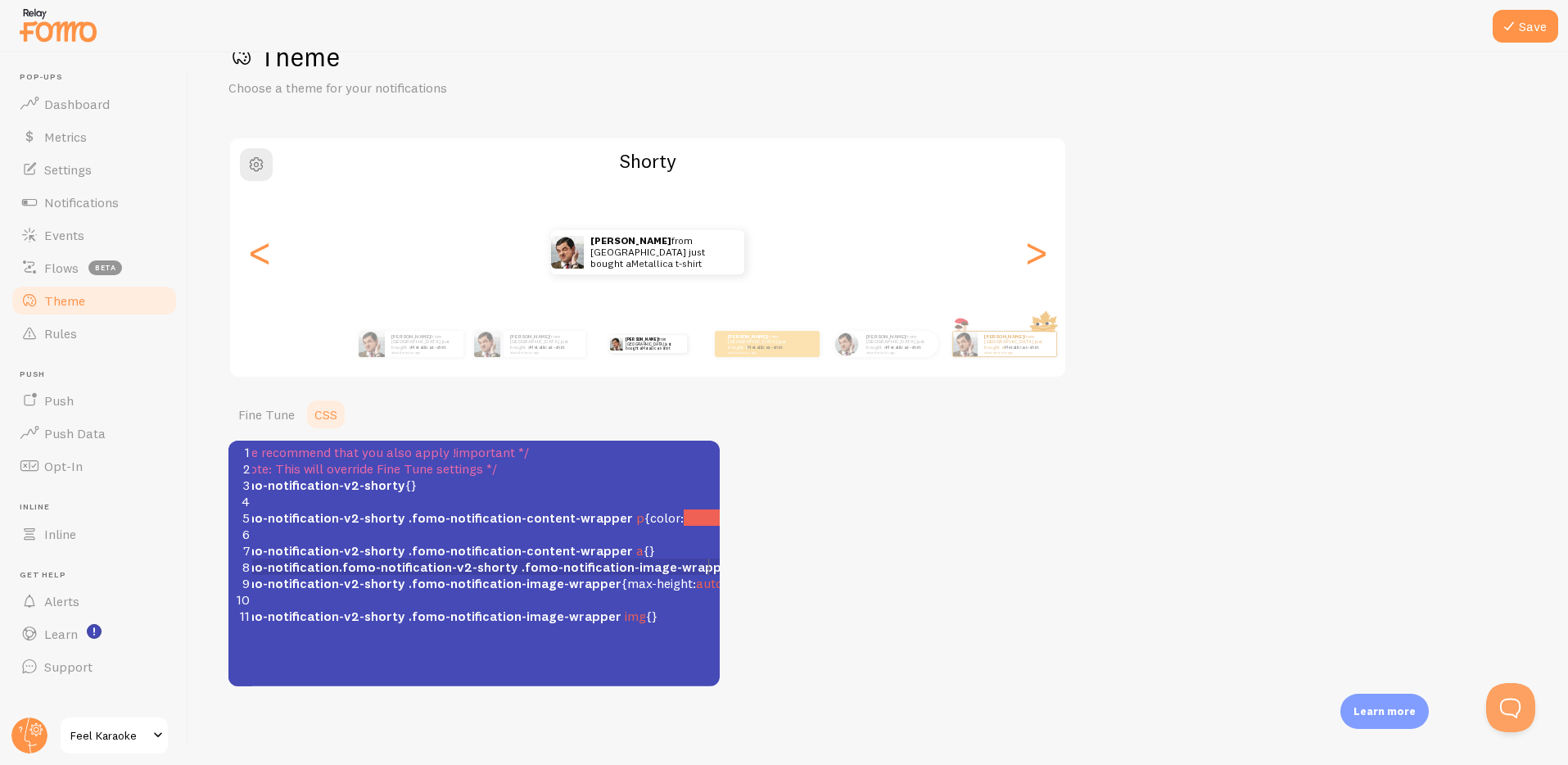
type textarea ","
type textarea "100vh"
click at [1534, 21] on button "Save" at bounding box center [1526, 26] width 65 height 33
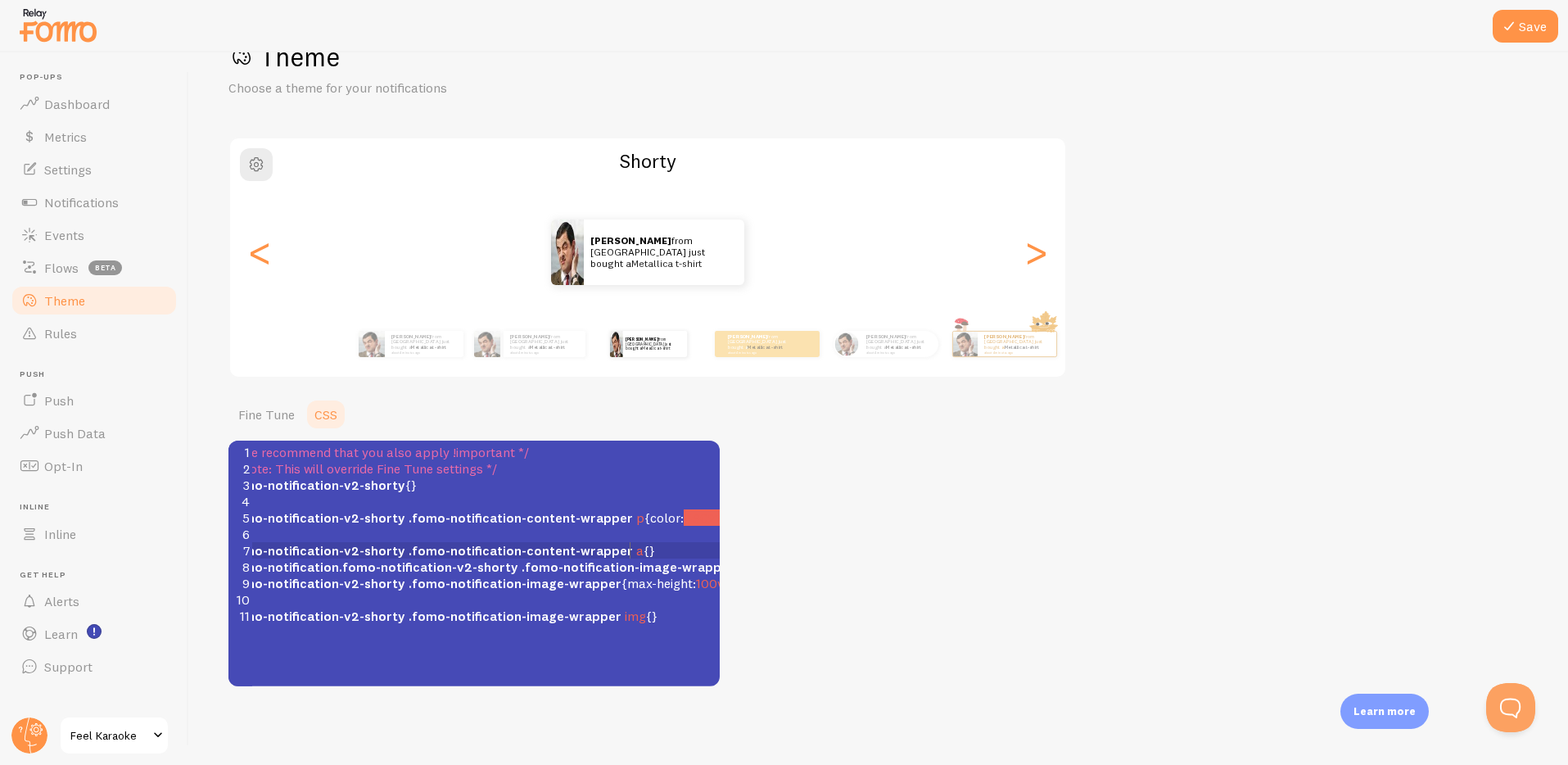
click at [630, 551] on span ".fomo-notification-v2-shorty .fomo-notification-content-wrapper a {}" at bounding box center [440, 550] width 429 height 16
click at [606, 583] on span ".fomo-notification-v2-shorty .fomo-notification-image-wrapper { max-height : 10…" at bounding box center [484, 583] width 514 height 16
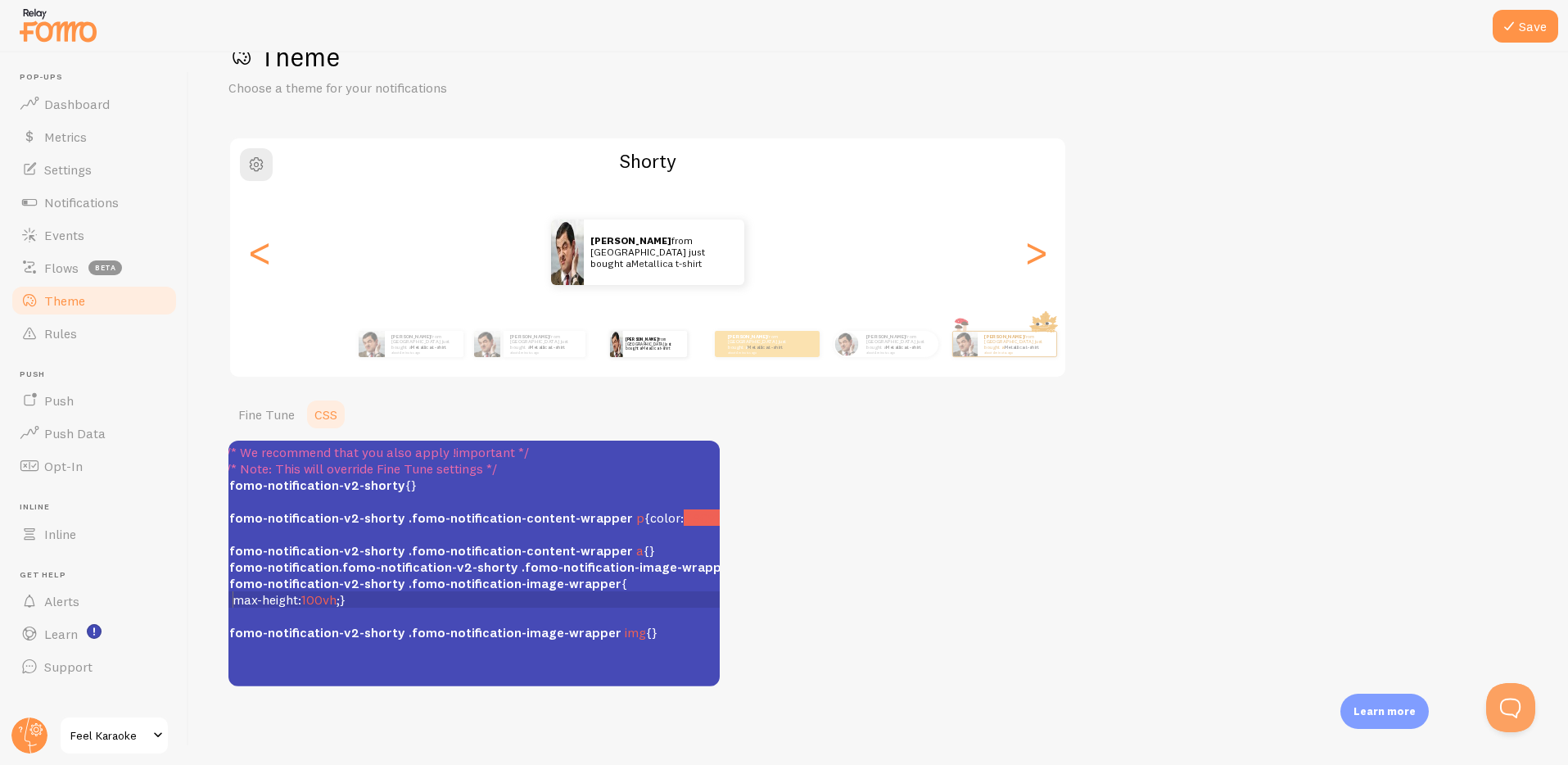
scroll to position [0, 2]
click at [371, 599] on span "max-height : 100vh ;}" at bounding box center [314, 599] width 120 height 16
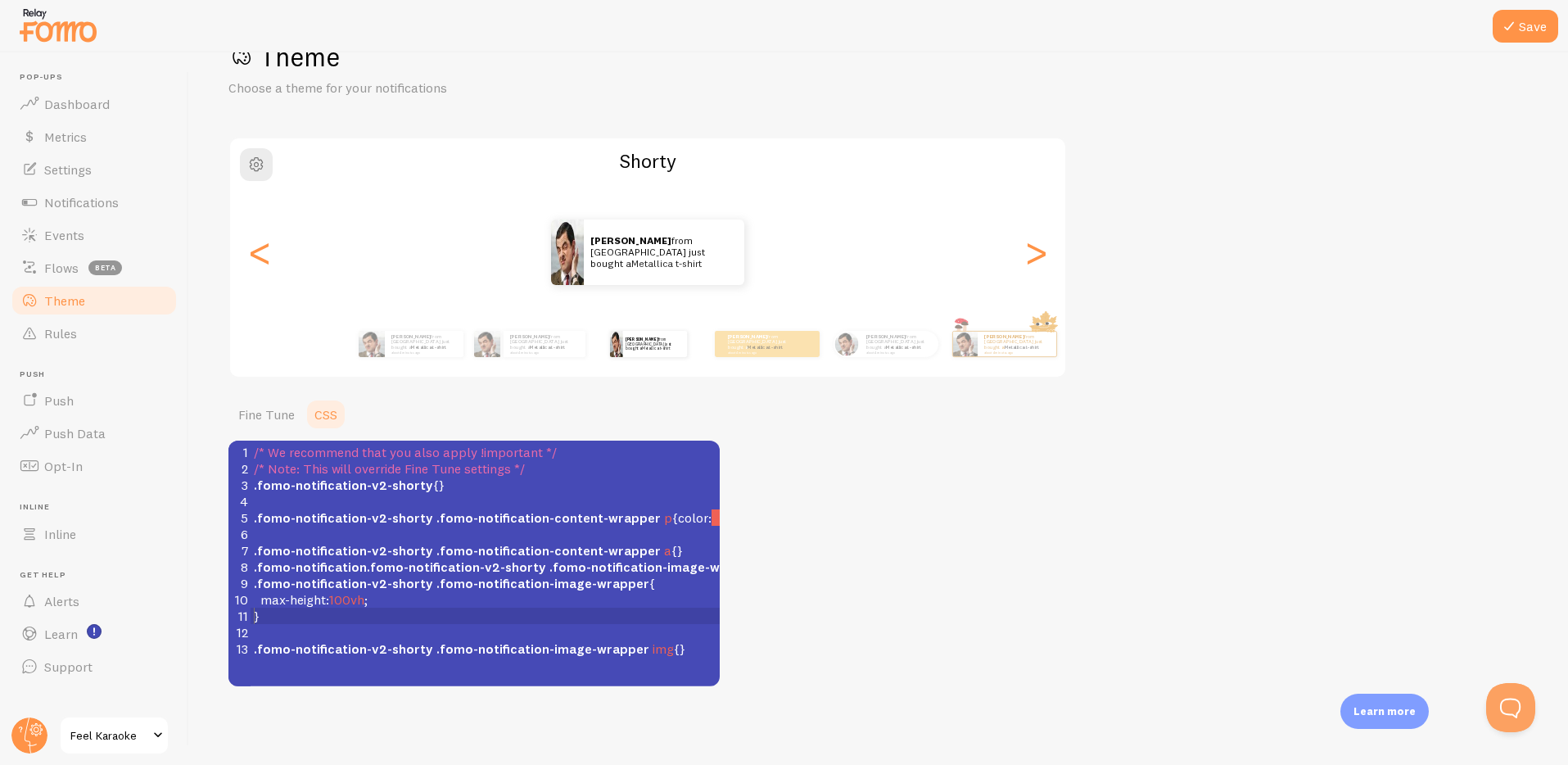
scroll to position [0, 0]
click at [355, 601] on span "100vh" at bounding box center [348, 599] width 36 height 16
type textarea "100%"
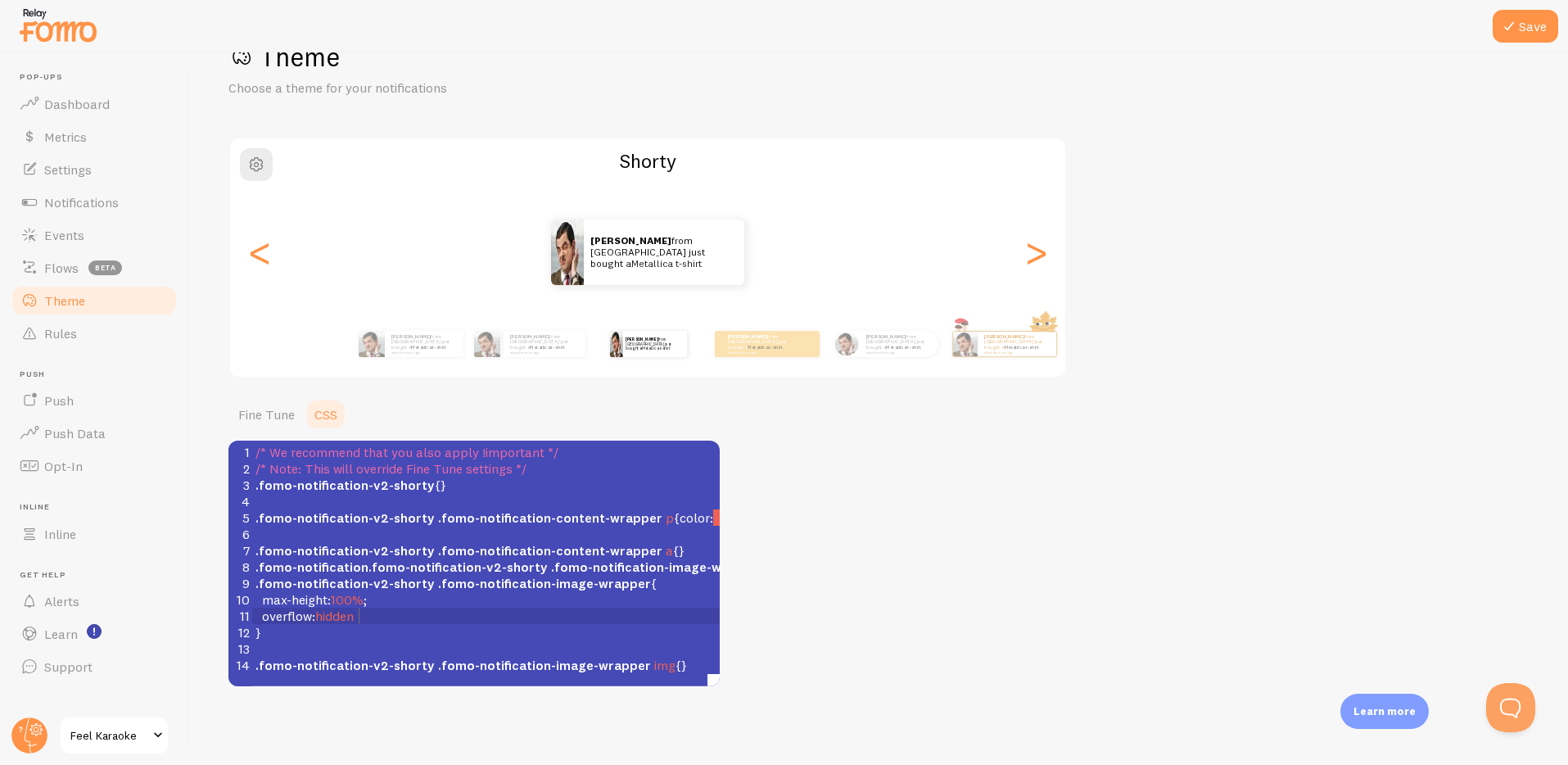
scroll to position [7, 99]
type textarea "overflow: hidden;"
click at [1507, 28] on icon at bounding box center [1509, 26] width 19 height 19
click at [654, 657] on span "img" at bounding box center [665, 664] width 21 height 16
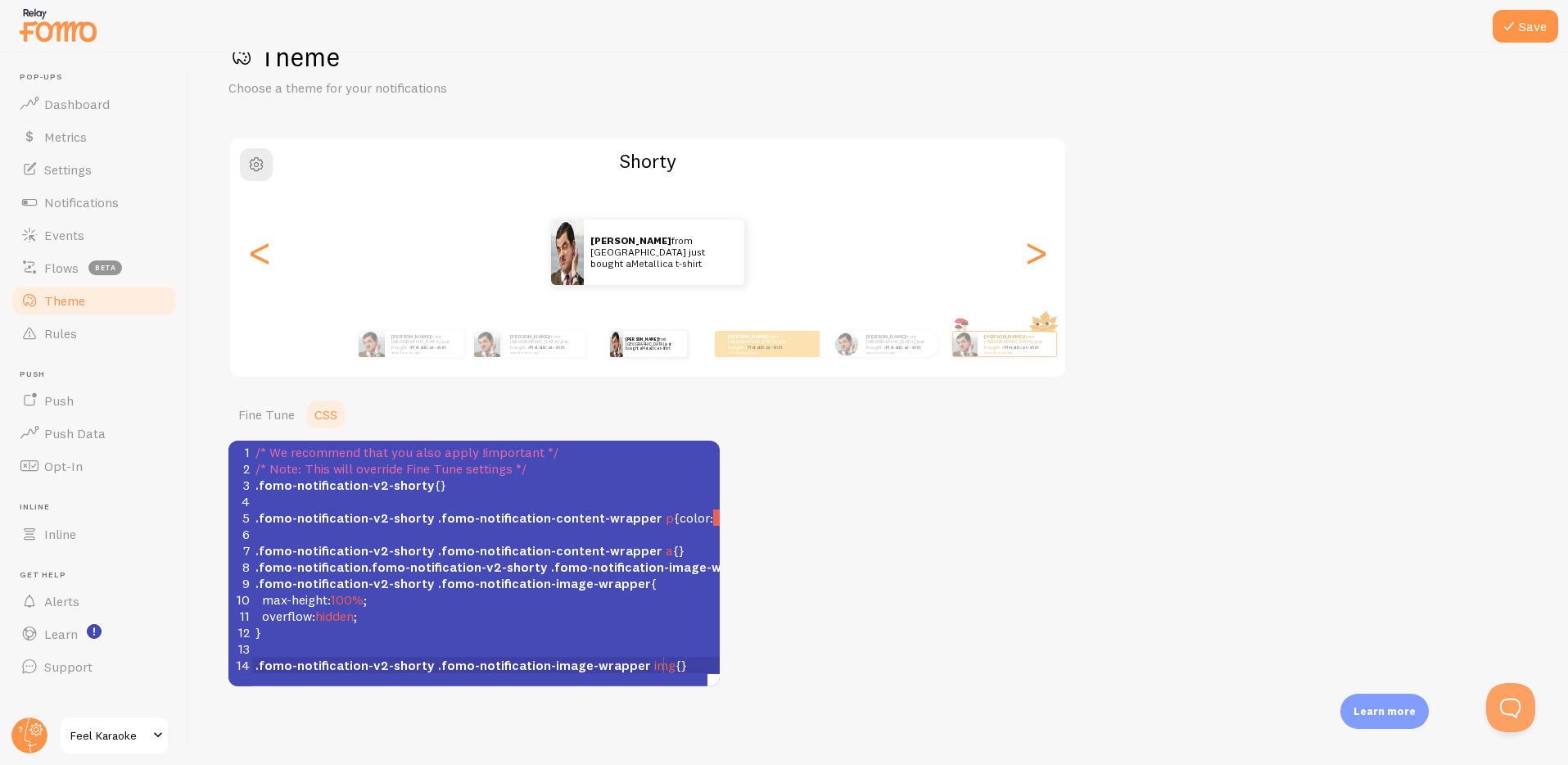
click at [662, 661] on span ".fomo-notification-v2-shorty .fomo-notification-image-wrapper img {}" at bounding box center [471, 664] width 432 height 16
click at [662, 658] on span ".fomo-notification-v2-shorty .fomo-notification-image-wrapper img {}" at bounding box center [471, 664] width 432 height 16
click at [663, 661] on span ".fomo-notification-v2-shorty .fomo-notification-image-wrapper img {}" at bounding box center [471, 664] width 432 height 16
paste textarea ":"
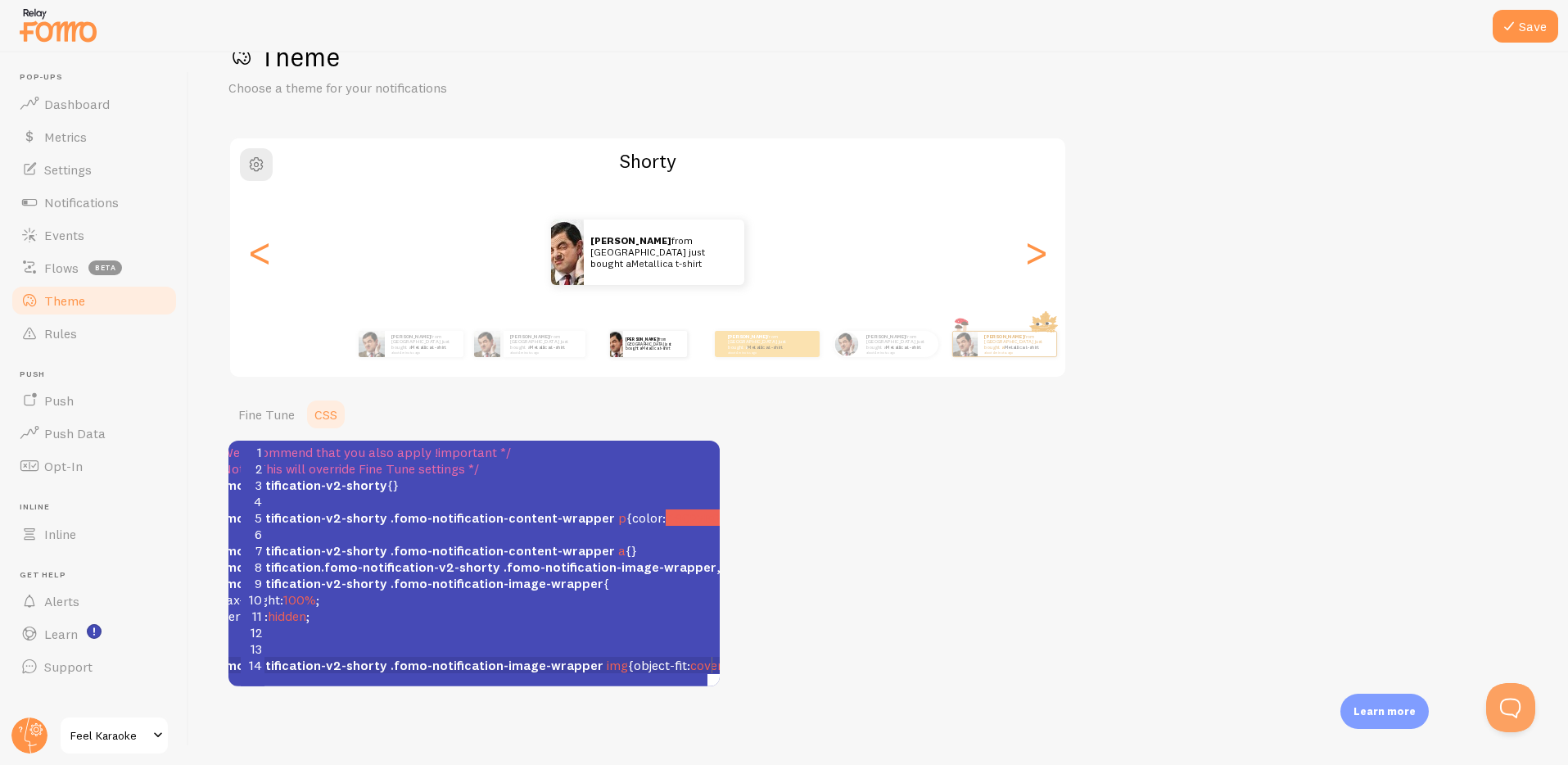
scroll to position [3, 59]
type textarea ": cover;"
click at [1530, 31] on button "Save" at bounding box center [1526, 26] width 65 height 33
click at [699, 662] on span ".fomo-notification-v2-shorty .fomo-notification-image-wrapper img { object-fit …" at bounding box center [469, 664] width 523 height 16
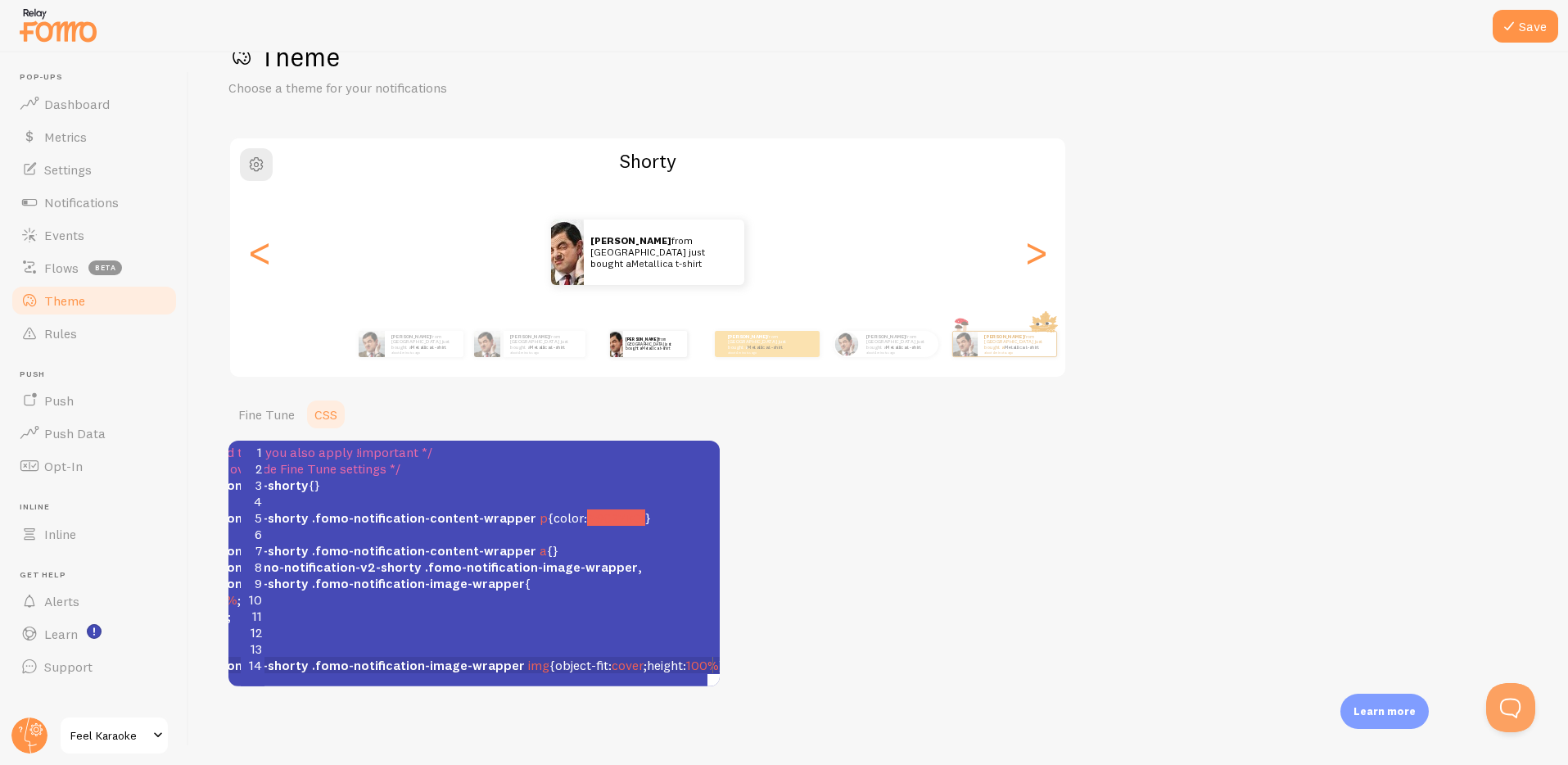
scroll to position [7, 82]
type textarea "height: 100%;"
click at [1532, 28] on button "Save" at bounding box center [1526, 26] width 65 height 33
click at [1025, 546] on div "Theme Choose a theme for your notifications Shorty Ryan from Vietnam just bough…" at bounding box center [878, 363] width 1300 height 646
click at [55, 206] on span "Notifications" at bounding box center [82, 202] width 75 height 16
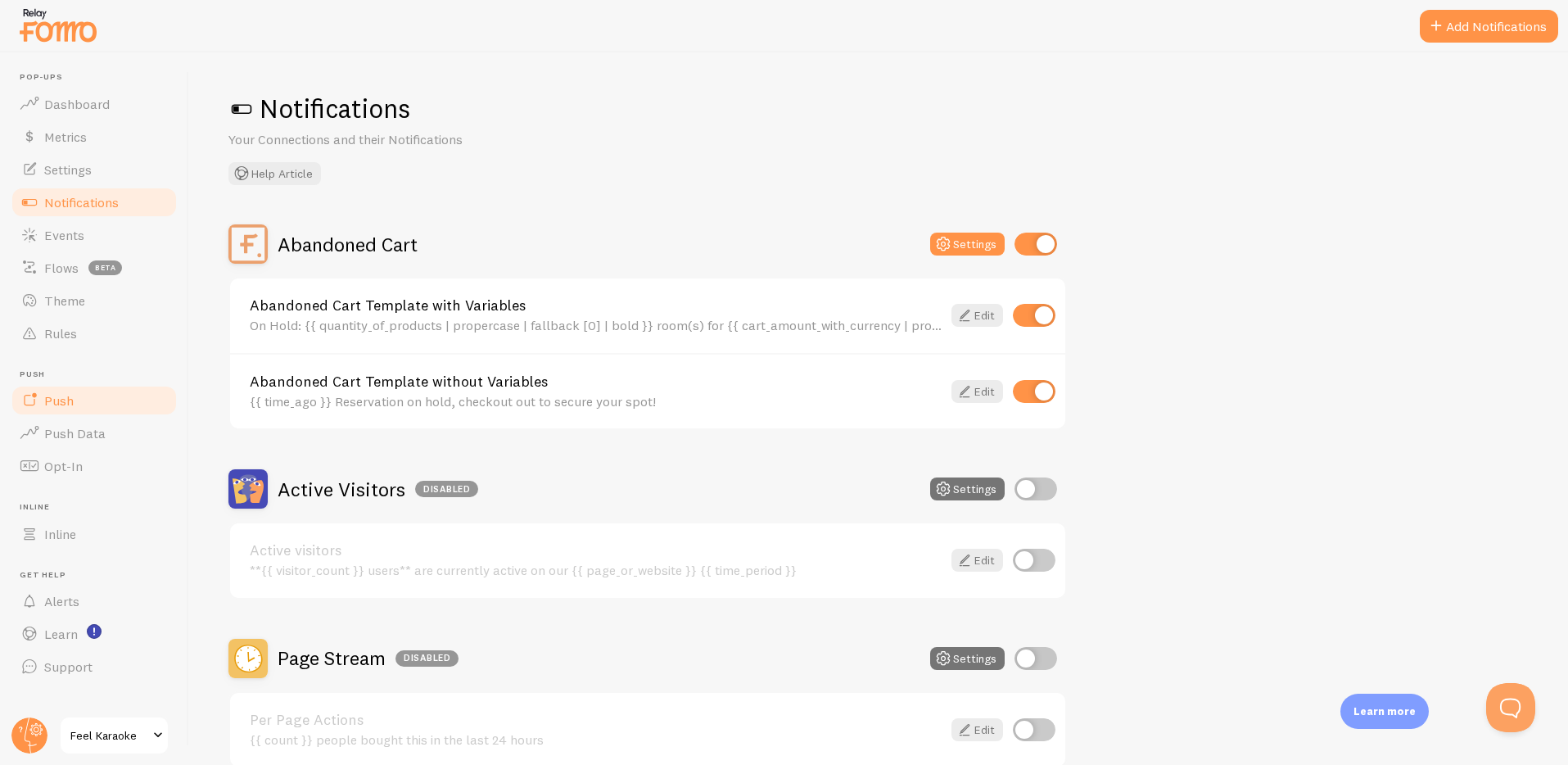
click at [53, 409] on link "Push" at bounding box center [94, 400] width 169 height 33
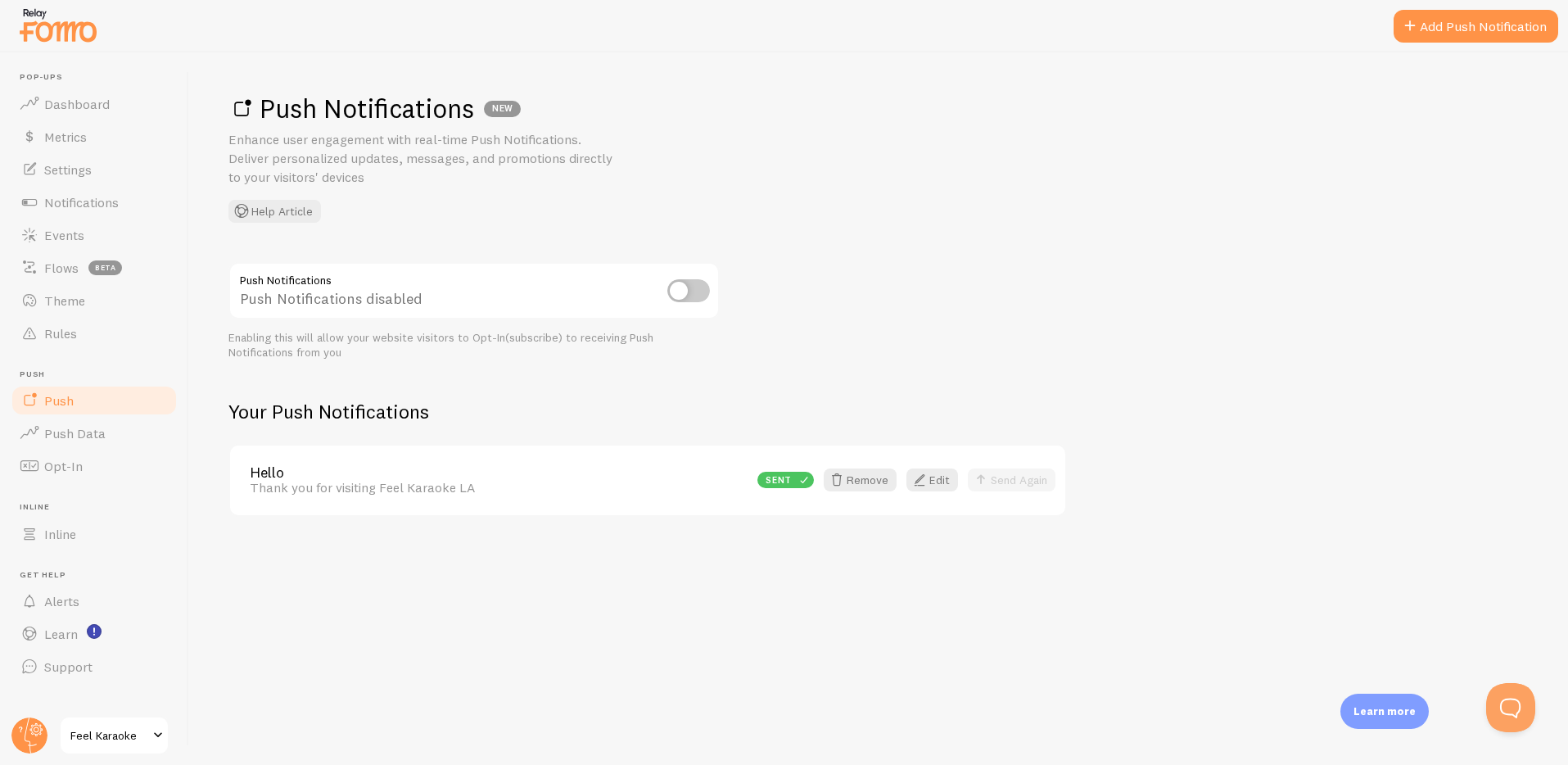
drag, startPoint x: 358, startPoint y: 491, endPoint x: 466, endPoint y: 561, distance: 128.7
click at [461, 663] on div "Push Notifications NEW Enhance user engagement with real-time Push Notification…" at bounding box center [878, 409] width 1379 height 712
click at [682, 293] on input "checkbox" at bounding box center [689, 291] width 42 height 23
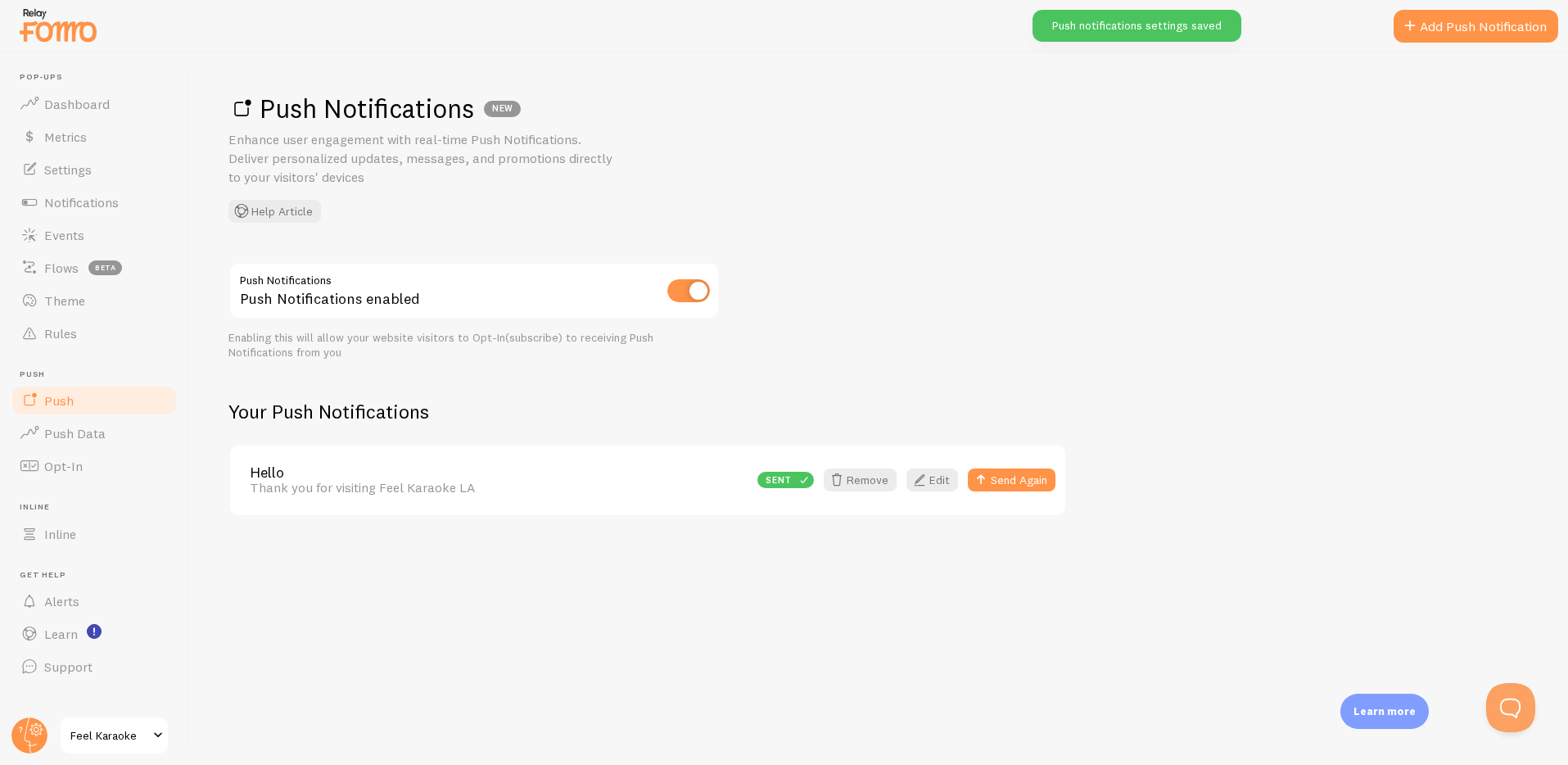
click at [685, 288] on input "checkbox" at bounding box center [689, 291] width 42 height 23
checkbox input "false"
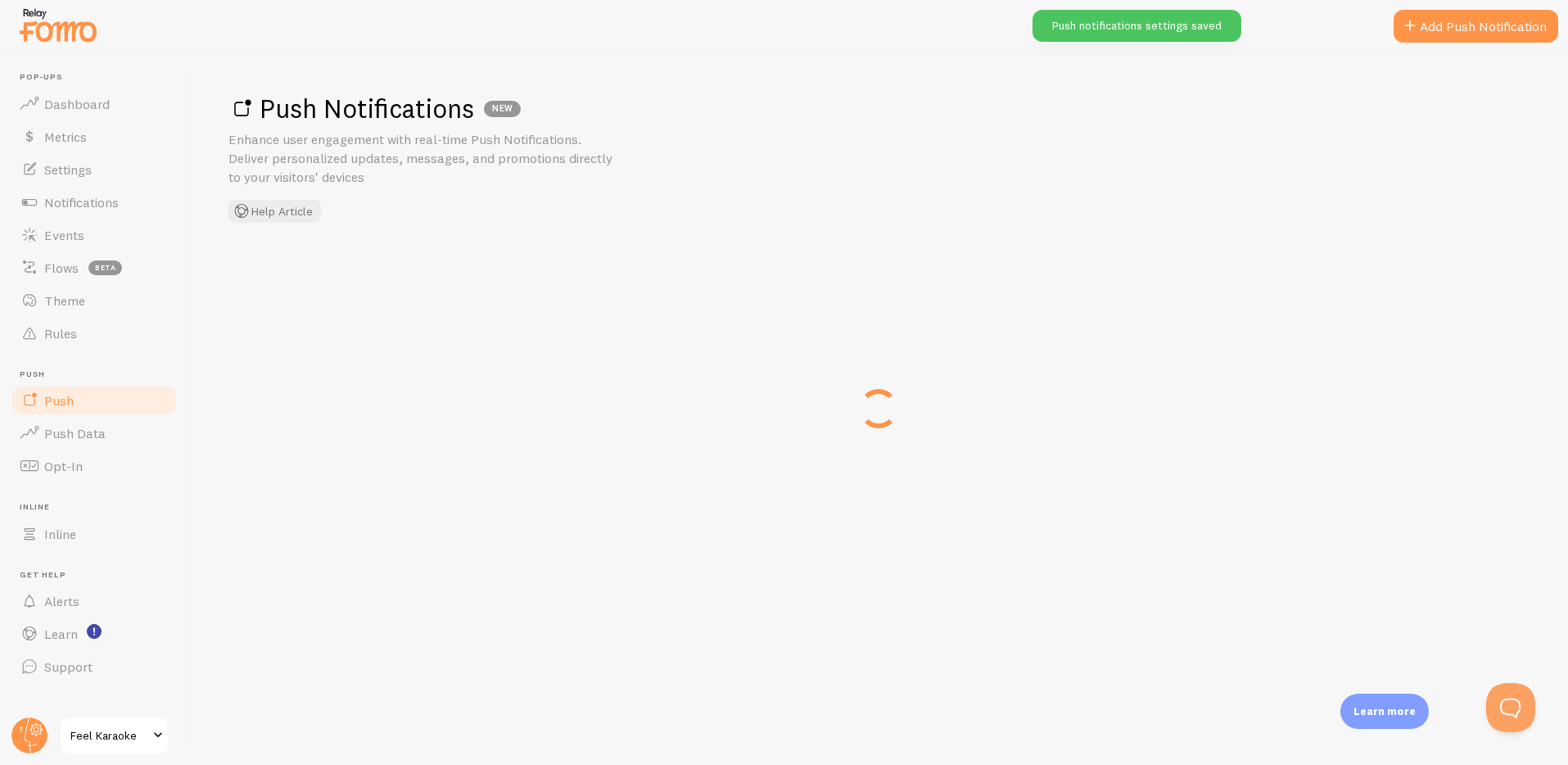
click at [517, 589] on div "Push Notifications NEW Enhance user engagement with real-time Push Notification…" at bounding box center [878, 409] width 1379 height 712
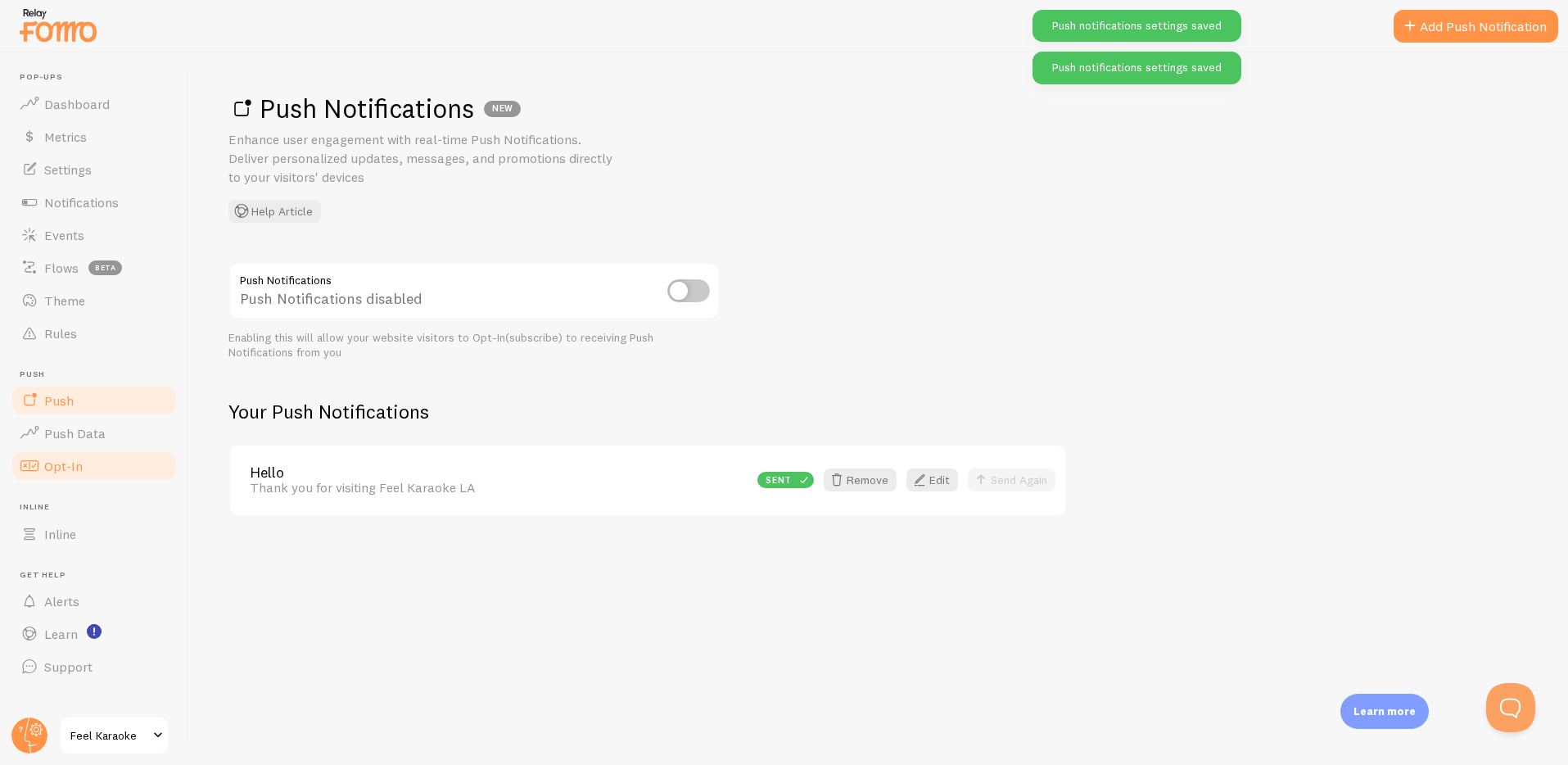
click at [57, 461] on span "Opt-In" at bounding box center [63, 466] width 38 height 16
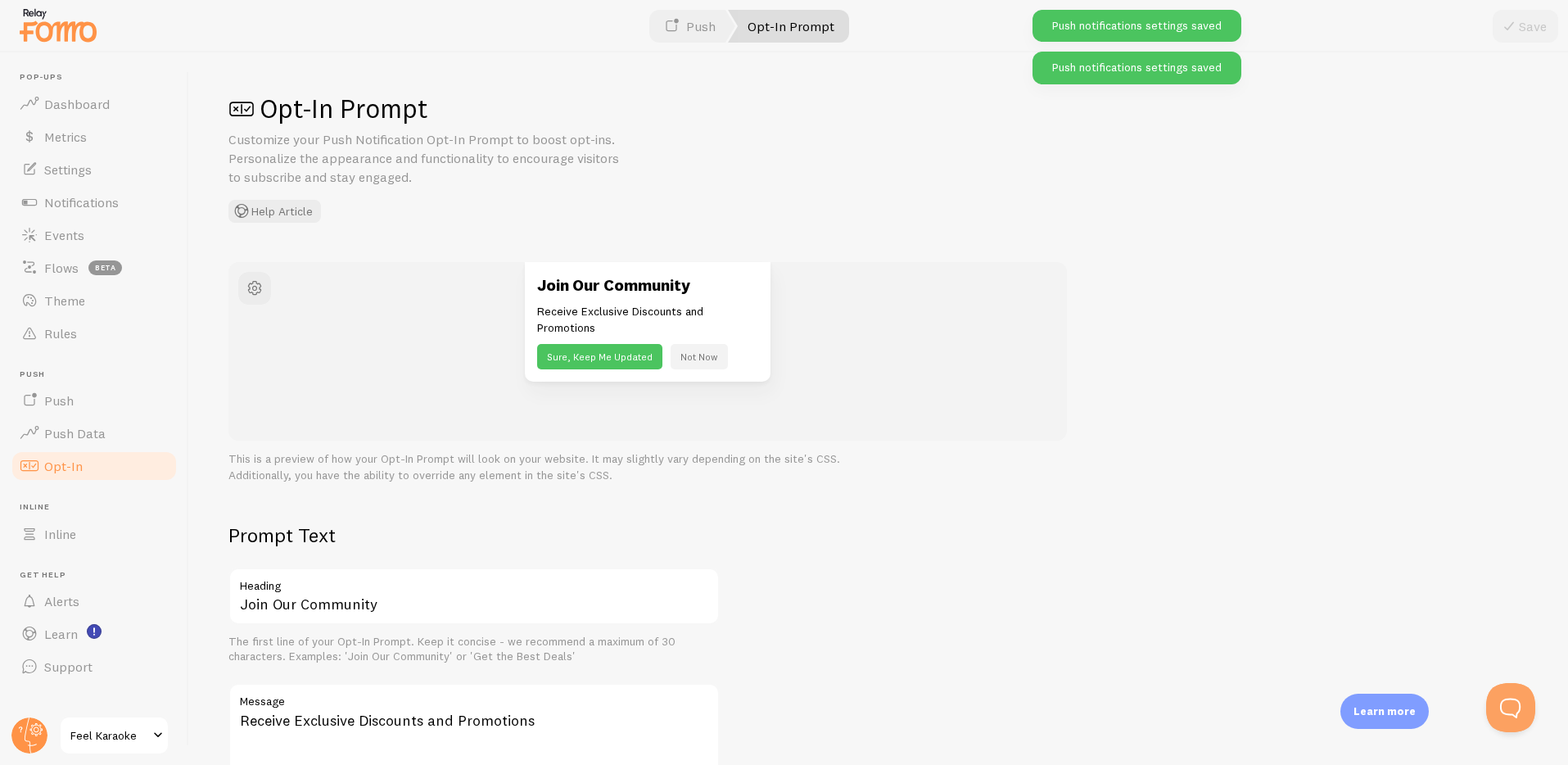
click at [1218, 500] on div "Opt-In Prompt Customize your Push Notification Opt-In Prompt to boost opt-ins. …" at bounding box center [878, 409] width 1379 height 712
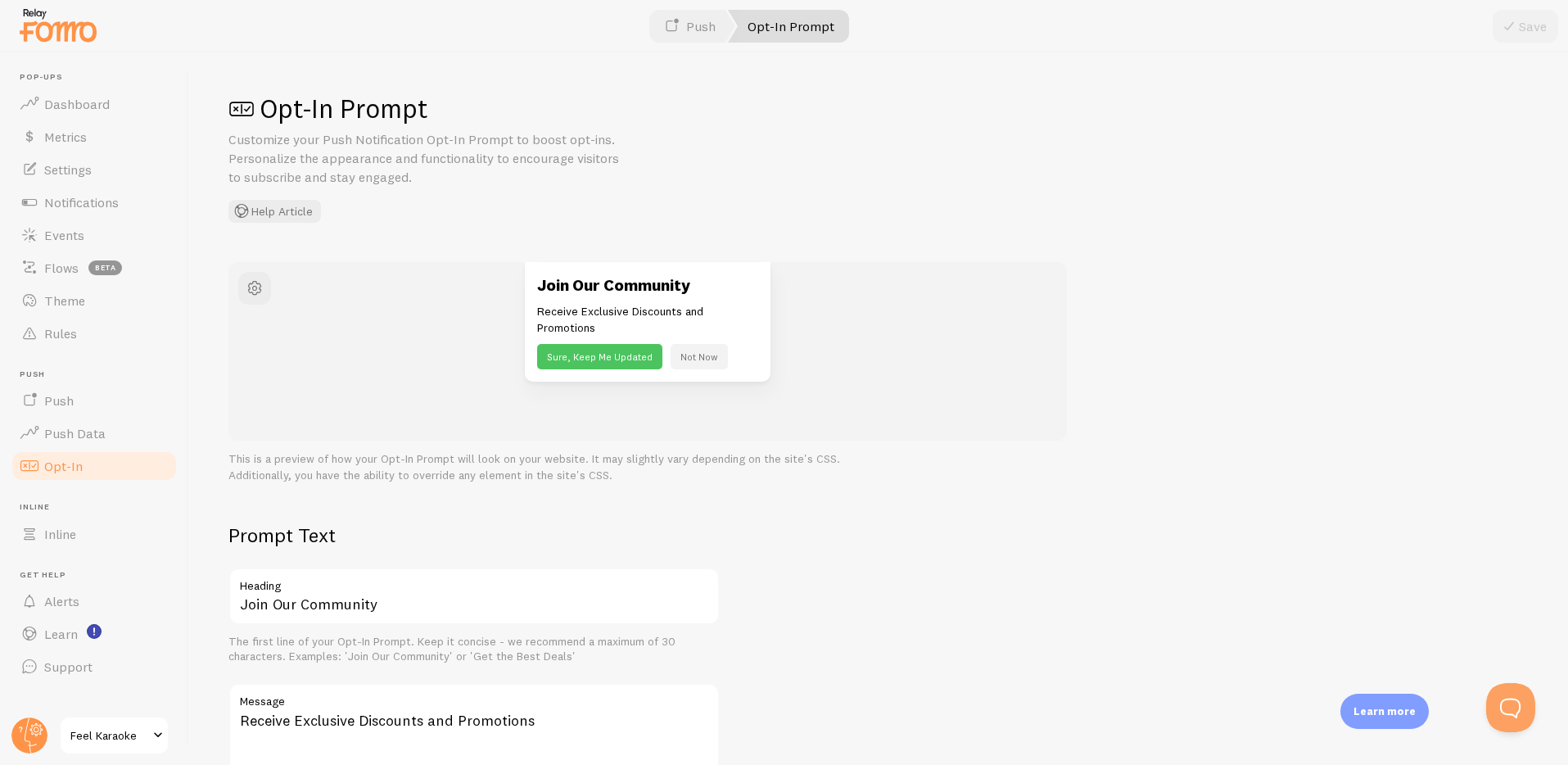
click at [1209, 503] on div "Opt-In Prompt Customize your Push Notification Opt-In Prompt to boost opt-ins. …" at bounding box center [878, 409] width 1379 height 712
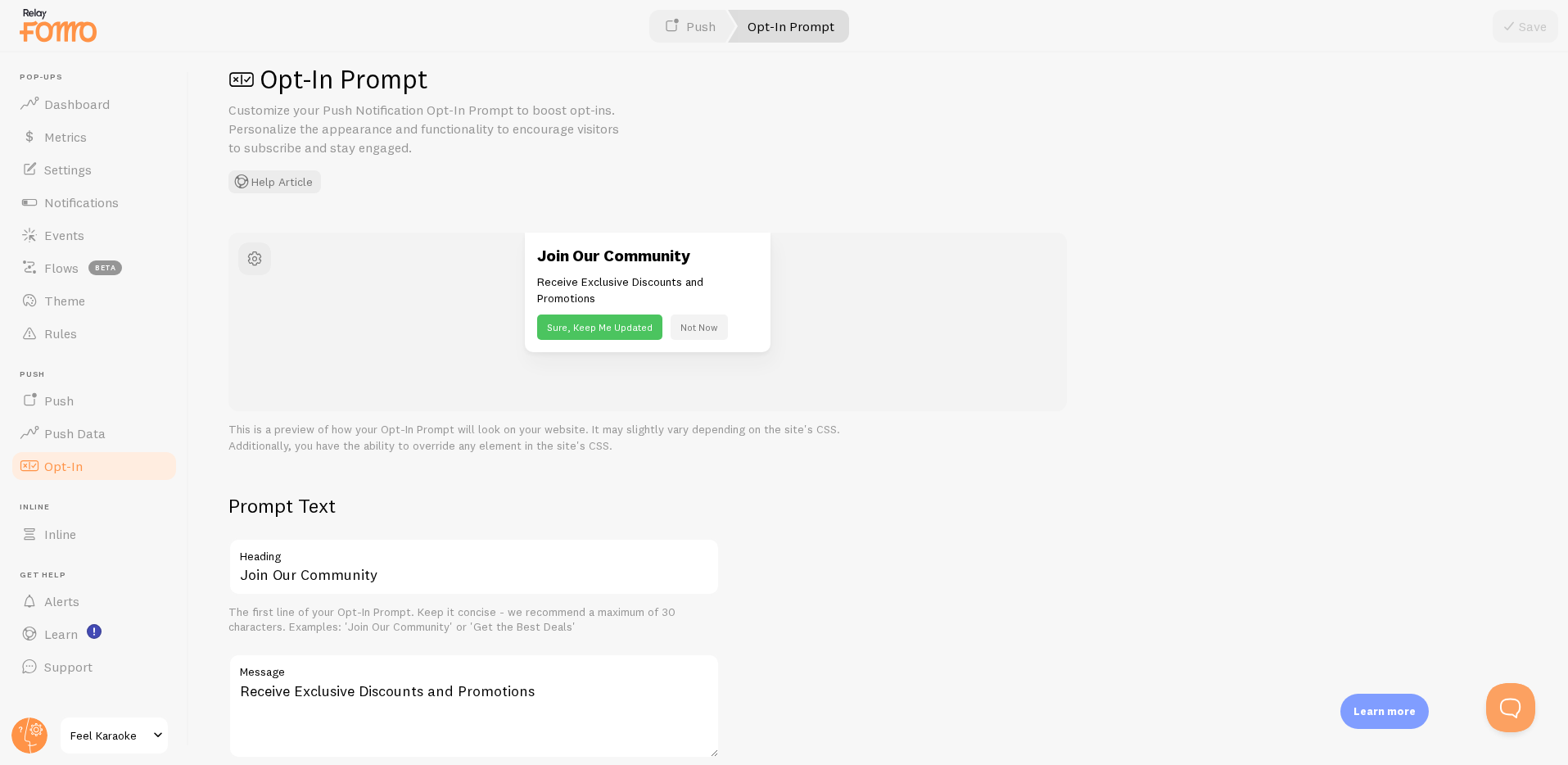
scroll to position [567, 0]
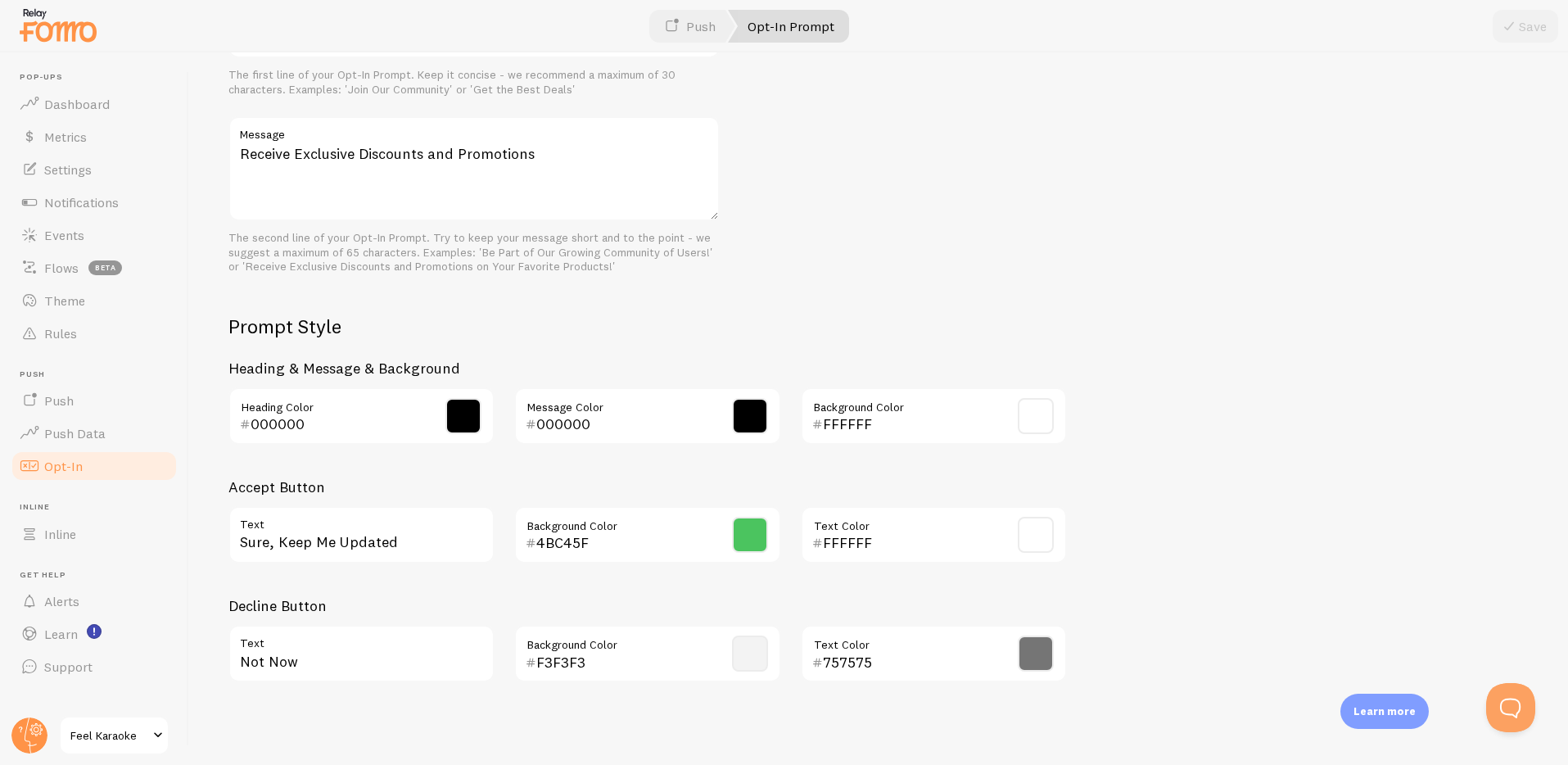
click at [1369, 361] on div "Prompt Text Join Our Community Heading The first line of your Opt-In Prompt. Ke…" at bounding box center [878, 325] width 1300 height 740
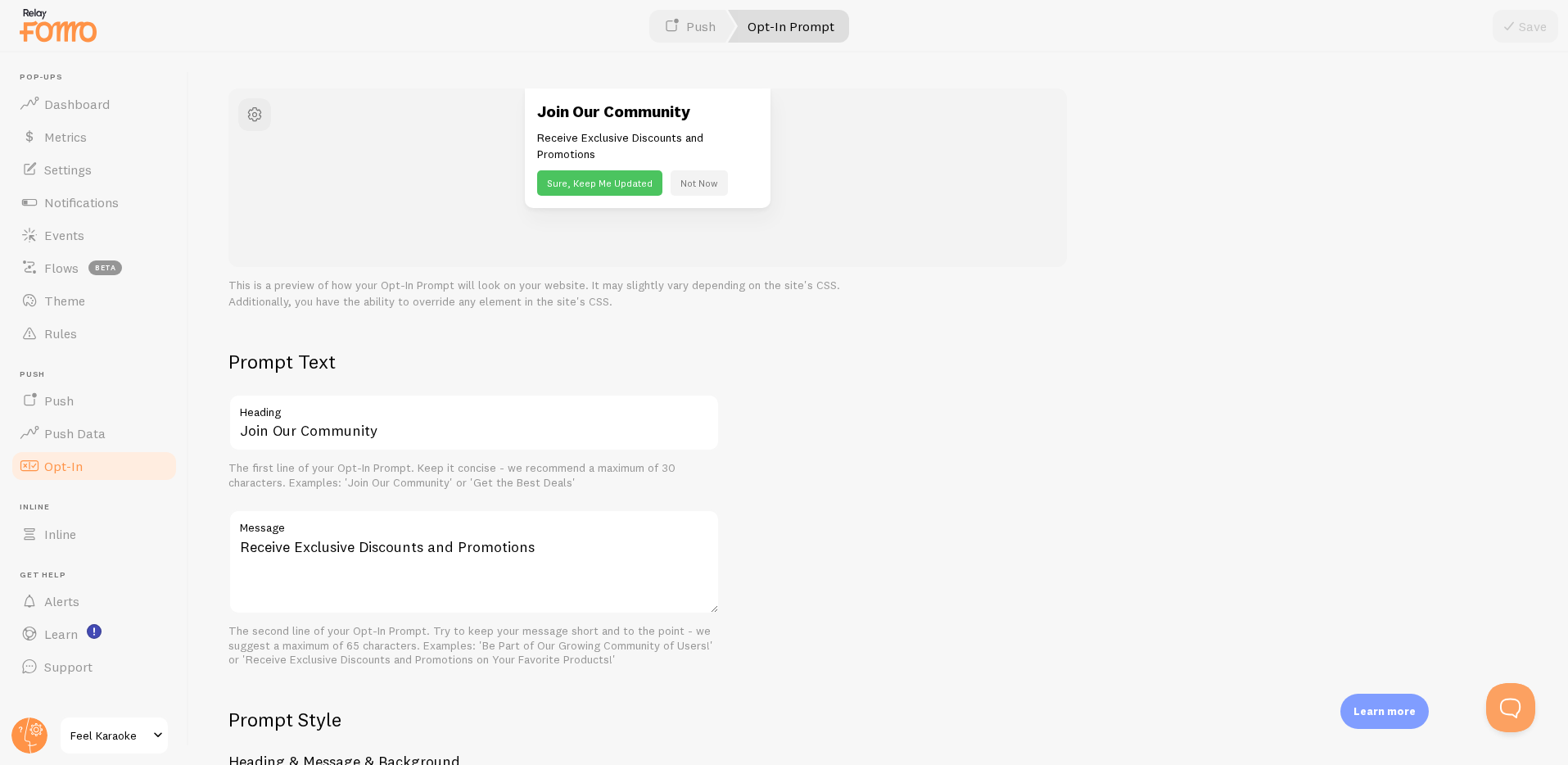
scroll to position [0, 0]
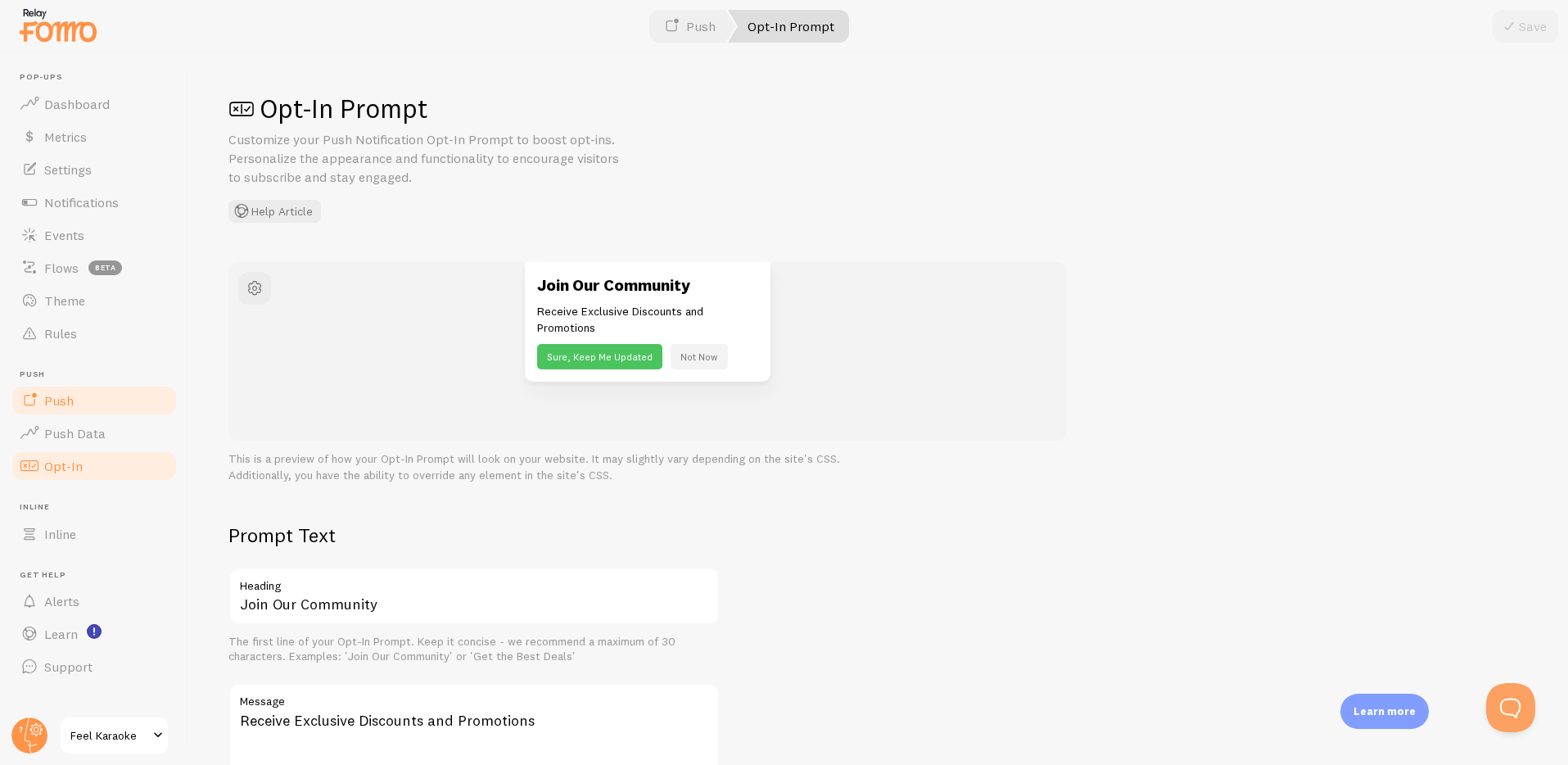
click at [30, 405] on span at bounding box center [29, 400] width 19 height 19
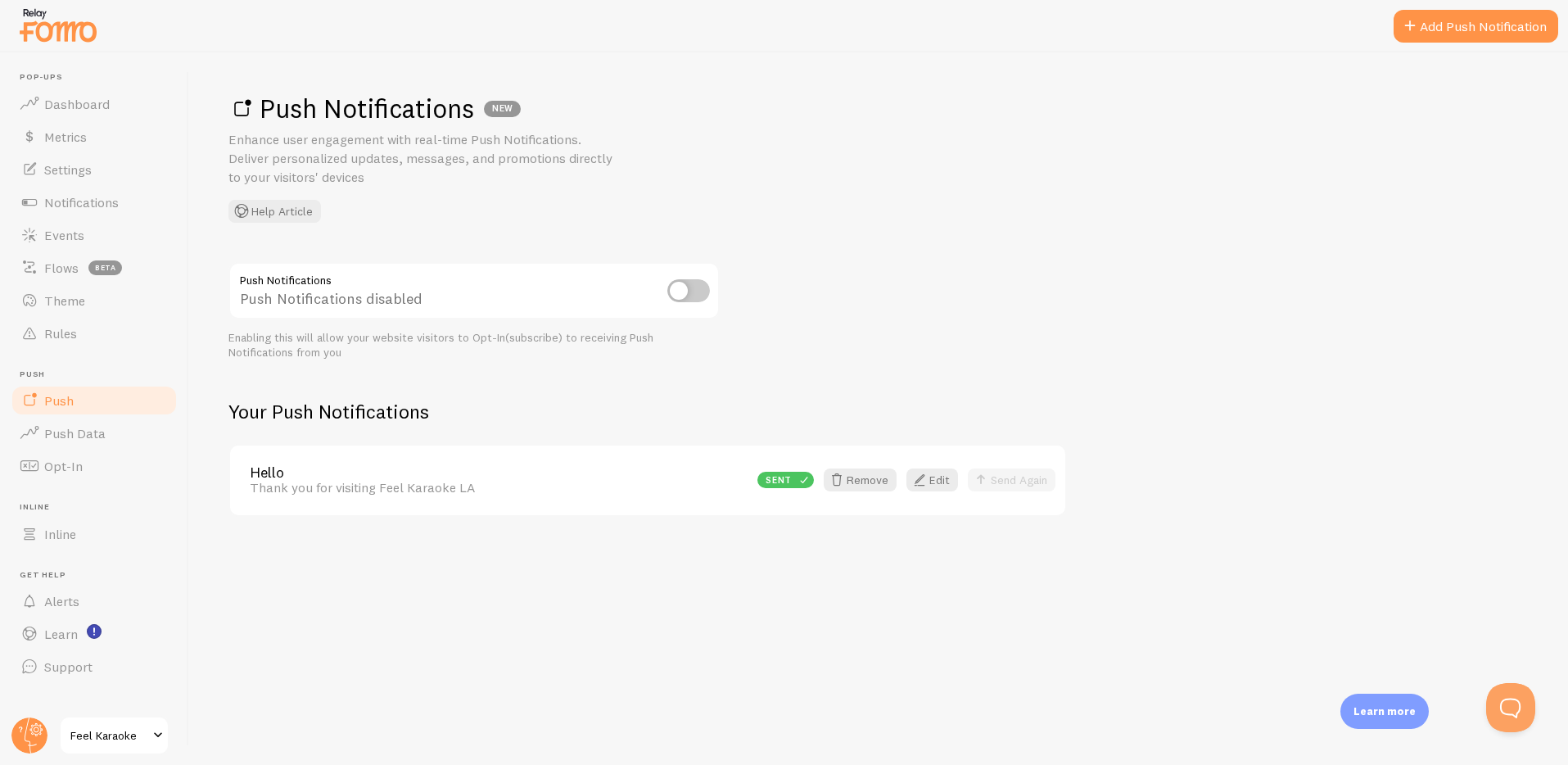
click at [506, 657] on div "Push Notifications NEW Enhance user engagement with real-time Push Notification…" at bounding box center [878, 409] width 1379 height 712
click at [500, 578] on div "Push Notifications NEW Enhance user engagement with real-time Push Notification…" at bounding box center [878, 409] width 1379 height 712
click at [1035, 204] on div "Push Notifications NEW Enhance user engagement with real-time Push Notification…" at bounding box center [878, 157] width 1300 height 131
drag, startPoint x: 891, startPoint y: 320, endPoint x: 927, endPoint y: 265, distance: 65.7
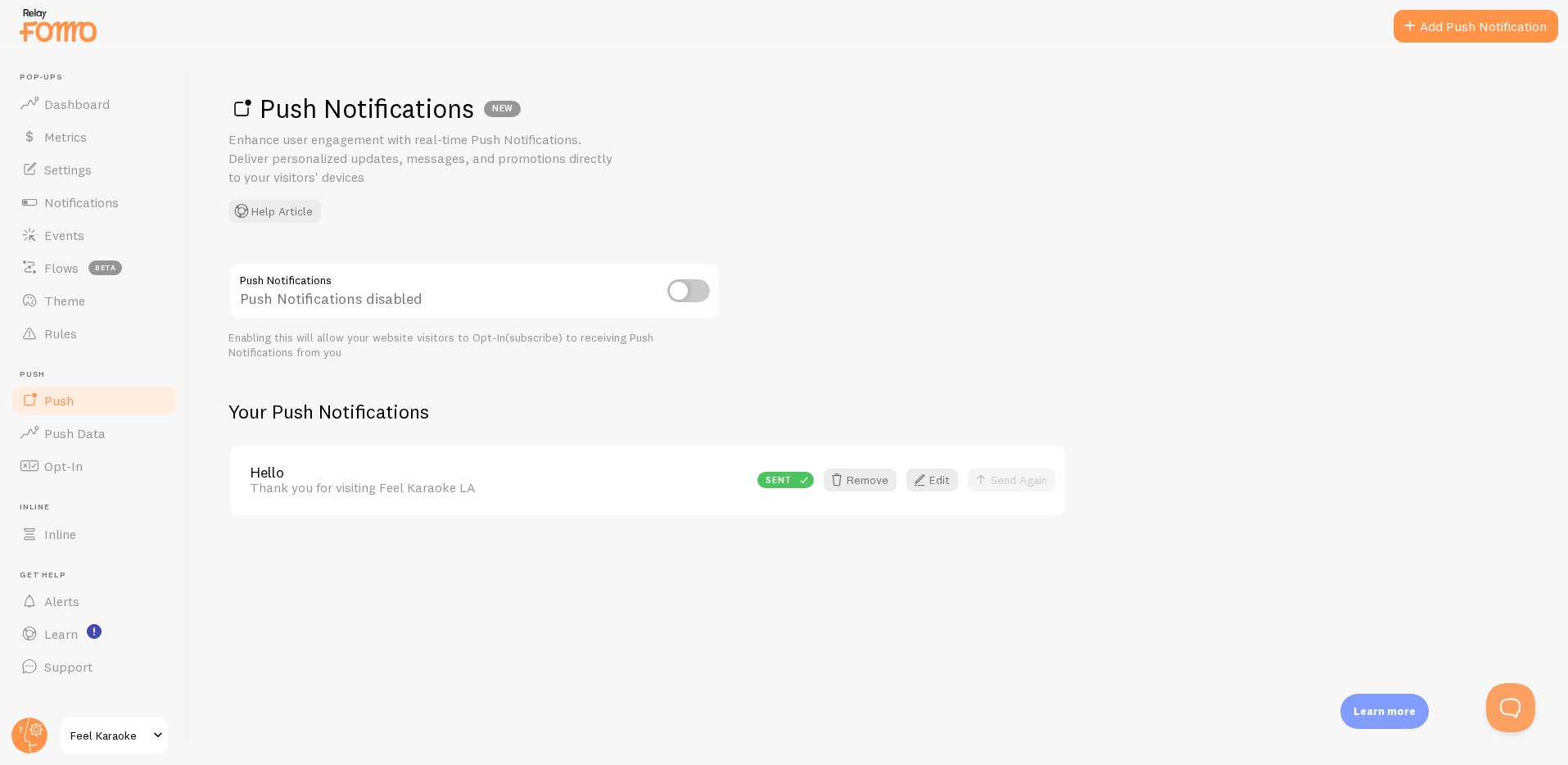
click at [902, 305] on div "Push Notifications Push Notifications disabled Enabling this will allow your we…" at bounding box center [878, 389] width 1300 height 254
click at [695, 287] on input "checkbox" at bounding box center [689, 291] width 42 height 23
checkbox input "true"
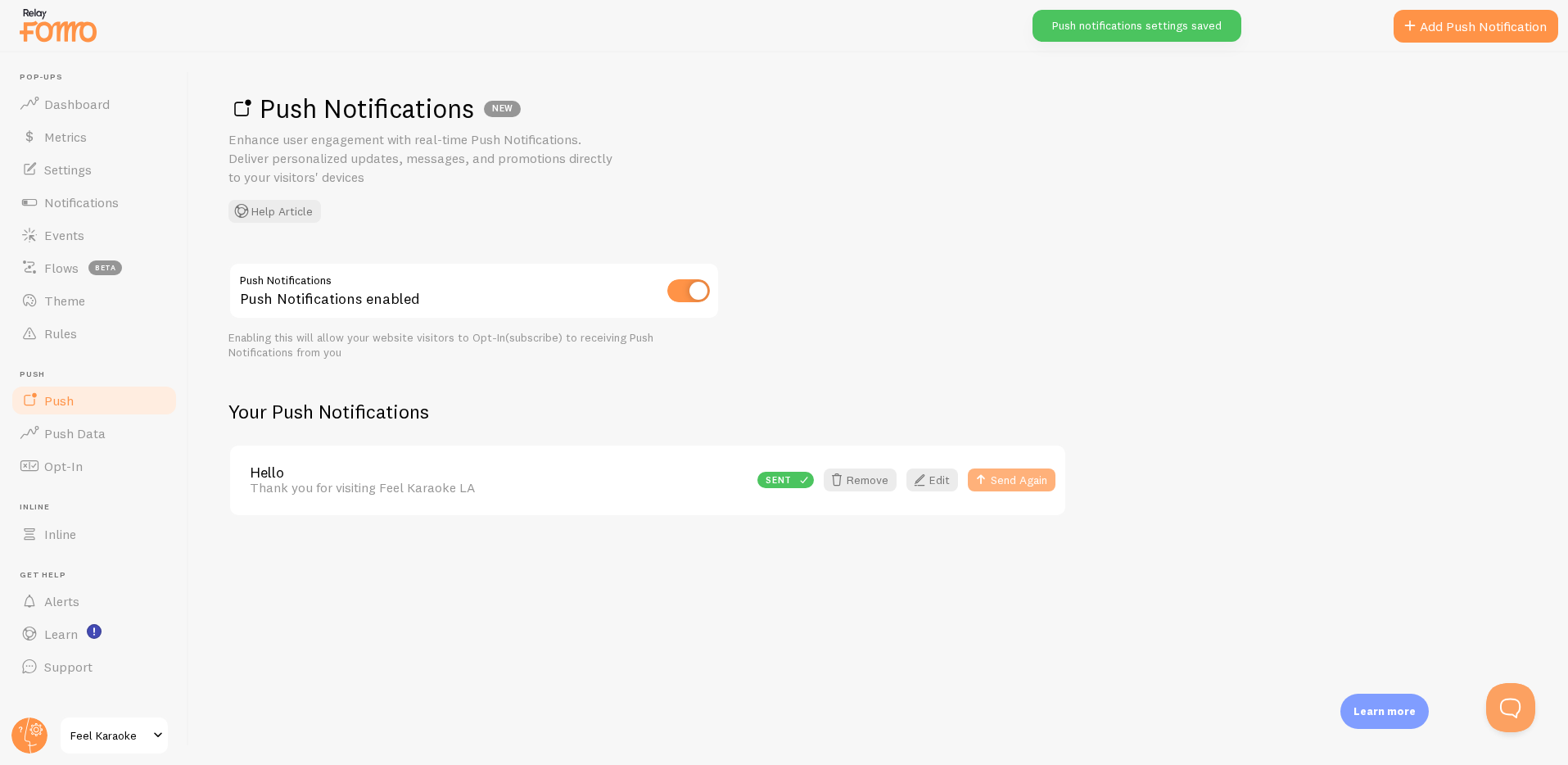
click at [1010, 478] on button "Send Again" at bounding box center [1011, 480] width 87 height 23
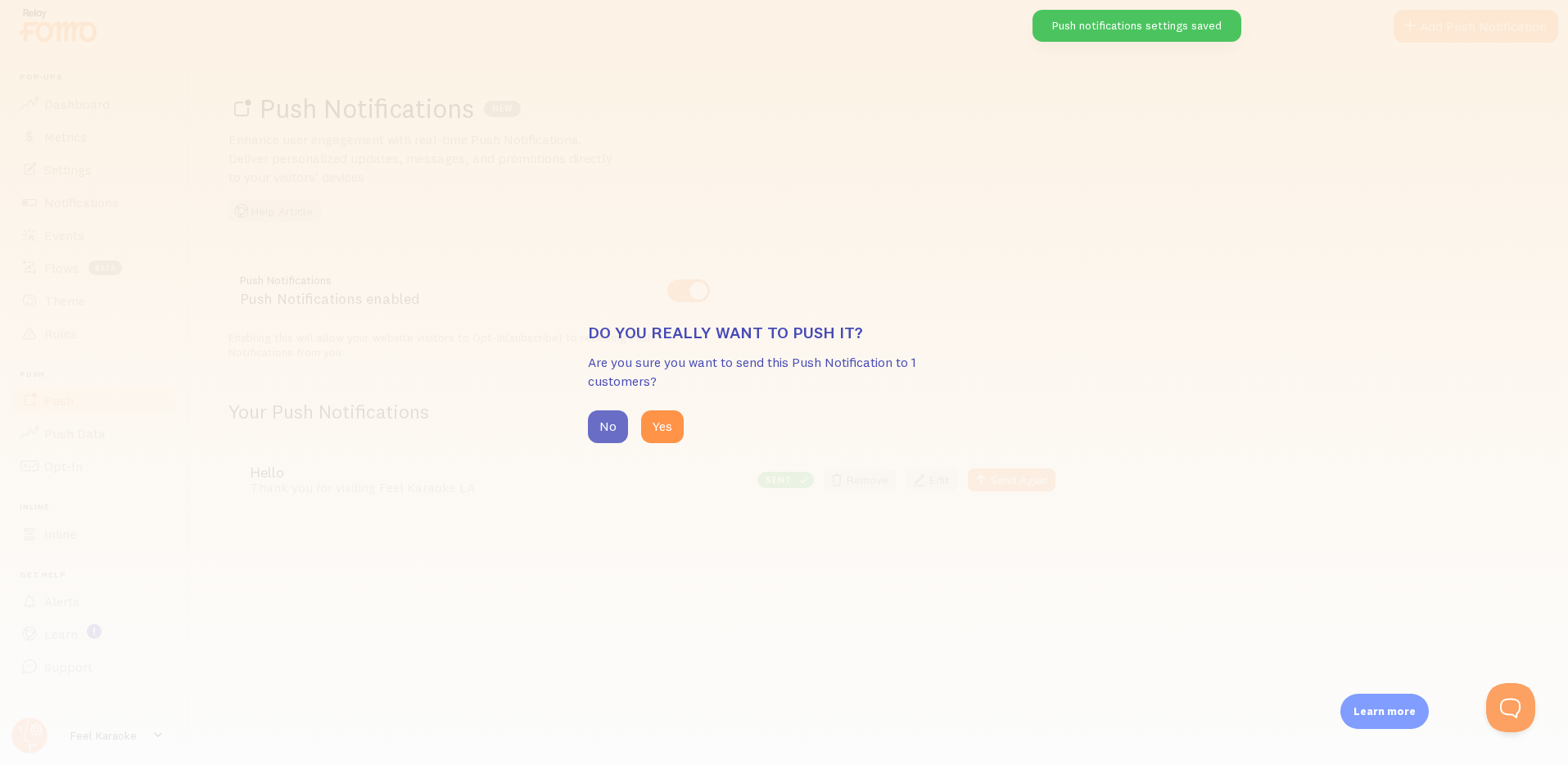
click at [605, 426] on button "No" at bounding box center [608, 427] width 40 height 33
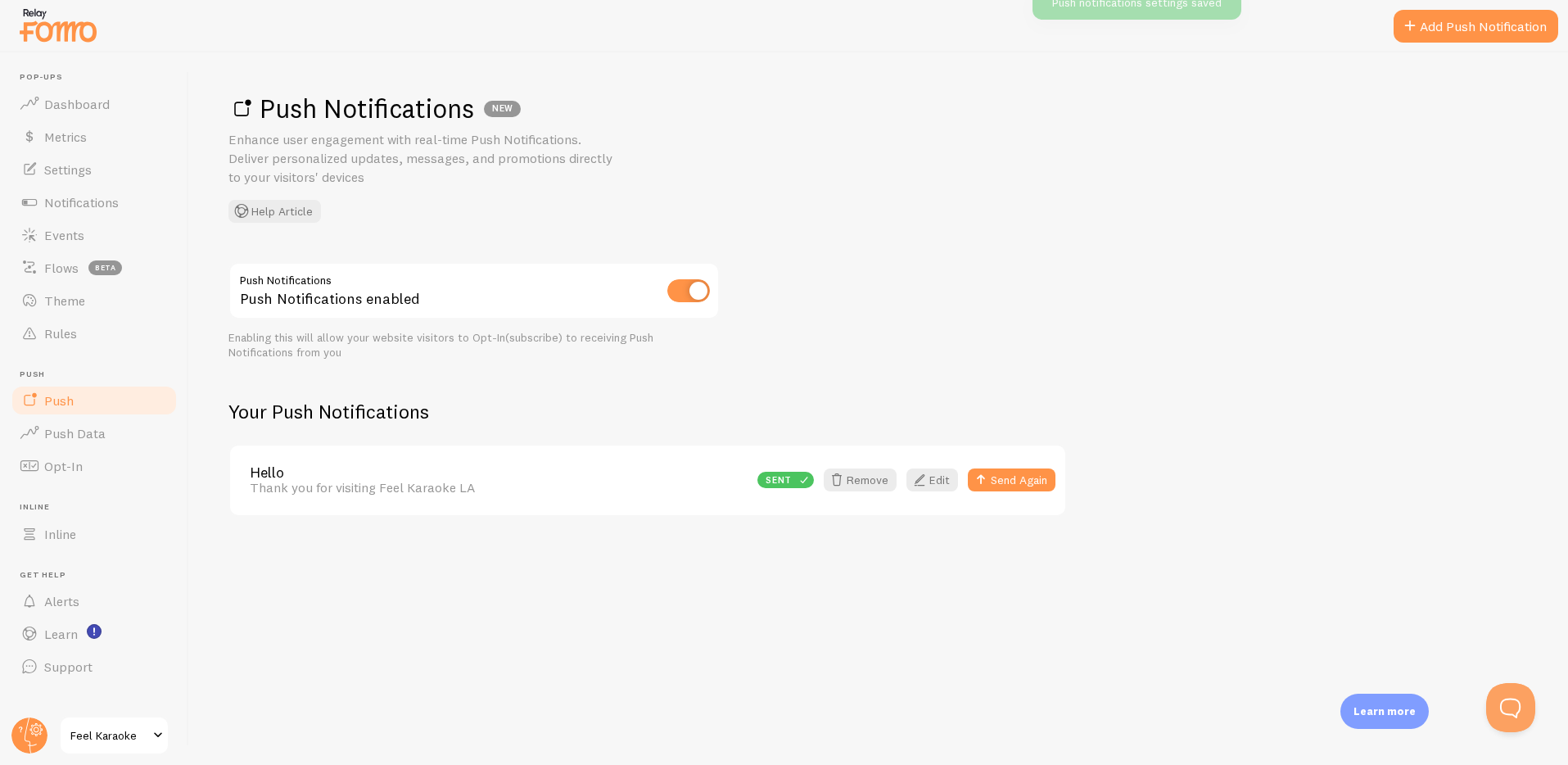
drag, startPoint x: 1059, startPoint y: 243, endPoint x: 1097, endPoint y: 170, distance: 82.3
click at [1070, 215] on div "Push Notifications NEW Enhance user engagement with real-time Push Notification…" at bounding box center [878, 409] width 1379 height 712
click at [1020, 472] on button "Send Again" at bounding box center [1011, 480] width 87 height 23
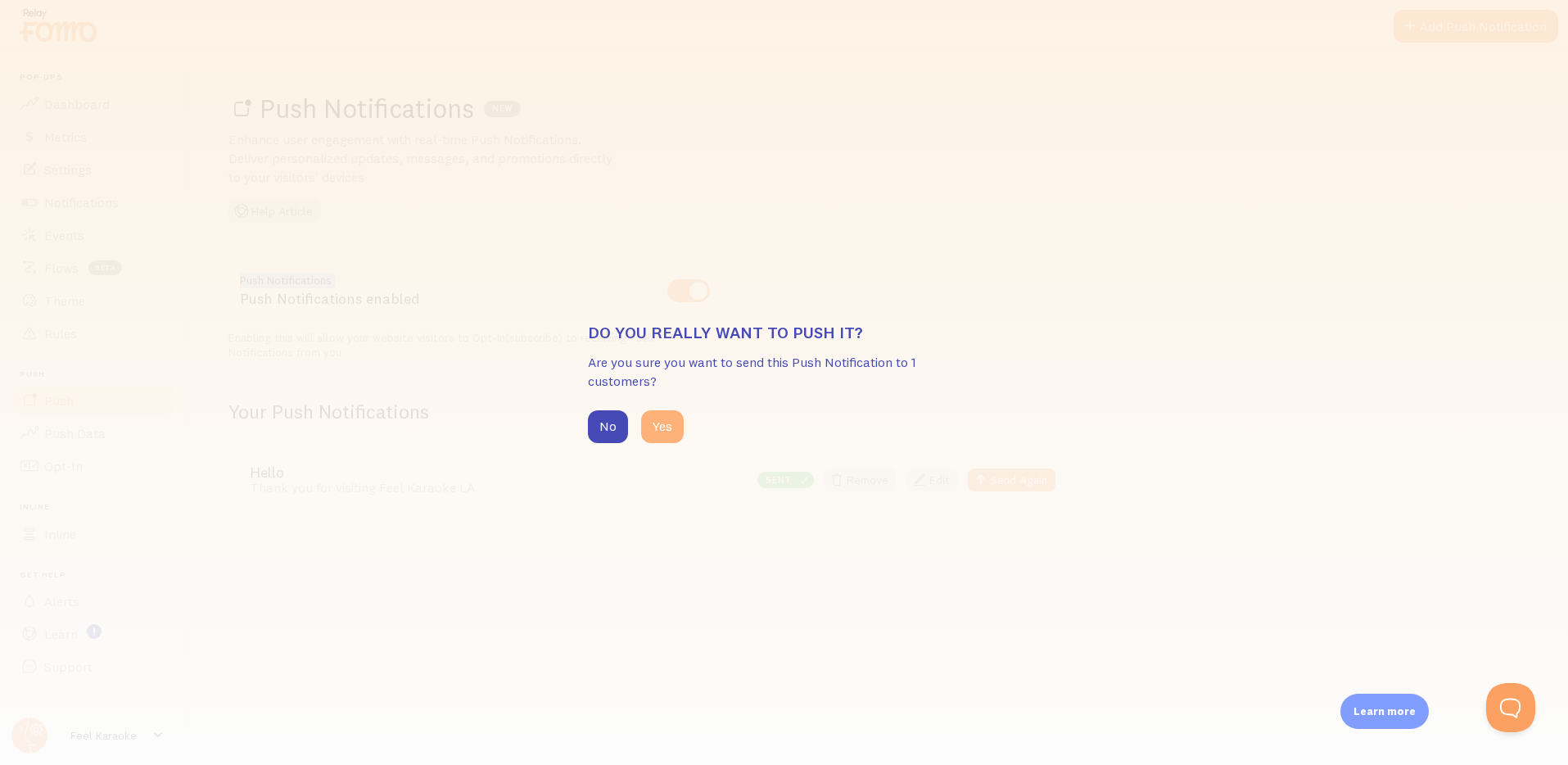
click at [663, 432] on button "Yes" at bounding box center [662, 427] width 42 height 33
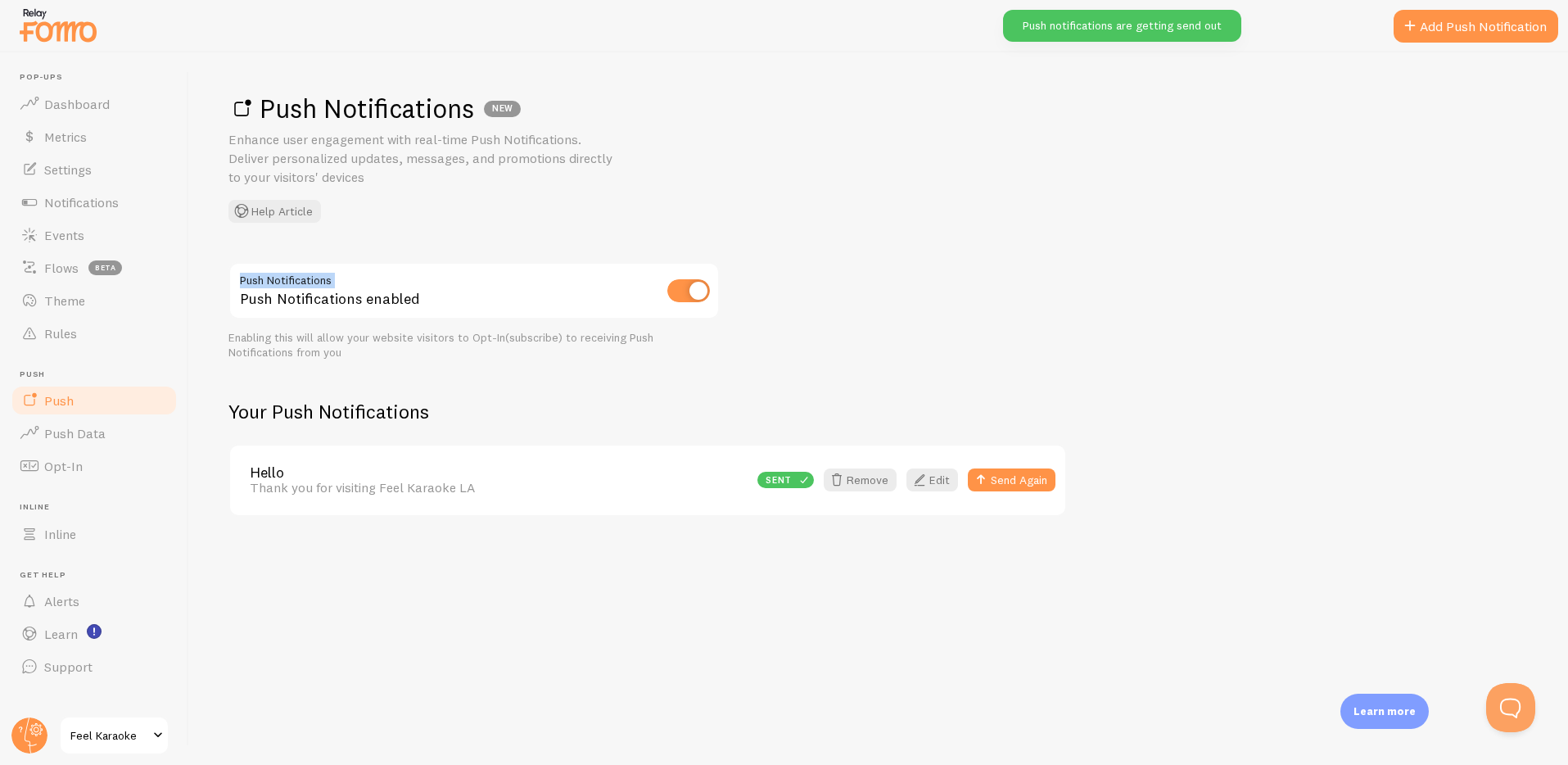
click at [1305, 233] on div "Push Notifications NEW Enhance user engagement with real-time Push Notification…" at bounding box center [878, 409] width 1379 height 712
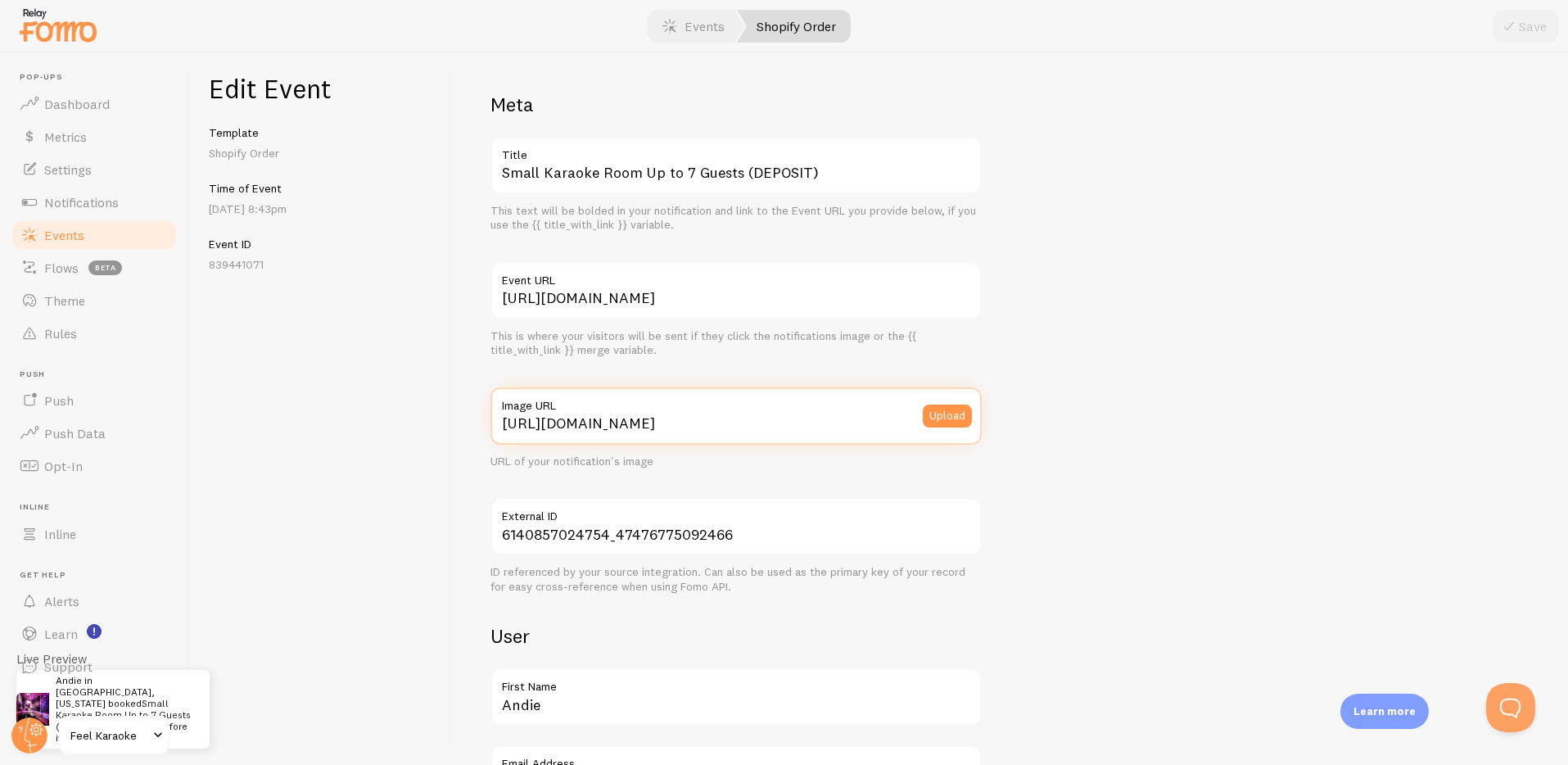
click at [714, 424] on input "[URL][DOMAIN_NAME]" at bounding box center [736, 417] width 491 height 58
paste input "-square_3f856402-96fe-4d17-bdea-5990fd1124b2.png?v=1756862710"
type input "[URL][DOMAIN_NAME]"
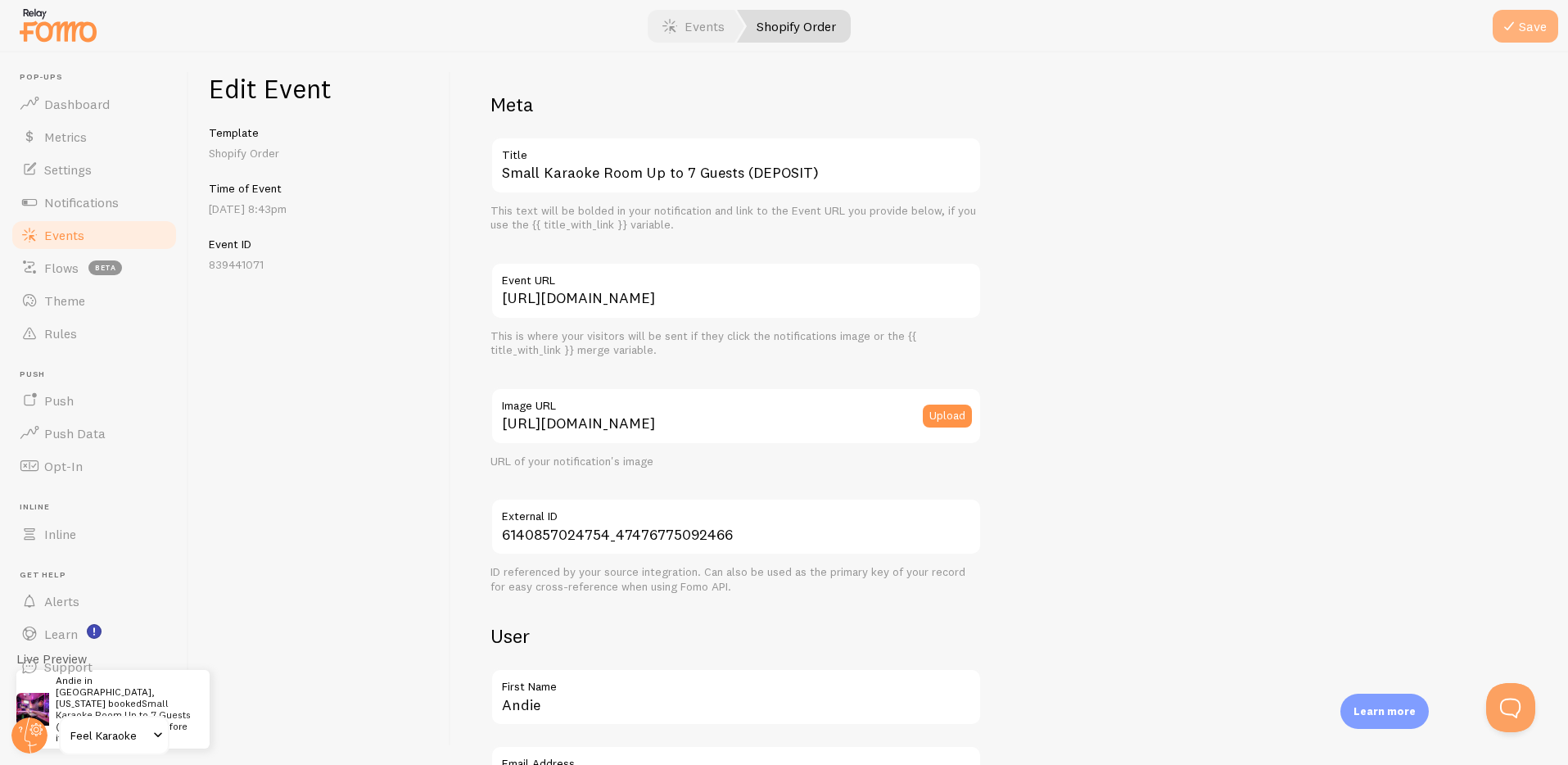
scroll to position [0, 0]
click at [1522, 36] on button "Save" at bounding box center [1526, 26] width 65 height 33
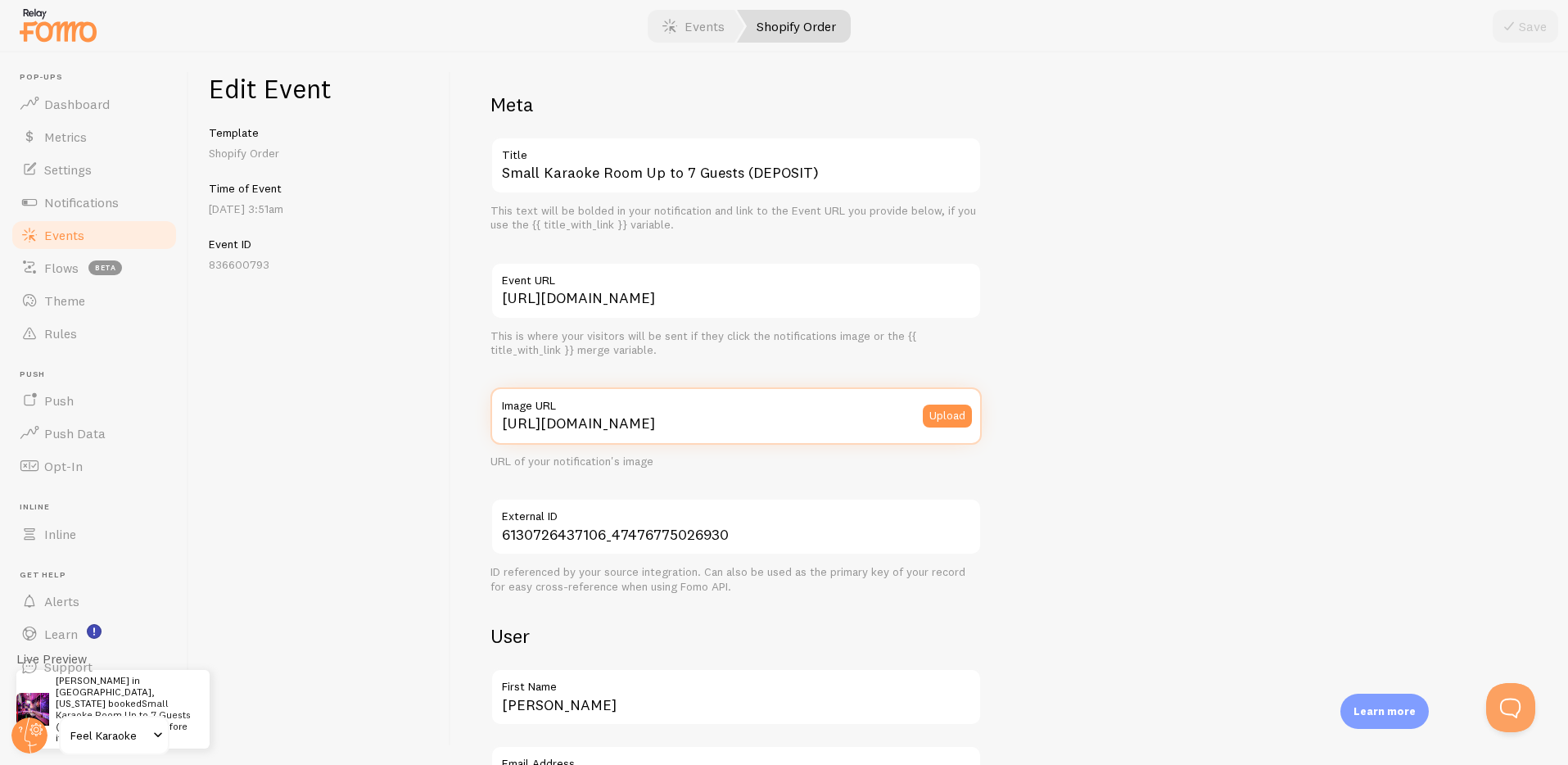
click at [638, 418] on input "[URL][DOMAIN_NAME]" at bounding box center [736, 417] width 491 height 58
paste input "-square_3f856402-96fe-4d17-bdea-5990fd1124b2.png?v=1756862710"
type input "[URL][DOMAIN_NAME]"
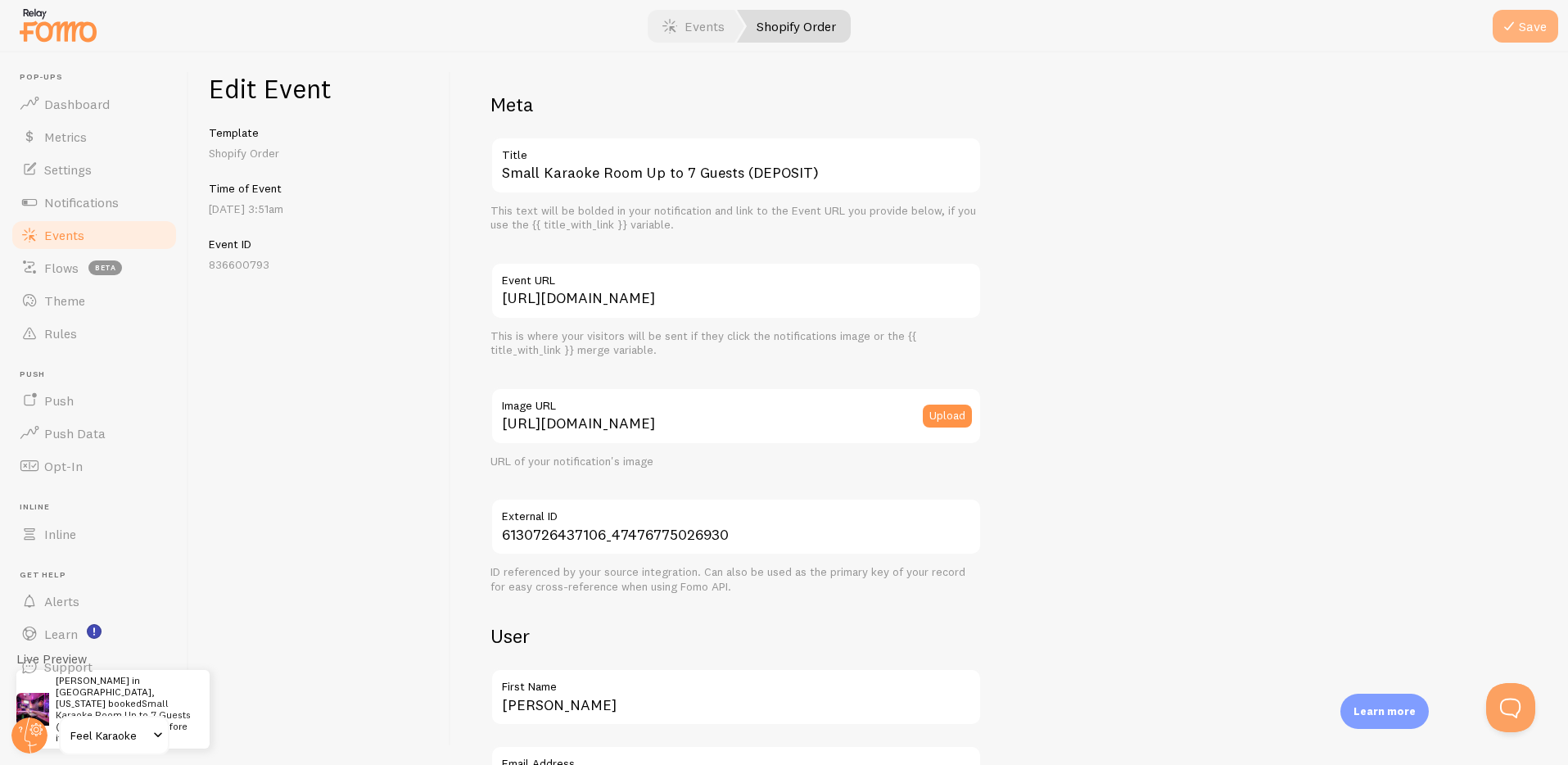
scroll to position [0, 0]
click at [1522, 29] on button "Save" at bounding box center [1526, 26] width 65 height 33
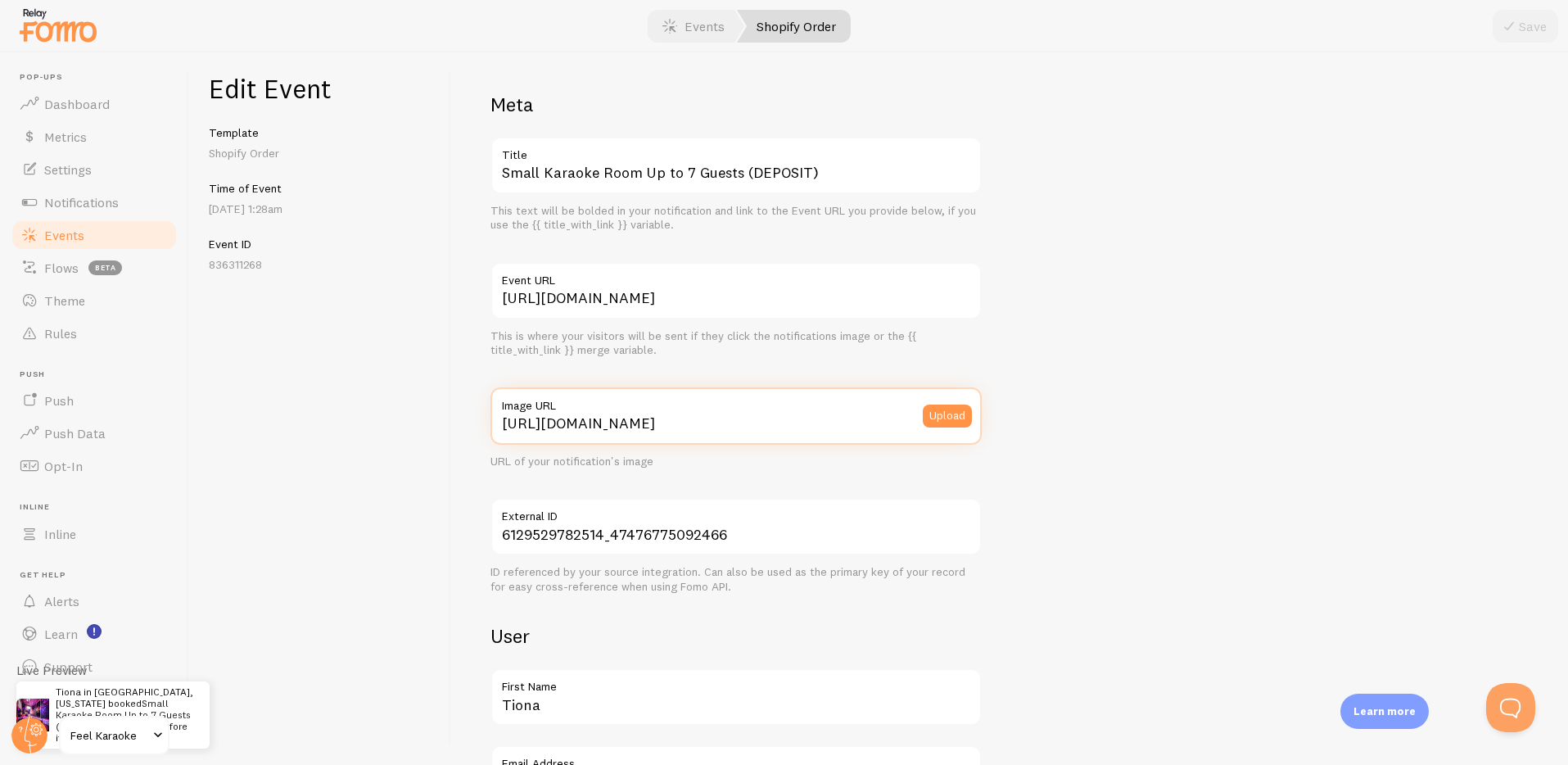
click at [771, 416] on input "[URL][DOMAIN_NAME]" at bounding box center [736, 417] width 491 height 58
paste input "15/5762/files/SMALL-square_3f856402-96fe-4d17-bdea-5990fd1124b2.png?v=1756862710"
type input "https://cdn.shopify.com/s/files/1/0749/9415/5762/files/SMALL-square_3f856402-96…"
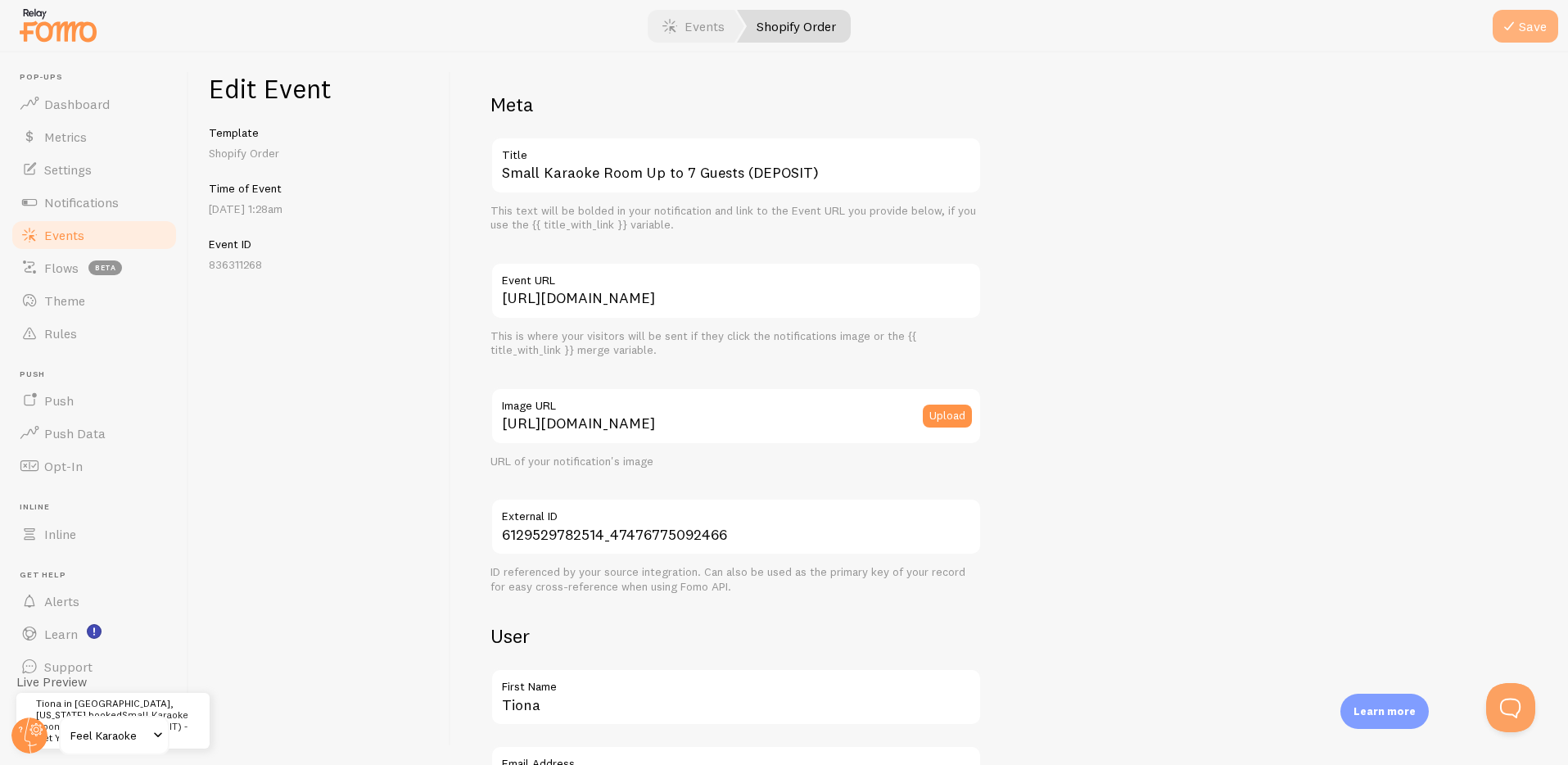
scroll to position [0, 0]
click at [1529, 33] on button "Save" at bounding box center [1526, 26] width 65 height 33
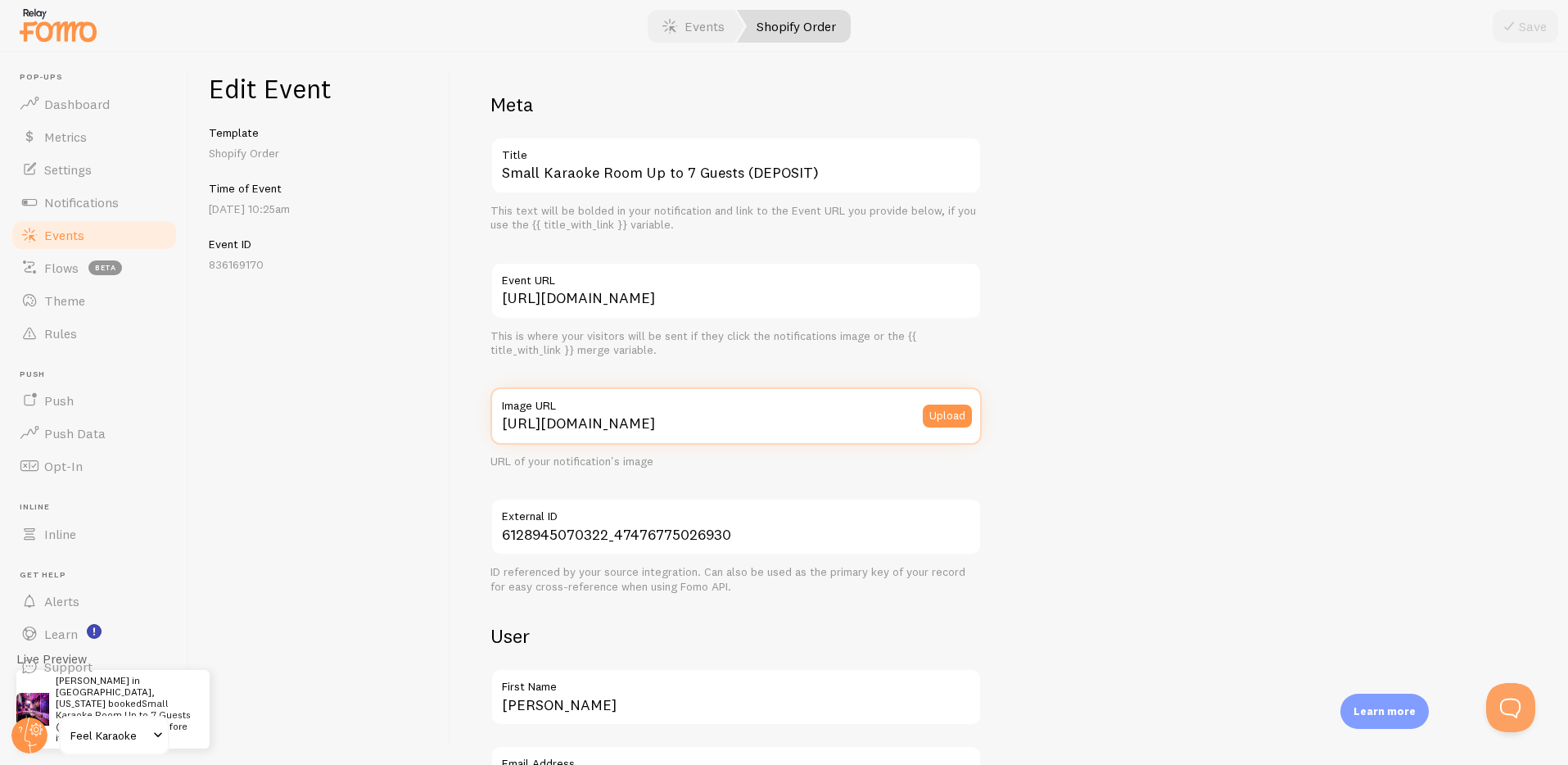
click at [653, 427] on input "[URL][DOMAIN_NAME]" at bounding box center [736, 417] width 491 height 58
paste input "-square_3f856402-96fe-4d17-bdea-5990fd1124b2.png?v=1756862710"
type input "[URL][DOMAIN_NAME]"
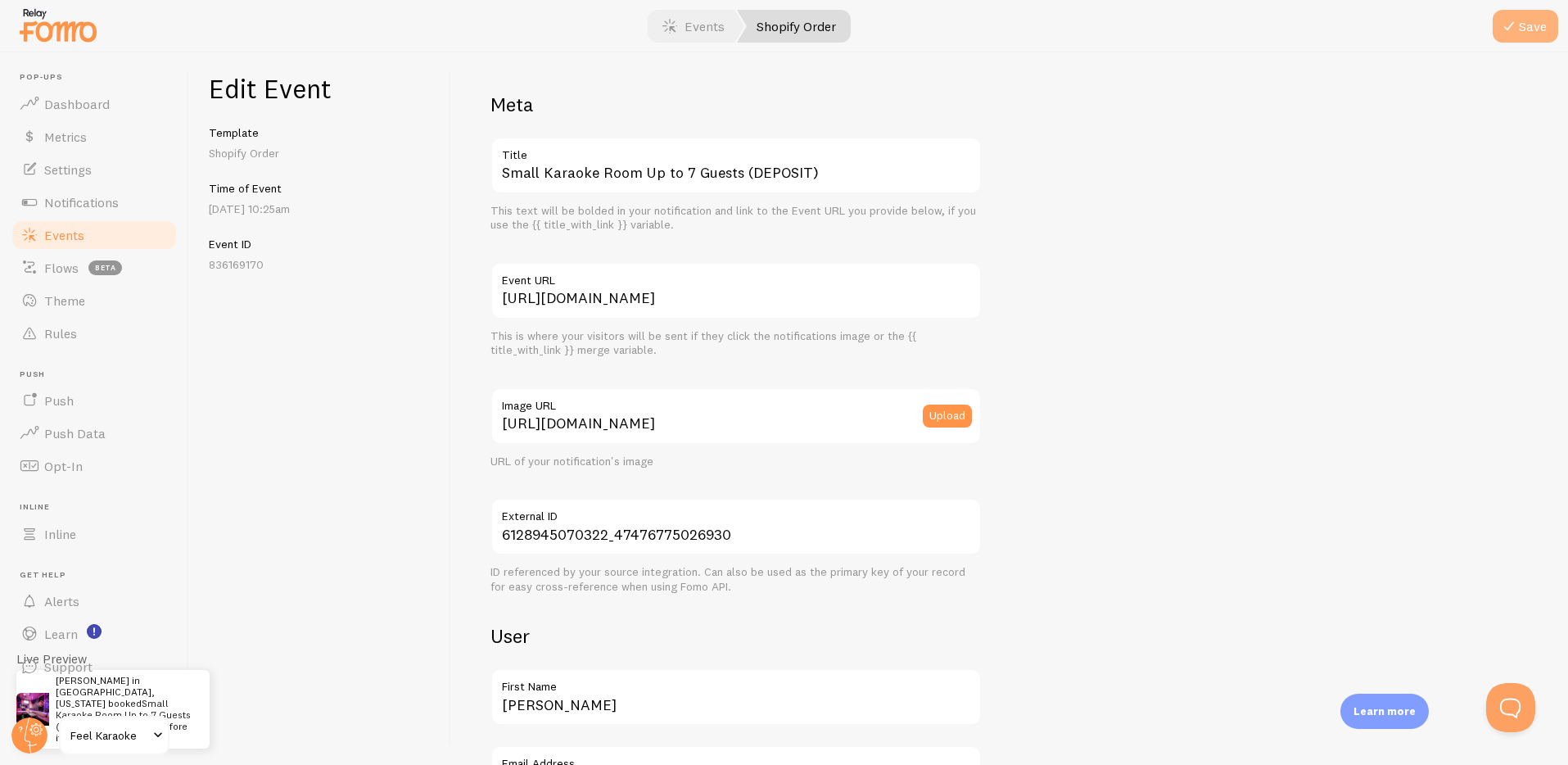
scroll to position [0, 0]
click at [1516, 31] on icon "submit" at bounding box center [1509, 26] width 19 height 19
click at [569, 444] on div "[URL][DOMAIN_NAME] Image URL Upload URL of your notification's image" at bounding box center [736, 428] width 491 height 82
click at [612, 415] on label "Image URL" at bounding box center [736, 401] width 491 height 28
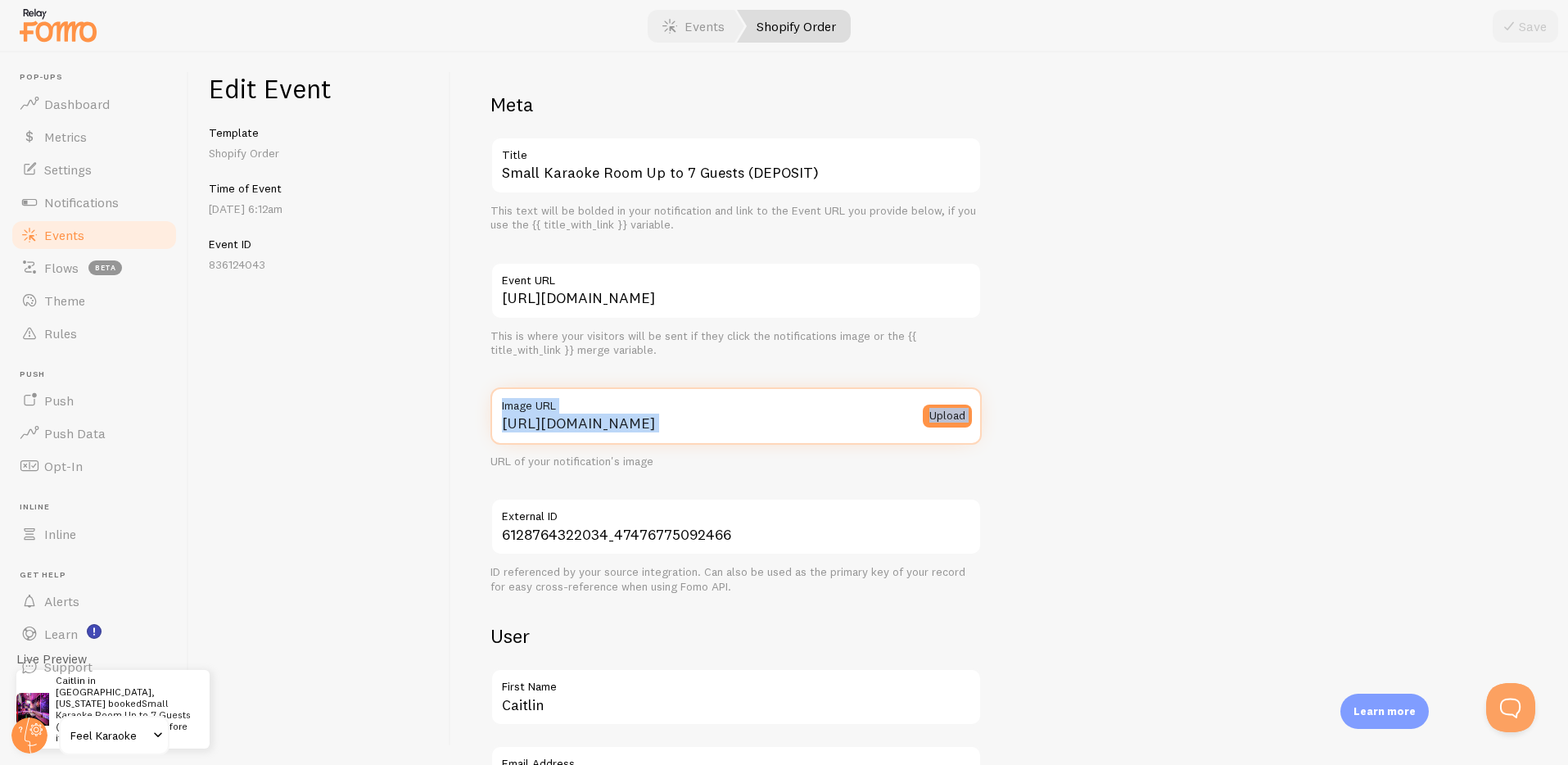
click at [612, 415] on input "[URL][DOMAIN_NAME]" at bounding box center [736, 417] width 491 height 58
paste input "-square_3f856402-96fe-4d17-bdea-5990fd1124b2.png?v=1756862710"
type input "[URL][DOMAIN_NAME]"
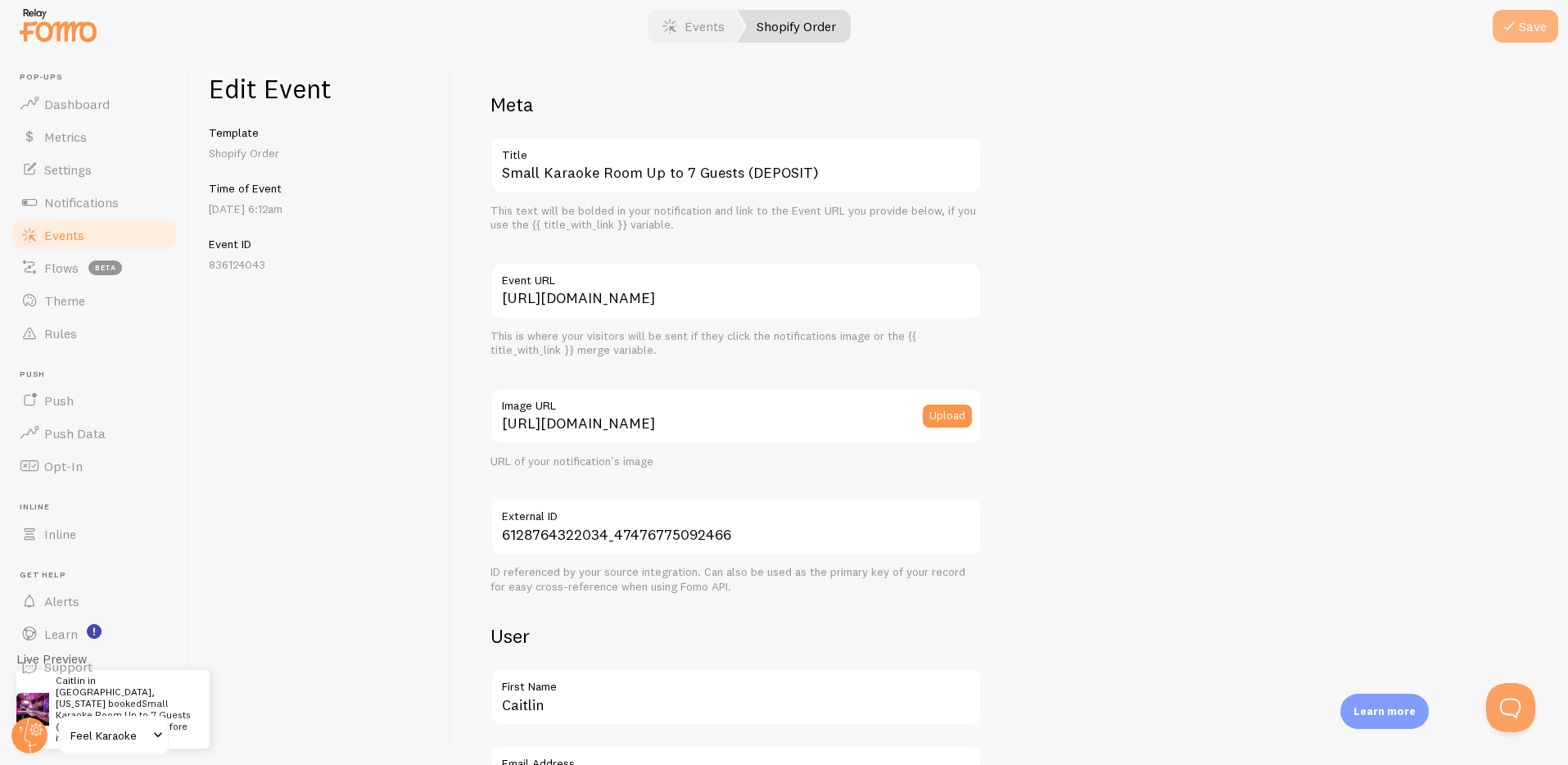
scroll to position [0, 0]
click at [1532, 26] on button "Save" at bounding box center [1526, 26] width 65 height 33
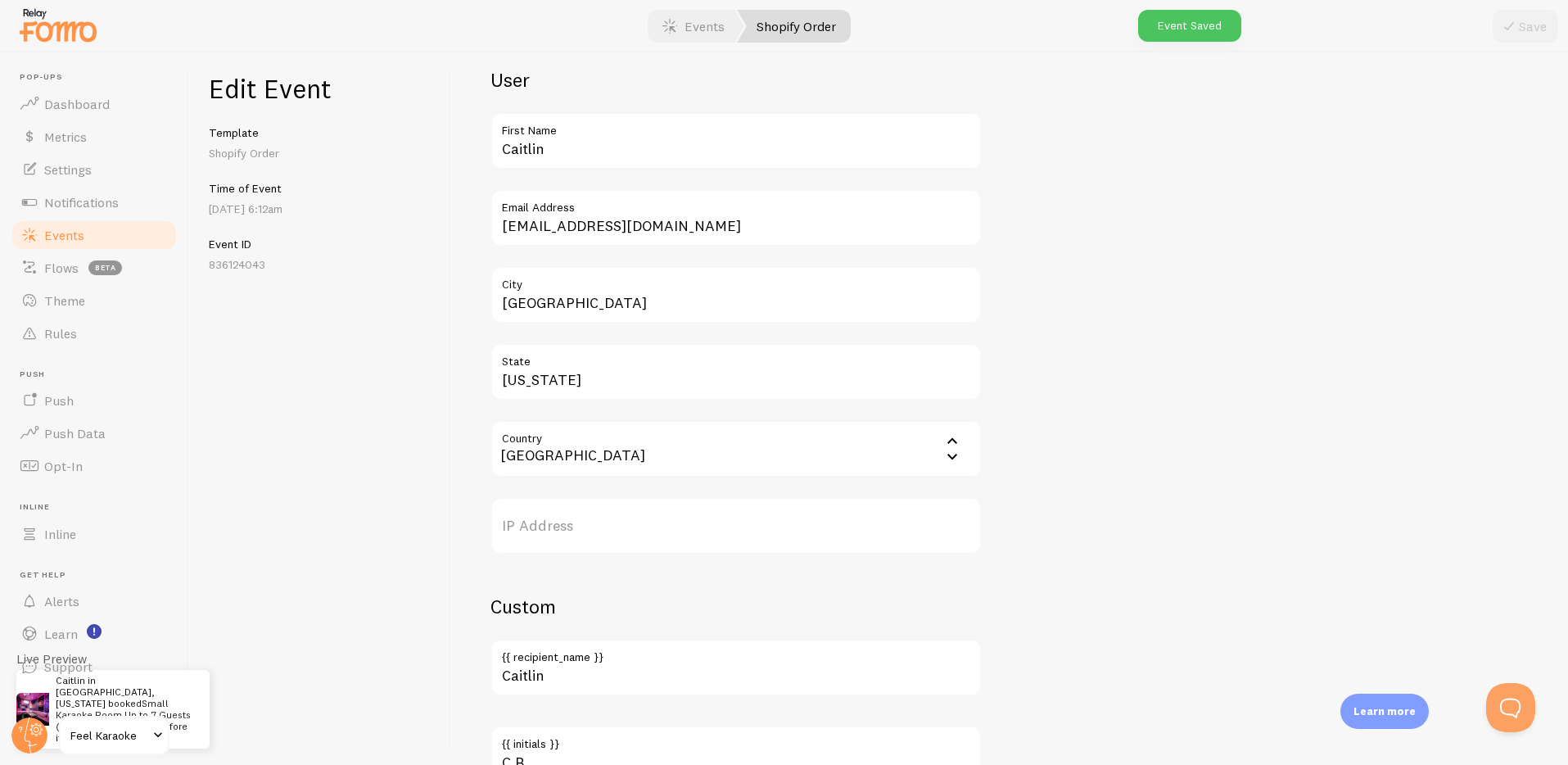
scroll to position [826, 0]
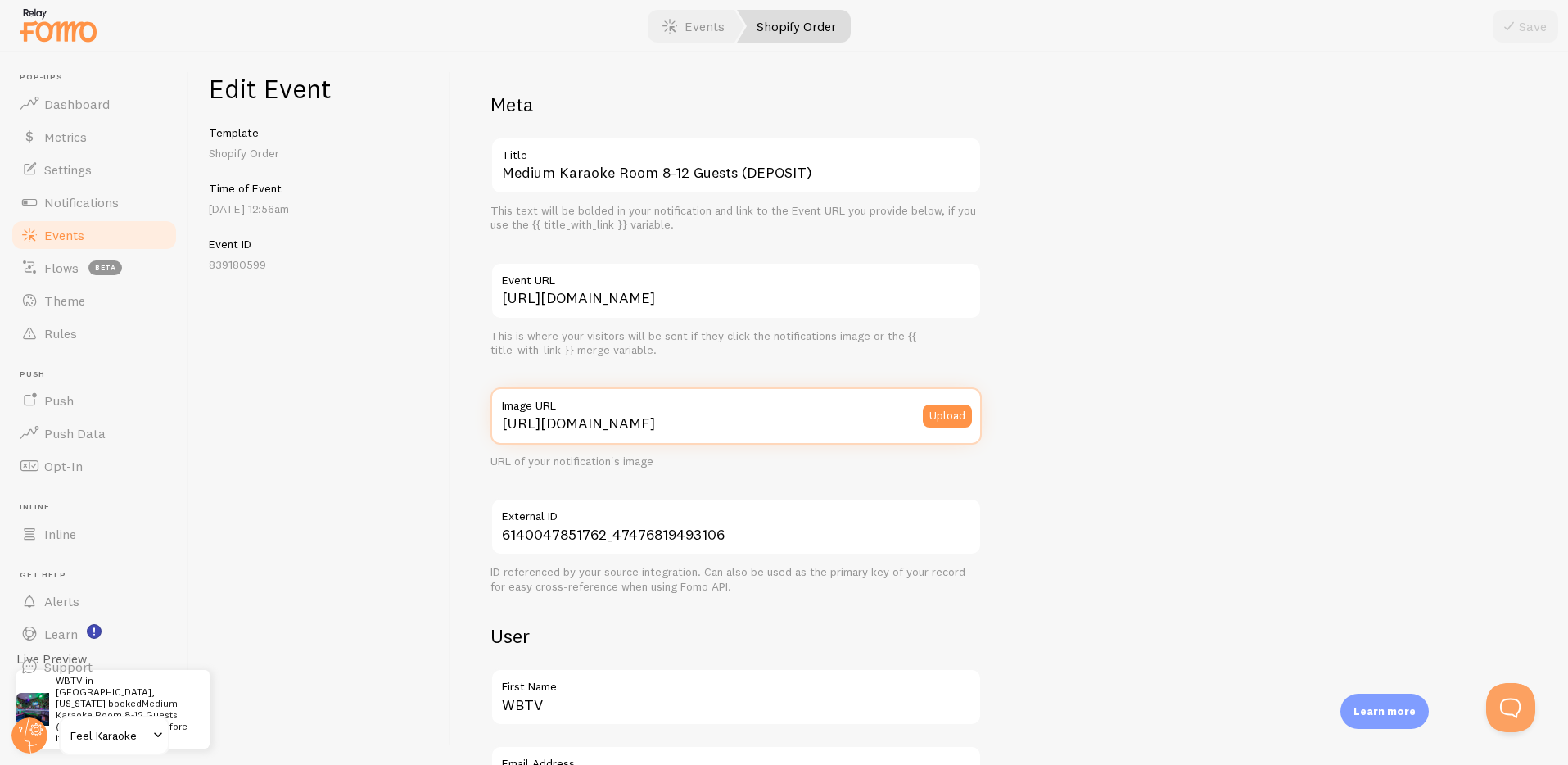
scroll to position [0, 127]
drag, startPoint x: 840, startPoint y: 423, endPoint x: 1069, endPoint y: 425, distance: 229.0
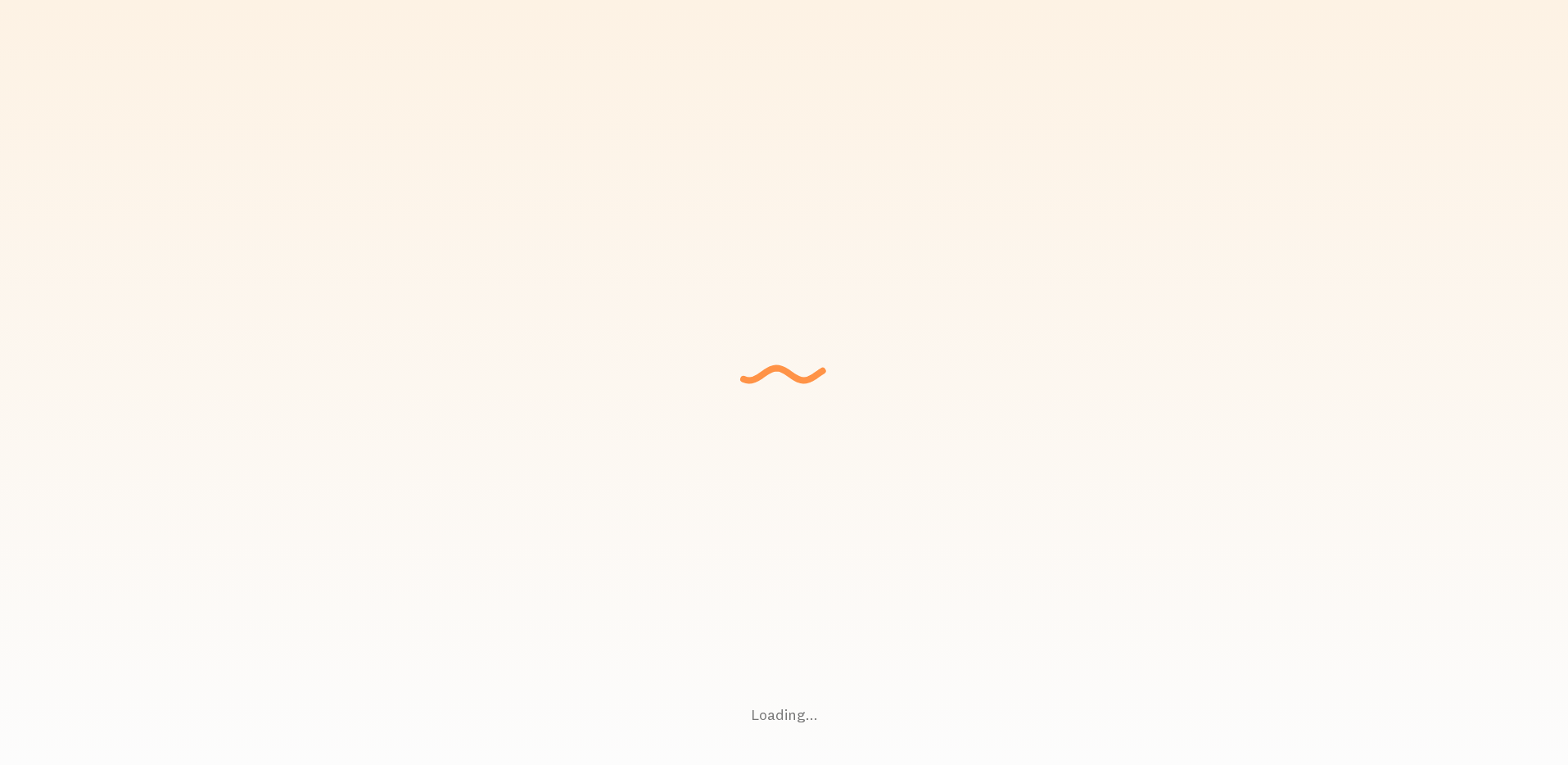
click at [1197, 387] on div "Loading... Setting up a seamless experience... - [GEOGRAPHIC_DATA] Gathering da…" at bounding box center [784, 382] width 1568 height 765
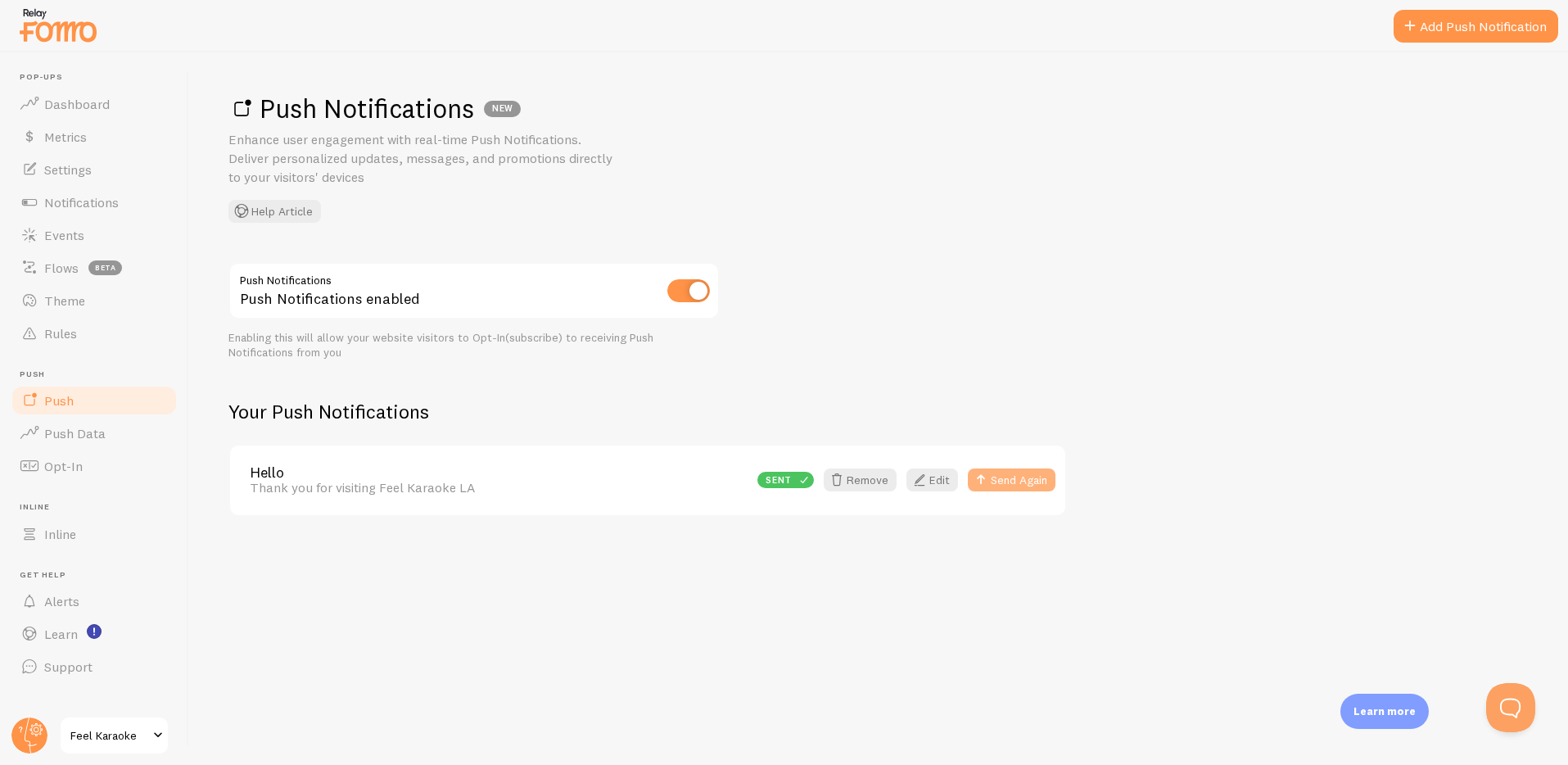
click at [1005, 482] on button "Send Again" at bounding box center [1011, 480] width 87 height 23
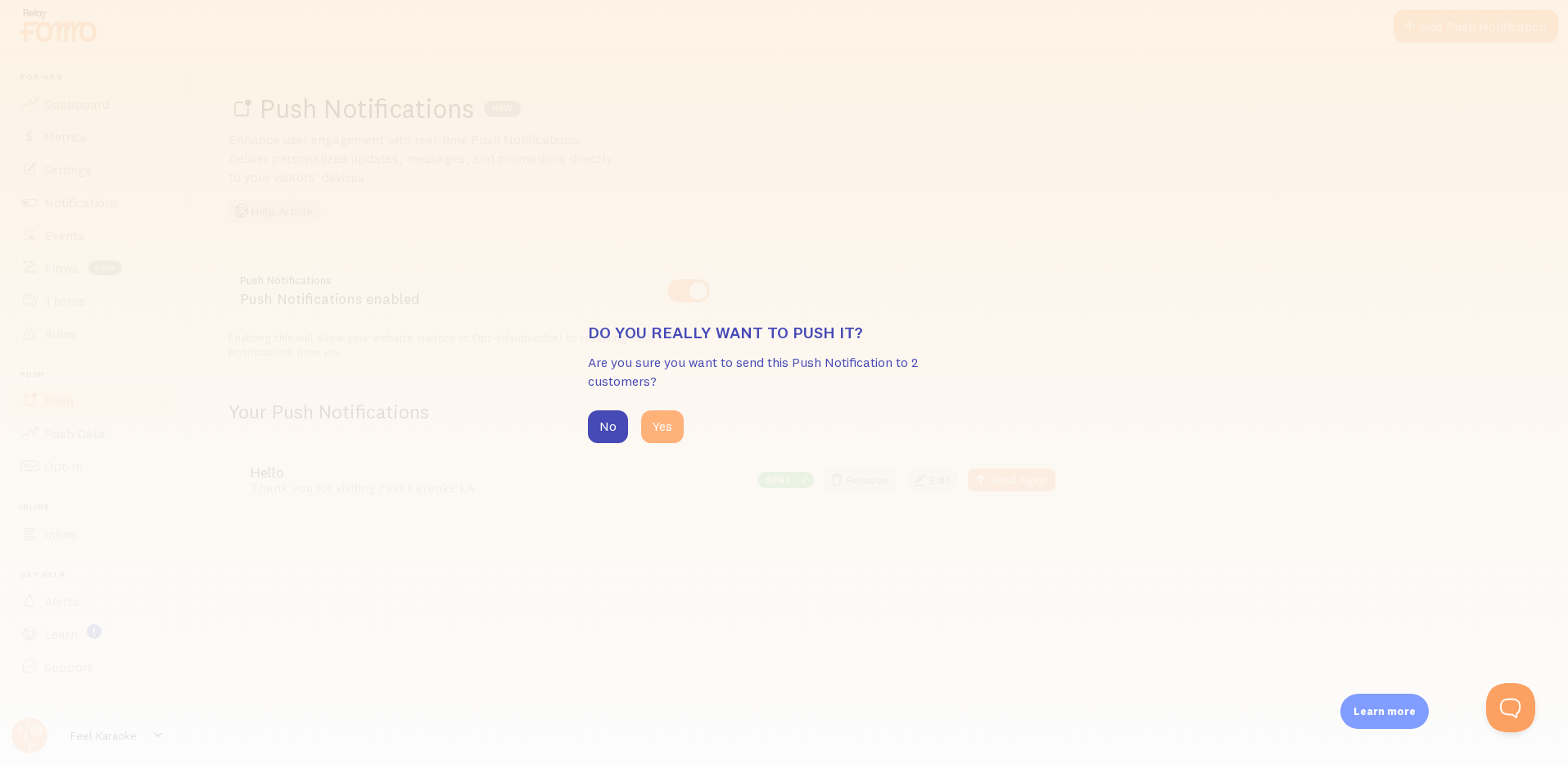
click at [659, 430] on button "Yes" at bounding box center [662, 427] width 42 height 33
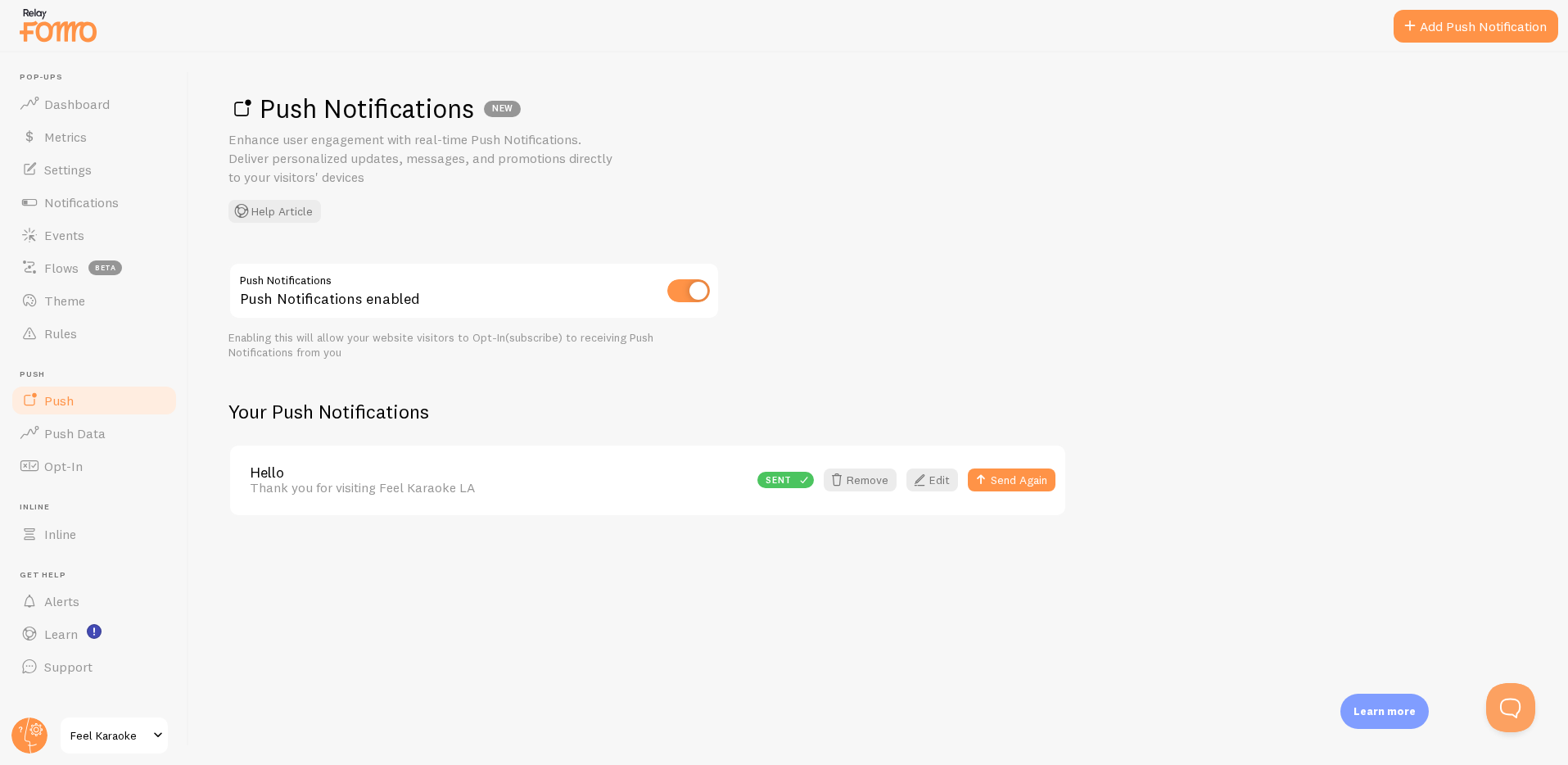
click at [1081, 342] on div "Push Notifications Push Notifications enabled Enabling this will allow your web…" at bounding box center [878, 389] width 1300 height 254
click at [1009, 483] on button "Send Again" at bounding box center [1011, 480] width 87 height 23
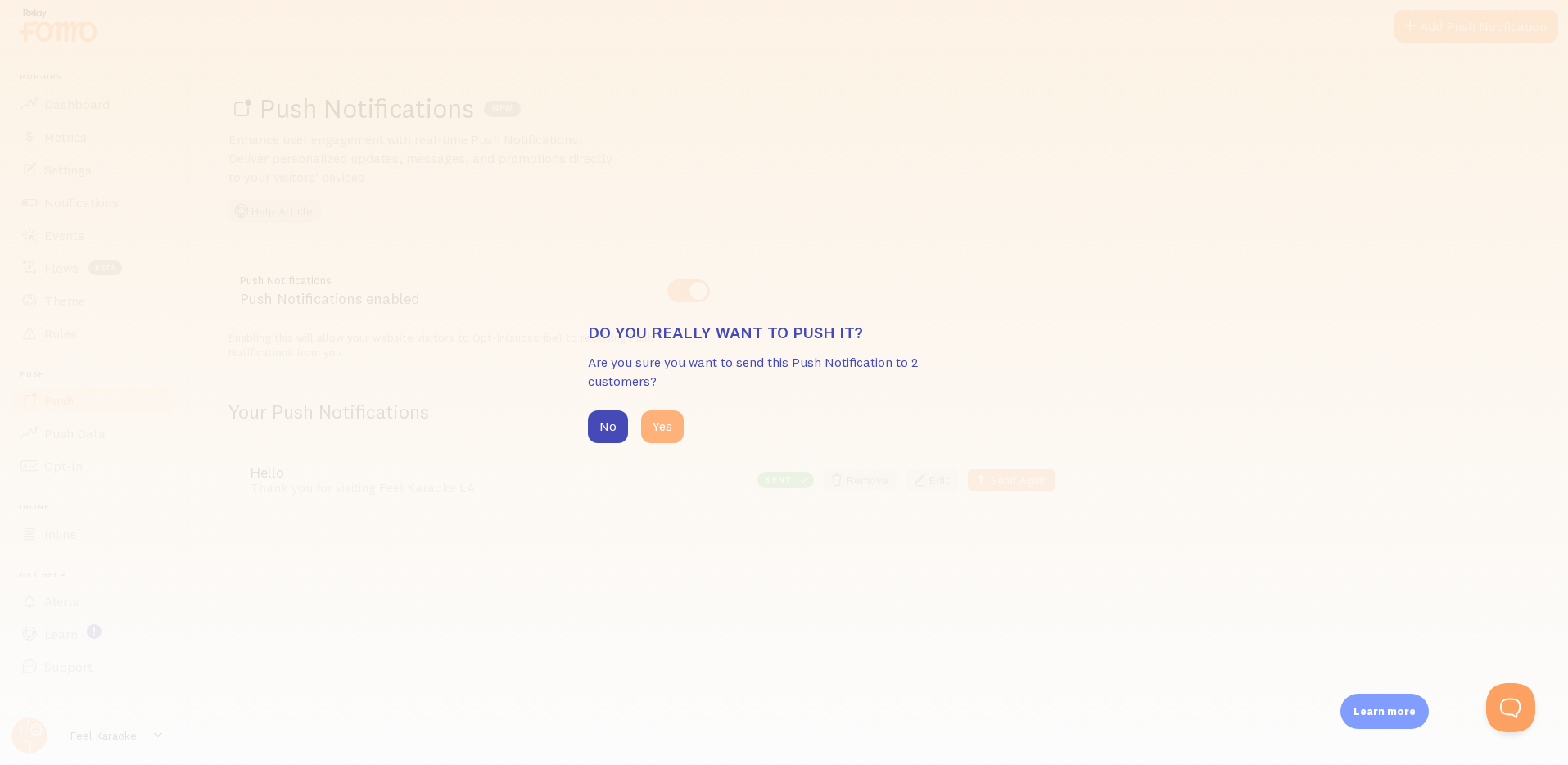
click at [662, 430] on button "Yes" at bounding box center [662, 427] width 42 height 33
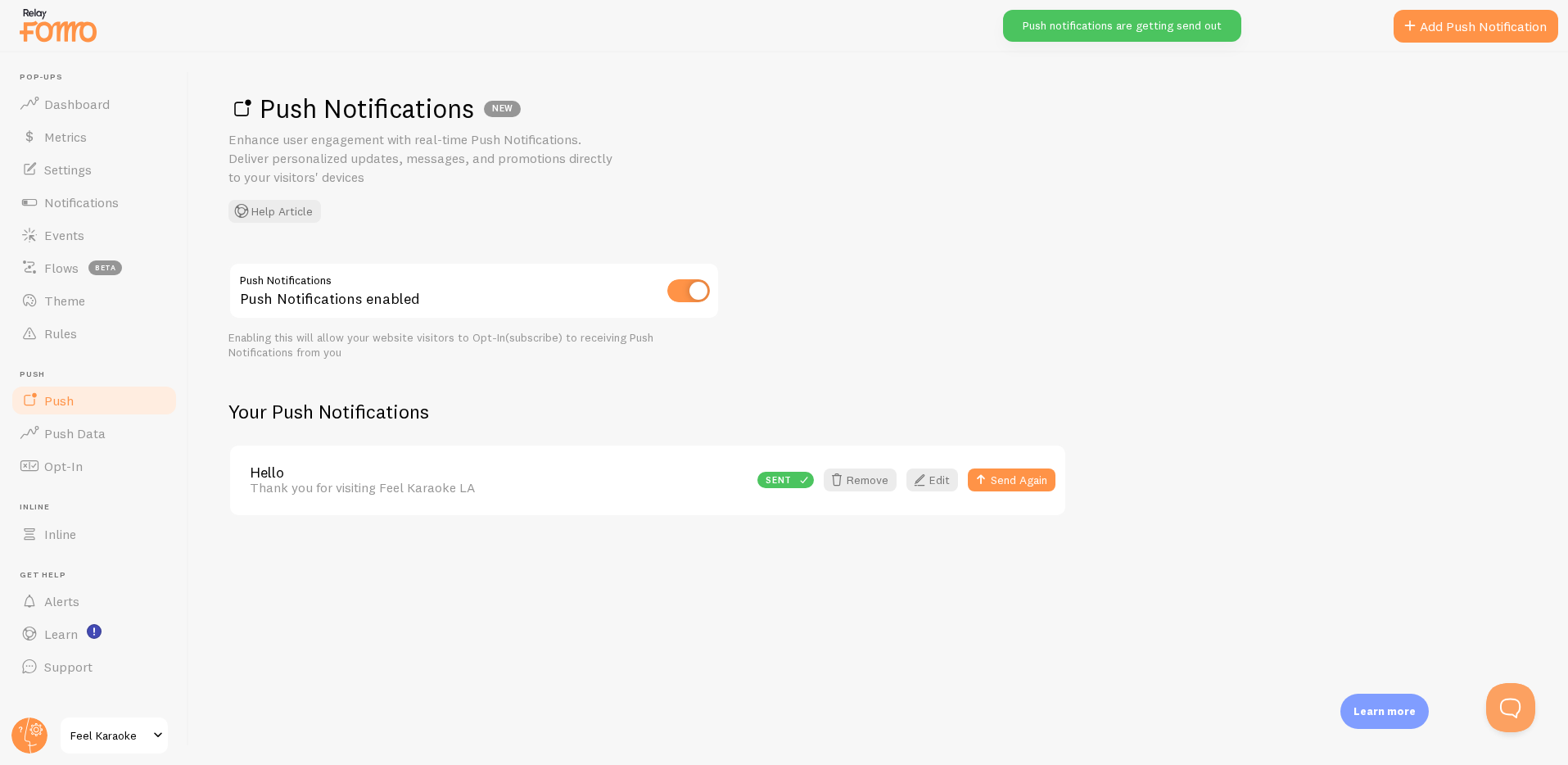
click at [683, 409] on h2 "Your Push Notifications" at bounding box center [648, 412] width 839 height 25
click at [1027, 483] on button "Send Again" at bounding box center [1011, 480] width 87 height 23
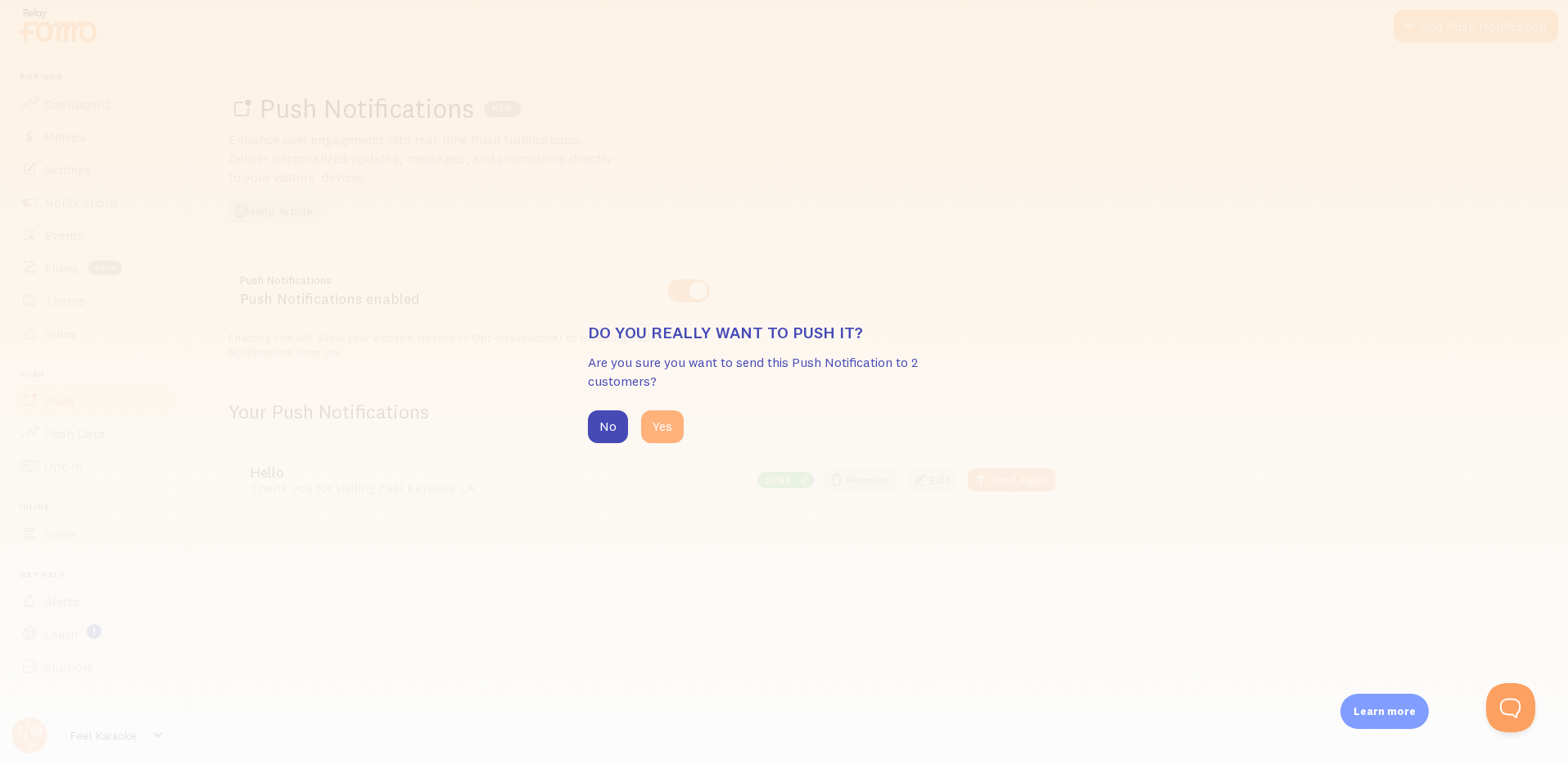
click at [662, 428] on button "Yes" at bounding box center [662, 427] width 42 height 33
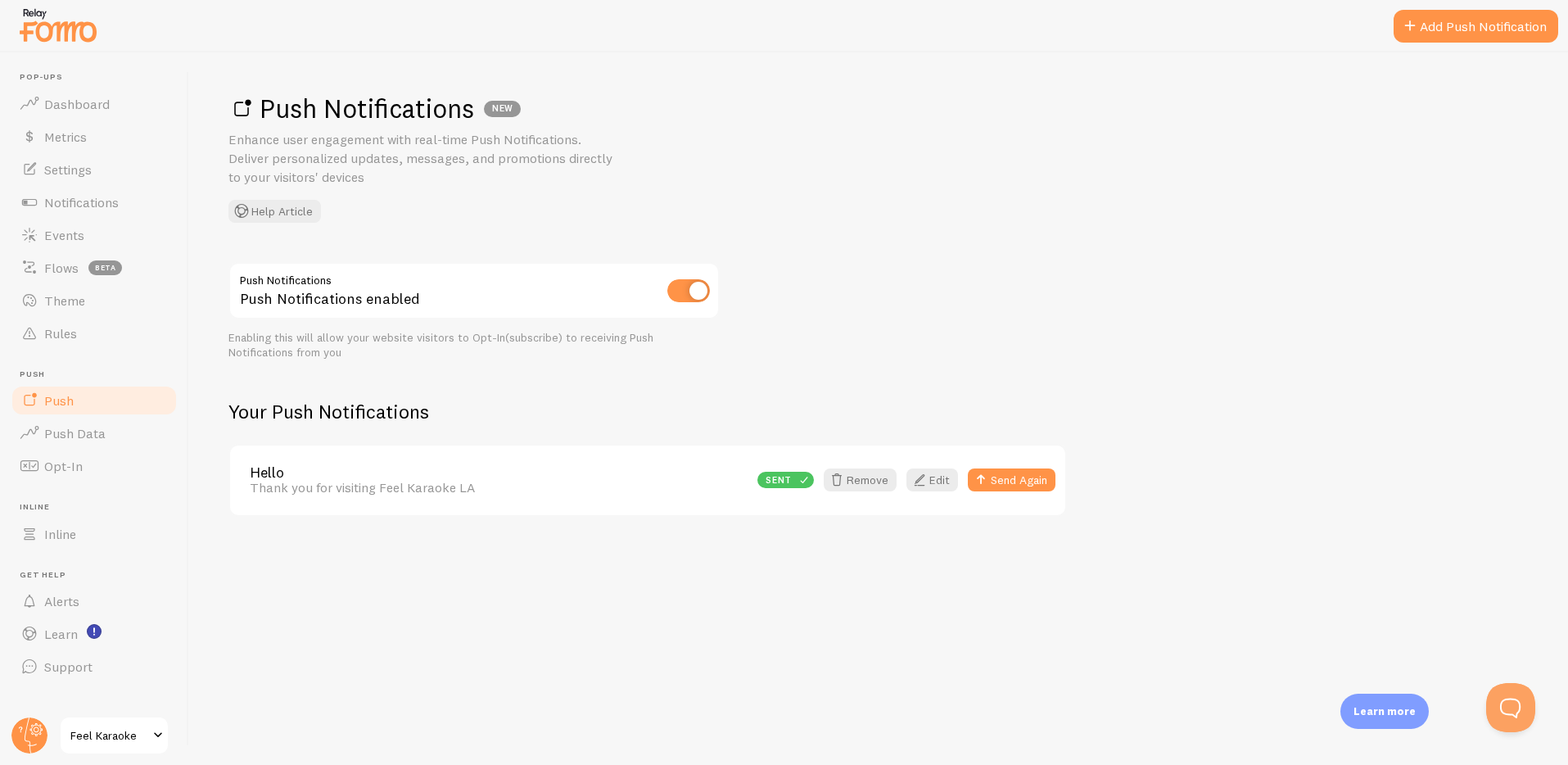
drag, startPoint x: 380, startPoint y: 613, endPoint x: 332, endPoint y: 595, distance: 51.3
click at [379, 613] on div "Push Notifications NEW Enhance user engagement with real-time Push Notification…" at bounding box center [878, 409] width 1379 height 712
click at [683, 290] on input "checkbox" at bounding box center [689, 291] width 42 height 23
checkbox input "false"
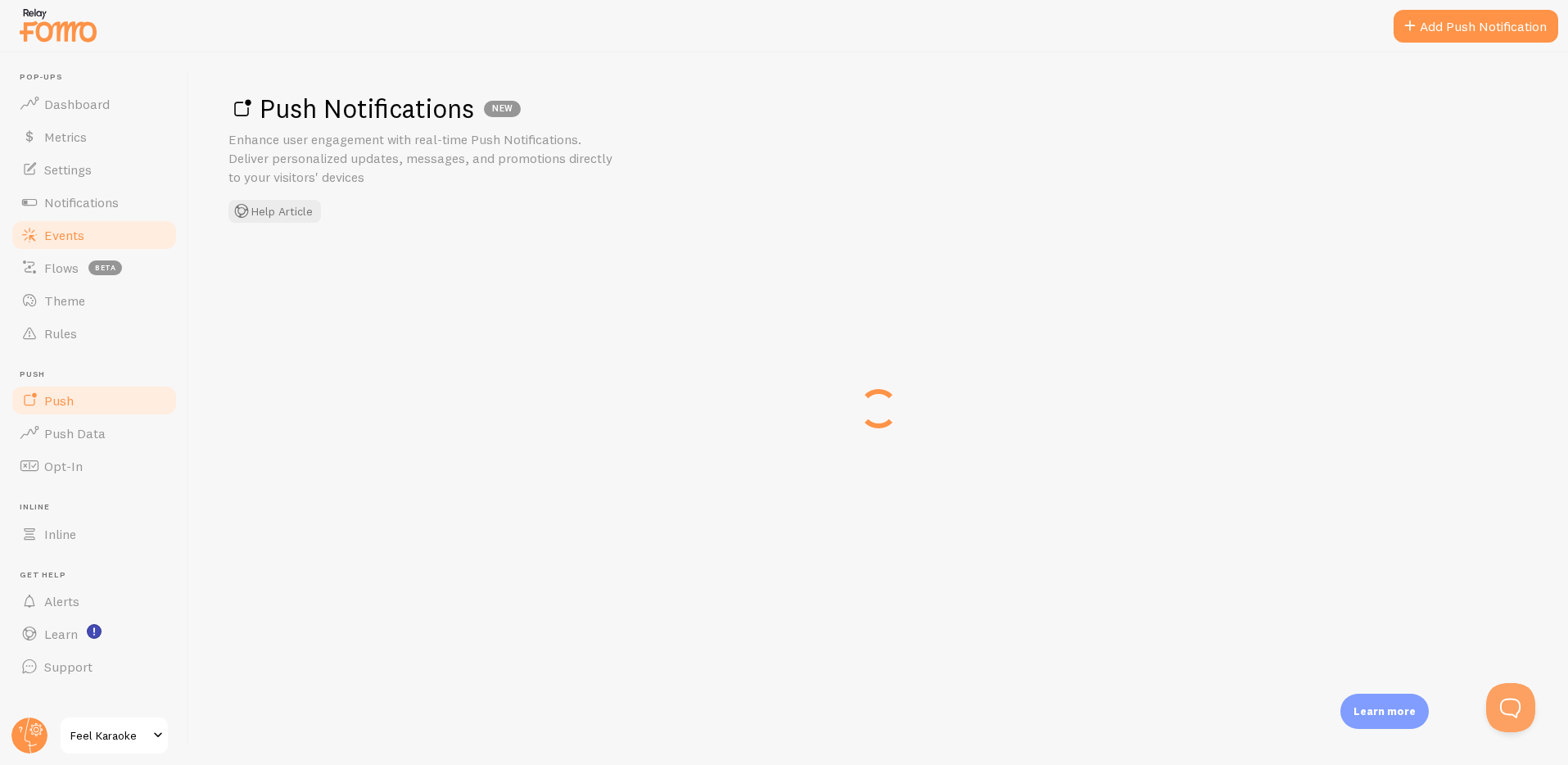
click at [42, 230] on link "Events" at bounding box center [94, 235] width 169 height 33
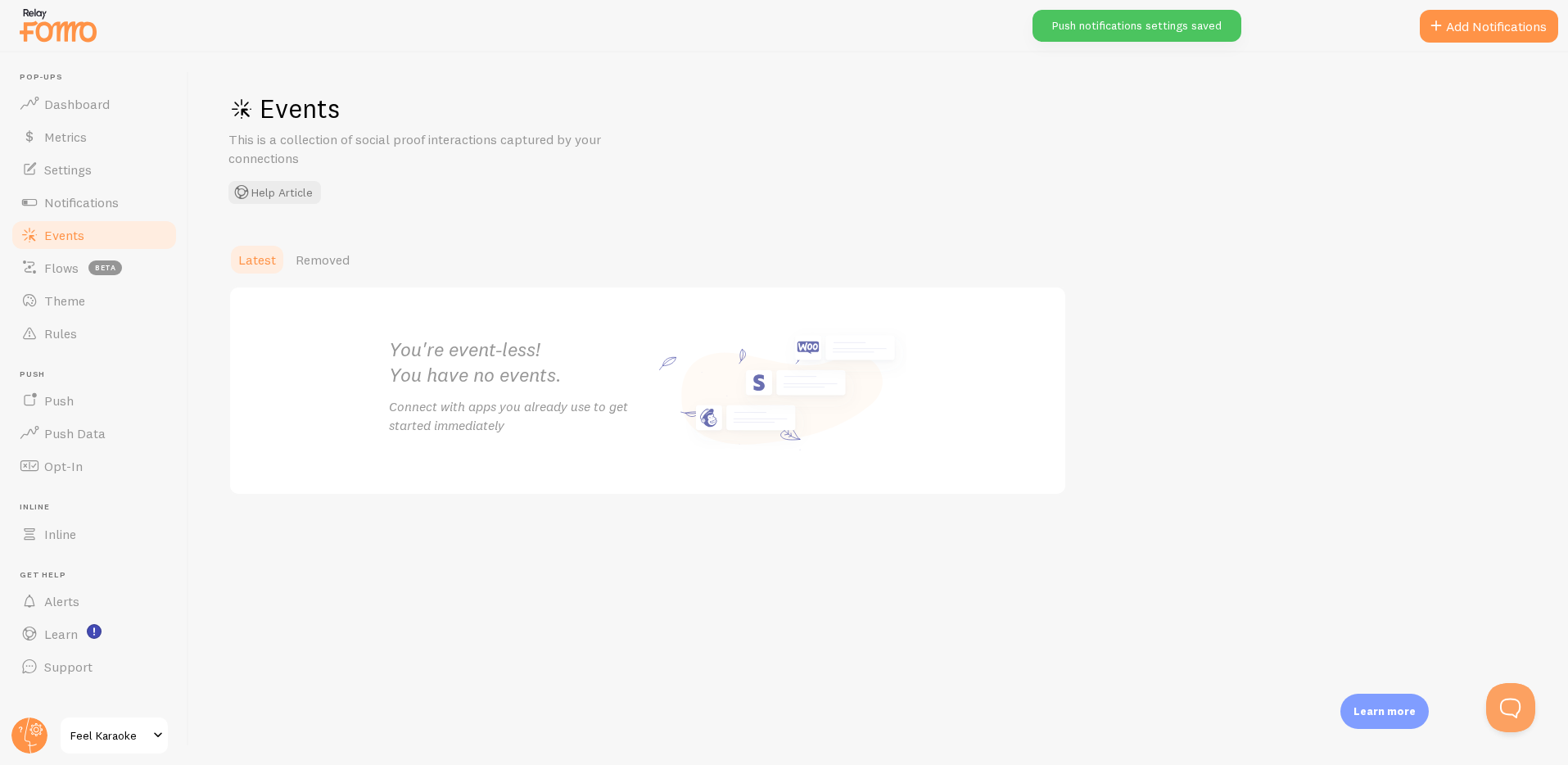
click at [425, 538] on div "Events This is a collection of social proof interactions captured by your conne…" at bounding box center [878, 409] width 1379 height 712
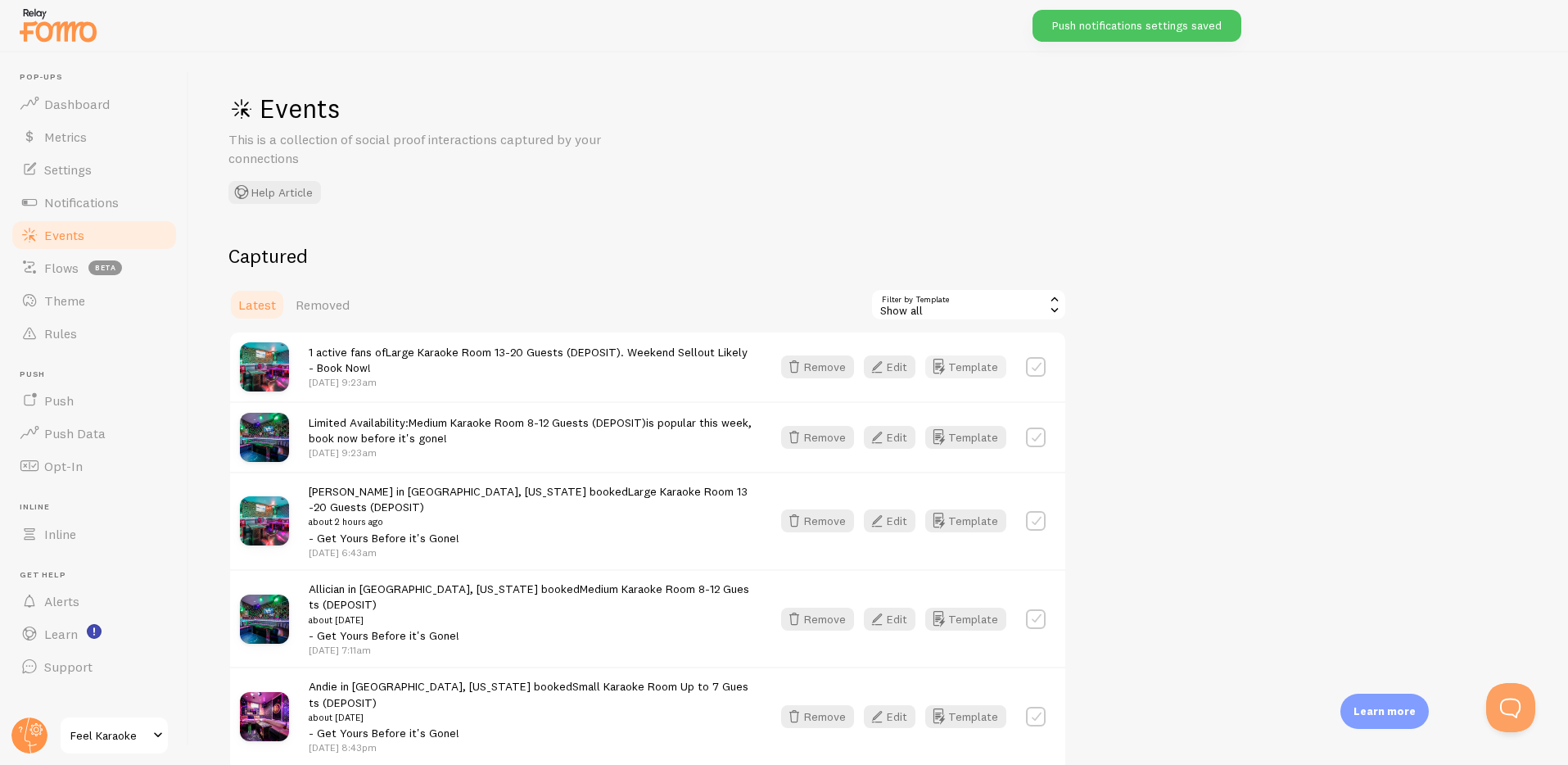
click at [970, 368] on button "Template" at bounding box center [965, 367] width 81 height 23
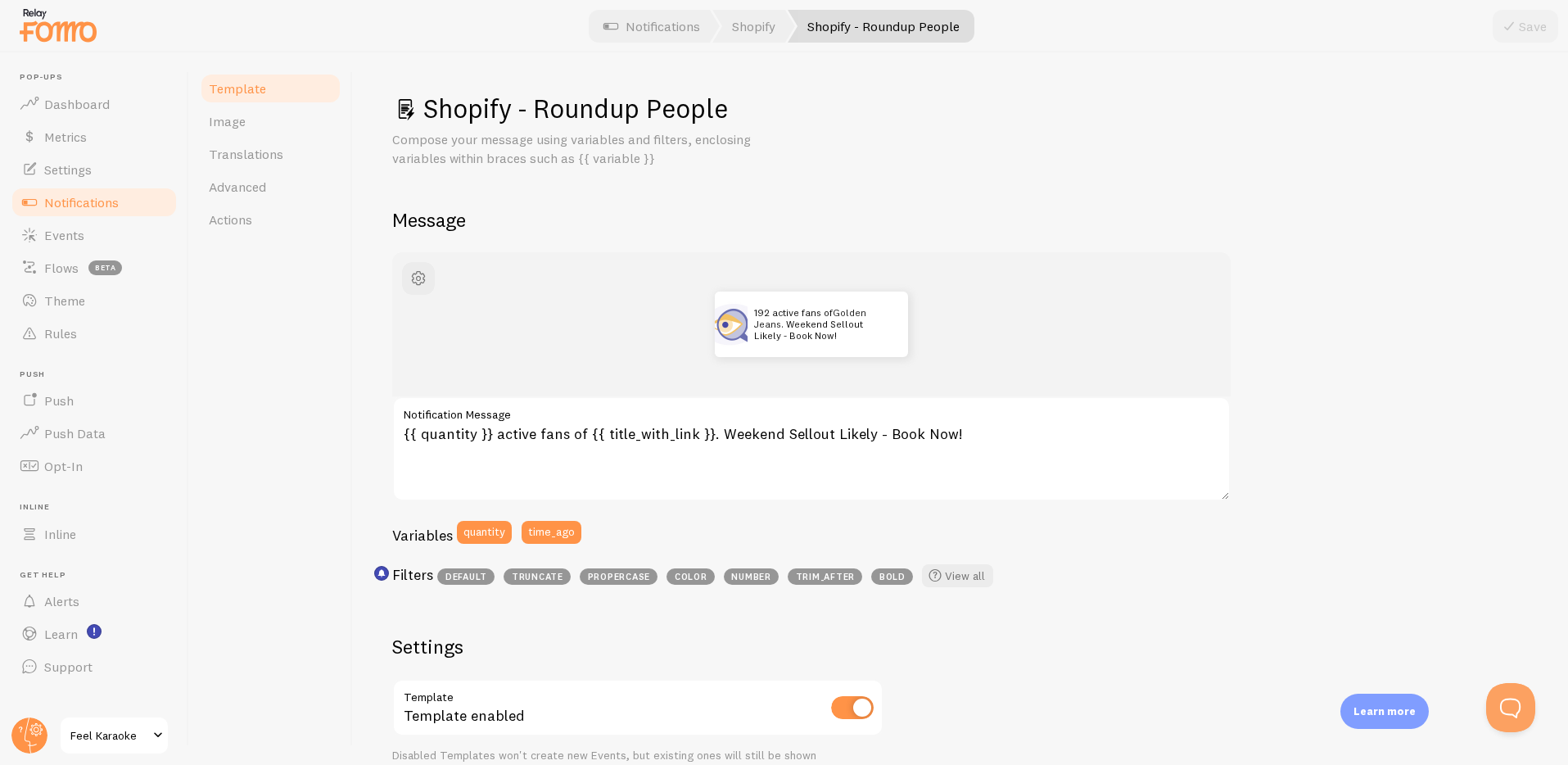
click at [486, 332] on div "192 active fans of Golden Jeans . Weekend Sellout Likely - Book Now!" at bounding box center [812, 324] width 760 height 65
drag, startPoint x: 541, startPoint y: 351, endPoint x: 679, endPoint y: 415, distance: 152.1
click at [695, 426] on div "192 active fans of Golden Jeans . Weekend Sellout Likely - Book Now! {{ quantit…" at bounding box center [812, 424] width 839 height 344
drag, startPoint x: 321, startPoint y: 276, endPoint x: 243, endPoint y: 165, distance: 135.7
click at [321, 275] on div "Template Image Translations Advanced Actions" at bounding box center [271, 409] width 164 height 712
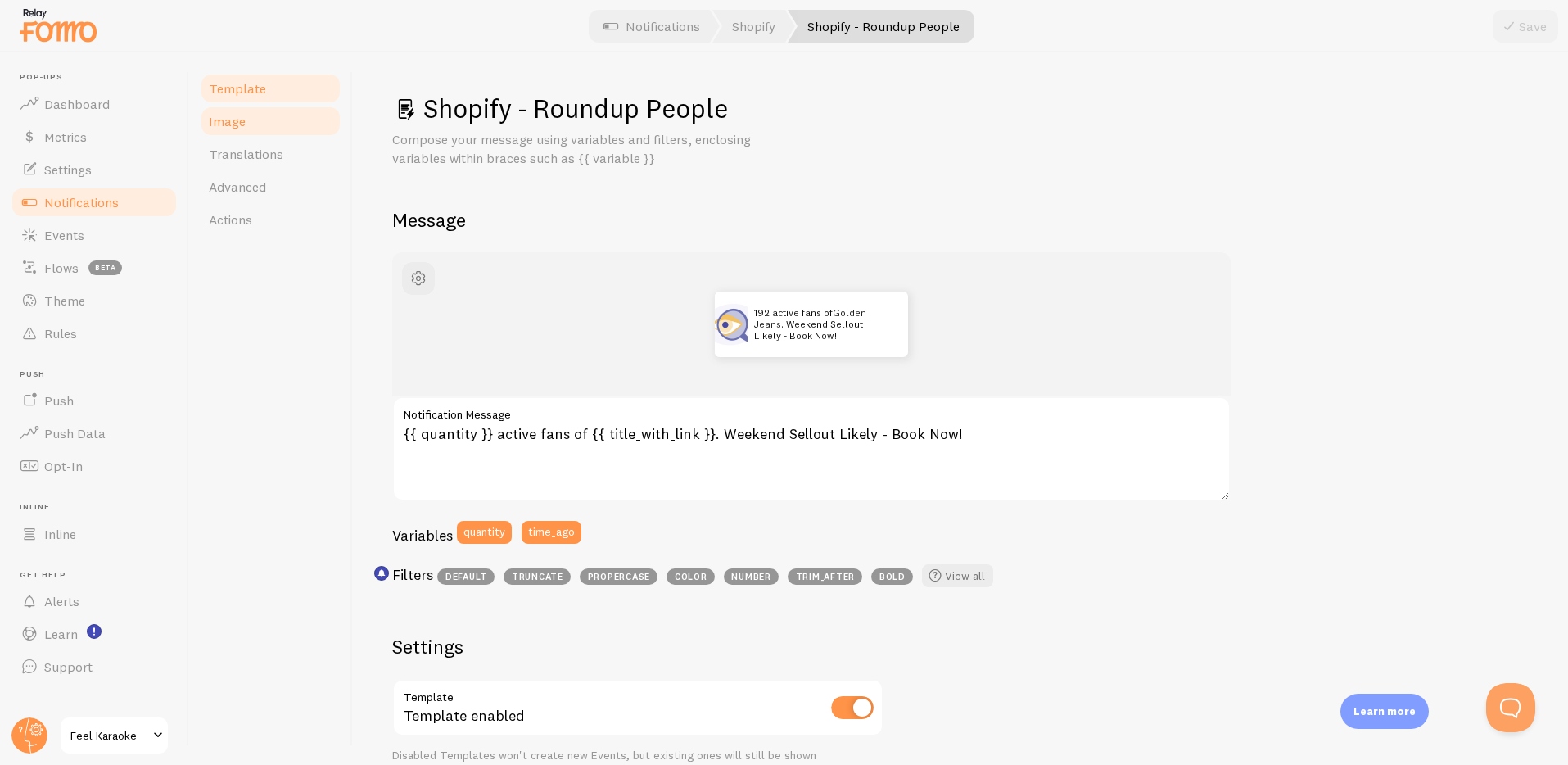
click at [226, 121] on span "Image" at bounding box center [227, 121] width 36 height 16
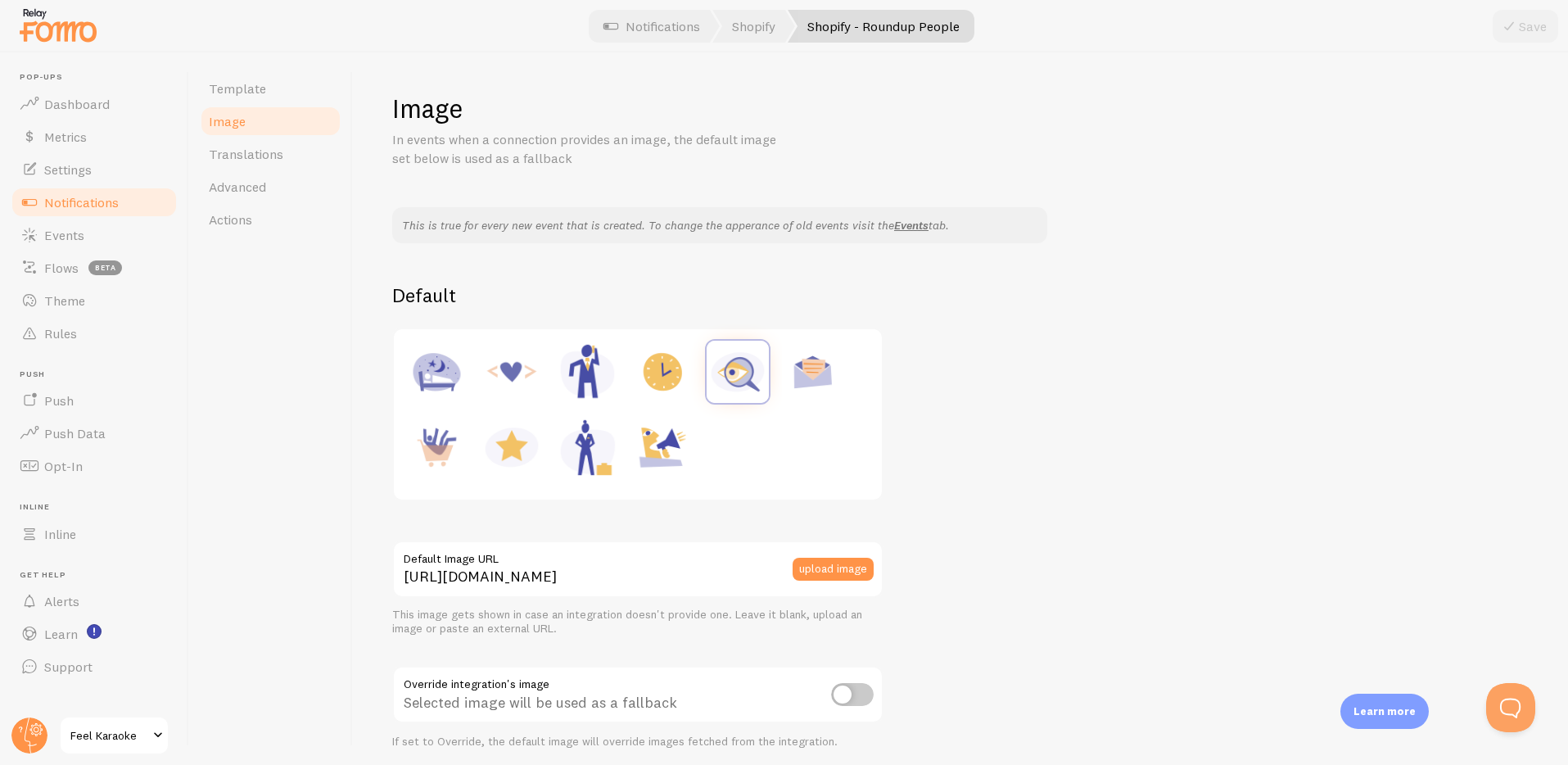
click at [59, 28] on img at bounding box center [58, 25] width 82 height 42
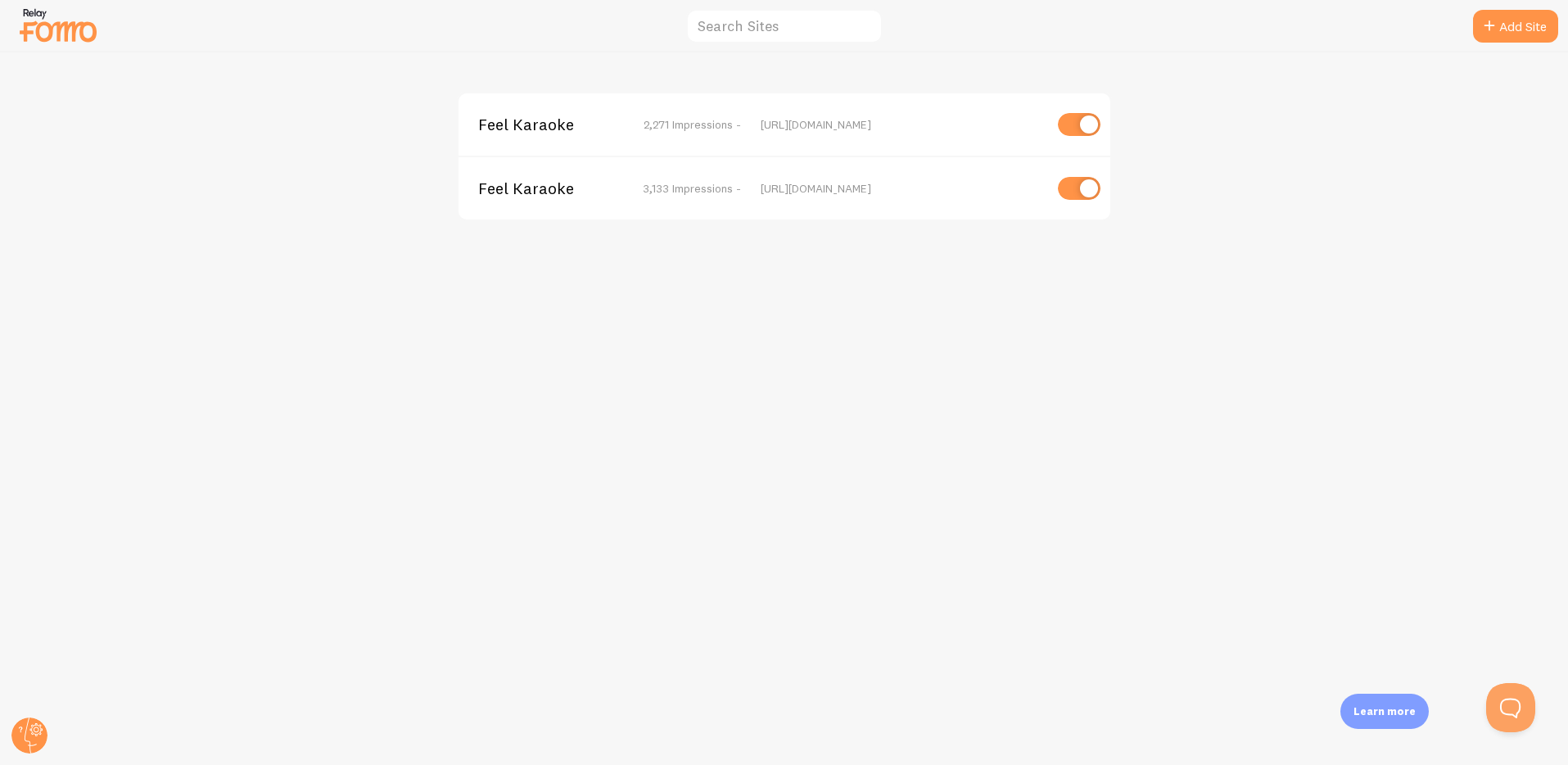
click at [517, 181] on span "Feel Karaoke" at bounding box center [543, 188] width 131 height 14
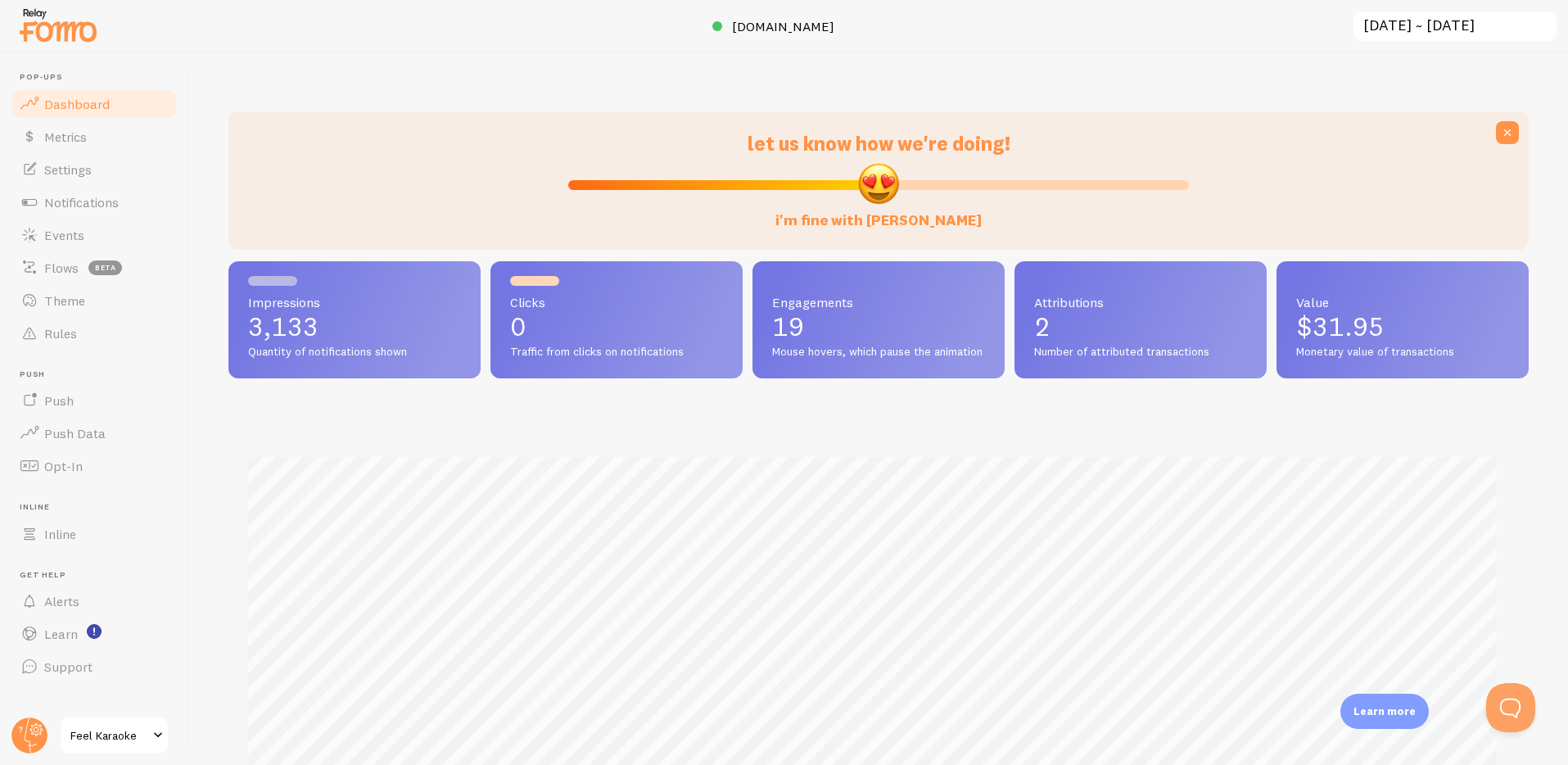
scroll to position [430, 1288]
click at [54, 142] on span "Metrics" at bounding box center [65, 136] width 42 height 16
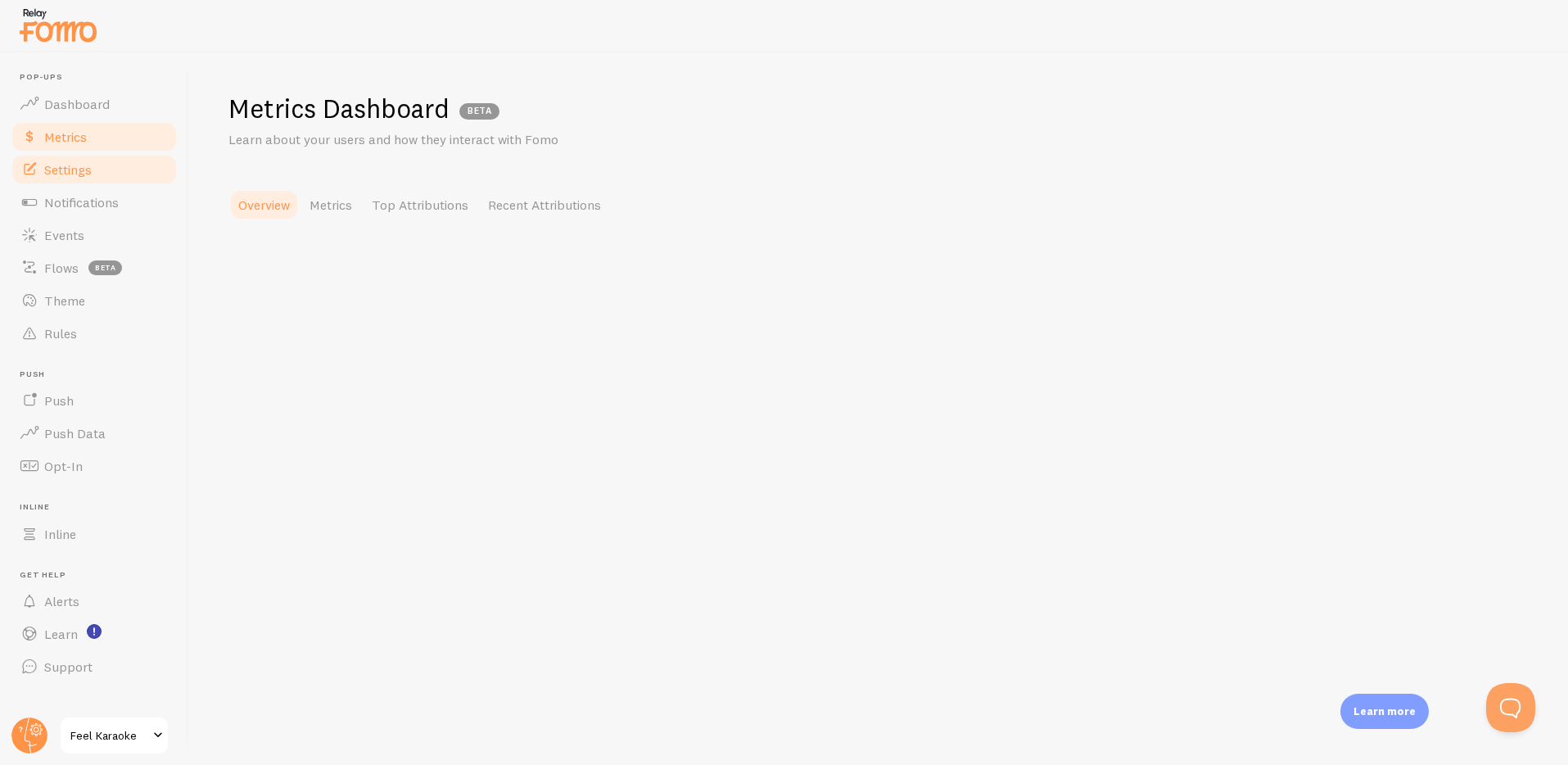
click at [55, 176] on span "Settings" at bounding box center [67, 169] width 47 height 16
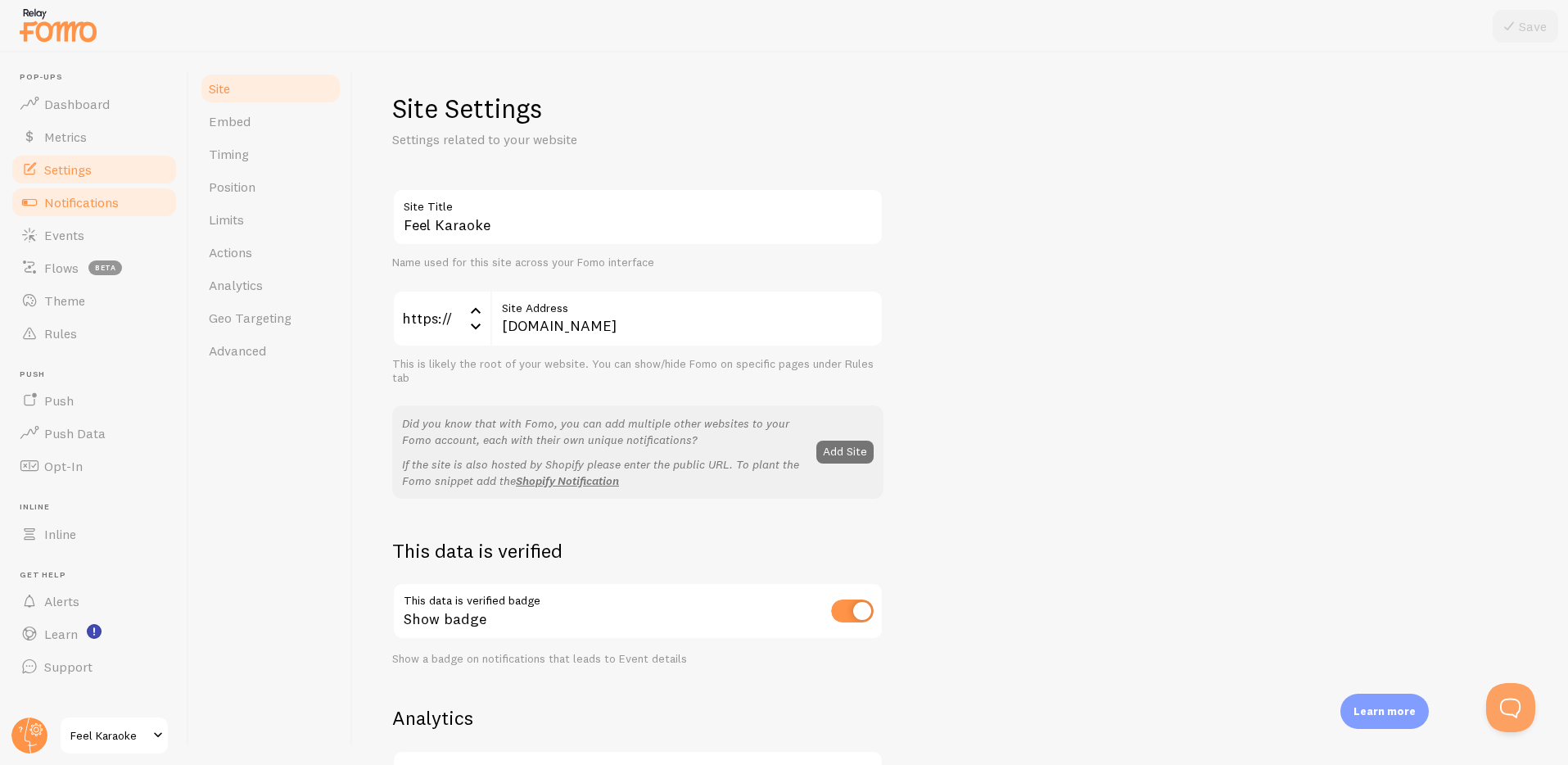
click at [84, 204] on span "Notifications" at bounding box center [82, 202] width 75 height 16
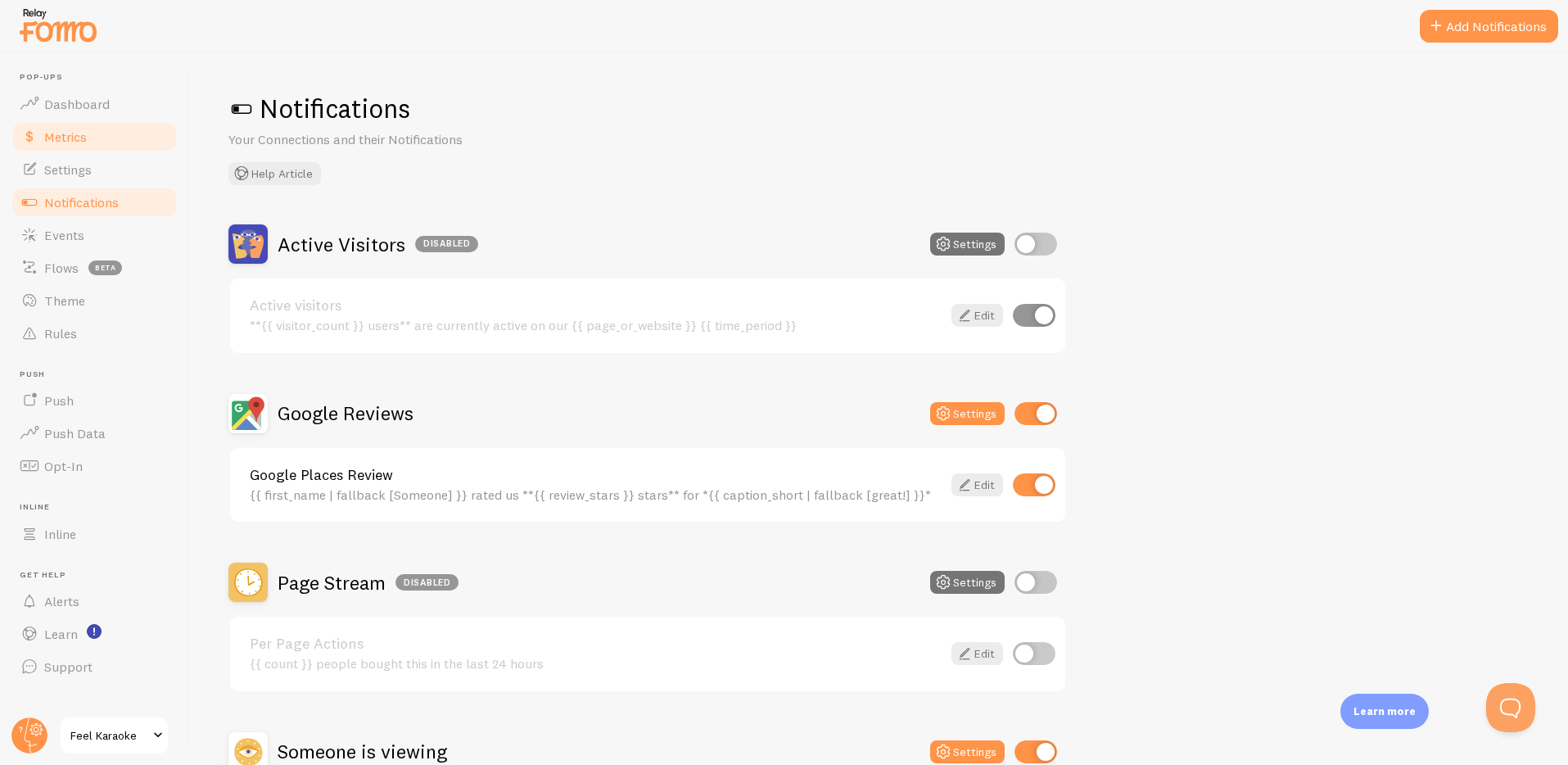
click at [65, 137] on span "Metrics" at bounding box center [65, 136] width 42 height 16
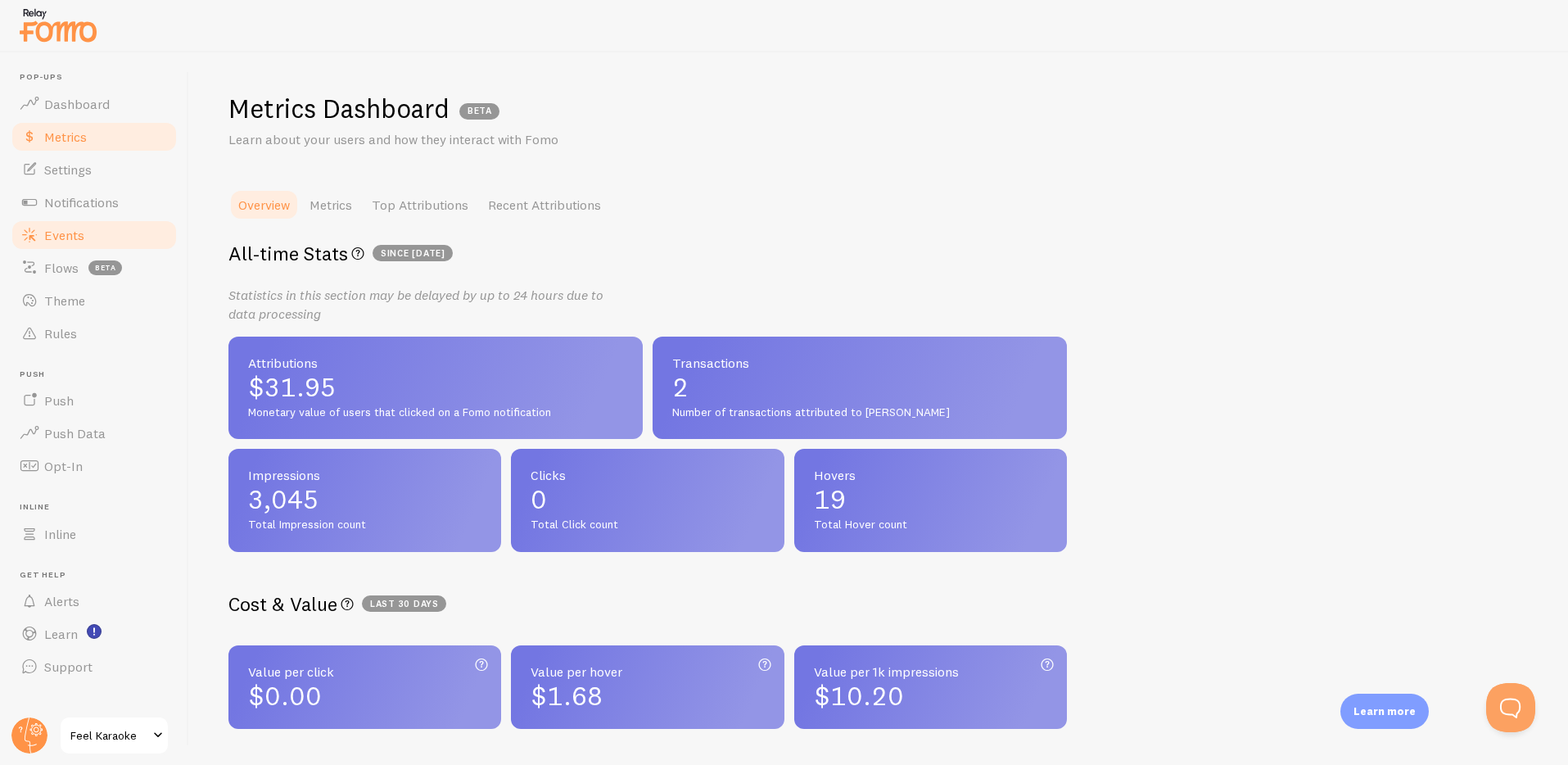
click at [59, 232] on span "Events" at bounding box center [64, 234] width 40 height 16
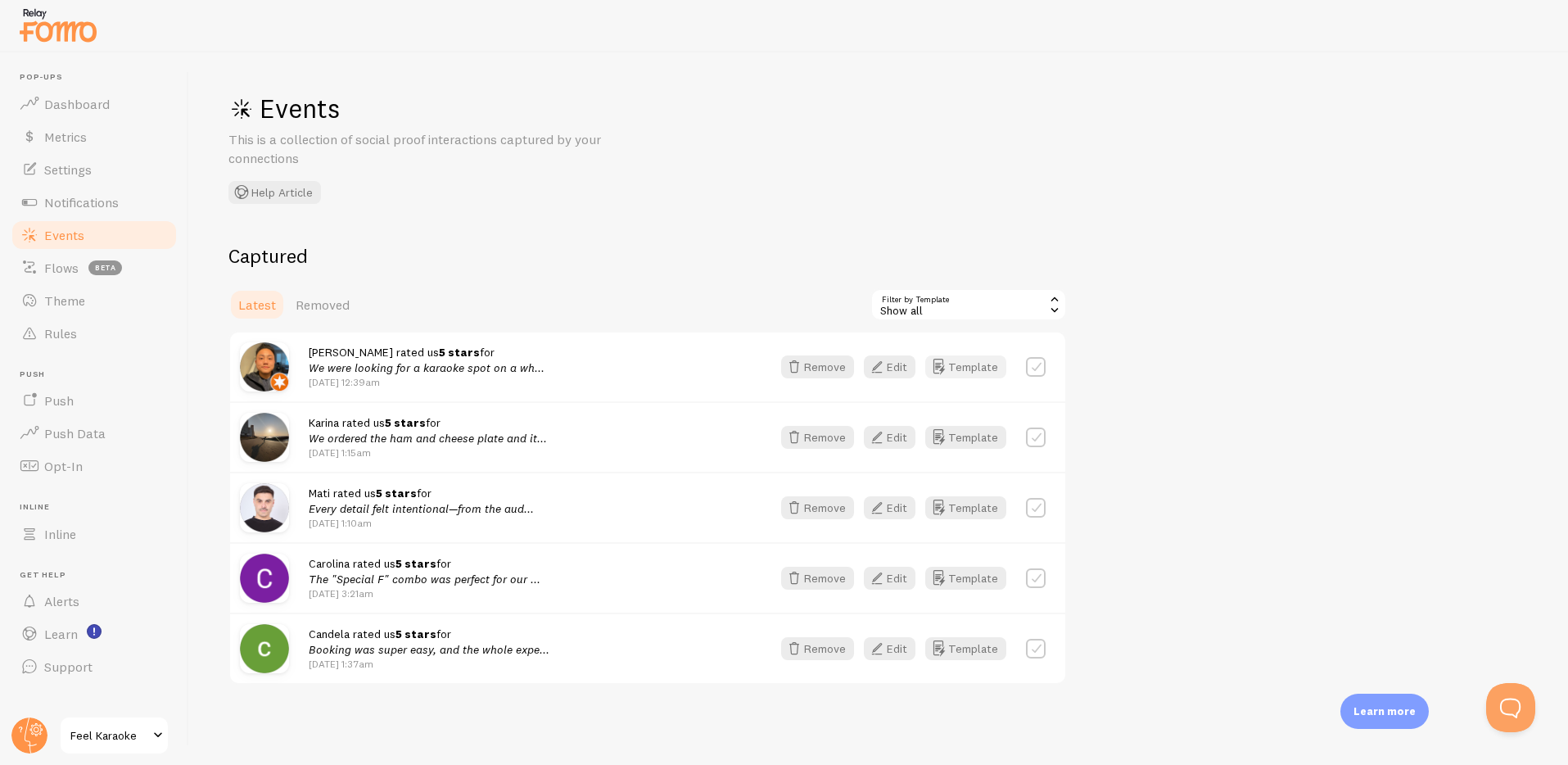
click at [960, 371] on button "Template" at bounding box center [965, 367] width 81 height 23
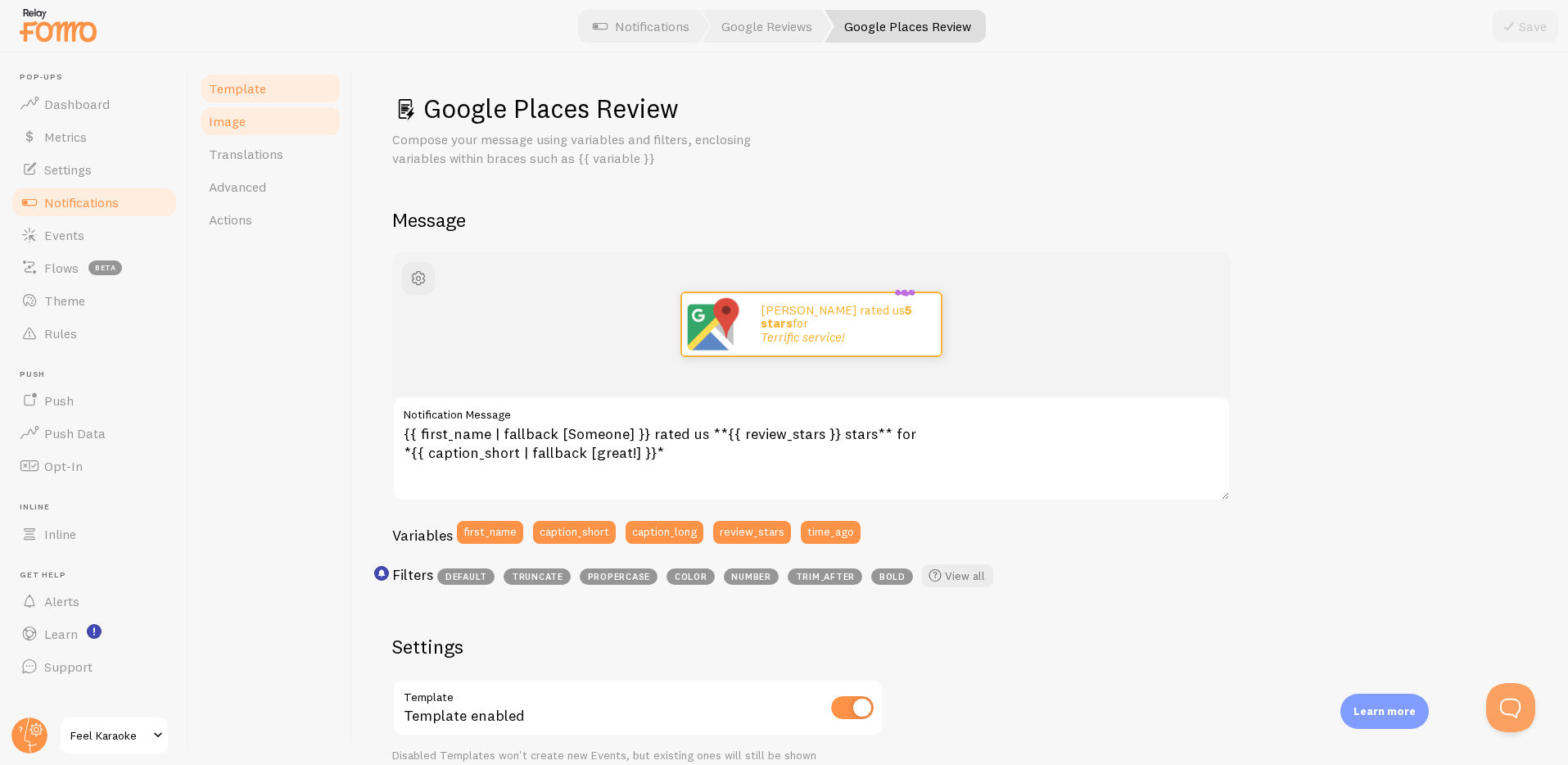
click at [226, 114] on span "Image" at bounding box center [227, 121] width 36 height 16
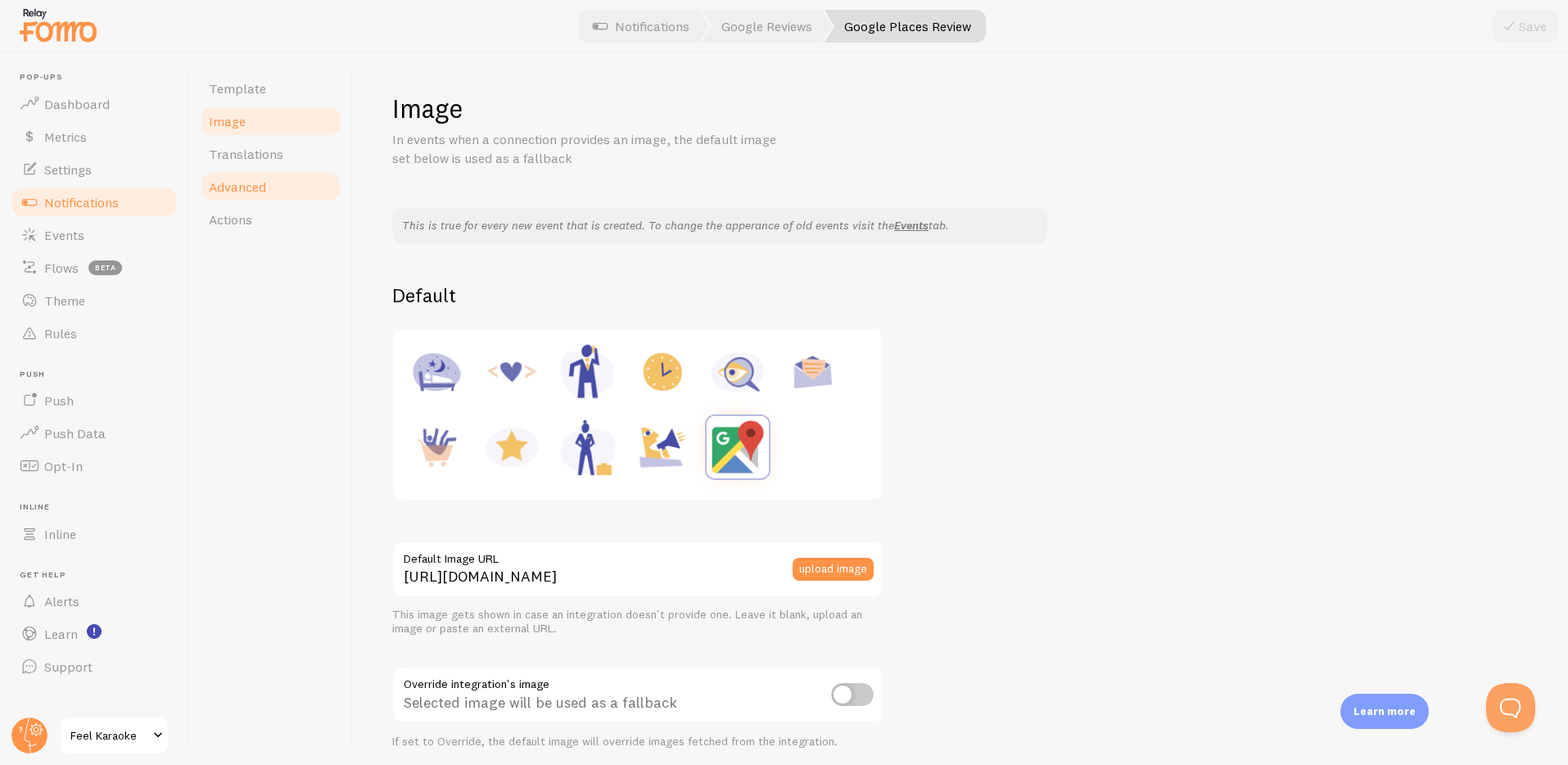
click at [235, 185] on span "Advanced" at bounding box center [238, 186] width 58 height 16
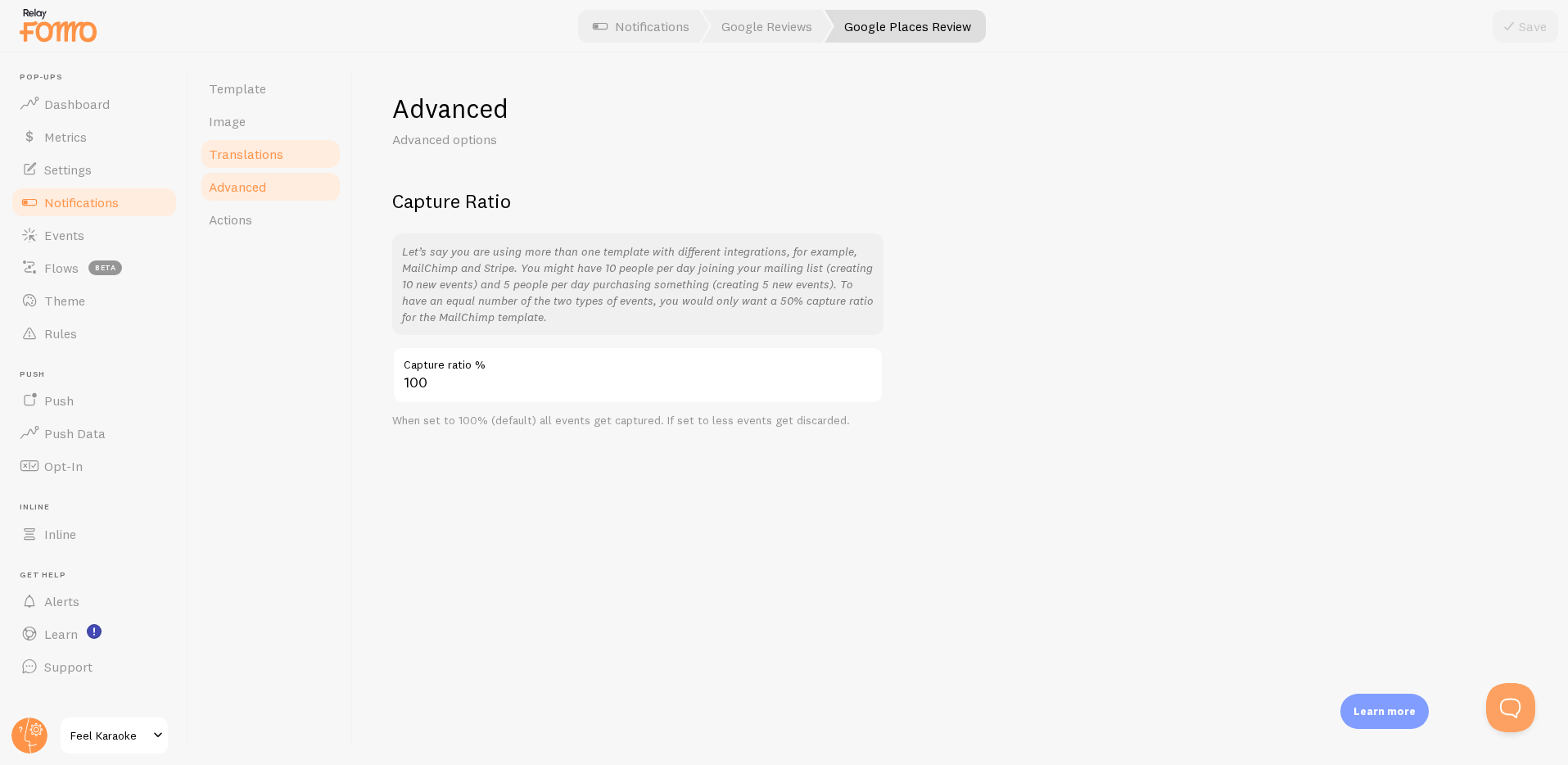
click at [251, 156] on span "Translations" at bounding box center [247, 154] width 75 height 16
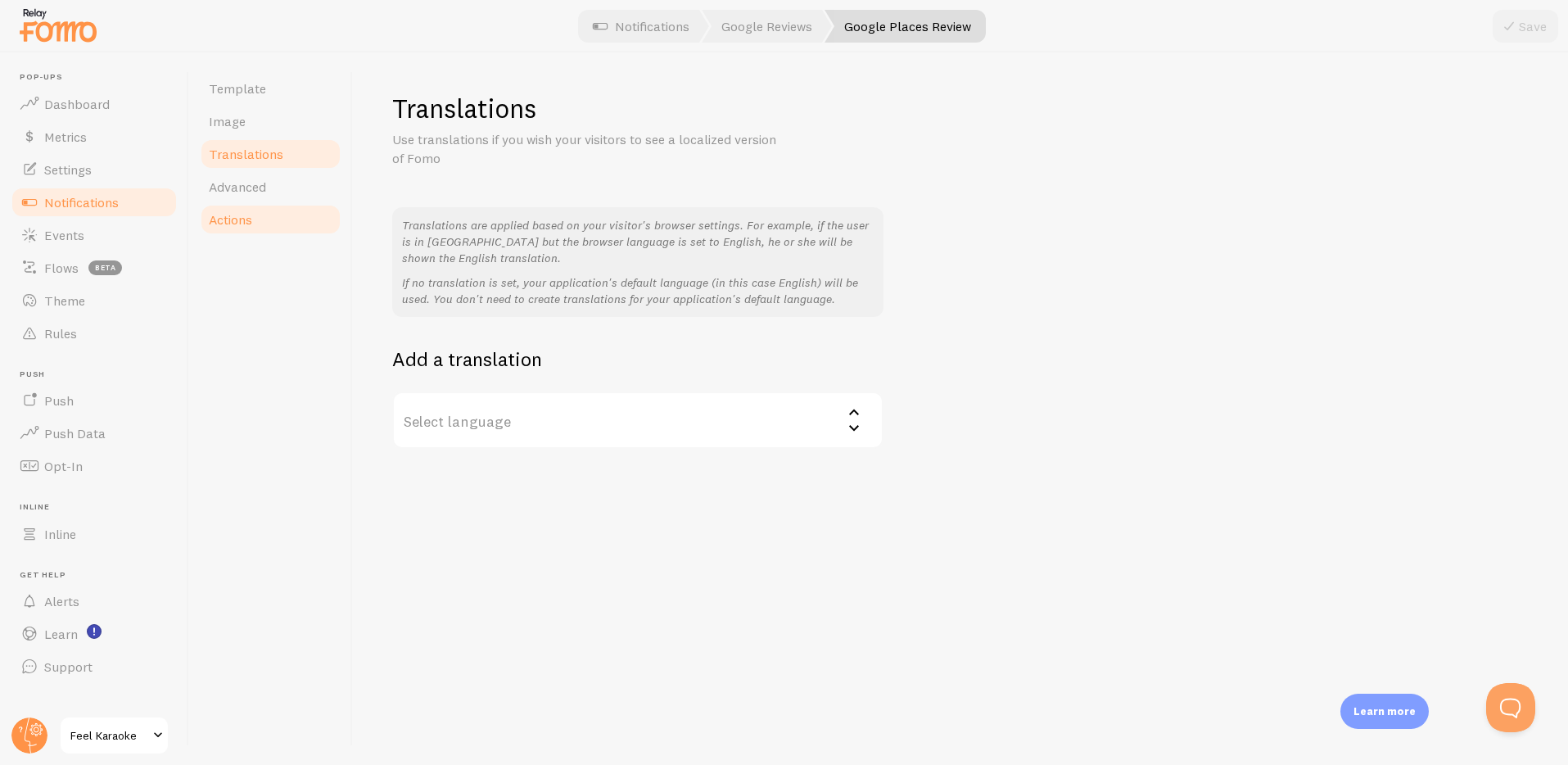
click at [240, 215] on span "Actions" at bounding box center [230, 219] width 43 height 16
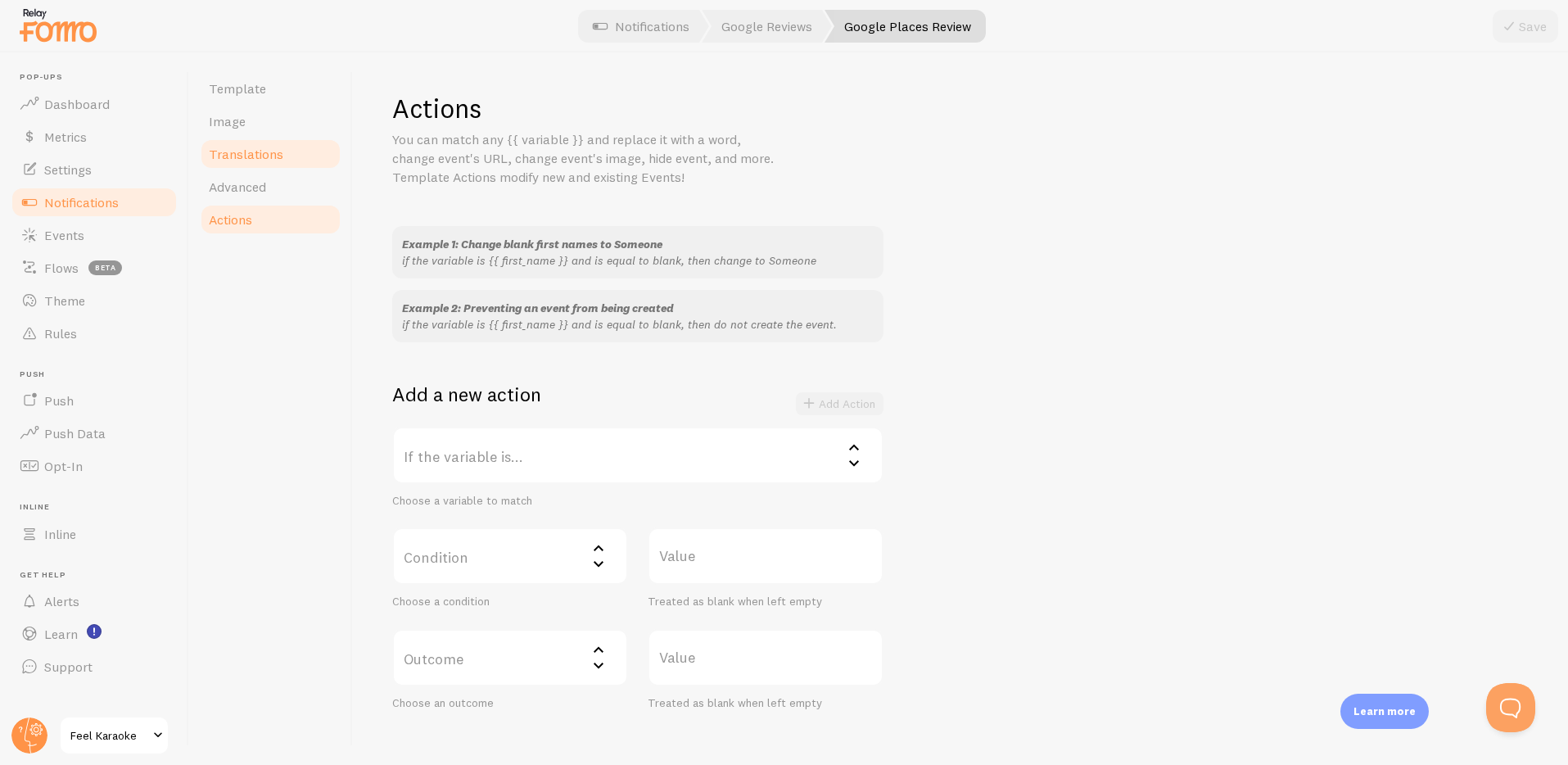
click at [235, 145] on link "Translations" at bounding box center [270, 154] width 143 height 33
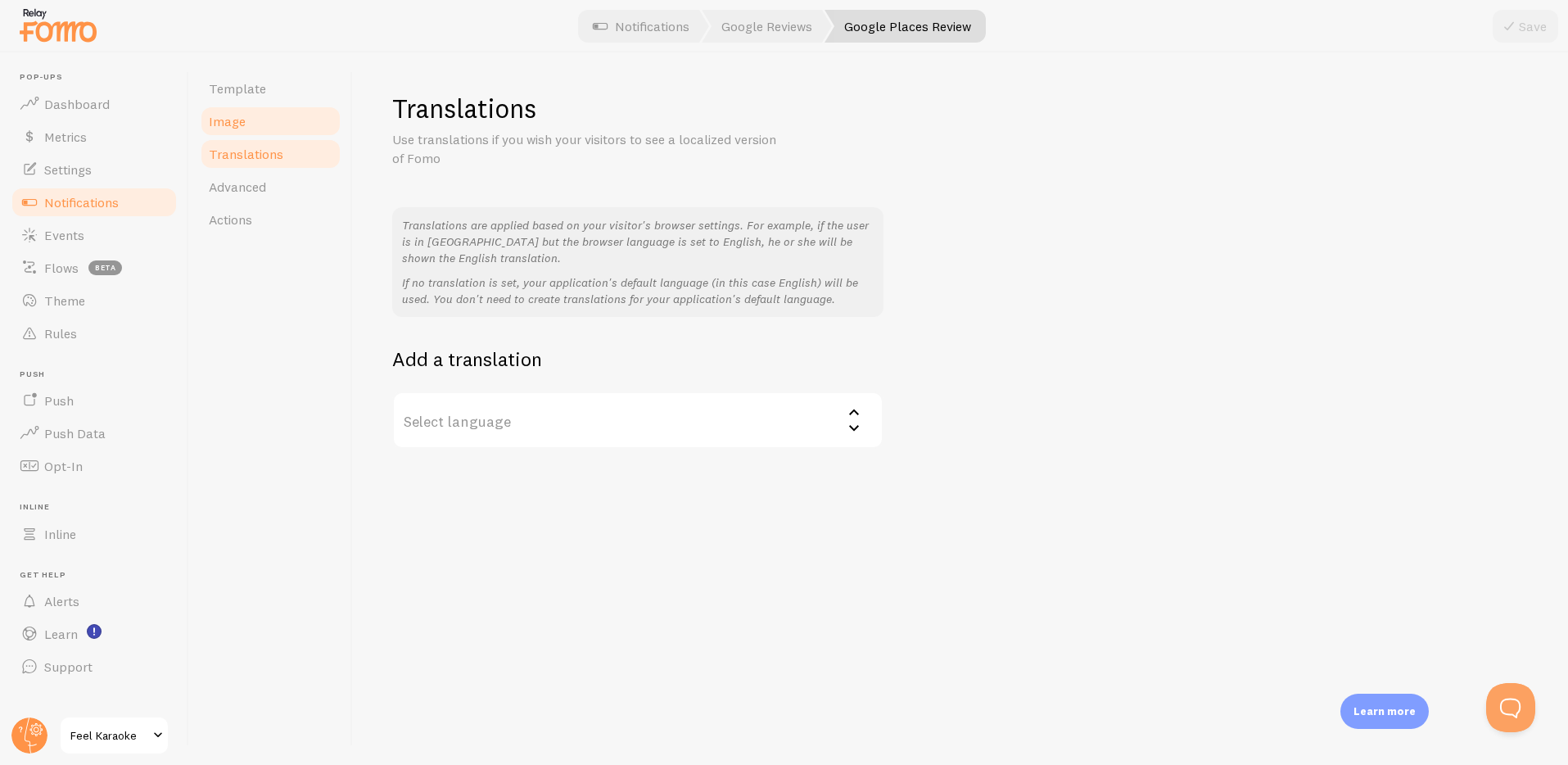
click at [230, 121] on span "Image" at bounding box center [227, 121] width 36 height 16
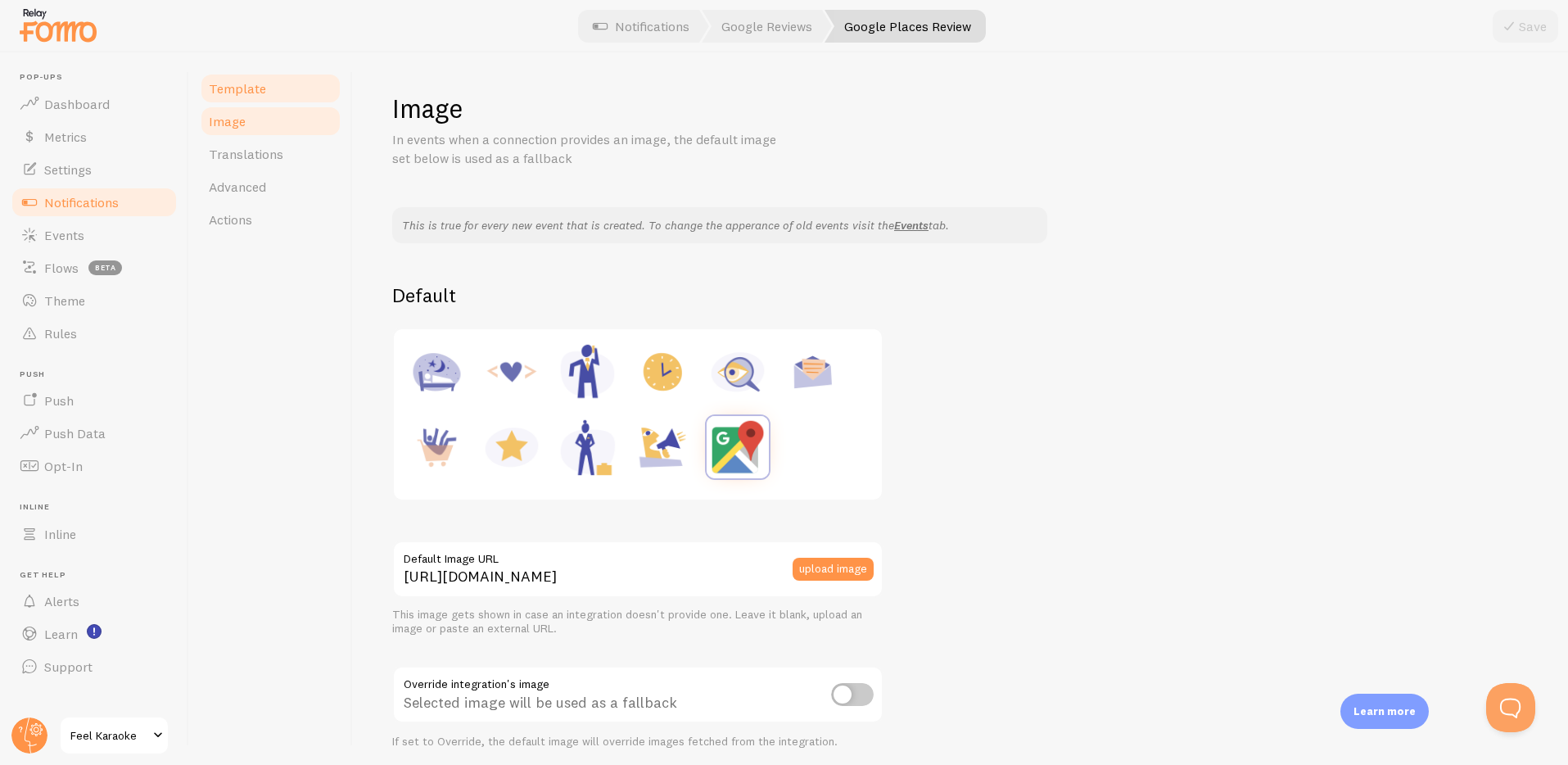
click at [223, 82] on span "Template" at bounding box center [238, 88] width 58 height 16
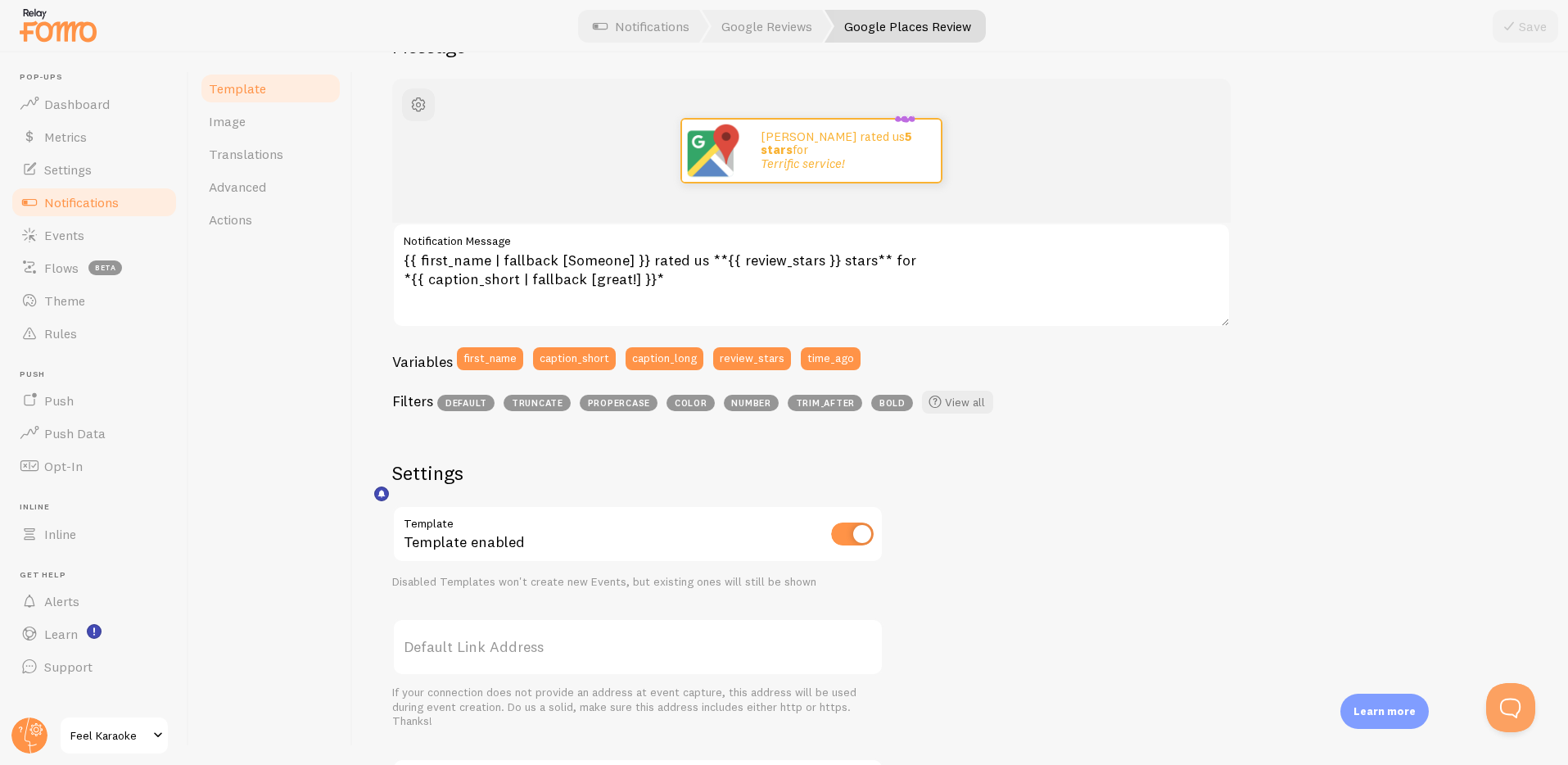
scroll to position [459, 0]
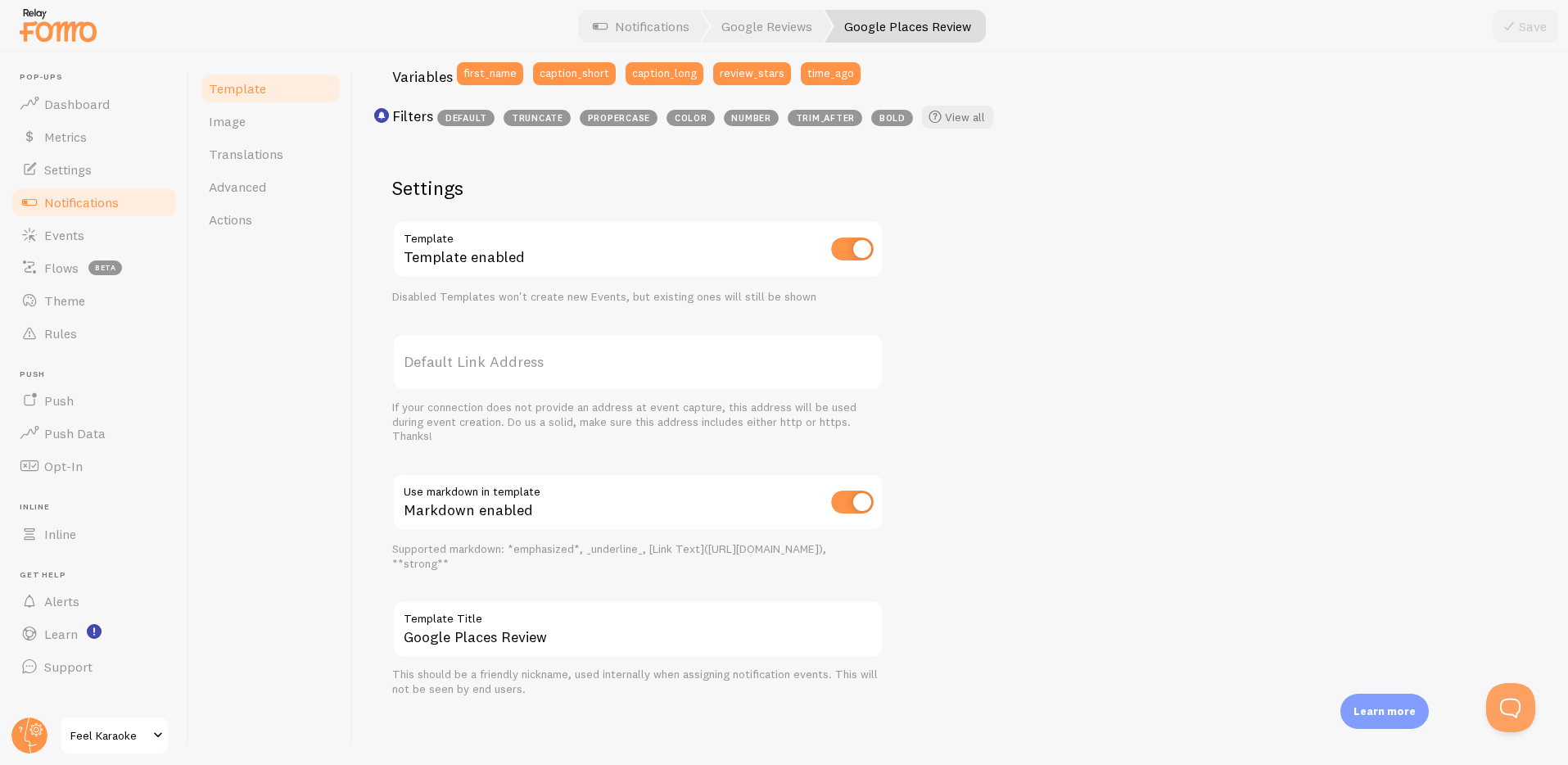
click at [60, 197] on span "Notifications" at bounding box center [82, 202] width 75 height 16
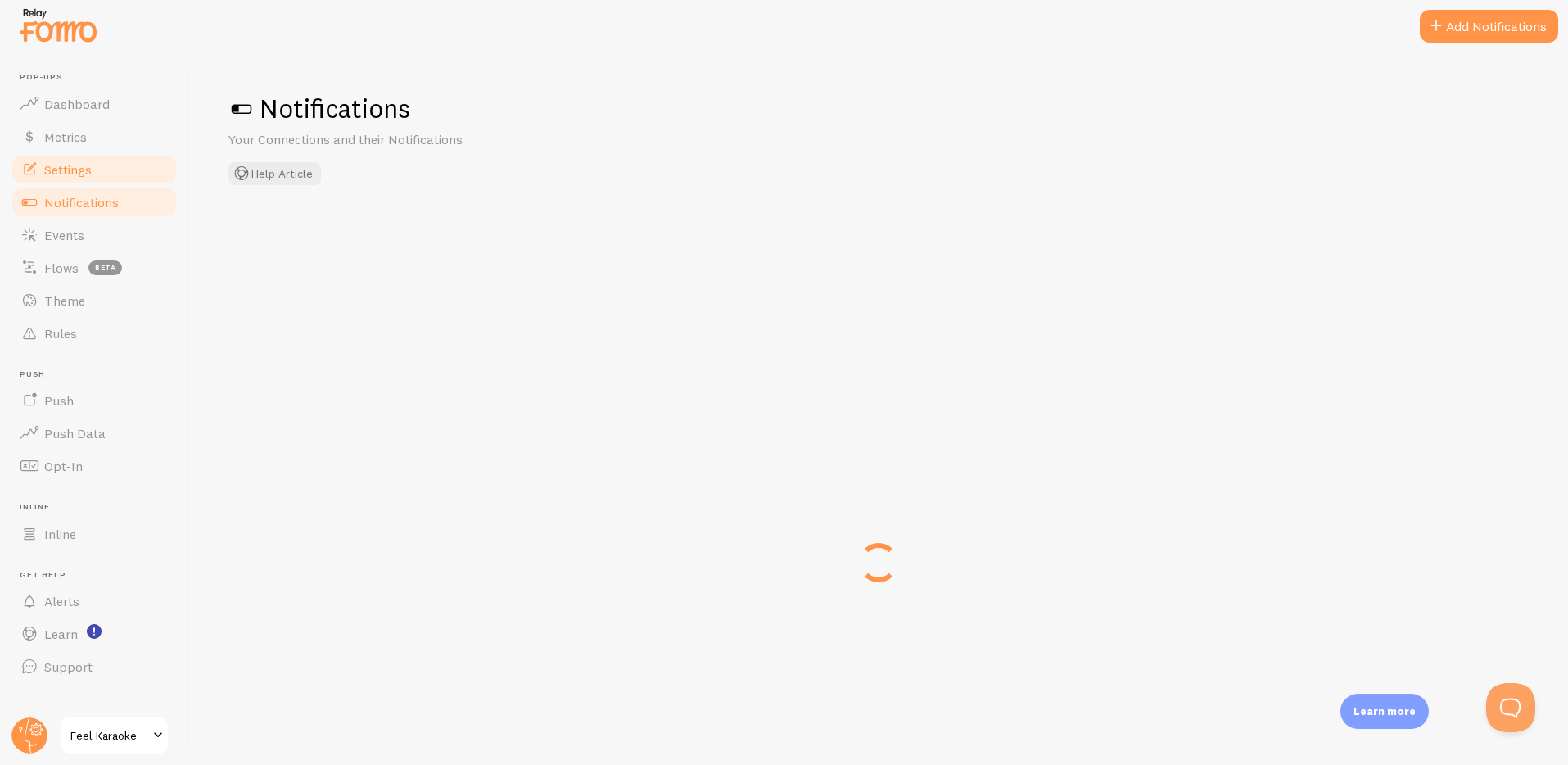
click at [62, 180] on link "Settings" at bounding box center [94, 170] width 169 height 33
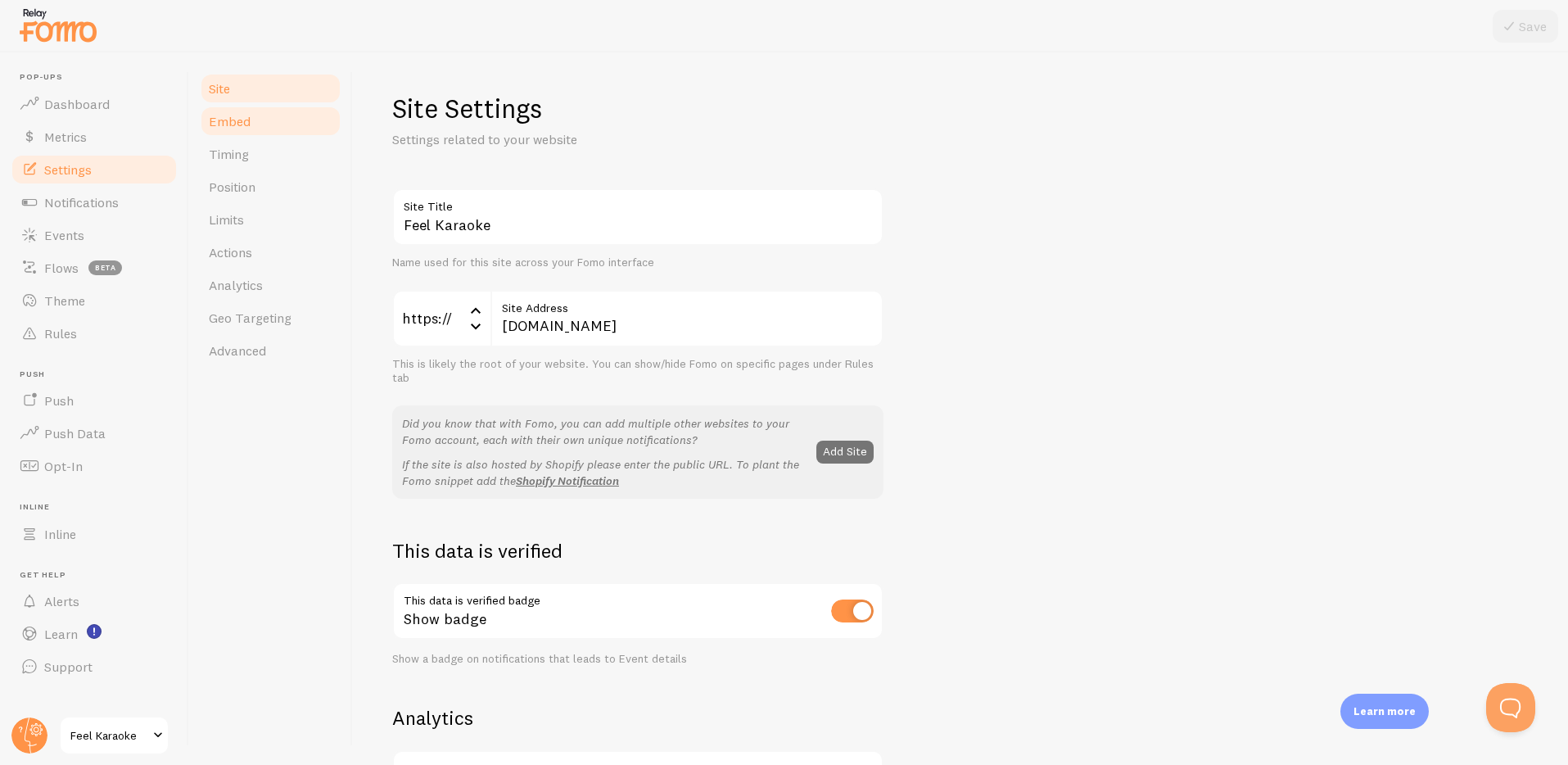
click at [214, 122] on span "Embed" at bounding box center [230, 121] width 42 height 16
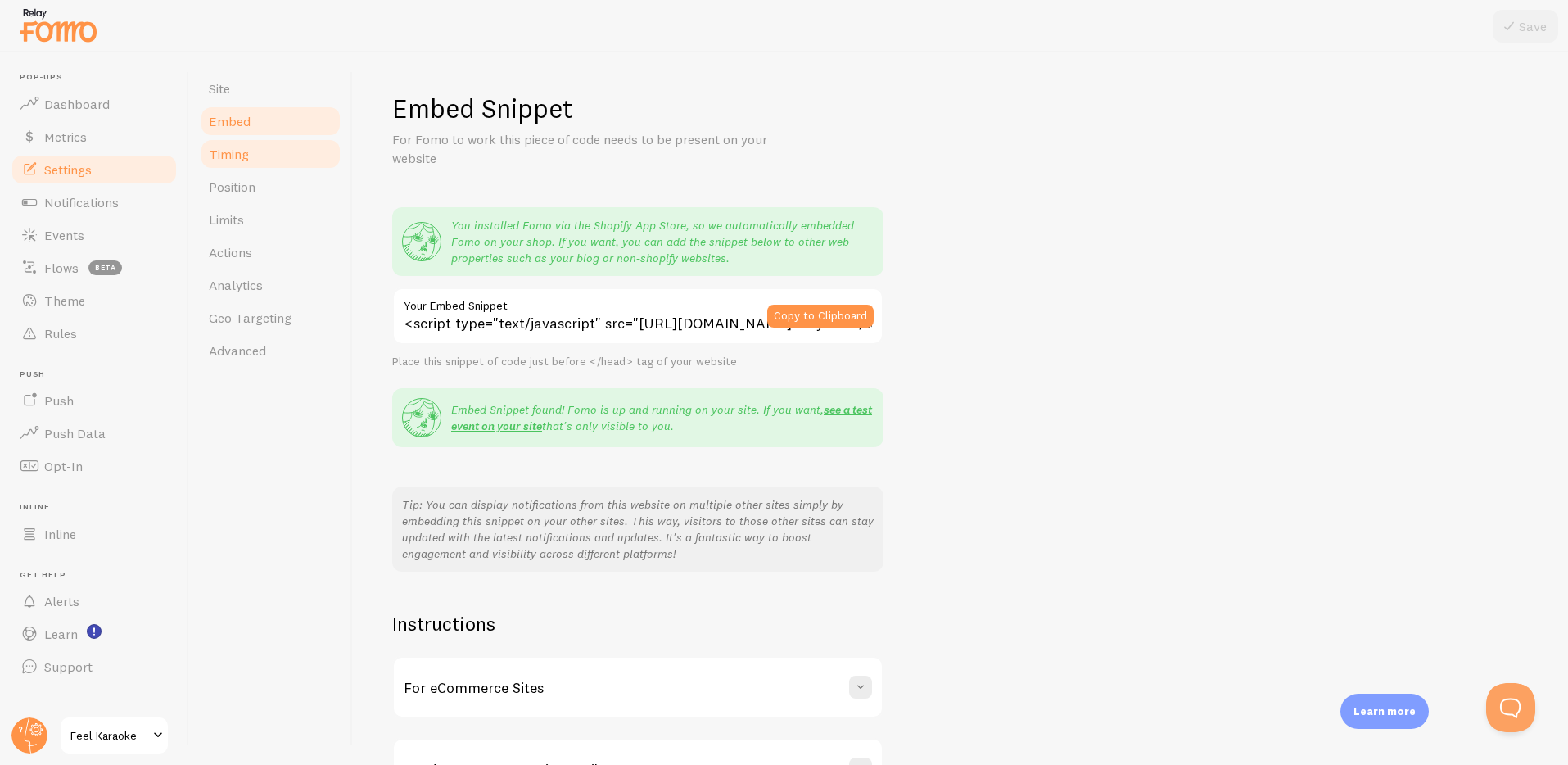
click at [237, 165] on link "Timing" at bounding box center [270, 154] width 143 height 33
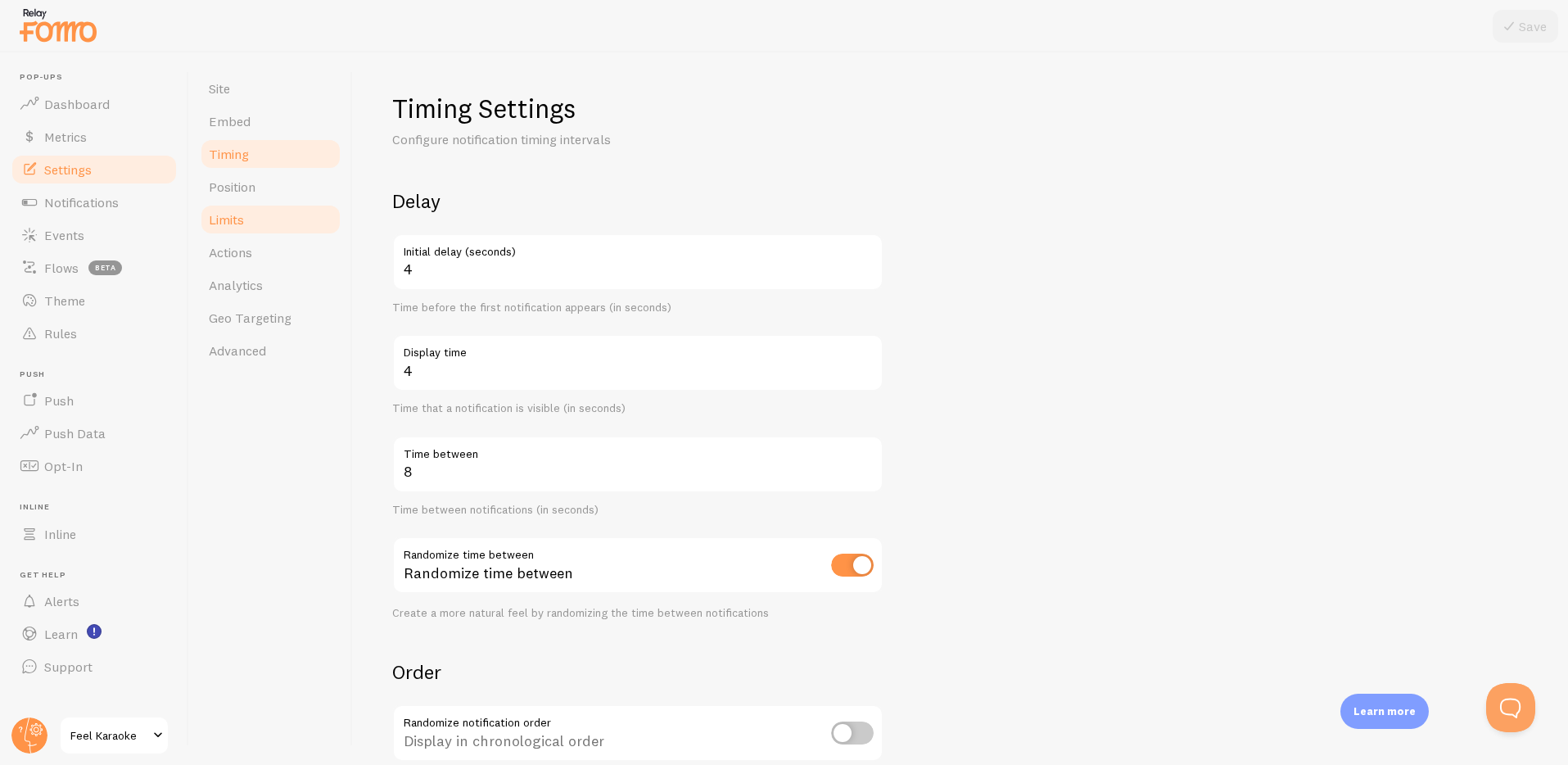
click at [229, 203] on link "Limits" at bounding box center [270, 220] width 143 height 33
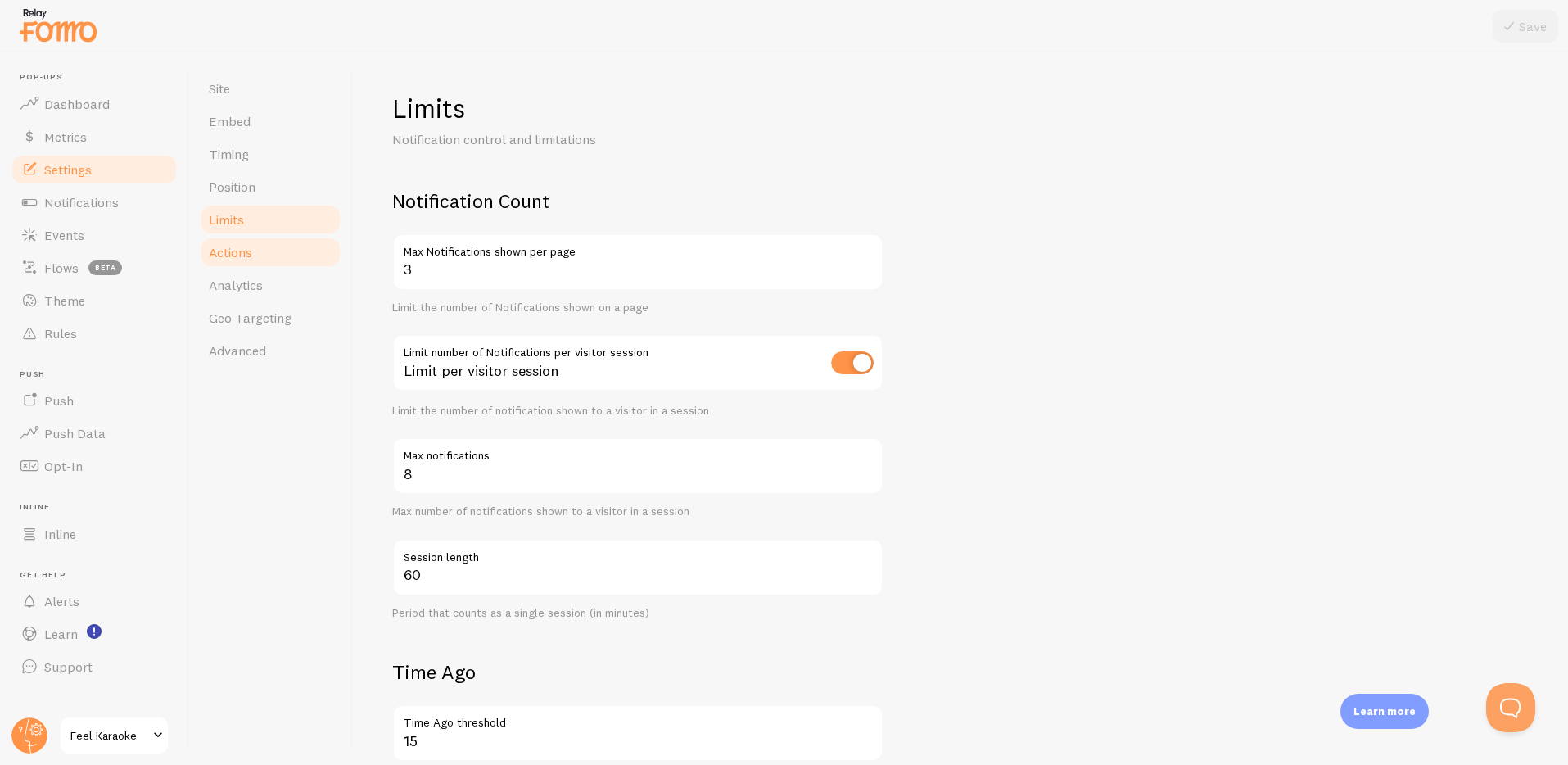
click at [232, 252] on span "Actions" at bounding box center [230, 251] width 43 height 16
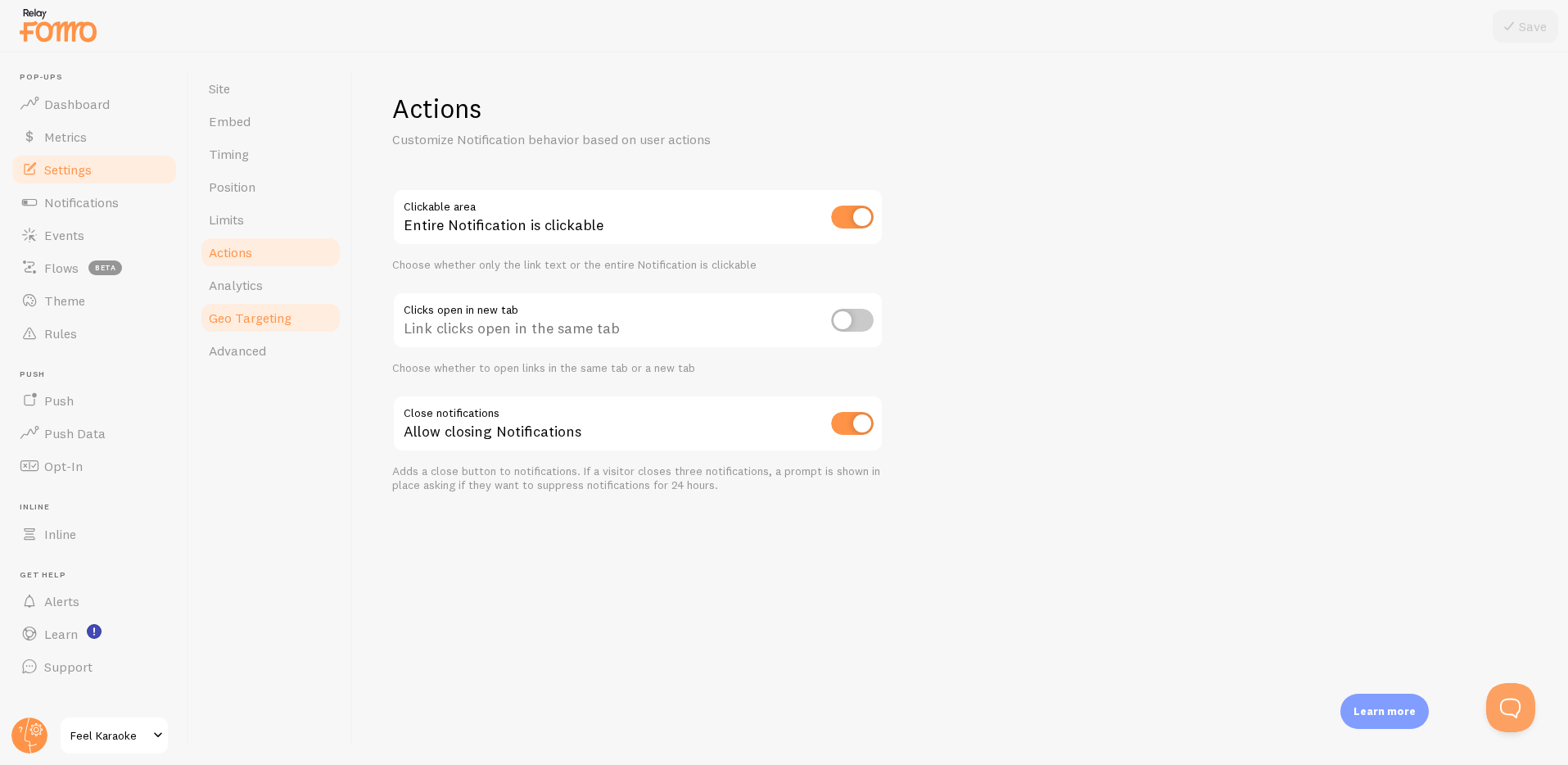
click at [237, 303] on link "Geo Targeting" at bounding box center [270, 318] width 143 height 33
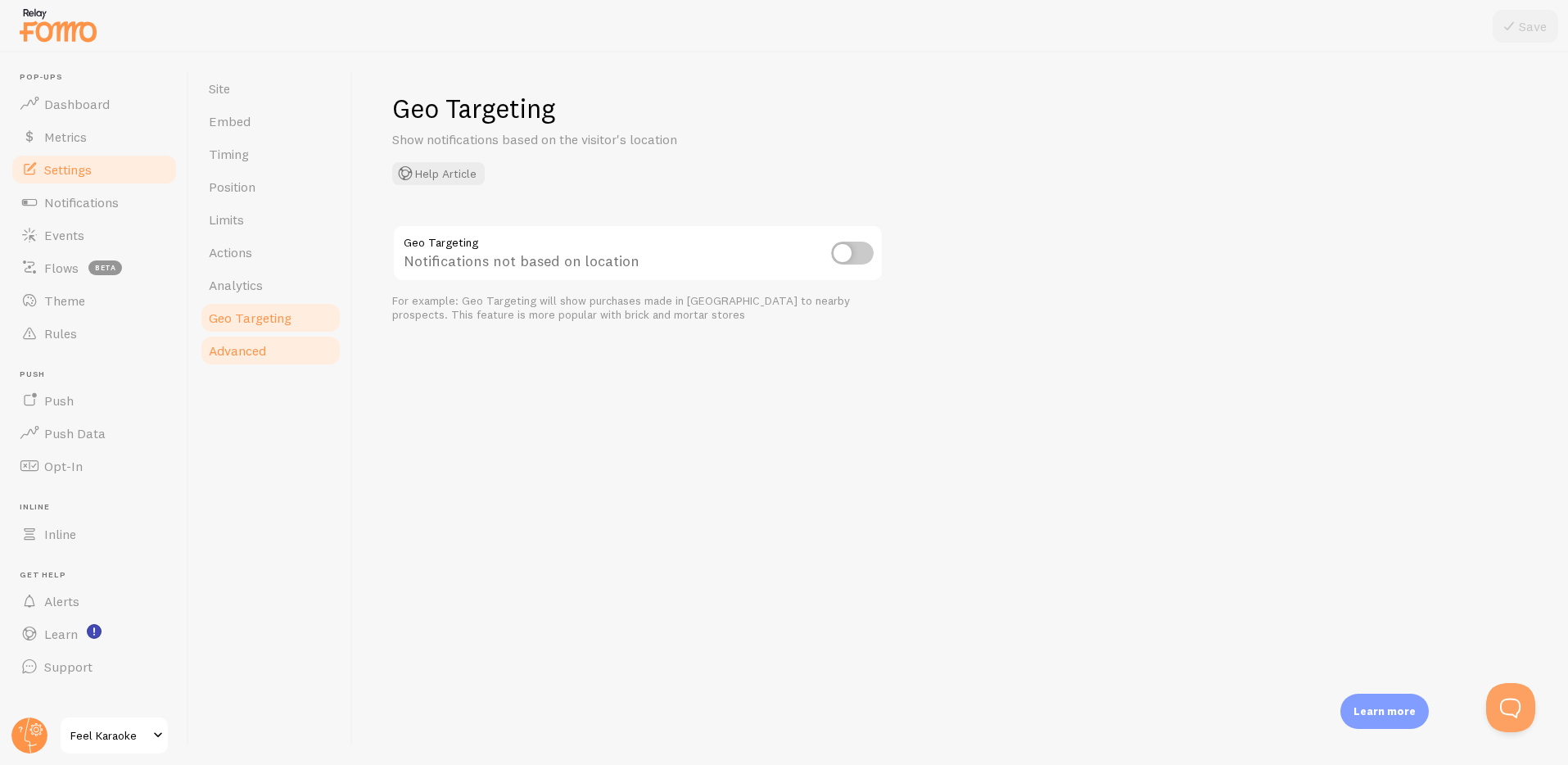
click at [241, 353] on span "Advanced" at bounding box center [238, 350] width 58 height 16
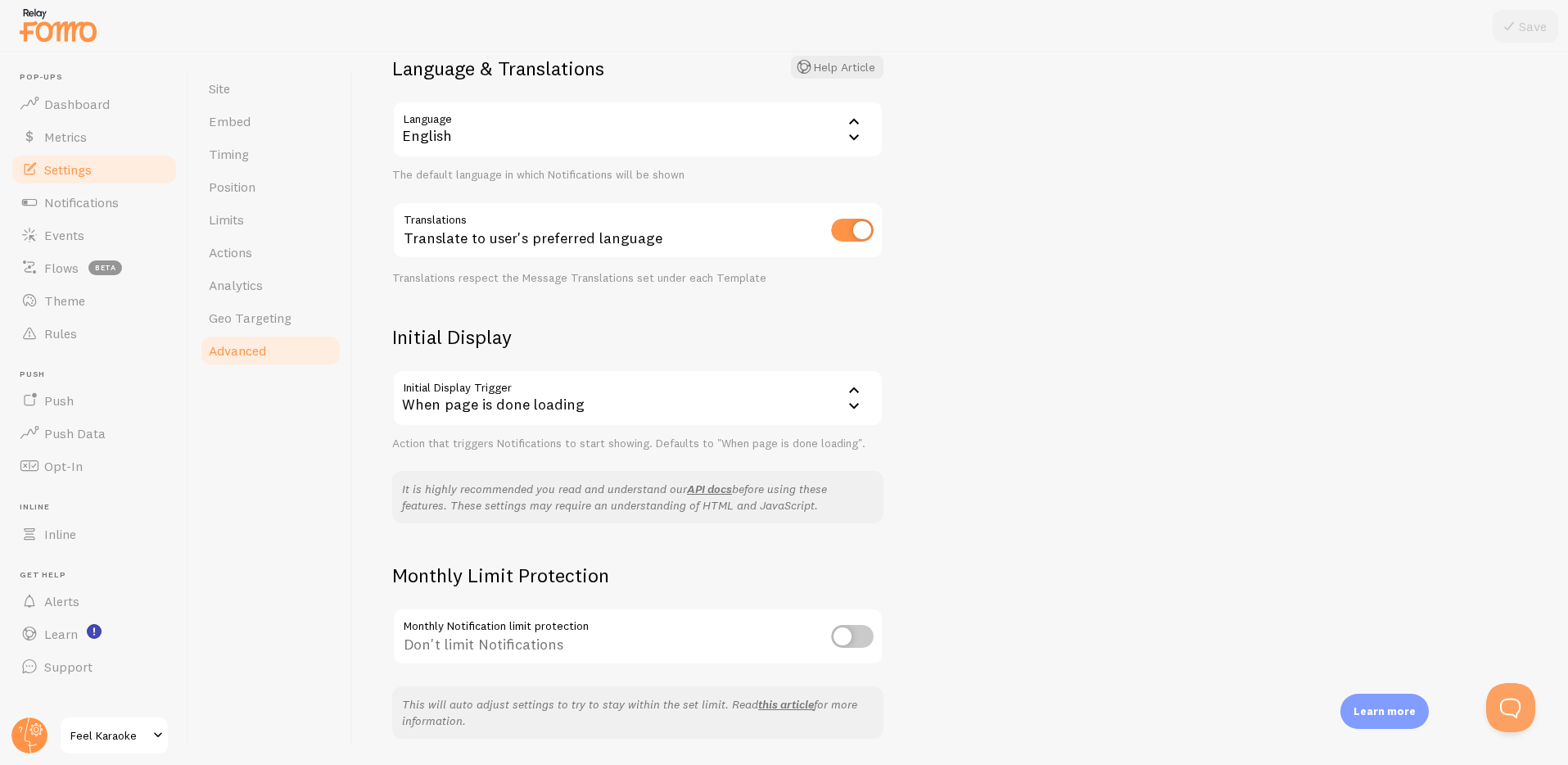
scroll to position [185, 0]
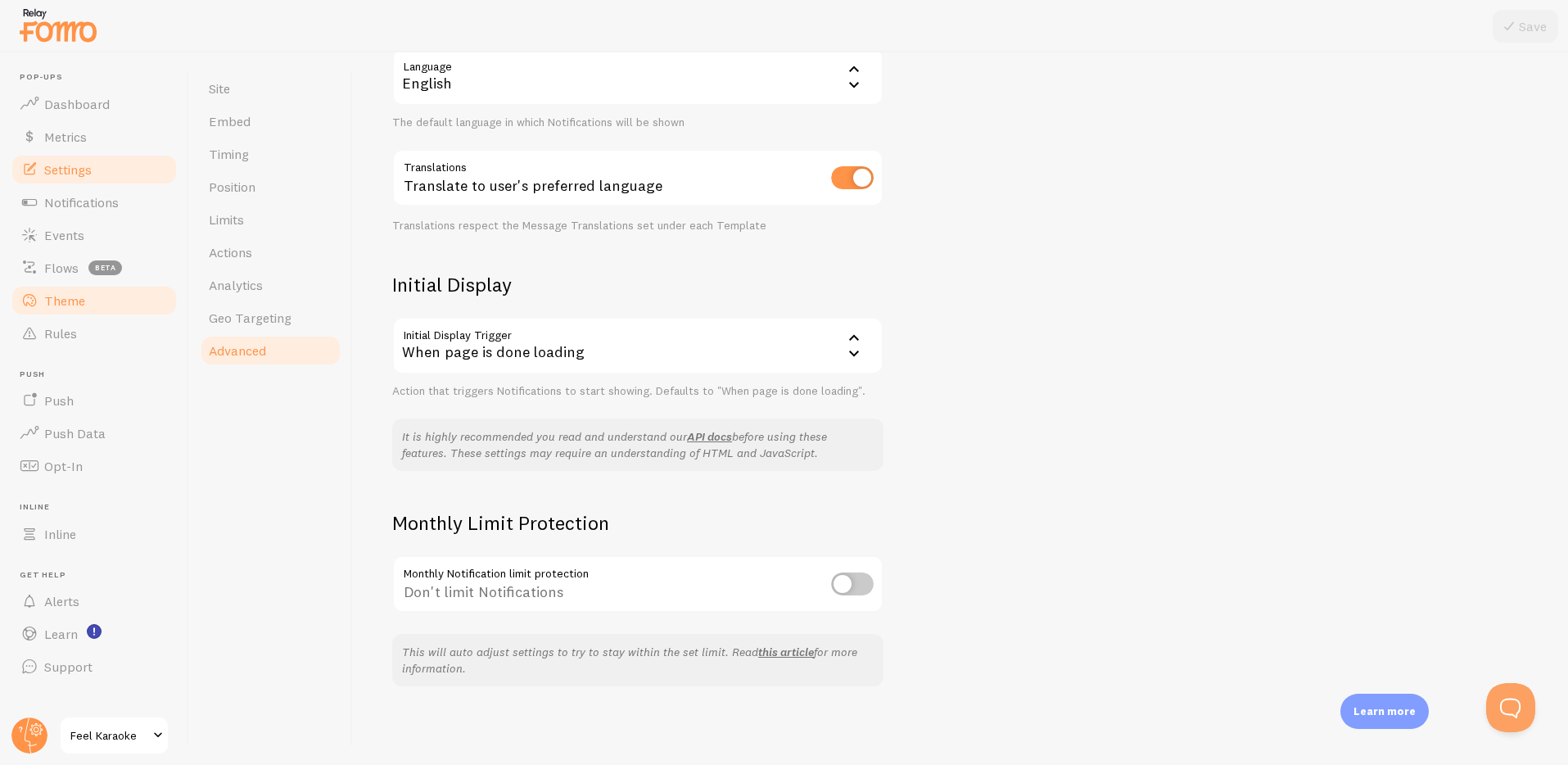
click at [49, 300] on span "Theme" at bounding box center [64, 300] width 41 height 16
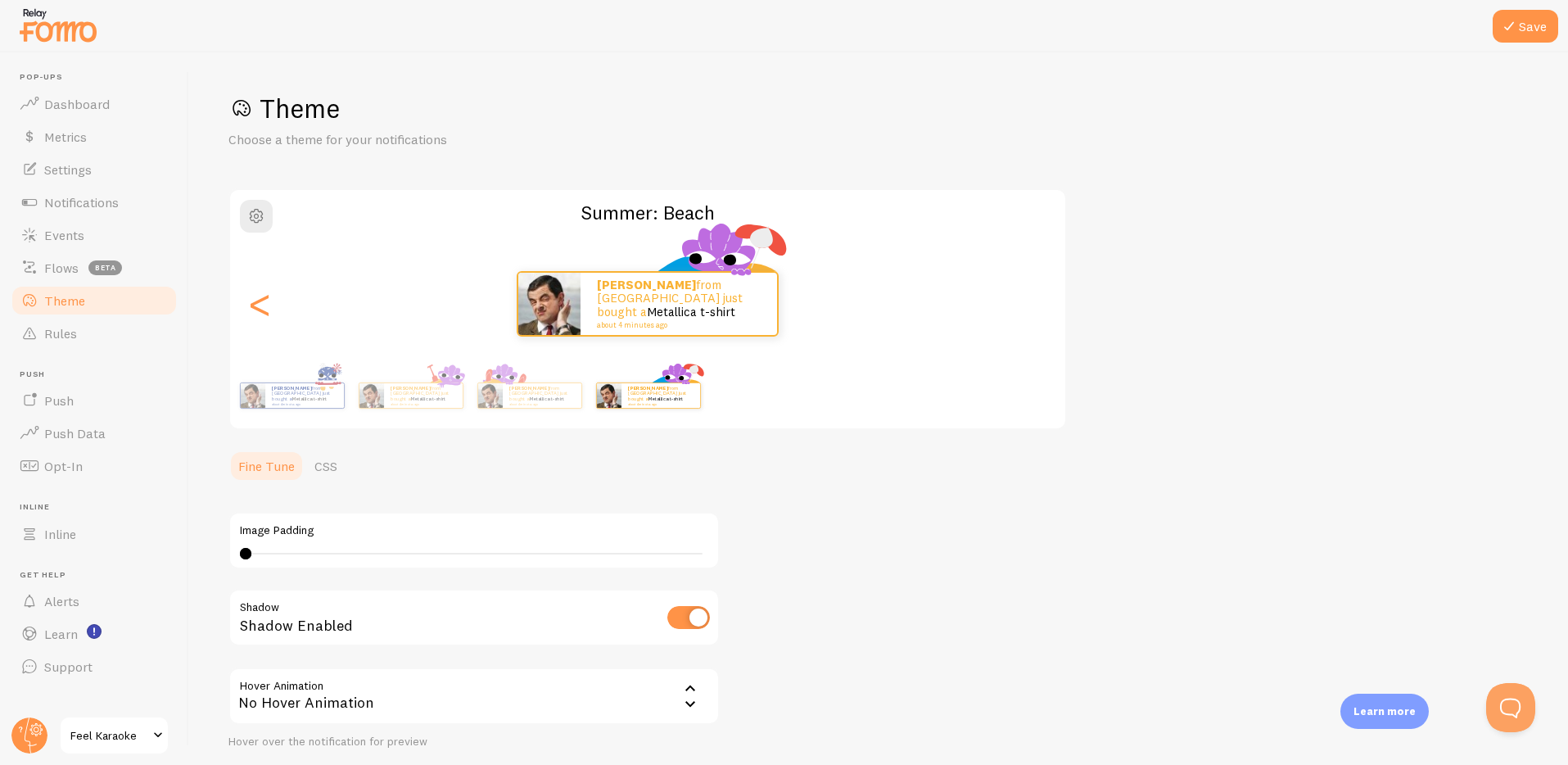
click at [1320, 433] on div "Theme Choose a theme for your notifications Summer: Beach [PERSON_NAME] from [G…" at bounding box center [878, 452] width 1300 height 720
click at [1319, 432] on div "Theme Choose a theme for your notifications Summer: Beach [PERSON_NAME] from [G…" at bounding box center [878, 452] width 1300 height 720
click at [662, 404] on div "[PERSON_NAME] from [GEOGRAPHIC_DATA] just bought a Metallica t-shirt about 4 mi…" at bounding box center [661, 395] width 79 height 25
click at [249, 217] on span "button" at bounding box center [256, 216] width 19 height 19
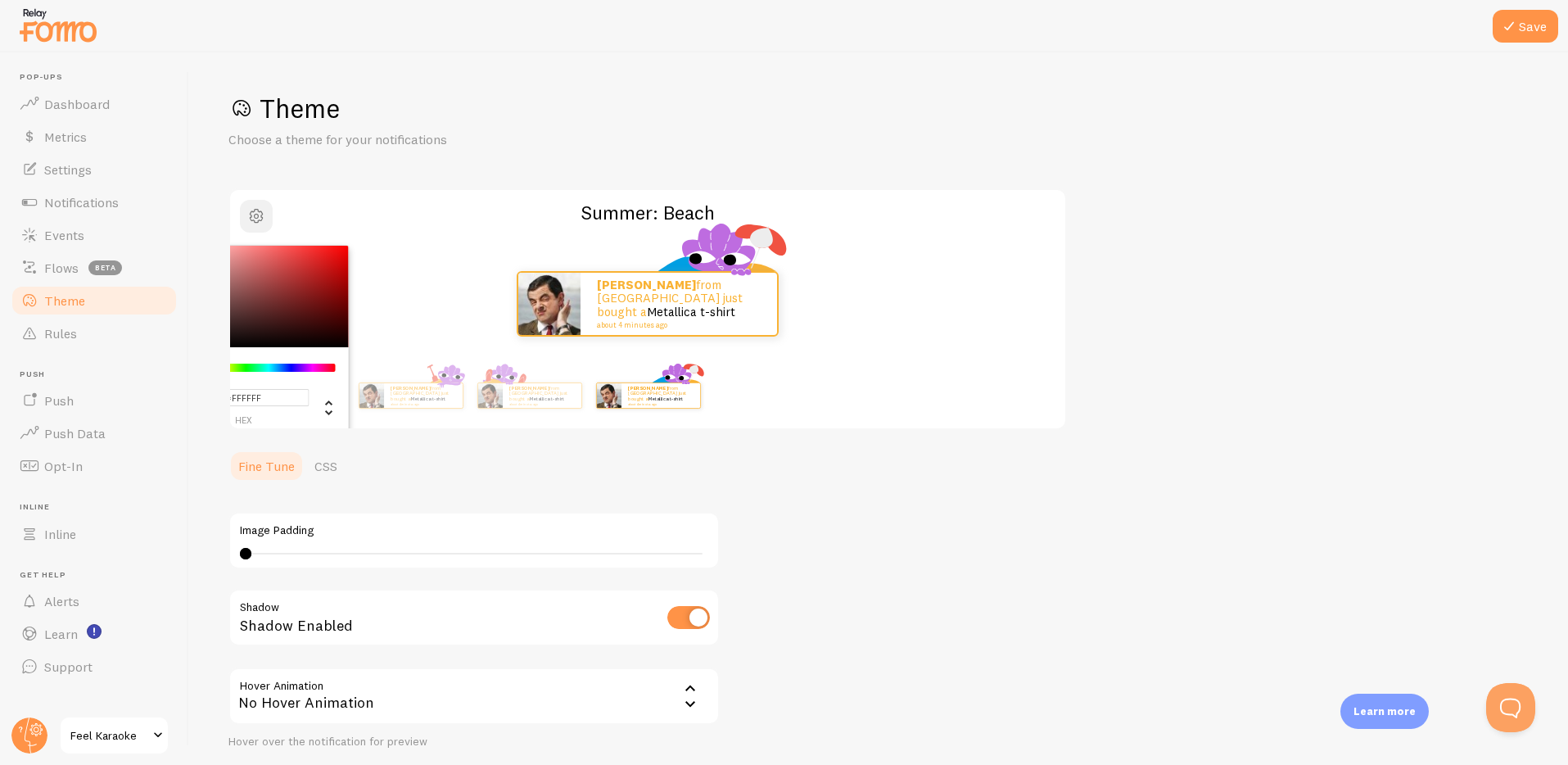
click at [249, 217] on span "button" at bounding box center [256, 216] width 19 height 19
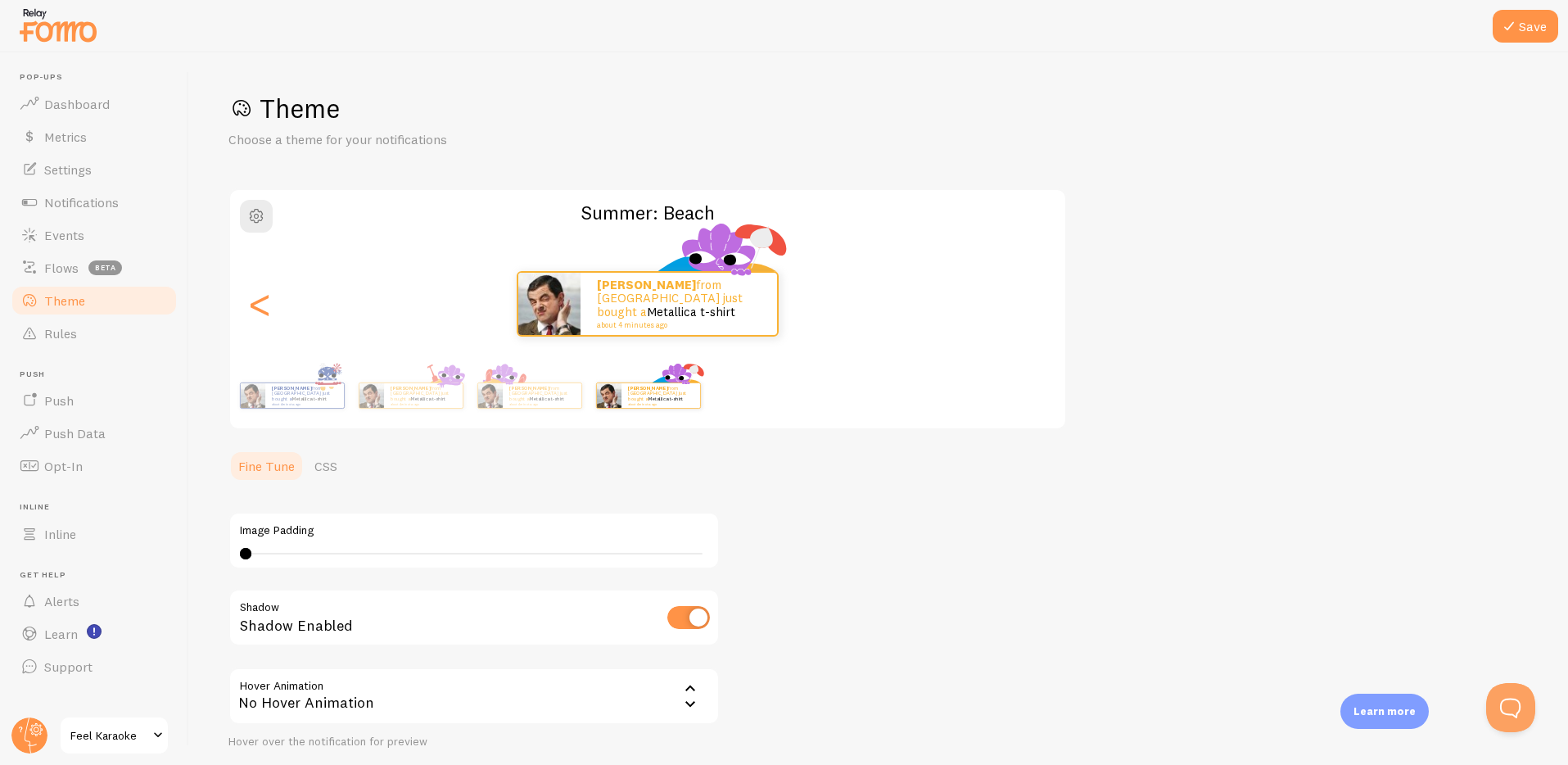
click at [1350, 401] on div "Theme Choose a theme for your notifications Summer: Beach [PERSON_NAME] from [G…" at bounding box center [878, 452] width 1300 height 720
click at [327, 463] on link "CSS" at bounding box center [325, 466] width 42 height 33
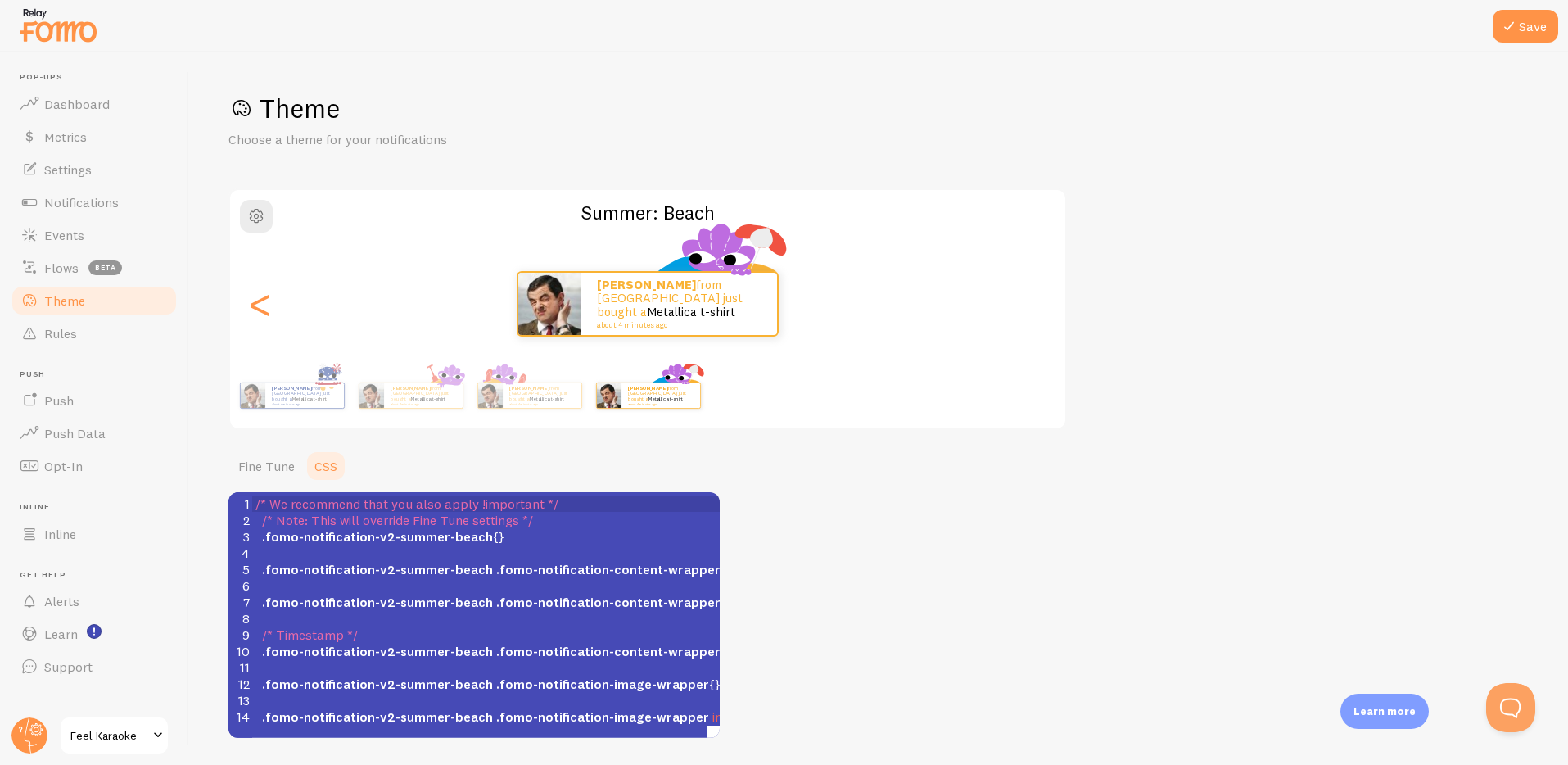
scroll to position [0, 30]
click at [34, 29] on img at bounding box center [58, 25] width 82 height 42
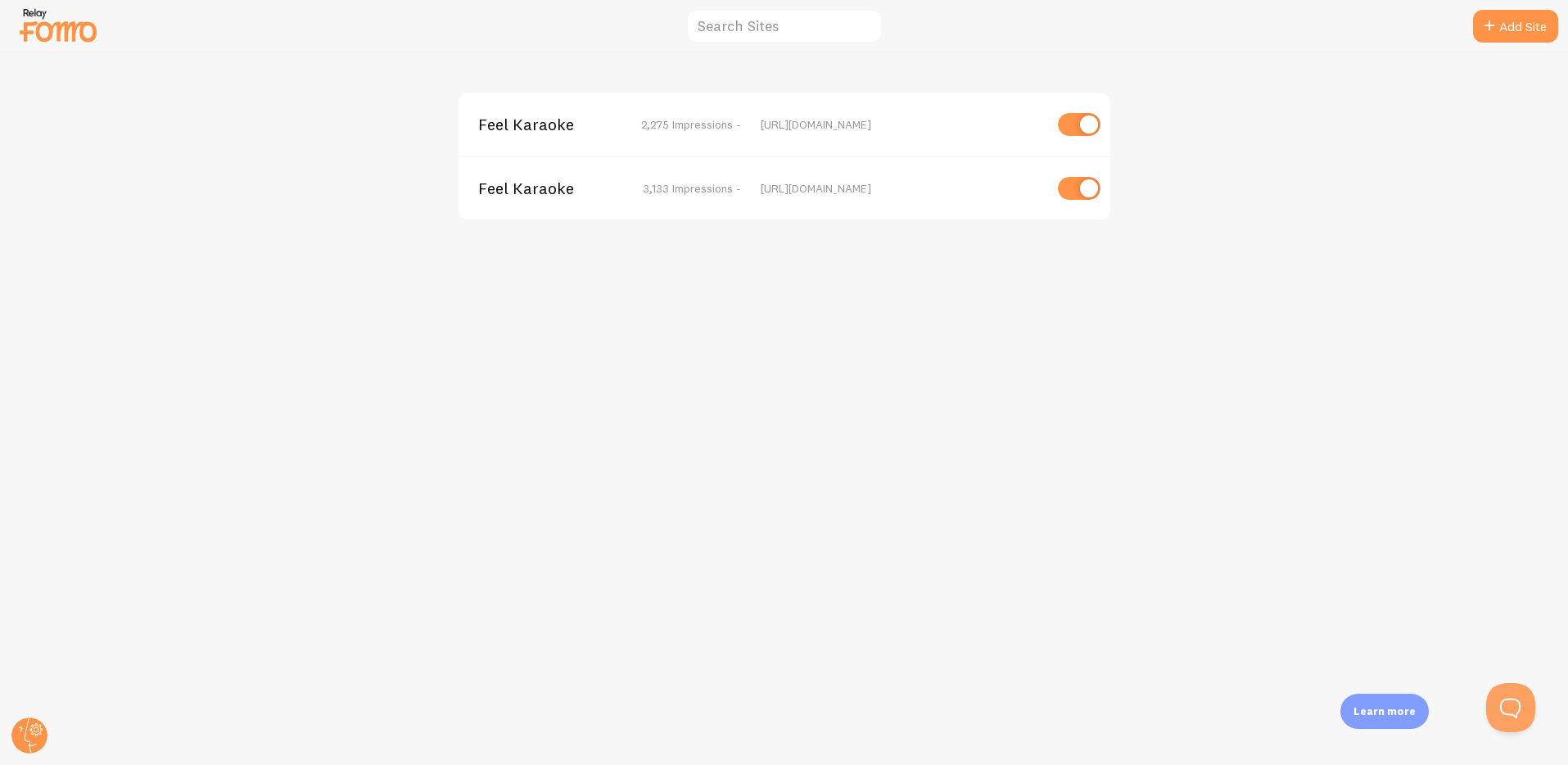
click at [570, 130] on span "Feel Karaoke" at bounding box center [543, 124] width 131 height 14
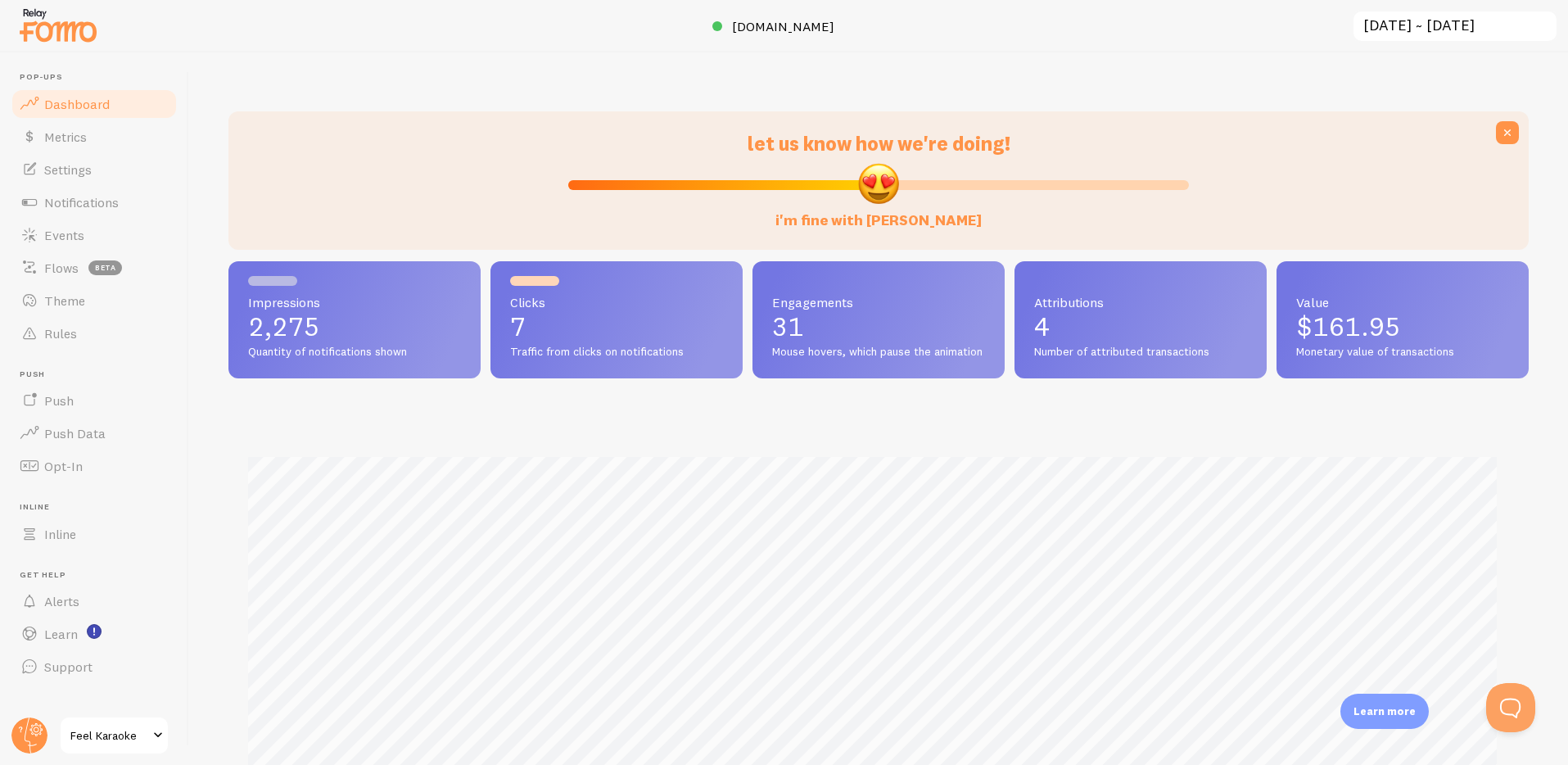
scroll to position [430, 1288]
click at [62, 165] on span "Settings" at bounding box center [67, 169] width 47 height 16
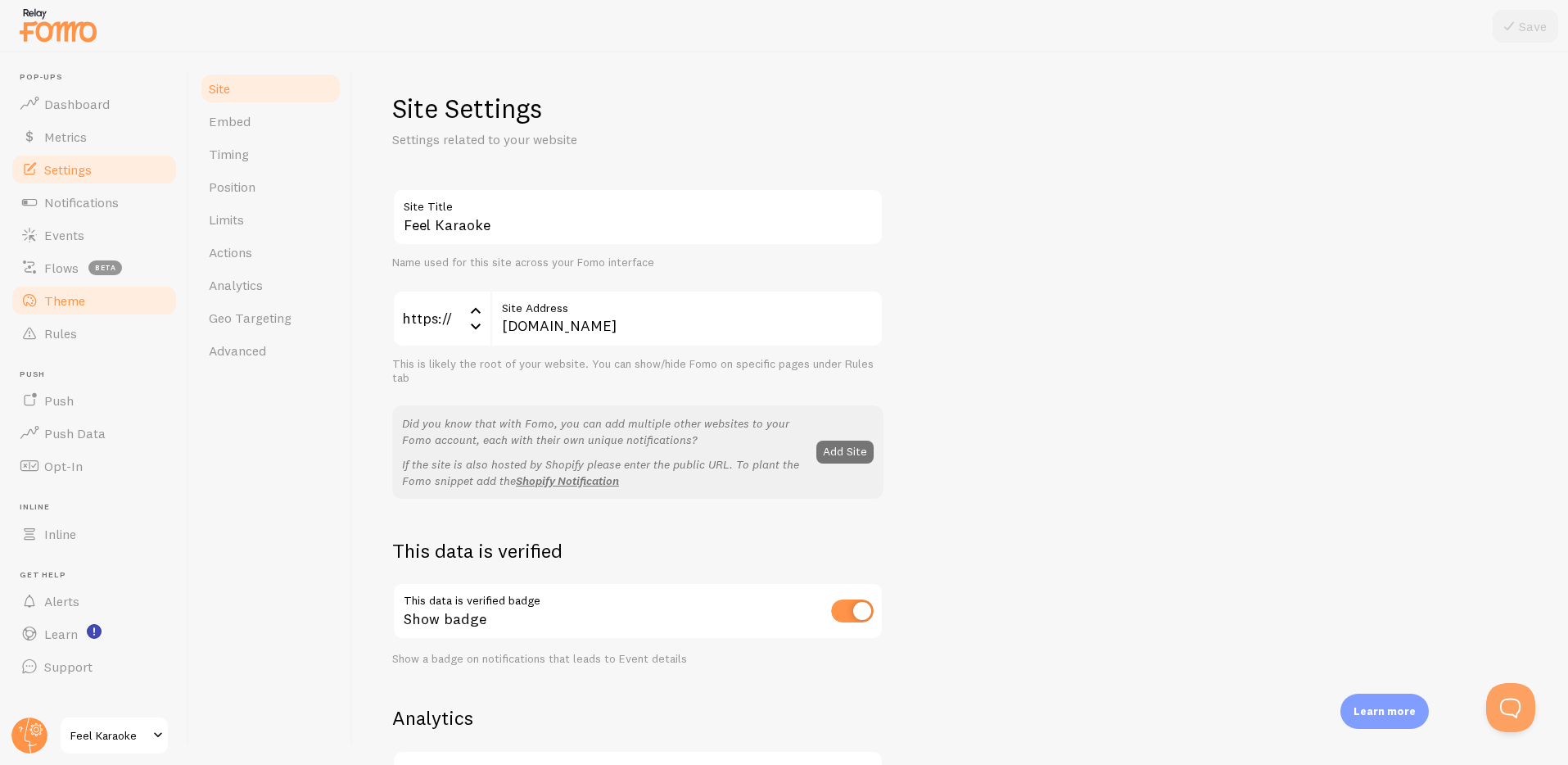
click at [48, 293] on span "Theme" at bounding box center [64, 300] width 41 height 16
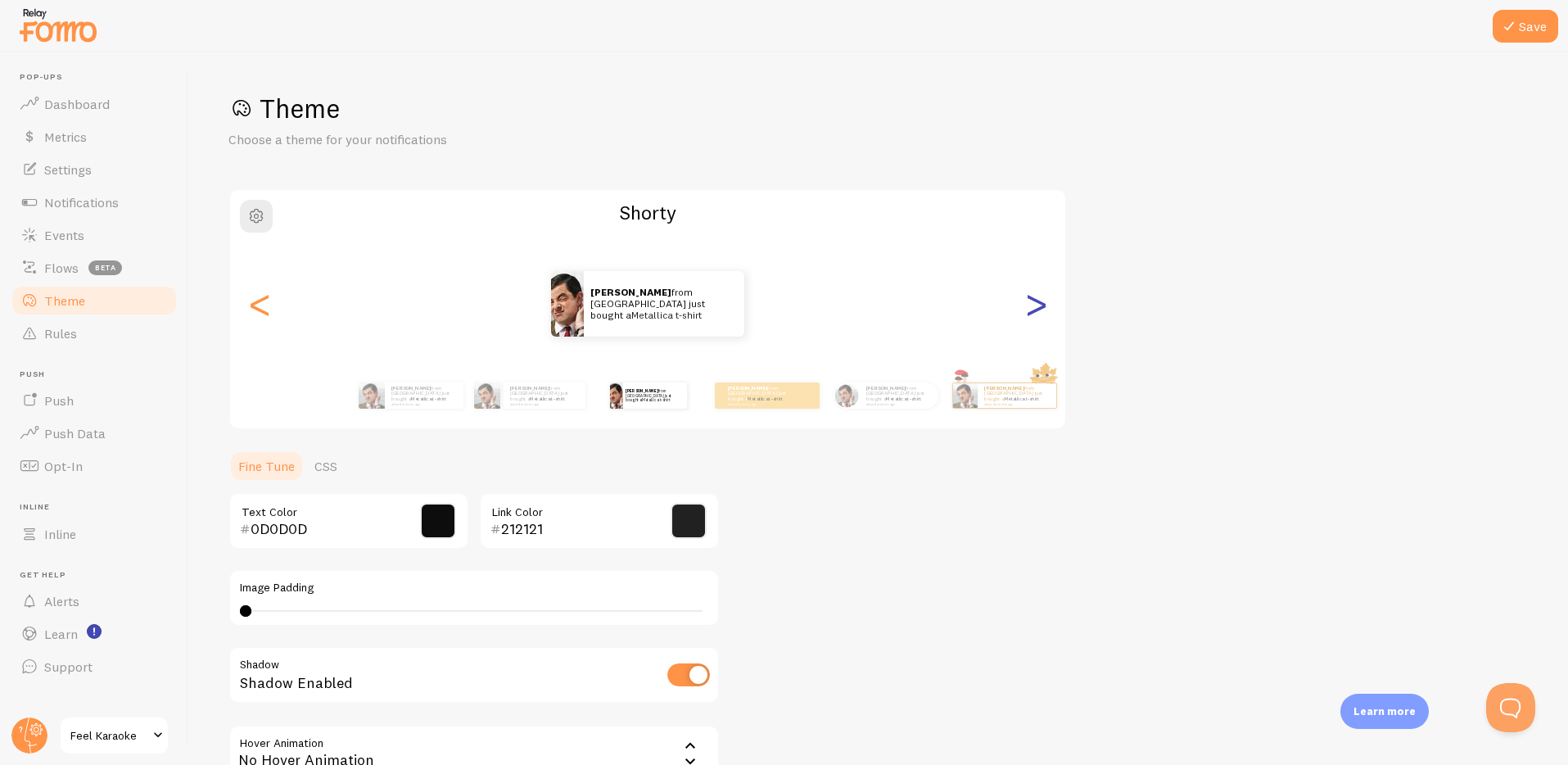
click at [1038, 299] on div ">" at bounding box center [1035, 303] width 19 height 118
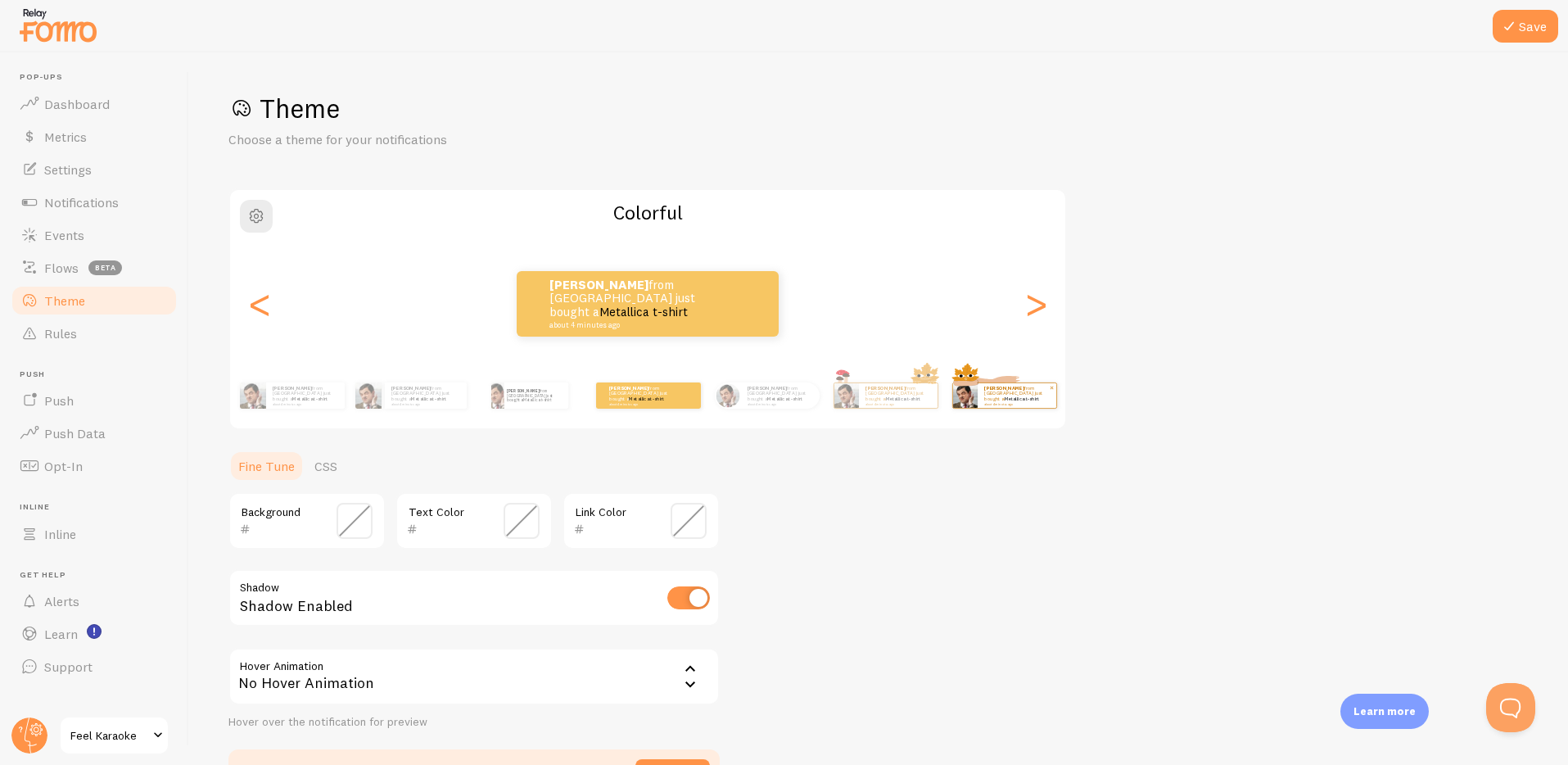
click at [997, 404] on div "[PERSON_NAME] from [GEOGRAPHIC_DATA] just bought a Metallica t-shirt about 4 mi…" at bounding box center [1017, 395] width 79 height 25
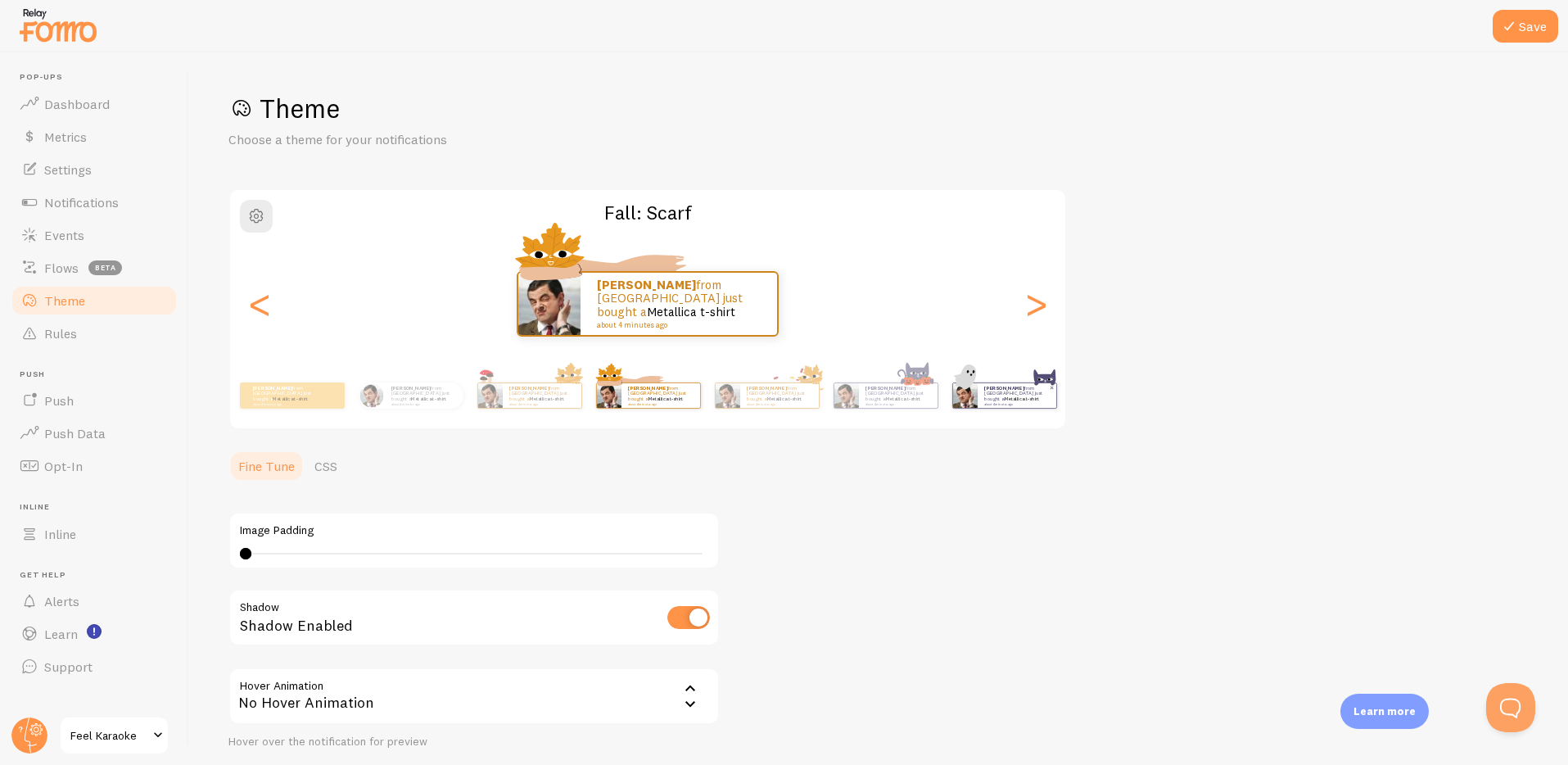
click at [1020, 403] on small "about 4 minutes ago" at bounding box center [1016, 403] width 64 height 3
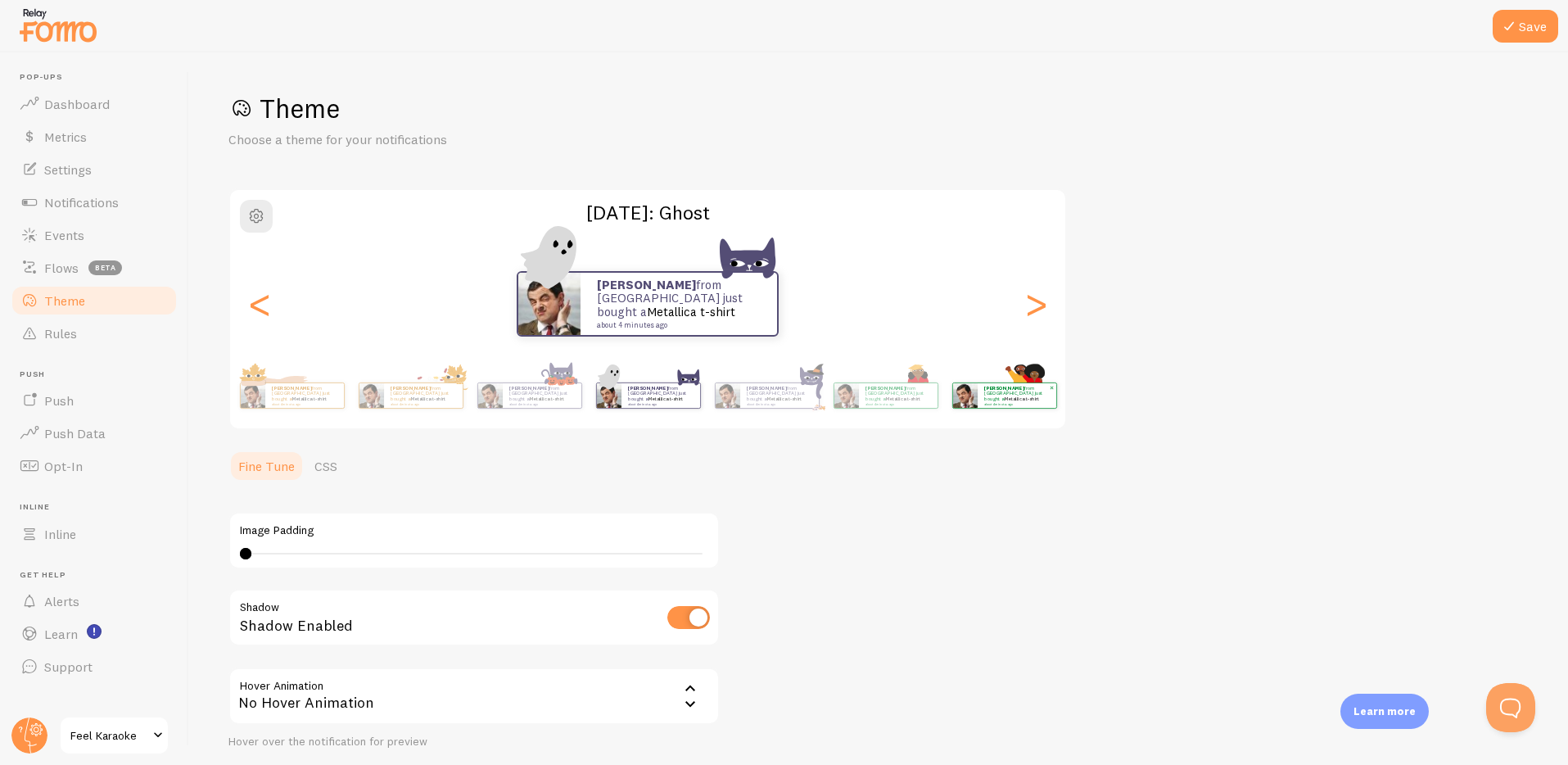
click at [1025, 402] on small "about 4 minutes ago" at bounding box center [1016, 403] width 64 height 3
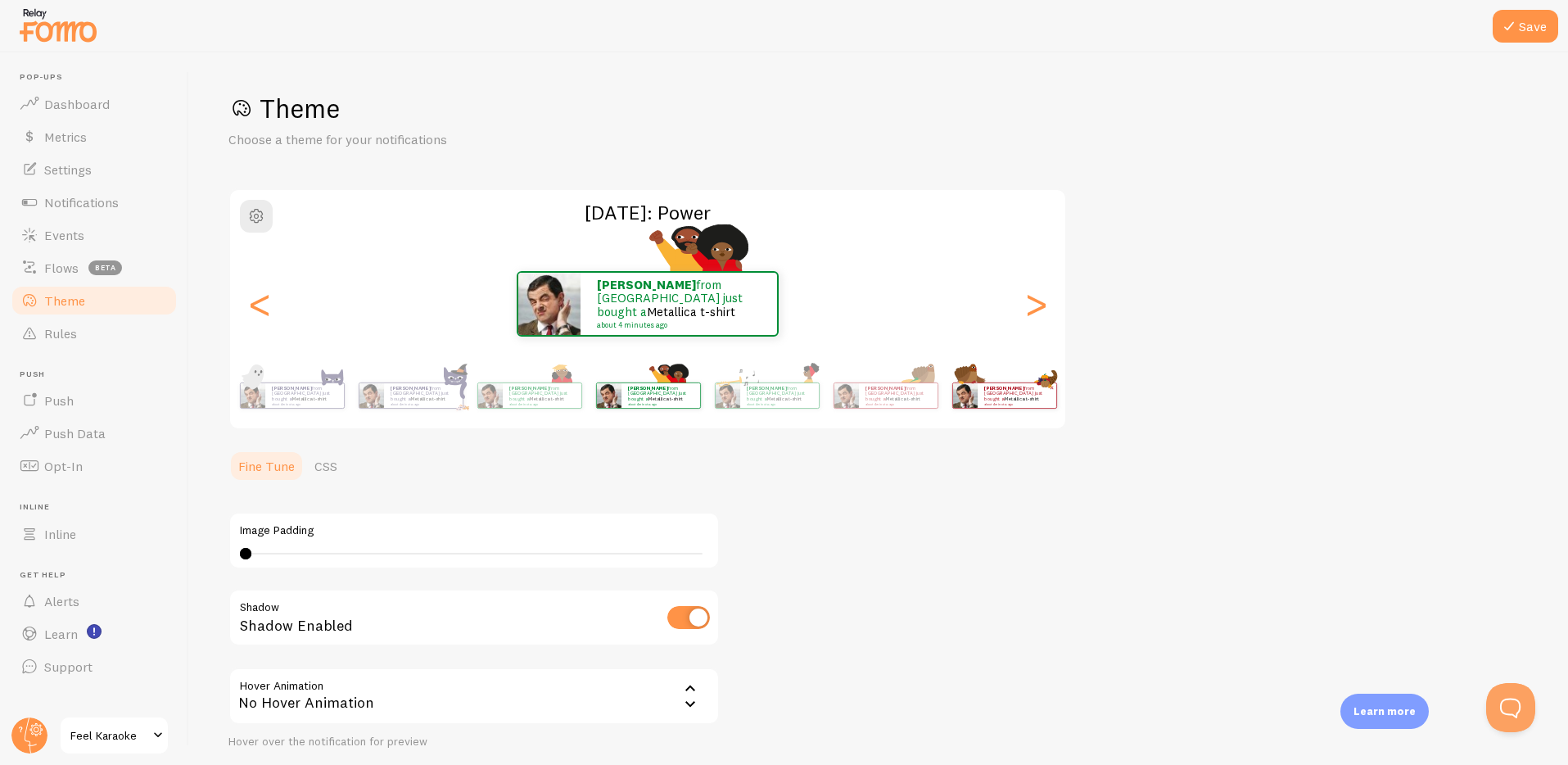
click at [1030, 402] on small "about 4 minutes ago" at bounding box center [1016, 403] width 64 height 3
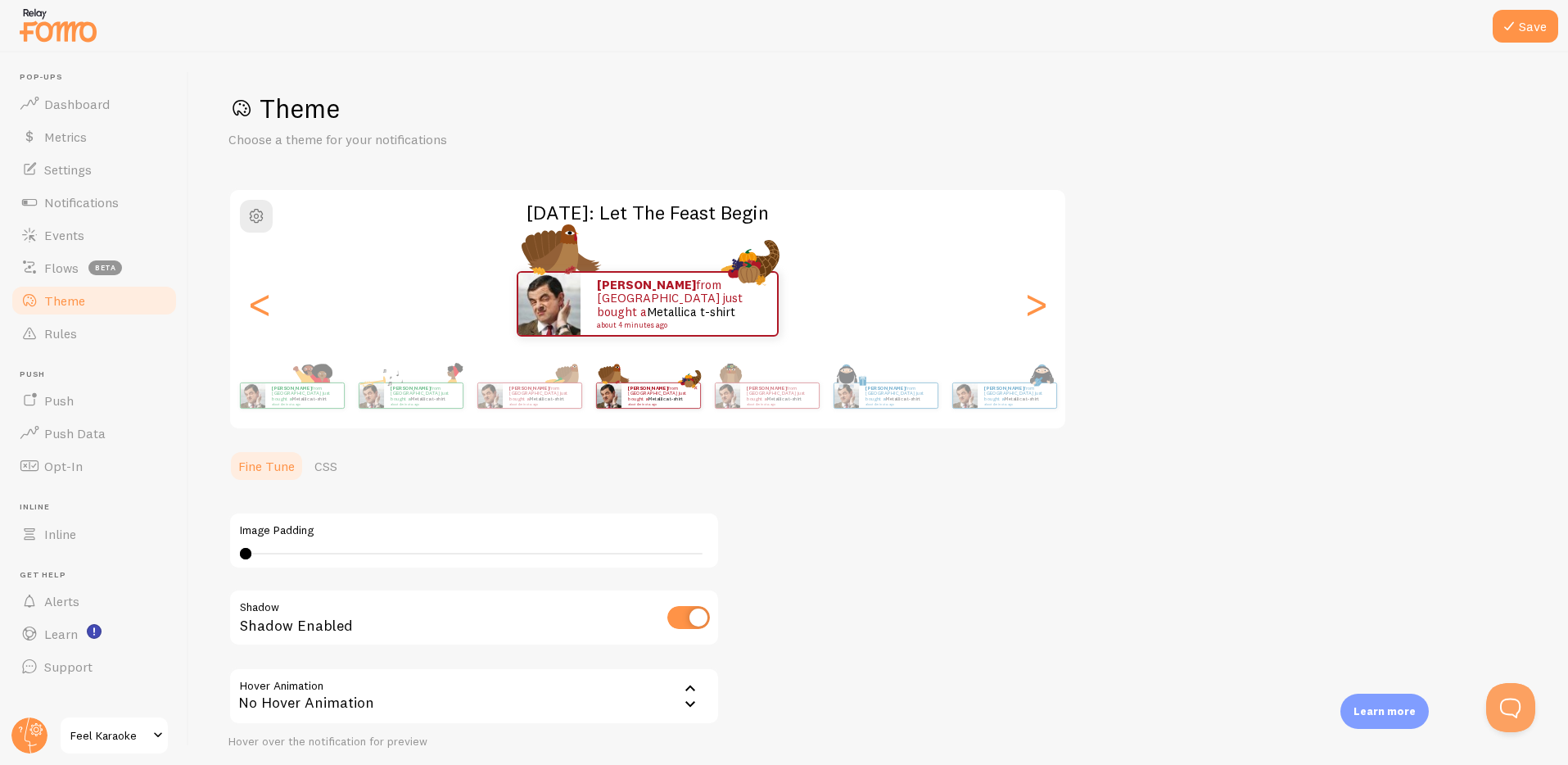
click at [1030, 402] on small "about 4 minutes ago" at bounding box center [1016, 403] width 64 height 3
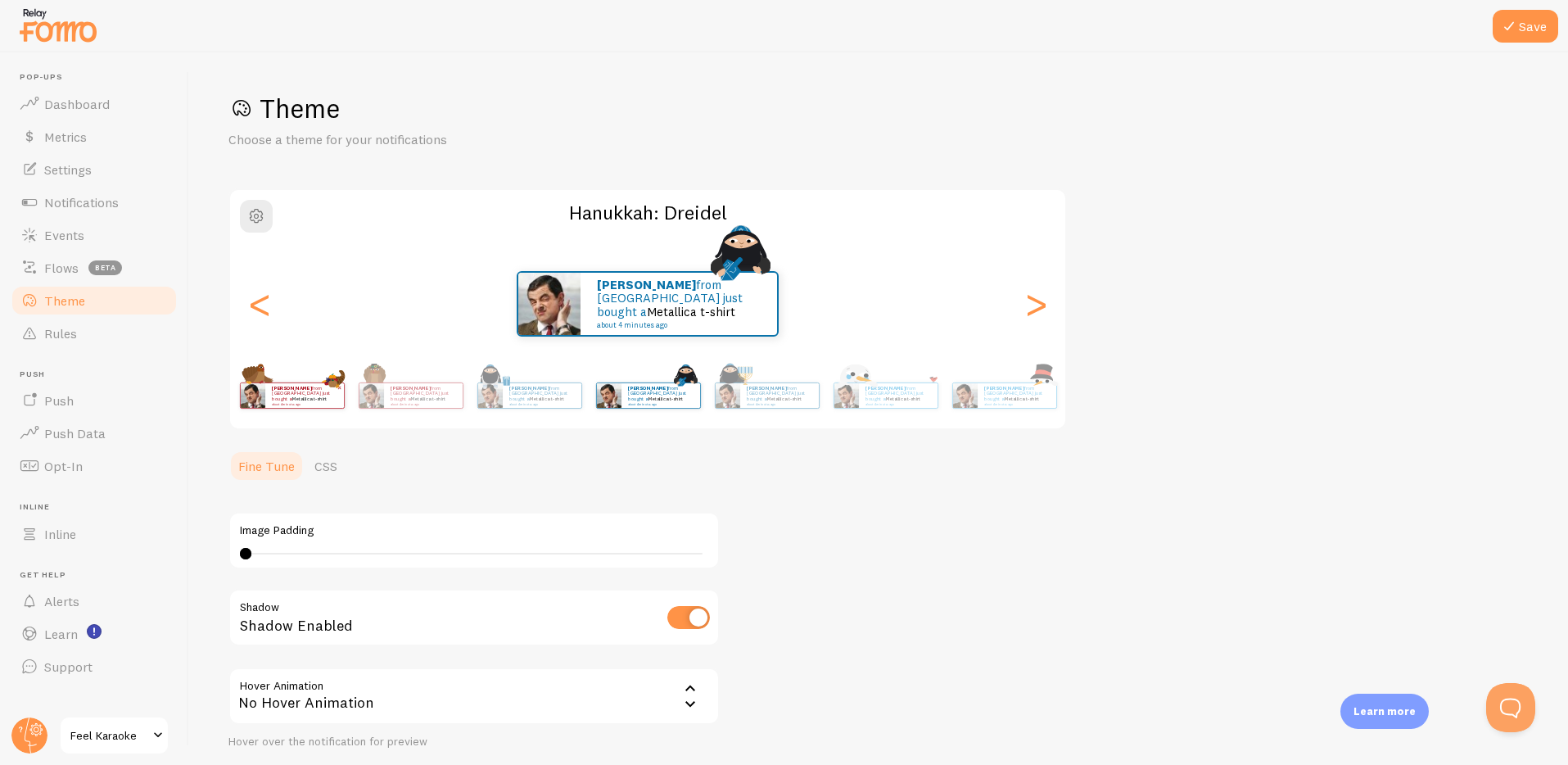
click at [1030, 402] on small "about 4 minutes ago" at bounding box center [1016, 403] width 64 height 3
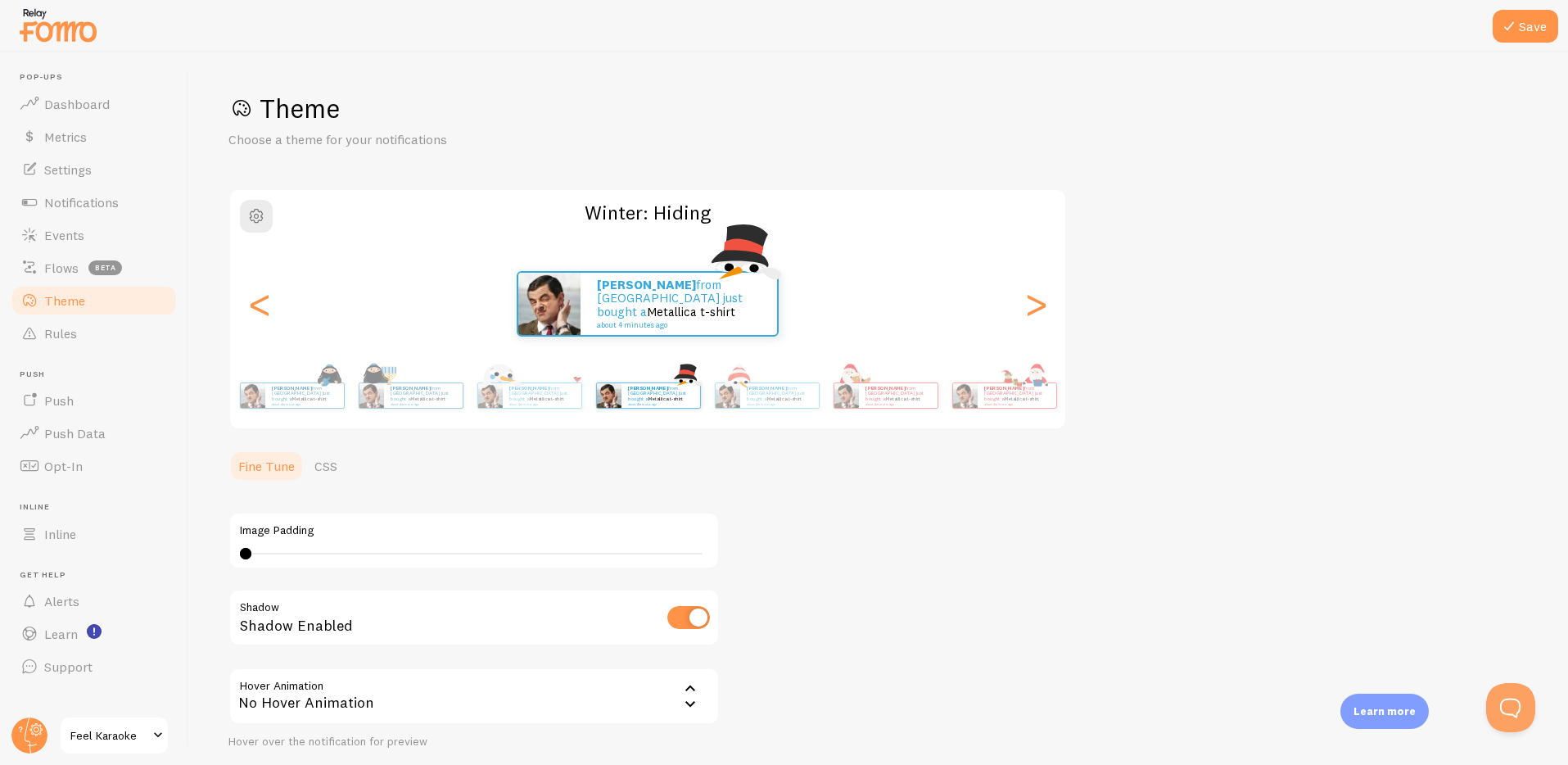
click at [1030, 402] on small "about 4 minutes ago" at bounding box center [1016, 403] width 64 height 3
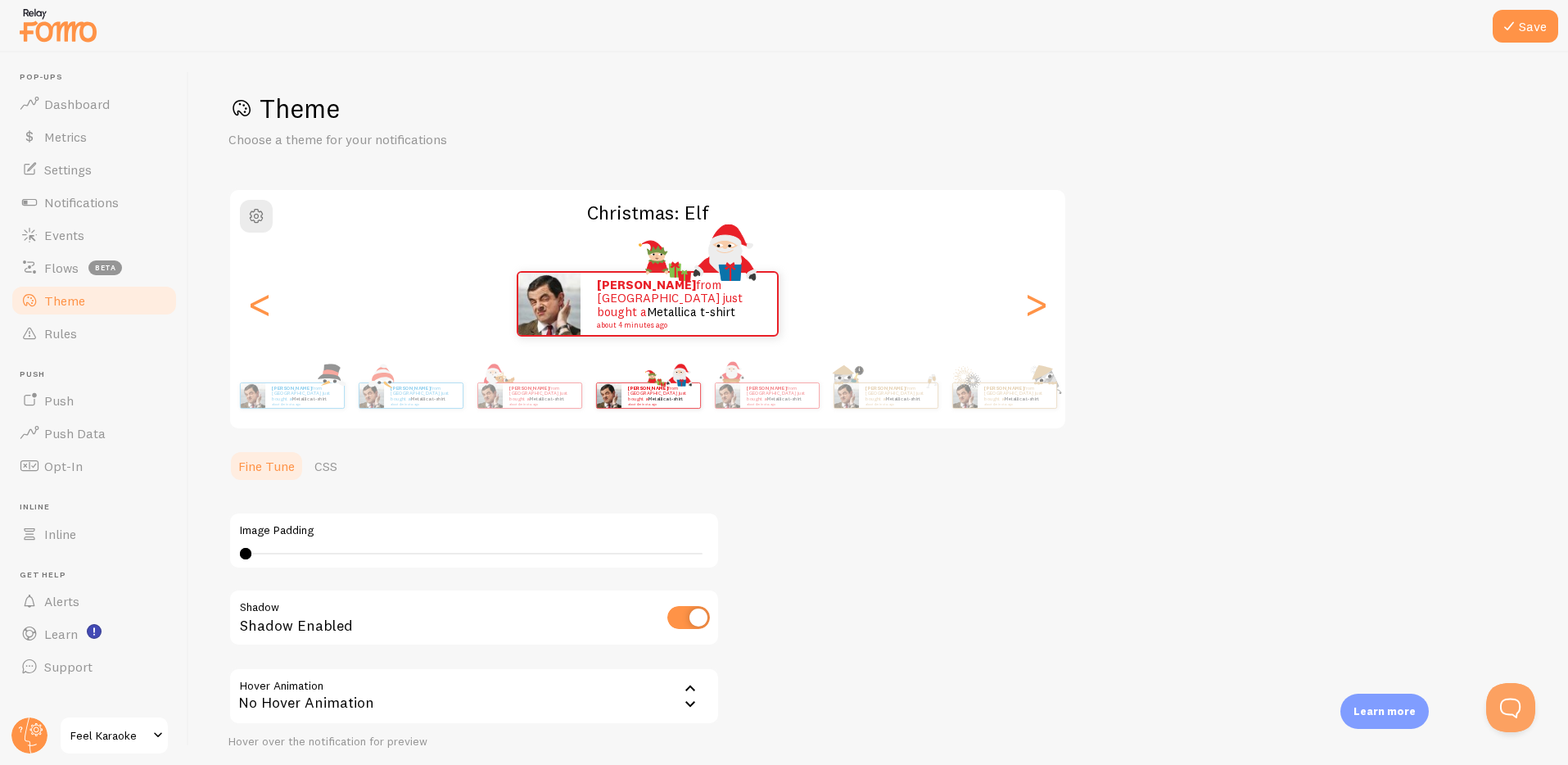
click at [1030, 402] on small "about 4 minutes ago" at bounding box center [1016, 403] width 64 height 3
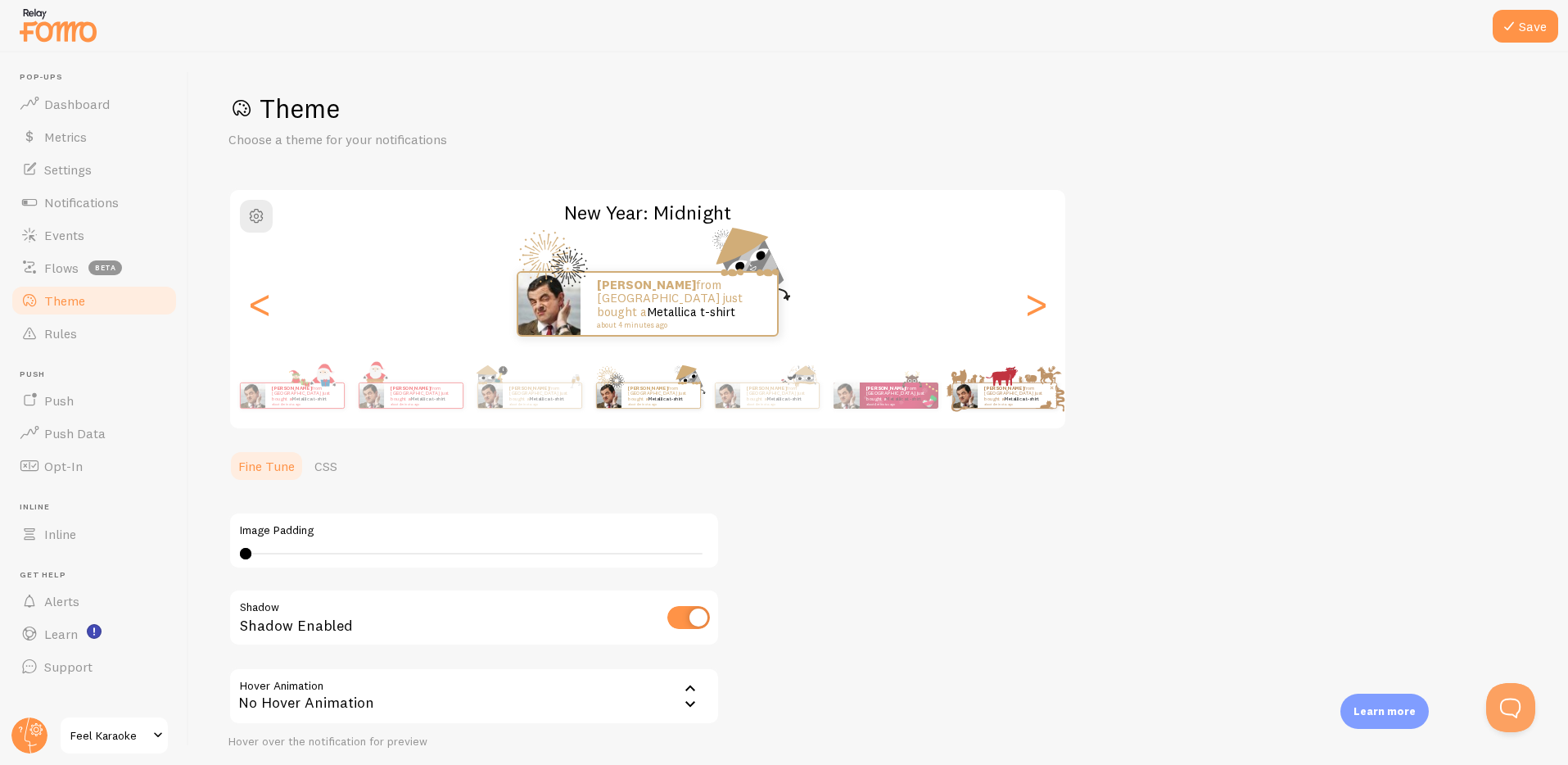
click at [1030, 402] on small "about 4 minutes ago" at bounding box center [1016, 403] width 64 height 3
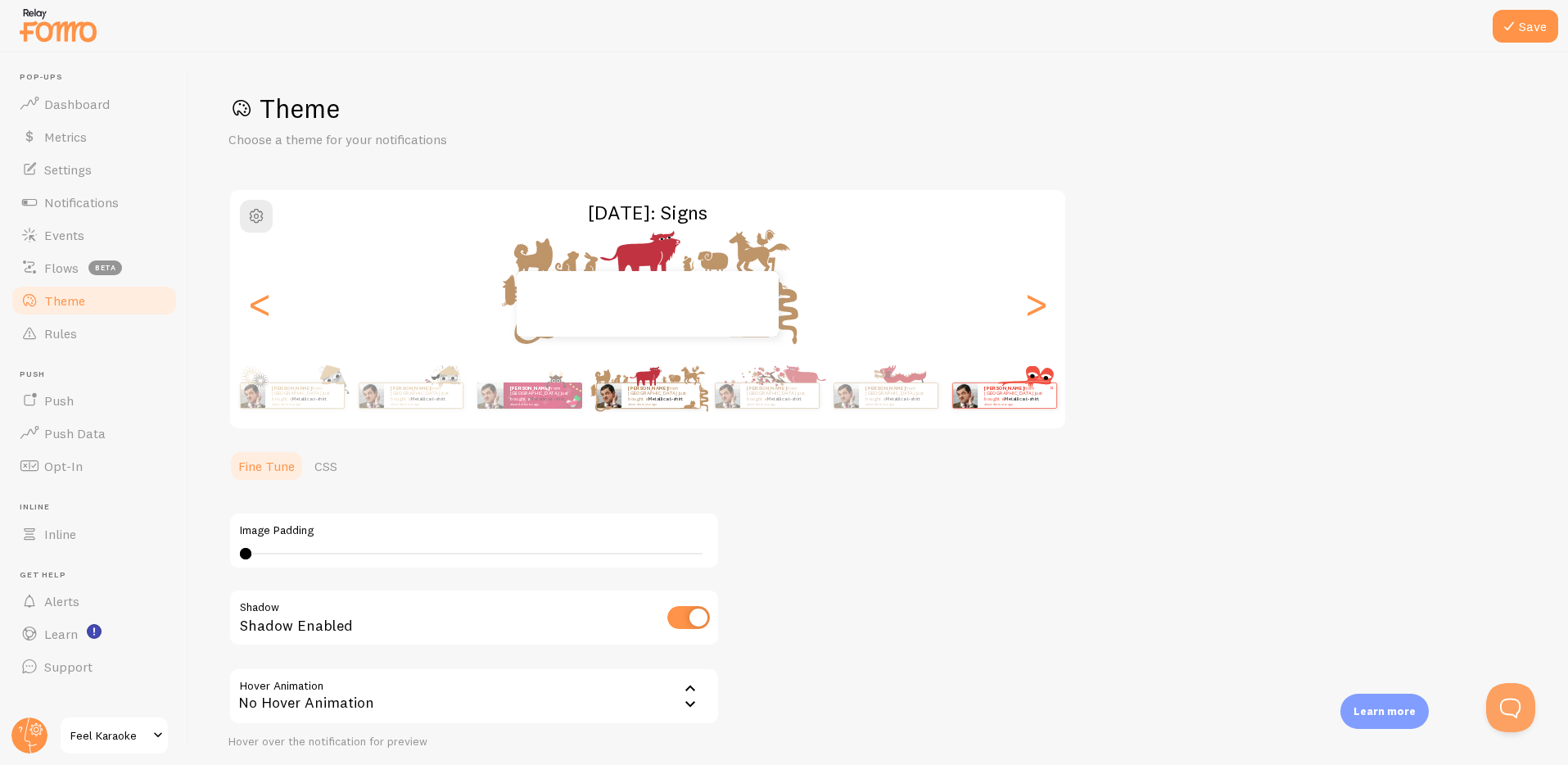
click at [1036, 403] on div "[PERSON_NAME] from [GEOGRAPHIC_DATA] just bought a Metallica t-shirt about 4 mi…" at bounding box center [1017, 395] width 79 height 25
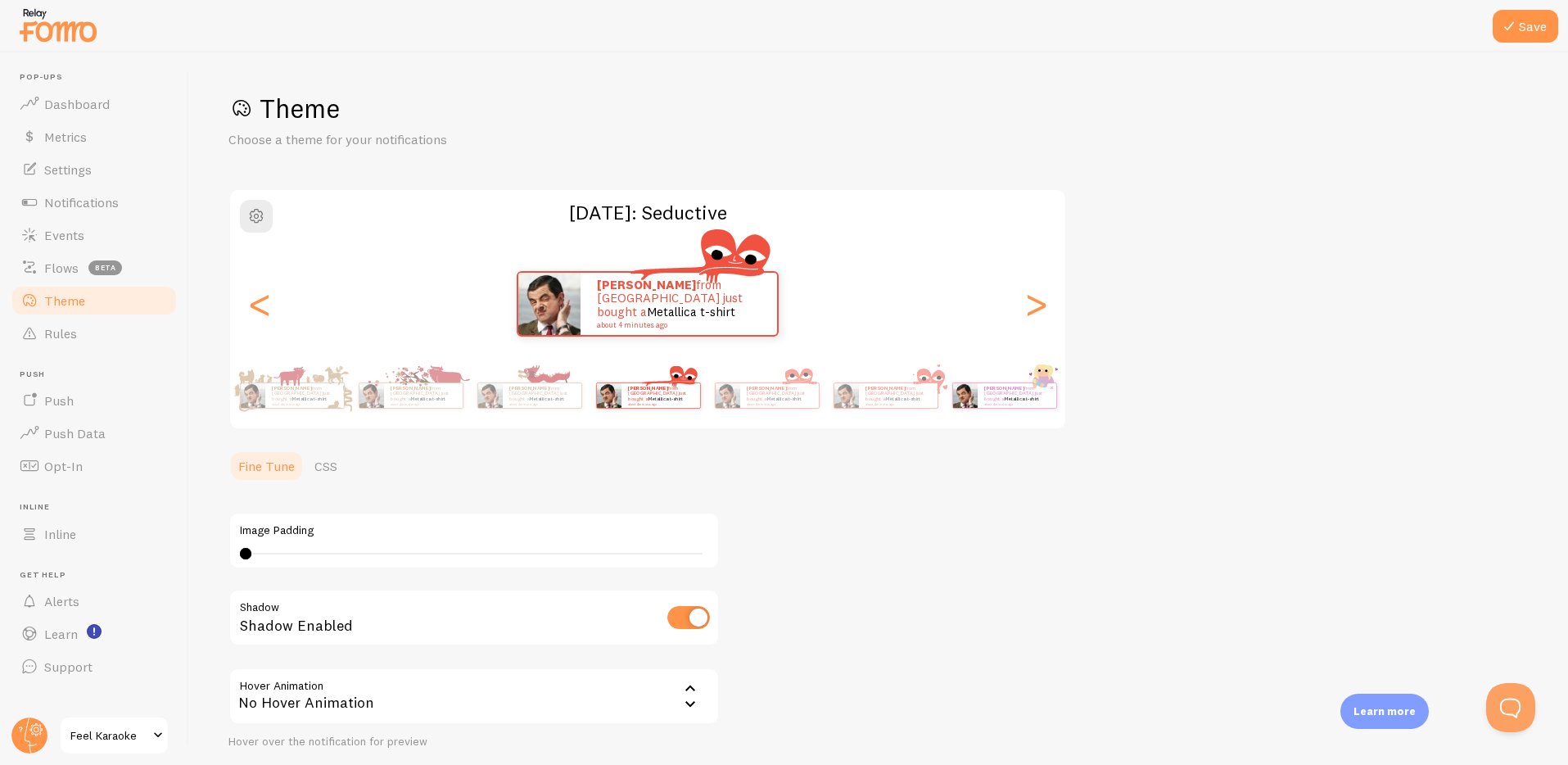
click at [1006, 395] on link "Metallica t-shirt" at bounding box center [1021, 398] width 36 height 7
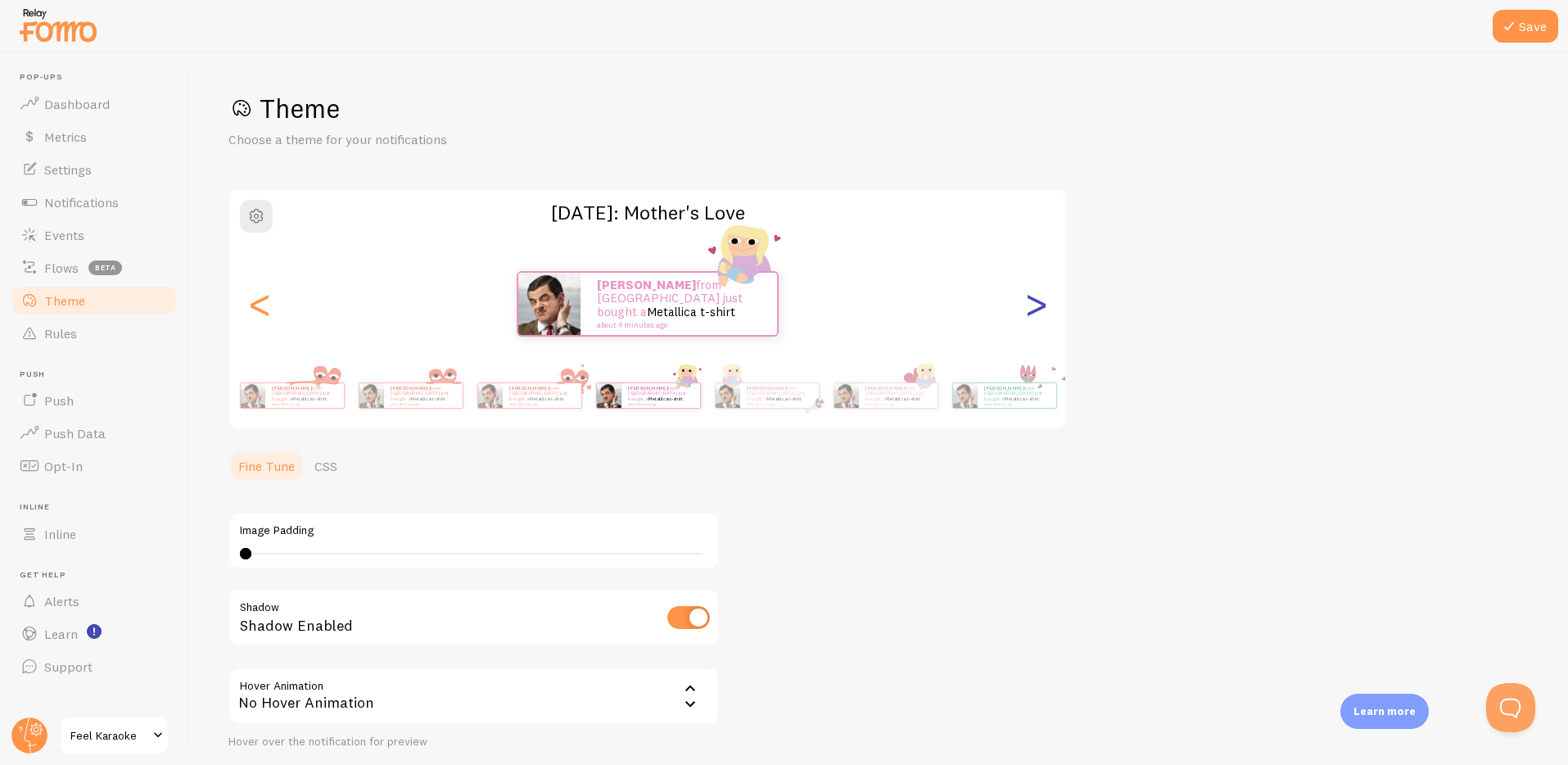
click at [1036, 300] on div ">" at bounding box center [1035, 303] width 19 height 118
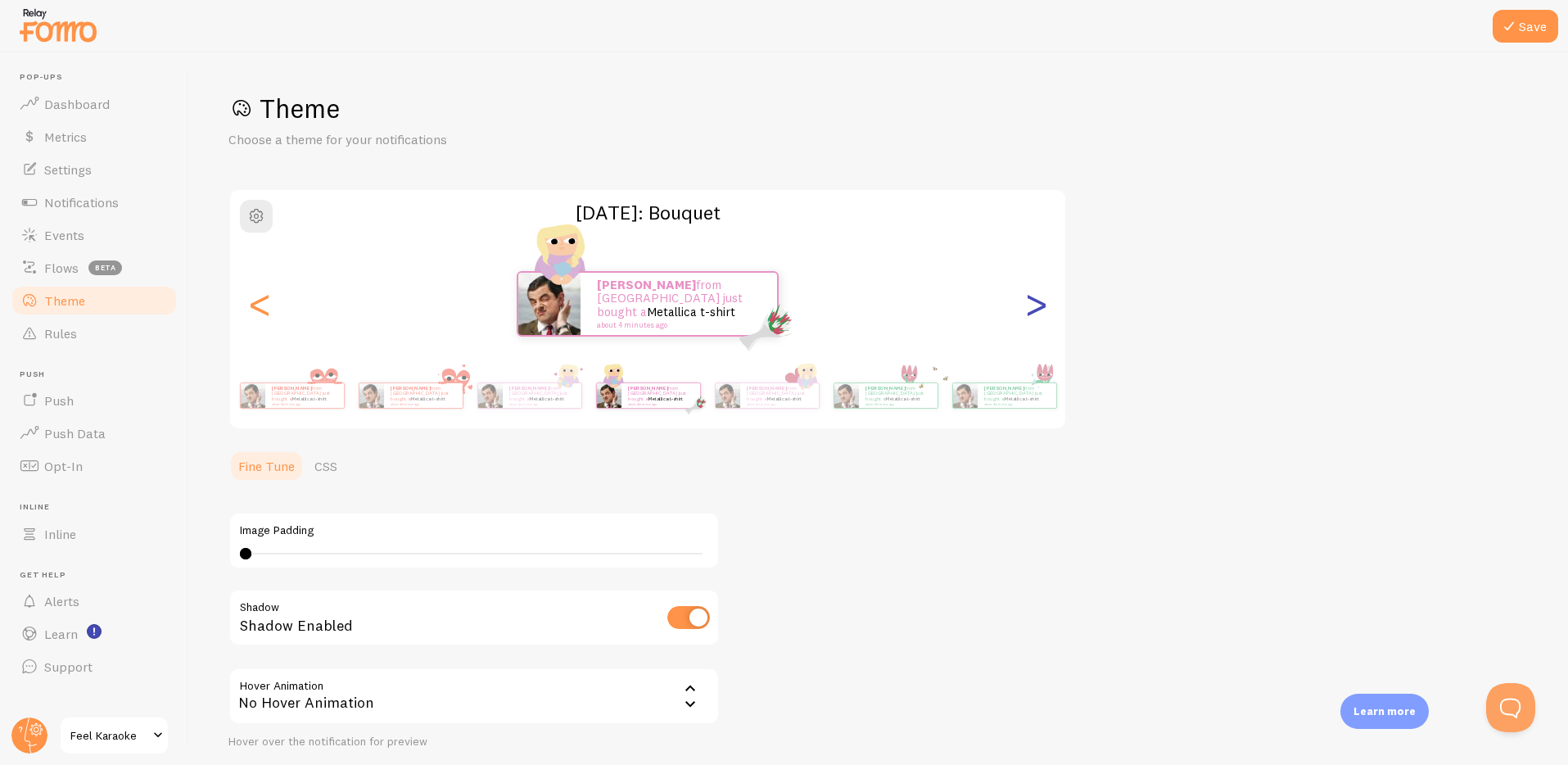
click at [1036, 300] on div ">" at bounding box center [1035, 303] width 19 height 118
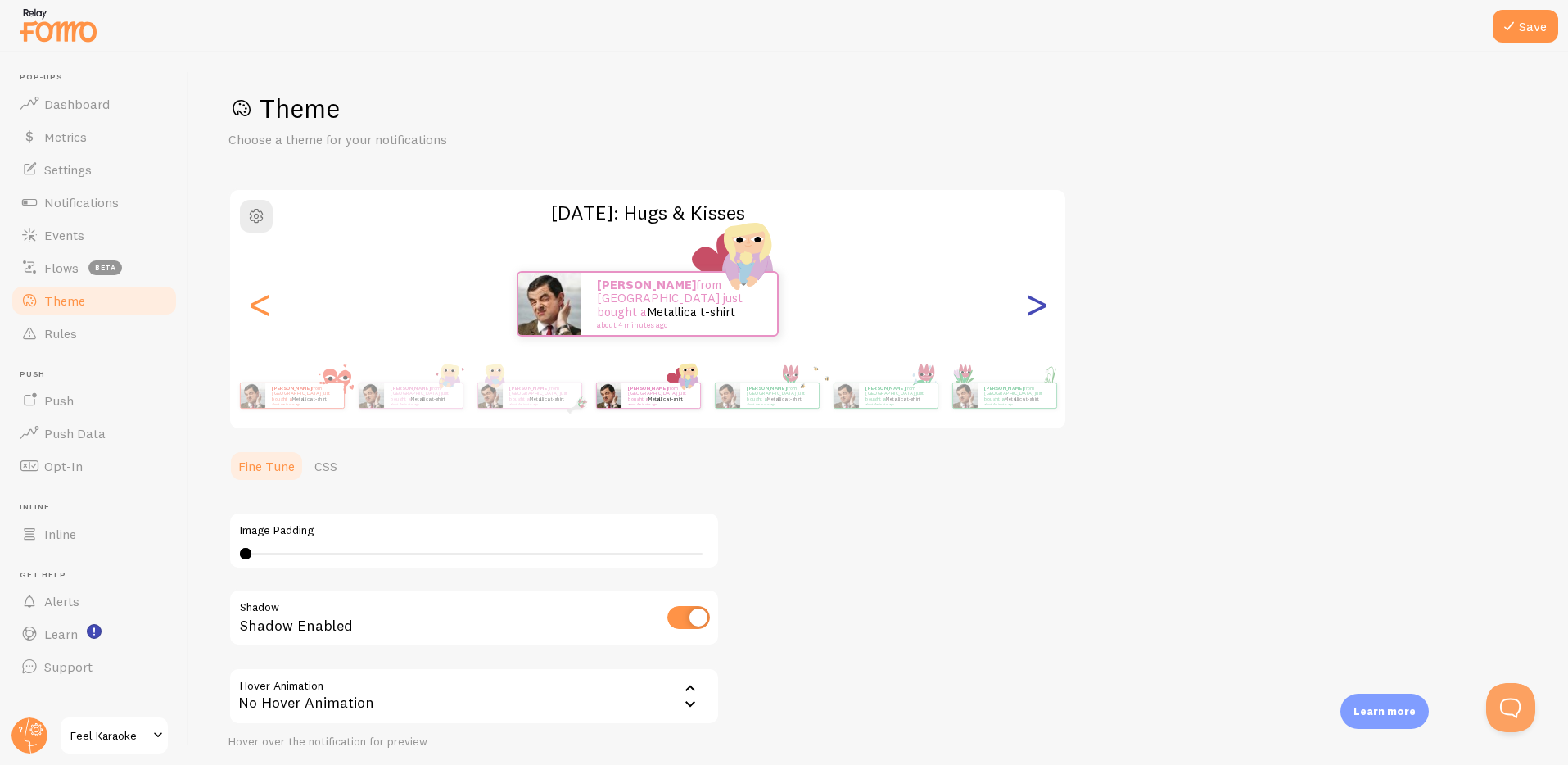
click at [1036, 300] on div ">" at bounding box center [1035, 303] width 19 height 118
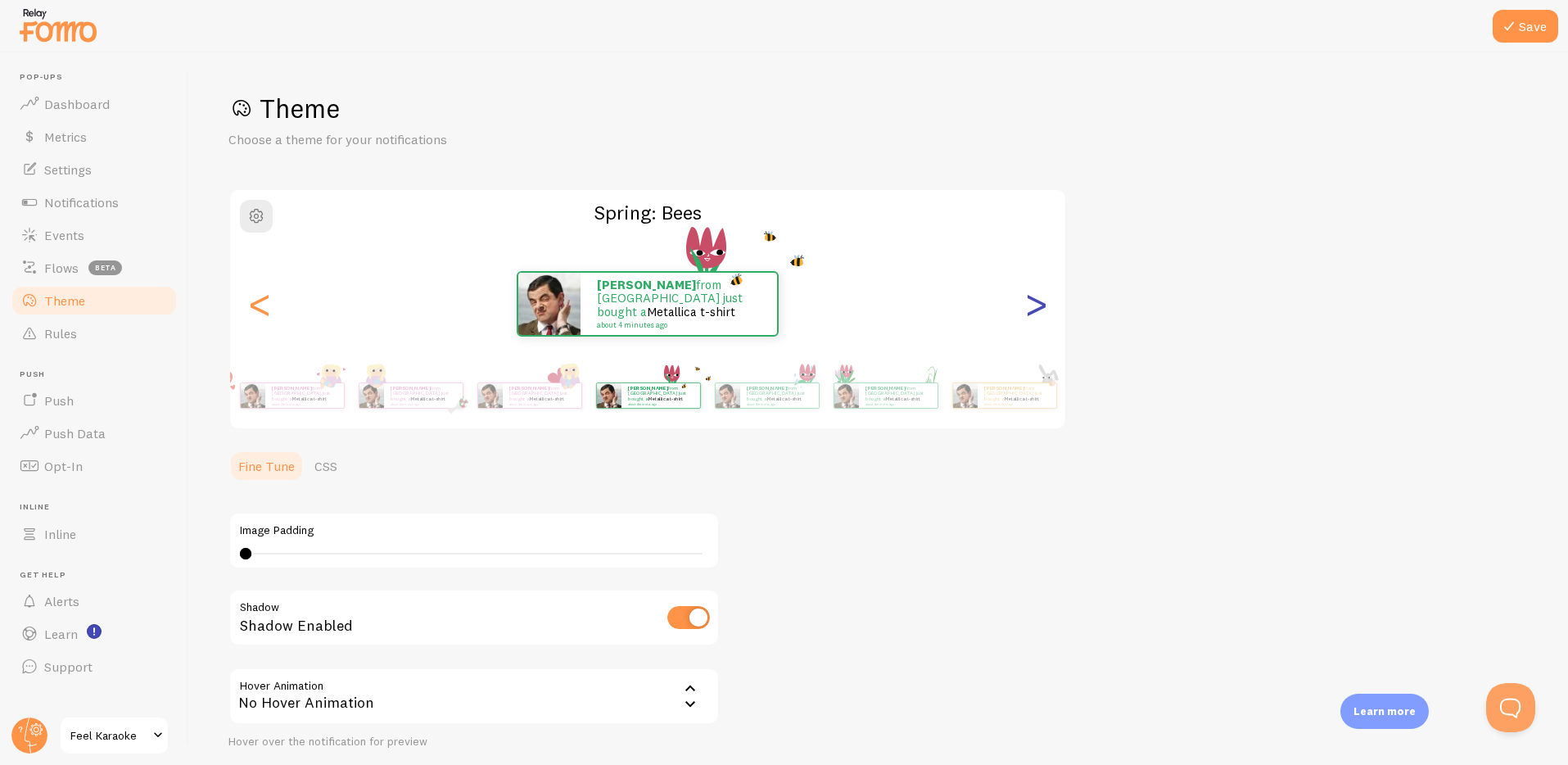
click at [1031, 310] on div ">" at bounding box center [1035, 303] width 19 height 118
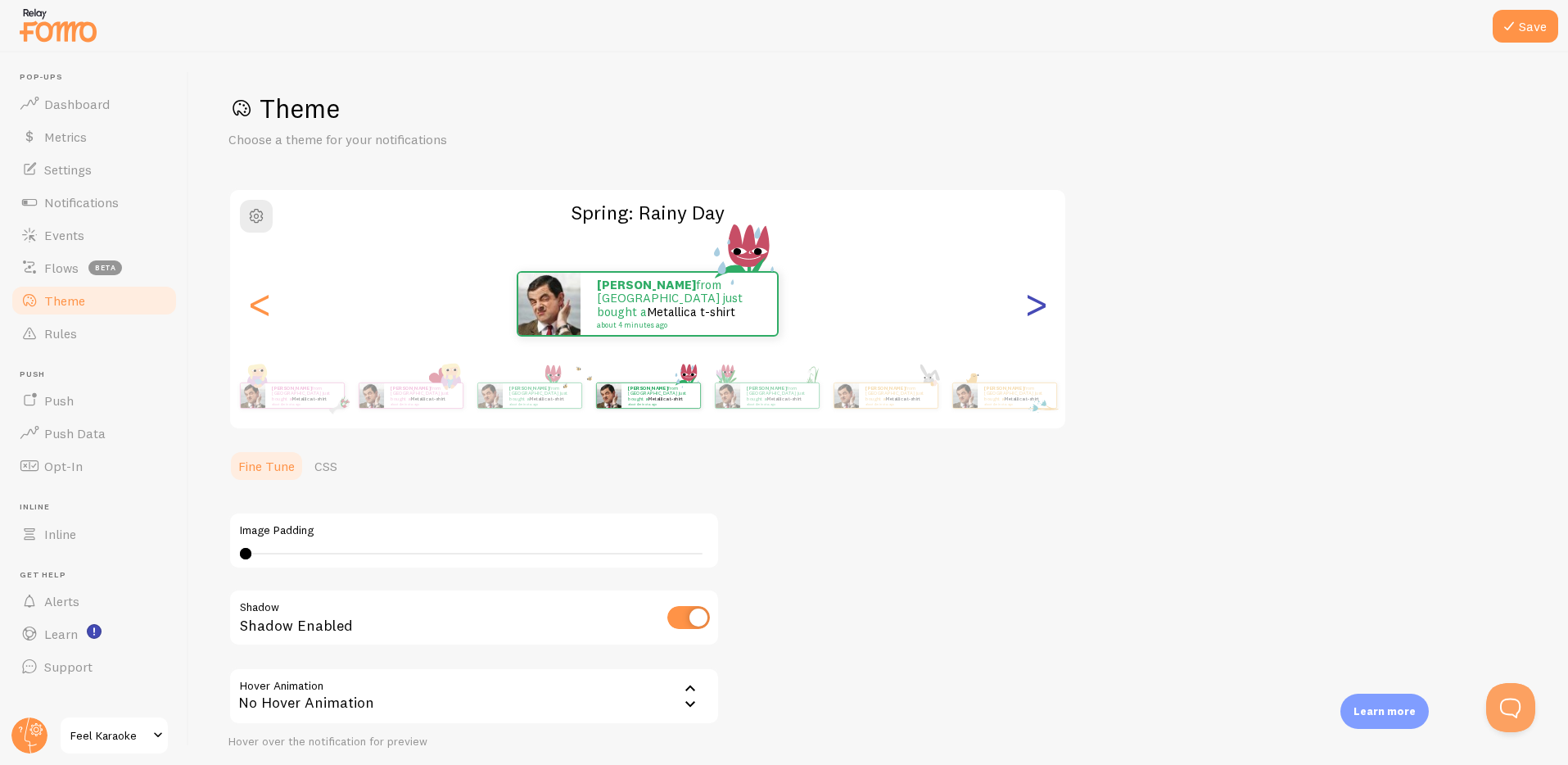
click at [1031, 310] on div ">" at bounding box center [1035, 303] width 19 height 118
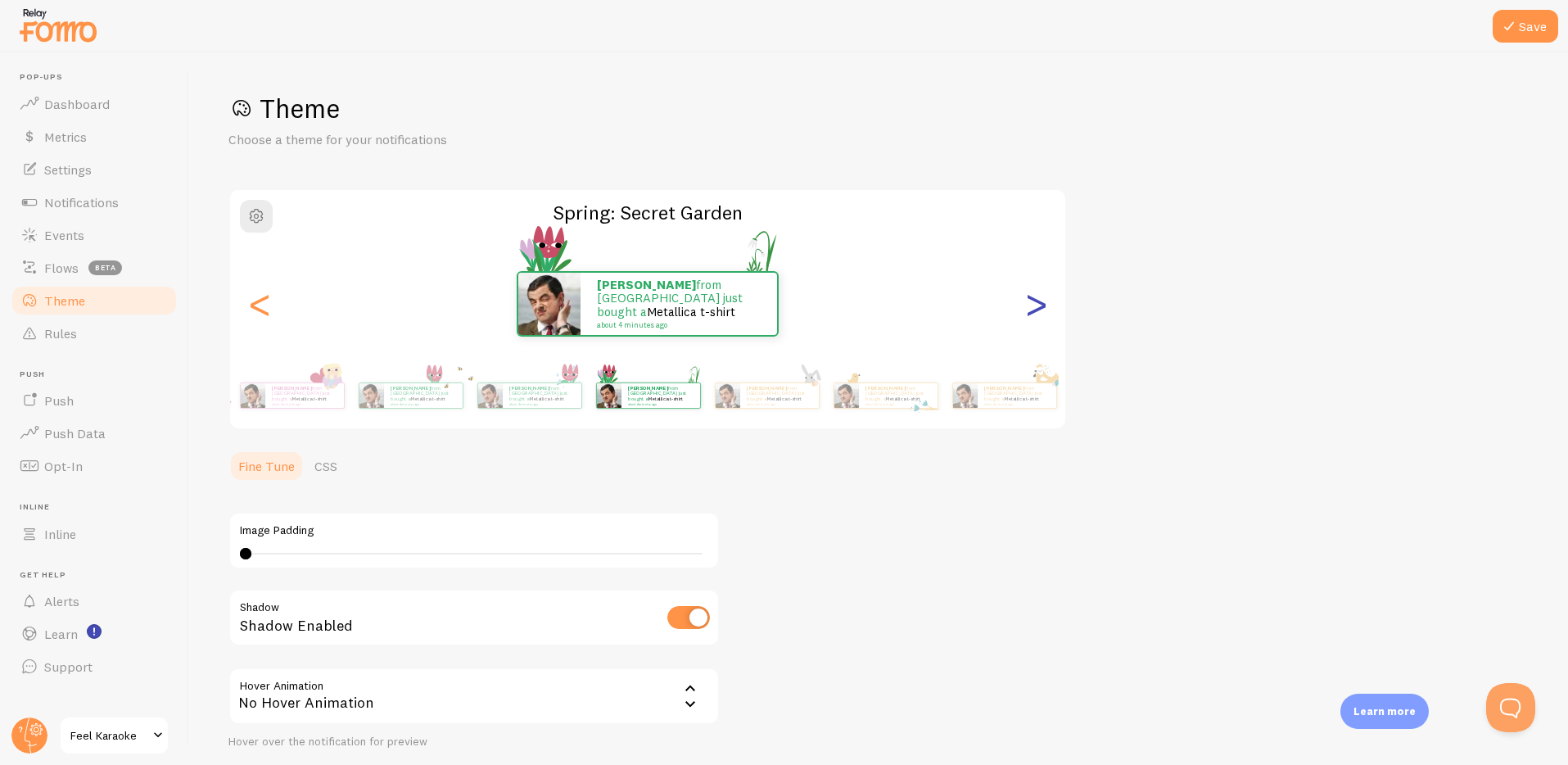
click at [1031, 310] on div ">" at bounding box center [1035, 303] width 19 height 118
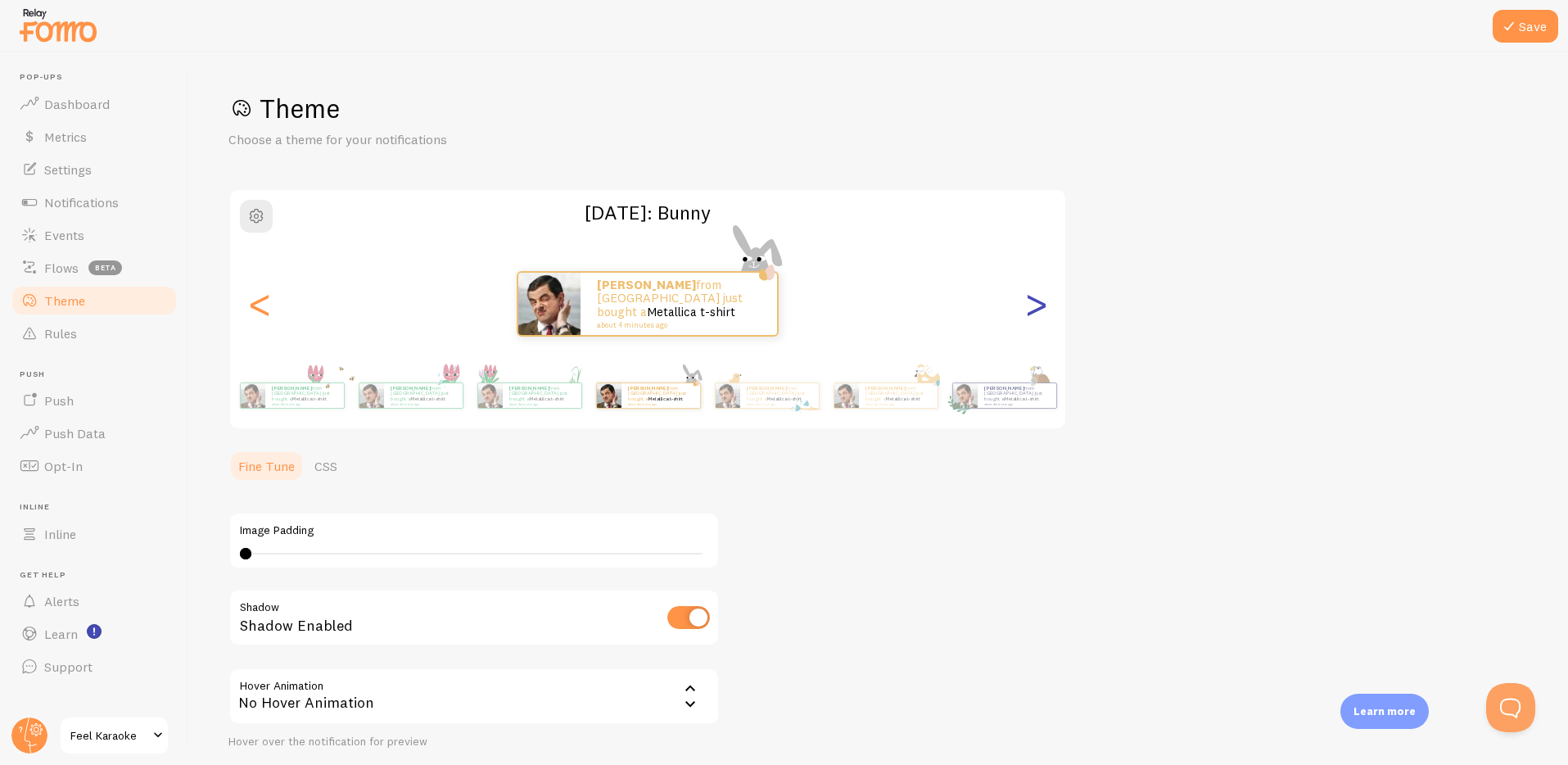
click at [1031, 310] on div ">" at bounding box center [1035, 303] width 19 height 118
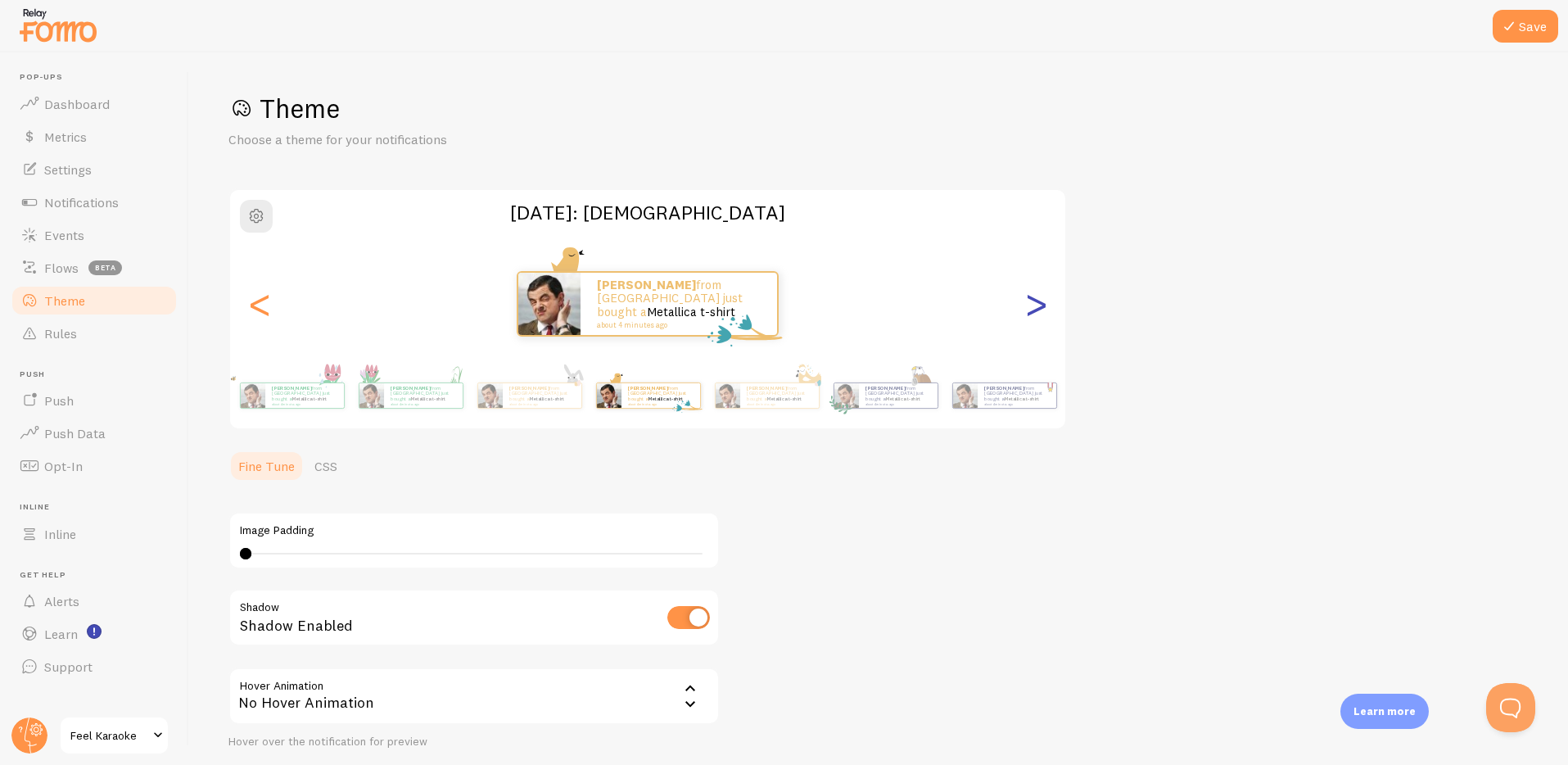
click at [1031, 310] on div ">" at bounding box center [1035, 303] width 19 height 118
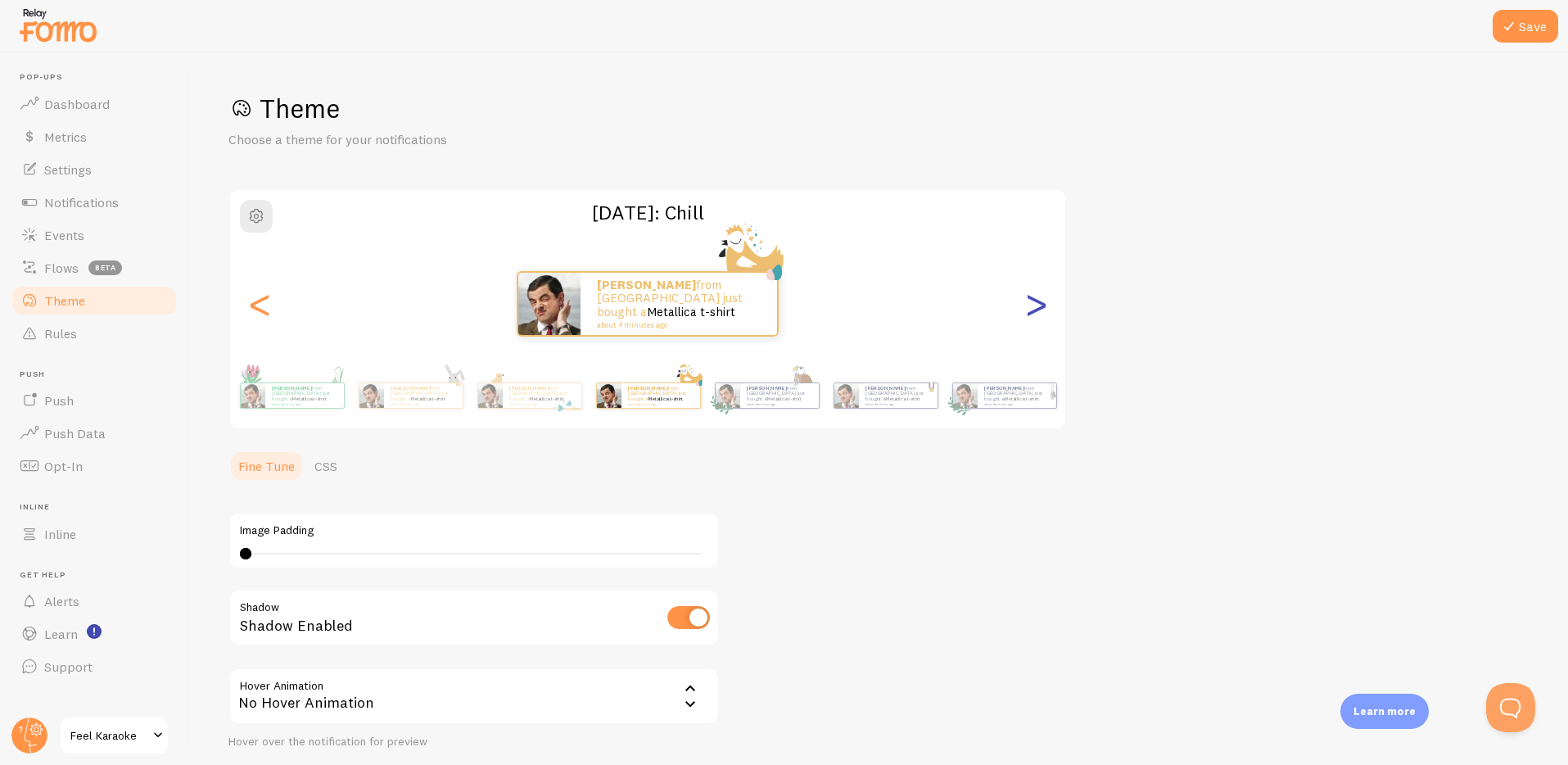
click at [1031, 310] on div ">" at bounding box center [1035, 303] width 19 height 118
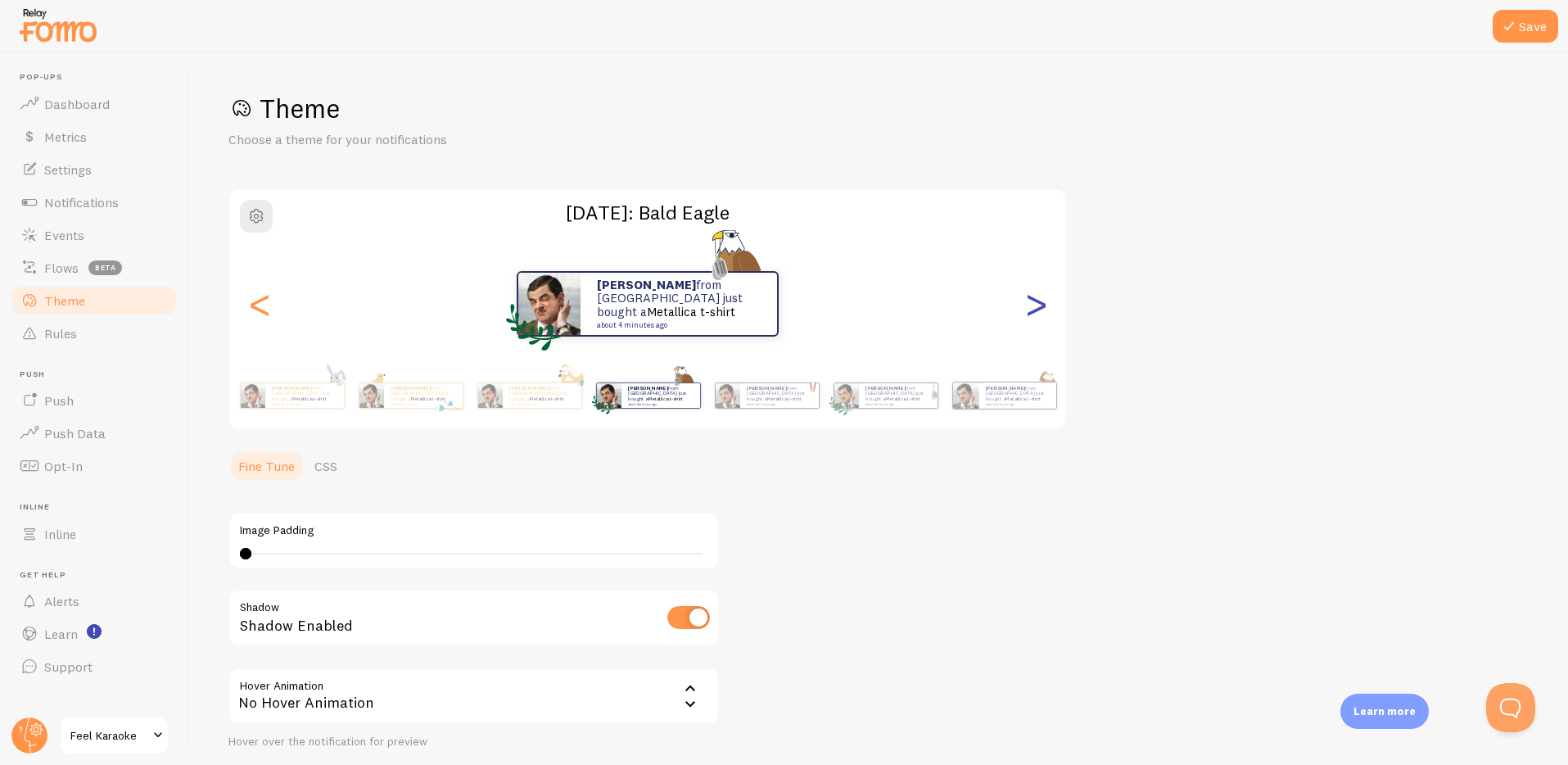
click at [1031, 310] on div ">" at bounding box center [1035, 303] width 19 height 118
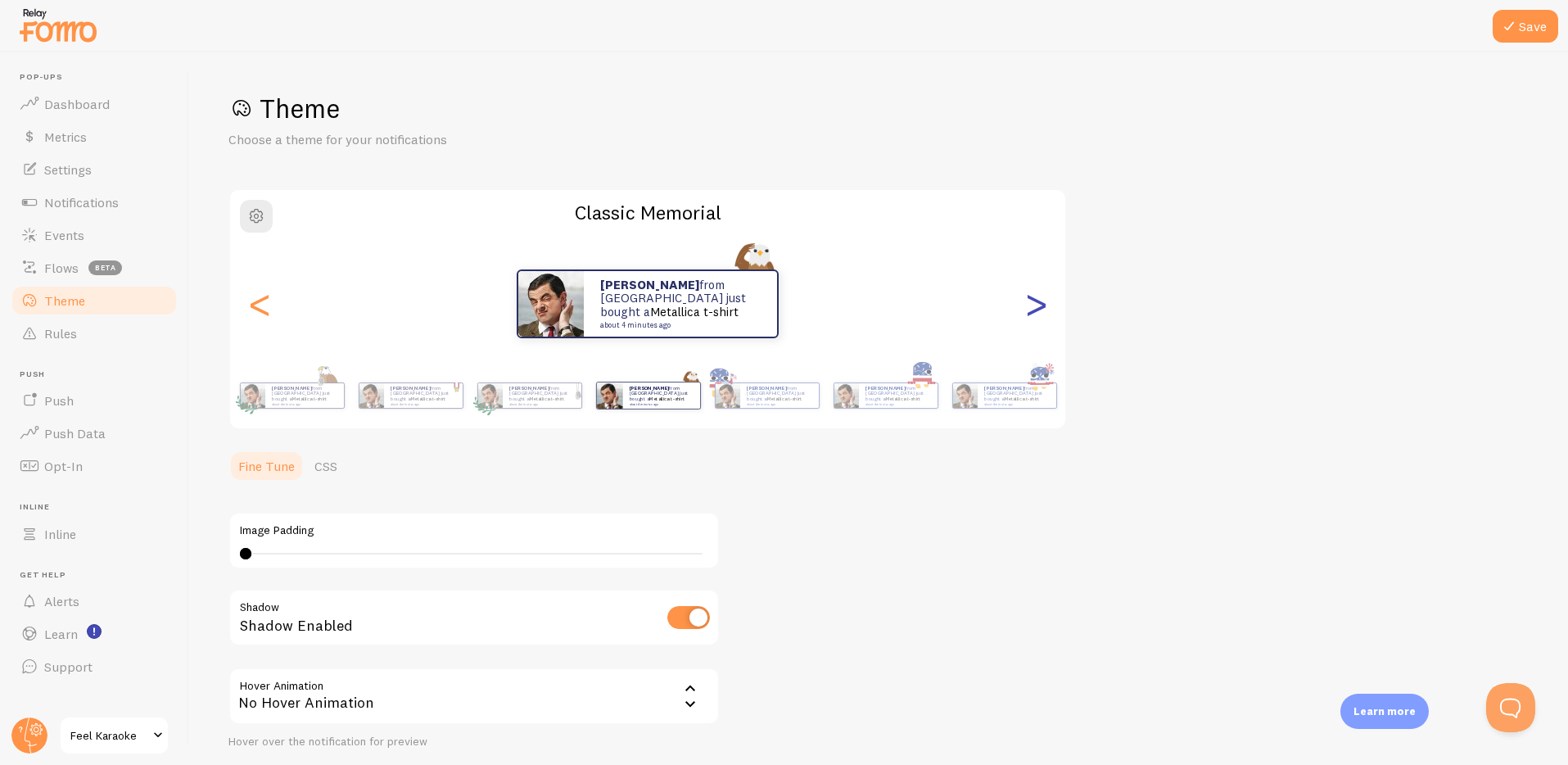
click at [1031, 310] on div ">" at bounding box center [1035, 303] width 19 height 118
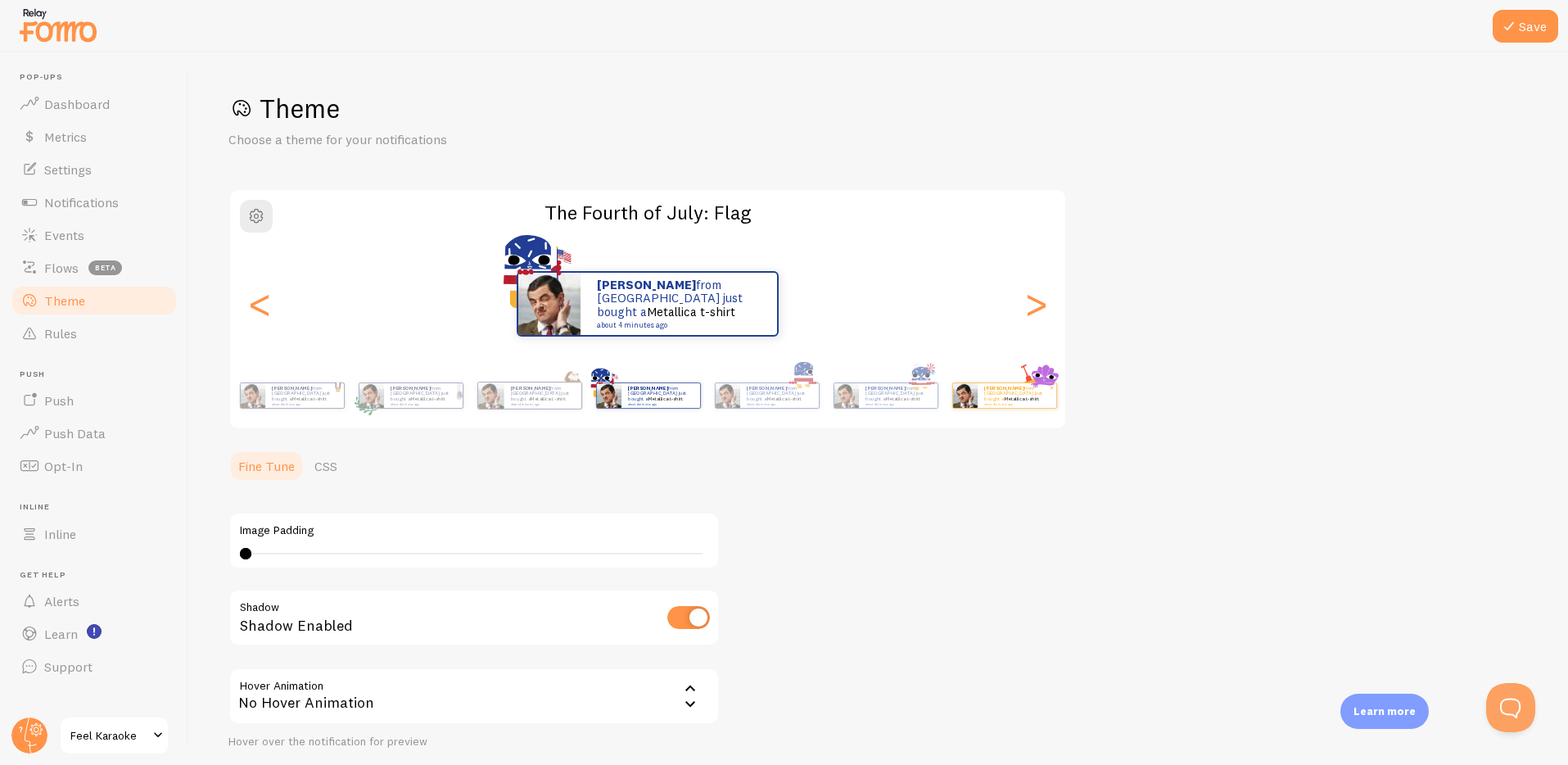
click at [1029, 395] on link "Metallica t-shirt" at bounding box center [1021, 398] width 36 height 7
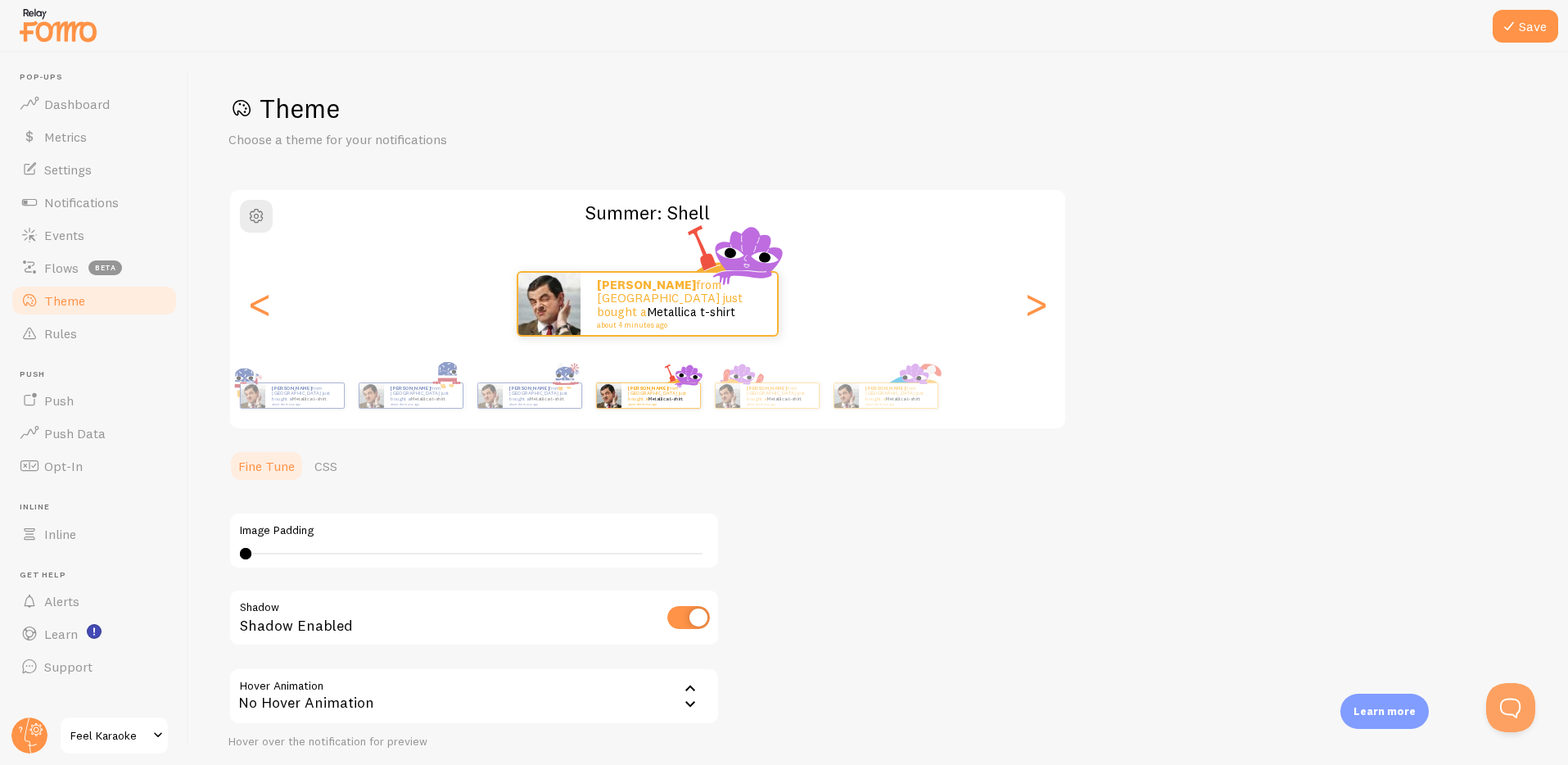
click at [902, 490] on div "Theme Choose a theme for your notifications Summer: [PERSON_NAME] from [GEOGRAP…" at bounding box center [878, 452] width 1300 height 720
click at [903, 402] on small "about 4 minutes ago" at bounding box center [897, 403] width 64 height 3
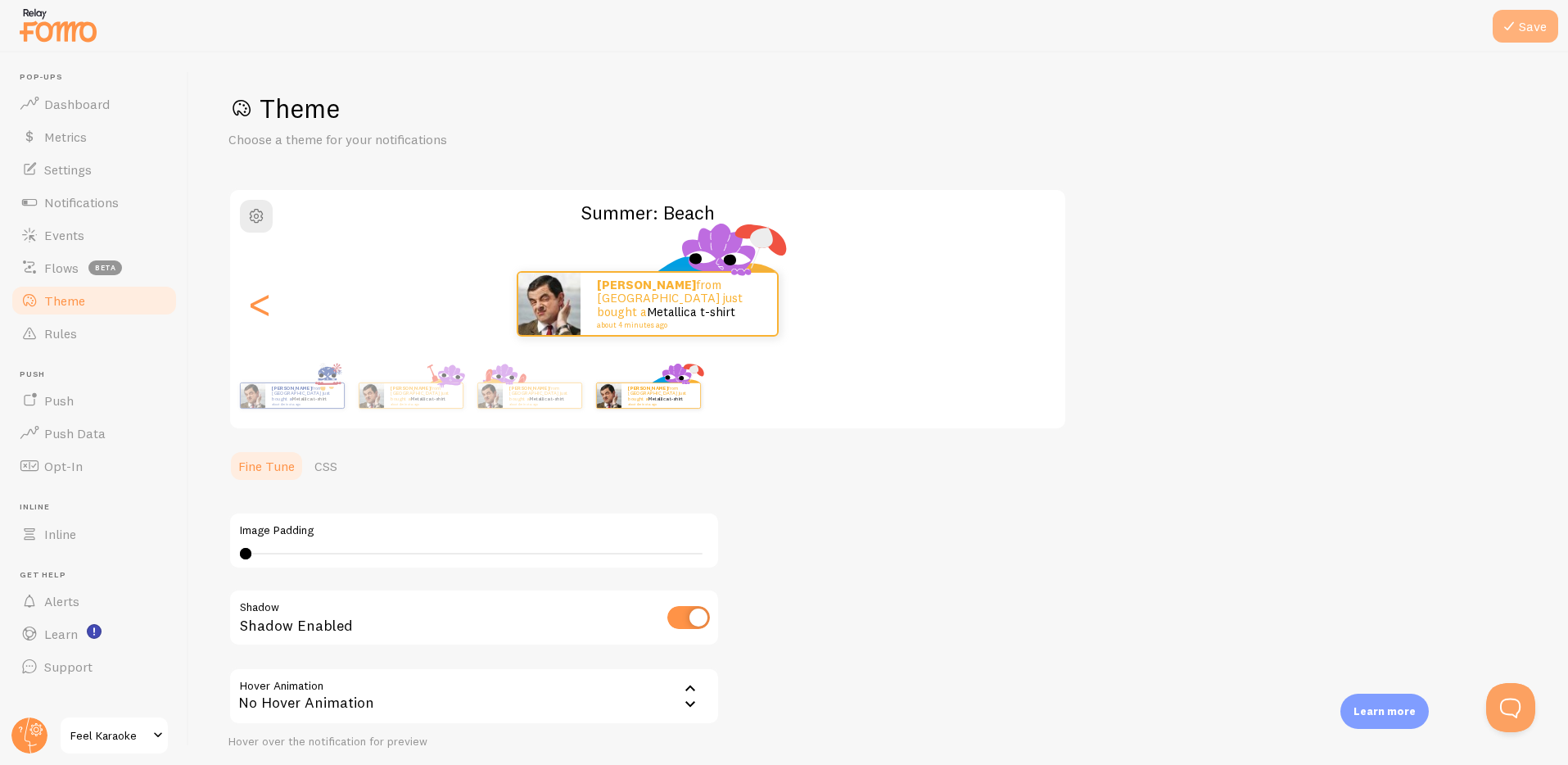
click at [1526, 24] on button "Save" at bounding box center [1526, 26] width 65 height 33
click at [915, 526] on div "Theme Choose a theme for your notifications Summer: Beach [PERSON_NAME] from [G…" at bounding box center [878, 452] width 1300 height 720
drag, startPoint x: 653, startPoint y: 91, endPoint x: 323, endPoint y: 160, distance: 337.1
click at [652, 92] on h1 "Theme" at bounding box center [878, 108] width 1300 height 34
click at [36, 102] on span at bounding box center [29, 104] width 19 height 19
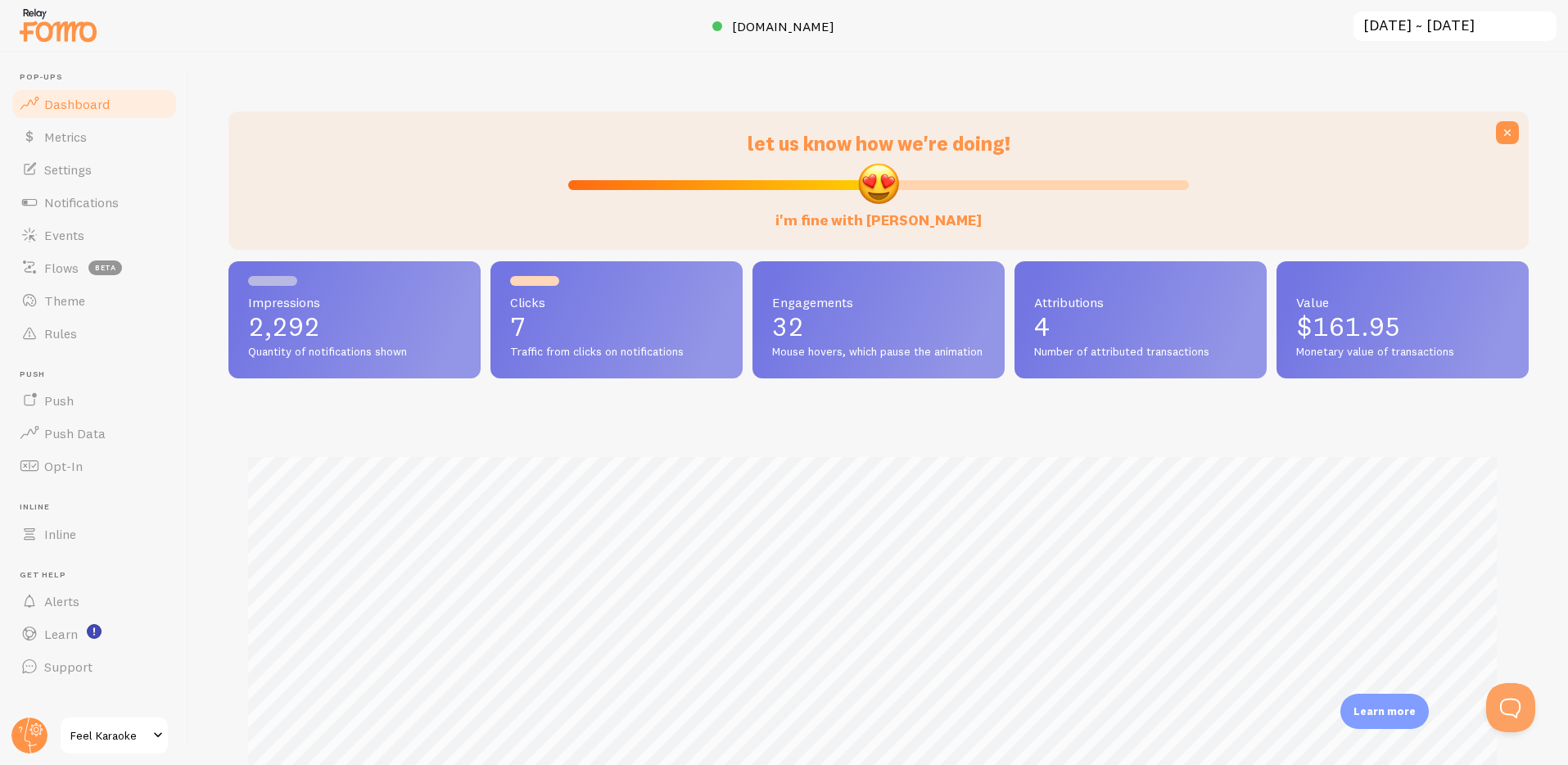
scroll to position [430, 1288]
click at [526, 65] on div "let us know how we're doing! i'm fine with [PERSON_NAME] Impressions 2,292 Quan…" at bounding box center [878, 409] width 1379 height 712
click at [61, 438] on span "Push Data" at bounding box center [75, 433] width 61 height 16
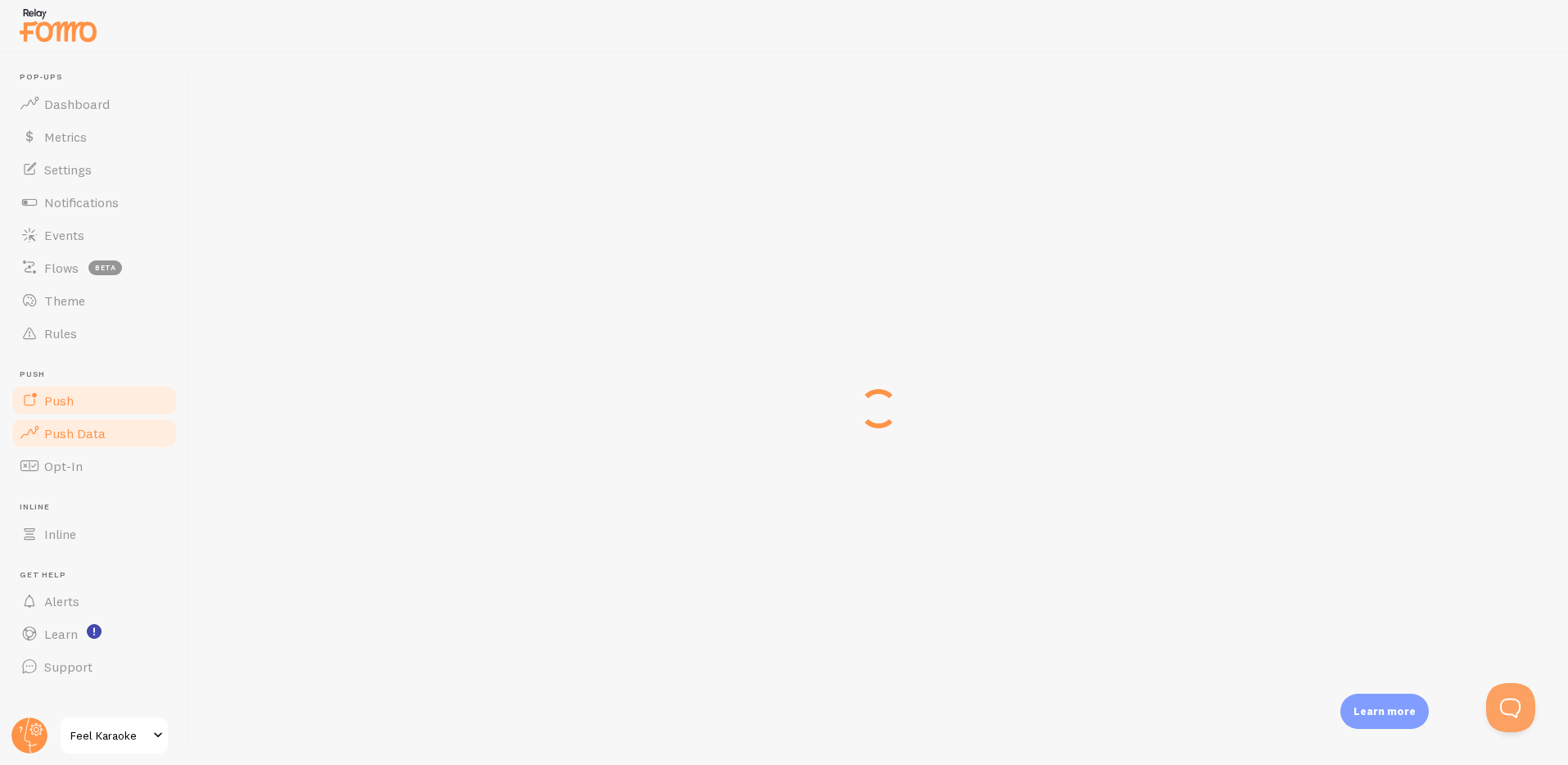
click at [49, 407] on span "Push" at bounding box center [59, 400] width 30 height 16
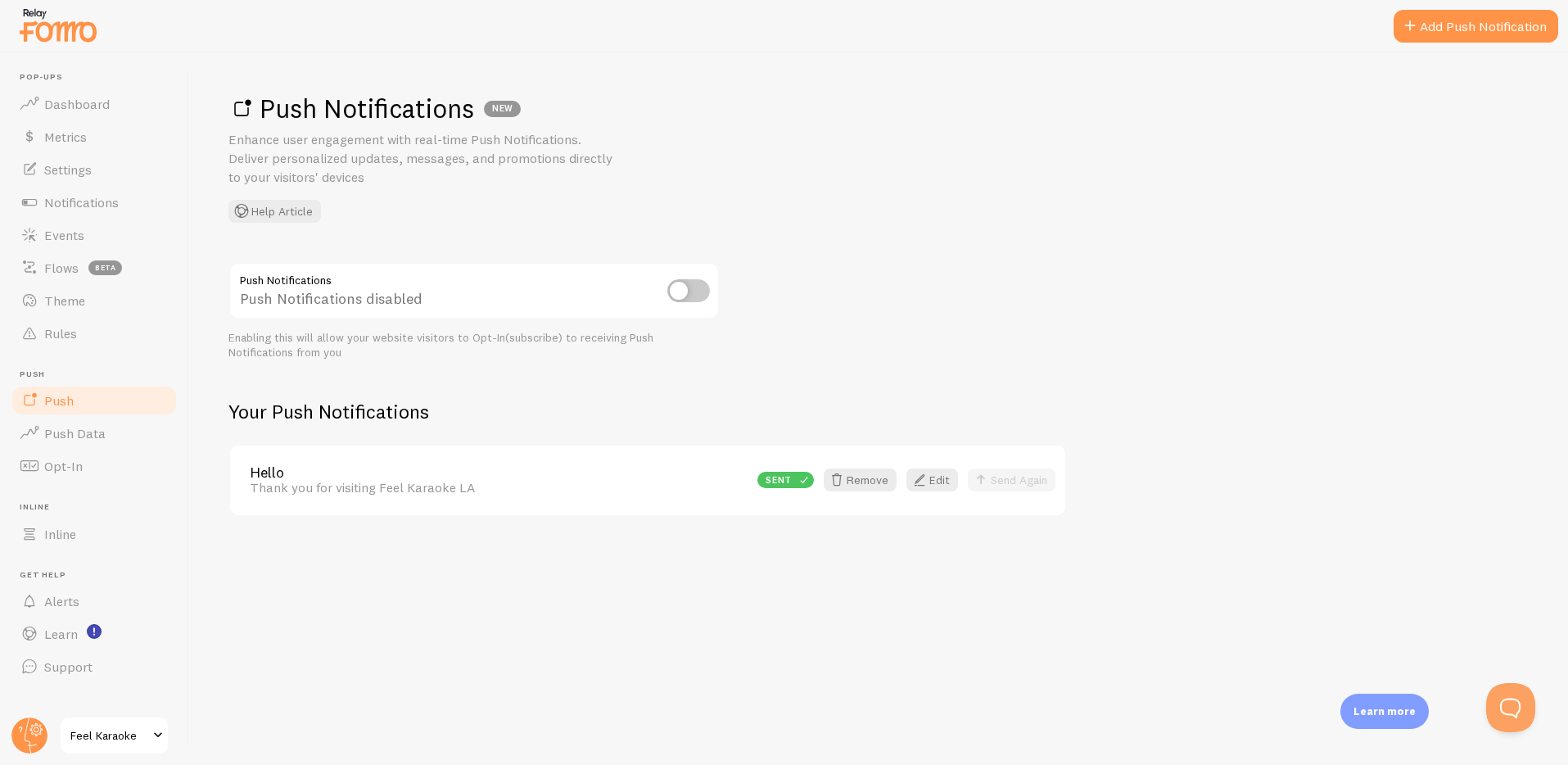
click at [955, 144] on div "Push Notifications NEW Enhance user engagement with real-time Push Notification…" at bounding box center [878, 157] width 1300 height 131
click at [1131, 419] on div "Push Notifications Push Notifications disabled Enabling this will allow your we…" at bounding box center [878, 389] width 1300 height 254
click at [108, 723] on link "Feel Karaoke" at bounding box center [113, 735] width 110 height 39
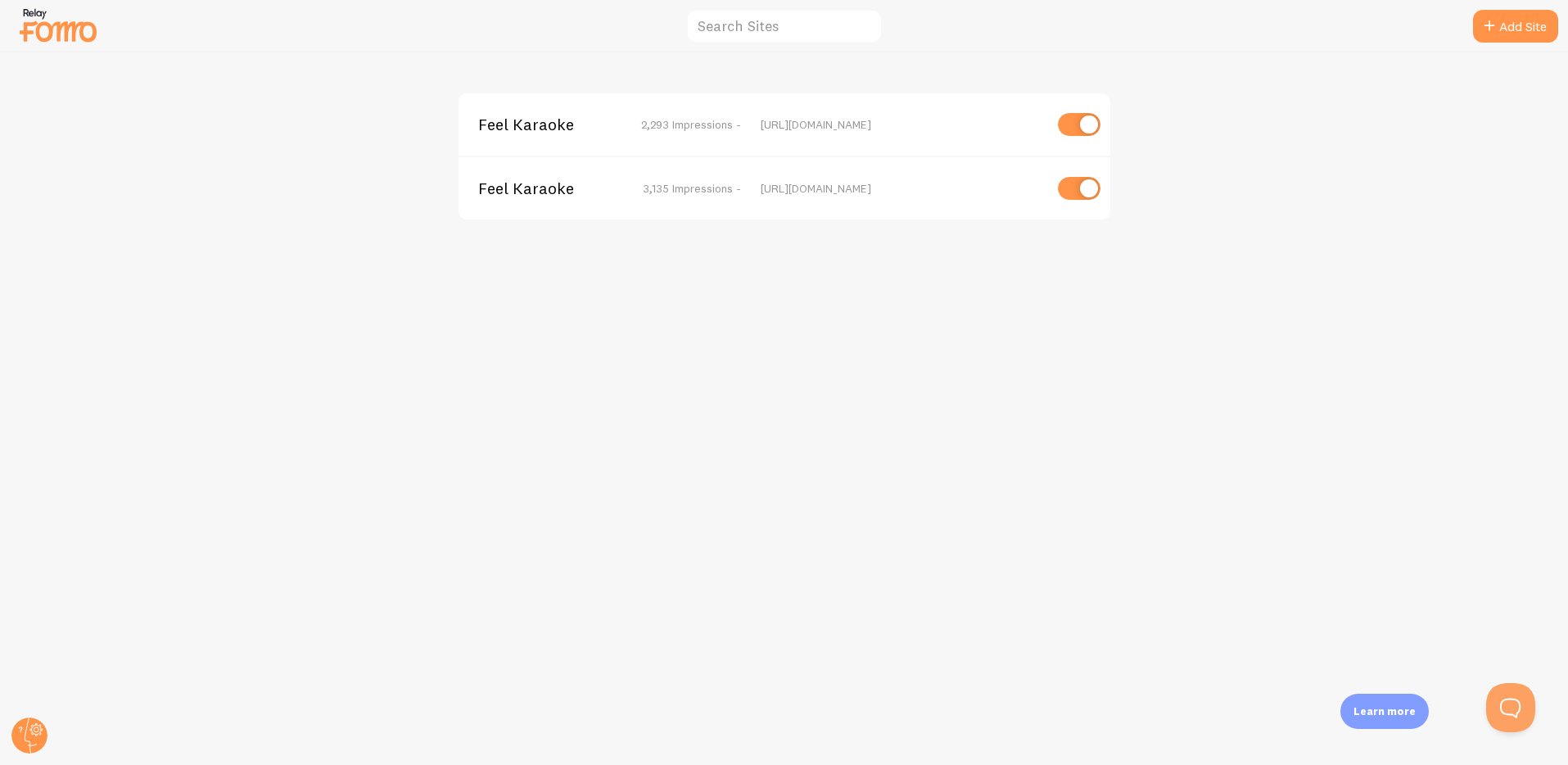
click at [672, 124] on span "2,293 Impressions -" at bounding box center [691, 124] width 100 height 14
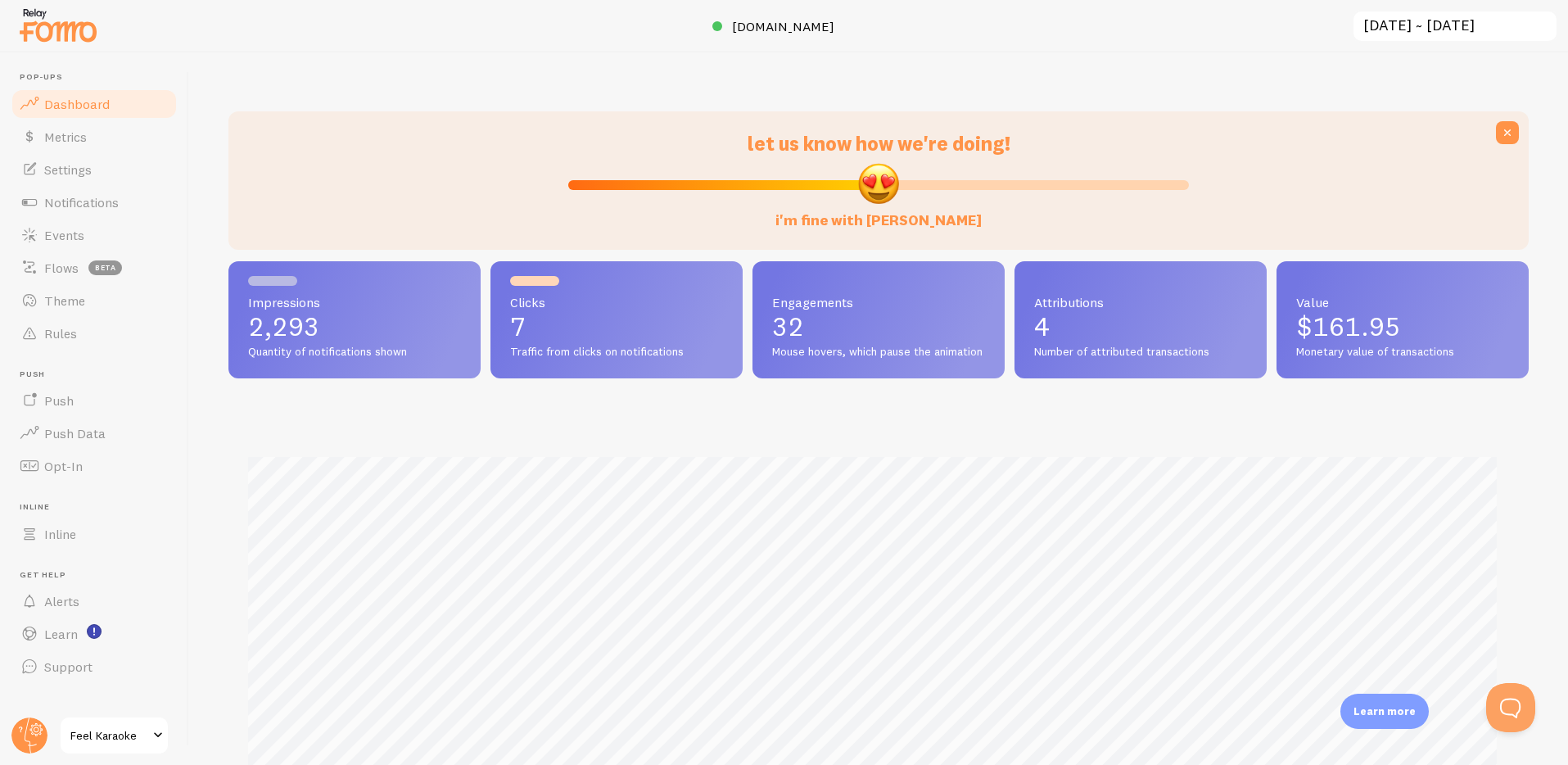
scroll to position [430, 1288]
click at [60, 403] on span "Push" at bounding box center [59, 400] width 30 height 16
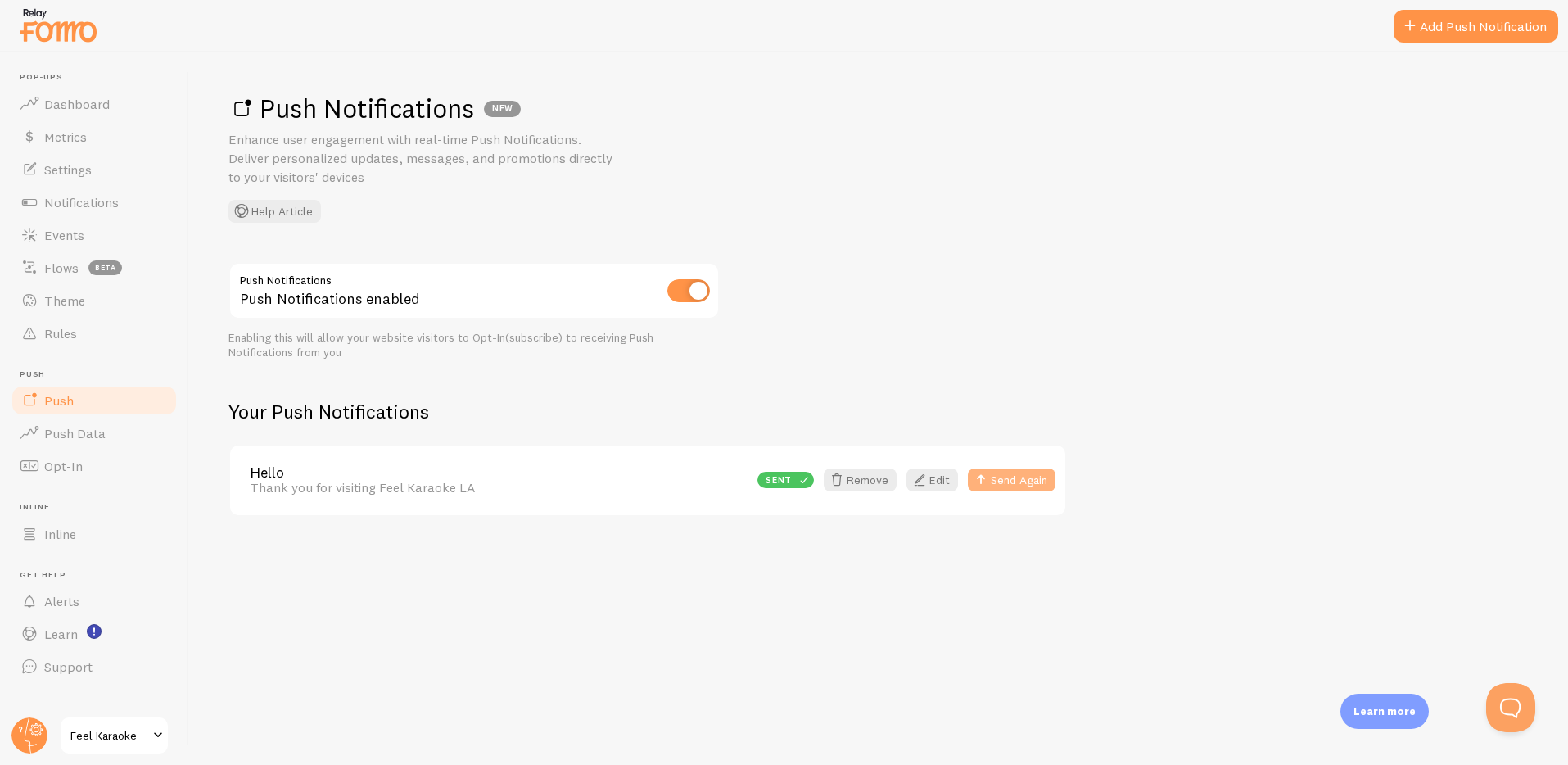
click at [1010, 480] on button "Send Again" at bounding box center [1011, 480] width 87 height 23
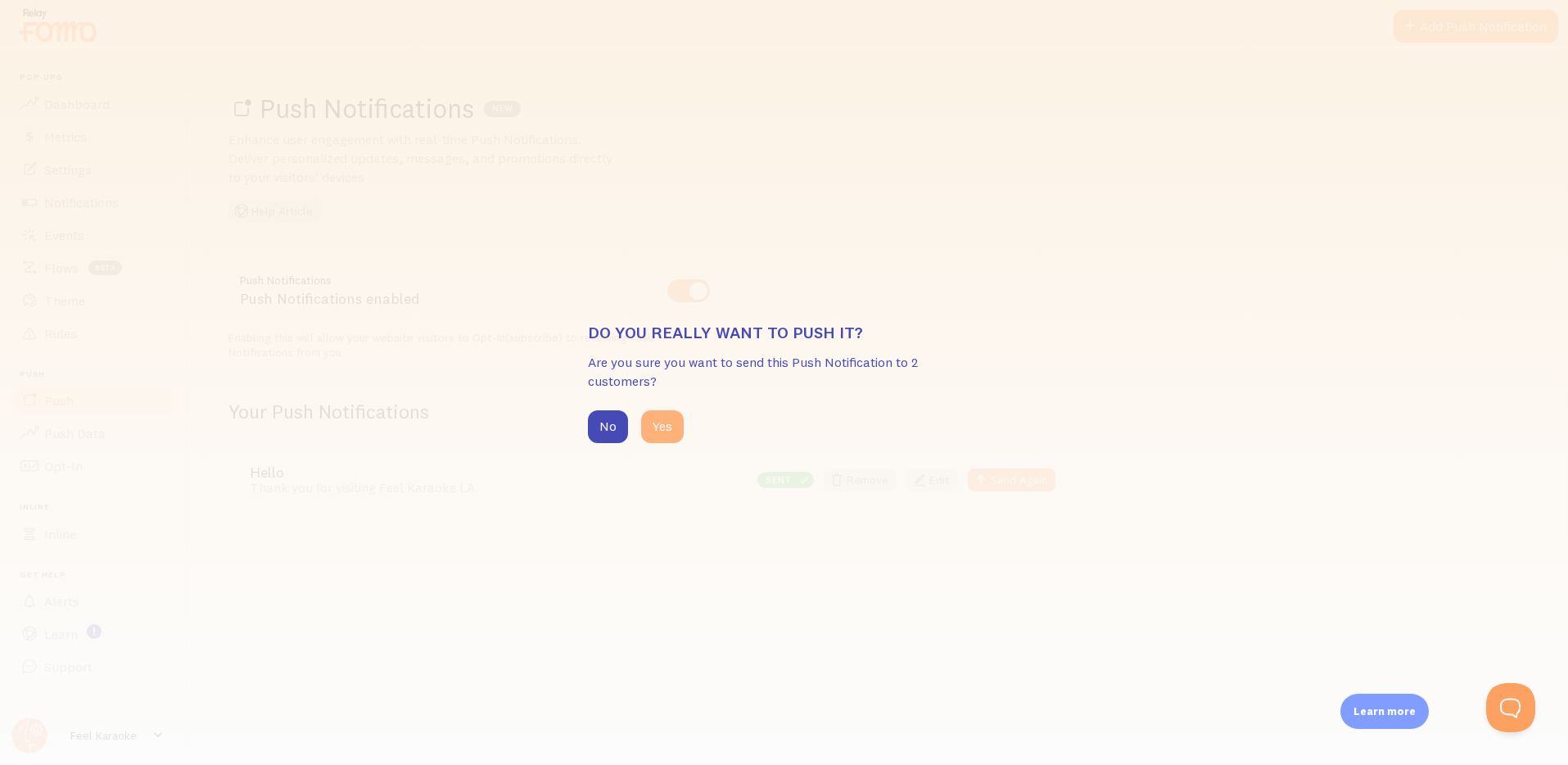
click at [662, 427] on button "Yes" at bounding box center [662, 427] width 42 height 33
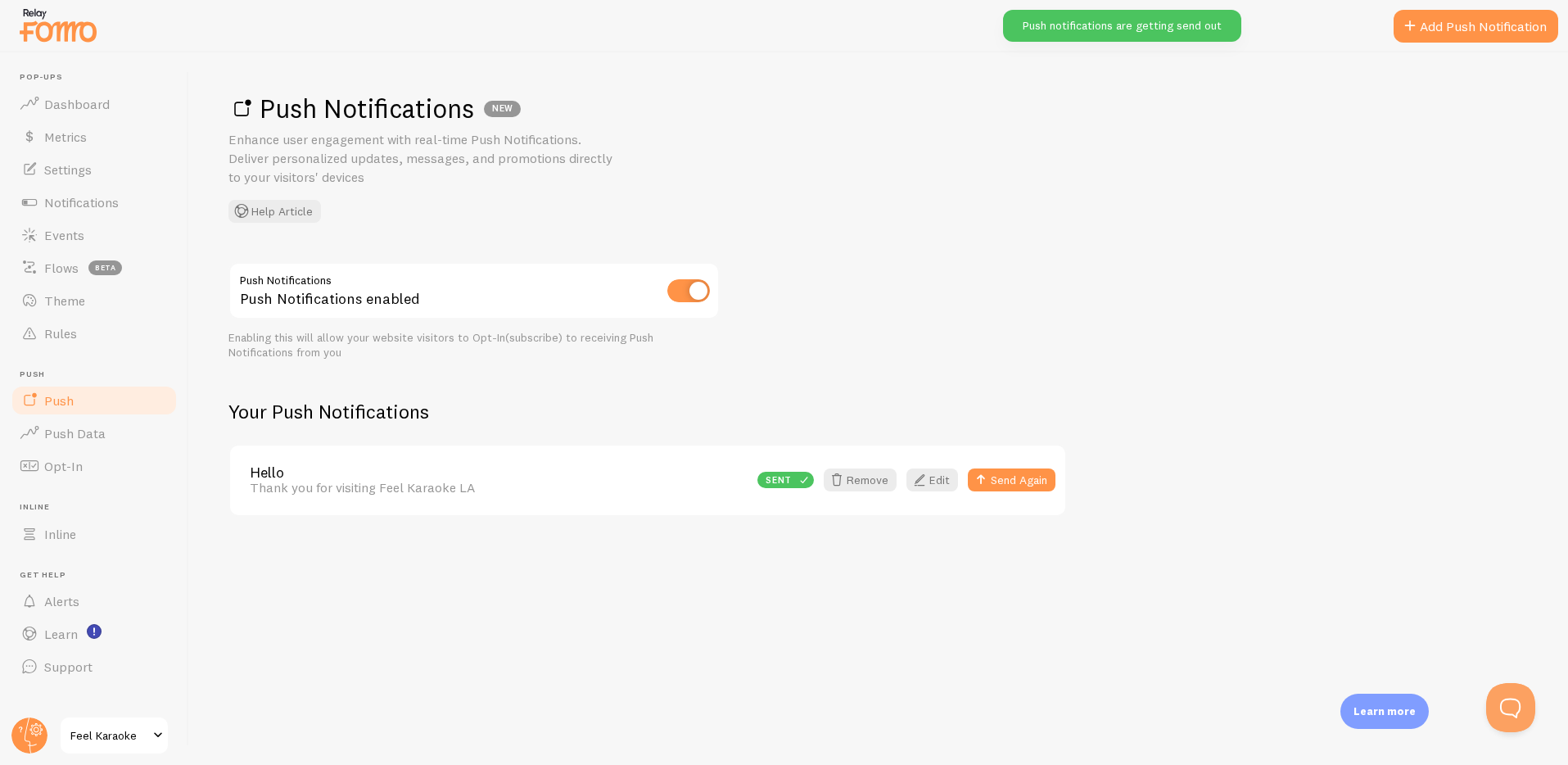
click at [689, 290] on input "checkbox" at bounding box center [689, 291] width 42 height 23
checkbox input "false"
click at [946, 216] on div "Push Notifications NEW Enhance user engagement with real-time Push Notification…" at bounding box center [878, 157] width 1300 height 131
